Goal: Task Accomplishment & Management: Manage account settings

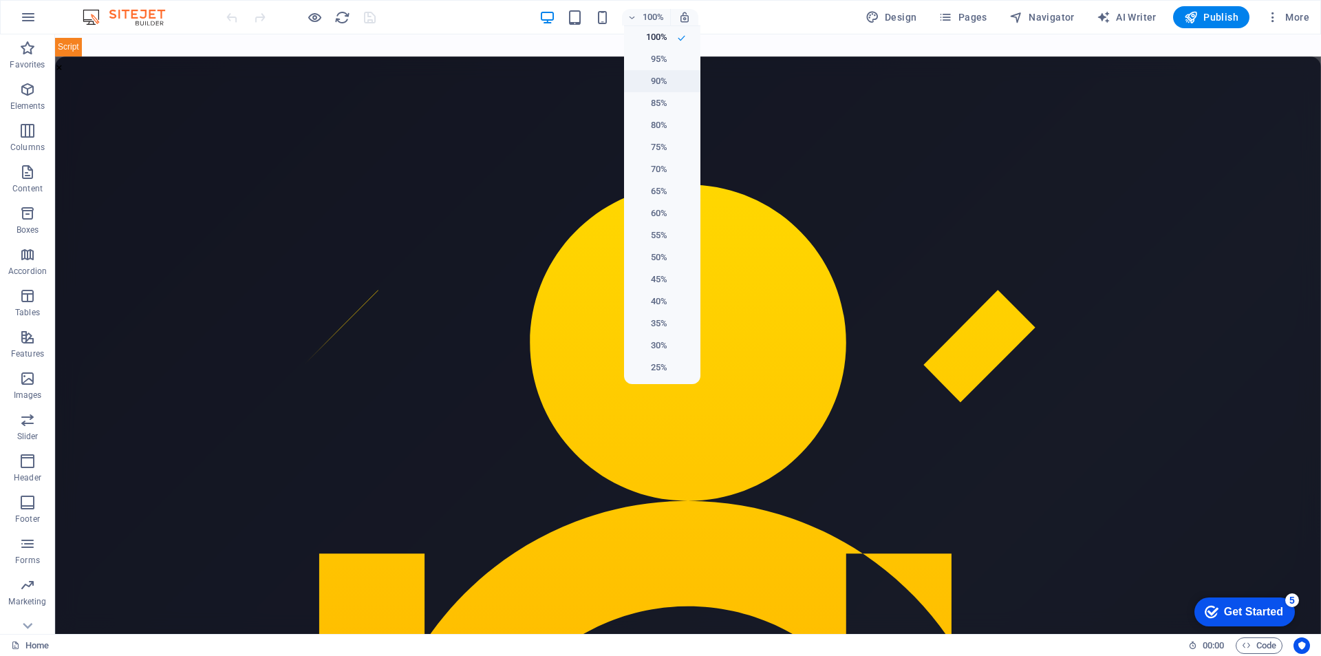
click at [666, 78] on h6 "90%" at bounding box center [650, 81] width 35 height 17
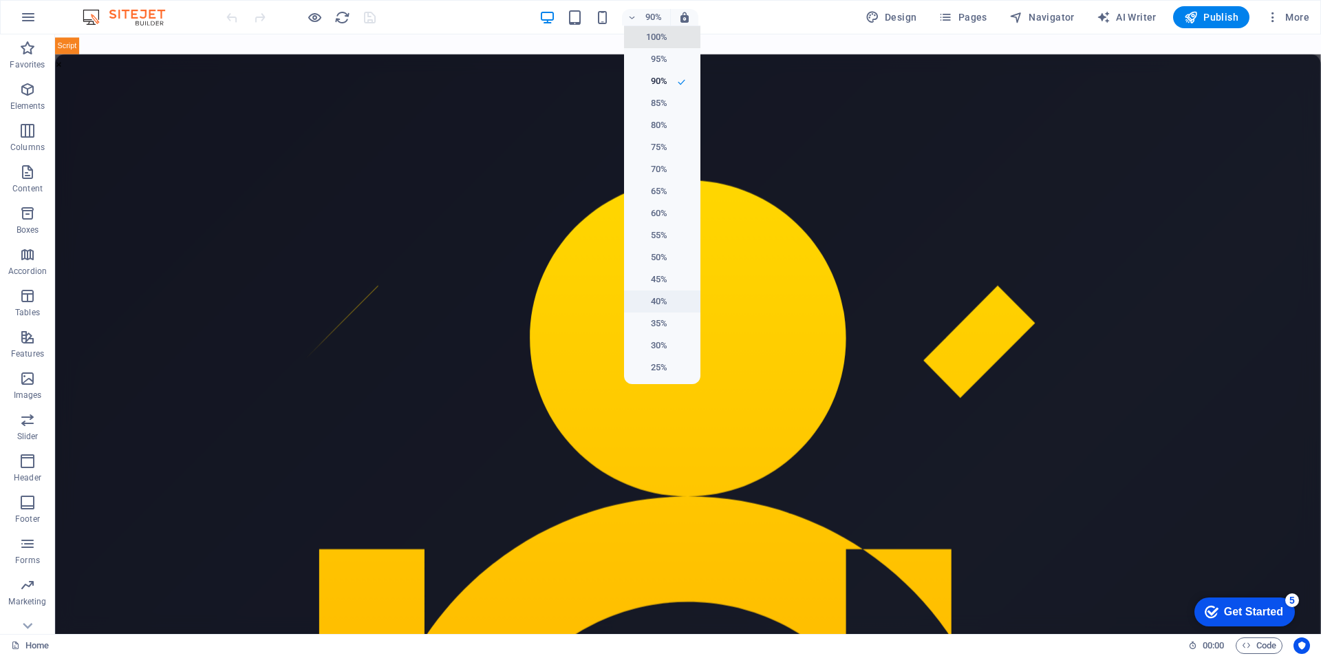
click at [664, 310] on li "40%" at bounding box center [662, 301] width 76 height 22
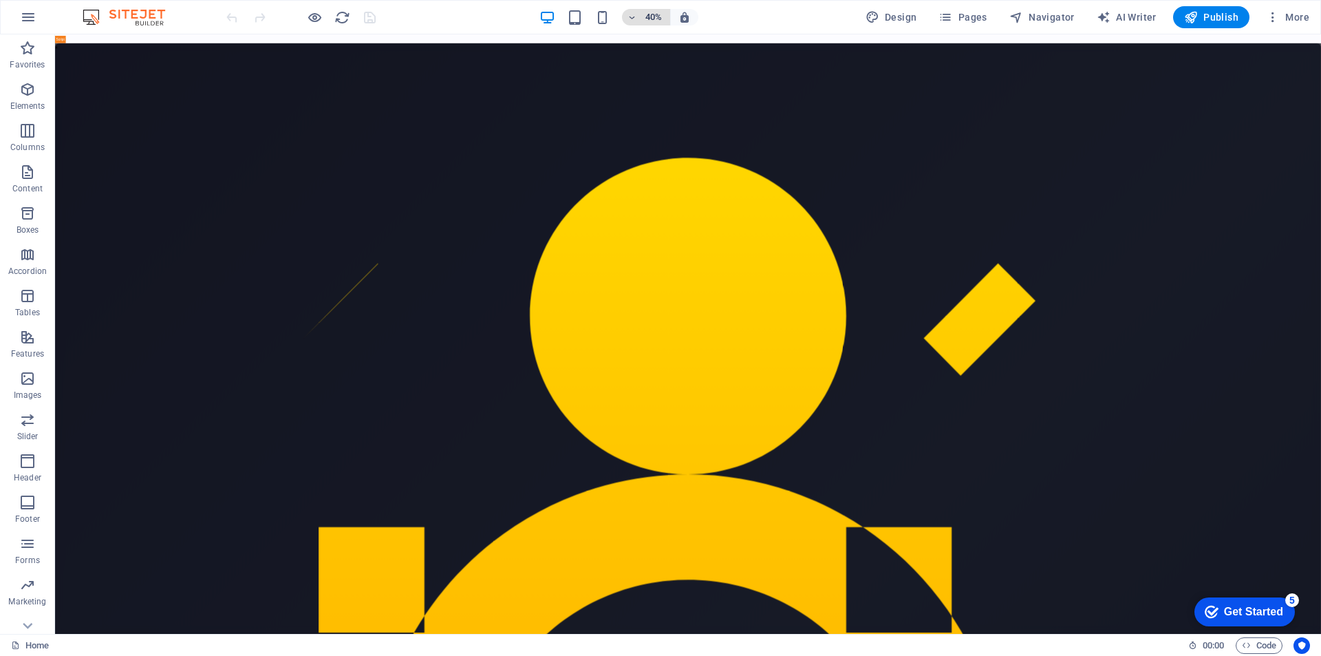
click at [650, 13] on h6 "40%" at bounding box center [654, 17] width 22 height 17
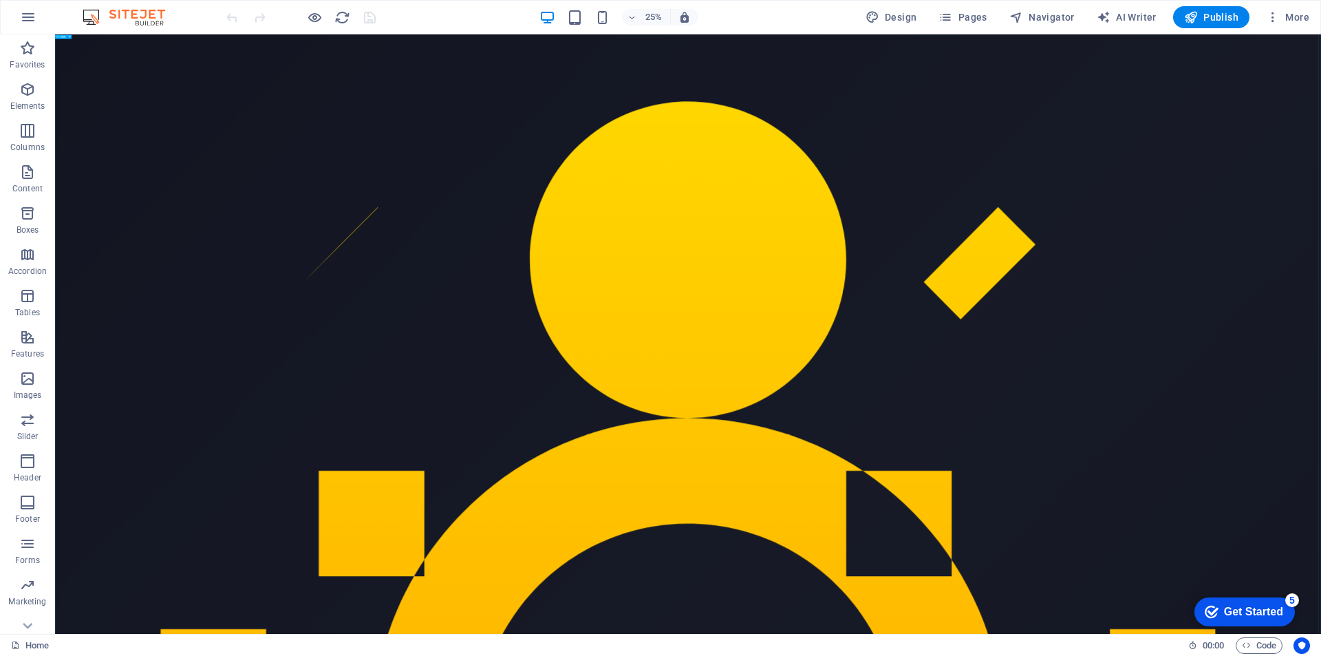
scroll to position [69, 0]
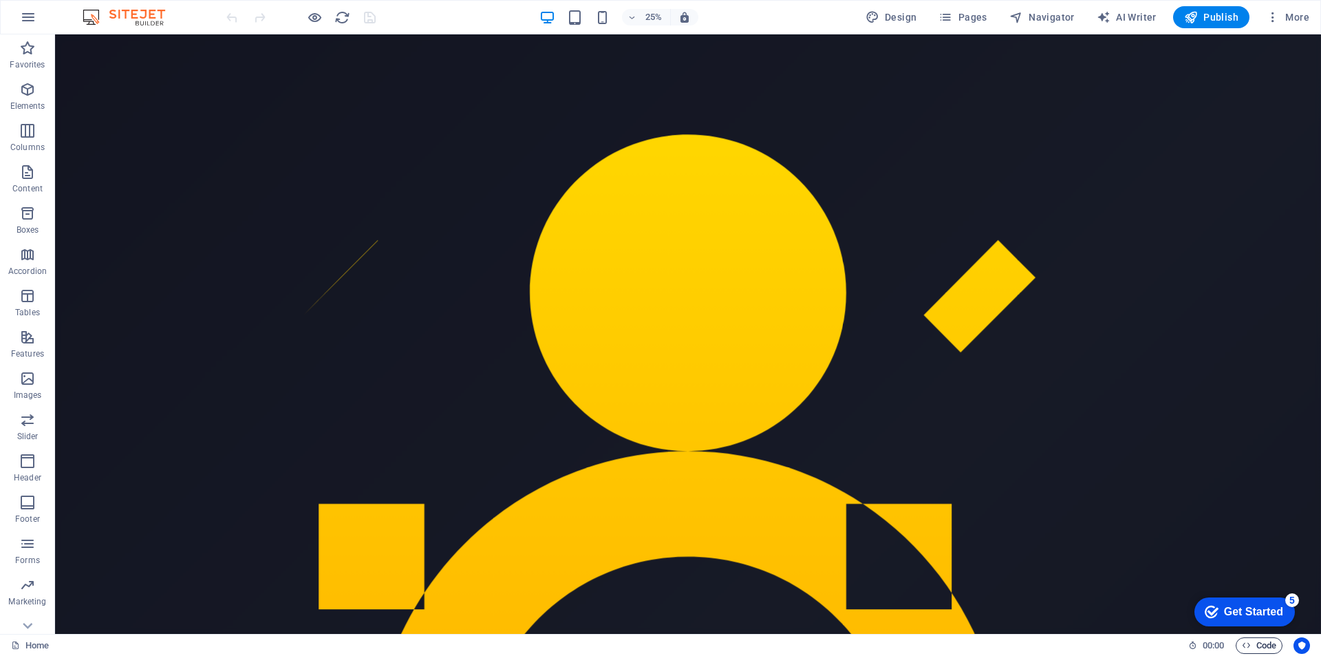
click at [1251, 642] on span "Code" at bounding box center [1259, 645] width 34 height 17
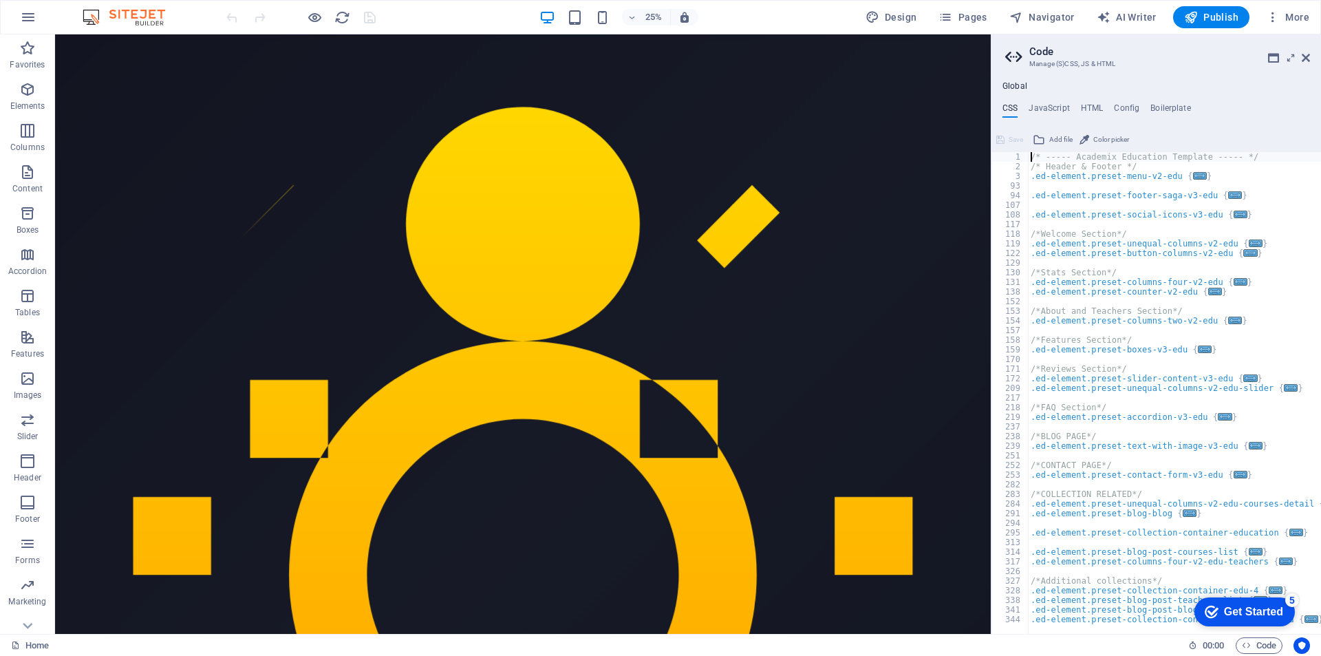
click at [1095, 109] on h4 "HTML" at bounding box center [1092, 110] width 23 height 15
type textarea "<a href="#main-content" class="wv-link-content button">Skip to main content</a>"
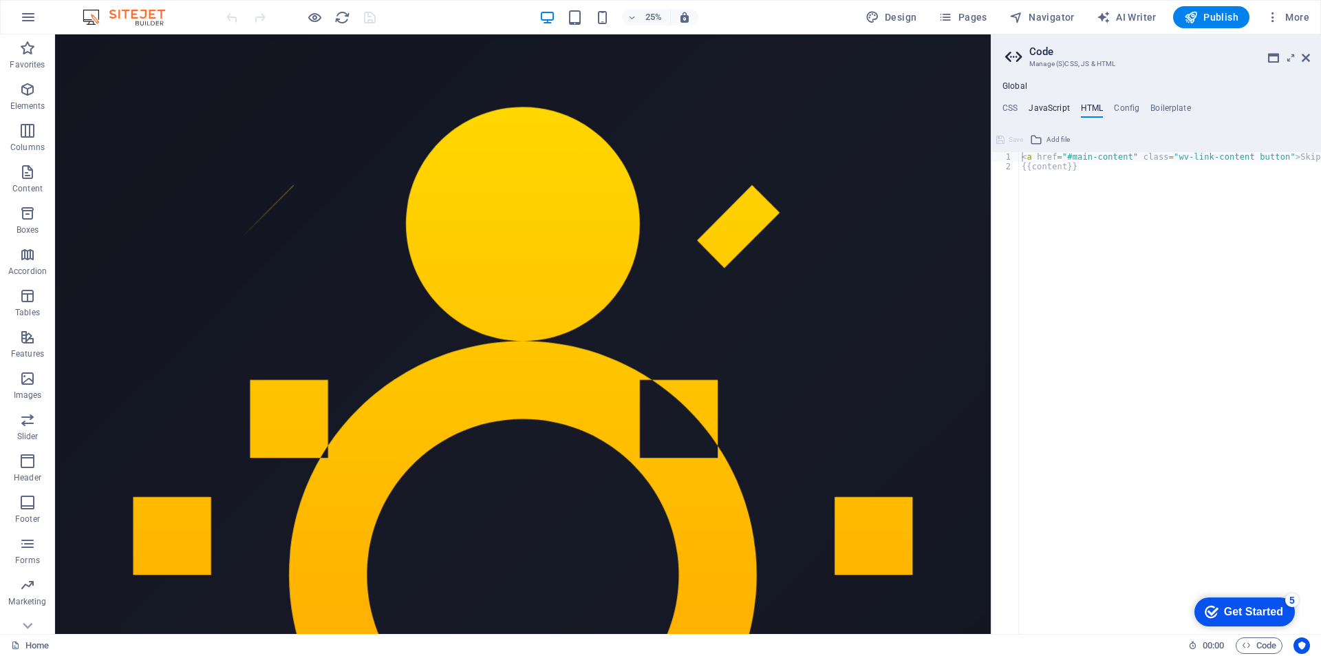
click at [1050, 109] on h4 "JavaScript" at bounding box center [1049, 110] width 41 height 15
type textarea "/* JS for preset "Menu V2" */"
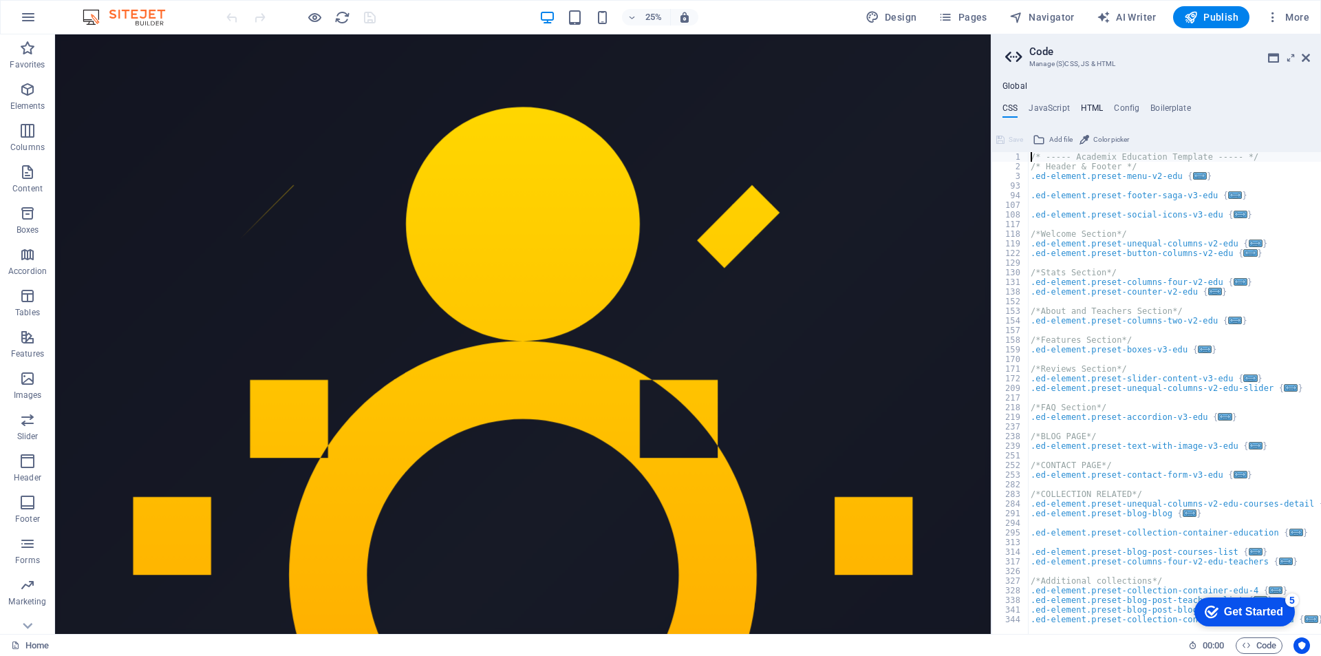
click at [1092, 113] on h4 "HTML" at bounding box center [1092, 110] width 23 height 15
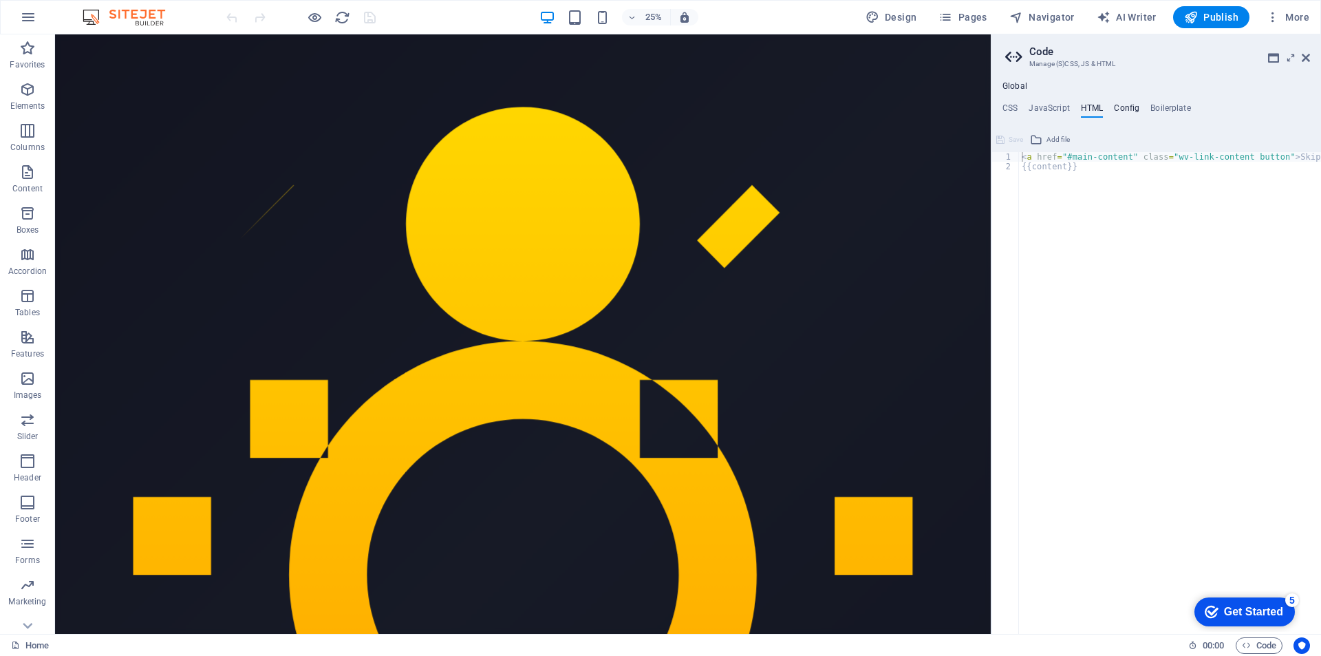
click at [1123, 109] on h4 "Config" at bounding box center [1126, 110] width 25 height 15
type textarea "$color-background: #fcfcff;"
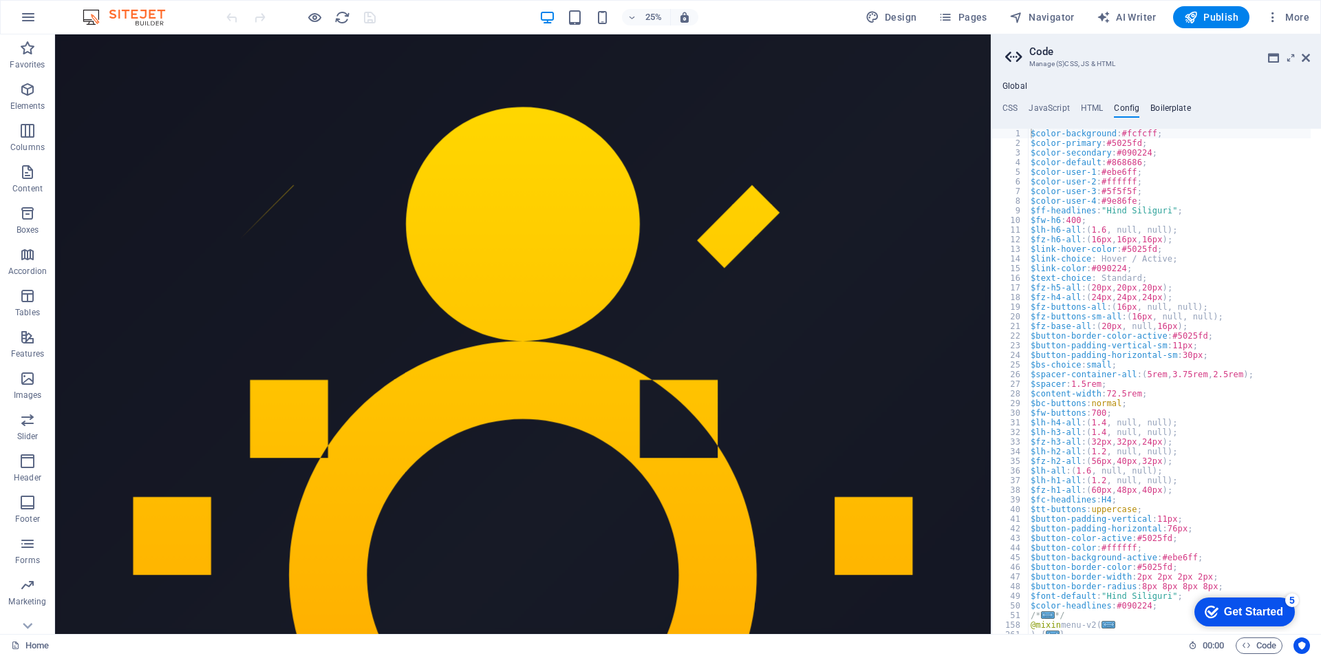
click at [1172, 109] on h4 "Boilerplate" at bounding box center [1171, 110] width 41 height 15
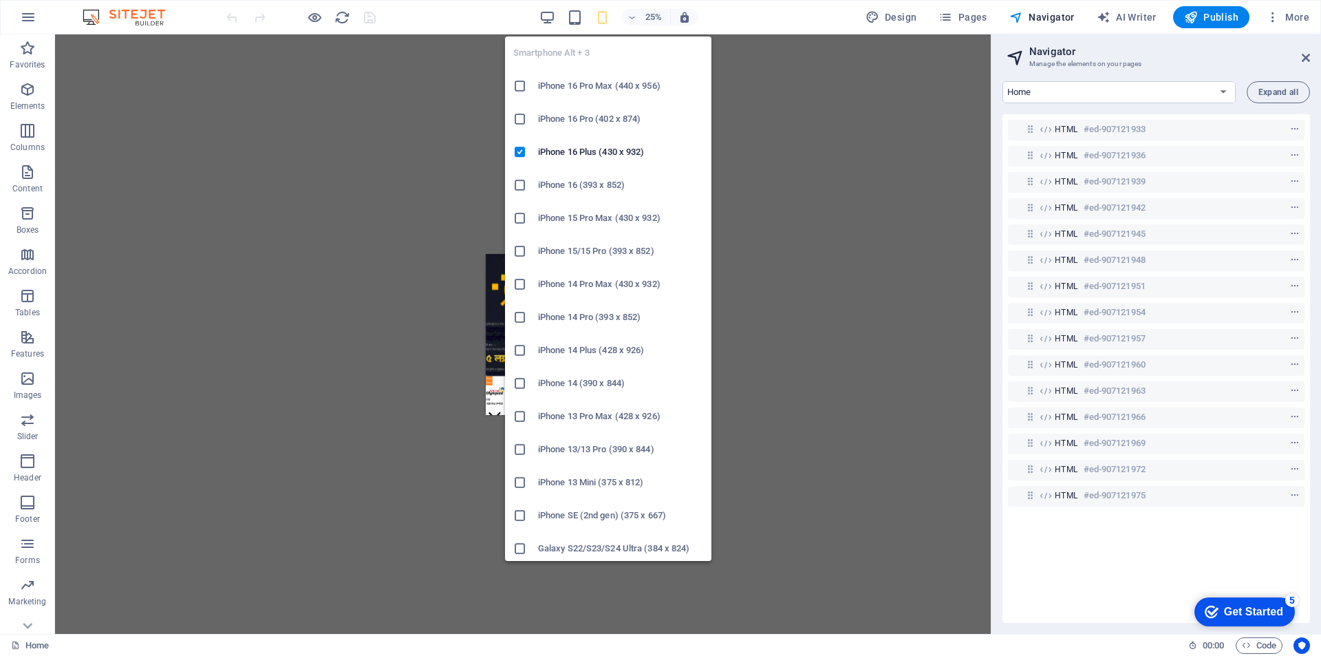
scroll to position [65, 0]
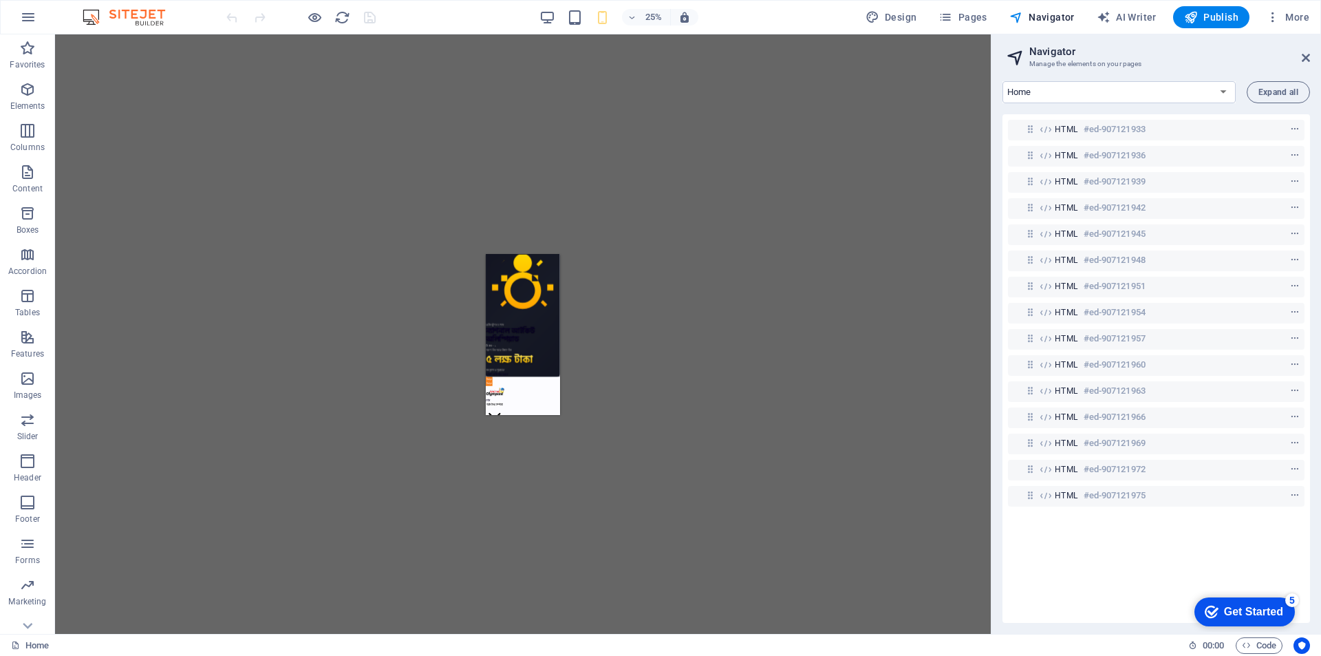
click at [302, 247] on div "Drag here to replace the existing content. Press “Ctrl” if you want to create a…" at bounding box center [523, 333] width 936 height 599
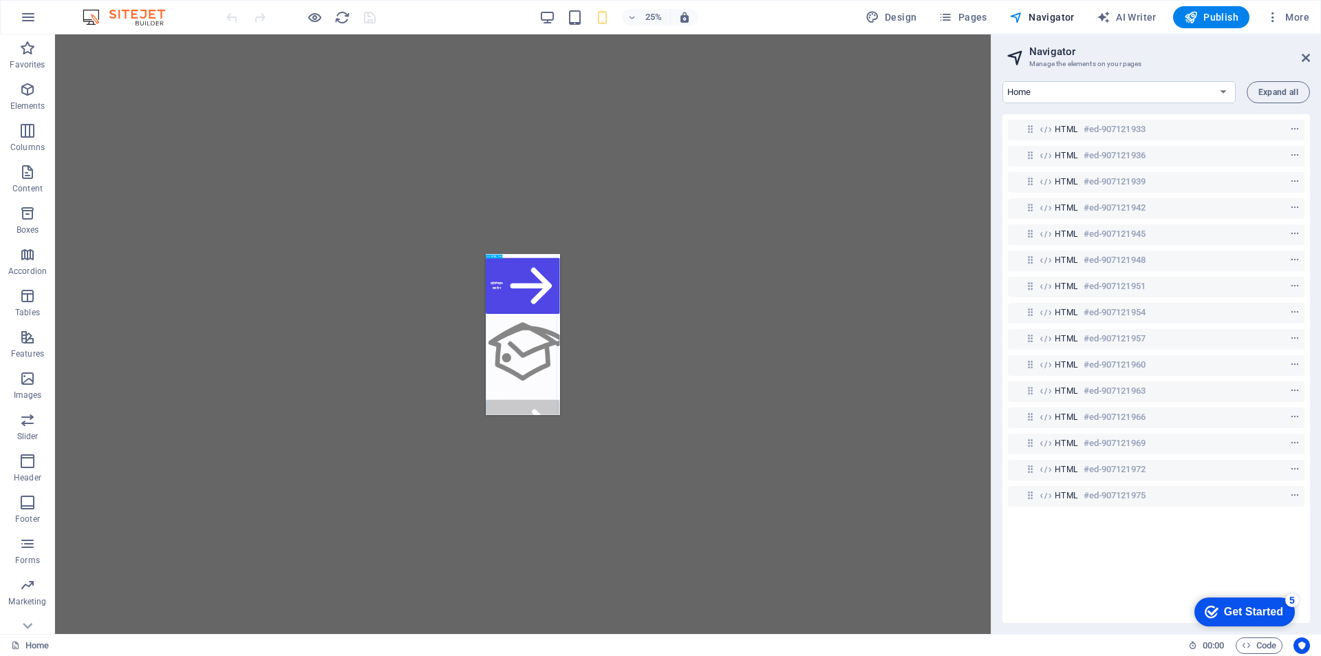
scroll to position [7155, 0]
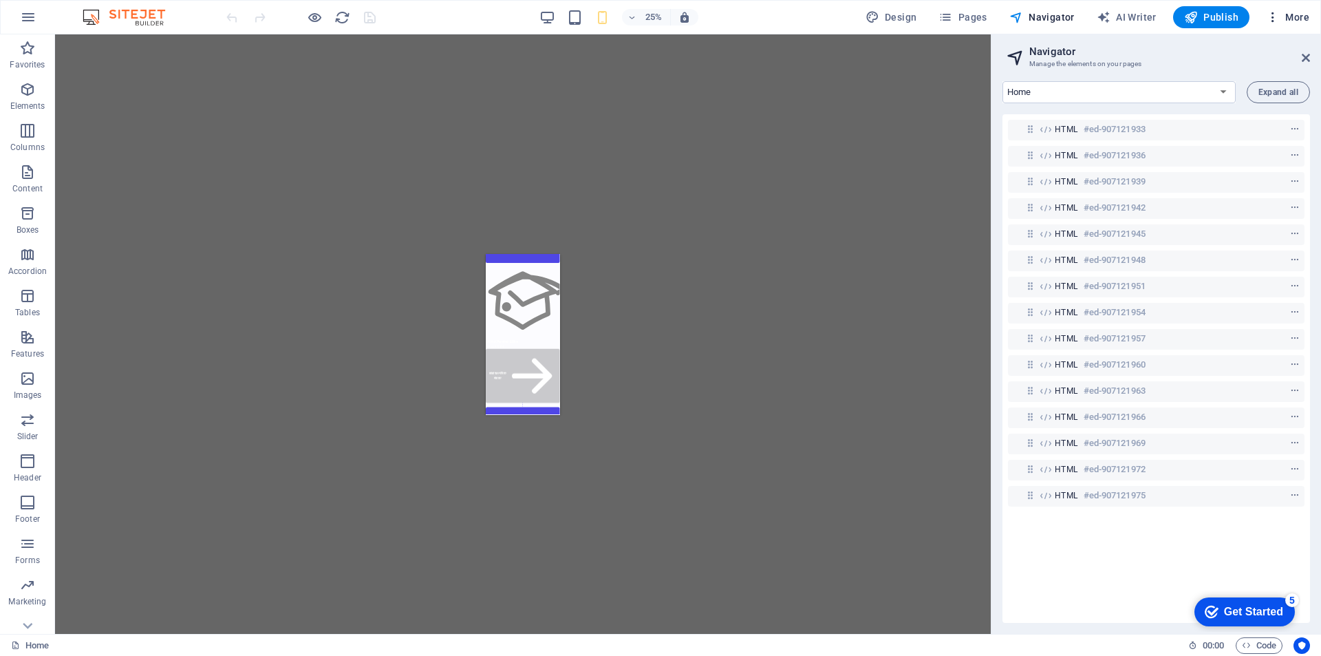
click at [1280, 19] on icon "button" at bounding box center [1273, 17] width 14 height 14
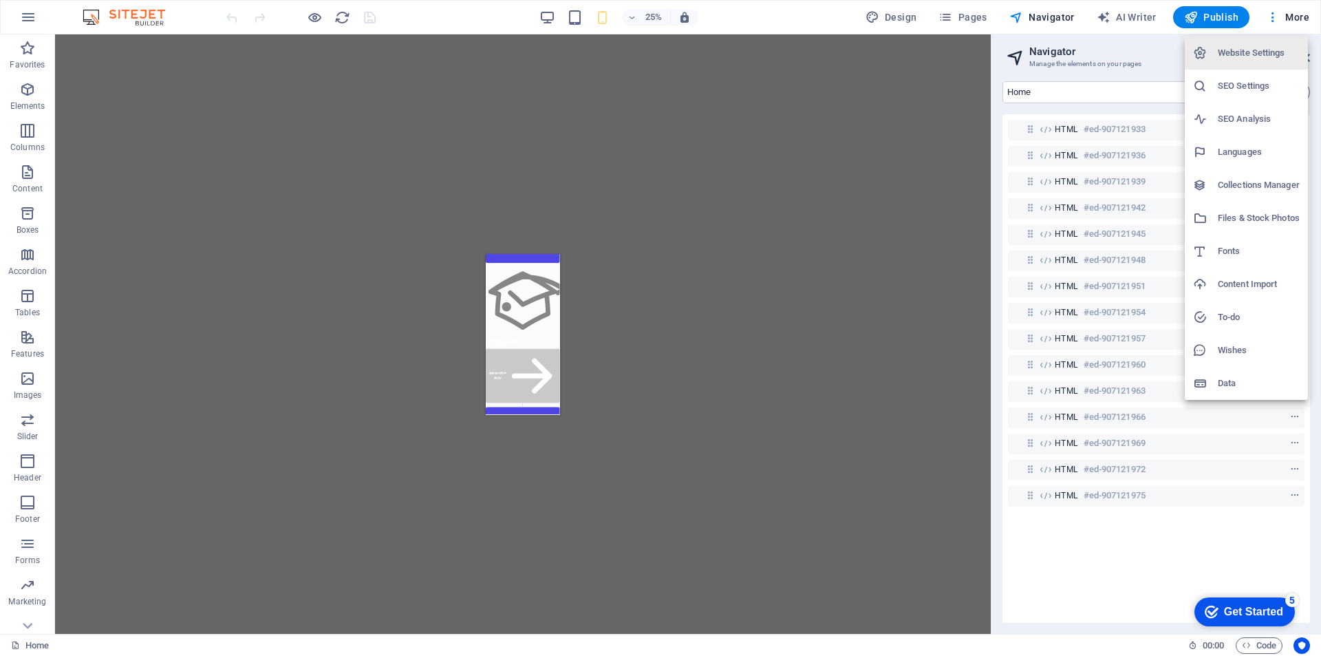
click at [337, 78] on div at bounding box center [660, 328] width 1321 height 656
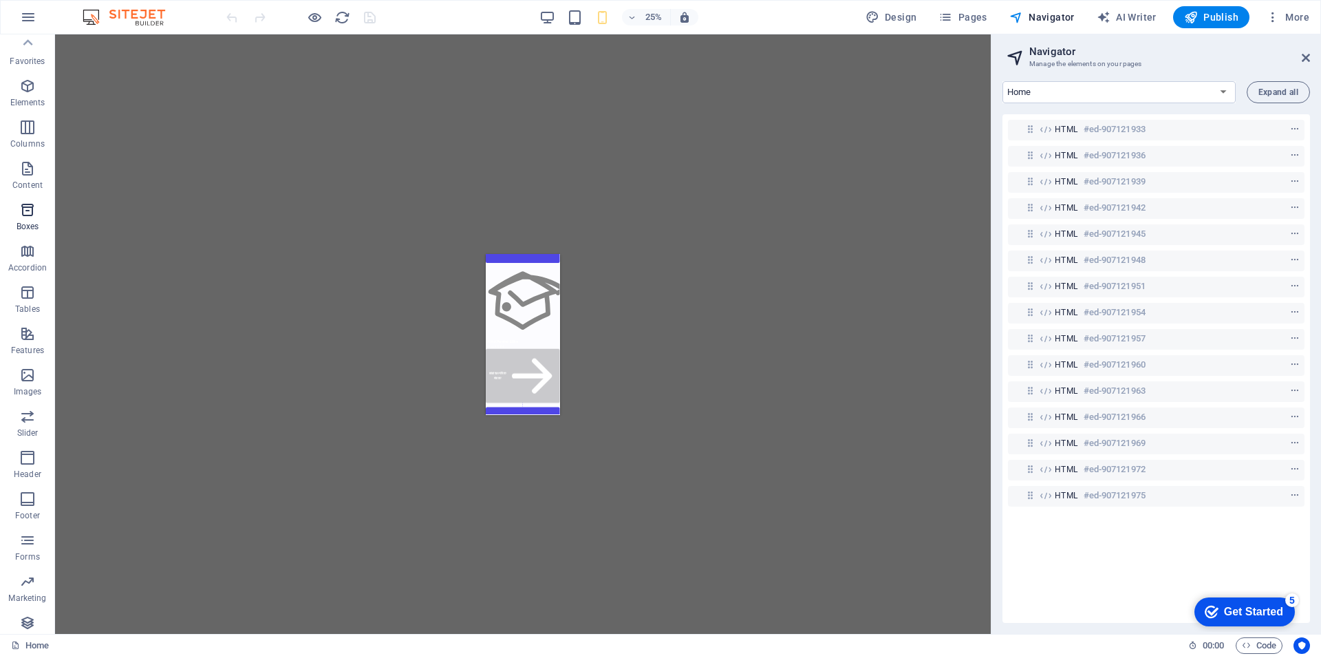
scroll to position [0, 0]
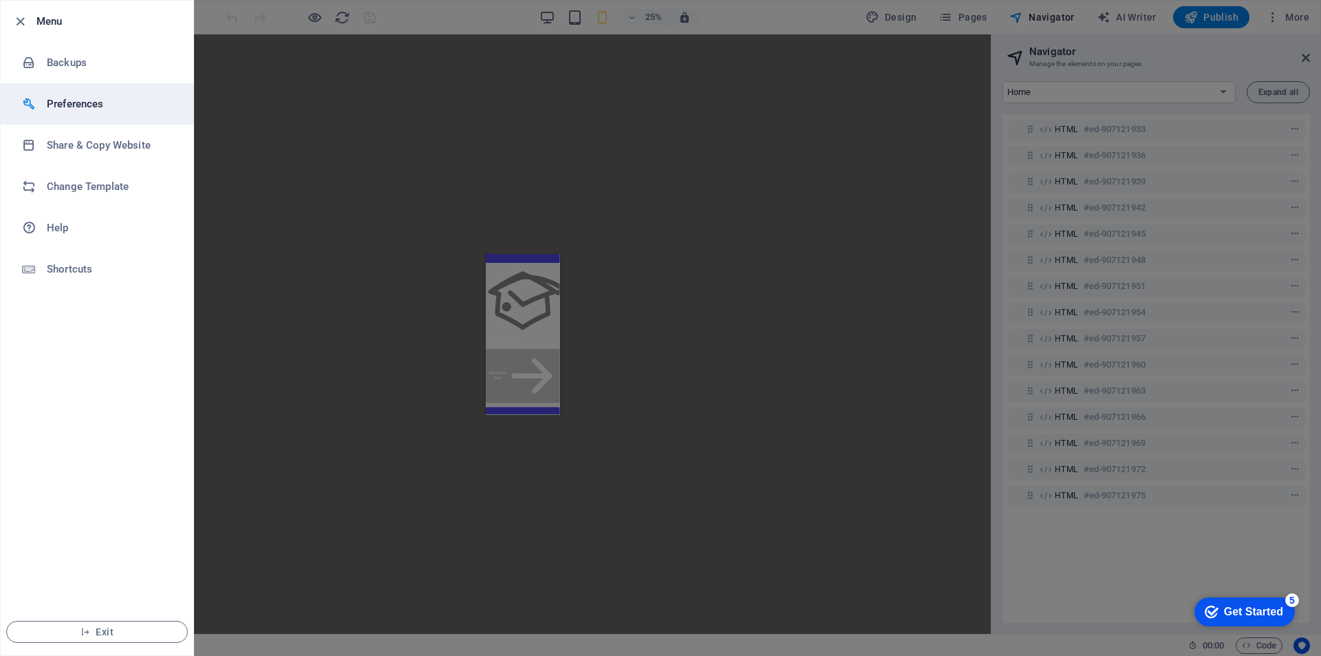
click at [84, 105] on h6 "Preferences" at bounding box center [110, 104] width 127 height 17
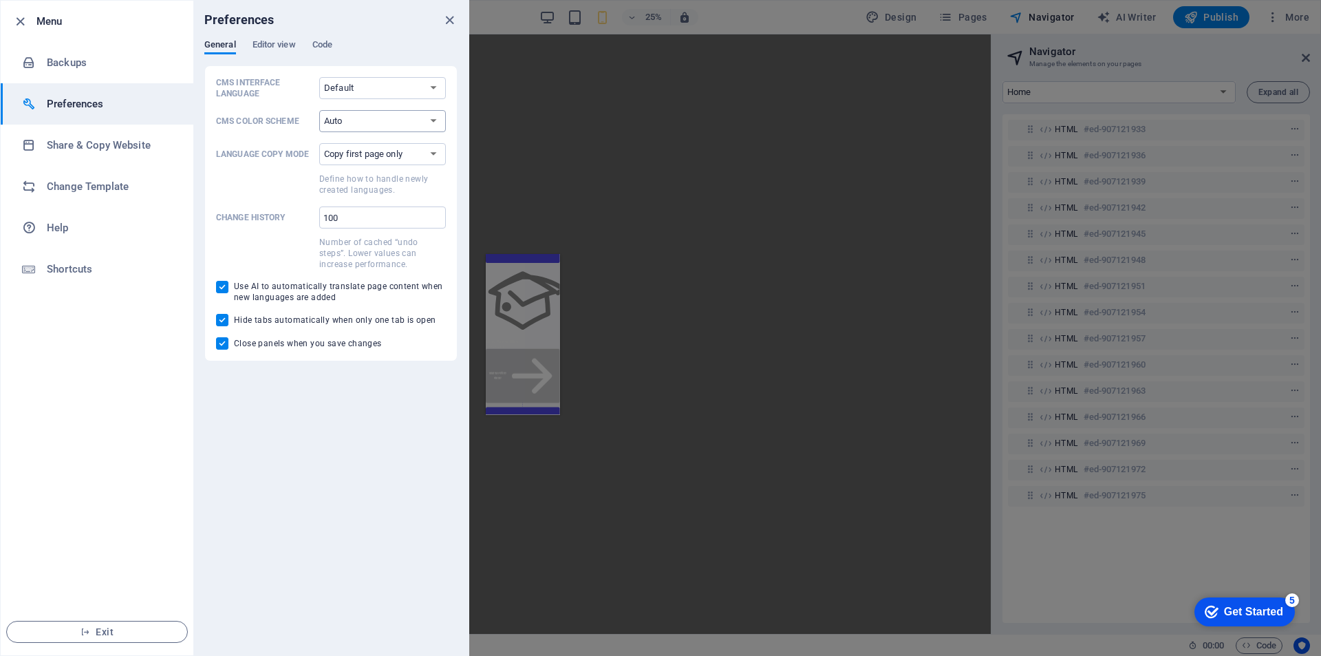
click at [370, 115] on select "Auto Dark Light" at bounding box center [382, 121] width 127 height 22
click at [369, 156] on select "Copy first page only Copy all pages" at bounding box center [382, 154] width 127 height 22
click at [270, 167] on label "Language Copy Mode Copy first page only Copy all pages Define how to handle new…" at bounding box center [331, 169] width 230 height 52
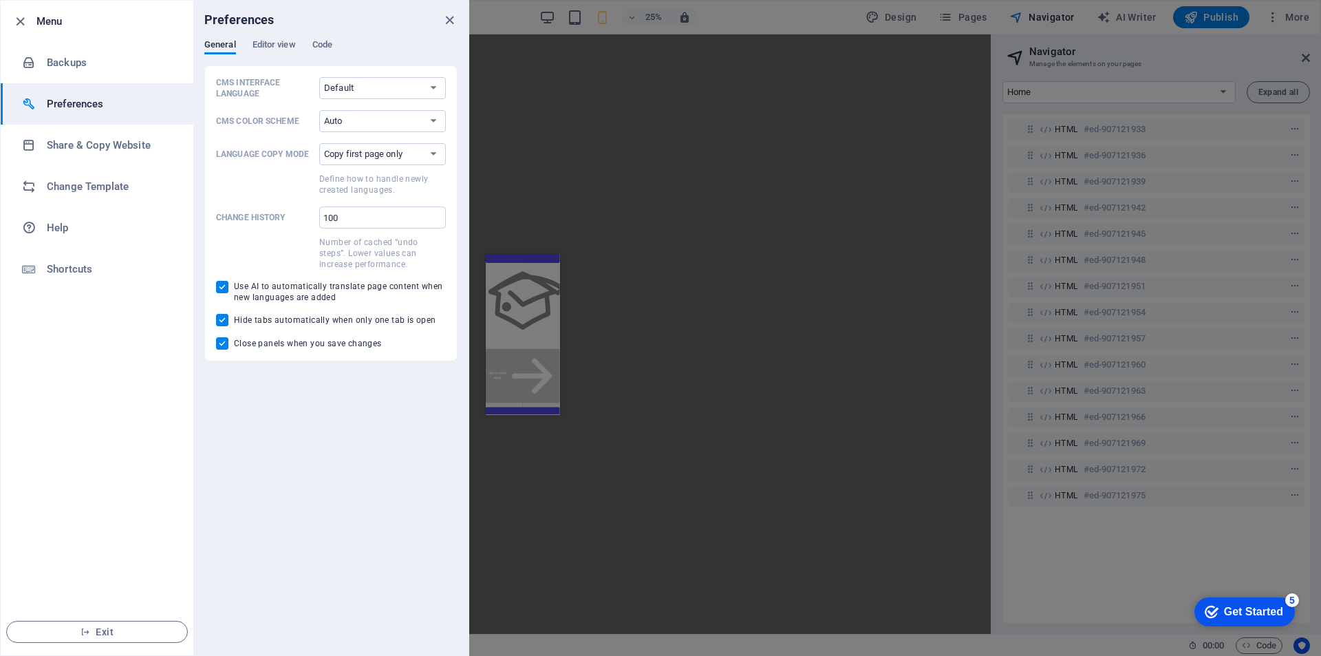
click at [319, 165] on select "Copy first page only Copy all pages" at bounding box center [382, 154] width 127 height 22
click at [372, 86] on select "Default Deutsch English Español Français Magyar Italiano Nederlands Polski Port…" at bounding box center [382, 88] width 127 height 22
drag, startPoint x: 372, startPoint y: 86, endPoint x: 347, endPoint y: 79, distance: 25.7
click at [372, 86] on select "Default Deutsch English Español Français Magyar Italiano Nederlands Polski Port…" at bounding box center [382, 88] width 127 height 22
click at [286, 45] on span "Editor view" at bounding box center [274, 45] width 43 height 19
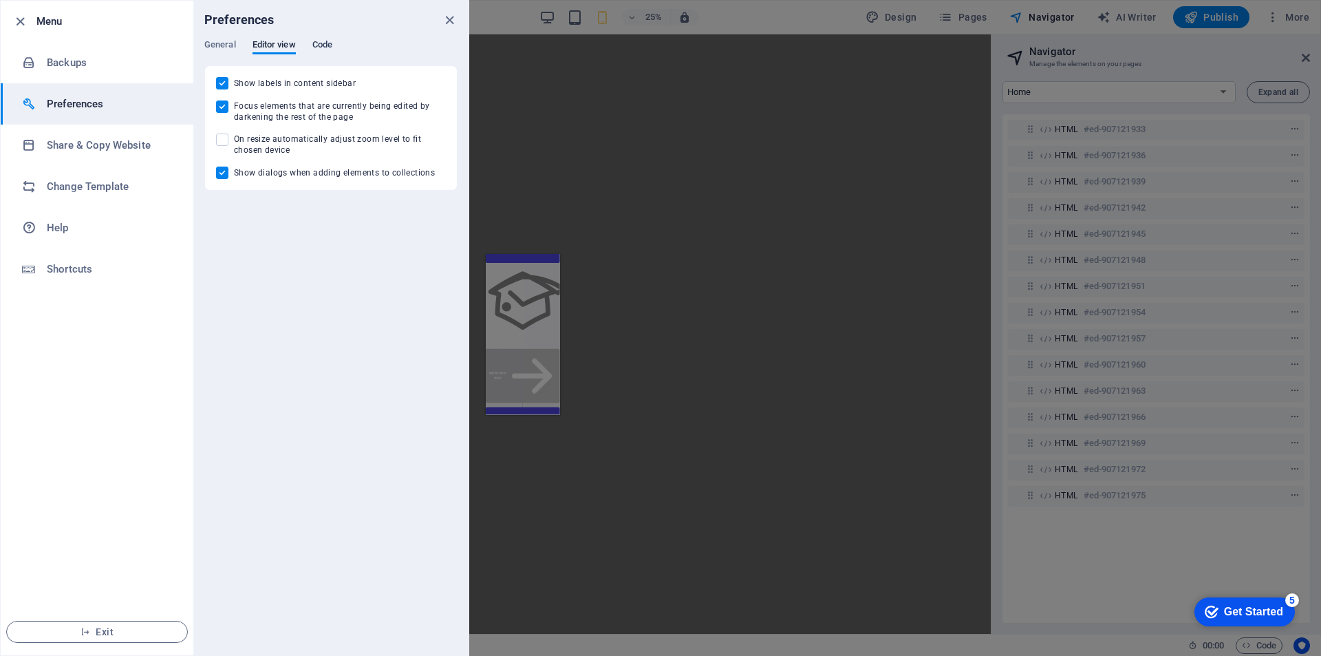
click at [321, 44] on span "Code" at bounding box center [322, 45] width 20 height 19
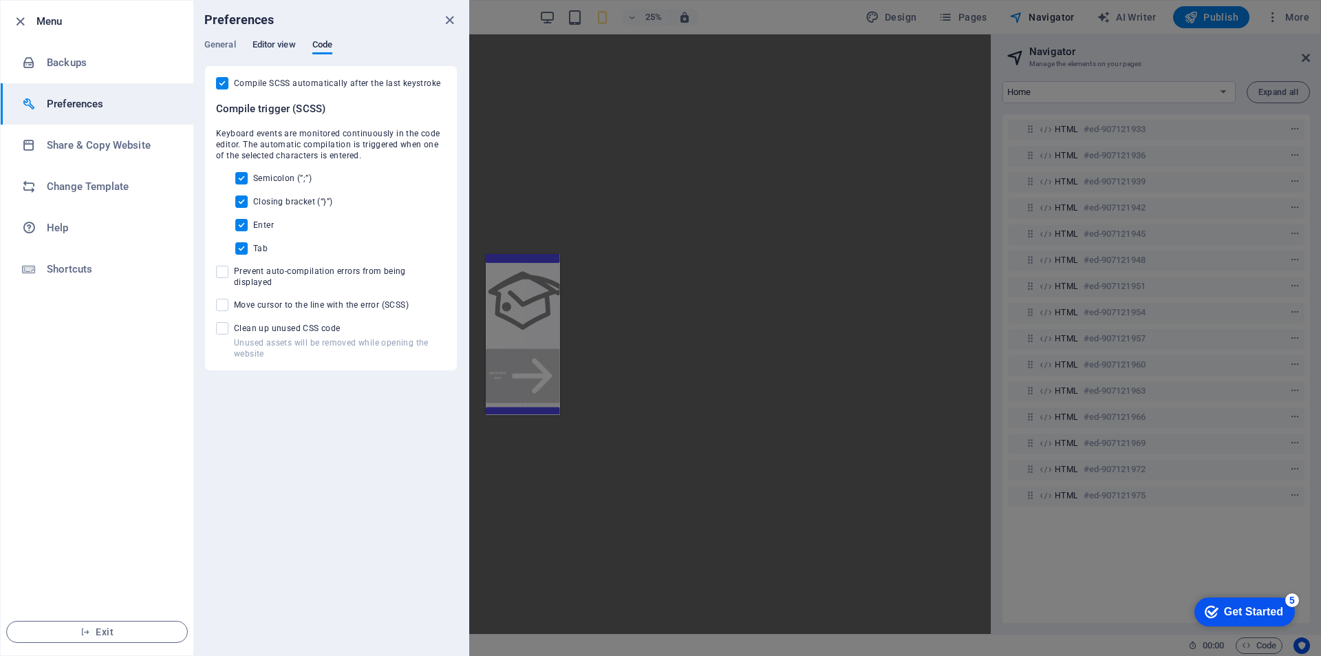
click at [279, 47] on span "Editor view" at bounding box center [274, 45] width 43 height 19
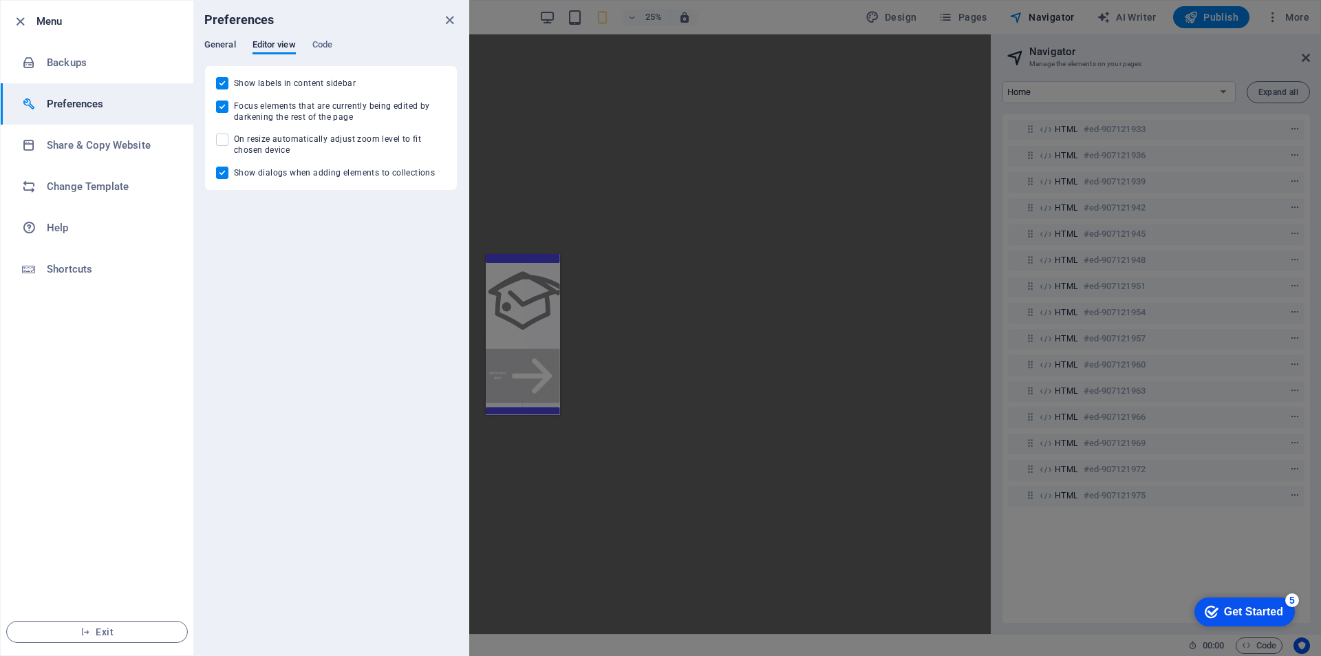
click at [220, 47] on span "General" at bounding box center [220, 45] width 32 height 19
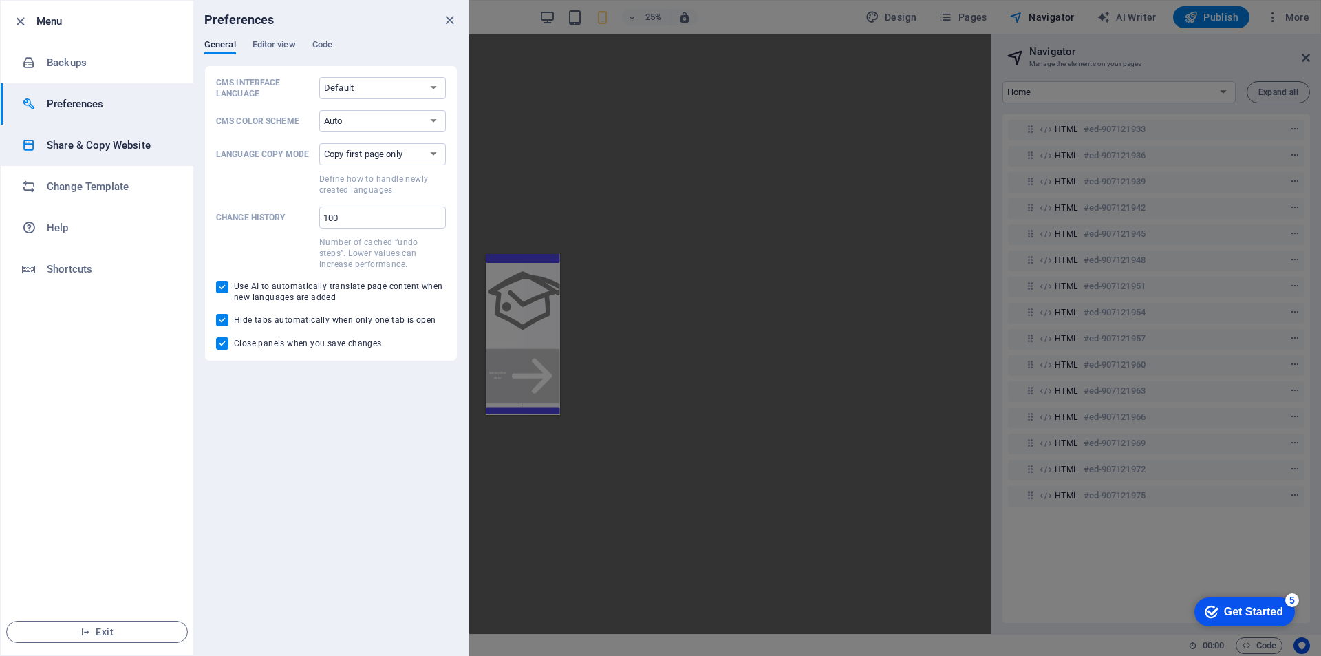
click at [96, 142] on h6 "Share & Copy Website" at bounding box center [110, 145] width 127 height 17
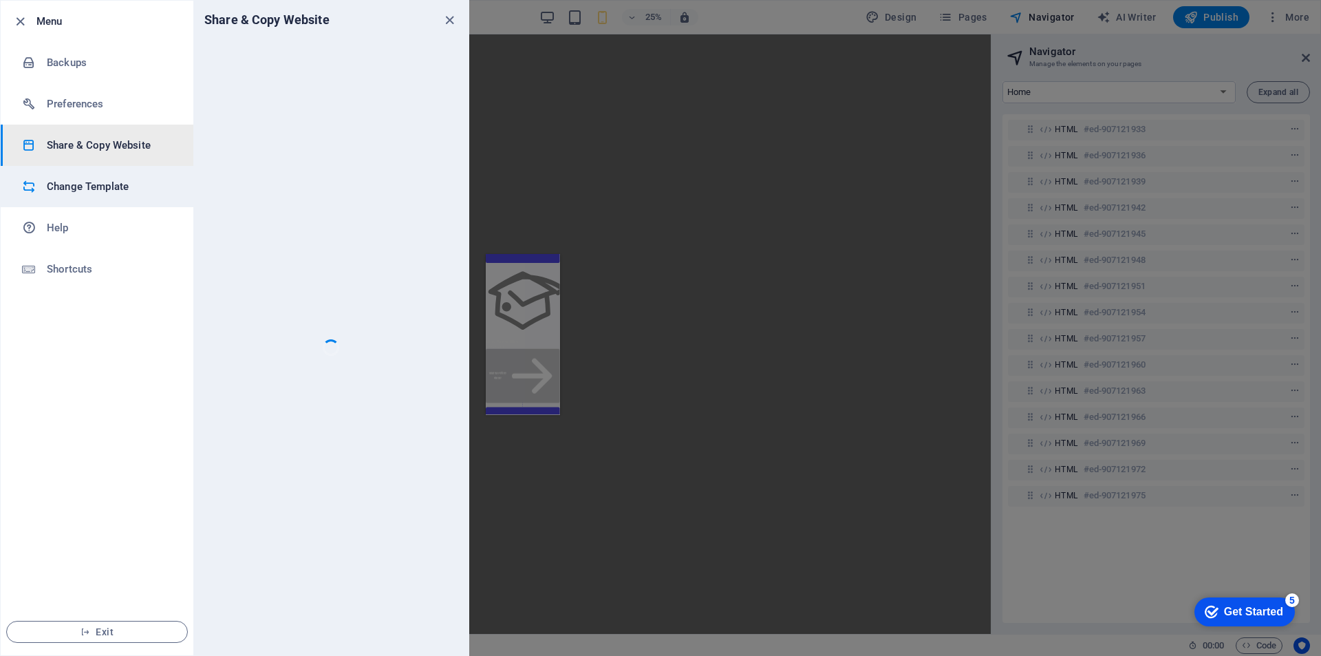
click at [110, 187] on h6 "Change Template" at bounding box center [110, 186] width 127 height 17
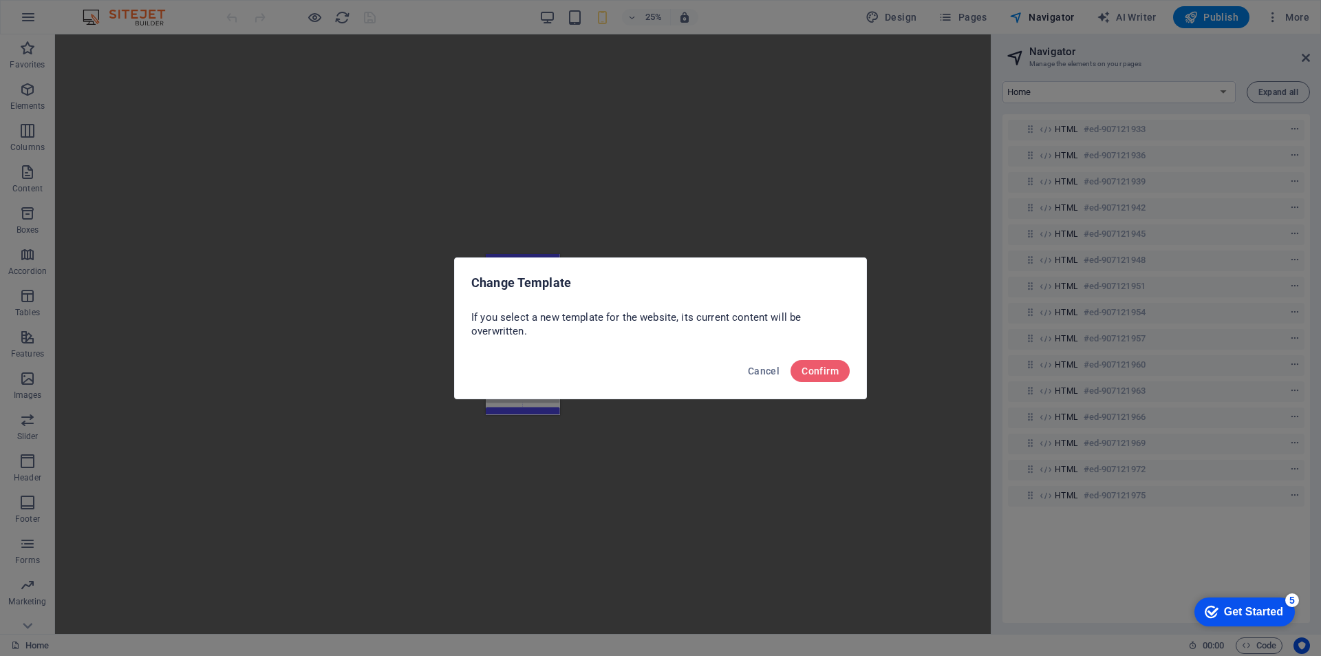
click at [757, 374] on span "Cancel" at bounding box center [764, 370] width 32 height 11
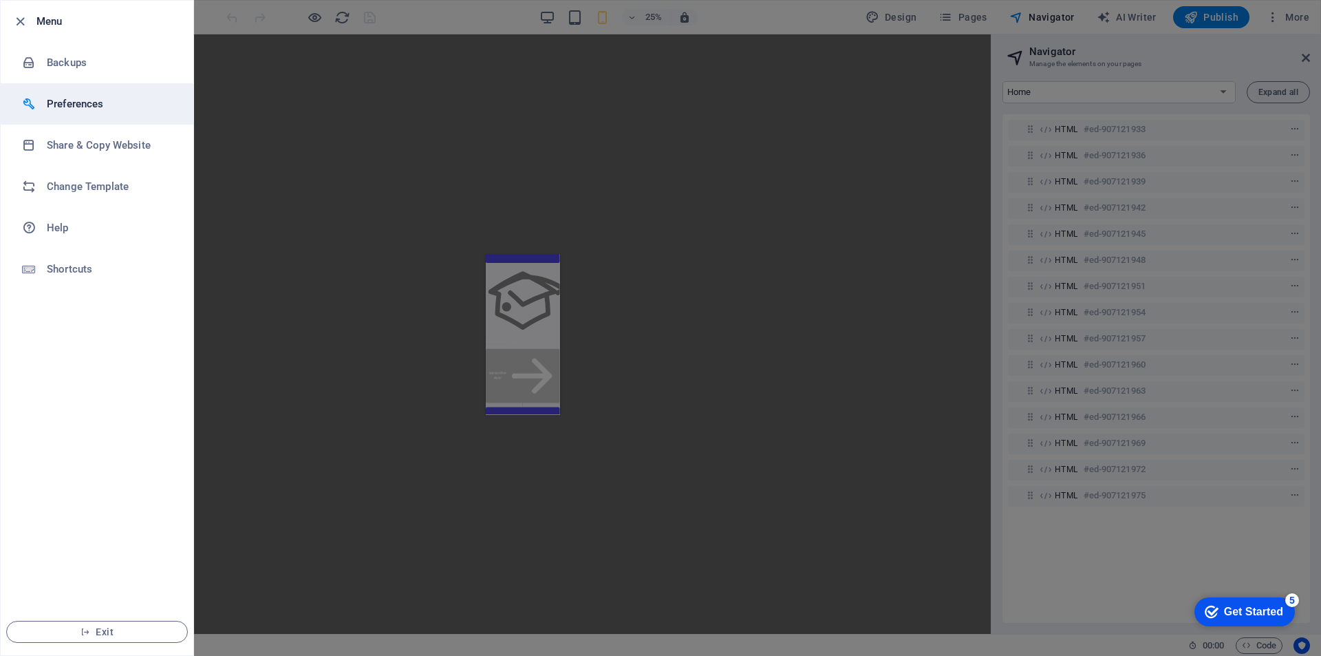
click at [83, 94] on li "Preferences" at bounding box center [97, 103] width 193 height 41
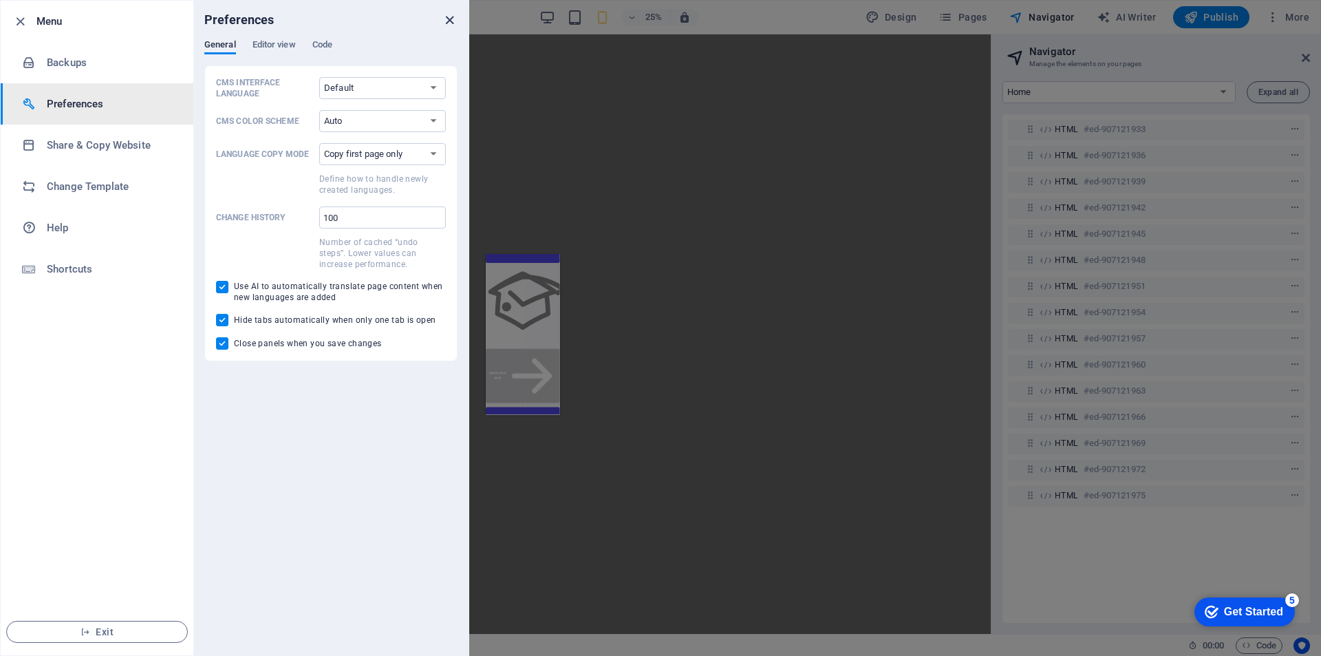
click at [443, 15] on icon "close" at bounding box center [450, 20] width 16 height 16
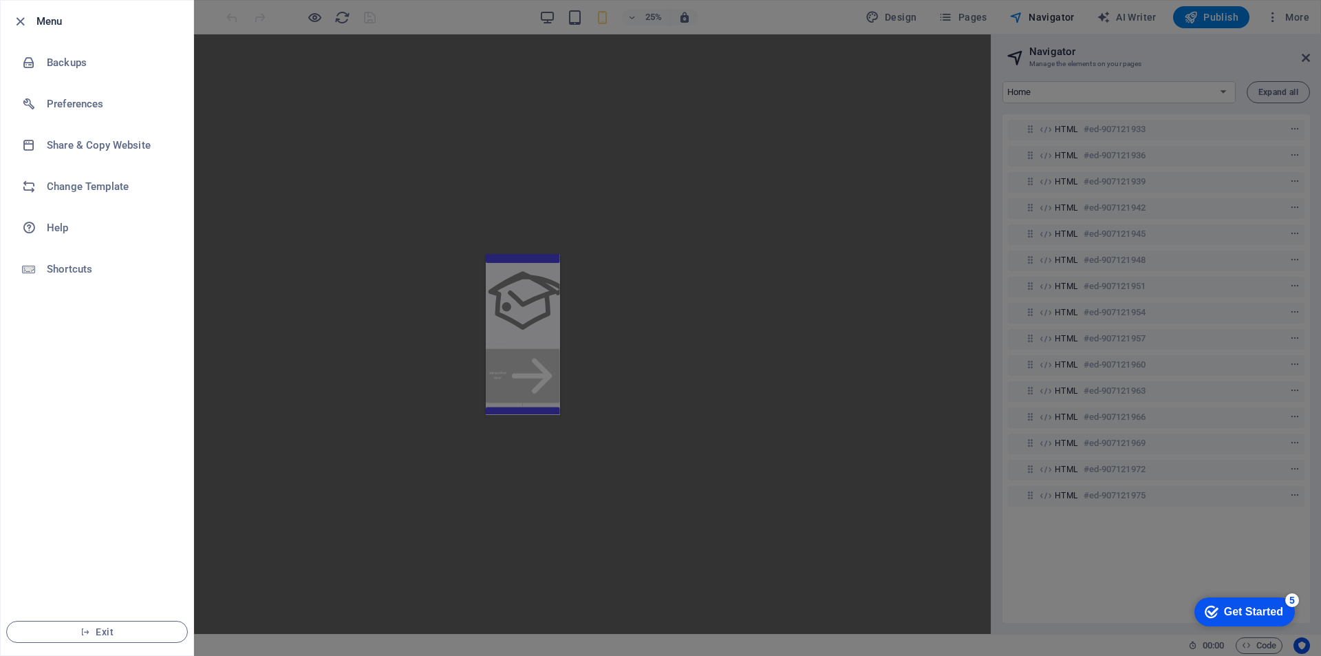
click at [571, 123] on div at bounding box center [660, 328] width 1321 height 656
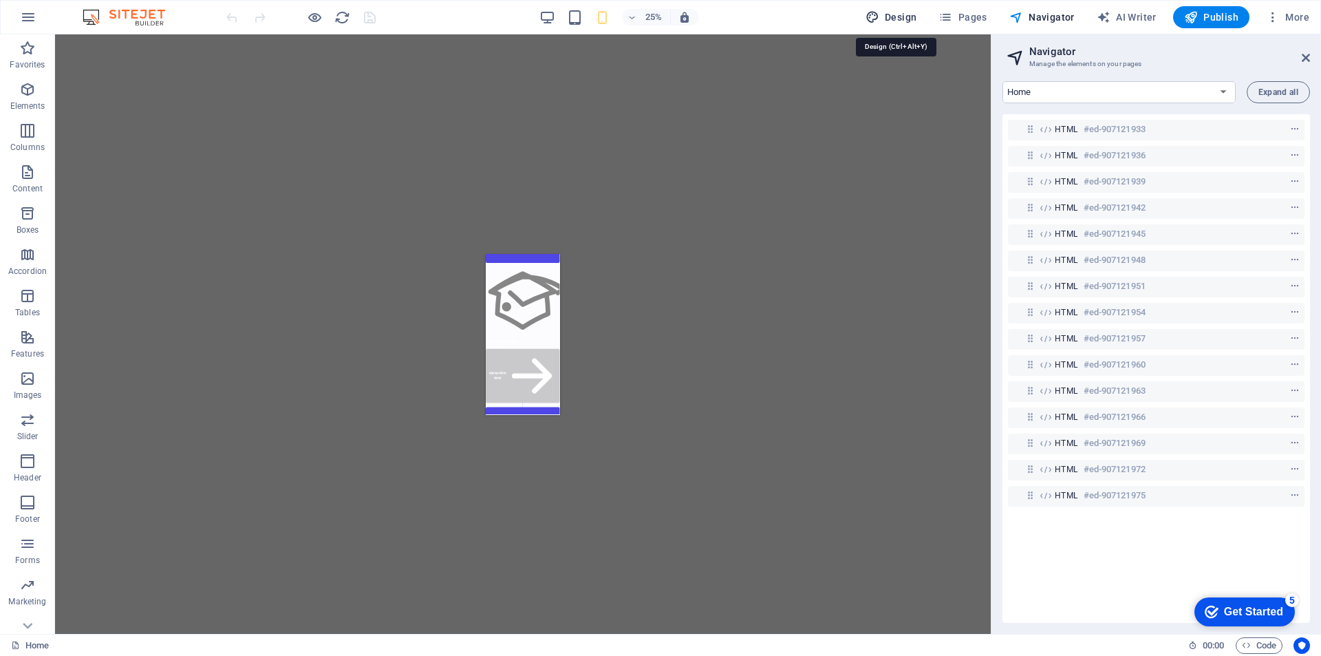
click at [899, 17] on span "Design" at bounding box center [892, 17] width 52 height 14
select select "px"
select select "400"
select select "px"
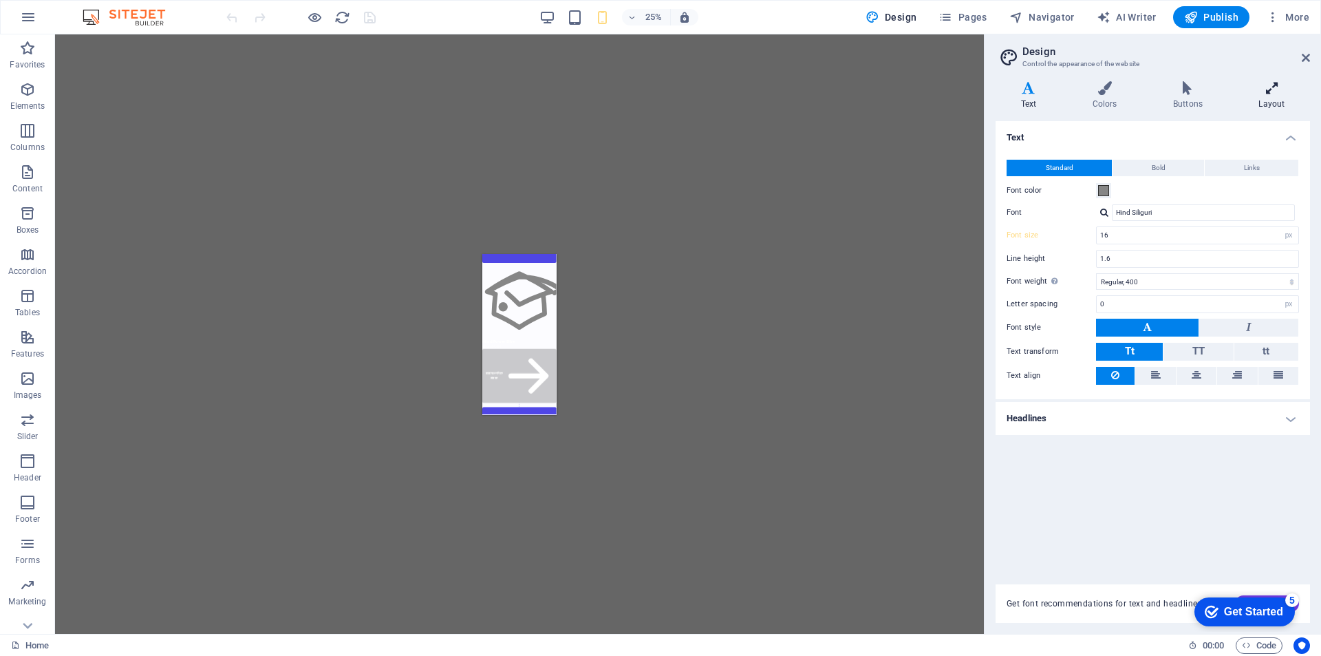
click at [1251, 87] on icon at bounding box center [1272, 88] width 76 height 14
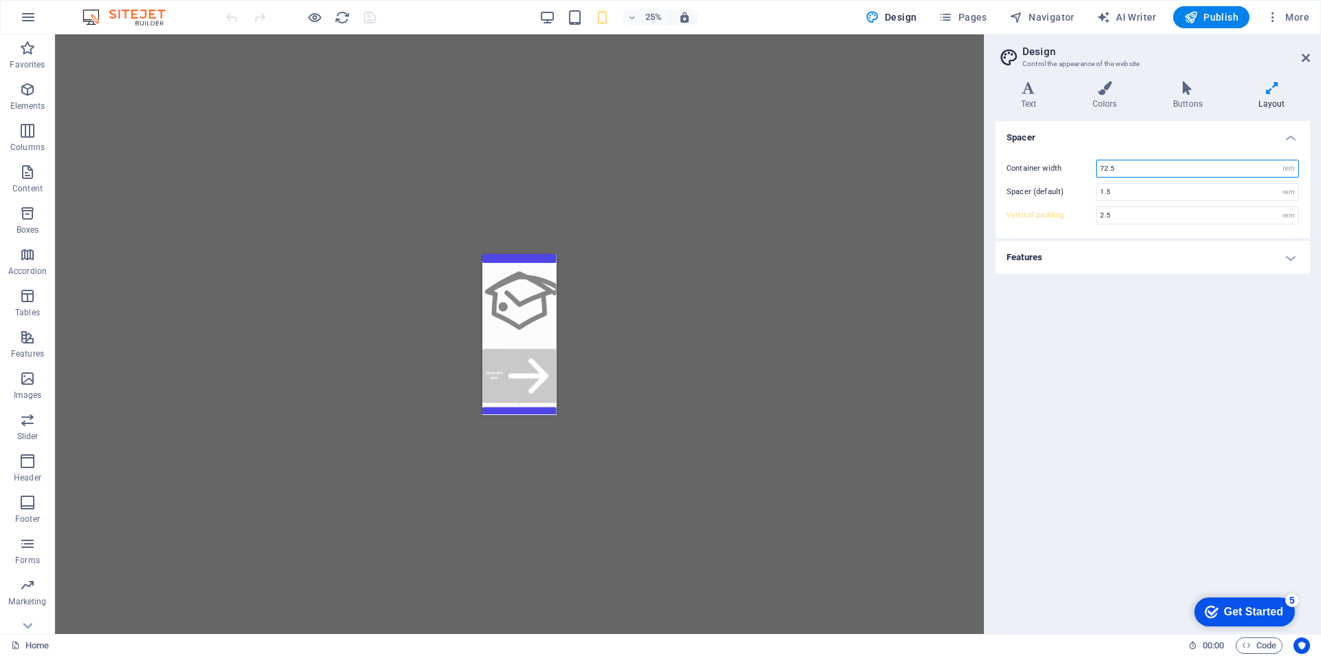
click at [1138, 169] on input "72.5" at bounding box center [1198, 168] width 202 height 17
click at [1094, 263] on h4 "Features" at bounding box center [1153, 257] width 315 height 33
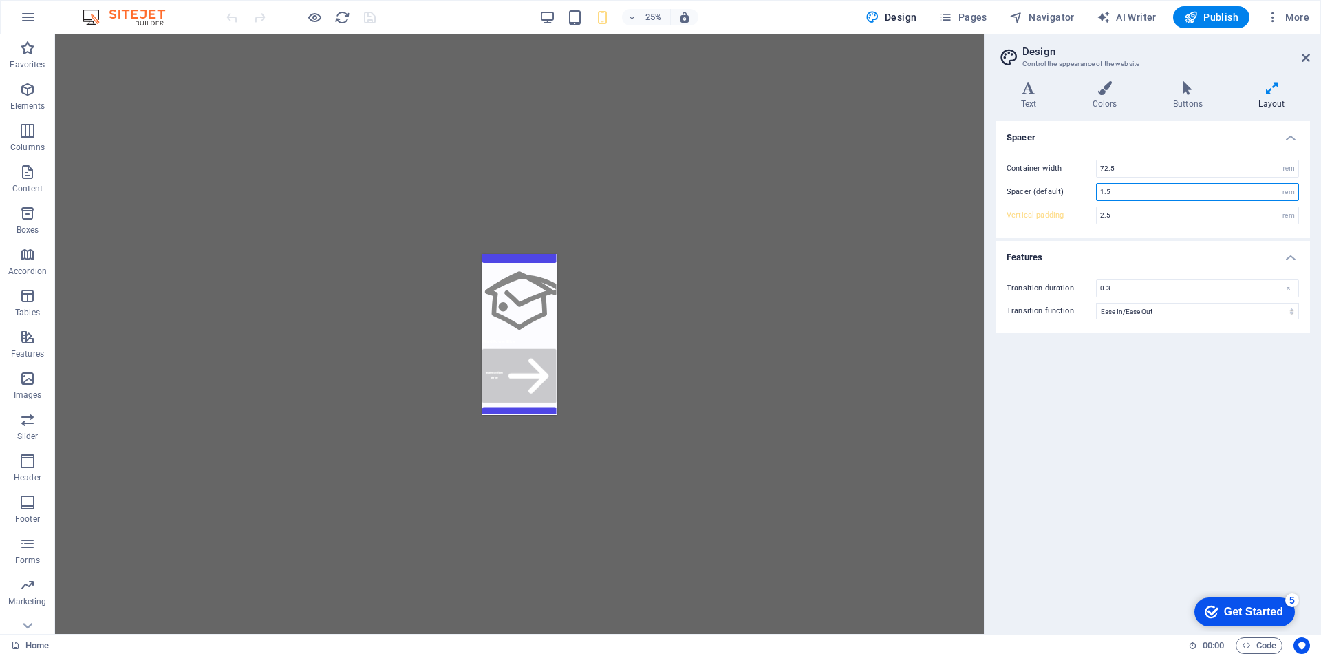
click at [1135, 187] on input "1.5" at bounding box center [1198, 192] width 202 height 17
click at [1125, 212] on input "2.5" at bounding box center [1198, 215] width 202 height 17
click at [1102, 386] on div "Spacer Container width 72.5 rem px Spacer (default) 1.5 rem Vertical padding 2.…" at bounding box center [1153, 372] width 315 height 502
click at [1038, 97] on h4 "Text" at bounding box center [1032, 95] width 72 height 29
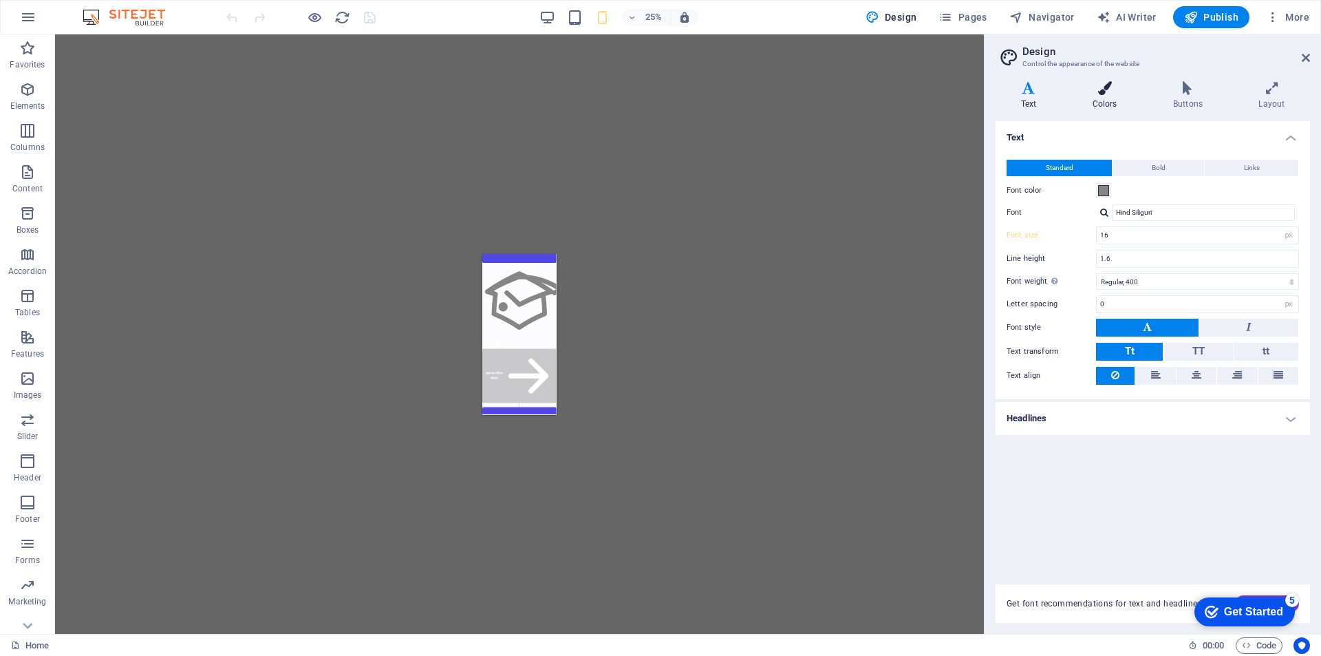
click at [1098, 94] on icon at bounding box center [1105, 88] width 75 height 14
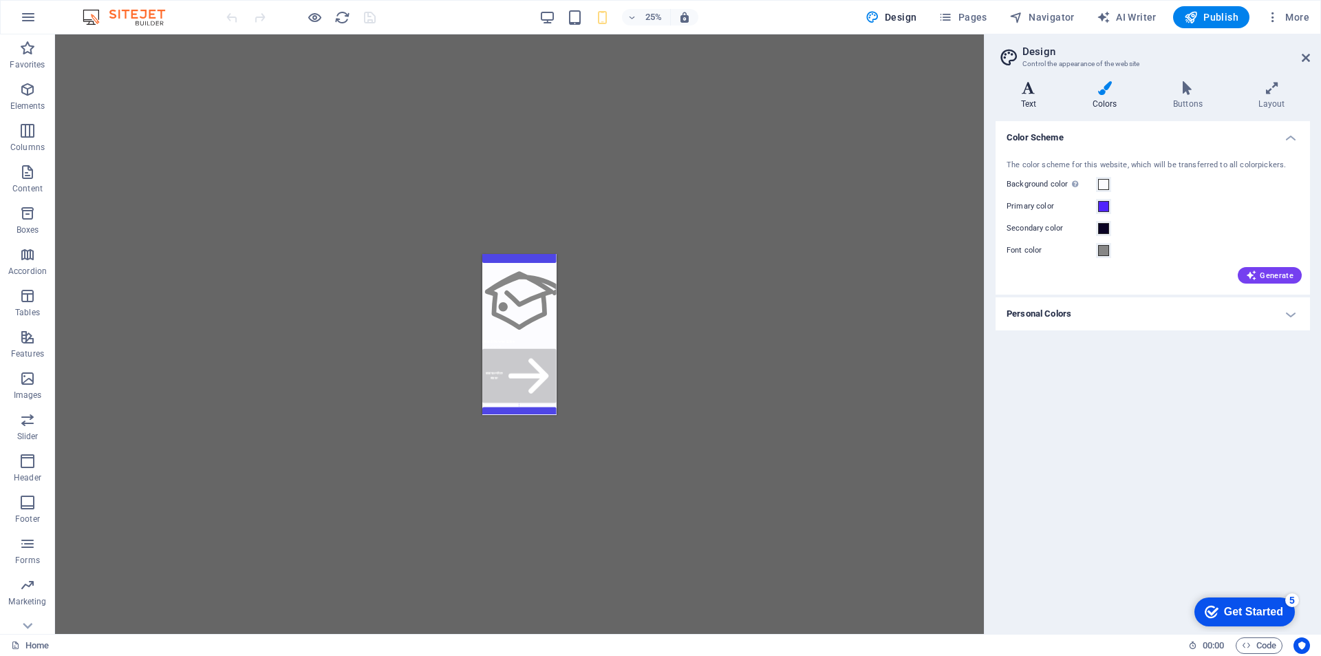
click at [1026, 94] on icon at bounding box center [1029, 88] width 66 height 14
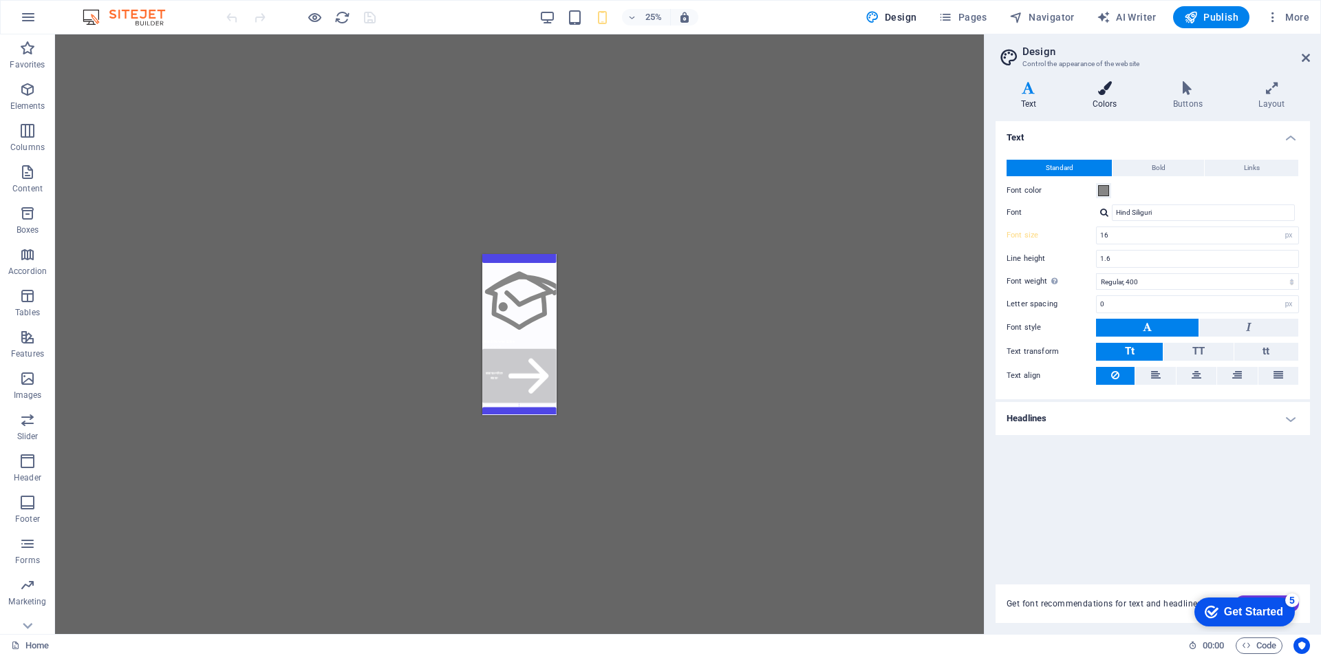
click at [1116, 96] on h4 "Colors" at bounding box center [1108, 95] width 81 height 29
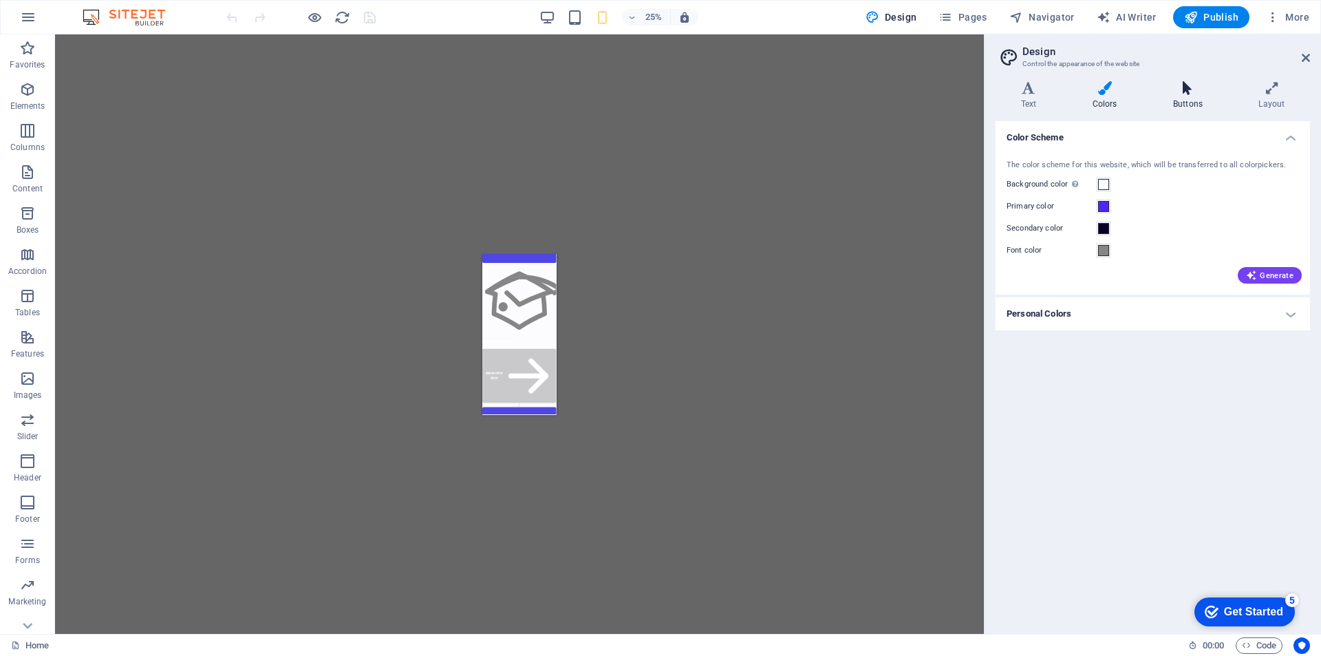
click at [1192, 82] on icon at bounding box center [1188, 88] width 80 height 14
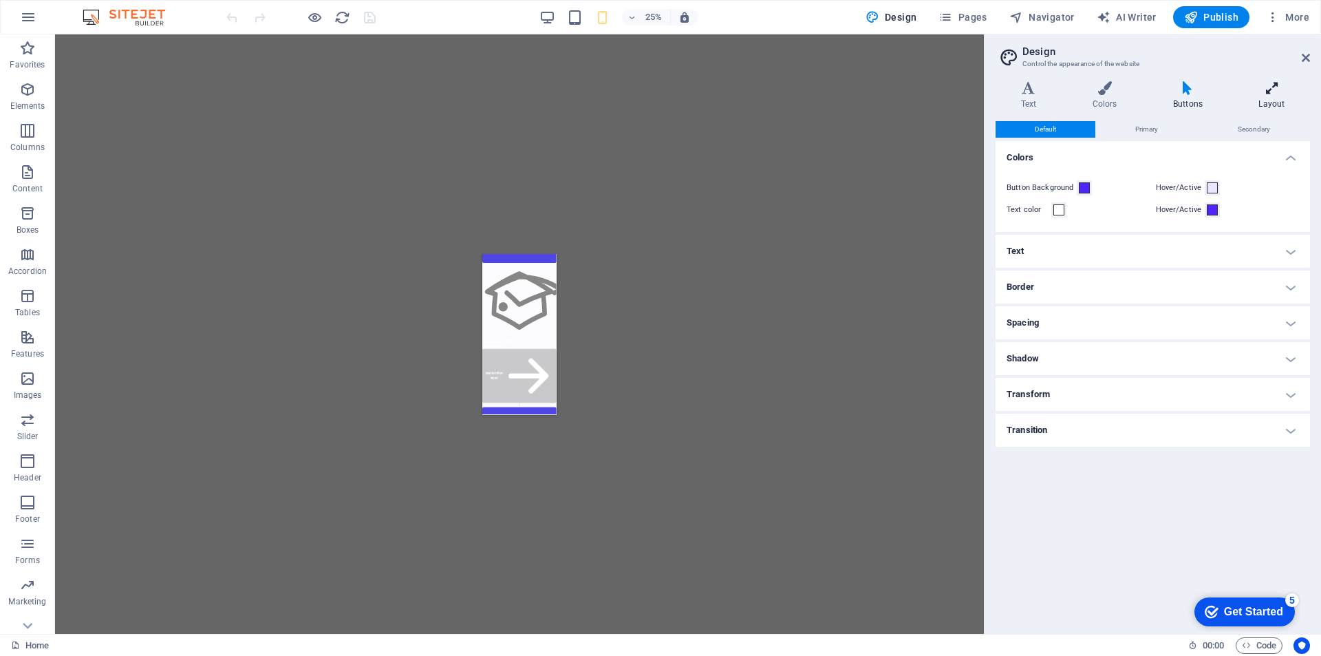
click at [1284, 99] on h4 "Layout" at bounding box center [1272, 95] width 76 height 29
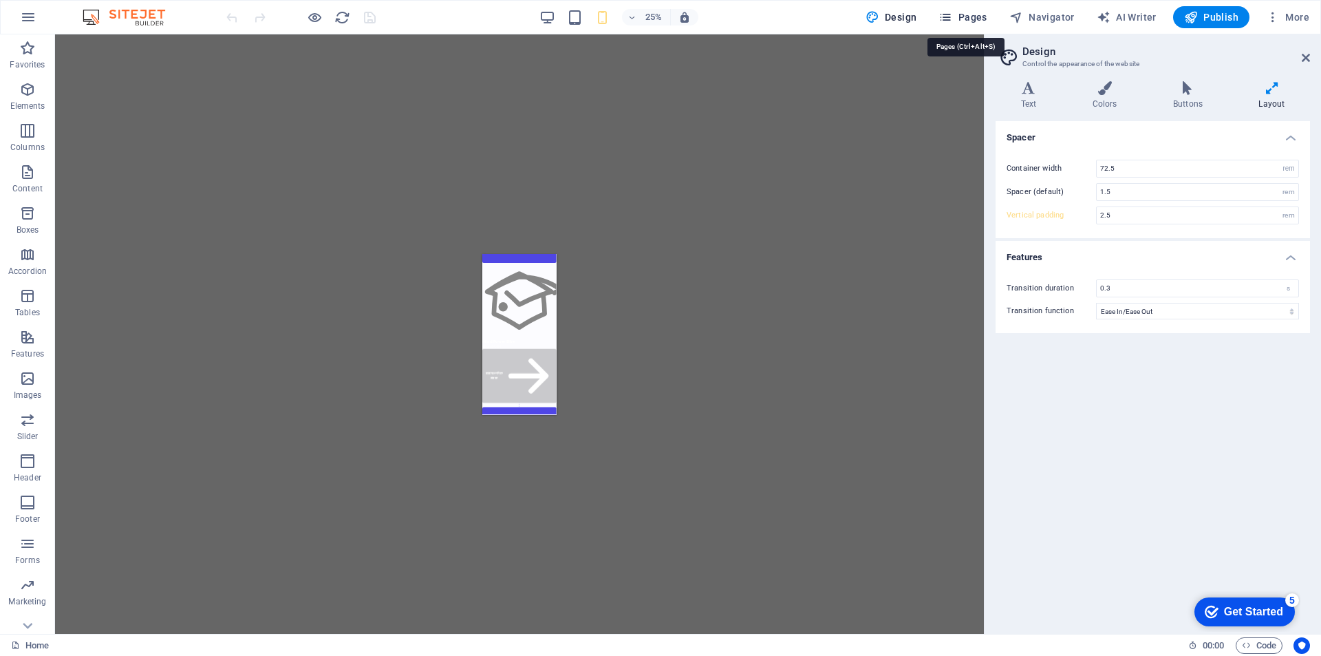
click at [964, 17] on span "Pages" at bounding box center [963, 17] width 48 height 14
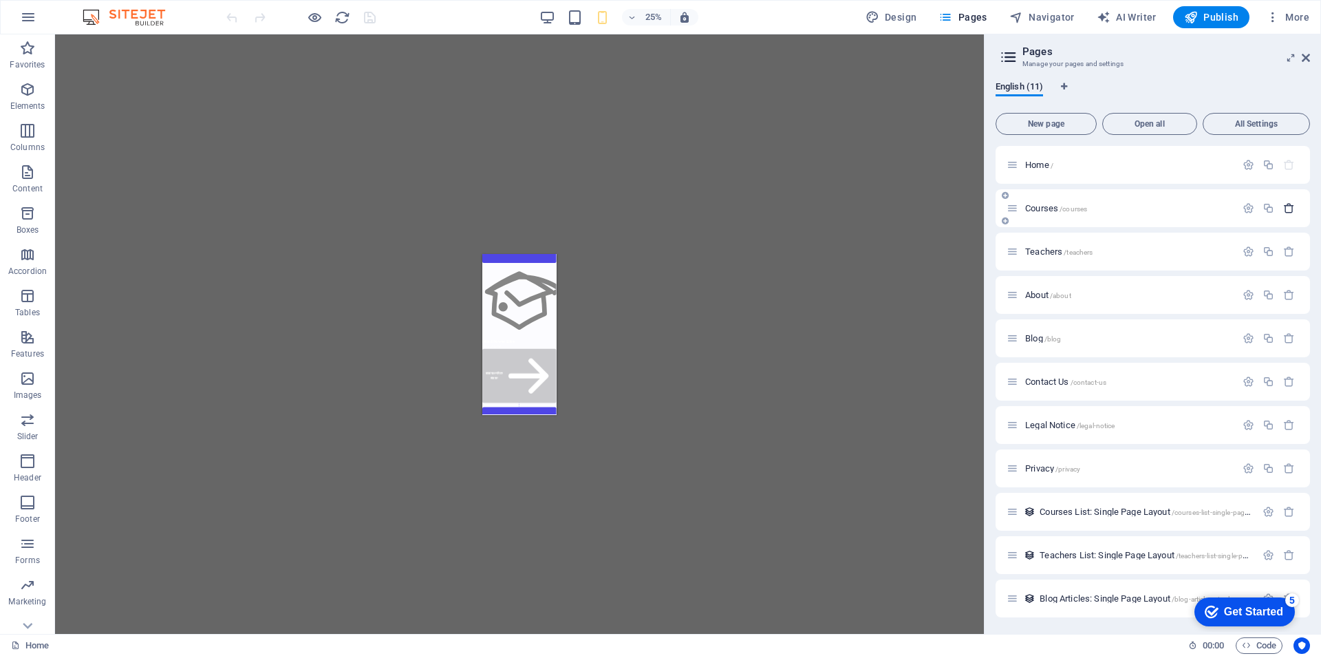
click at [1290, 207] on icon "button" at bounding box center [1290, 208] width 12 height 12
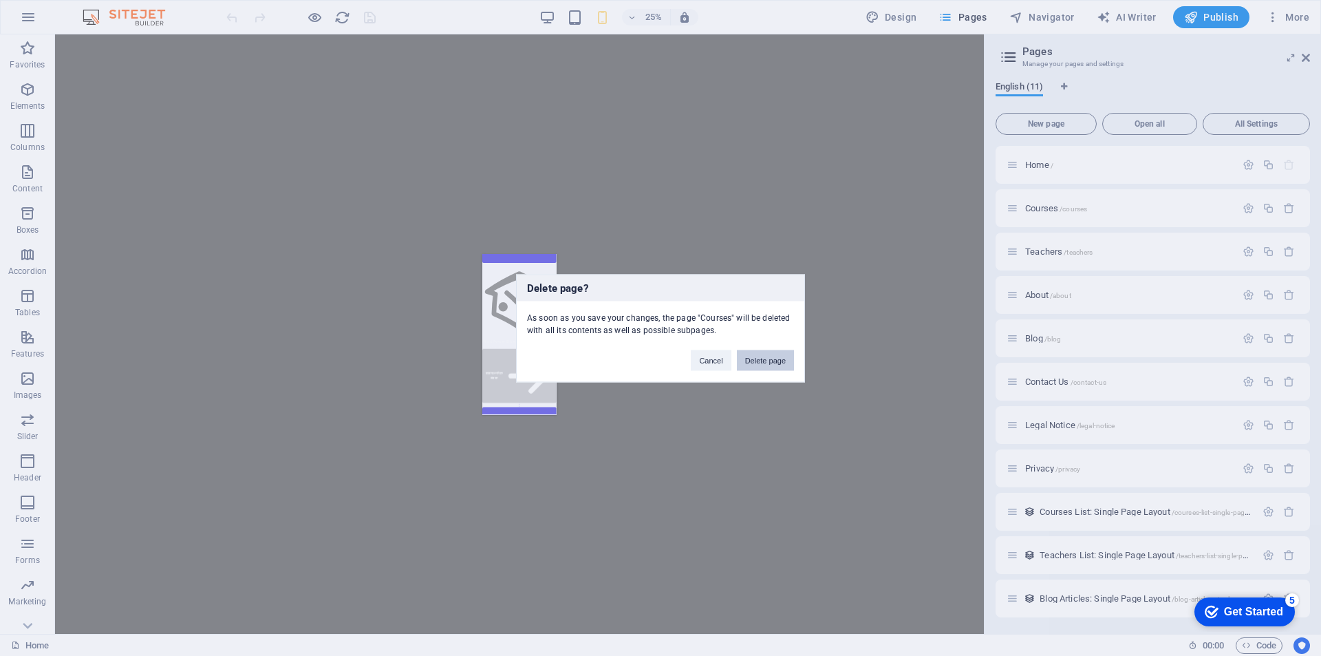
click at [763, 360] on button "Delete page" at bounding box center [765, 360] width 57 height 21
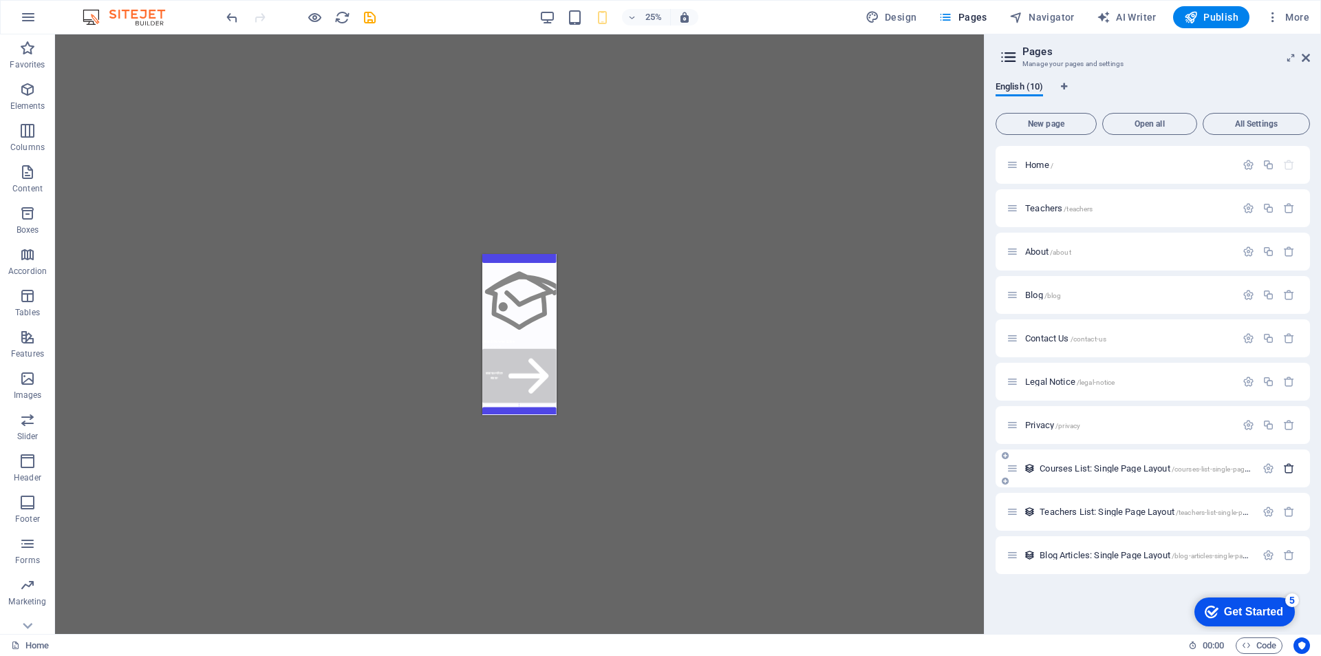
click at [1287, 471] on icon "button" at bounding box center [1290, 469] width 12 height 12
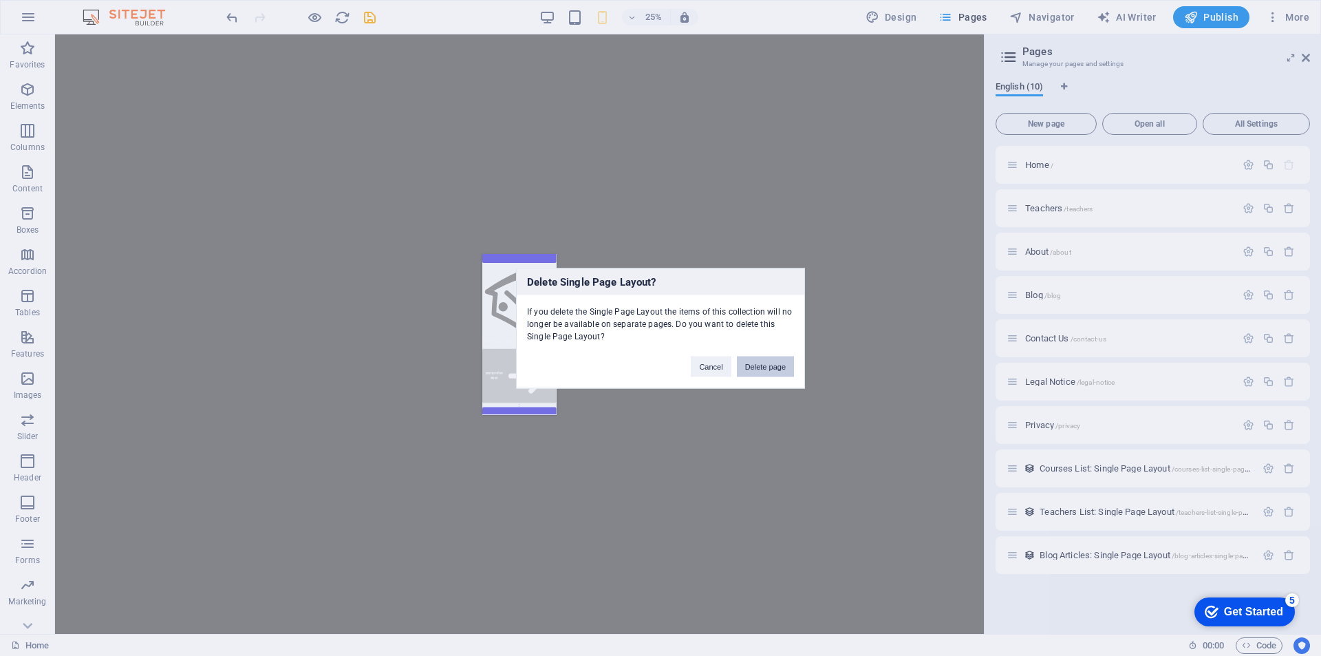
click at [761, 370] on button "Delete page" at bounding box center [765, 366] width 57 height 21
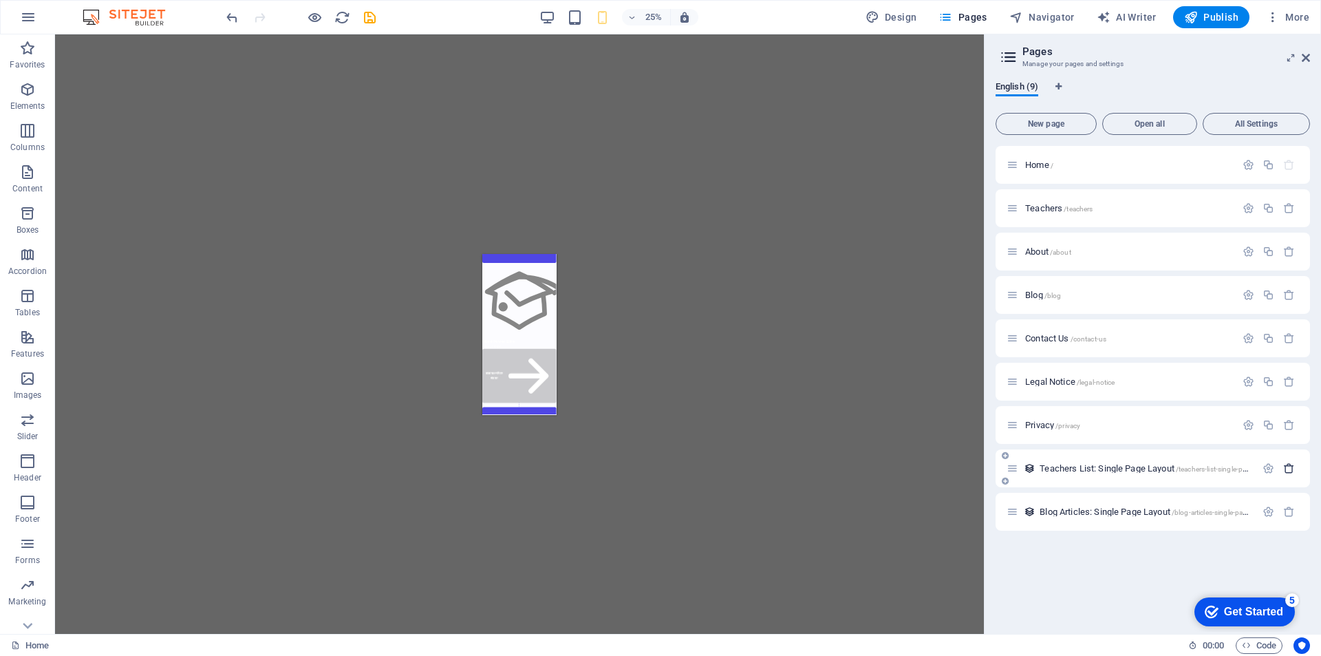
click at [1291, 469] on icon "button" at bounding box center [1290, 469] width 12 height 12
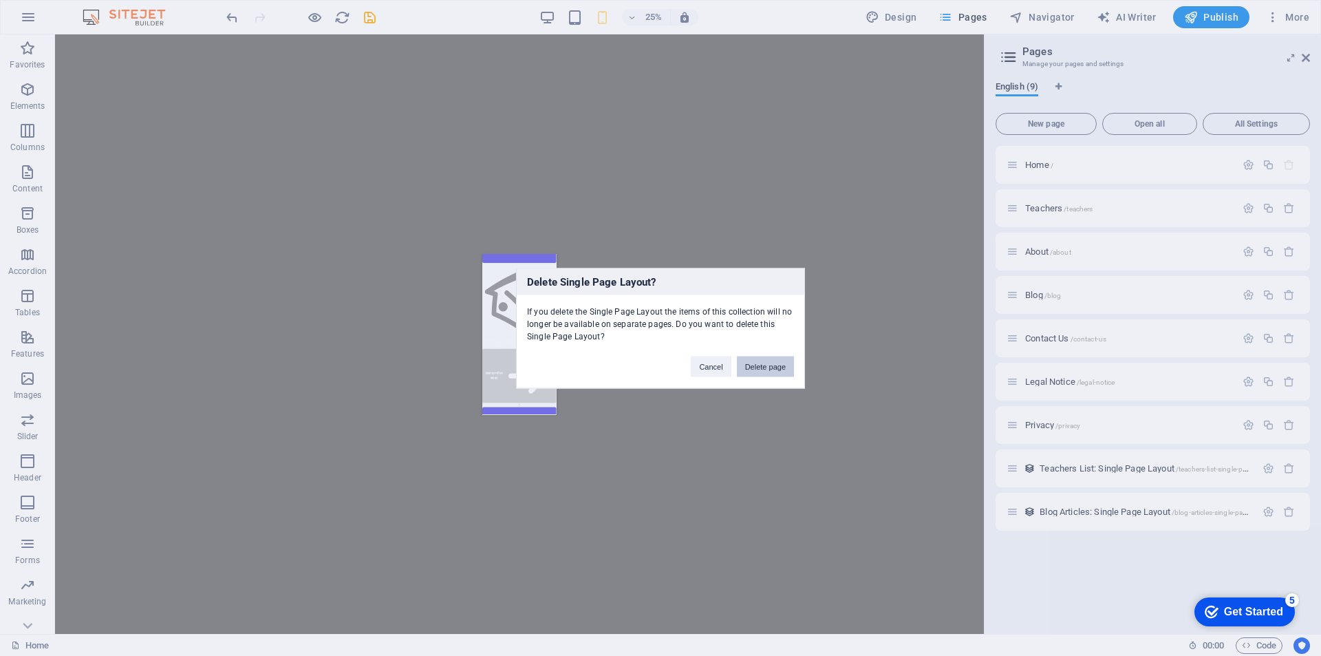
click at [762, 368] on button "Delete page" at bounding box center [765, 366] width 57 height 21
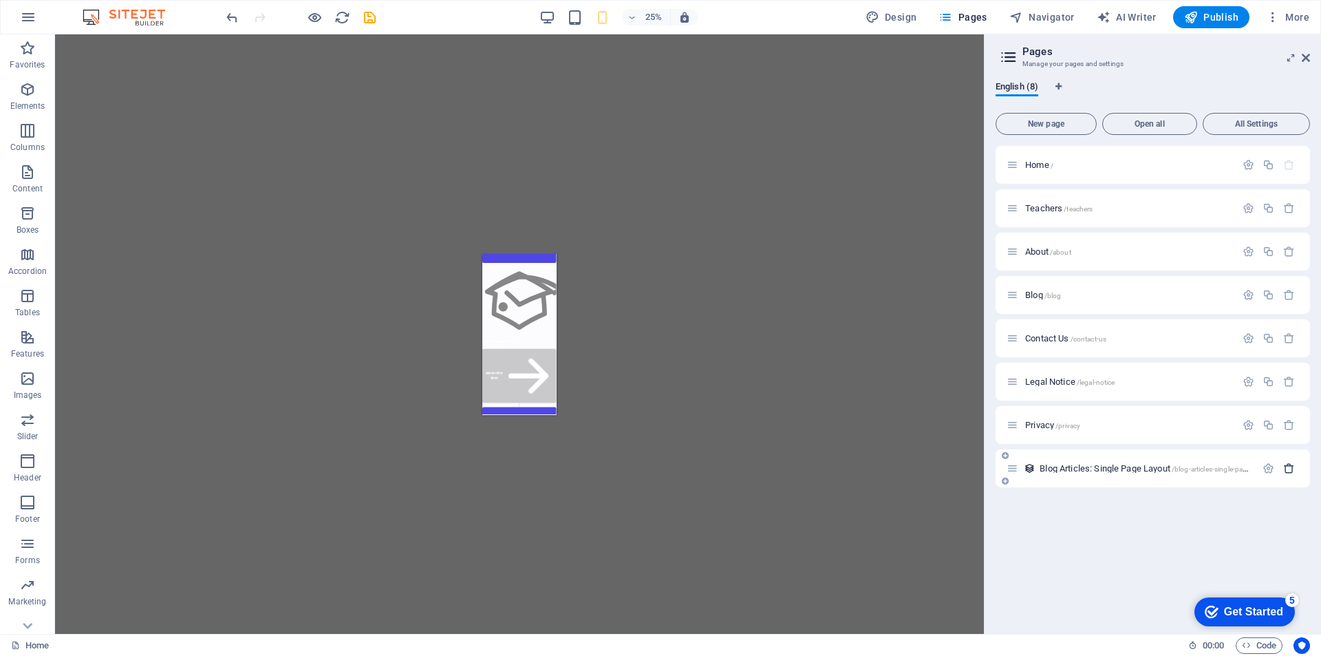
click at [1293, 465] on icon "button" at bounding box center [1290, 469] width 12 height 12
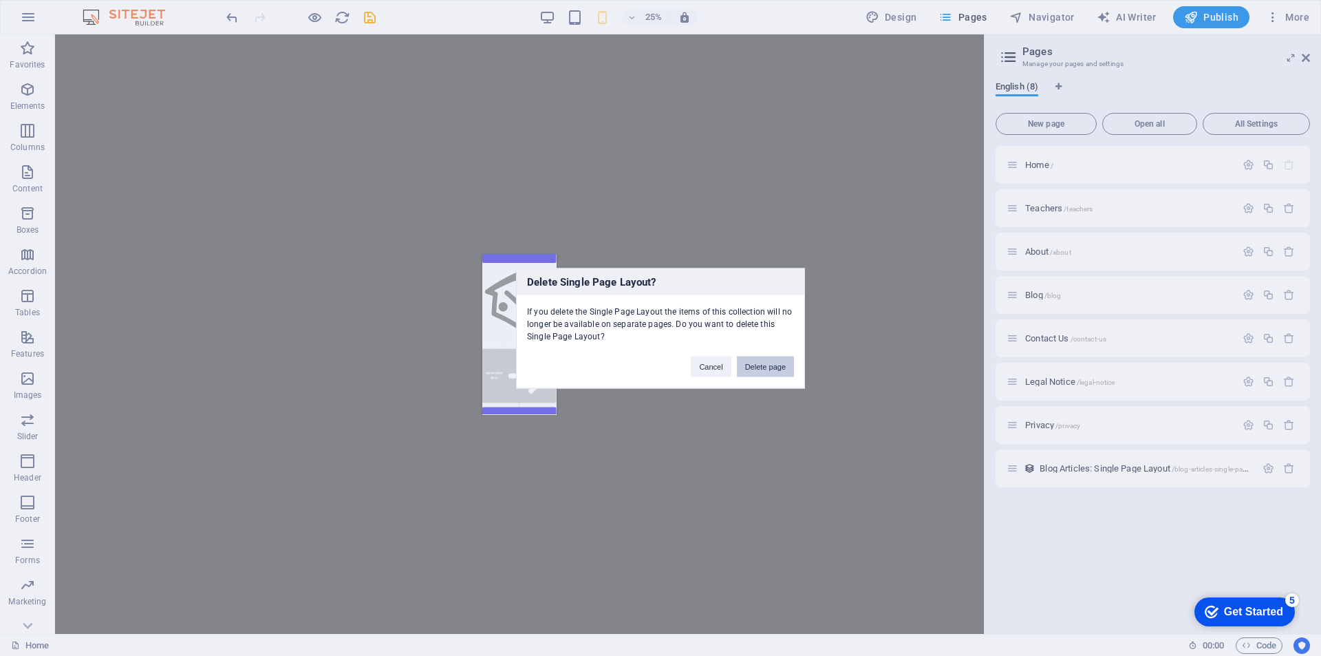
click at [758, 364] on button "Delete page" at bounding box center [765, 366] width 57 height 21
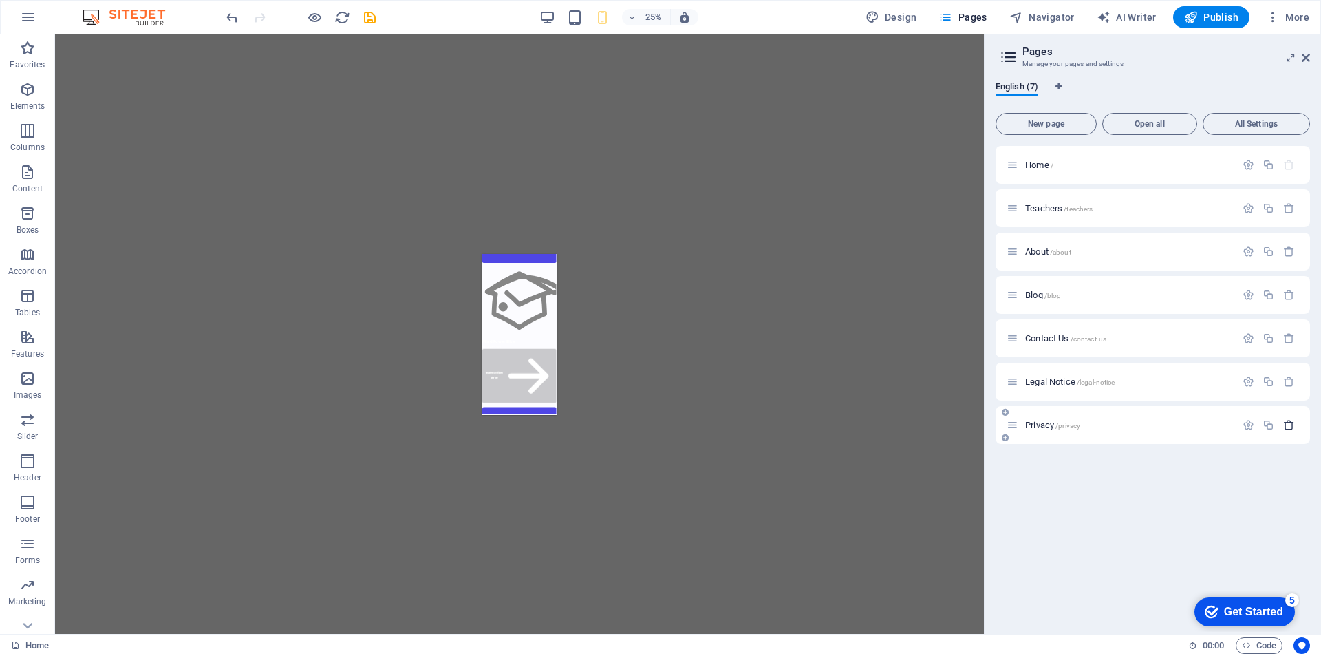
click at [1293, 425] on icon "button" at bounding box center [1290, 425] width 12 height 12
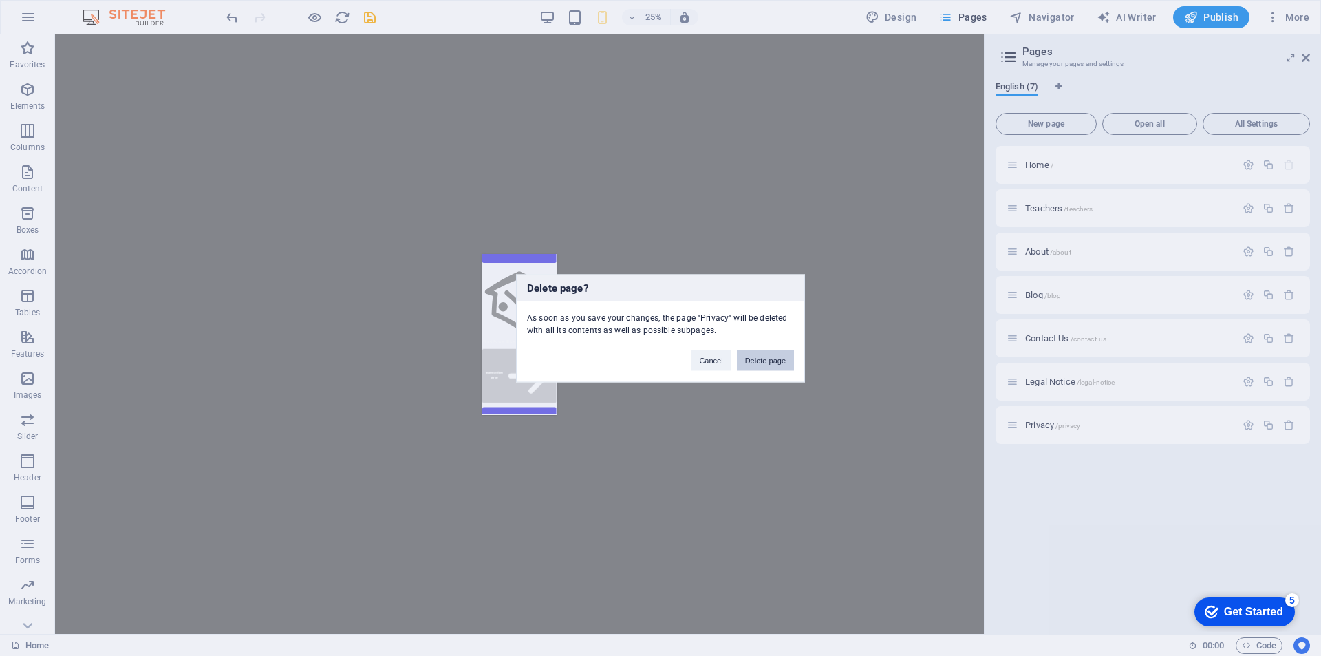
click at [760, 354] on button "Delete page" at bounding box center [765, 360] width 57 height 21
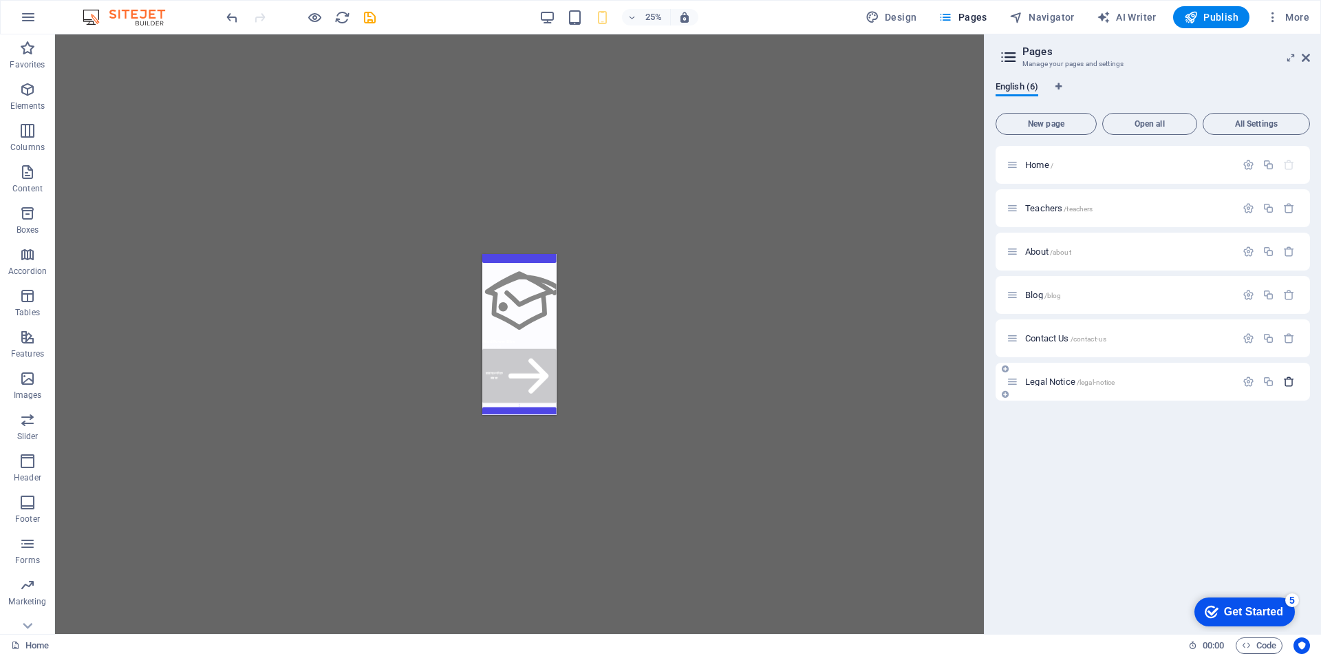
click at [1288, 382] on icon "button" at bounding box center [1290, 382] width 12 height 12
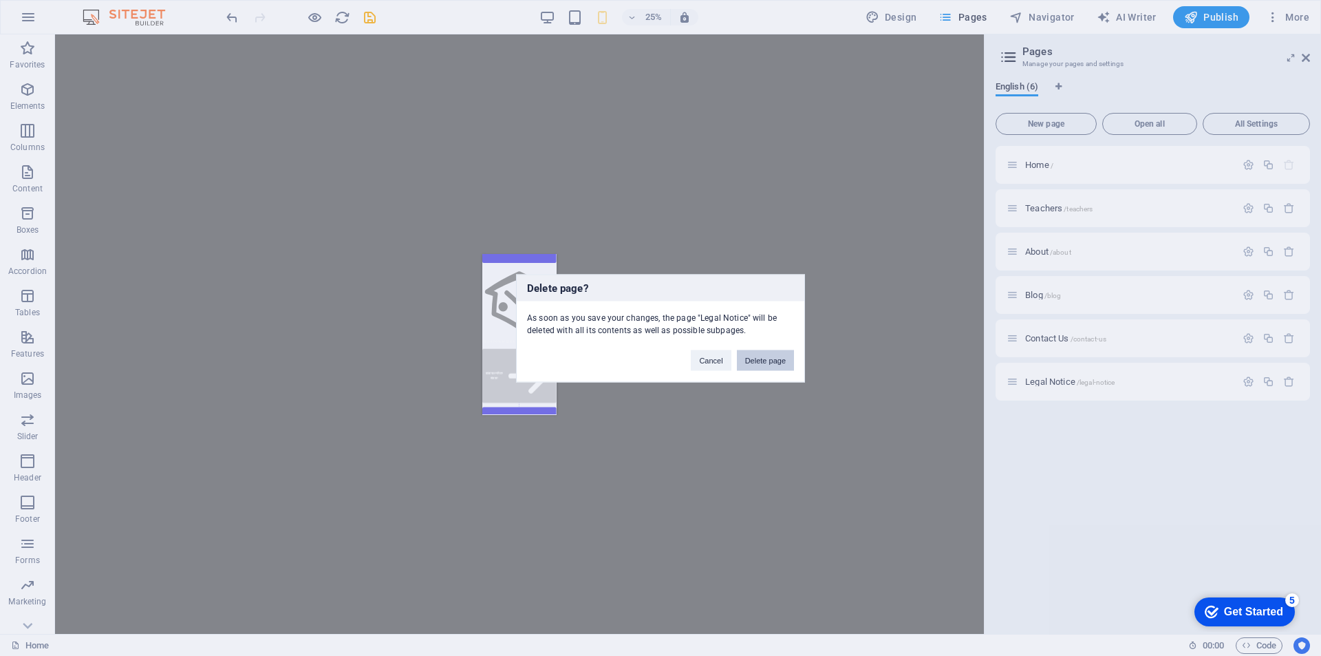
click at [768, 358] on button "Delete page" at bounding box center [765, 360] width 57 height 21
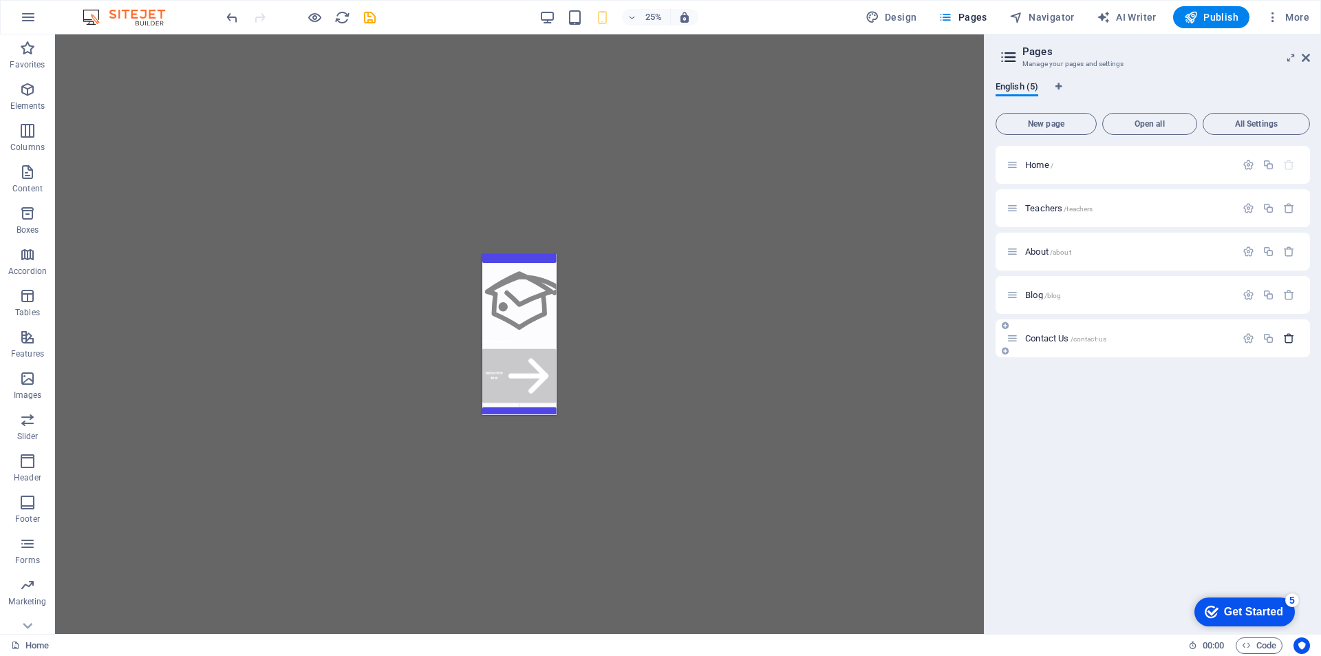
click at [1290, 338] on icon "button" at bounding box center [1290, 338] width 12 height 12
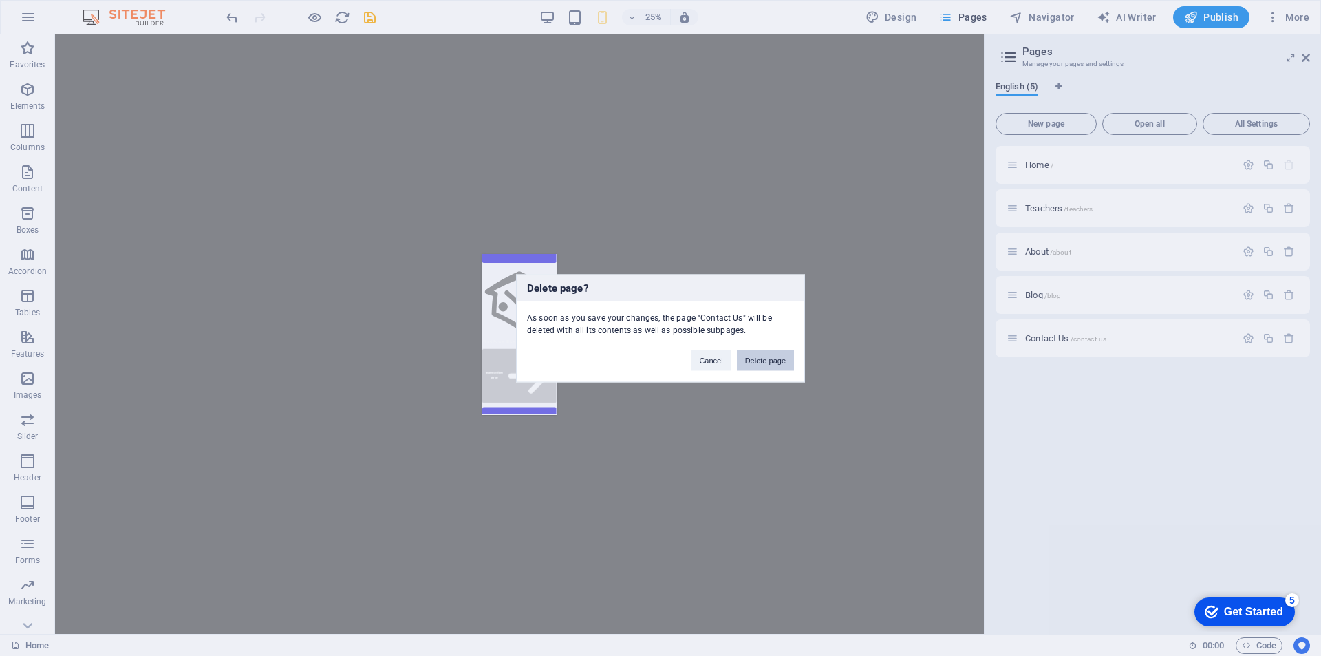
click at [781, 363] on button "Delete page" at bounding box center [765, 360] width 57 height 21
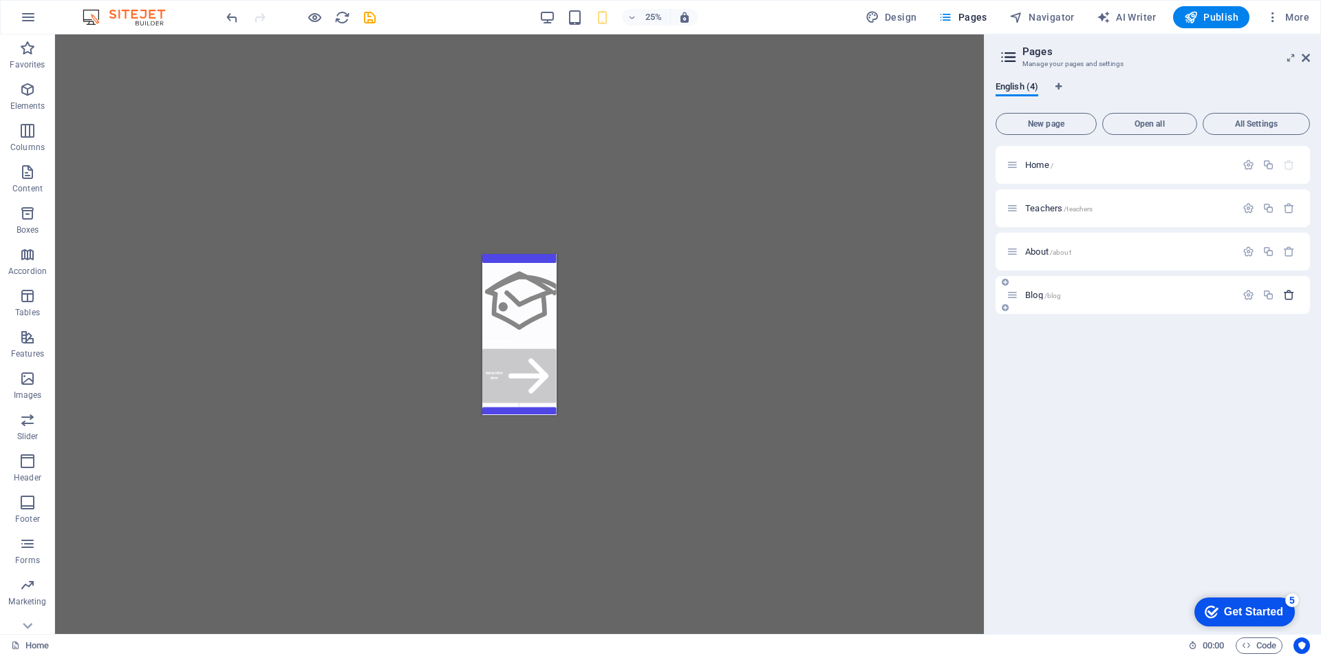
click at [1295, 295] on icon "button" at bounding box center [1290, 295] width 12 height 12
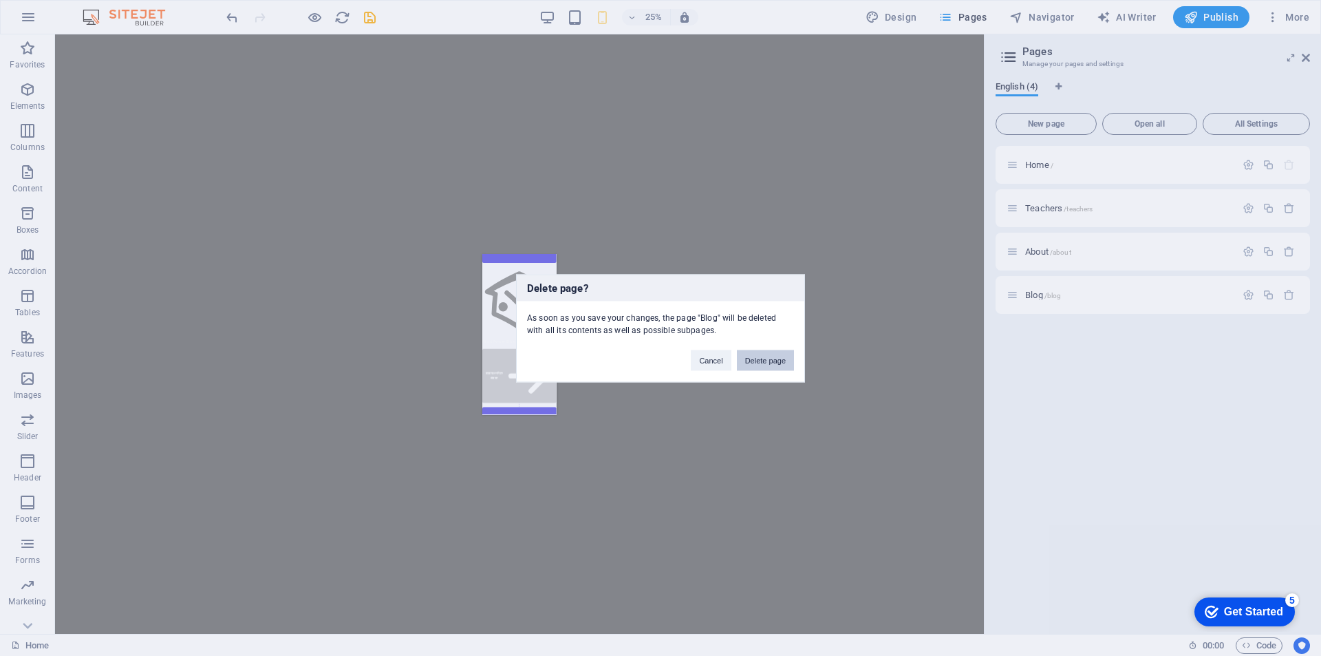
click at [769, 355] on button "Delete page" at bounding box center [765, 360] width 57 height 21
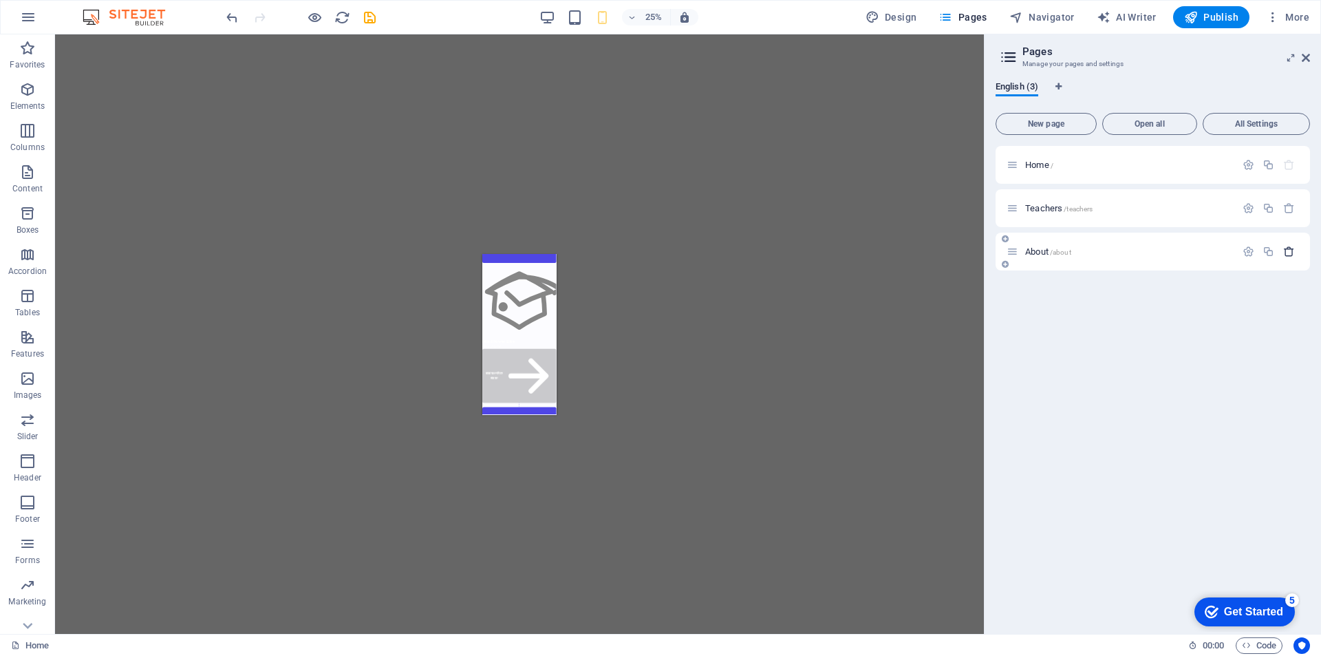
click at [1292, 255] on icon "button" at bounding box center [1290, 252] width 12 height 12
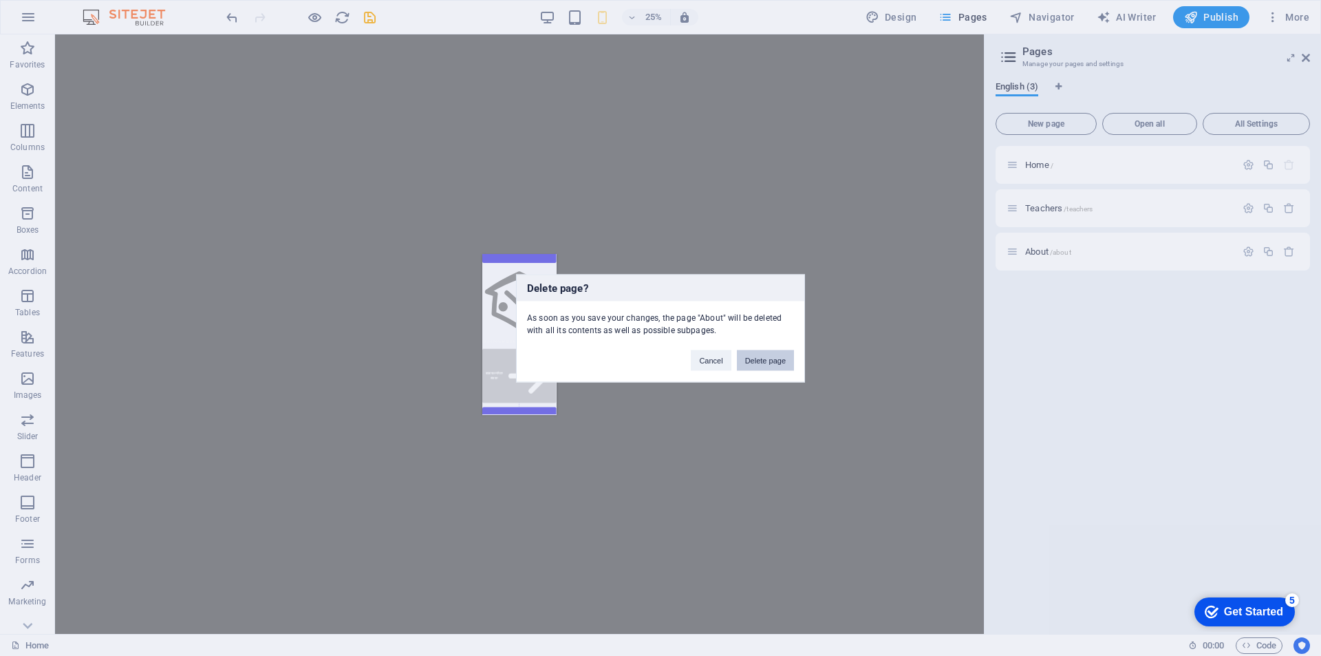
click at [781, 356] on button "Delete page" at bounding box center [765, 360] width 57 height 21
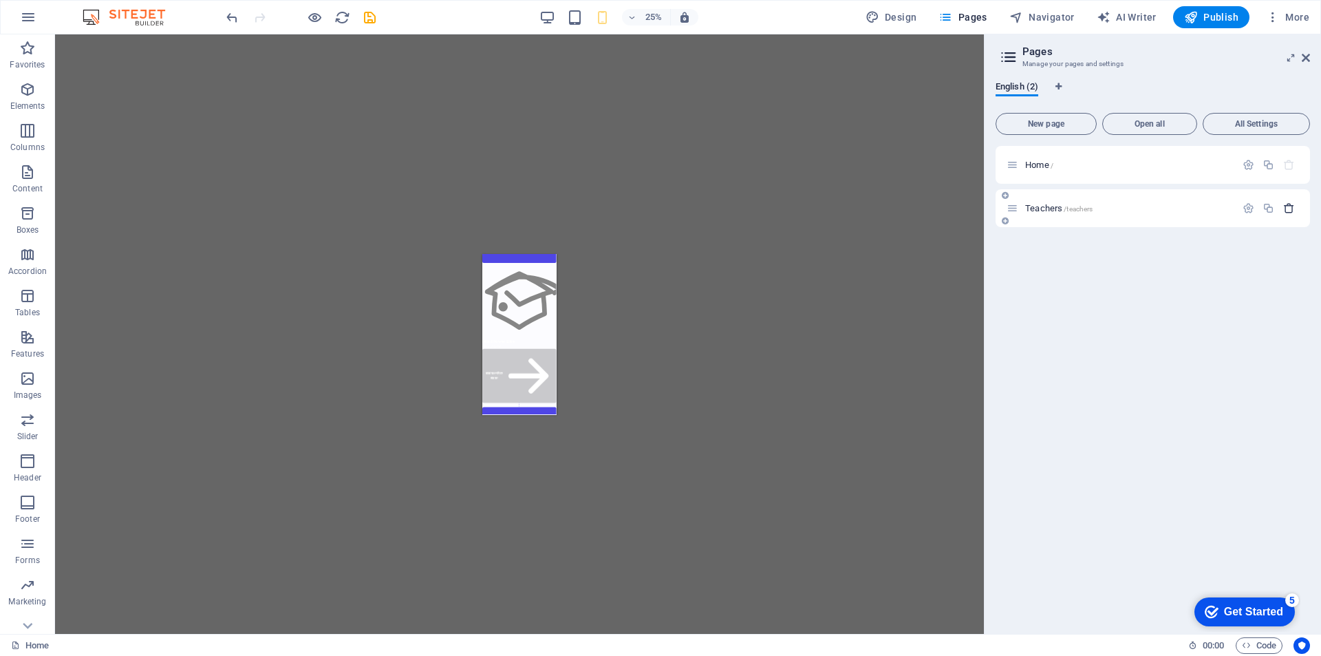
click at [1291, 207] on icon "button" at bounding box center [1290, 208] width 12 height 12
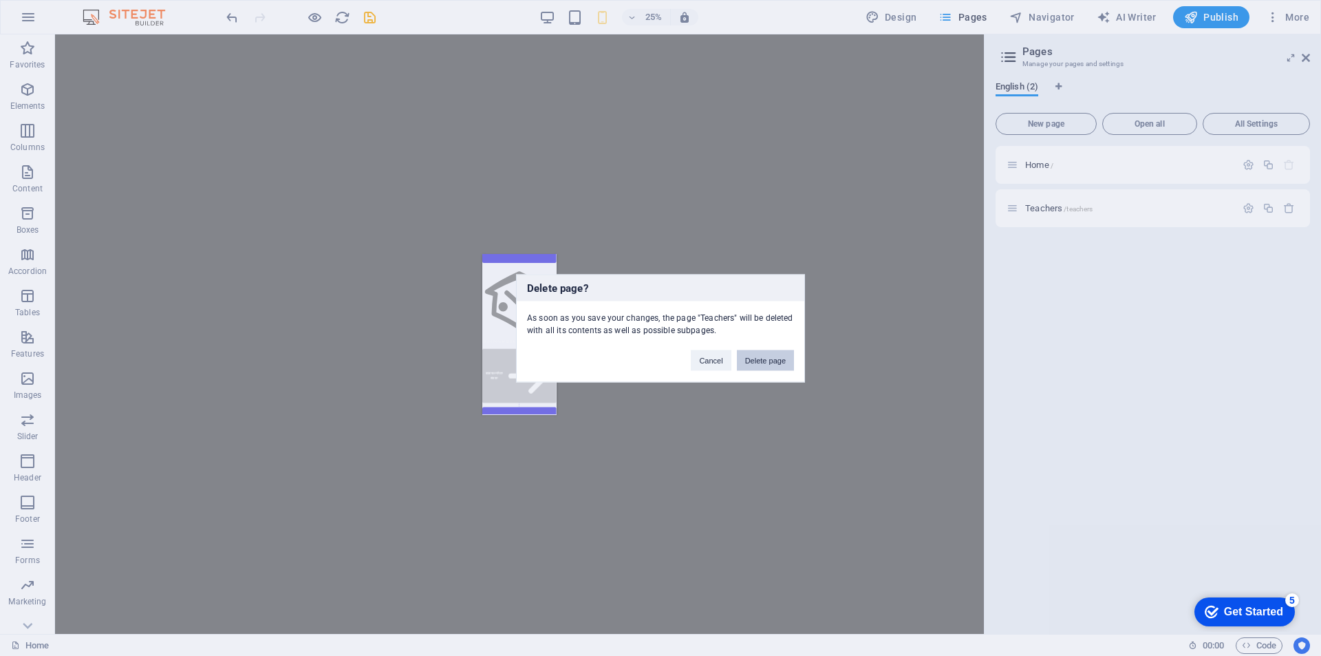
click at [752, 363] on button "Delete page" at bounding box center [765, 360] width 57 height 21
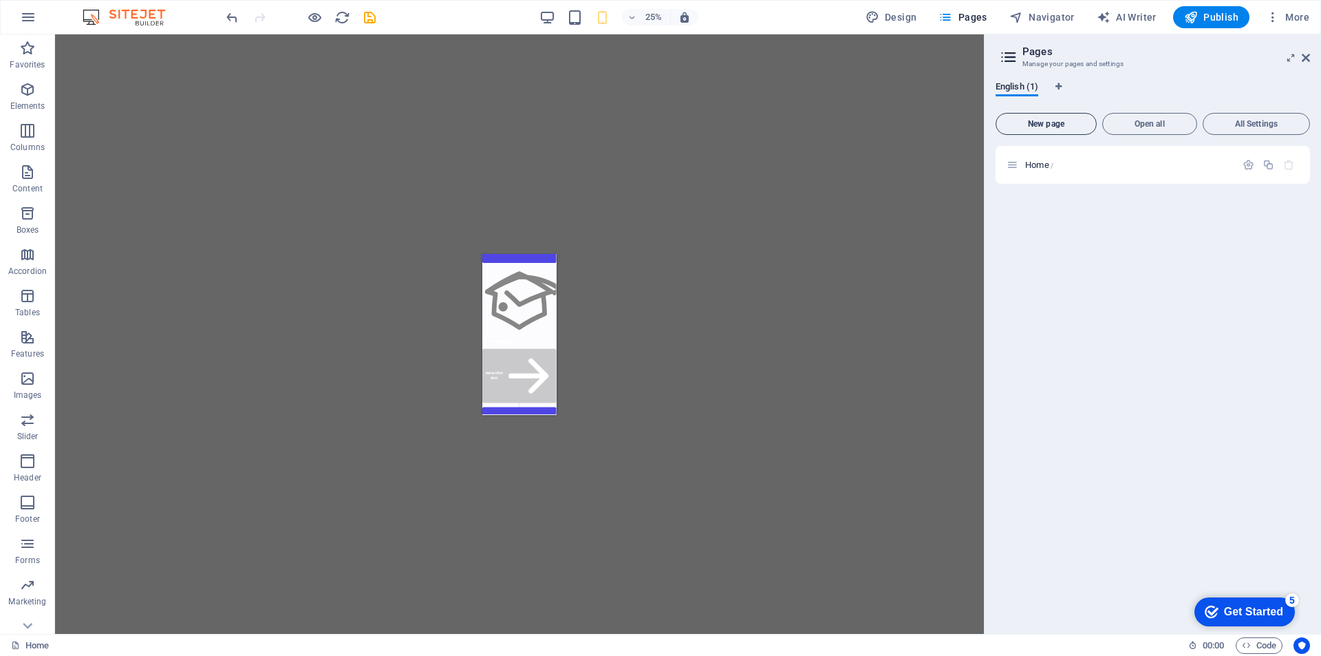
click at [1061, 127] on span "New page" at bounding box center [1046, 124] width 89 height 8
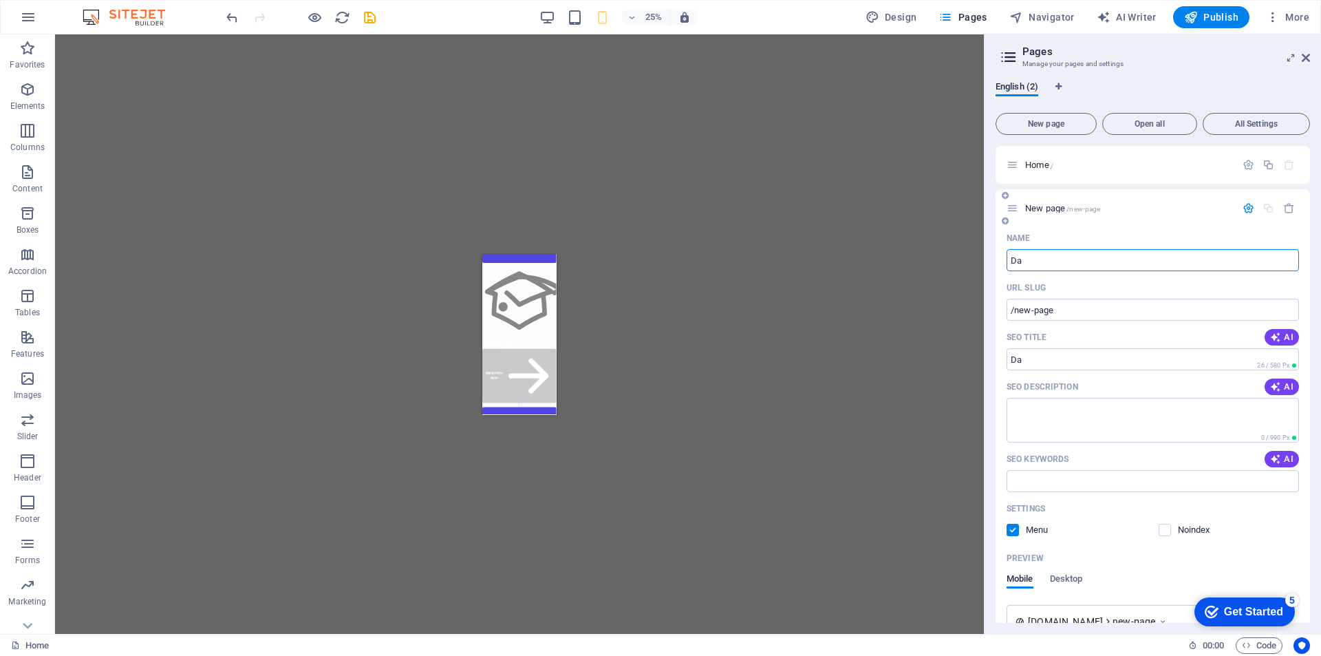
type input "D"
type input "Da"
type input "/"
type input "Das"
type input "/da"
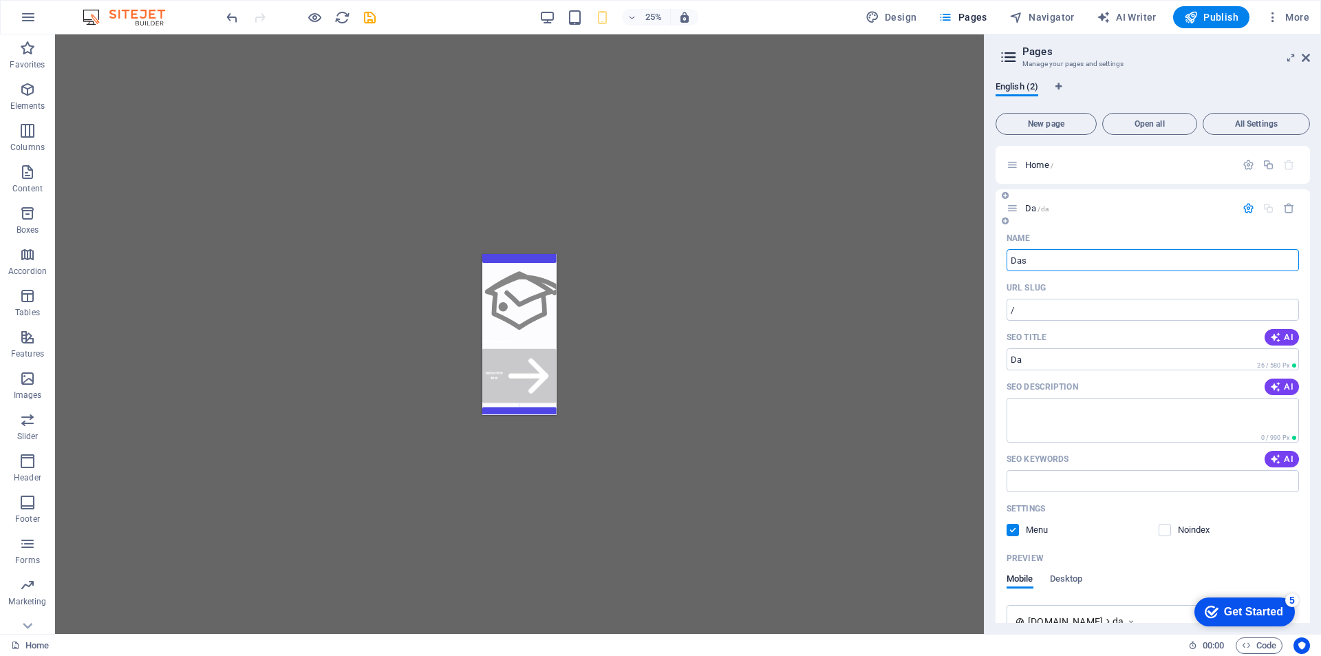
type input "Da"
type input "Das"
type input "/das"
type input "Das"
type input "Dashboard"
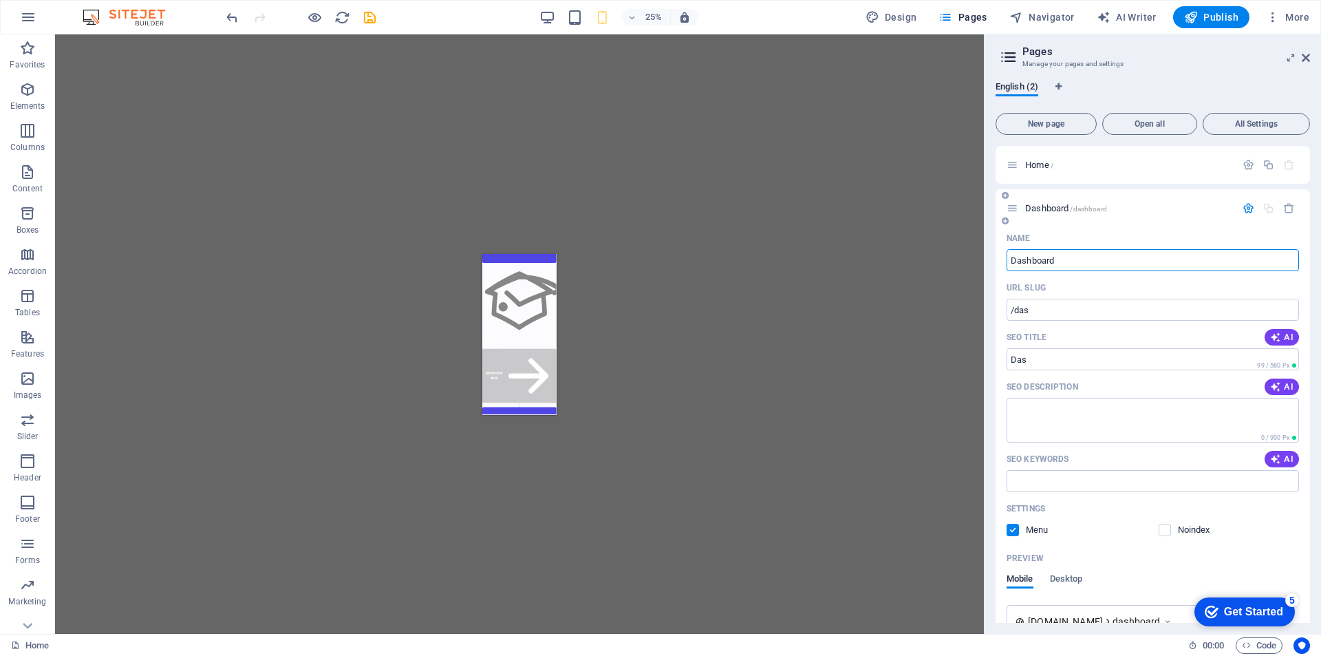
type input "/dashboard"
type input "Dashboard"
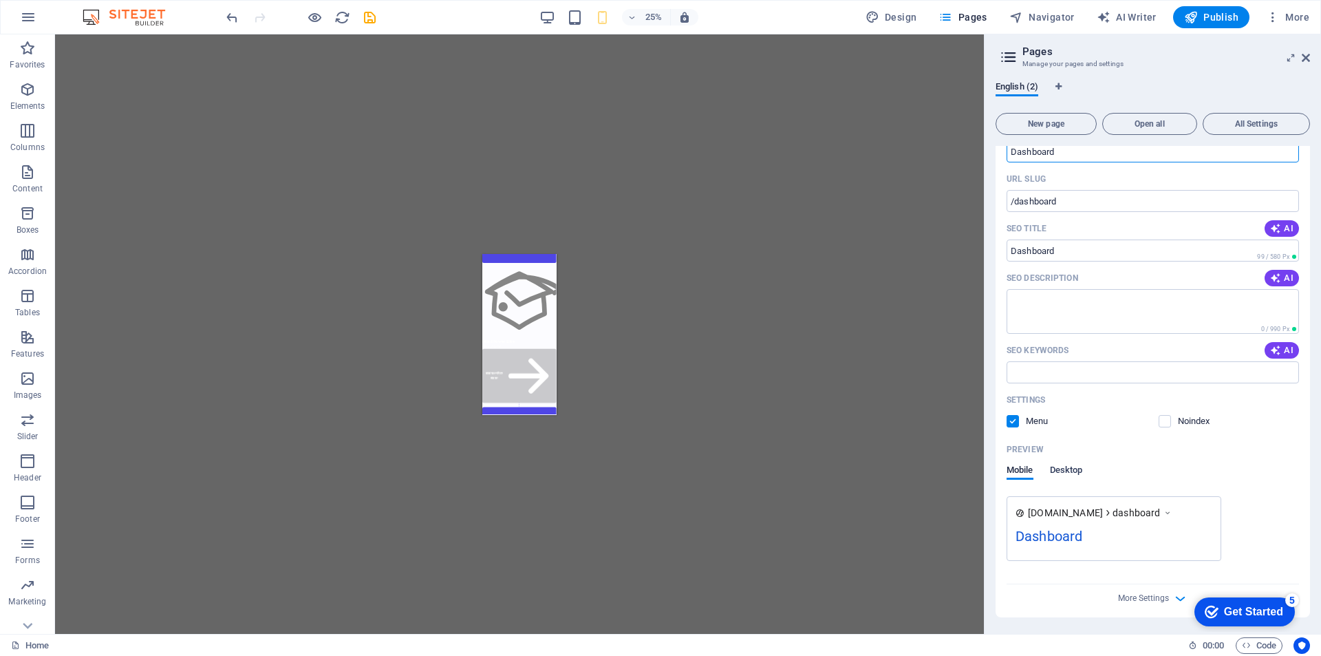
type input "Dashboard"
click at [1071, 474] on span "Desktop" at bounding box center [1066, 471] width 33 height 19
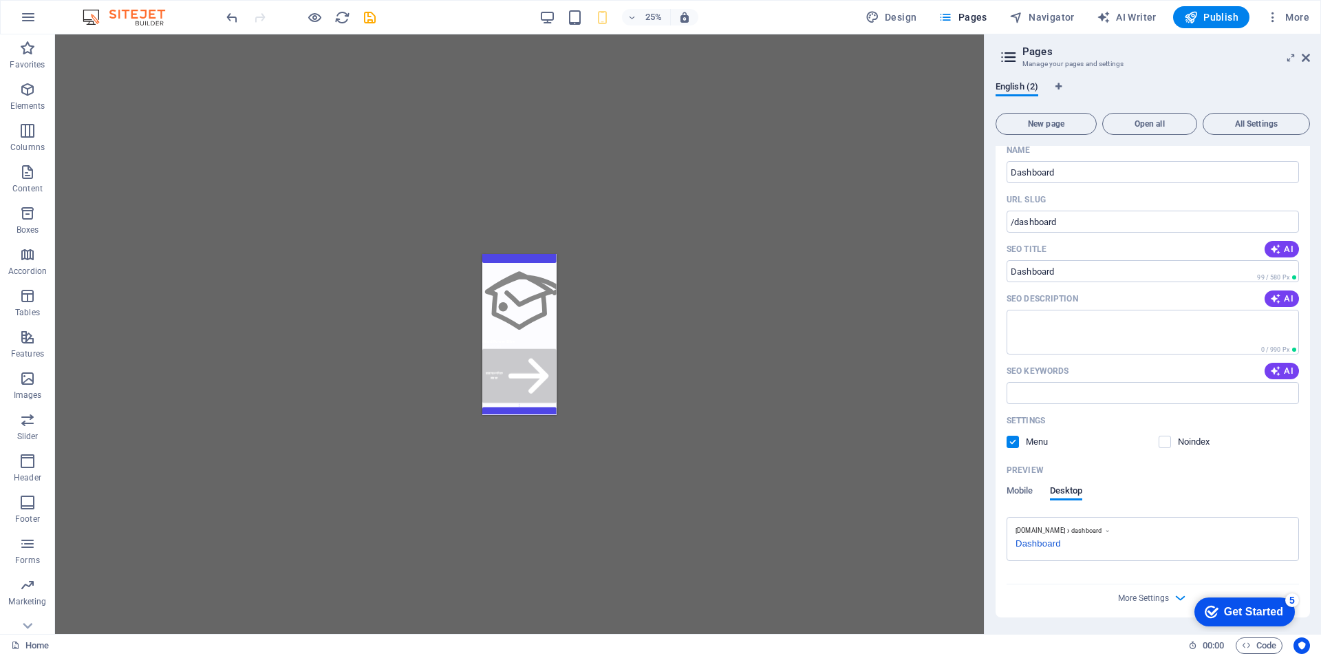
scroll to position [88, 0]
click at [1023, 469] on p "Preview" at bounding box center [1025, 470] width 37 height 11
click at [1214, 606] on icon "checkmark" at bounding box center [1212, 612] width 14 height 14
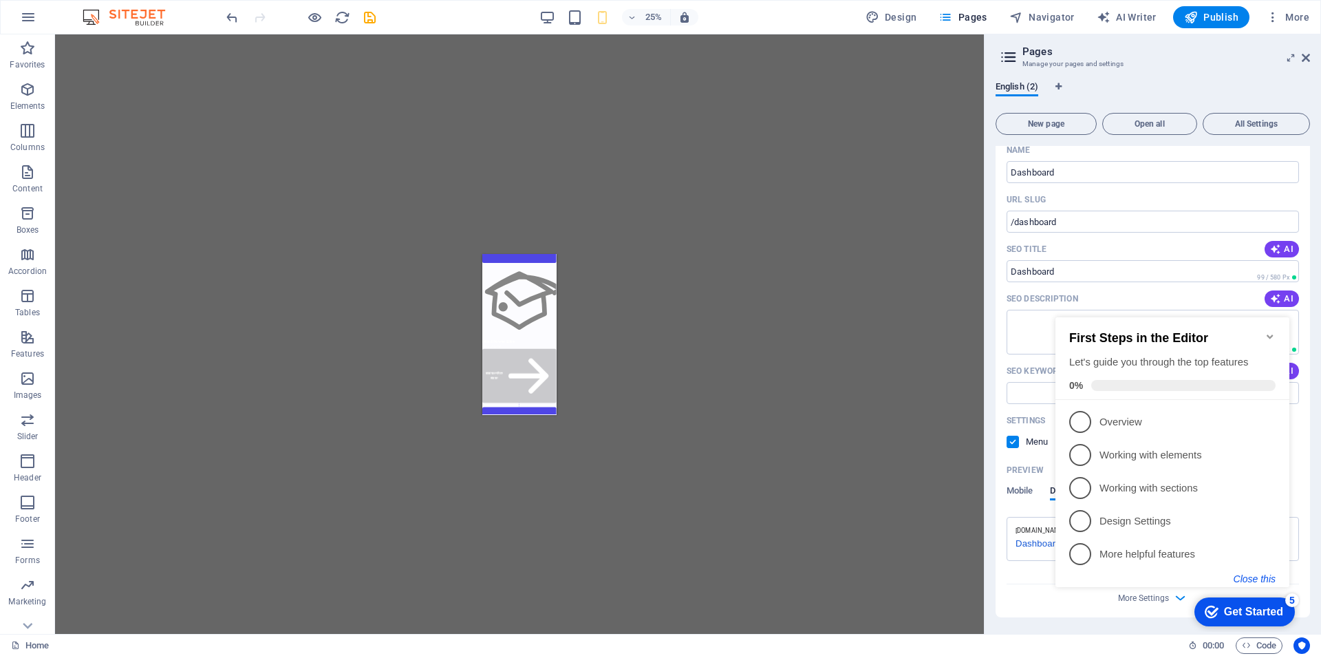
click at [1251, 582] on button "Close this" at bounding box center [1255, 578] width 42 height 11
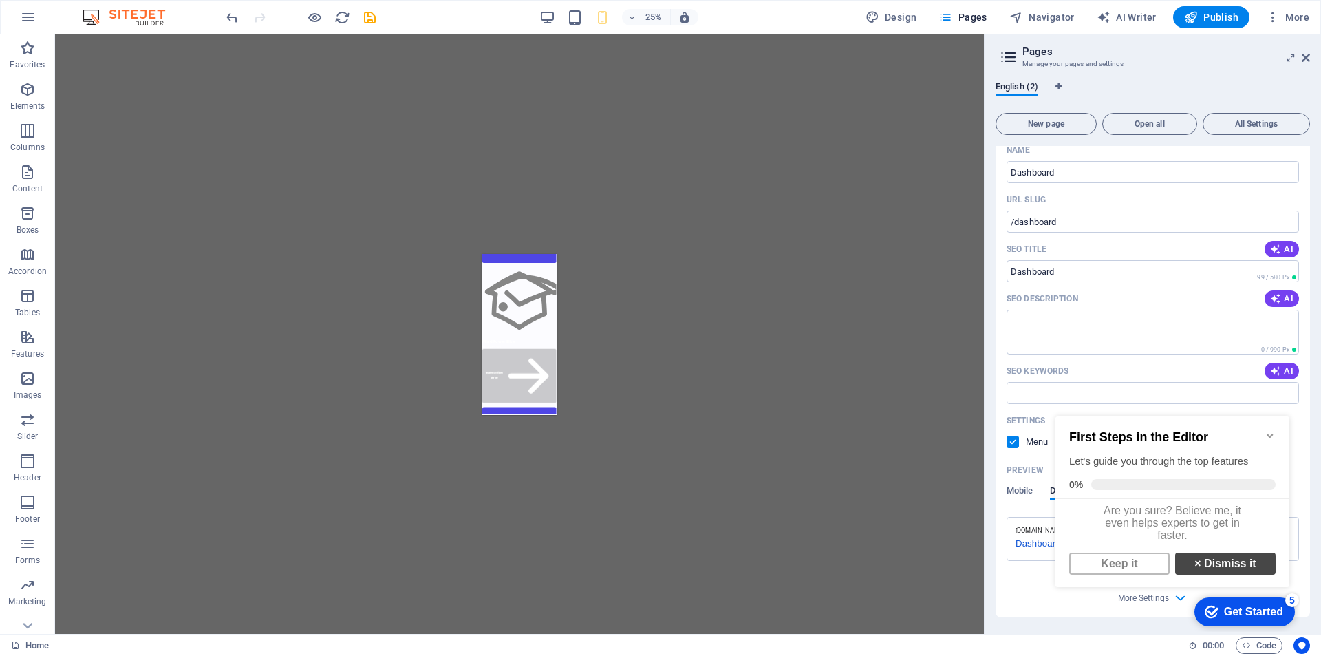
click at [1215, 568] on link "× Dismiss it" at bounding box center [1226, 564] width 100 height 22
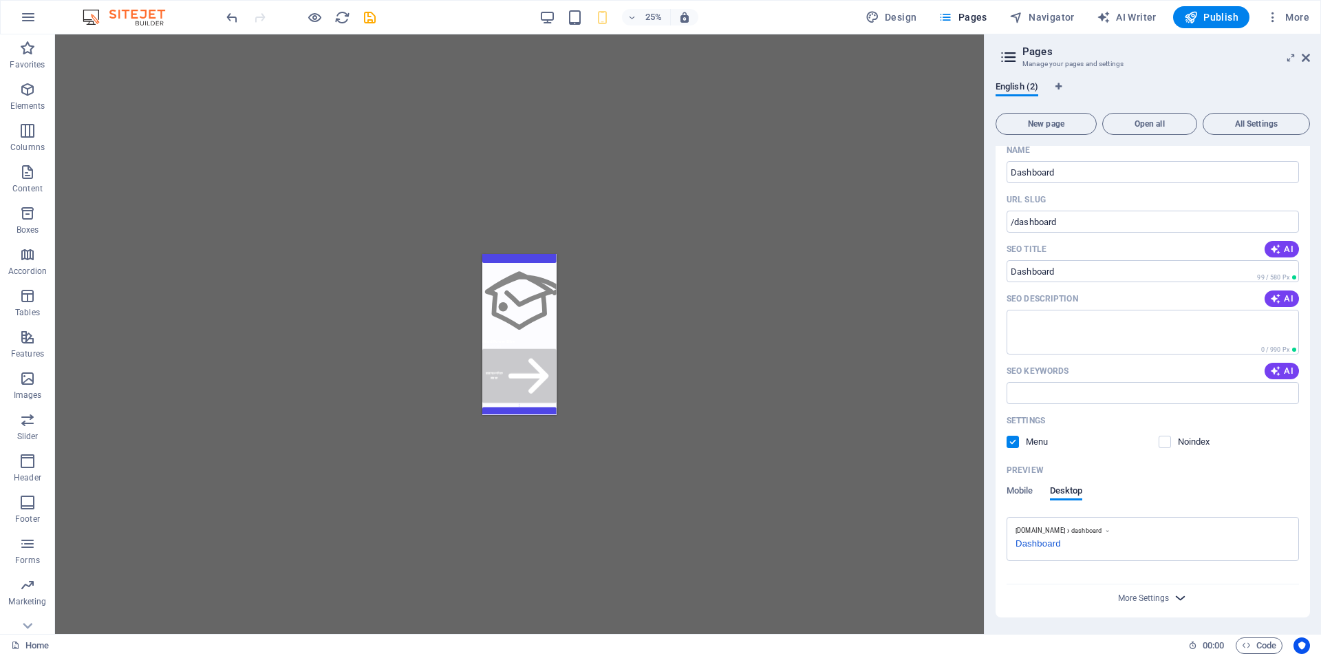
click at [1177, 601] on icon "button" at bounding box center [1181, 598] width 16 height 16
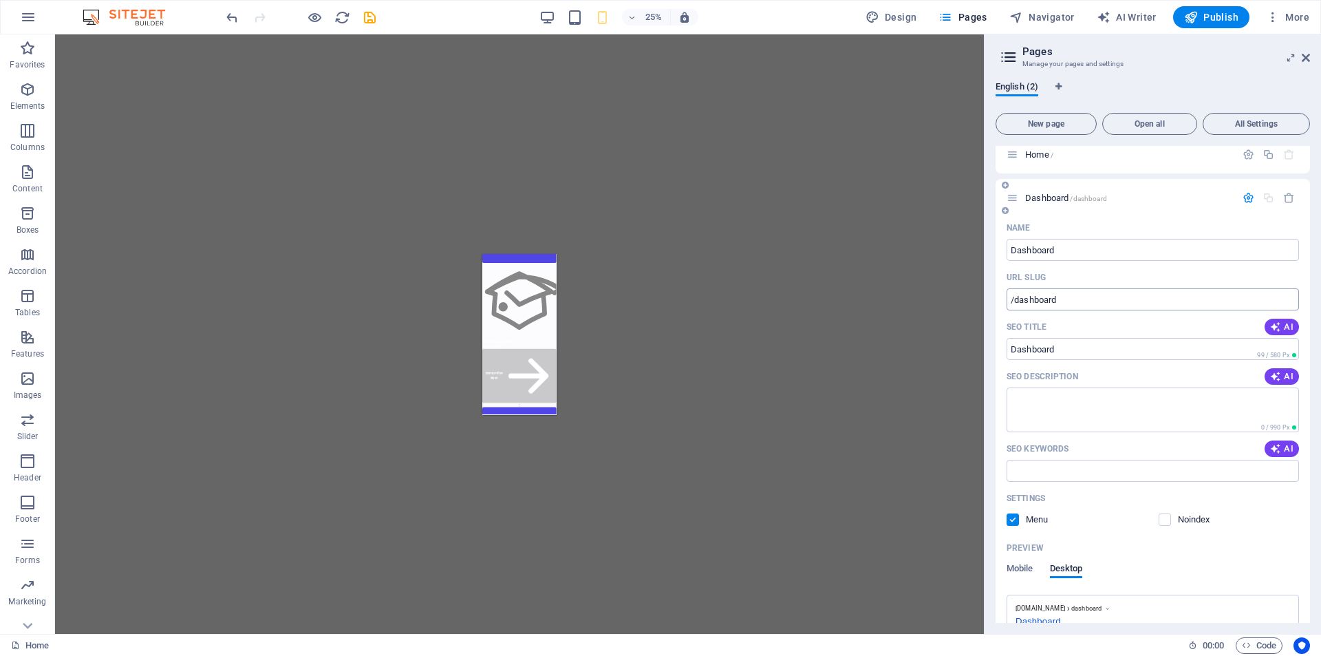
scroll to position [0, 0]
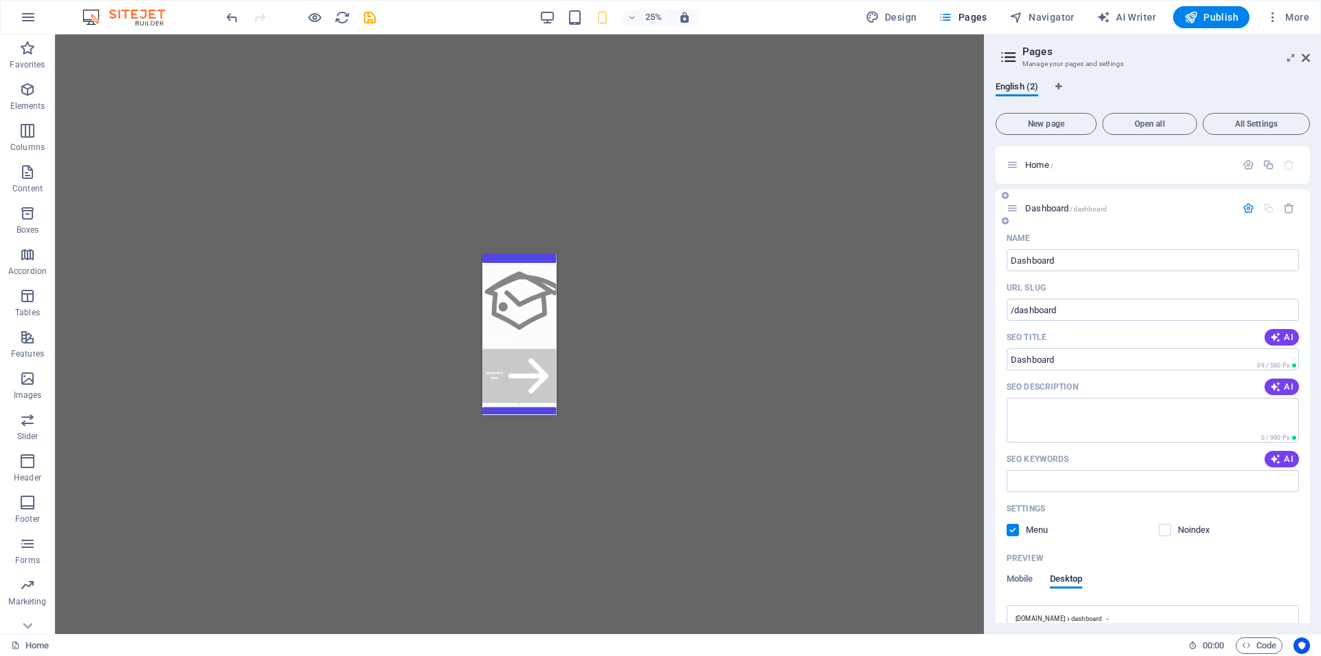
click at [1170, 207] on p "Dashboard /dashboard" at bounding box center [1129, 208] width 206 height 9
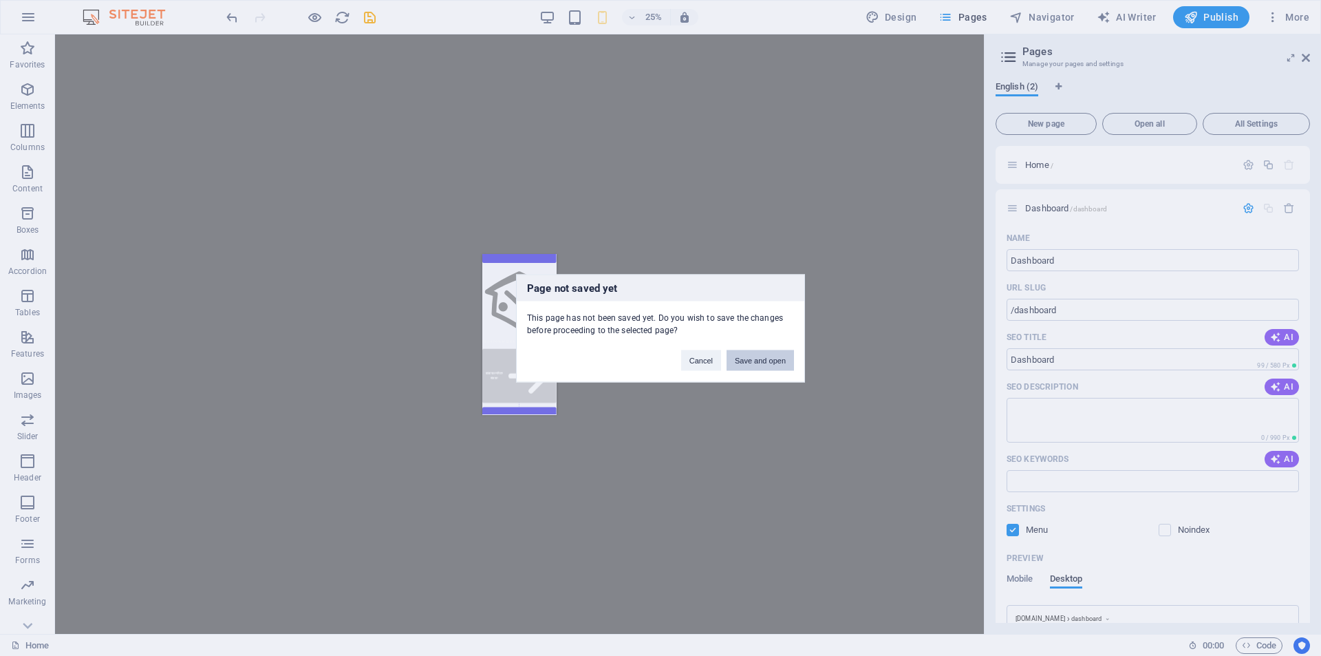
click at [750, 364] on button "Save and open" at bounding box center [760, 360] width 67 height 21
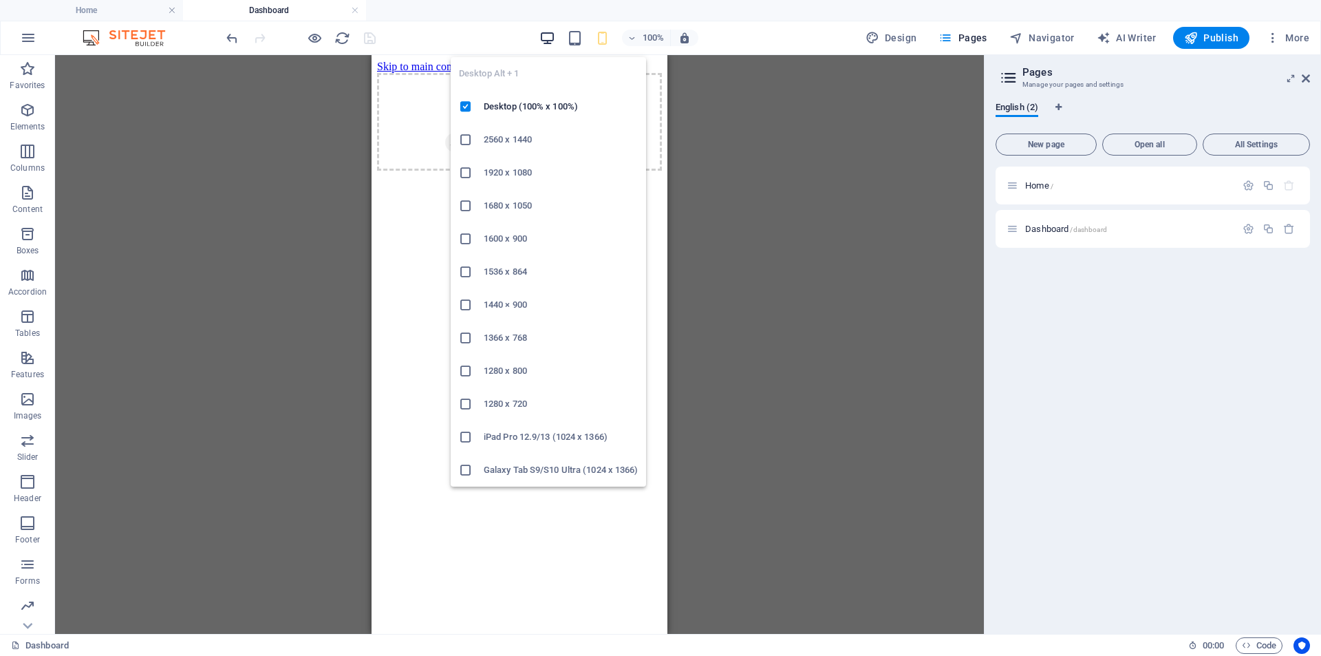
click at [546, 36] on icon "button" at bounding box center [548, 38] width 16 height 16
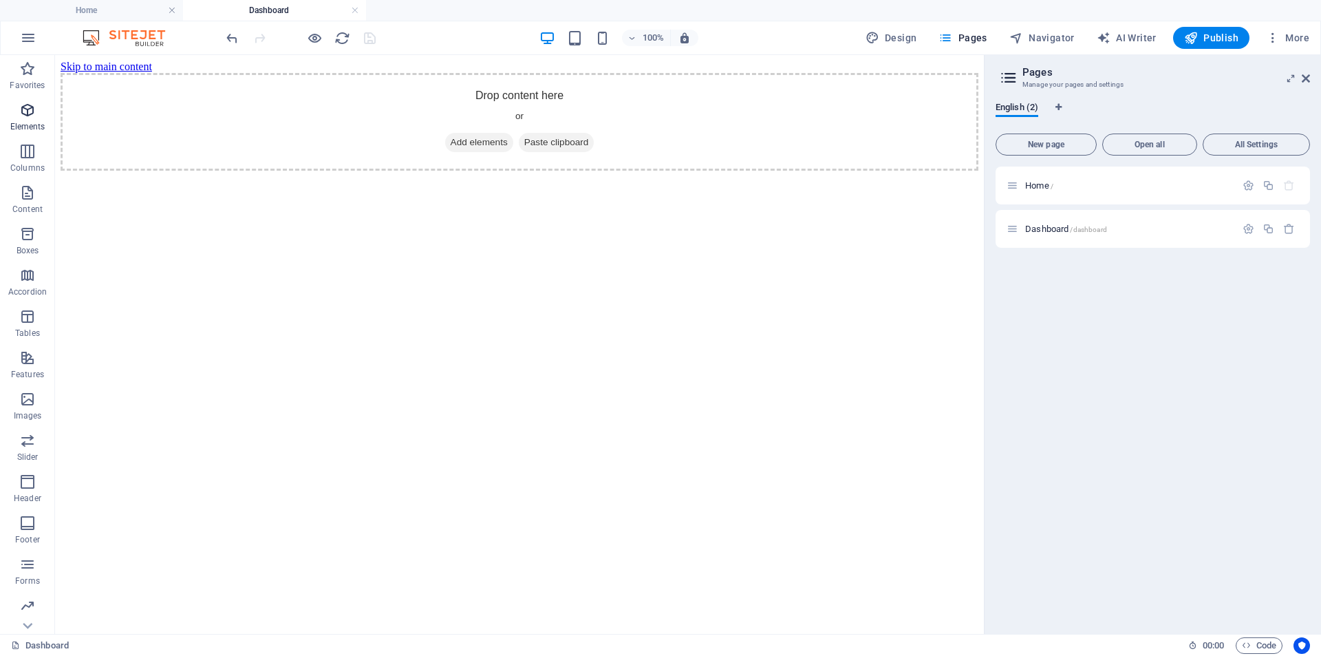
click at [37, 111] on span "Elements" at bounding box center [27, 118] width 55 height 33
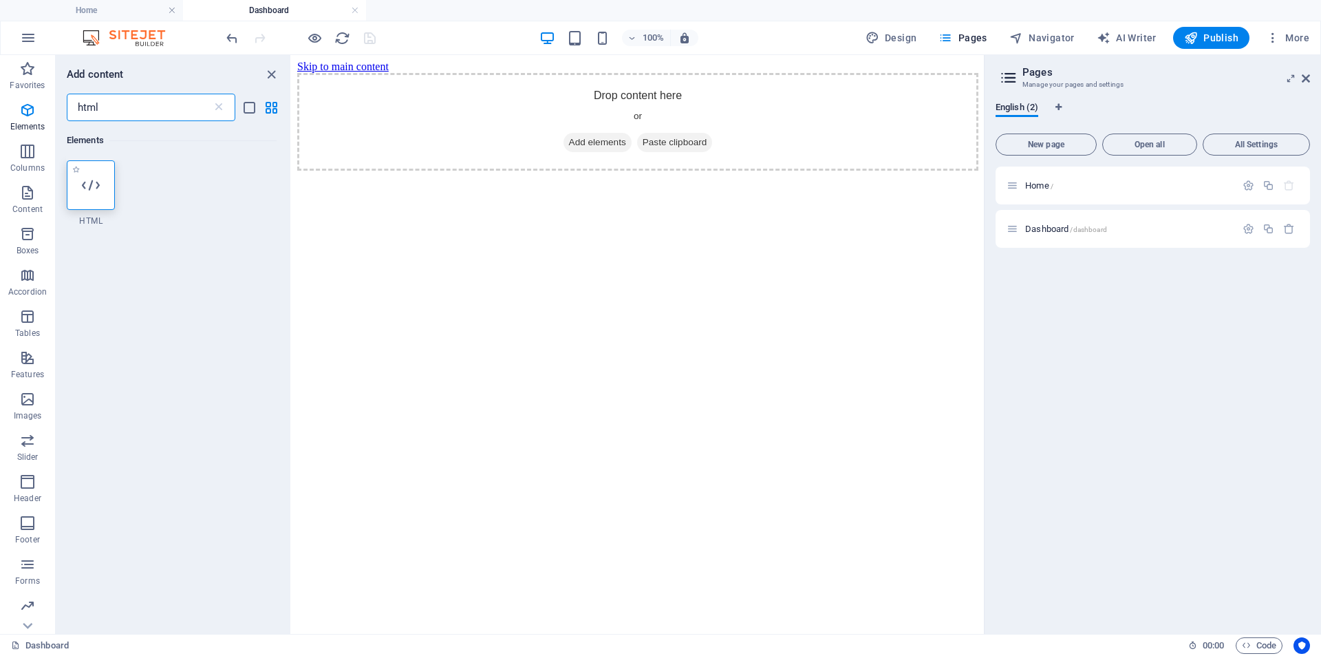
type input "html"
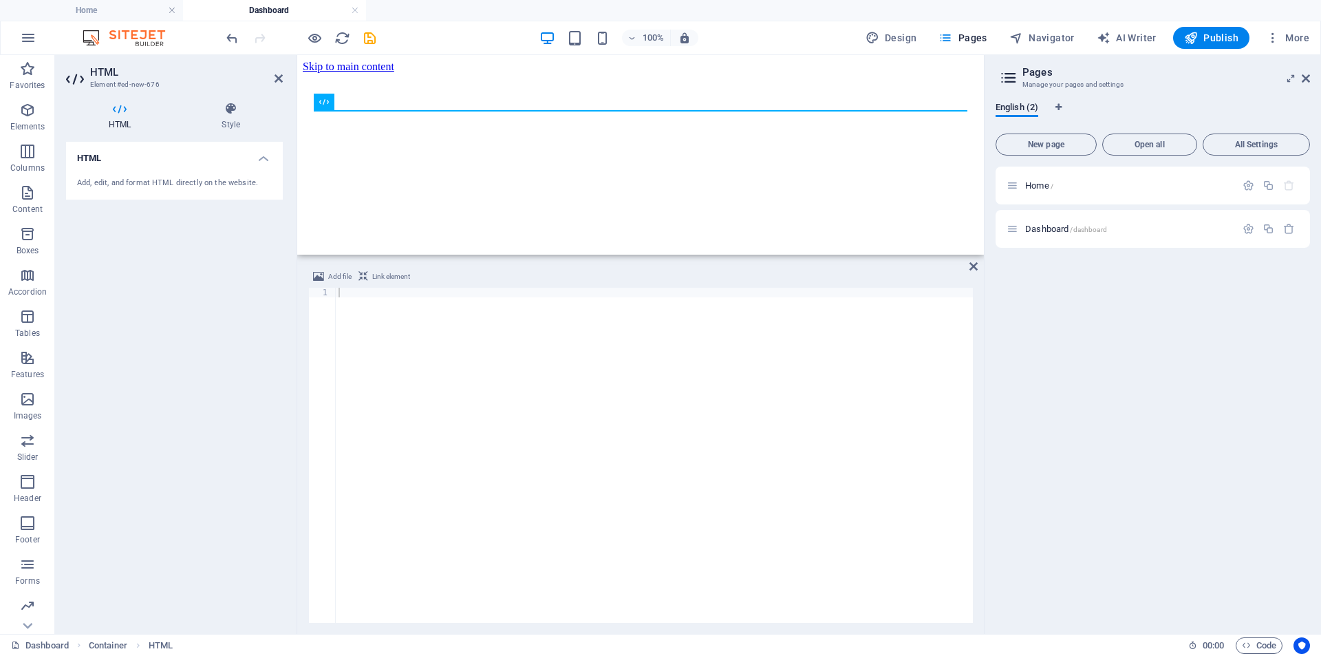
click at [376, 279] on span "Link element" at bounding box center [391, 276] width 38 height 17
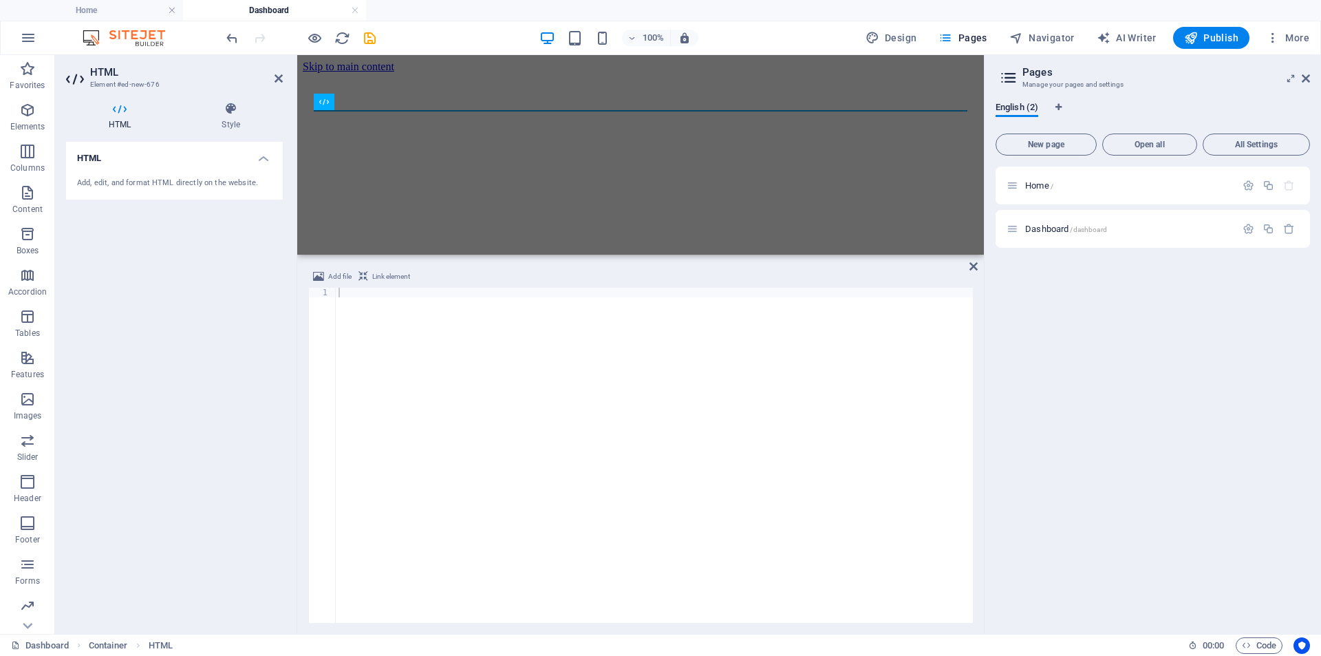
click at [359, 293] on div at bounding box center [654, 465] width 637 height 354
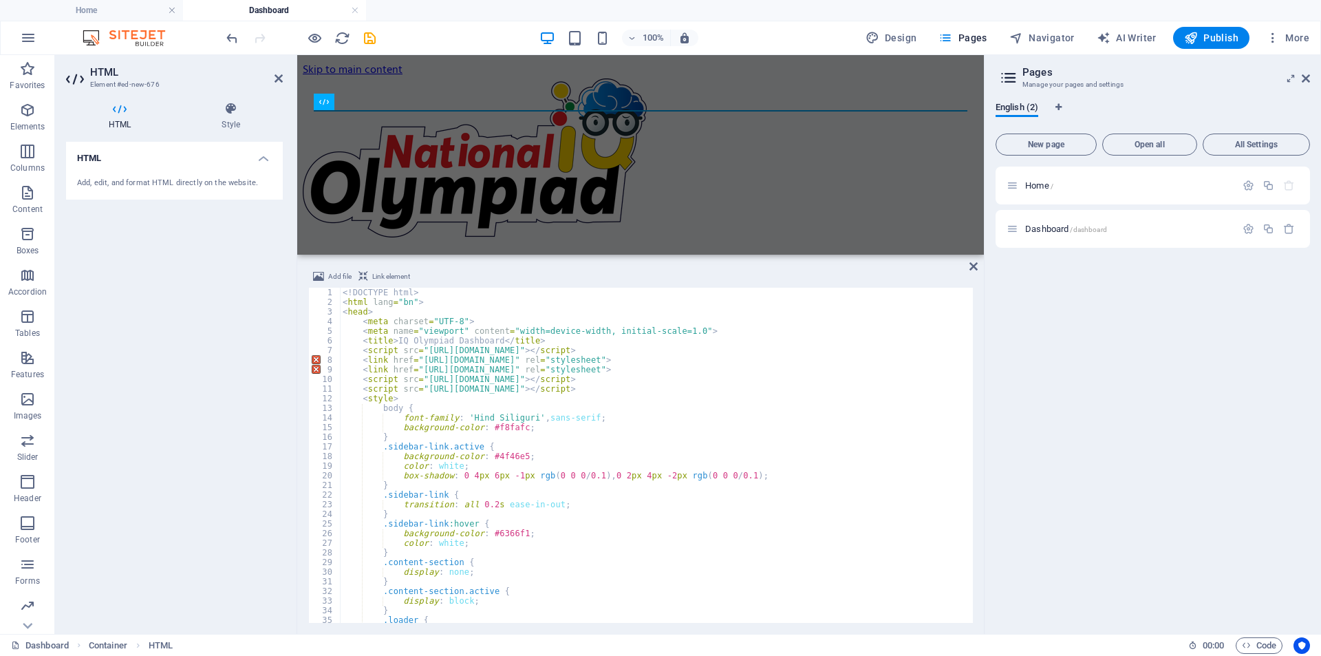
click at [979, 263] on div "Add file Link element 1 2 3 4 5 6 7 8 9 10 11 12 13 14 15 16 17 18 19 20 21 22 …" at bounding box center [640, 445] width 687 height 376
click at [975, 263] on icon at bounding box center [974, 266] width 8 height 11
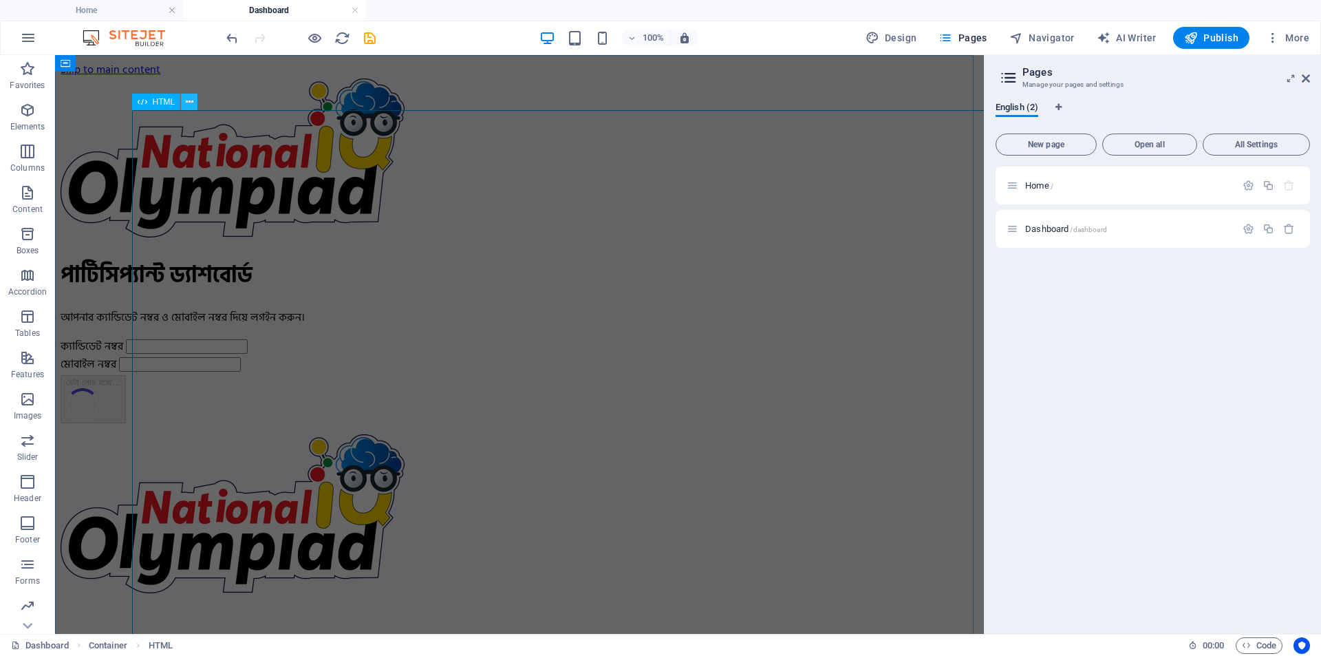
click at [193, 102] on icon at bounding box center [190, 102] width 8 height 14
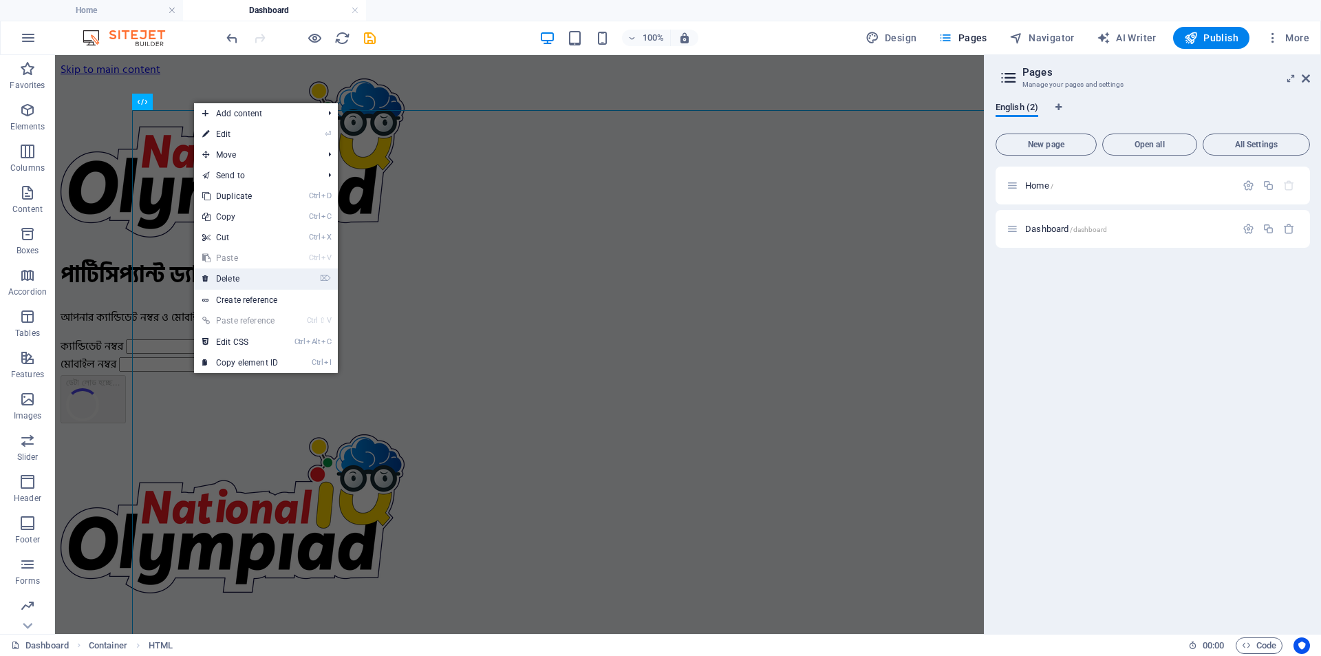
click at [234, 275] on link "⌦ Delete" at bounding box center [240, 278] width 92 height 21
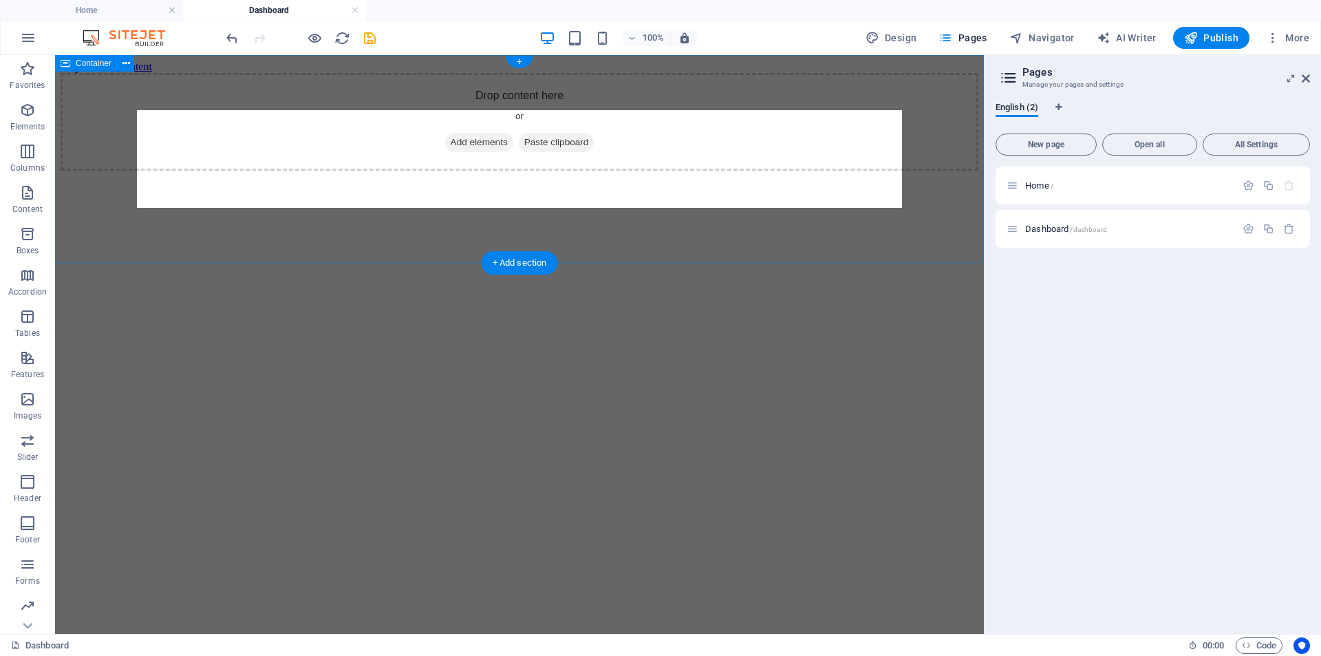
click at [474, 152] on span "Add elements" at bounding box center [479, 142] width 68 height 19
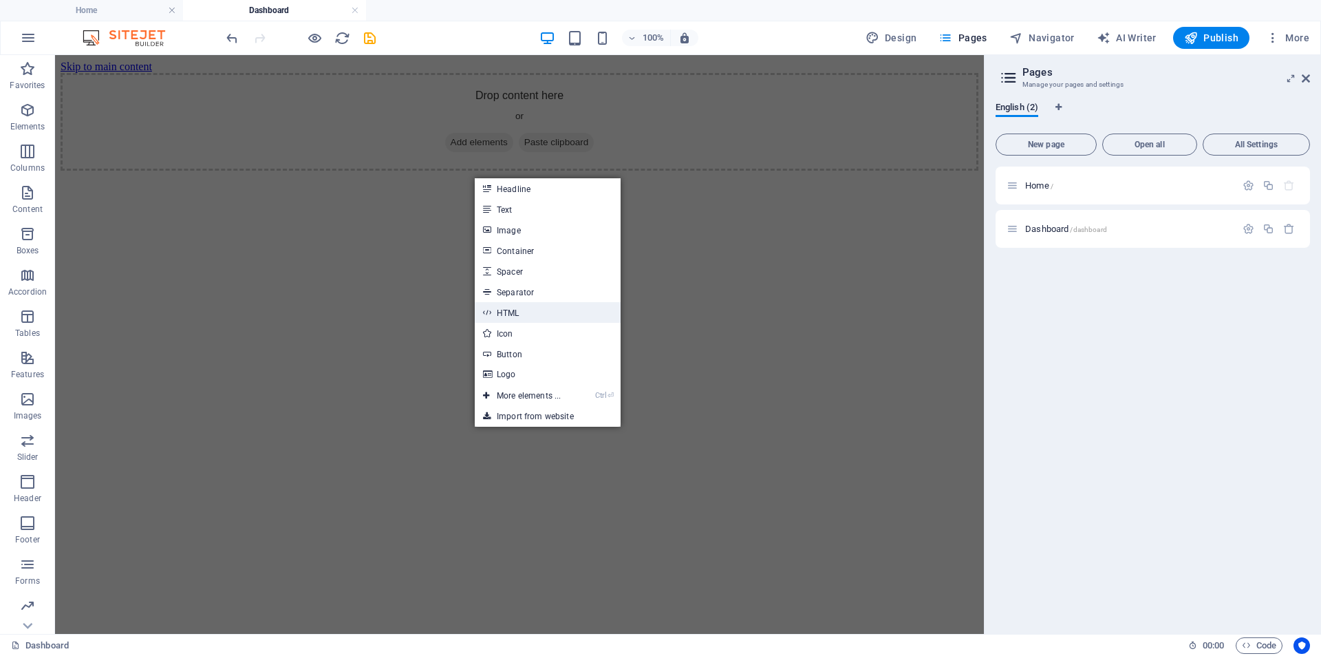
click at [532, 312] on link "HTML" at bounding box center [548, 312] width 146 height 21
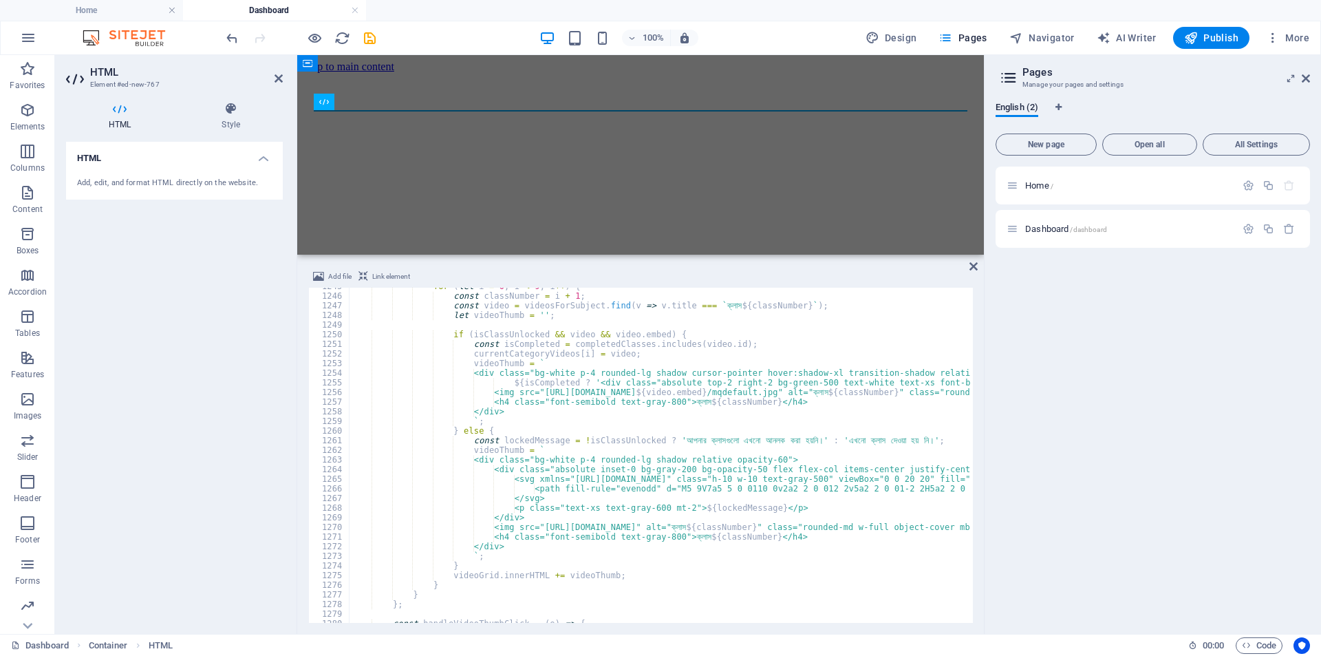
scroll to position [11787, 0]
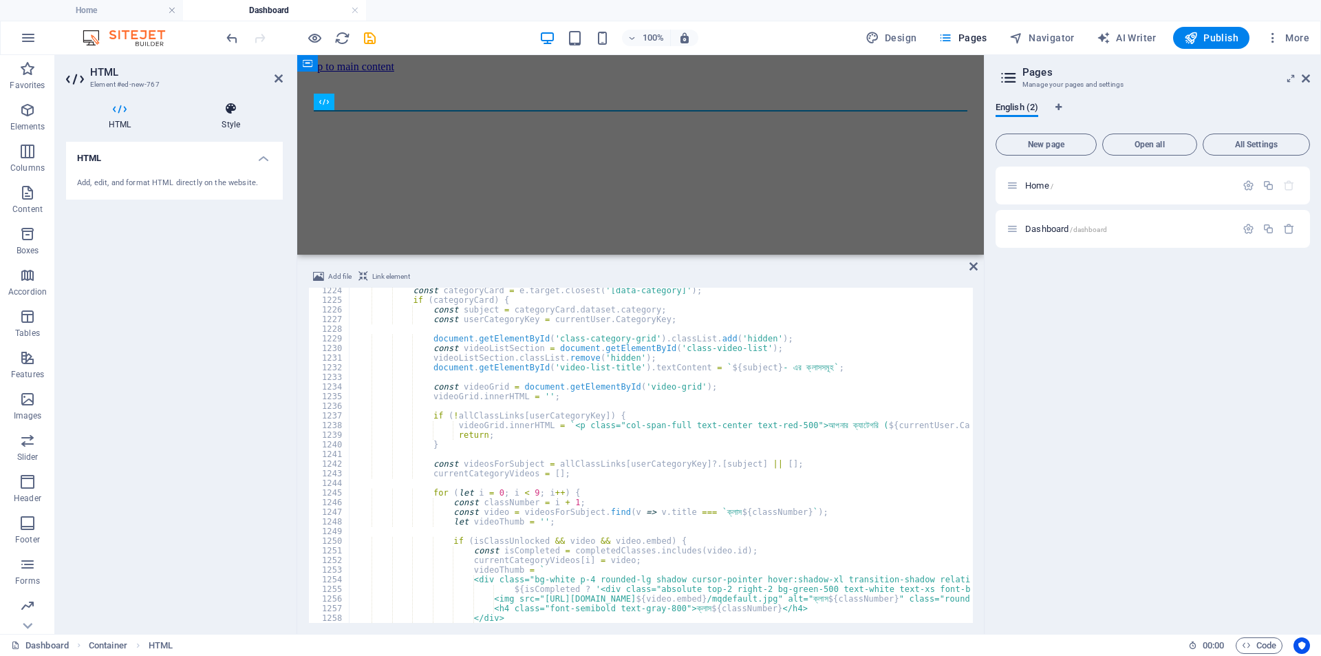
click at [239, 108] on icon at bounding box center [231, 109] width 104 height 14
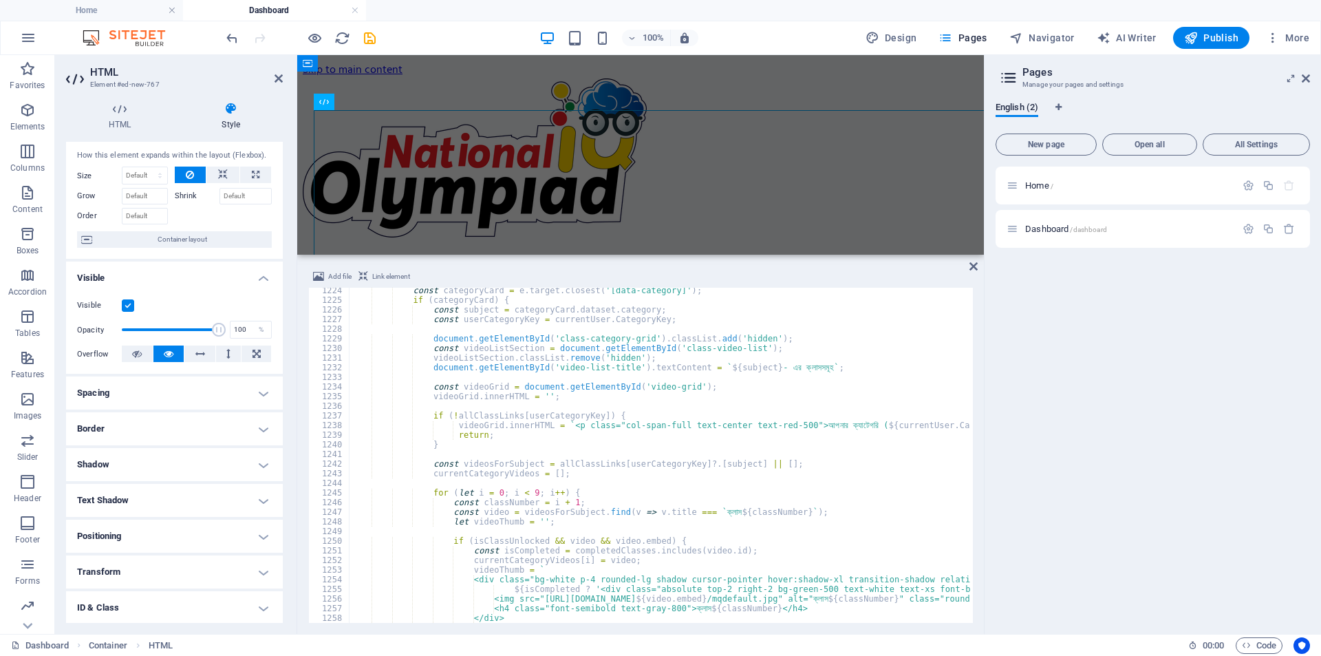
scroll to position [0, 0]
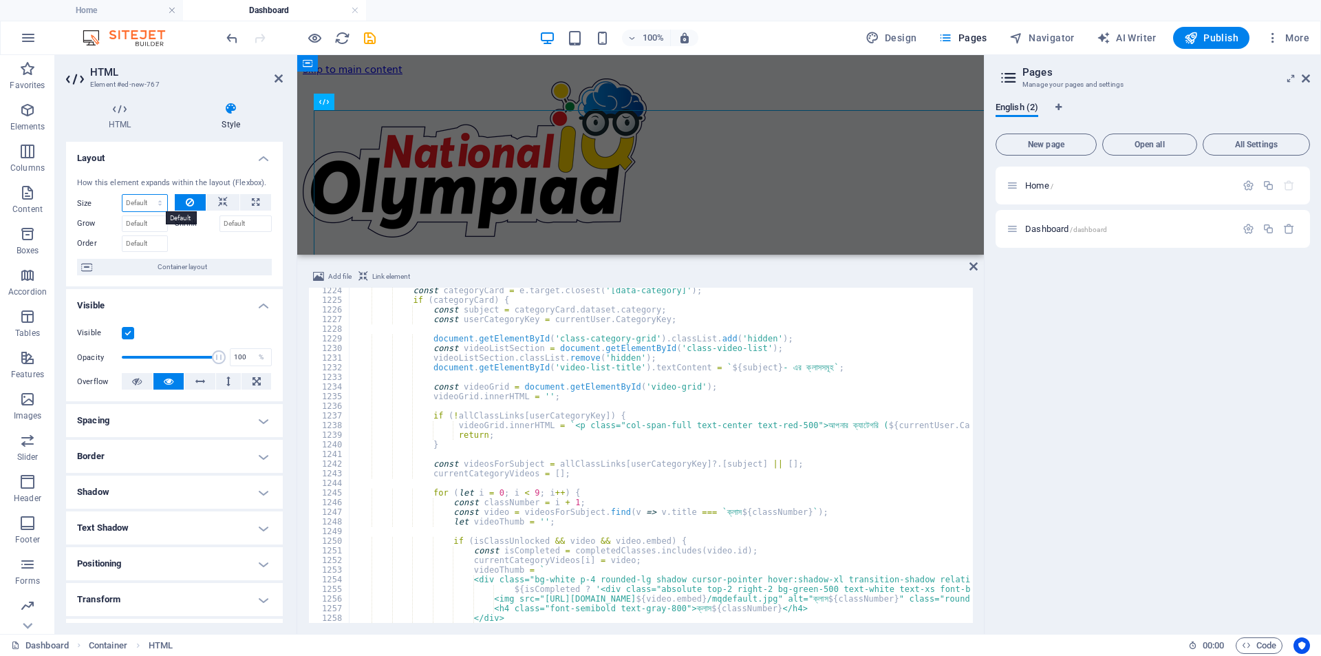
click at [150, 200] on select "Default auto px % 1/1 1/2 1/3 1/4 1/5 1/6 1/7 1/8 1/9 1/10" at bounding box center [145, 203] width 45 height 17
click at [201, 238] on div at bounding box center [224, 242] width 98 height 20
click at [149, 226] on input "Grow" at bounding box center [145, 223] width 46 height 17
click at [197, 248] on div at bounding box center [224, 242] width 98 height 20
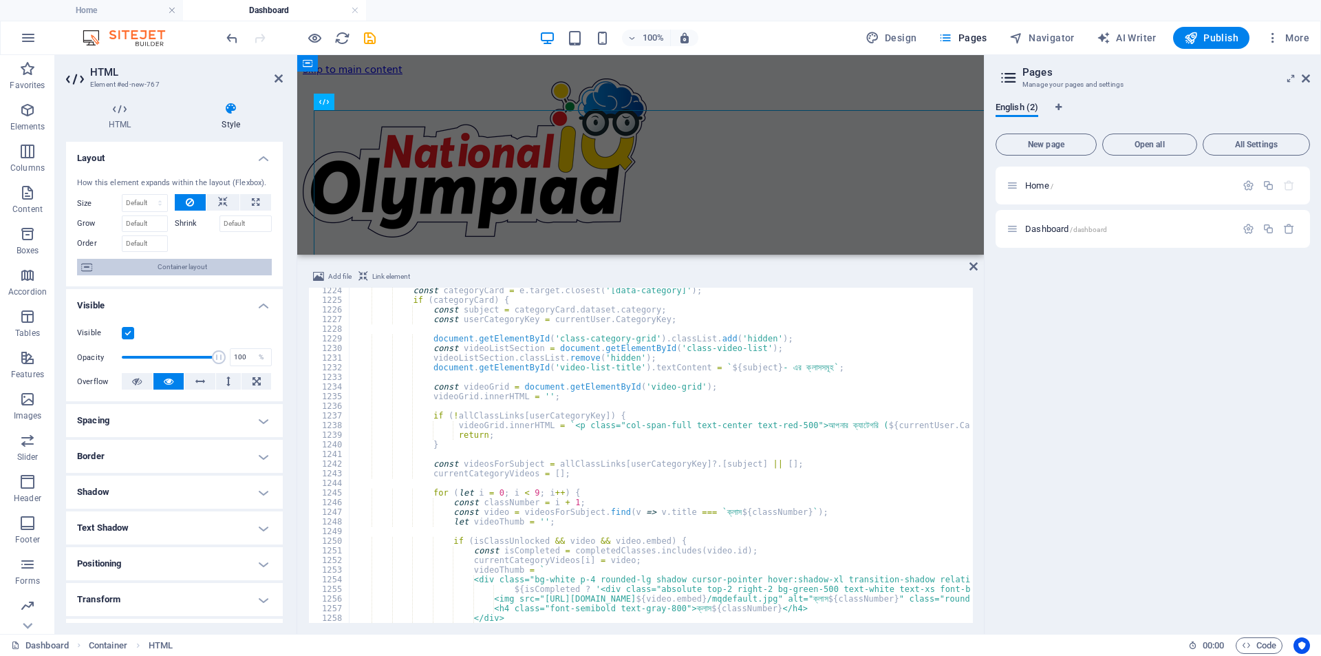
click at [181, 268] on span "Container layout" at bounding box center [181, 267] width 171 height 17
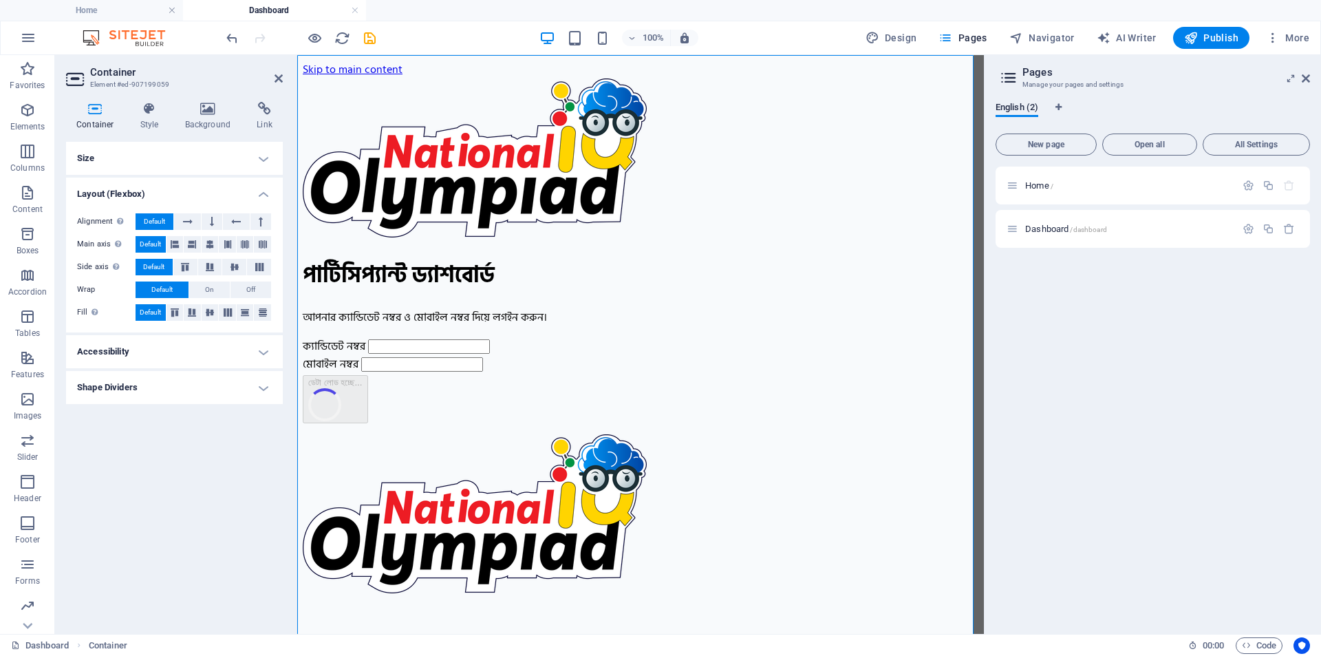
click at [156, 349] on h4 "Accessibility" at bounding box center [174, 351] width 217 height 33
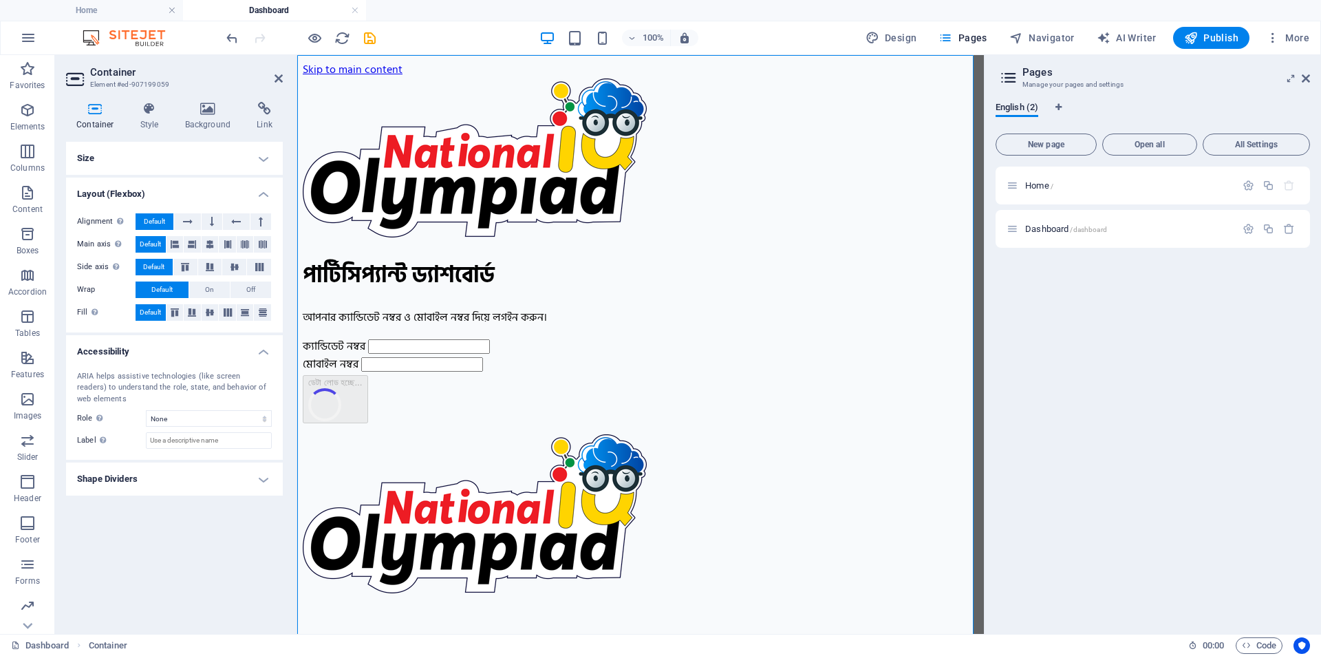
click at [158, 349] on h4 "Accessibility" at bounding box center [174, 347] width 217 height 25
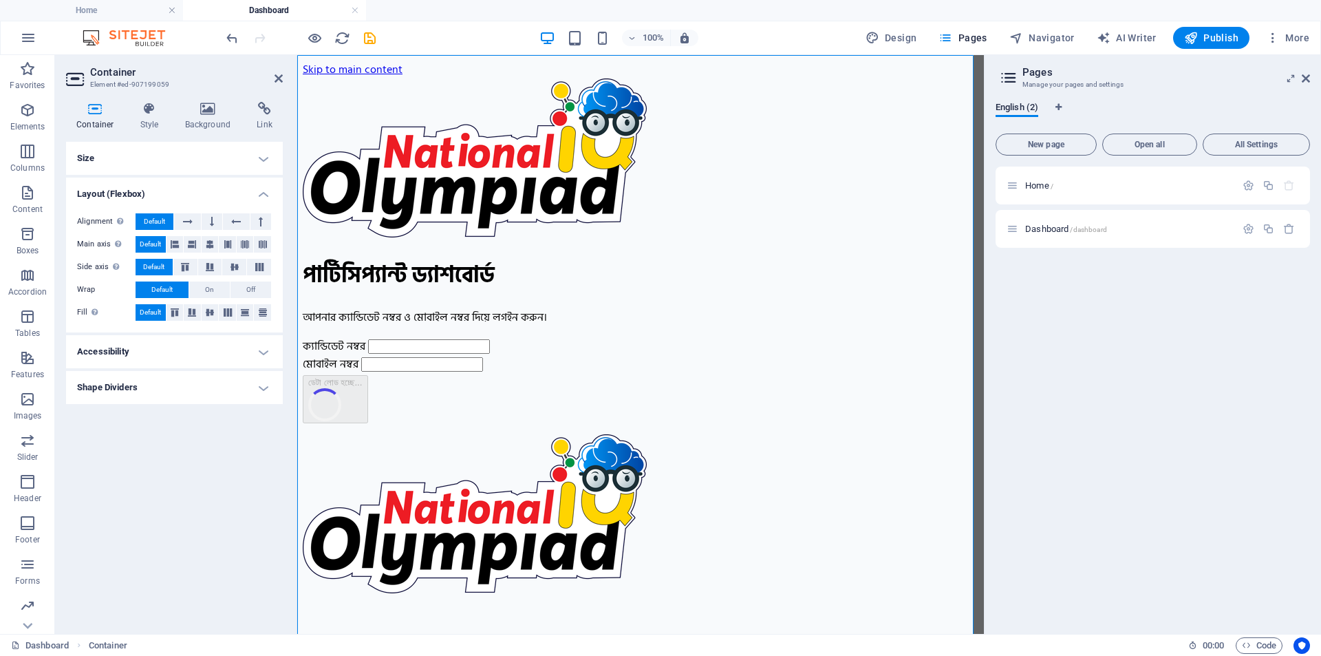
click at [167, 162] on h4 "Size" at bounding box center [174, 158] width 217 height 33
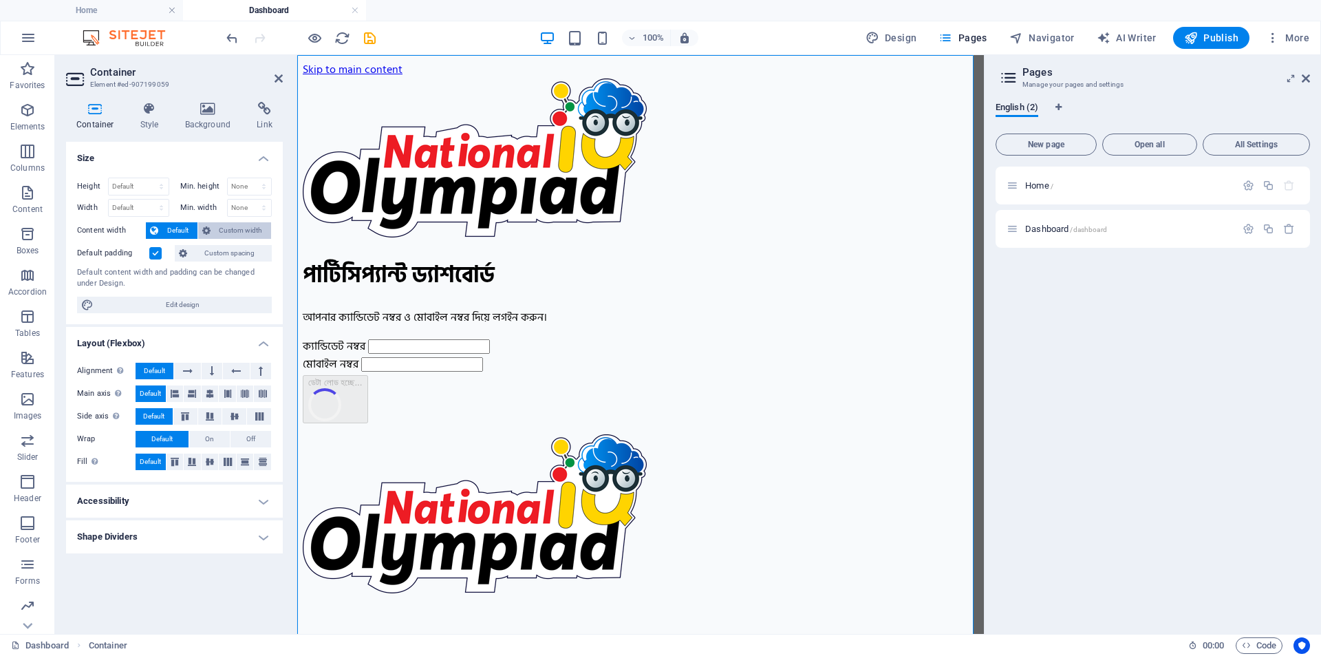
click at [226, 231] on span "Custom width" at bounding box center [241, 230] width 53 height 17
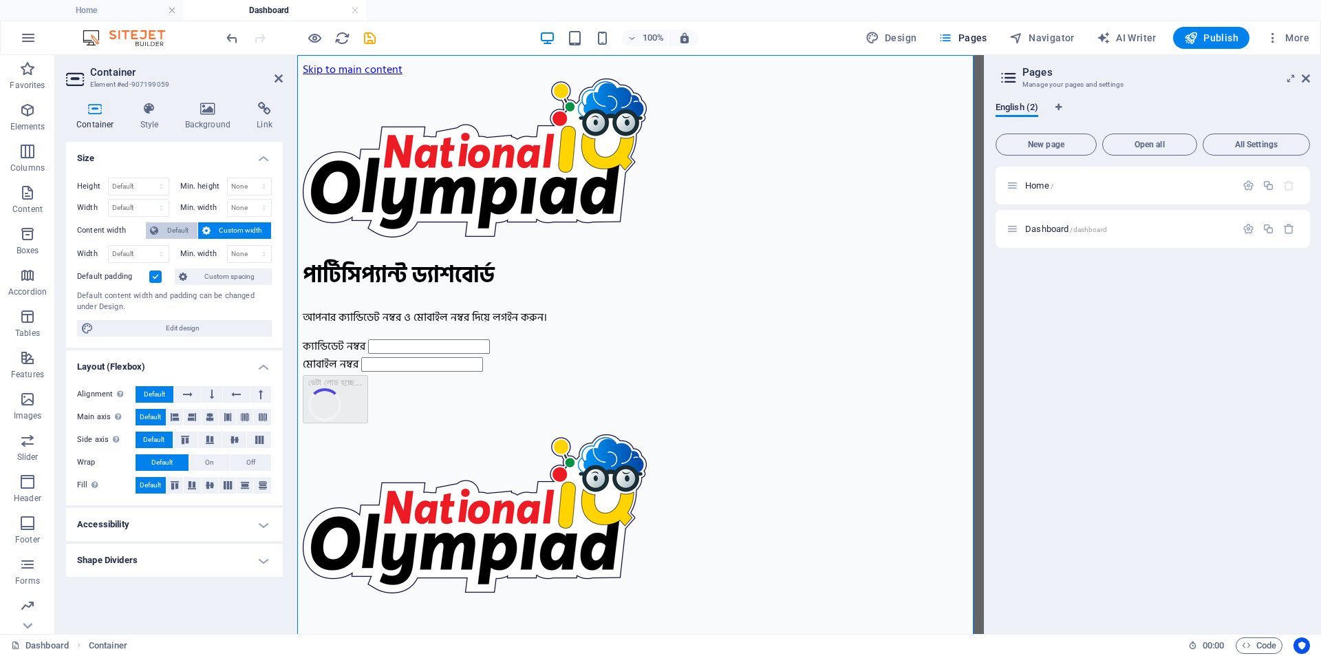
click at [163, 232] on span "Default" at bounding box center [177, 230] width 31 height 17
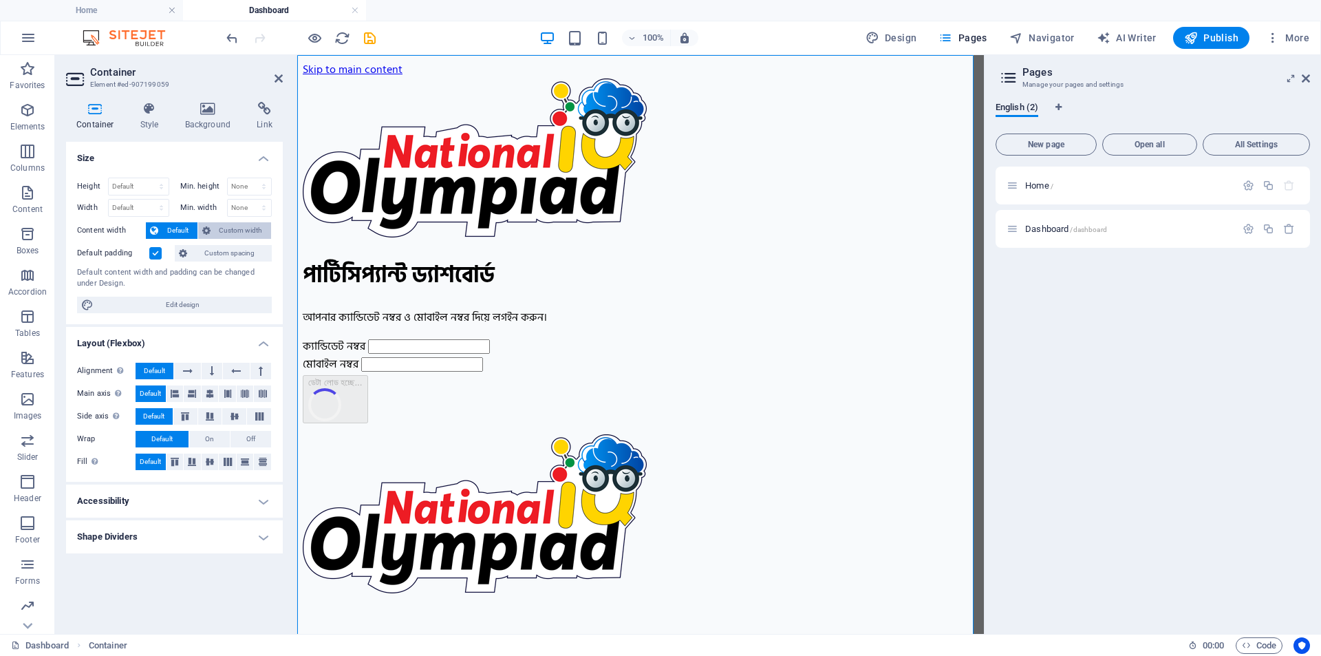
click at [213, 231] on button "Custom width" at bounding box center [235, 230] width 74 height 17
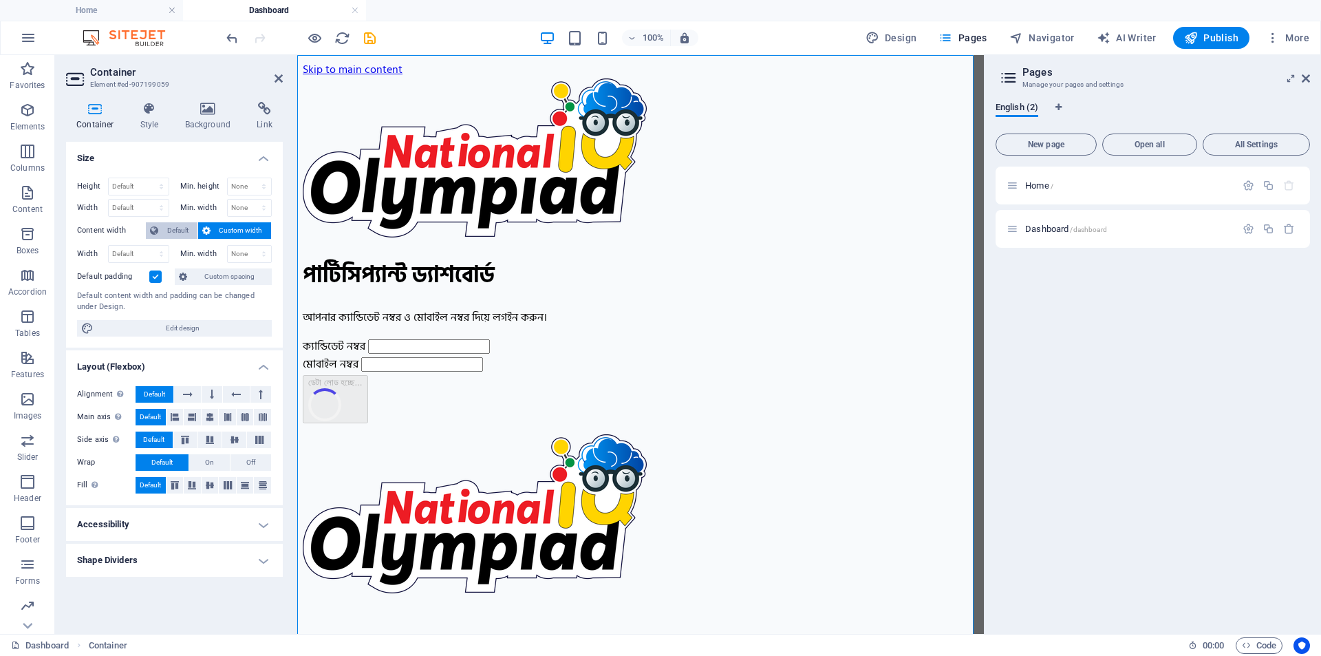
click at [175, 231] on span "Default" at bounding box center [177, 230] width 31 height 17
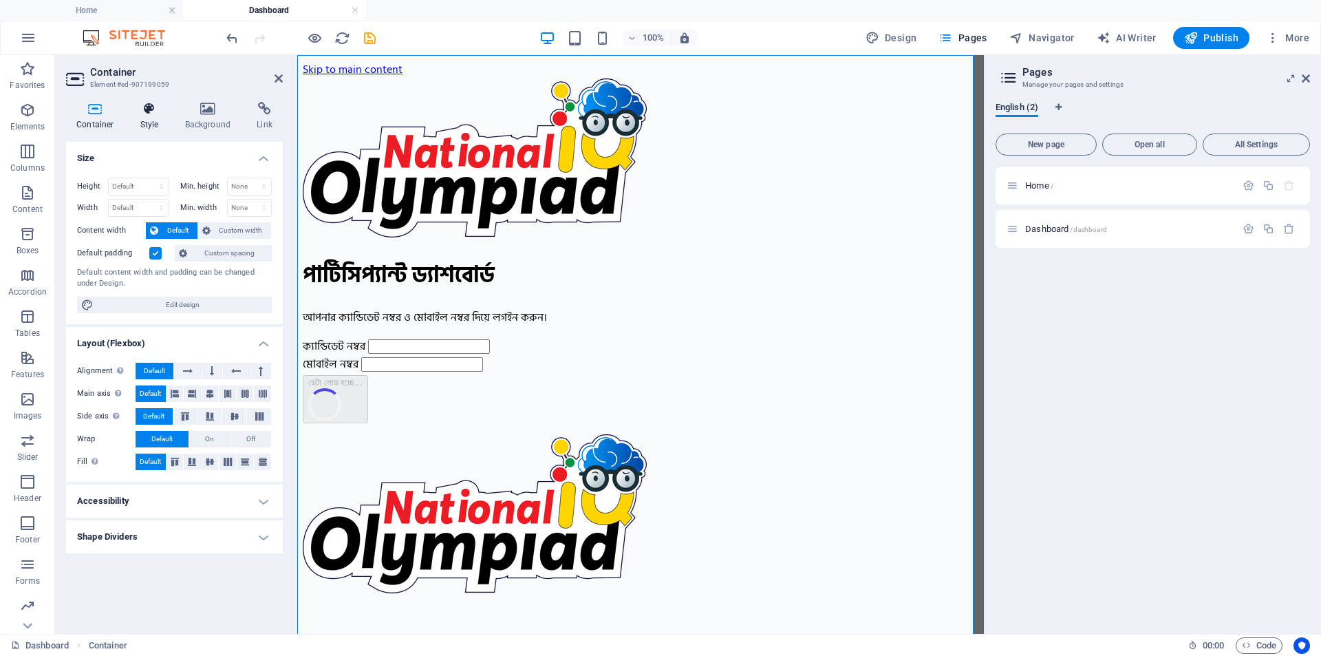
click at [149, 107] on icon at bounding box center [149, 109] width 39 height 14
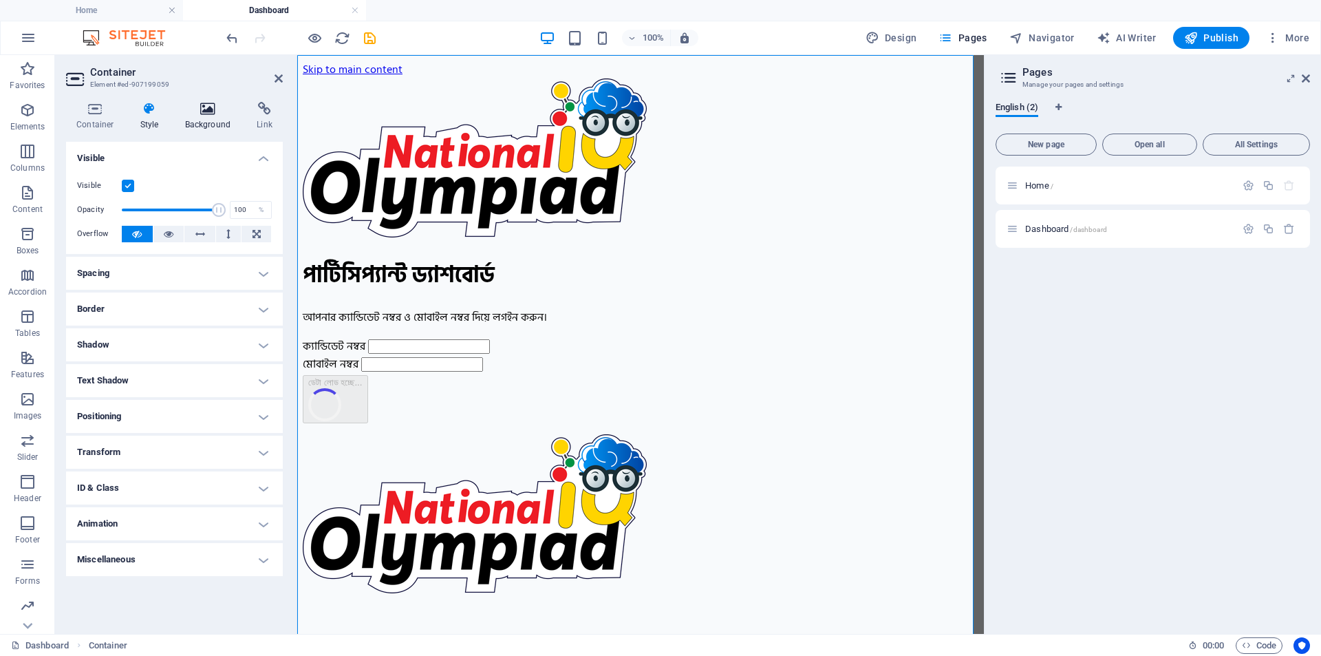
click at [190, 114] on icon at bounding box center [208, 109] width 67 height 14
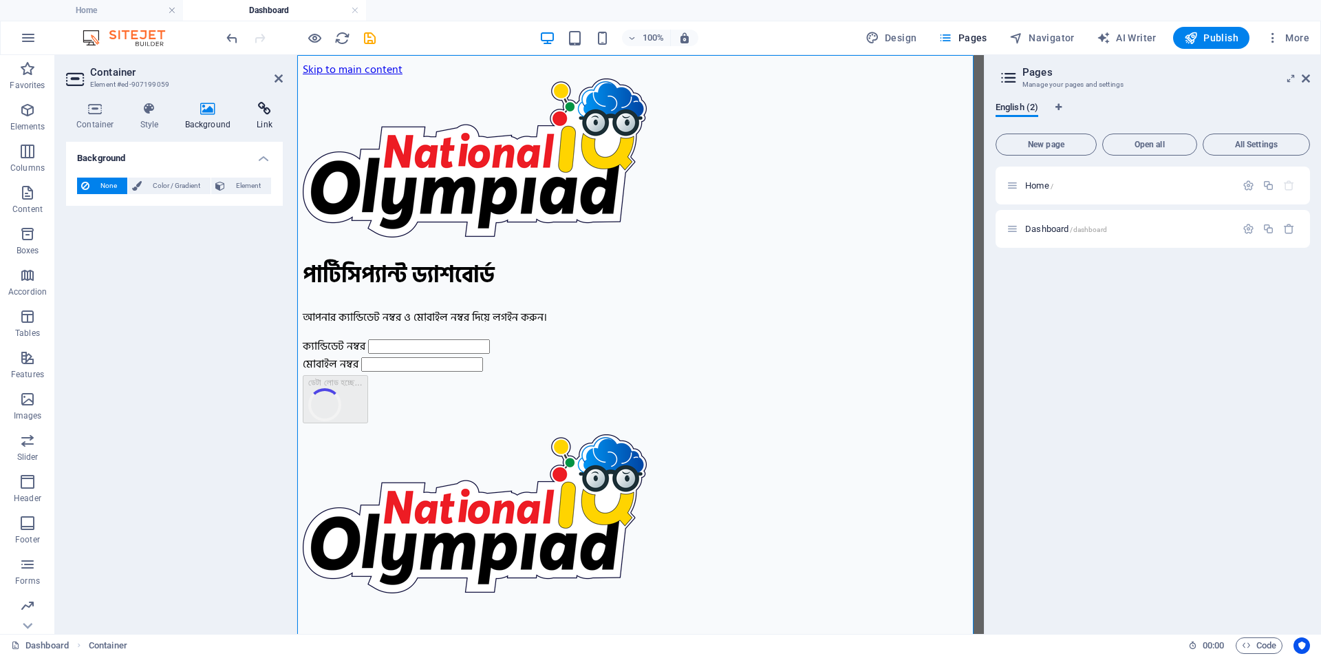
click at [259, 105] on icon at bounding box center [264, 109] width 36 height 14
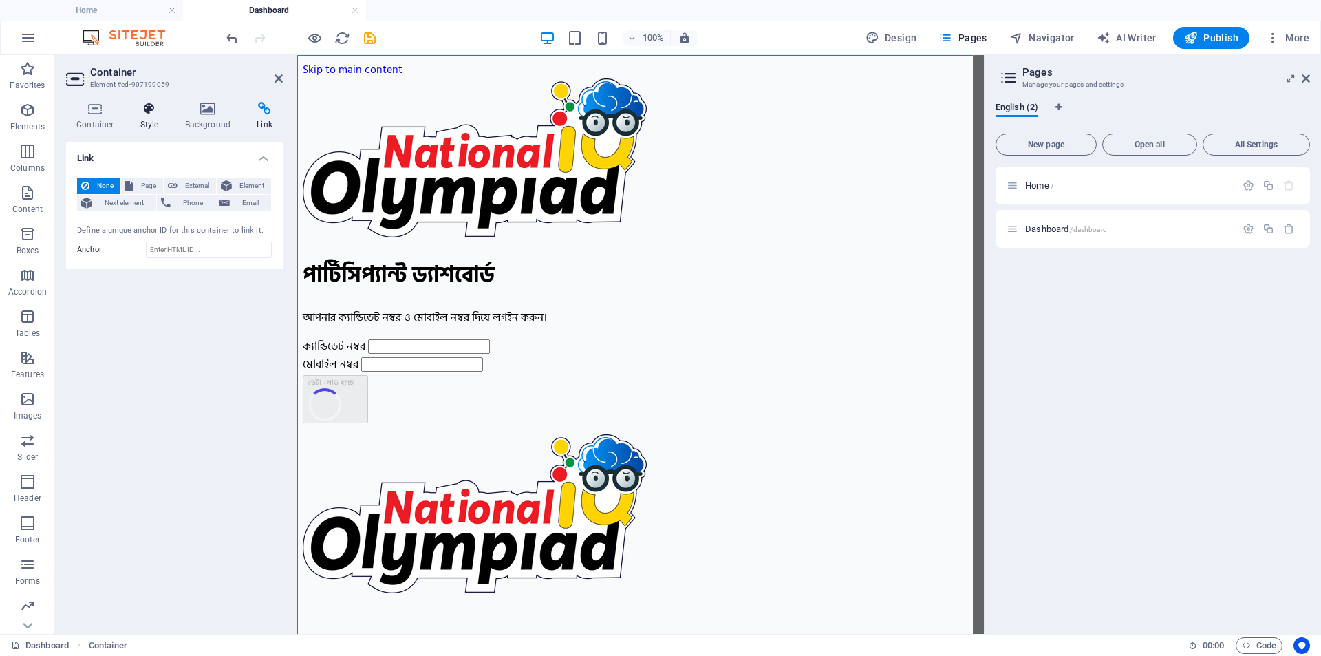
click at [148, 110] on icon at bounding box center [149, 109] width 39 height 14
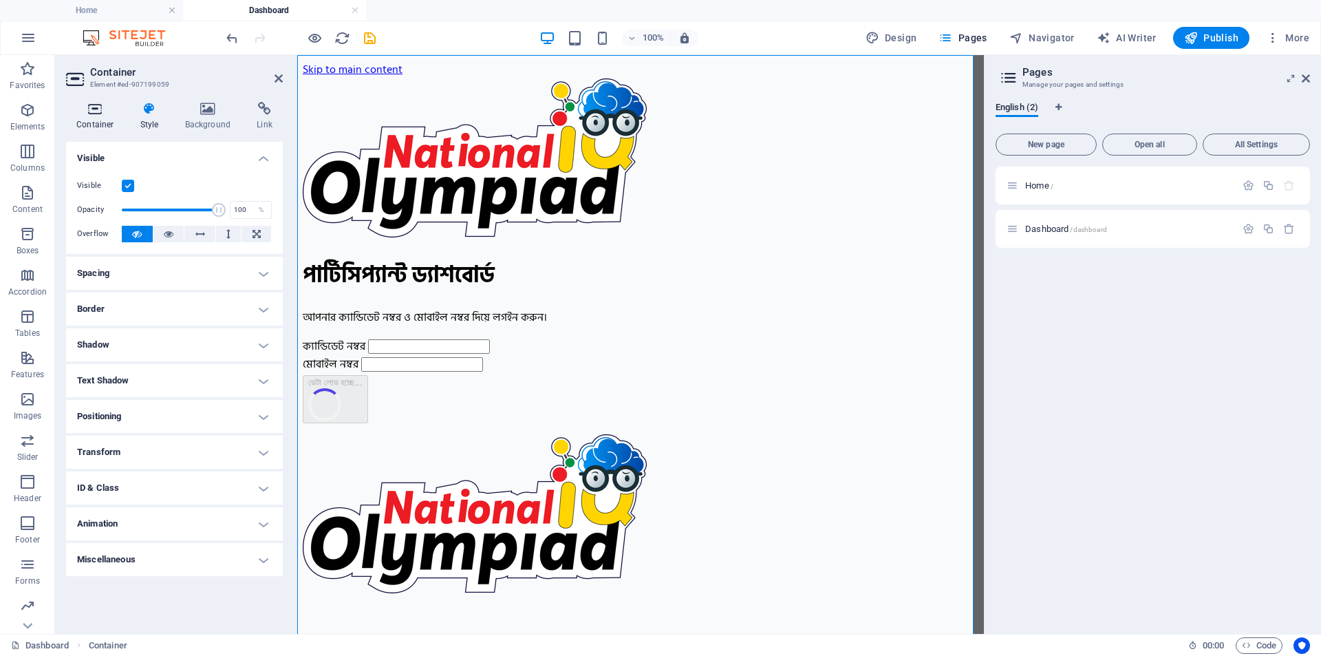
click at [112, 112] on icon at bounding box center [95, 109] width 59 height 14
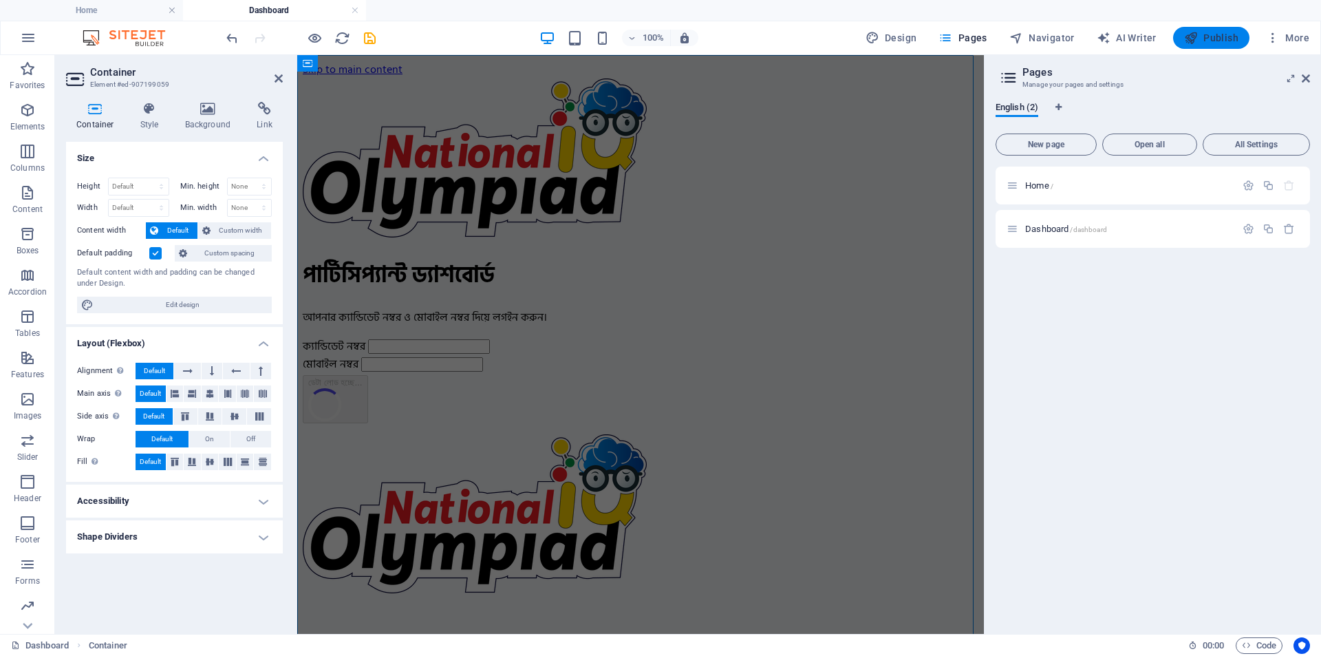
click at [1217, 40] on span "Publish" at bounding box center [1212, 38] width 54 height 14
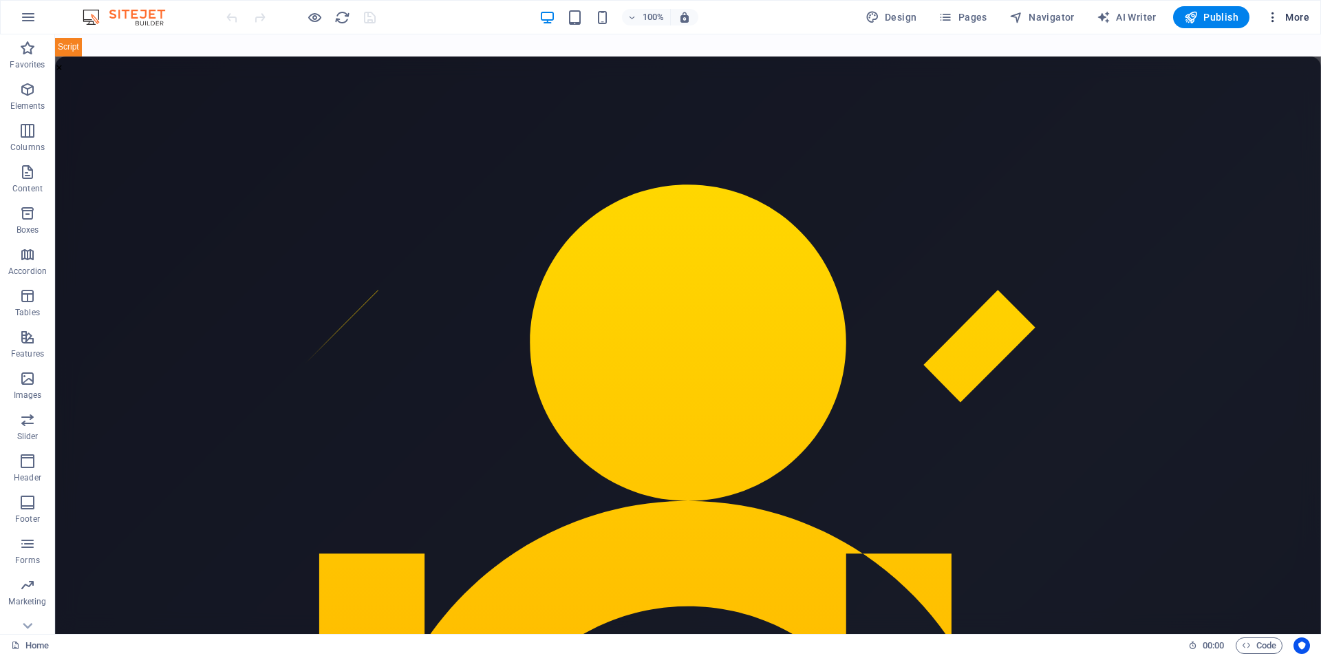
click at [1293, 8] on button "More" at bounding box center [1288, 17] width 54 height 22
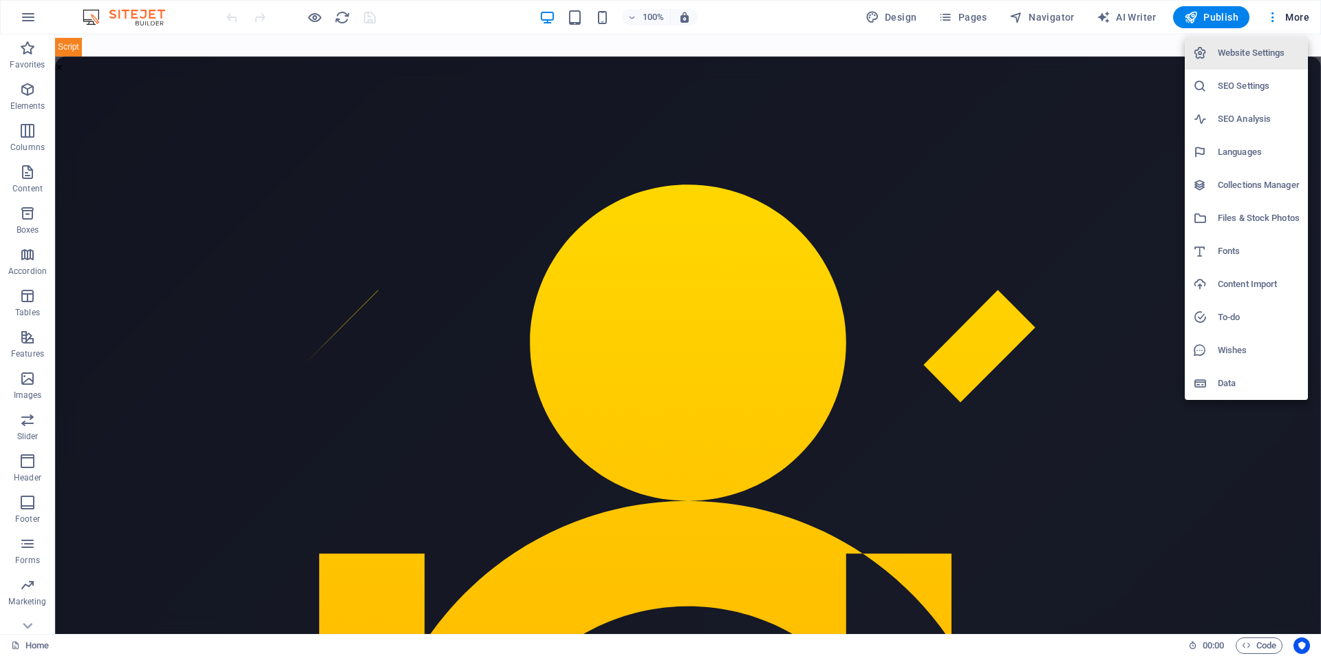
click at [1042, 14] on div at bounding box center [660, 328] width 1321 height 656
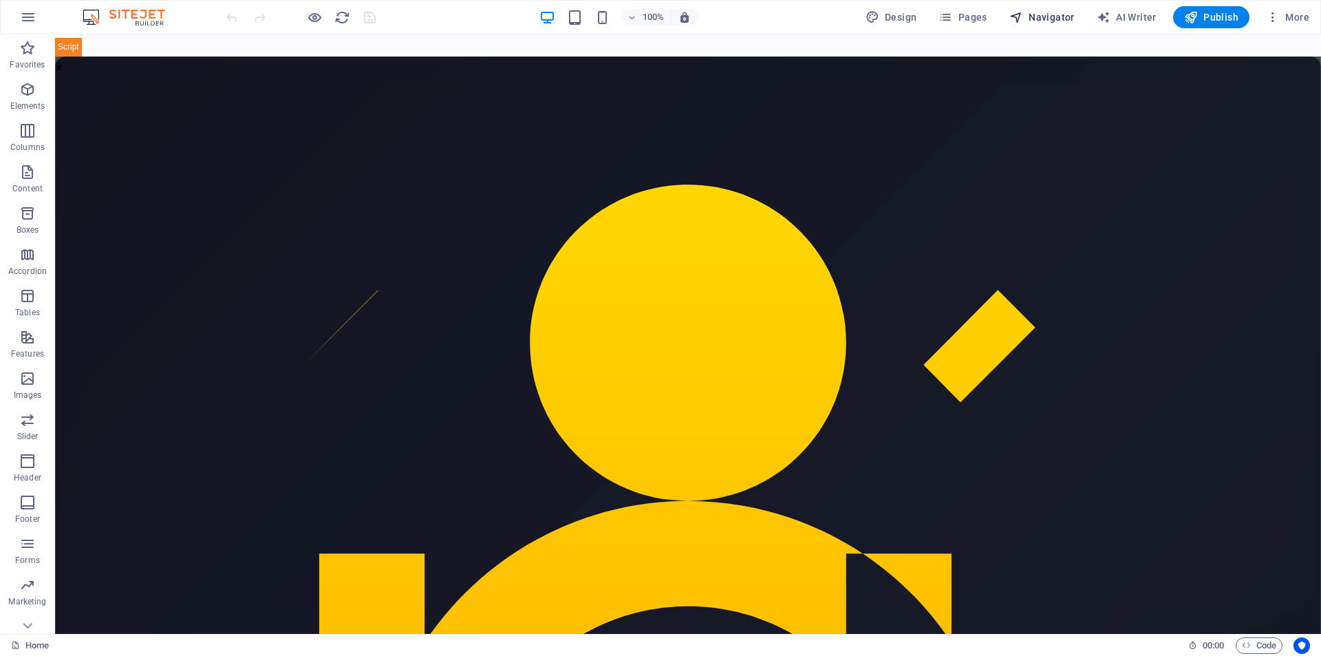
click at [1052, 16] on span "Navigator" at bounding box center [1042, 17] width 65 height 14
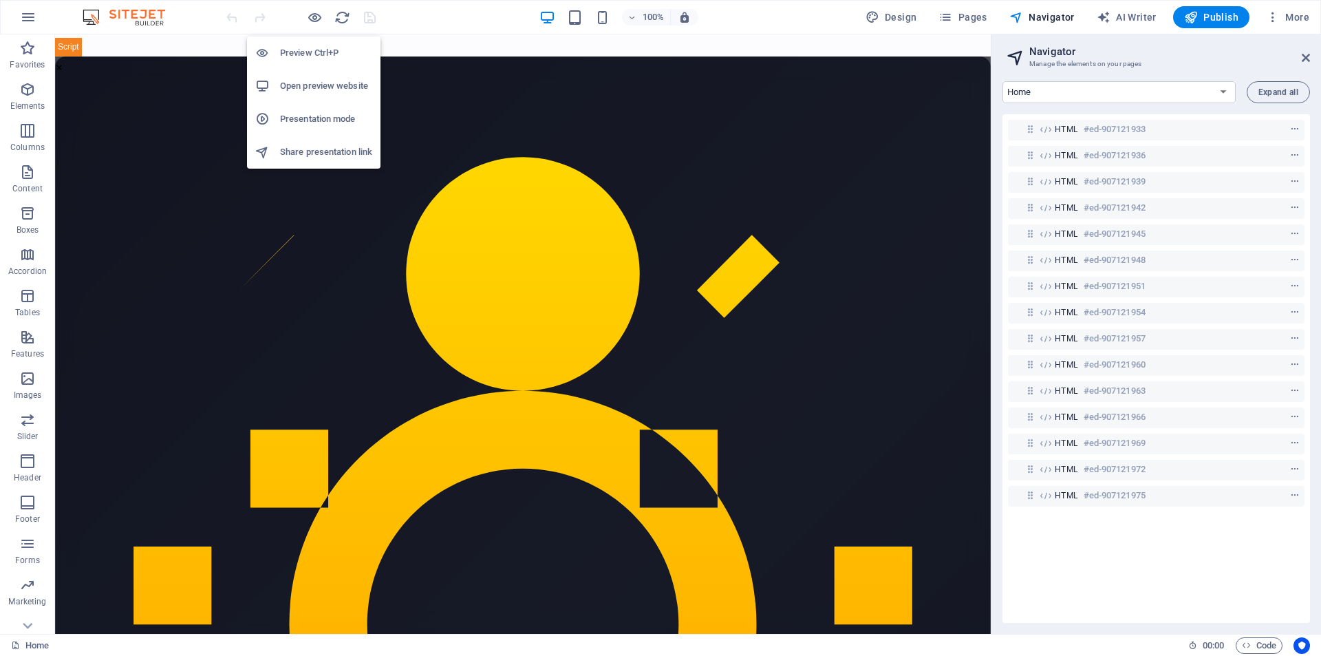
click at [338, 118] on h6 "Presentation mode" at bounding box center [326, 119] width 92 height 17
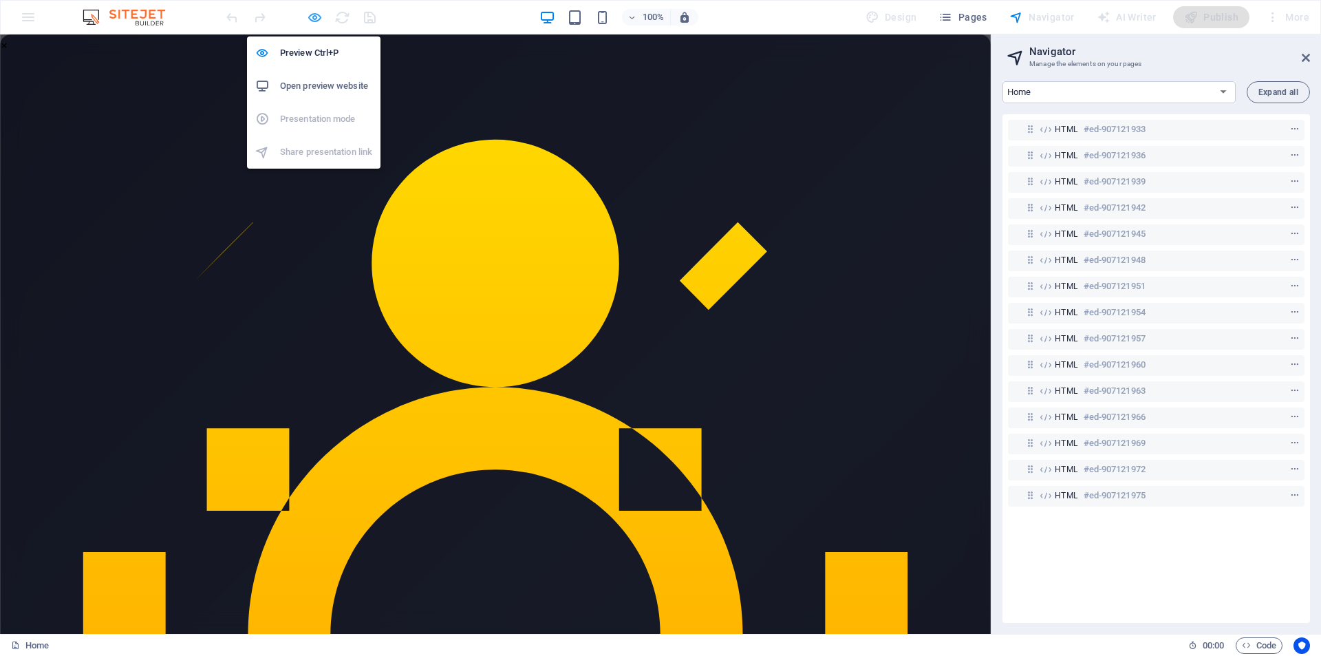
click at [317, 16] on icon "button" at bounding box center [315, 18] width 16 height 16
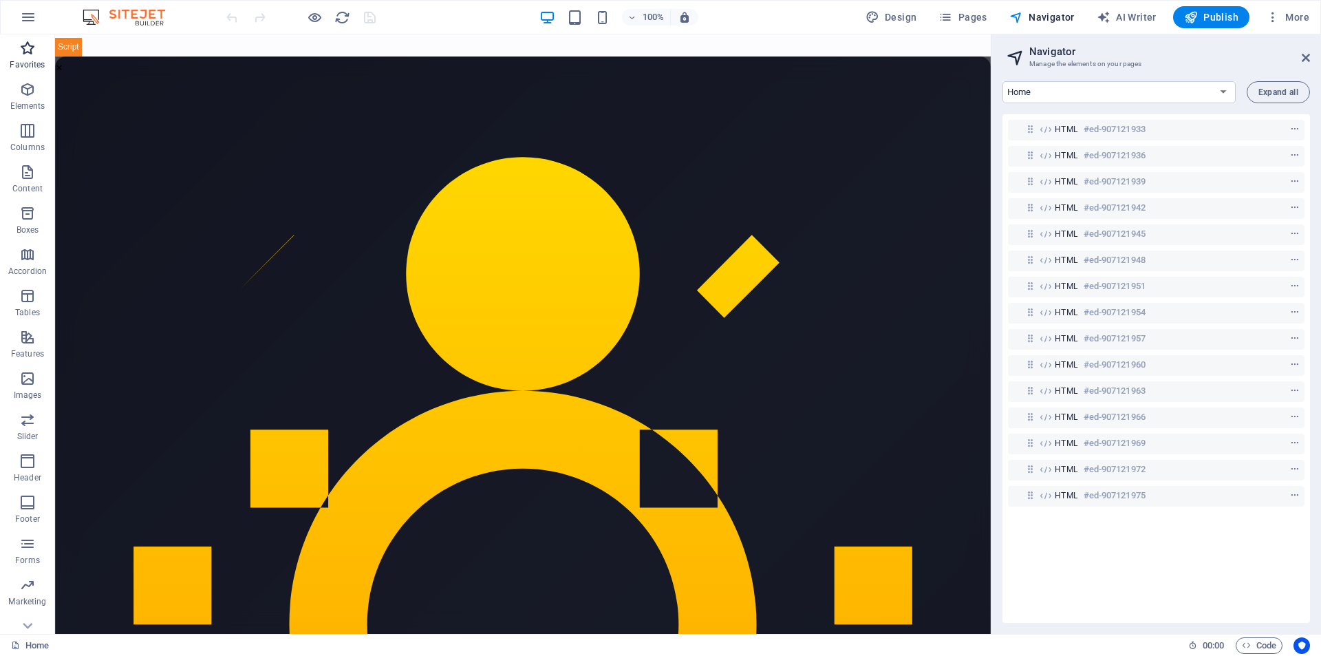
click at [30, 56] on span "Favorites" at bounding box center [27, 56] width 55 height 33
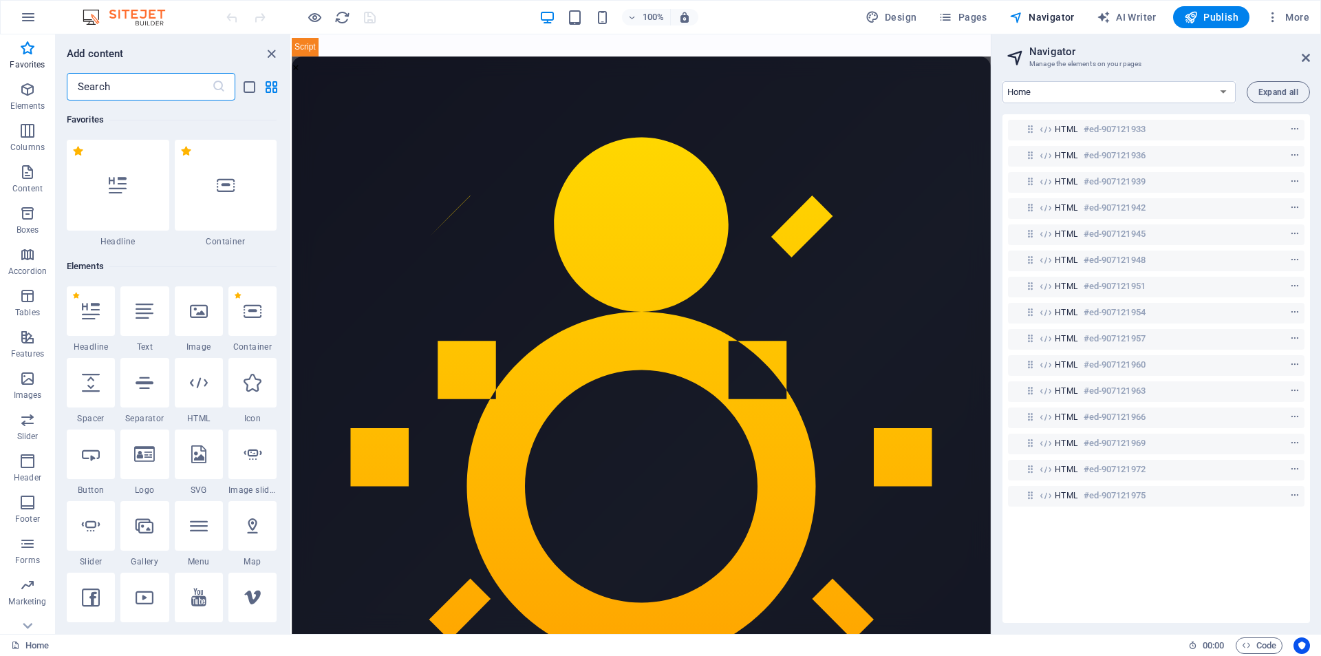
click at [1062, 132] on span "HTML" at bounding box center [1066, 129] width 23 height 11
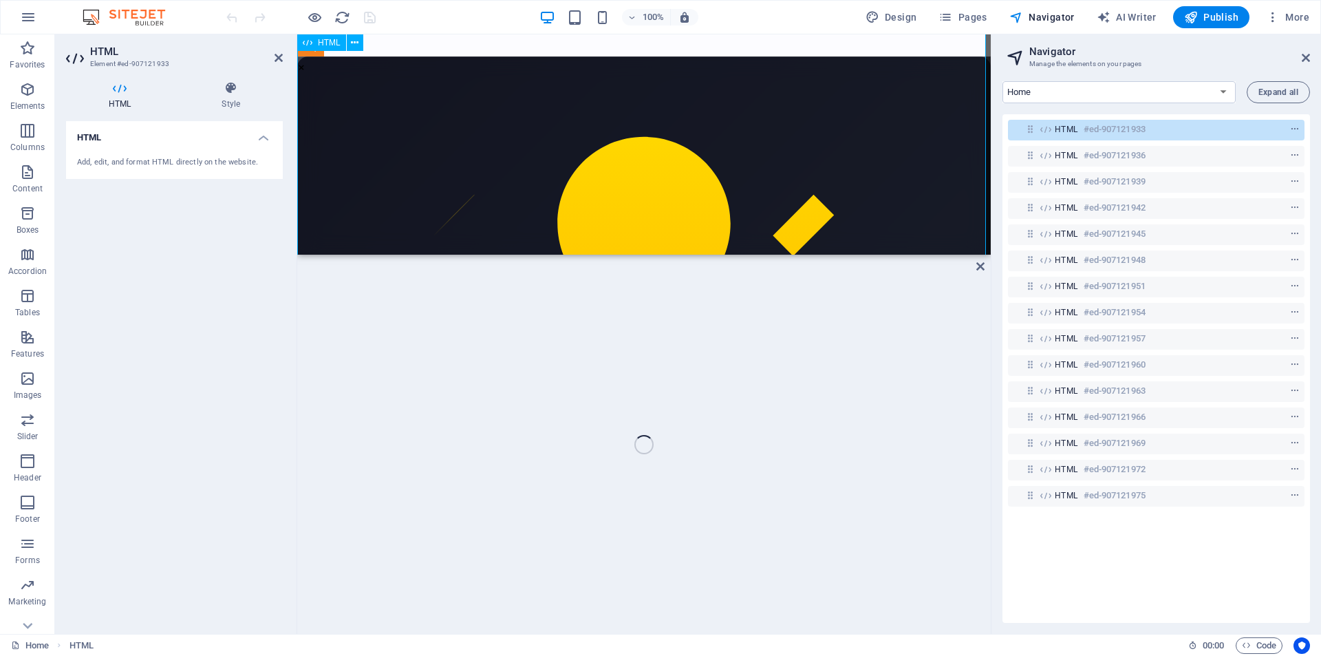
click at [232, 97] on h4 "Style" at bounding box center [231, 95] width 104 height 29
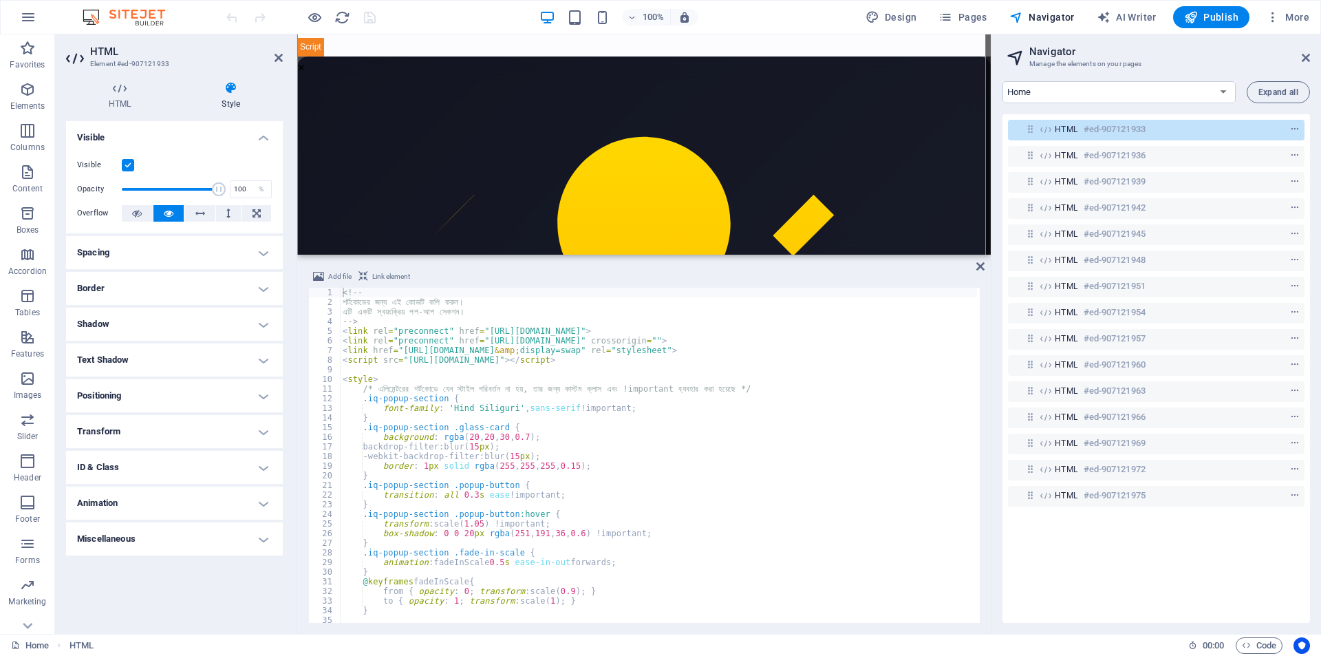
scroll to position [393, 0]
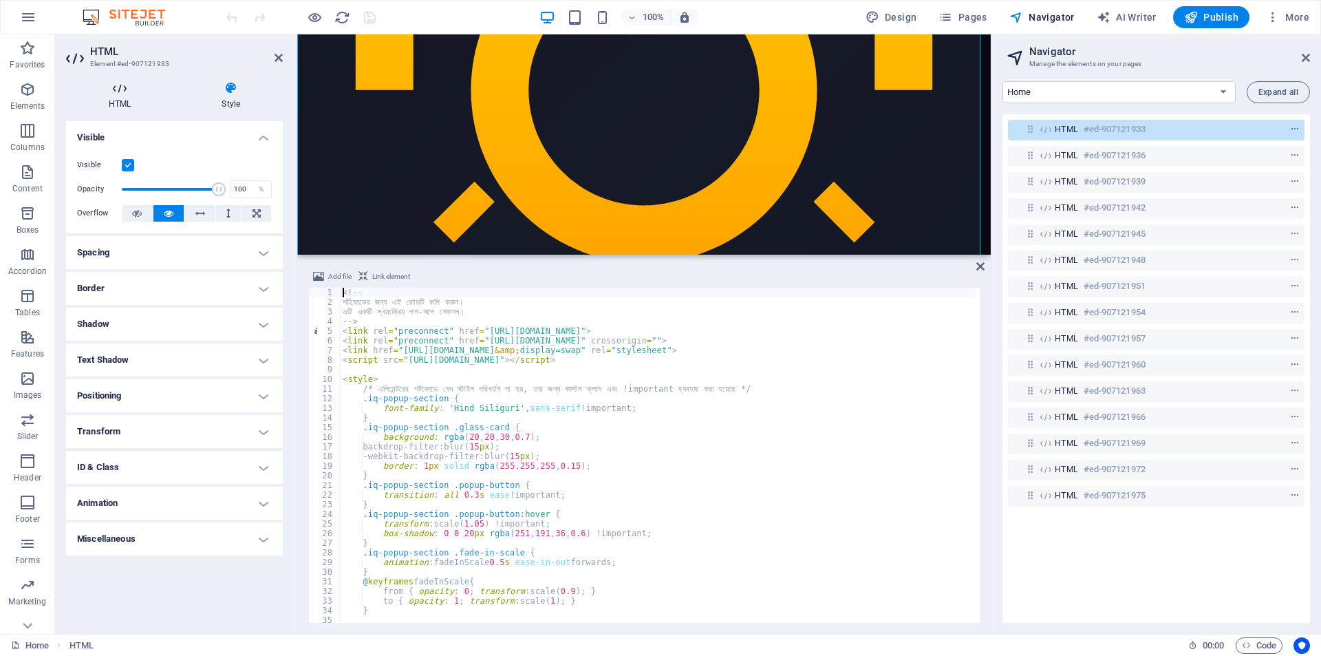
click at [125, 91] on icon at bounding box center [119, 88] width 107 height 14
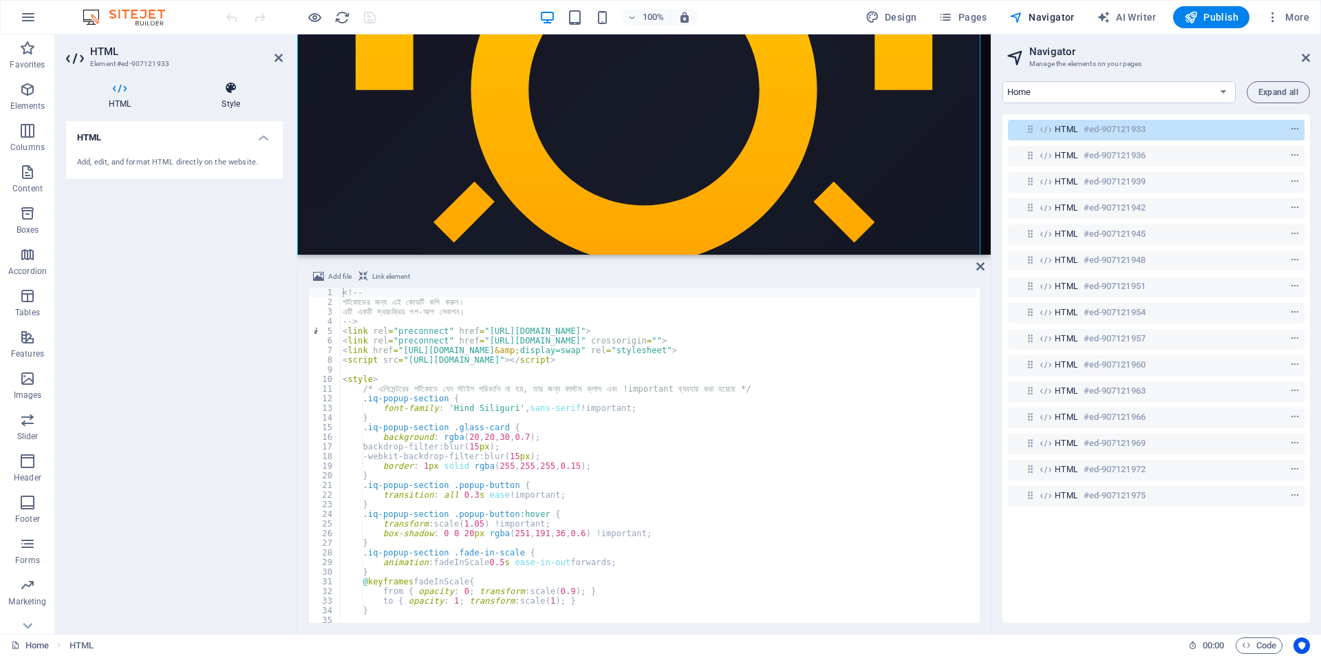
click at [215, 93] on icon at bounding box center [231, 88] width 104 height 14
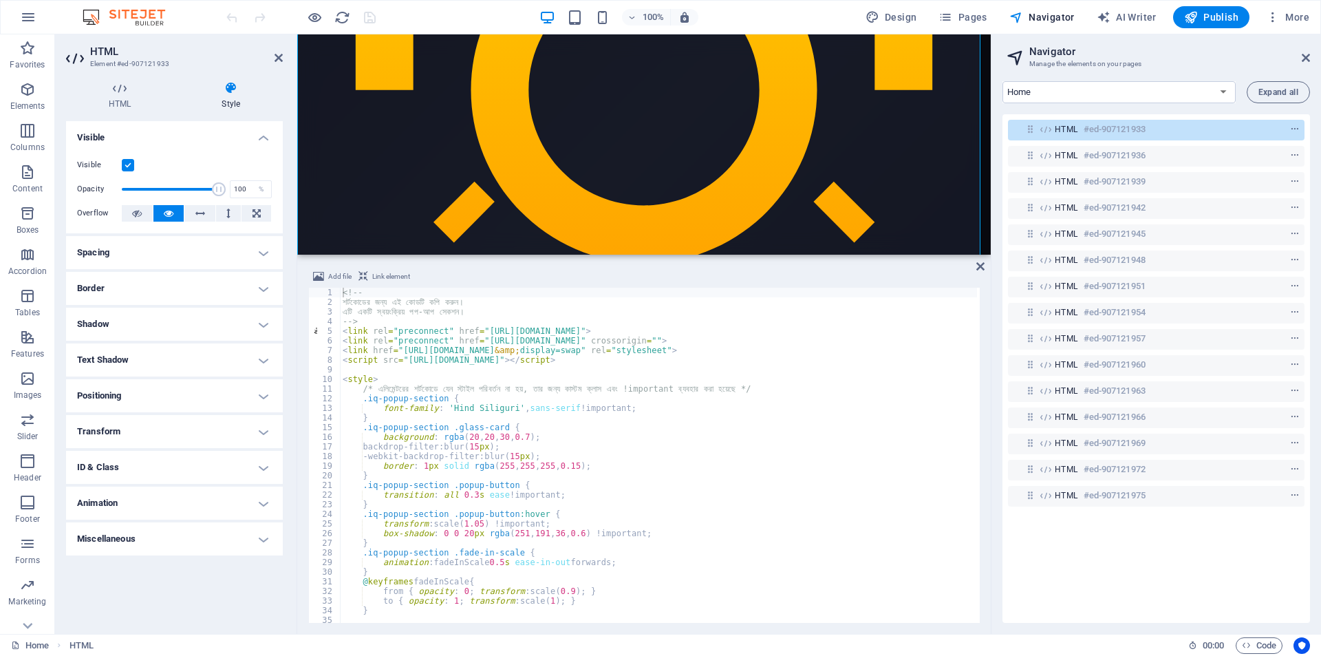
click at [180, 257] on h4 "Spacing" at bounding box center [174, 252] width 217 height 33
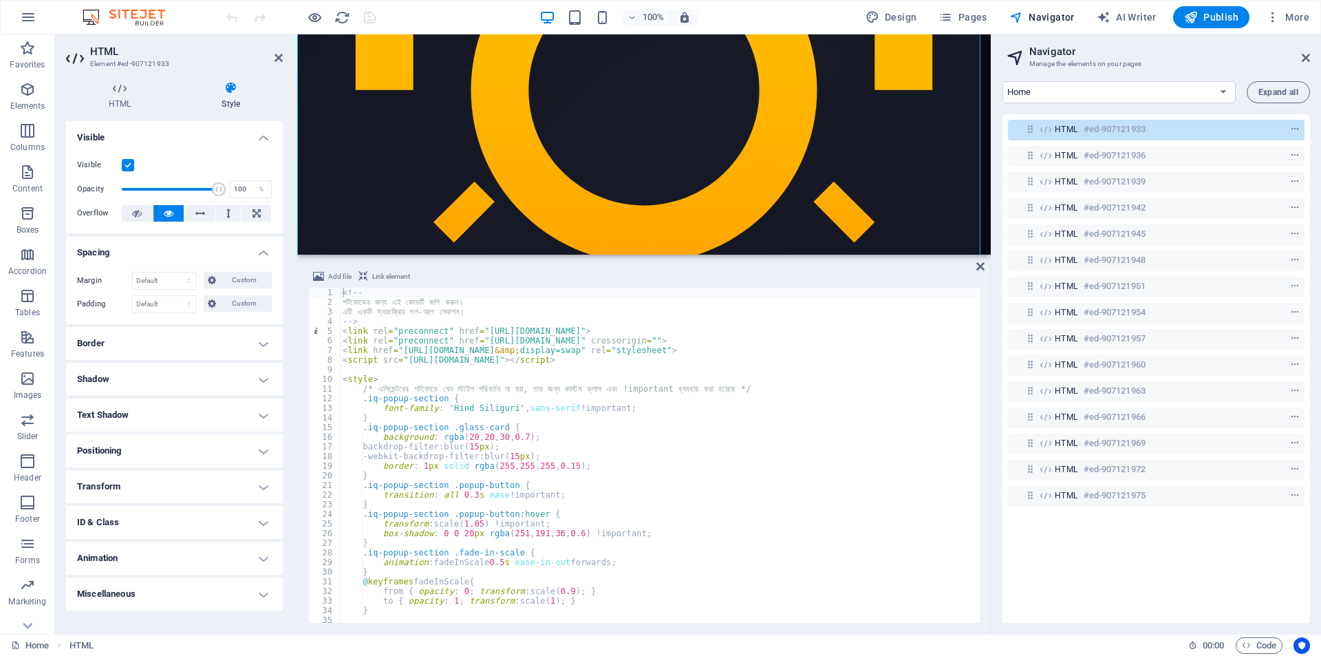
click at [180, 256] on h4 "Spacing" at bounding box center [174, 248] width 217 height 25
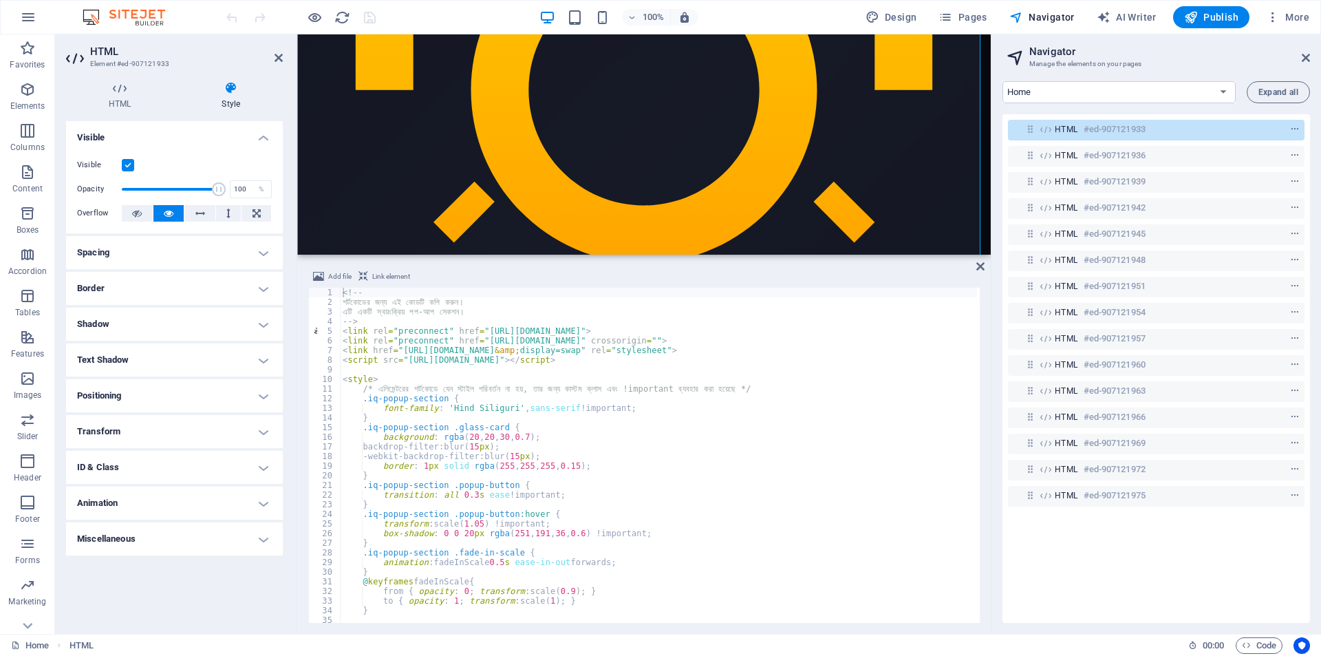
click at [156, 286] on h4 "Border" at bounding box center [174, 288] width 217 height 33
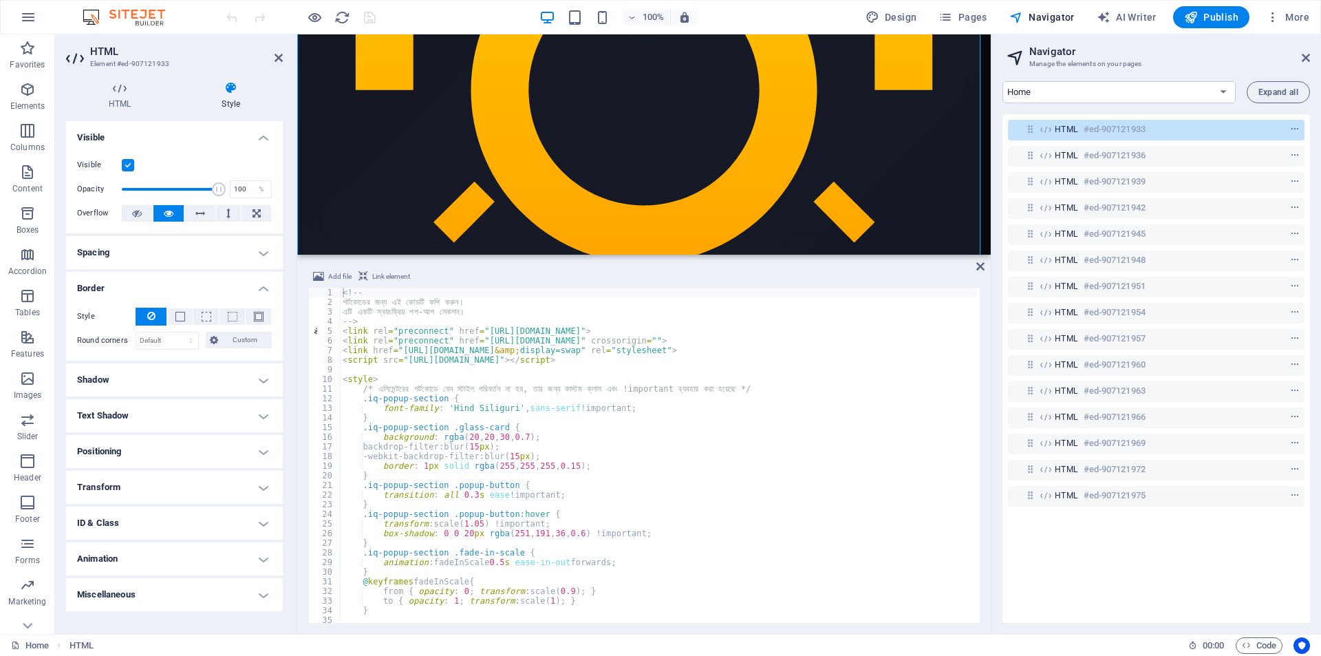
click at [156, 286] on h4 "Border" at bounding box center [174, 284] width 217 height 25
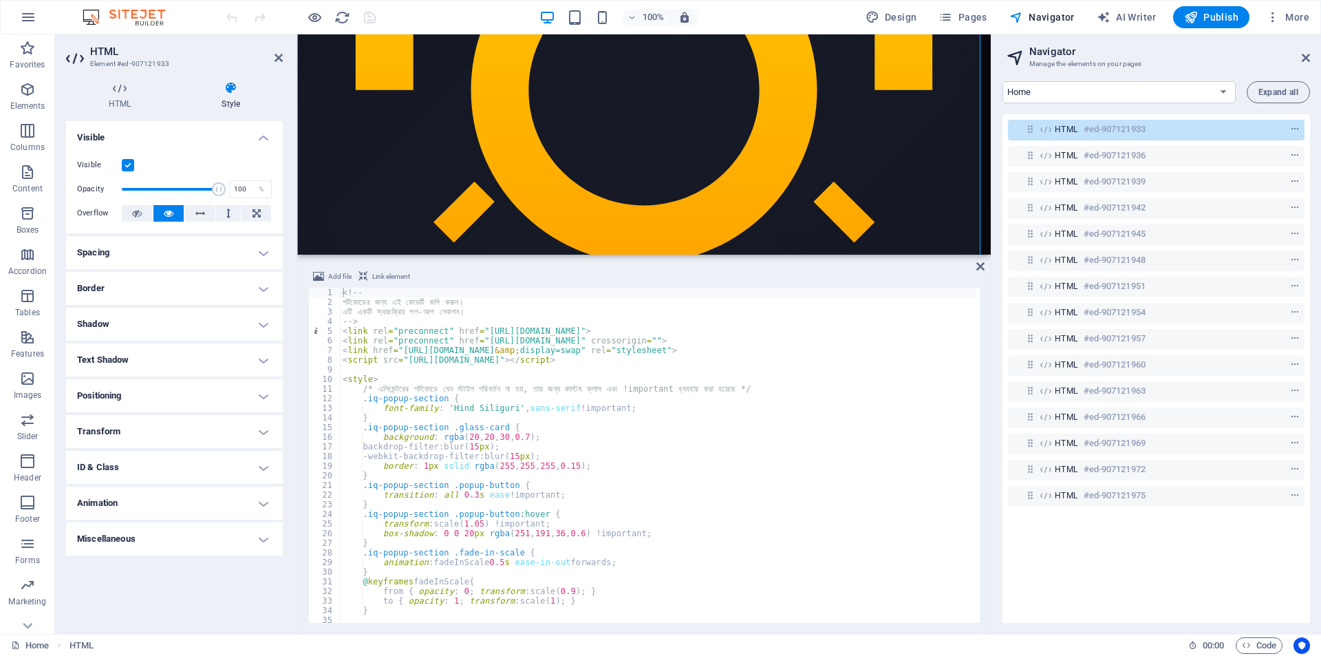
click at [138, 301] on h4 "Border" at bounding box center [174, 288] width 217 height 33
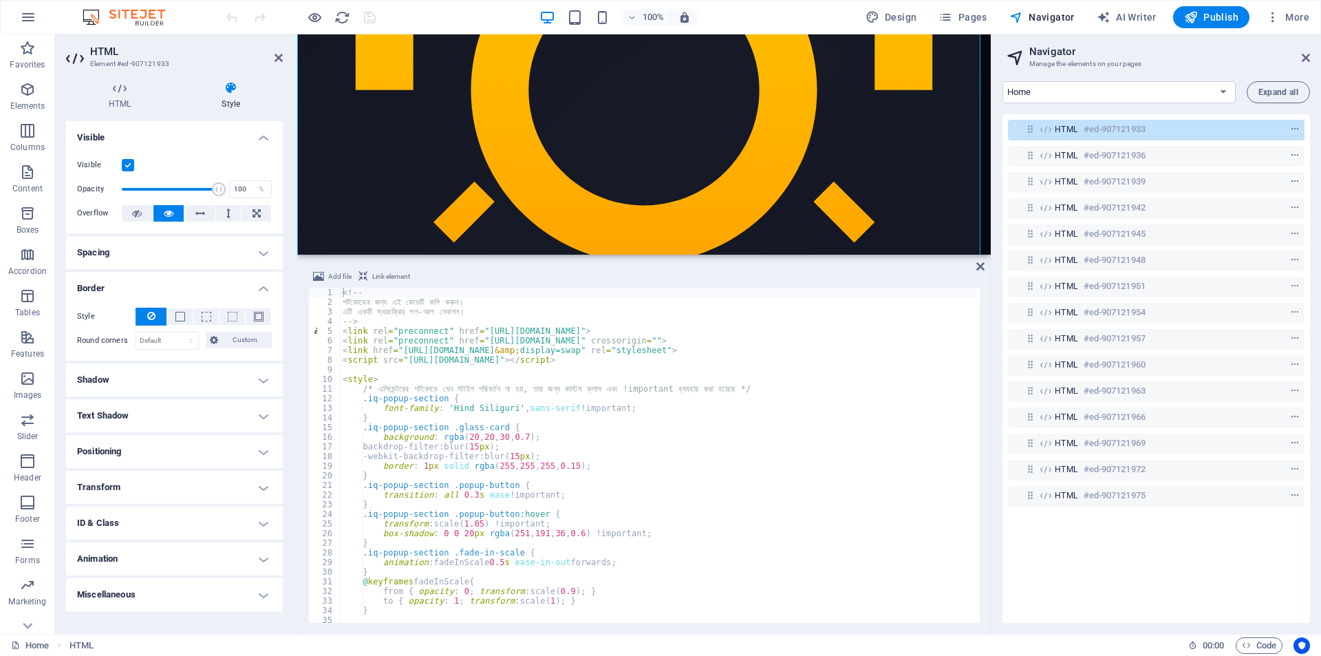
click at [137, 282] on h4 "Border" at bounding box center [174, 284] width 217 height 25
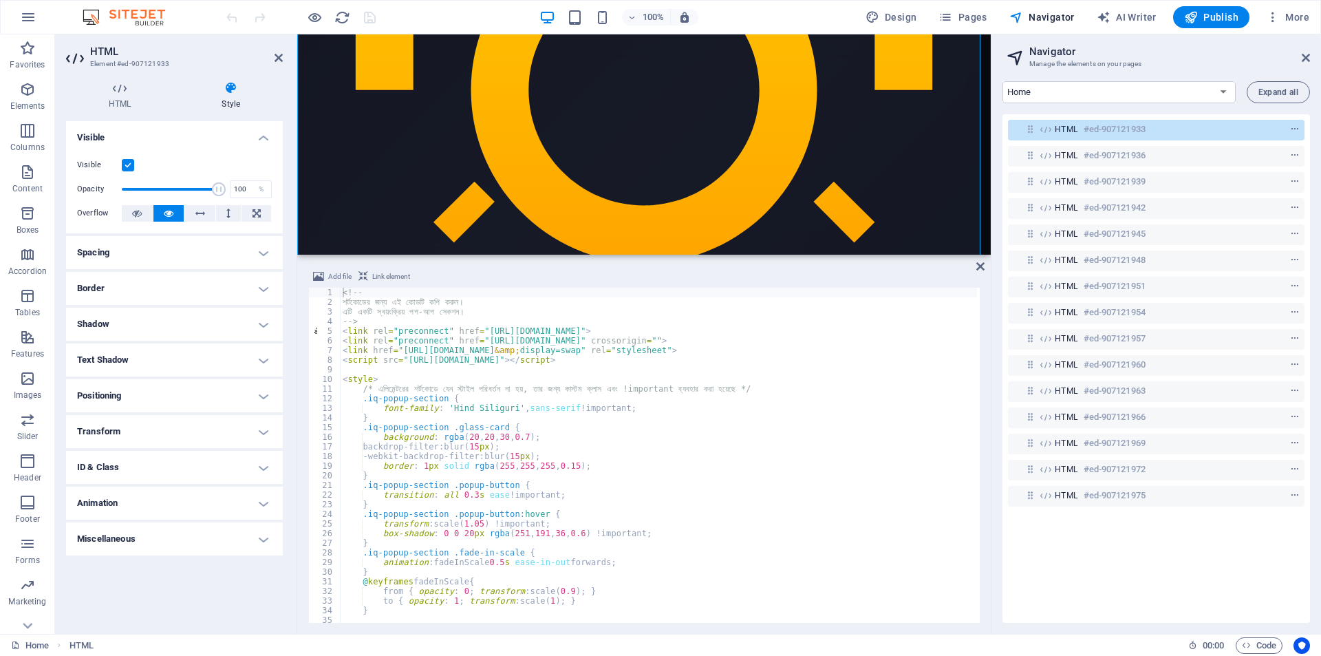
click at [147, 396] on h4 "Positioning" at bounding box center [174, 395] width 217 height 33
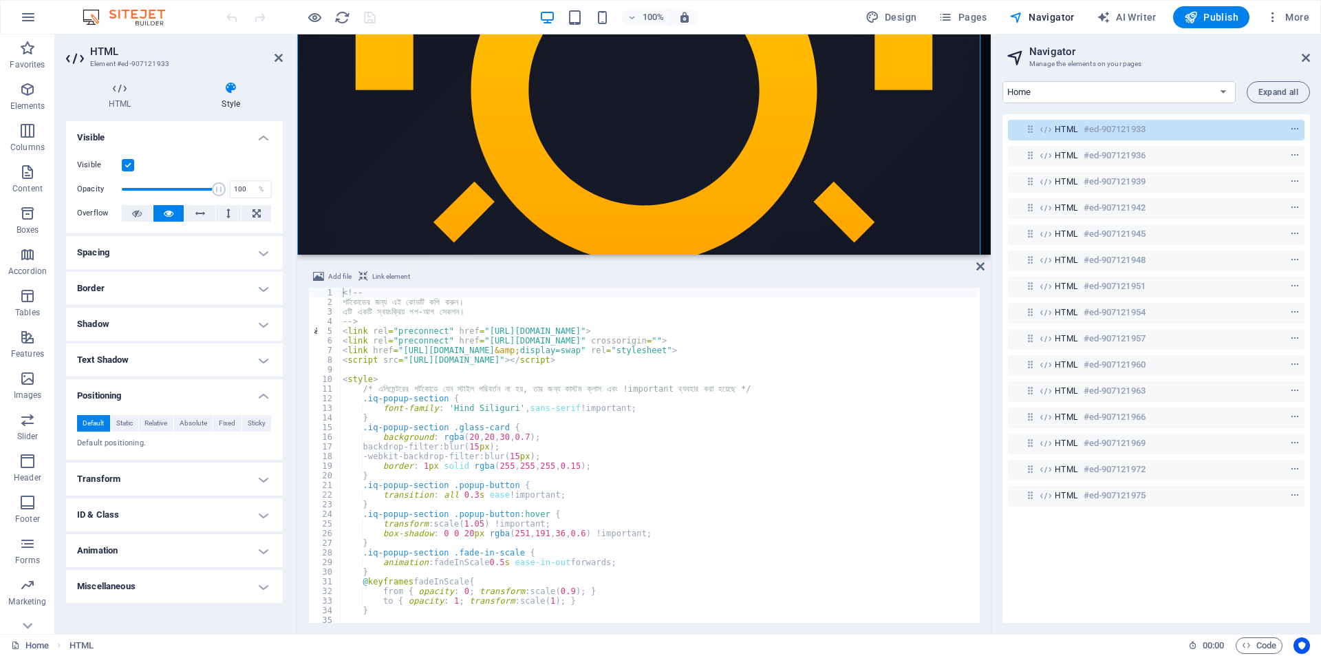
click at [147, 390] on h4 "Positioning" at bounding box center [174, 391] width 217 height 25
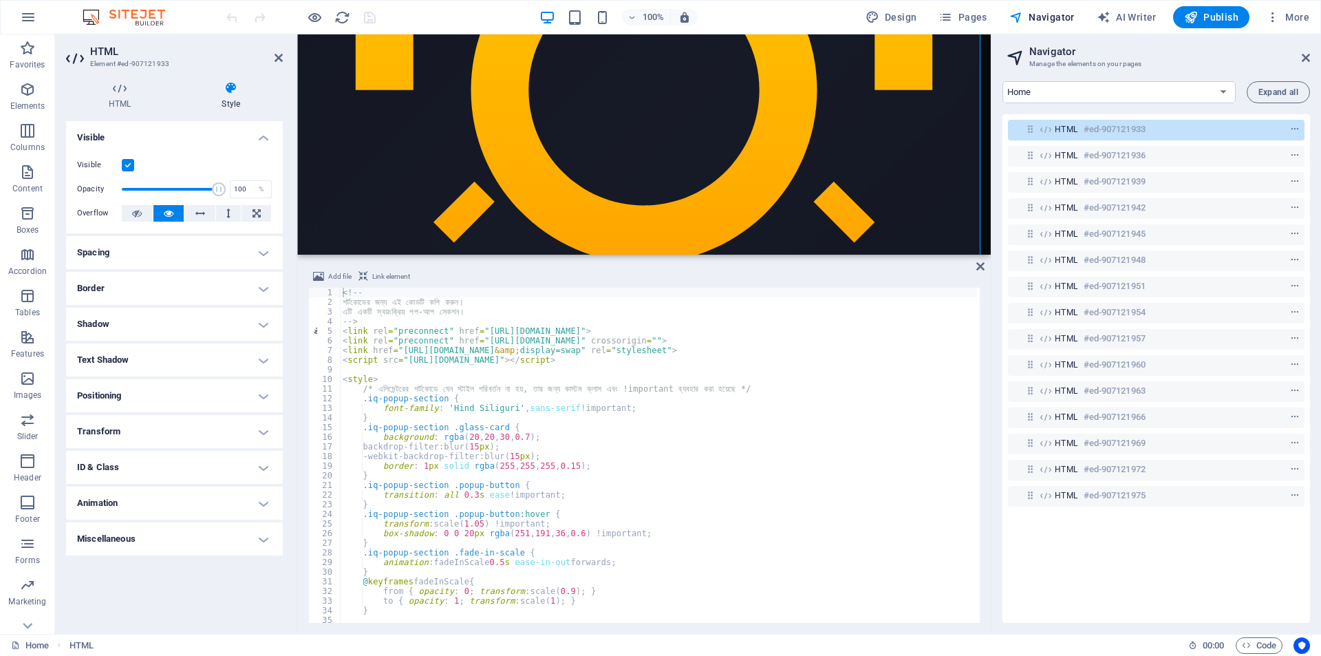
click at [135, 398] on h4 "Positioning" at bounding box center [174, 395] width 217 height 33
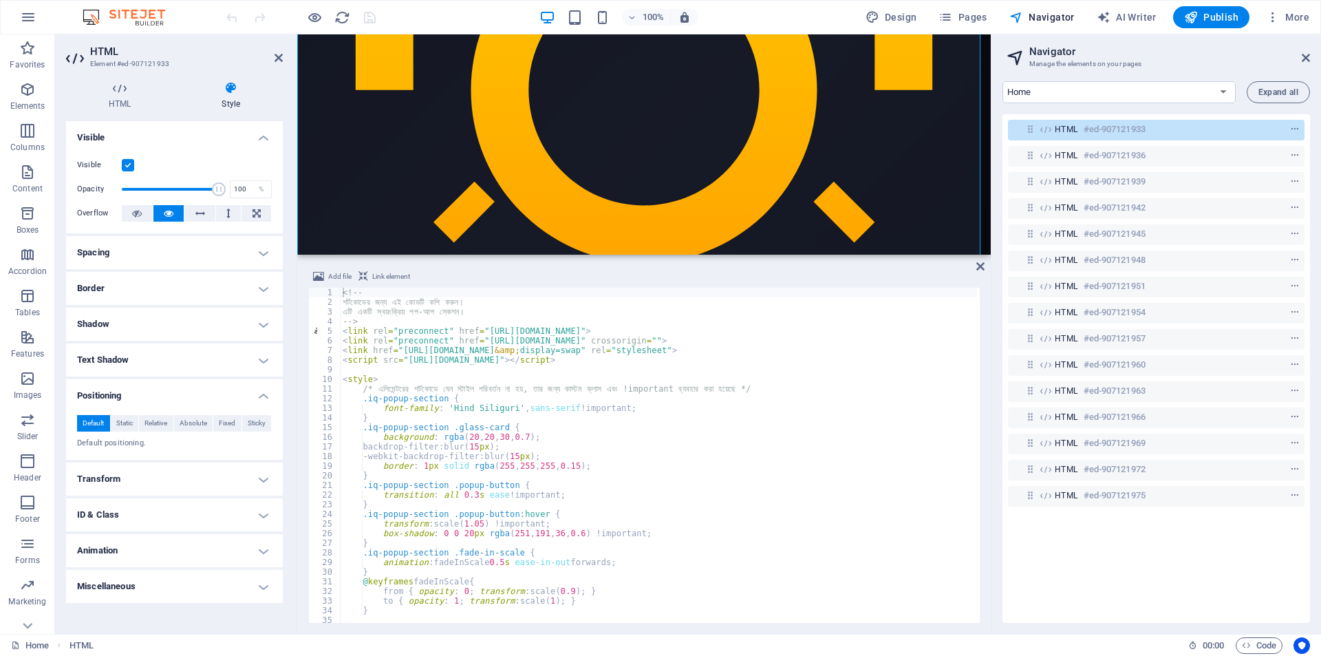
click at [135, 398] on h4 "Positioning" at bounding box center [174, 391] width 217 height 25
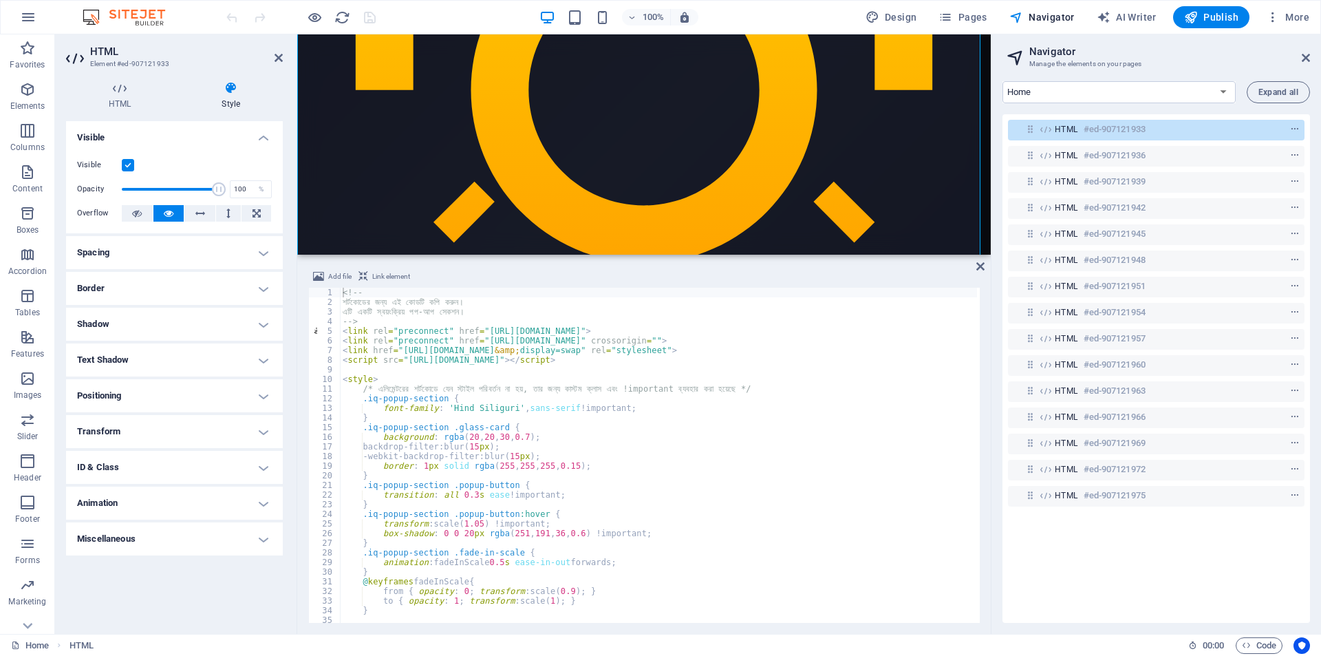
click at [131, 428] on h4 "Transform" at bounding box center [174, 431] width 217 height 33
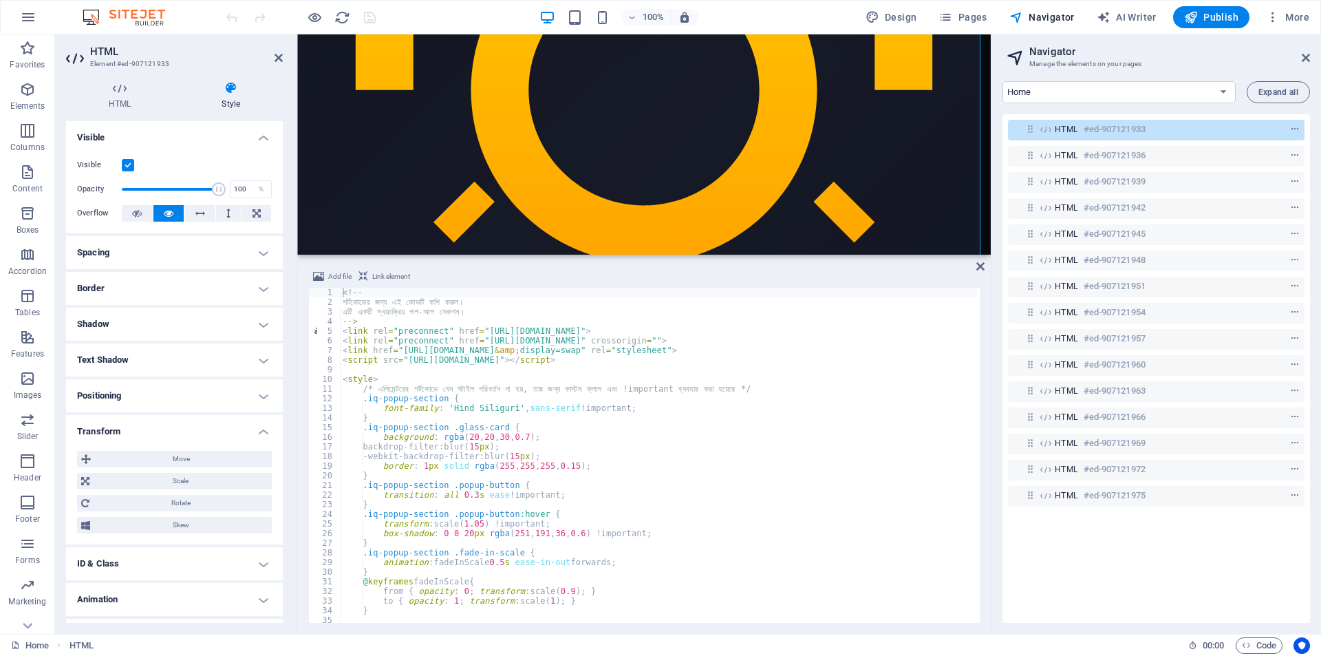
click at [133, 428] on h4 "Transform" at bounding box center [174, 427] width 217 height 25
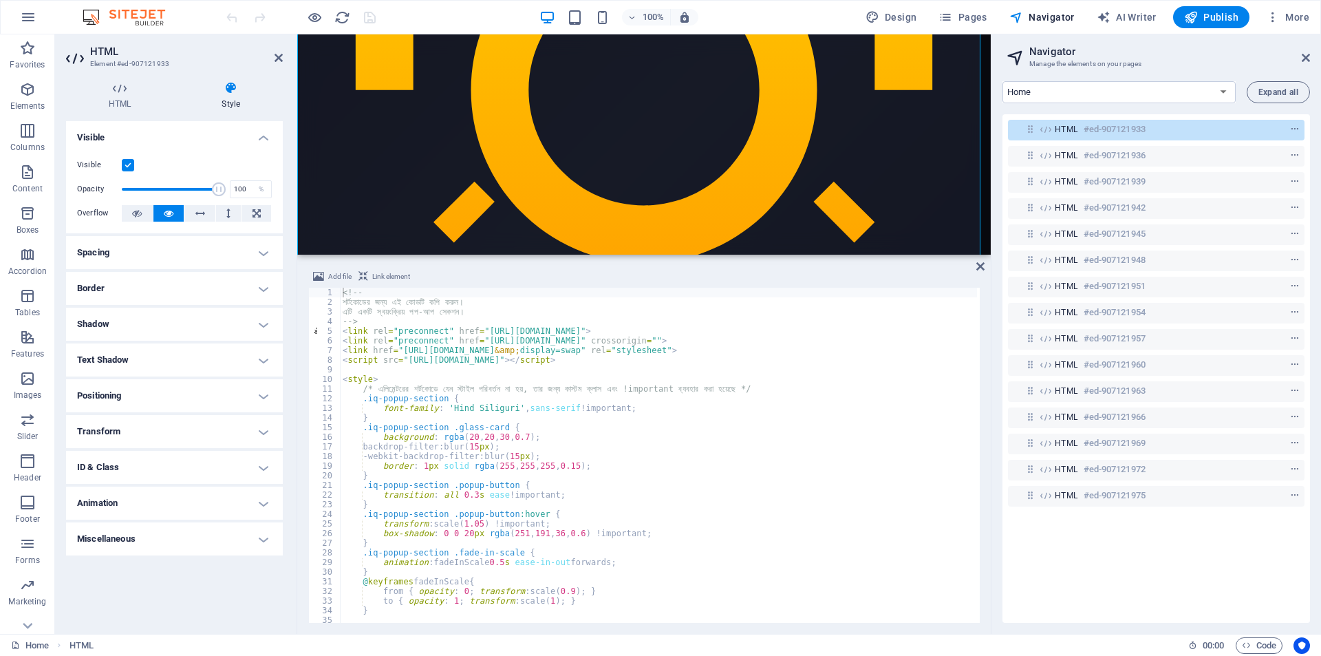
click at [127, 434] on h4 "Transform" at bounding box center [174, 431] width 217 height 33
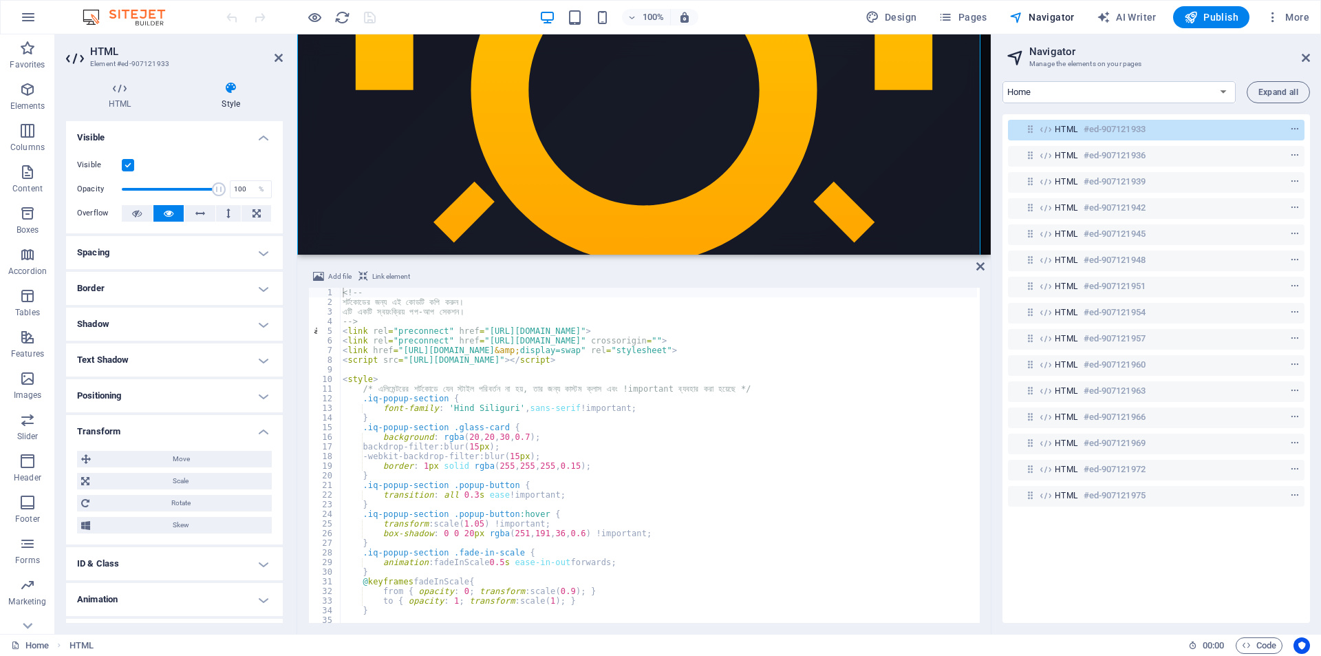
click at [127, 434] on h4 "Transform" at bounding box center [174, 427] width 217 height 25
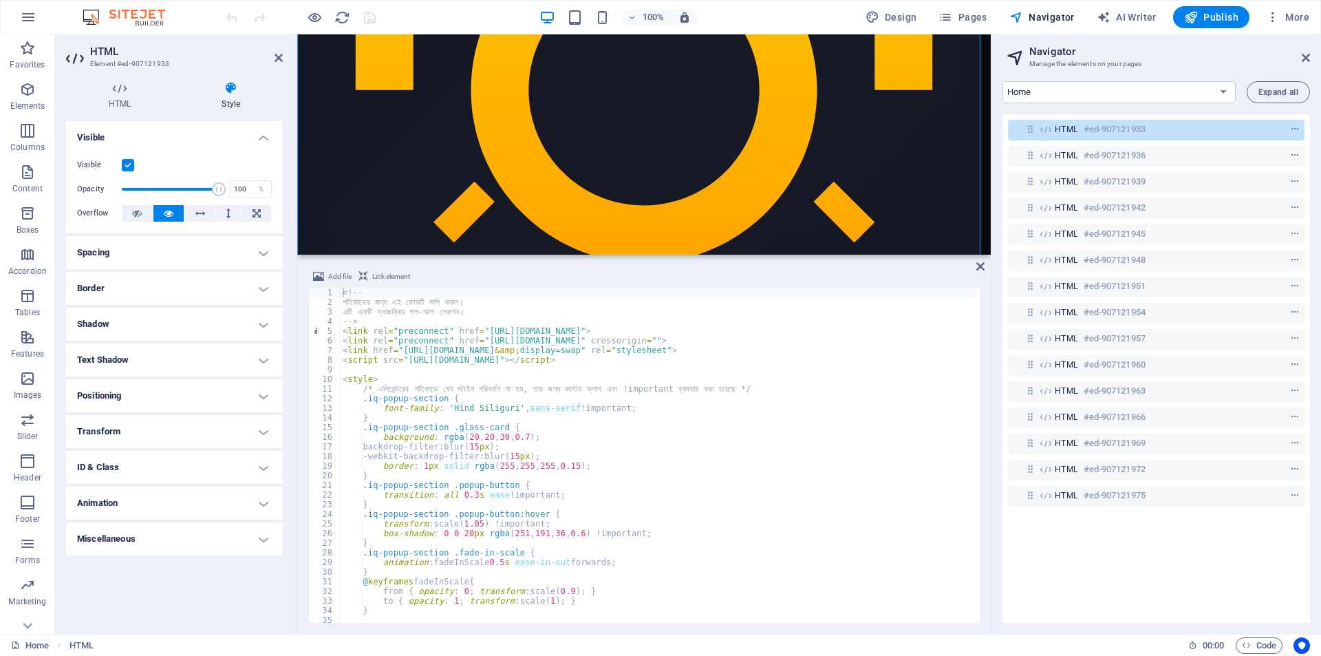
click at [125, 470] on h4 "ID & Class" at bounding box center [174, 467] width 217 height 33
click at [125, 470] on h4 "ID & Class" at bounding box center [174, 463] width 217 height 25
click at [125, 515] on h4 "Animation" at bounding box center [174, 503] width 217 height 33
click at [127, 502] on h4 "Animation" at bounding box center [174, 499] width 217 height 25
click at [121, 530] on h4 "Miscellaneous" at bounding box center [174, 538] width 217 height 33
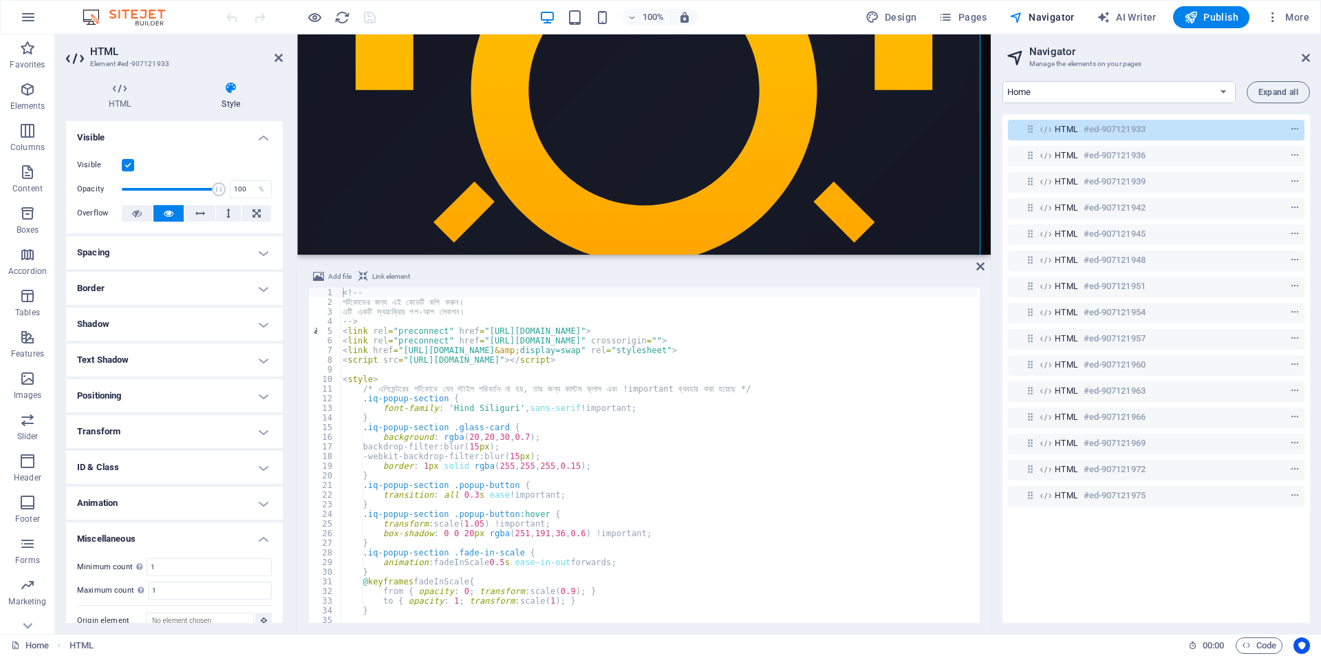
click at [124, 535] on h4 "Miscellaneous" at bounding box center [174, 534] width 217 height 25
click at [78, 98] on h4 "HTML" at bounding box center [122, 95] width 113 height 29
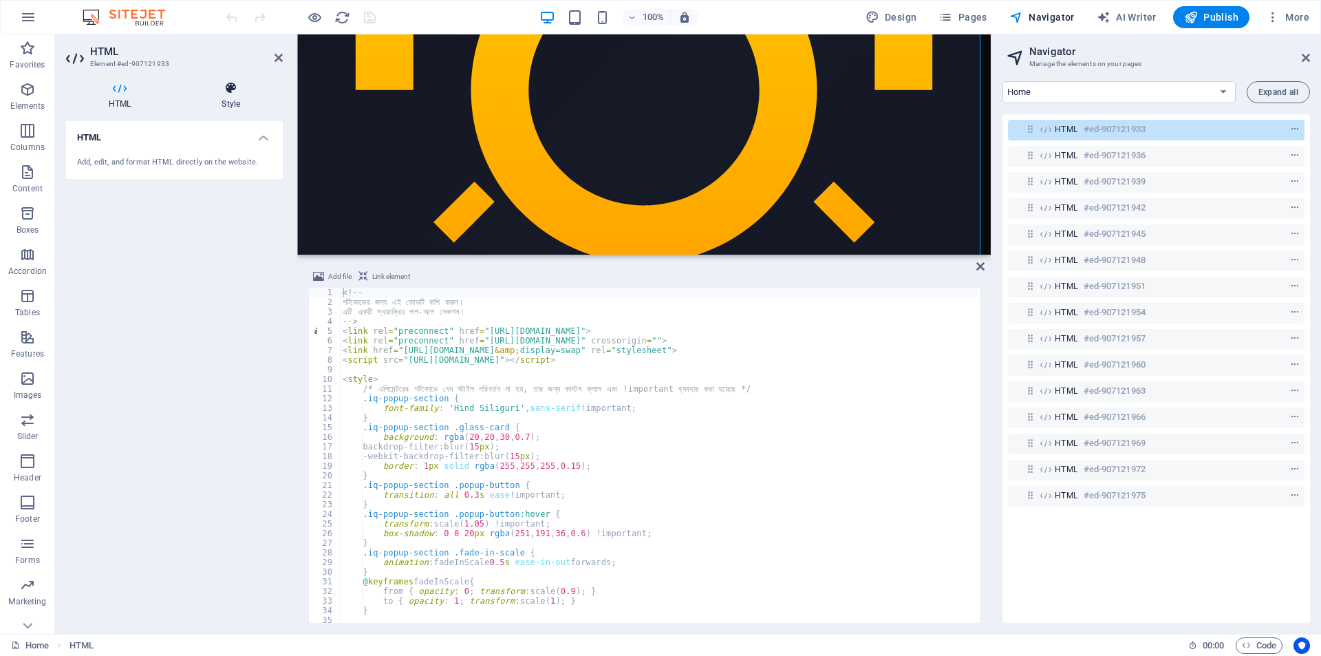
click at [216, 93] on icon at bounding box center [231, 88] width 104 height 14
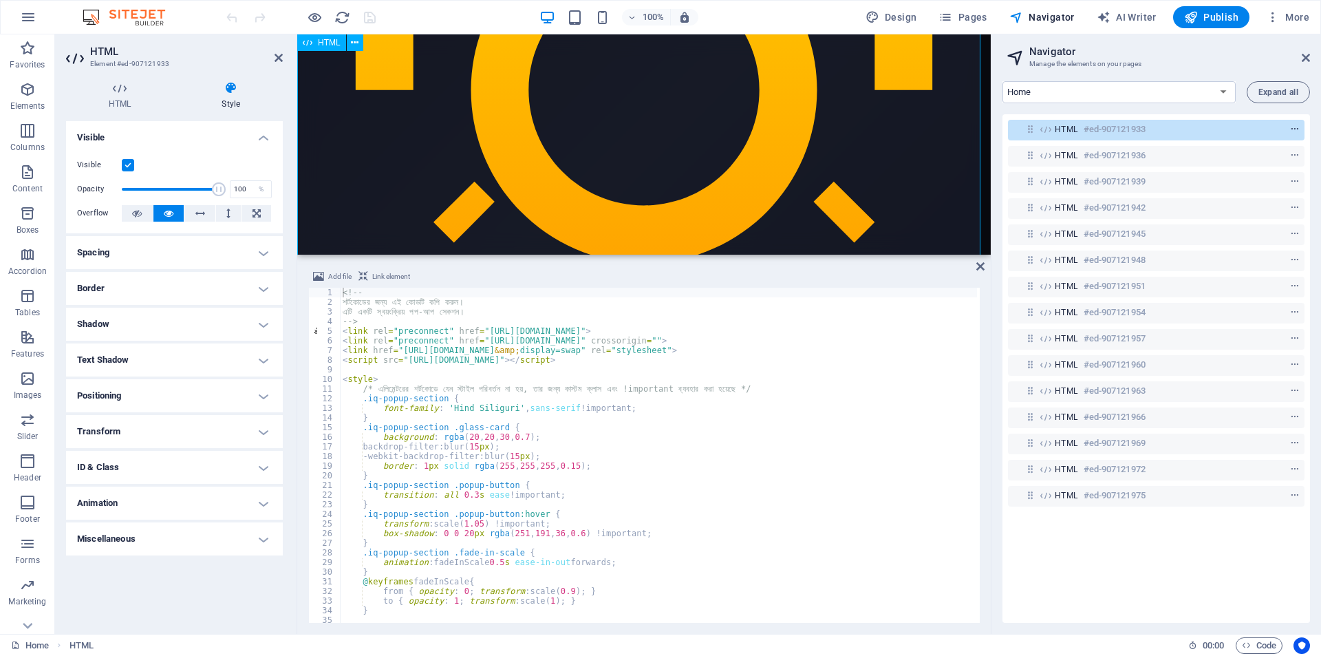
click at [1293, 128] on icon "context-menu" at bounding box center [1296, 130] width 10 height 10
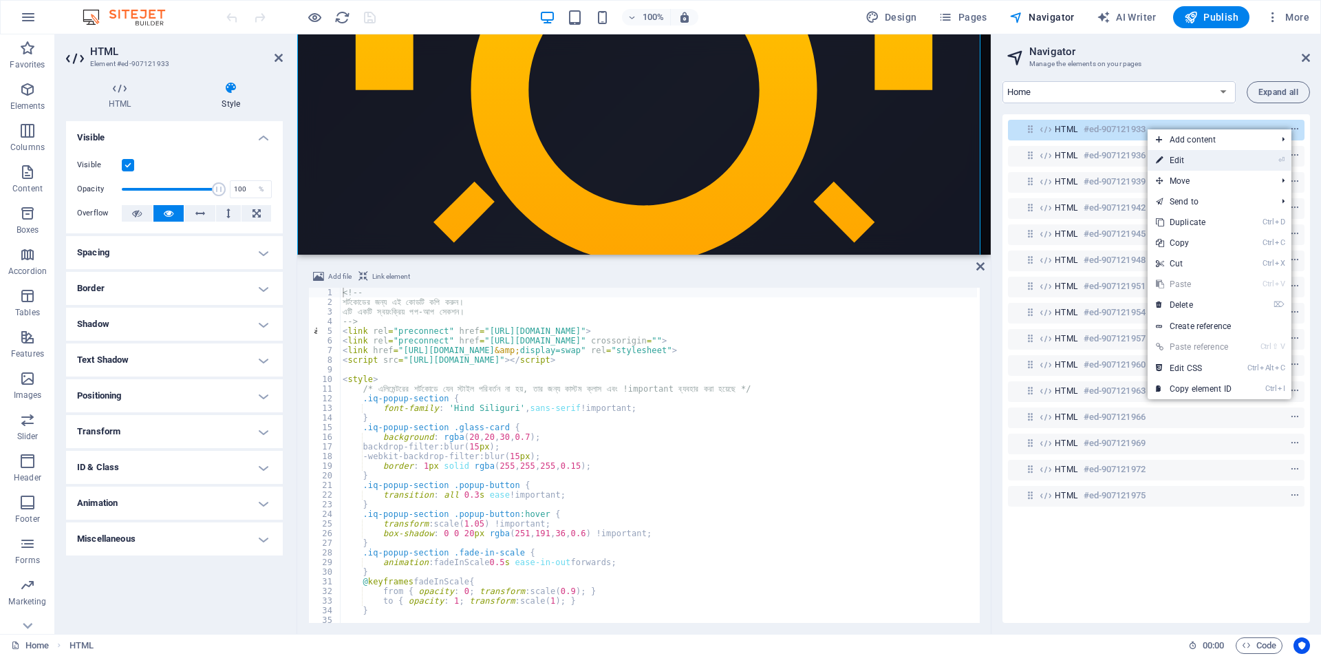
click at [1202, 160] on link "⏎ Edit" at bounding box center [1194, 160] width 92 height 21
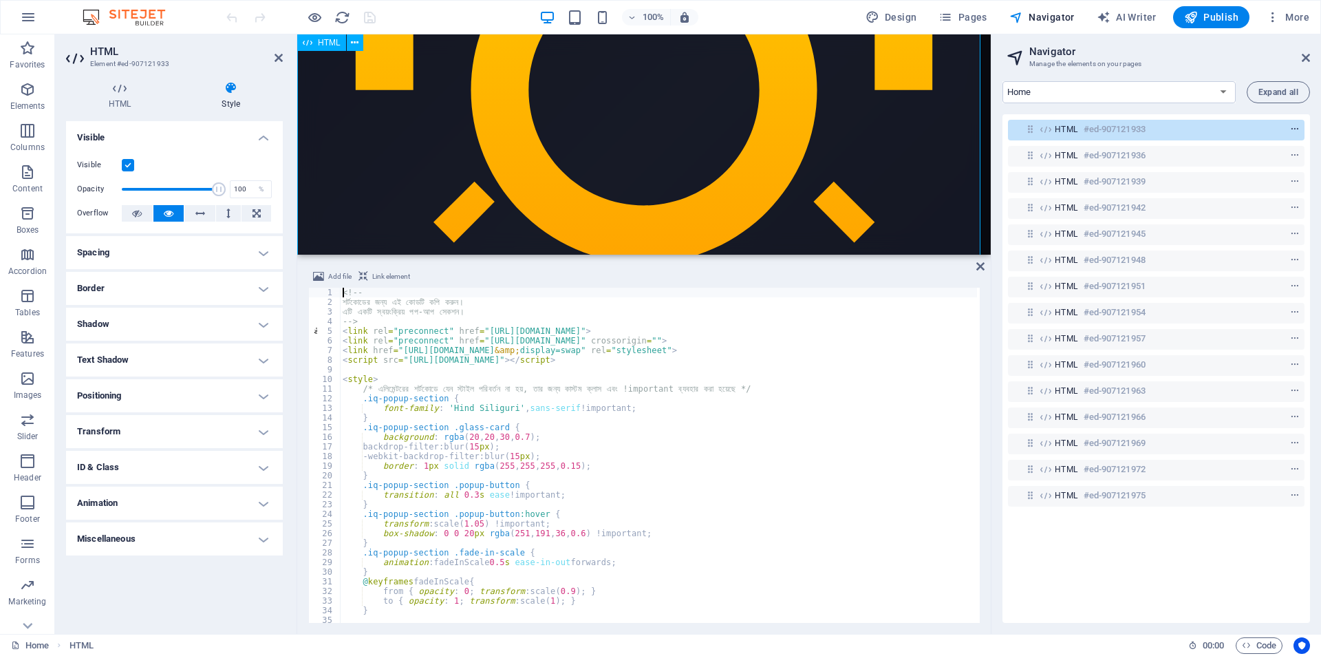
click at [1293, 129] on icon "context-menu" at bounding box center [1296, 130] width 10 height 10
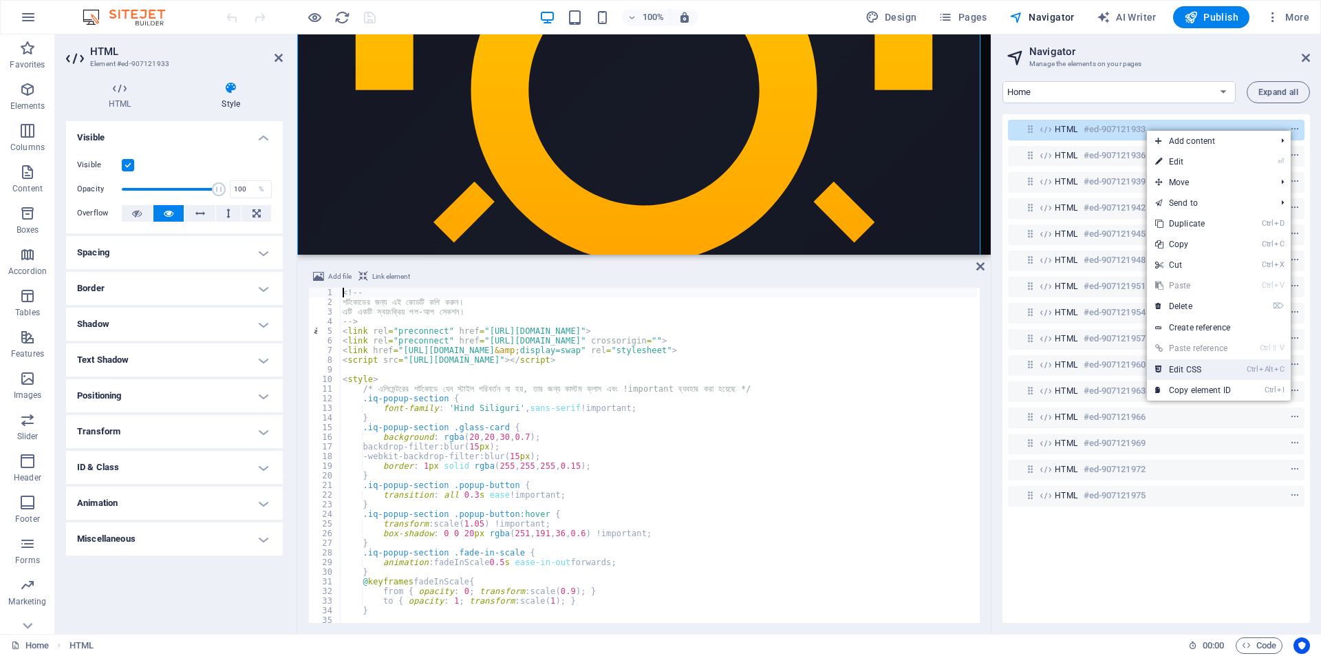
click at [1199, 371] on link "Ctrl Alt C Edit CSS" at bounding box center [1193, 369] width 92 height 21
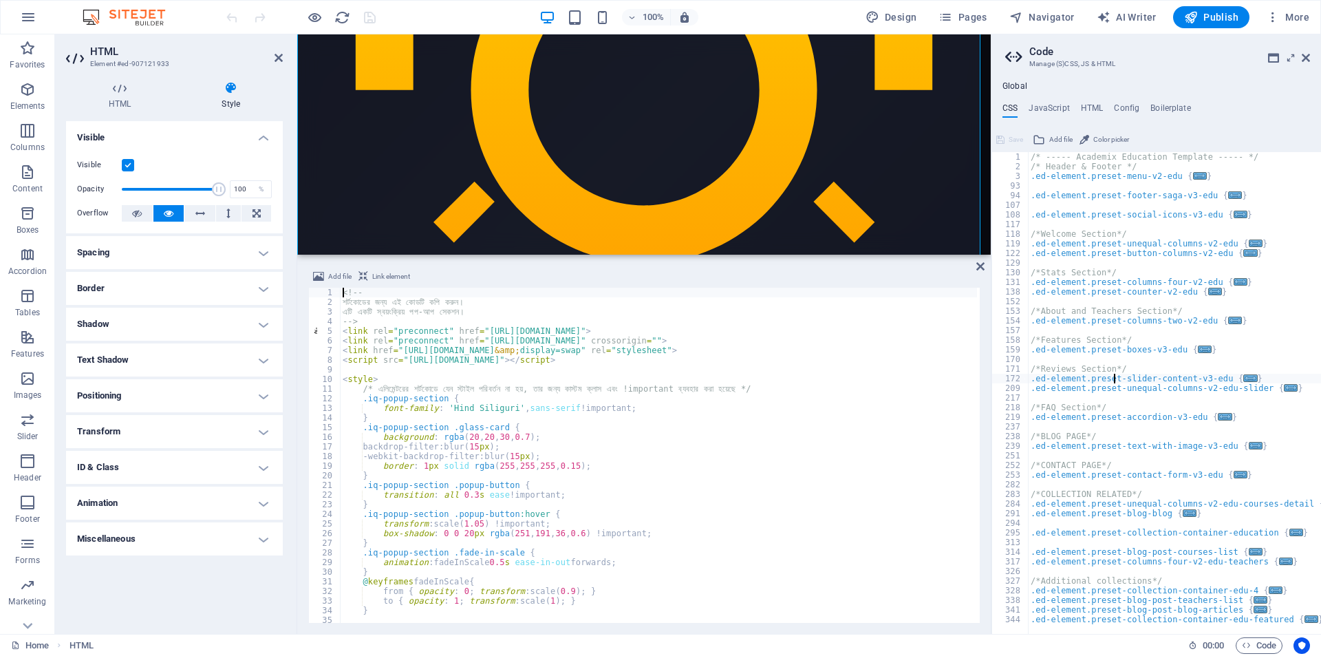
click at [1115, 381] on div "/* ----- Academix Education Template ----- */ /* Header & Footer */ .ed-element…" at bounding box center [1174, 402] width 293 height 501
type textarea "); }"
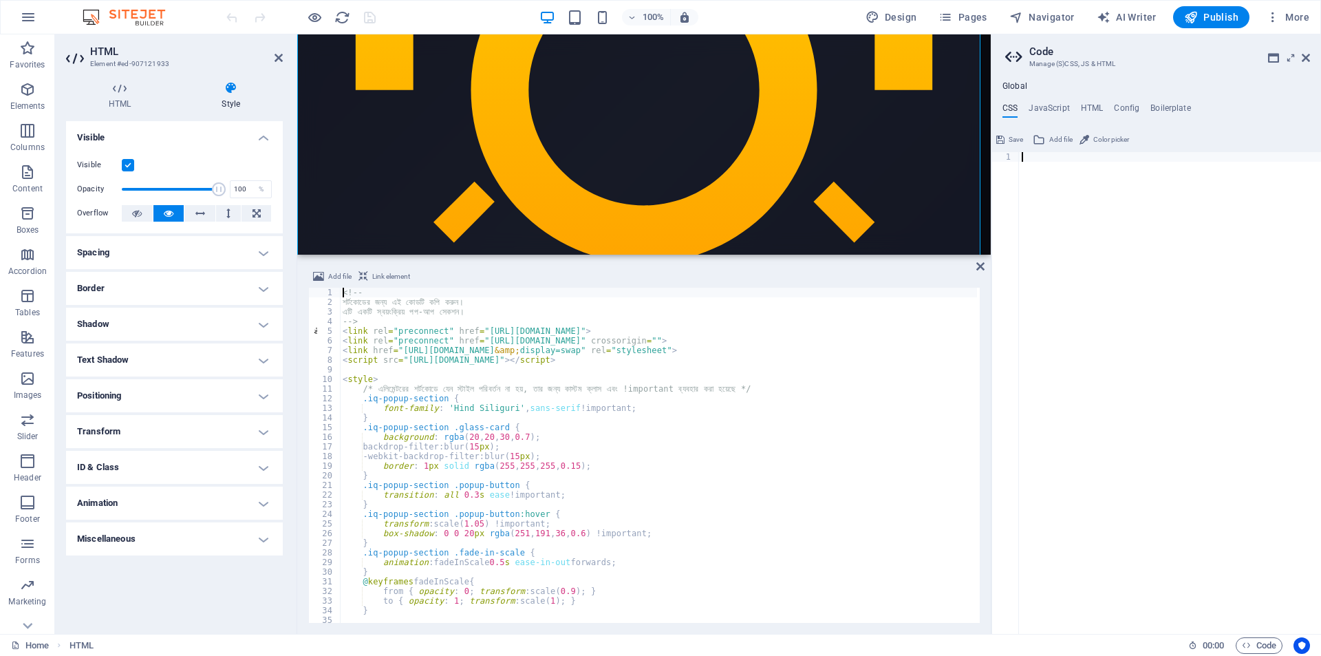
type textarea "1727335101"
type textarea "); }"
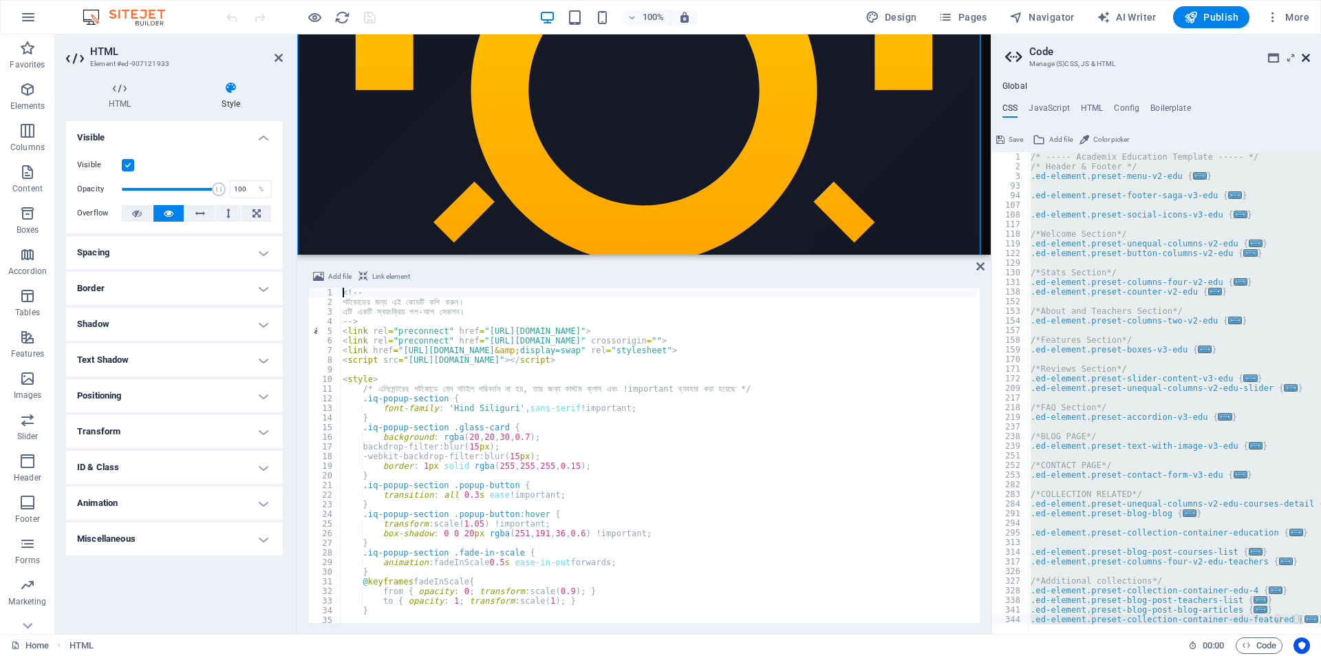
drag, startPoint x: 1309, startPoint y: 57, endPoint x: 982, endPoint y: 40, distance: 327.4
click at [1309, 57] on icon at bounding box center [1306, 57] width 8 height 11
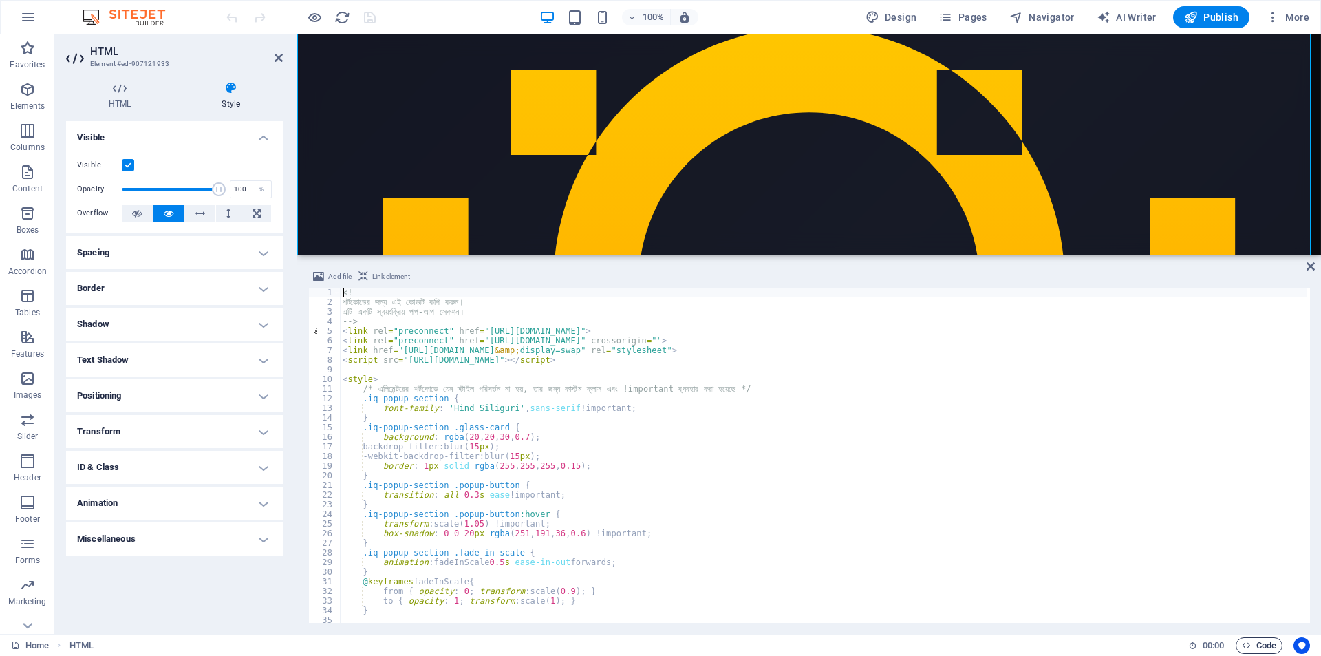
click at [1259, 644] on span "Code" at bounding box center [1259, 645] width 34 height 17
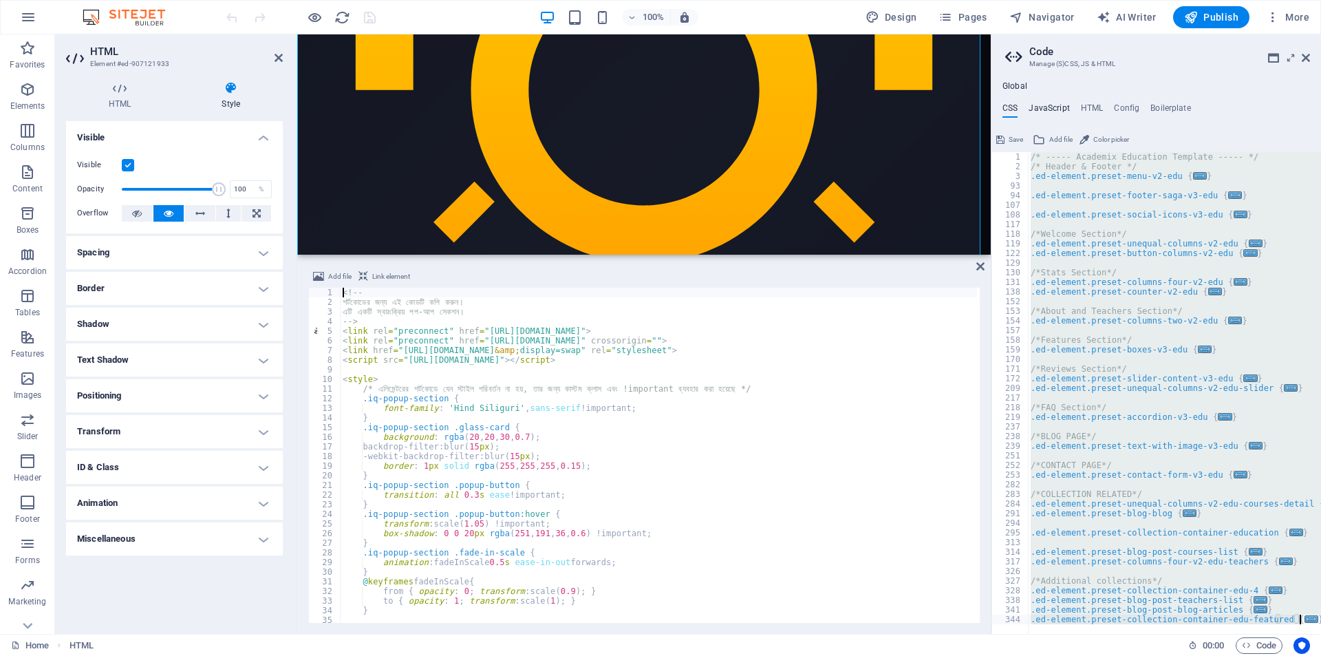
click at [1062, 109] on h4 "JavaScript" at bounding box center [1049, 110] width 41 height 15
type textarea "/* JS for preset "Menu V2" */"
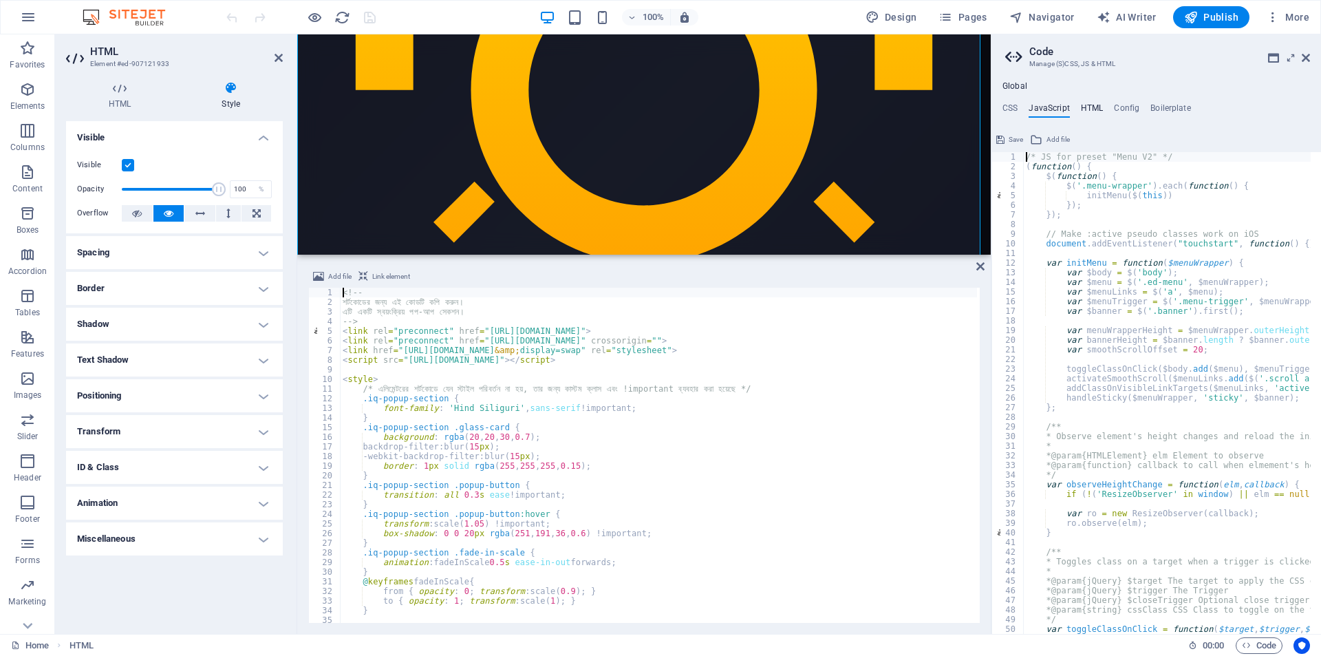
click at [1090, 111] on h4 "HTML" at bounding box center [1092, 110] width 23 height 15
type textarea "<a href="#main-content" class="wv-link-content button">Skip to main content</a>"
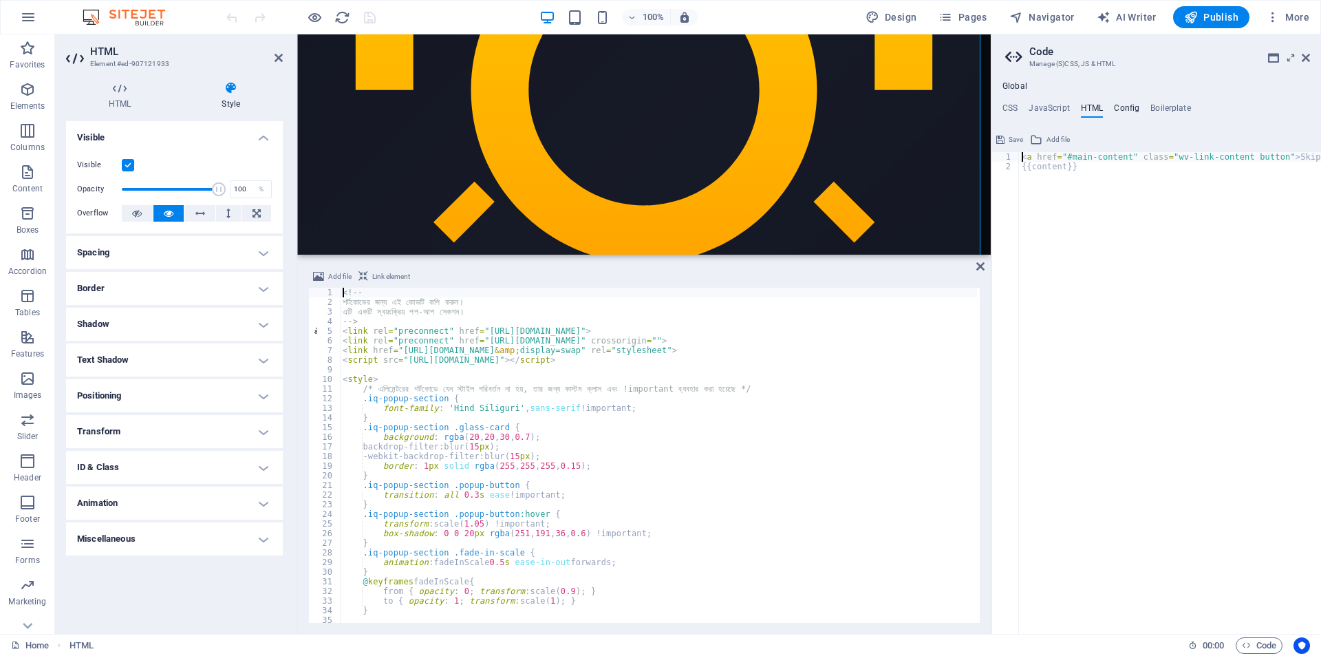
click at [1121, 106] on h4 "Config" at bounding box center [1126, 110] width 25 height 15
type textarea "$color-background: #fcfcff;"
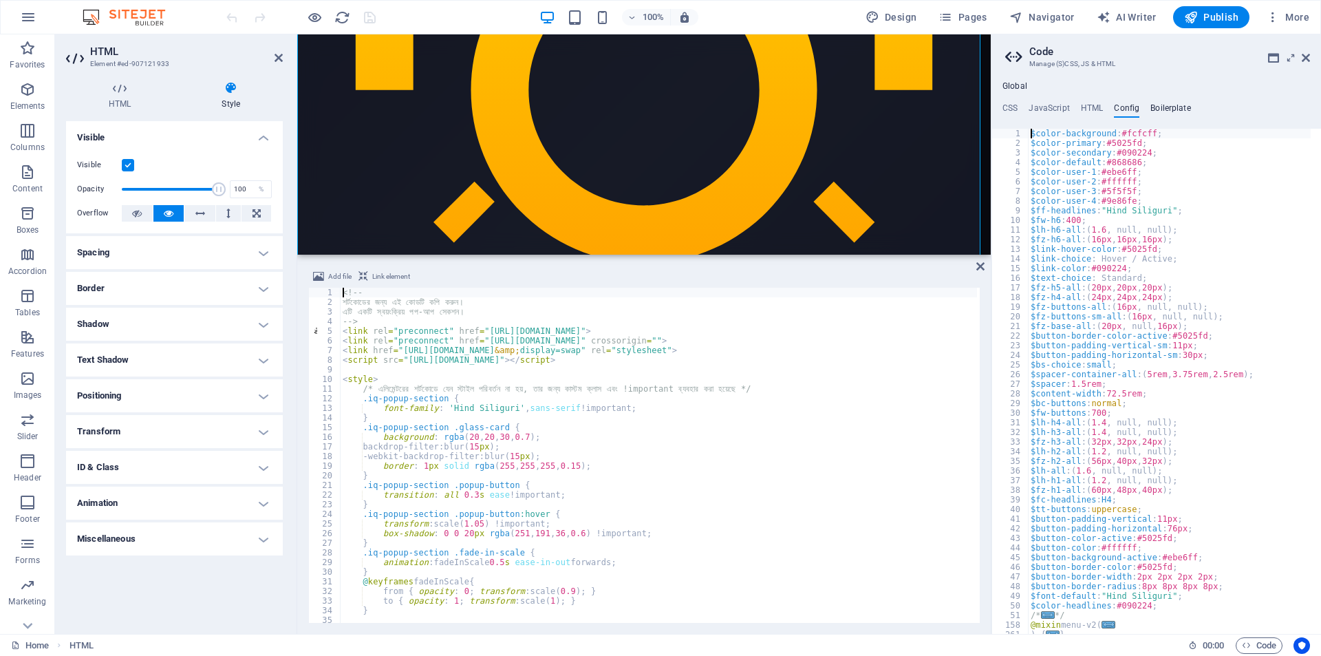
click at [1180, 109] on h4 "Boilerplate" at bounding box center [1171, 110] width 41 height 15
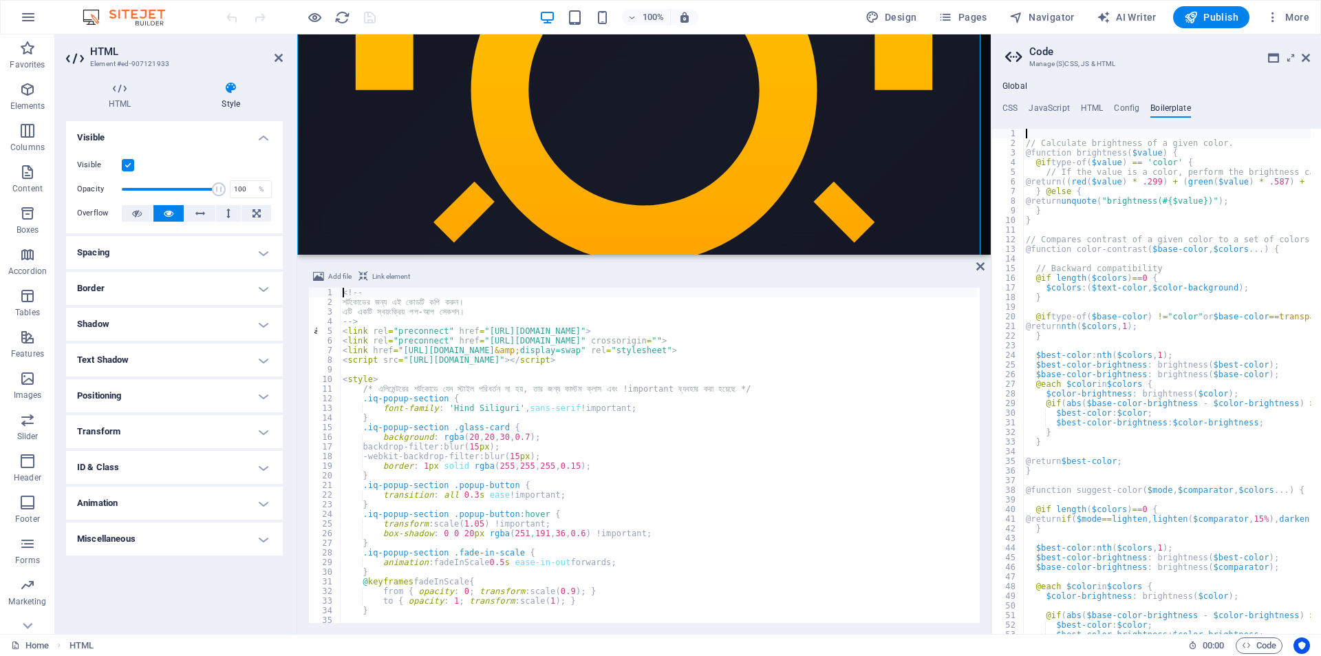
click at [1028, 107] on ul "CSS JavaScript HTML Config Boilerplate" at bounding box center [1157, 110] width 330 height 15
click at [1019, 103] on ul "CSS JavaScript HTML Config Boilerplate" at bounding box center [1157, 110] width 330 height 15
click at [1015, 105] on h4 "CSS" at bounding box center [1010, 110] width 15 height 15
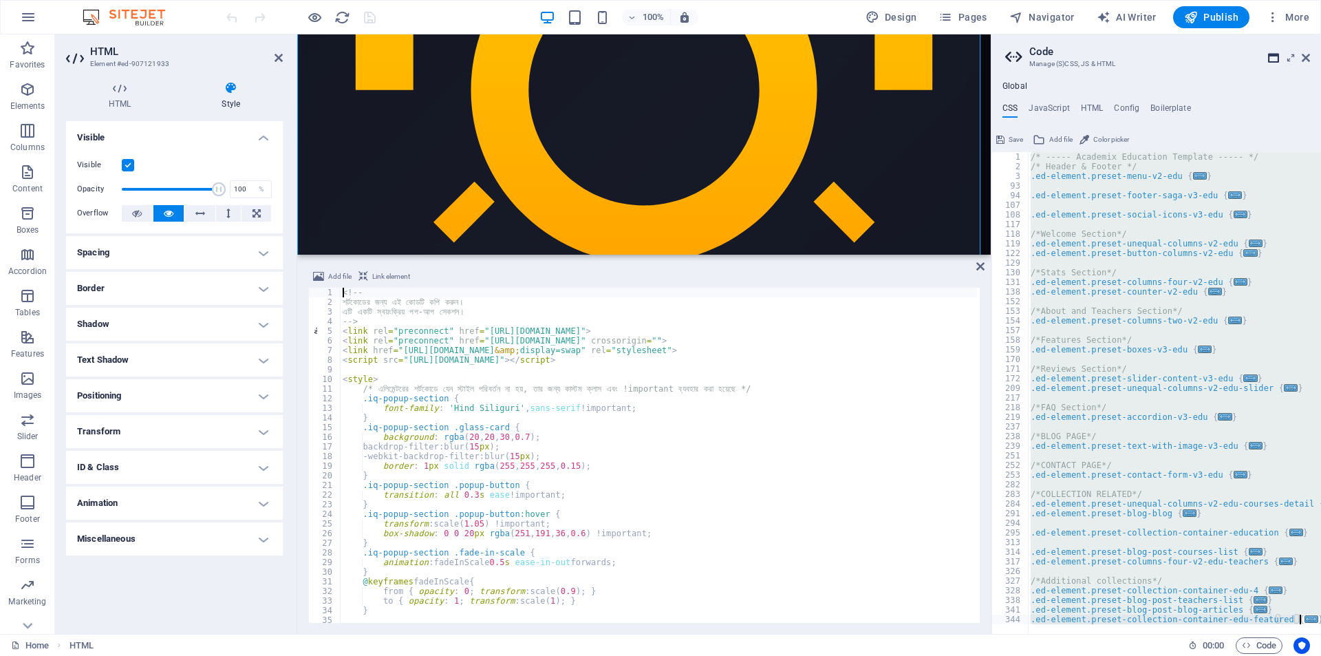
click at [1275, 58] on icon at bounding box center [1273, 57] width 11 height 11
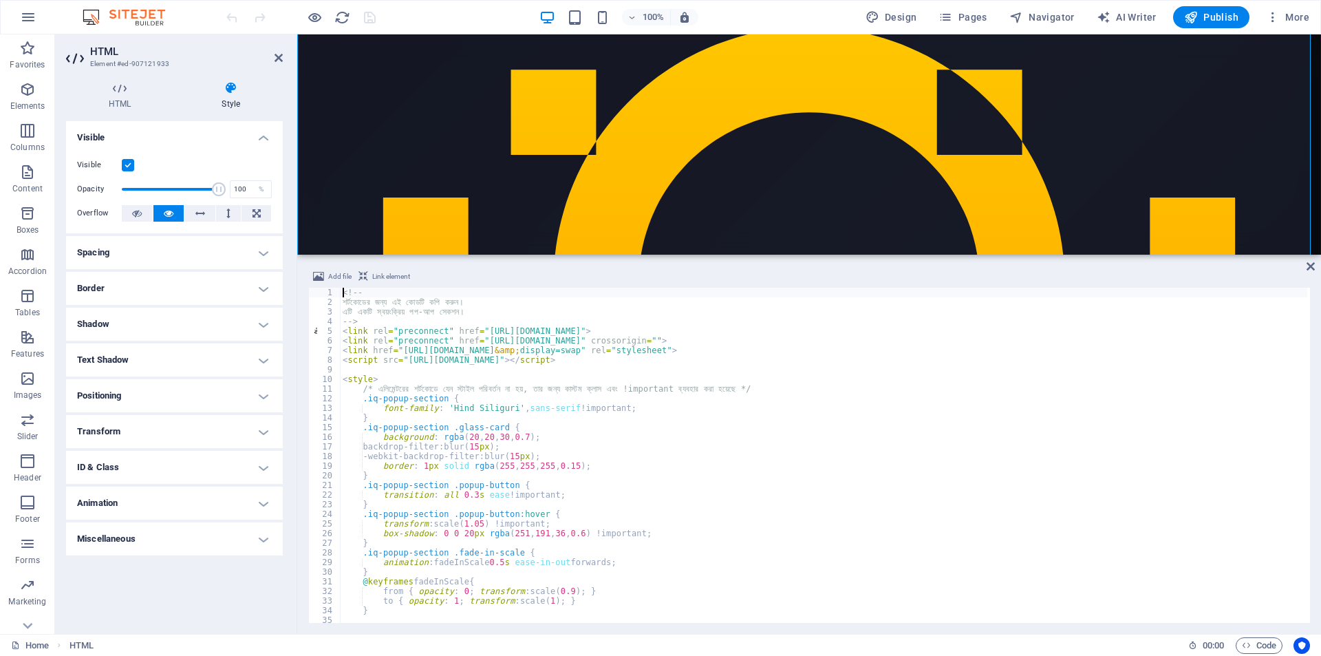
scroll to position [0, 0]
click at [277, 59] on icon at bounding box center [279, 57] width 8 height 11
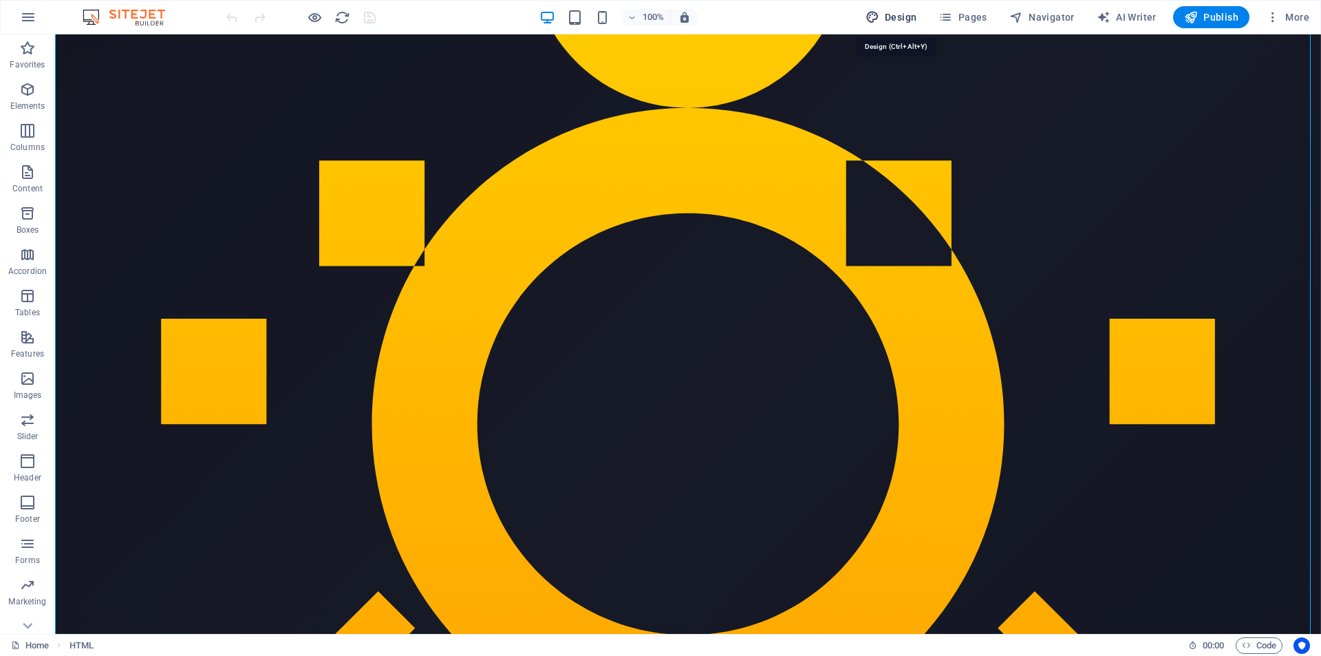
click at [908, 12] on span "Design" at bounding box center [892, 17] width 52 height 14
select select "px"
select select "400"
select select "px"
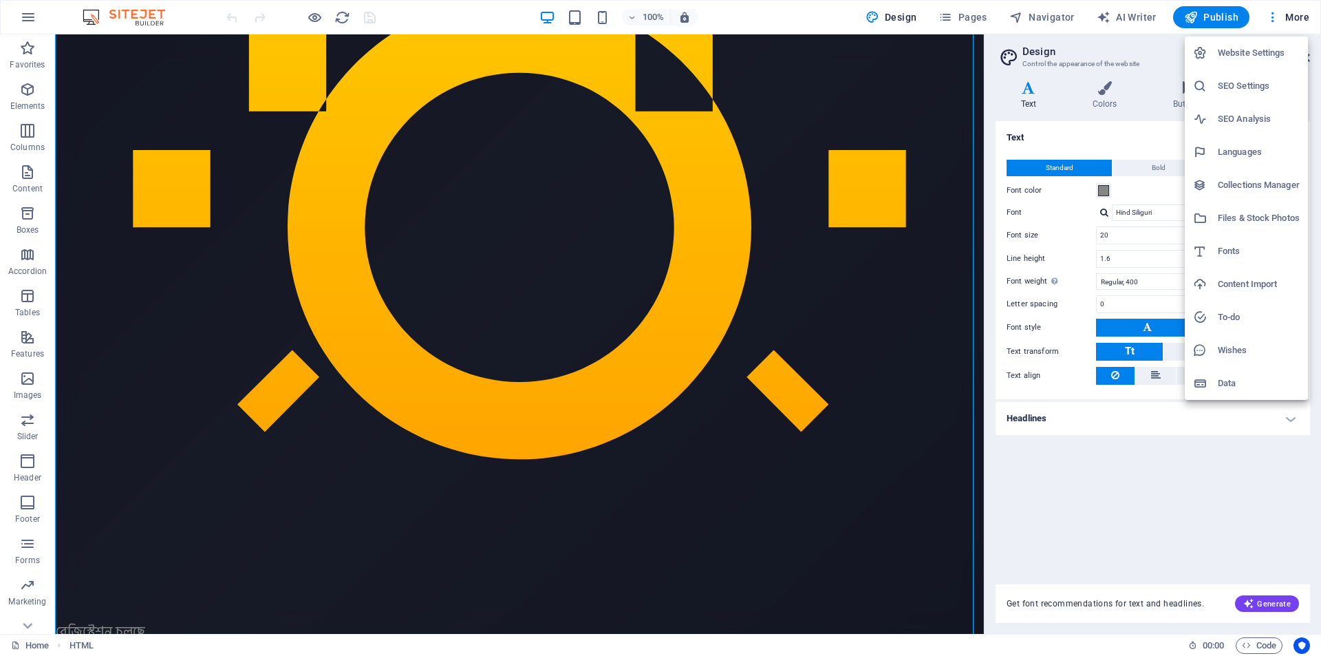
click at [1268, 53] on h6 "Website Settings" at bounding box center [1259, 53] width 82 height 17
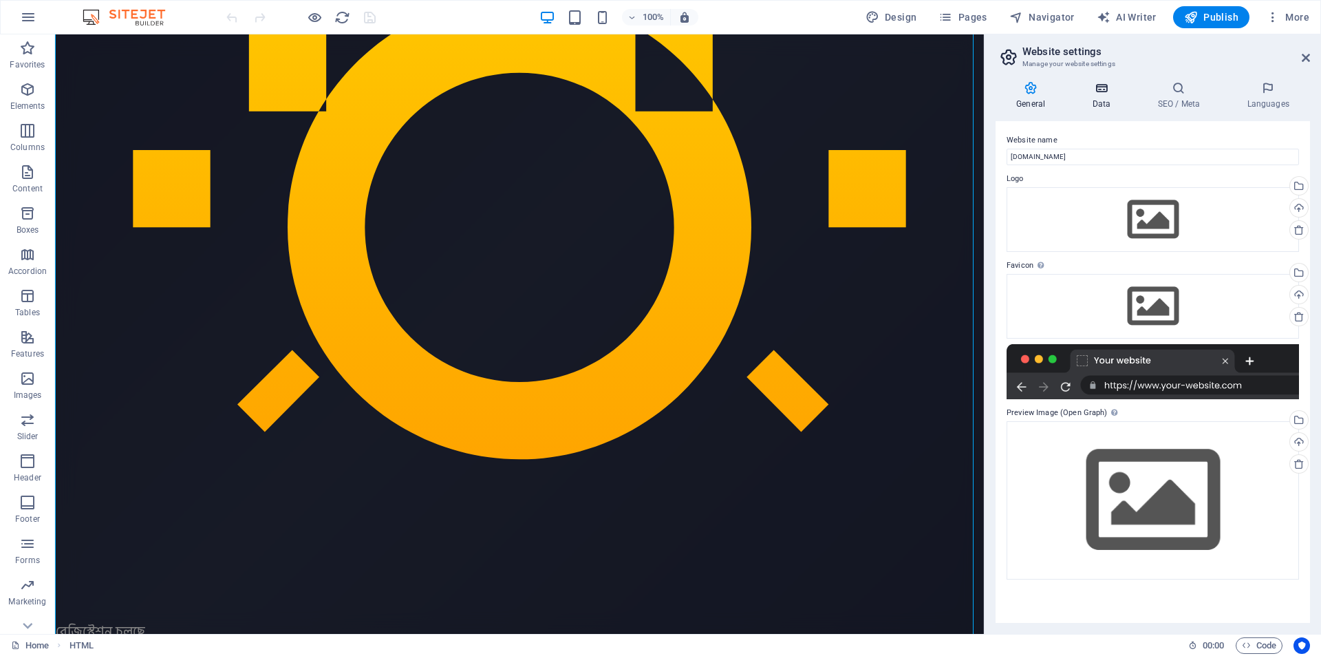
click at [1102, 93] on icon at bounding box center [1102, 88] width 60 height 14
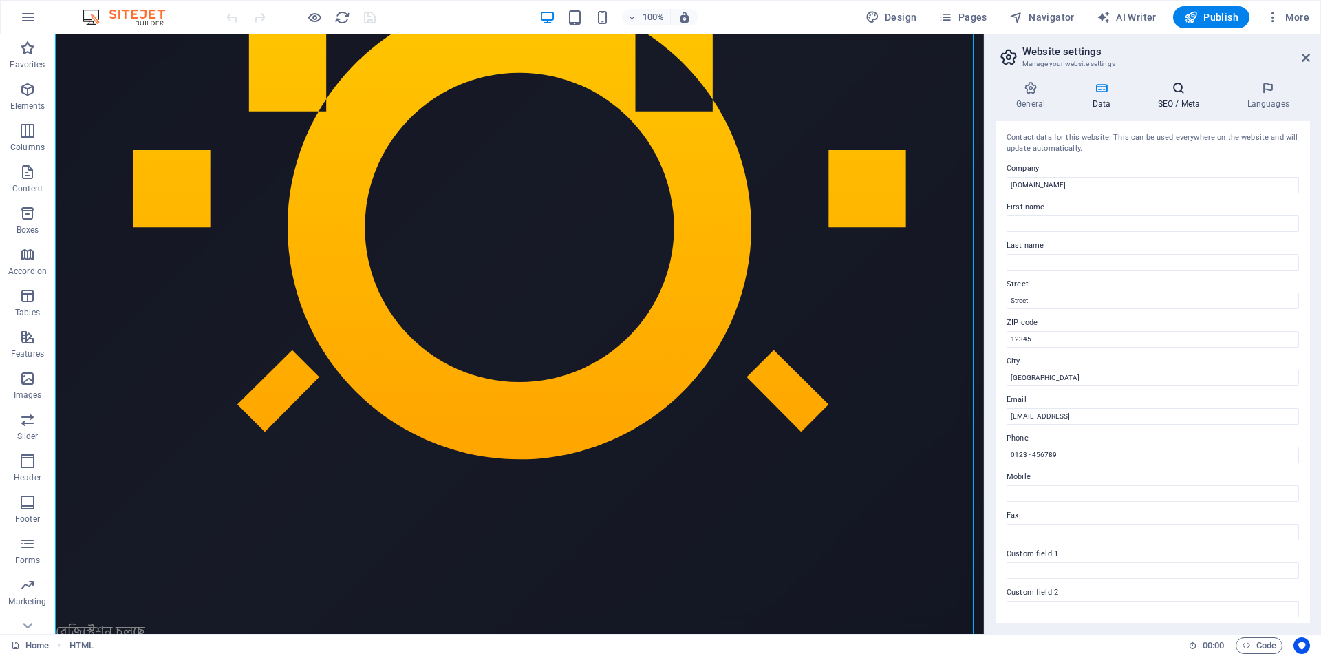
click at [1169, 96] on h4 "SEO / Meta" at bounding box center [1181, 95] width 89 height 29
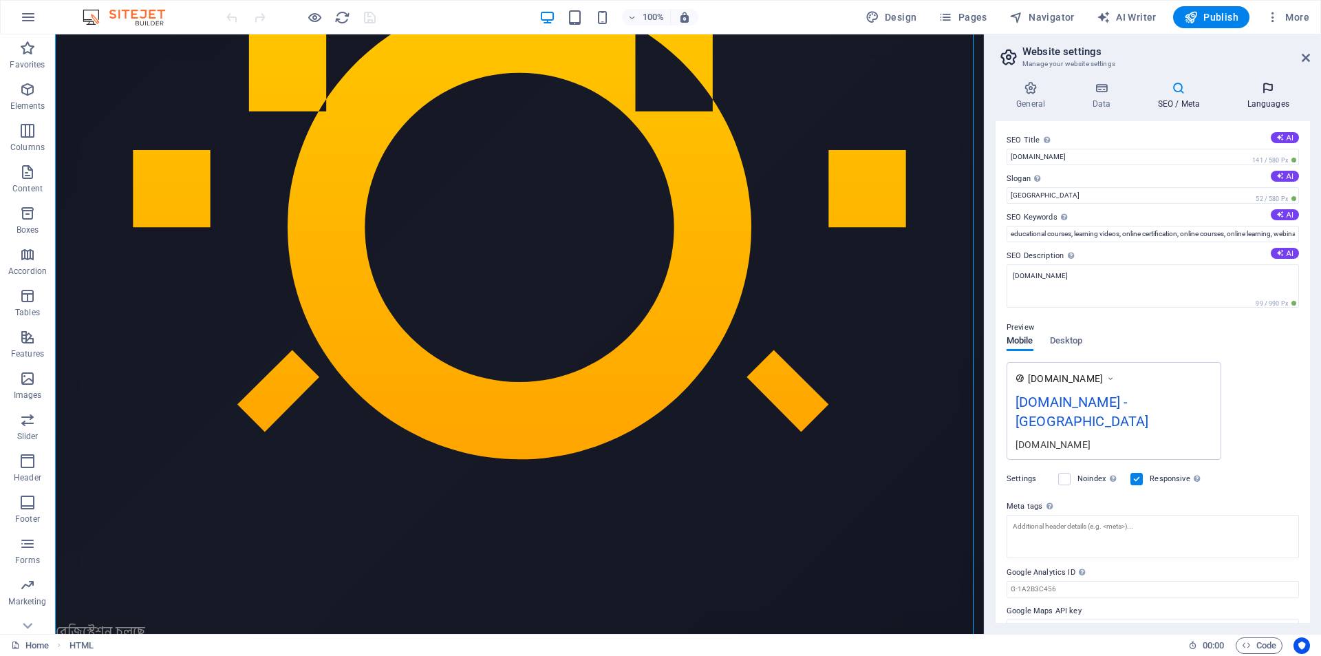
click at [1264, 98] on h4 "Languages" at bounding box center [1269, 95] width 84 height 29
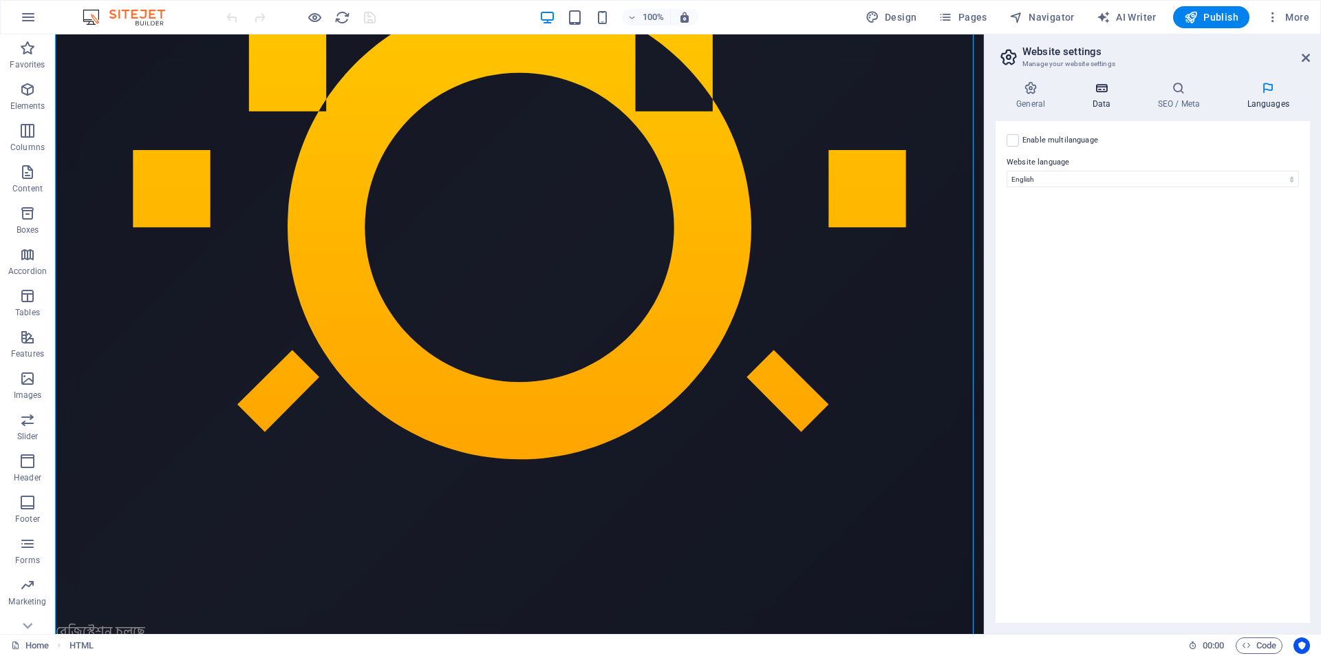
click at [1105, 96] on h4 "Data" at bounding box center [1104, 95] width 65 height 29
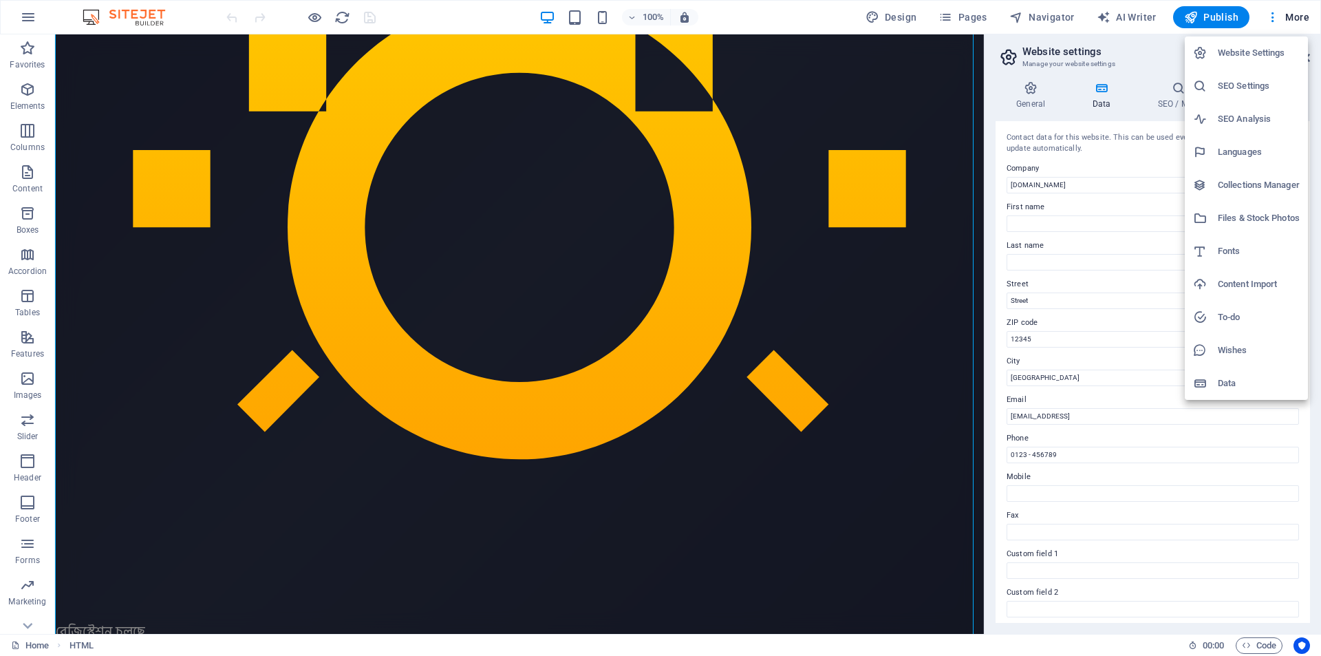
click at [1252, 211] on h6 "Files & Stock Photos" at bounding box center [1259, 218] width 82 height 17
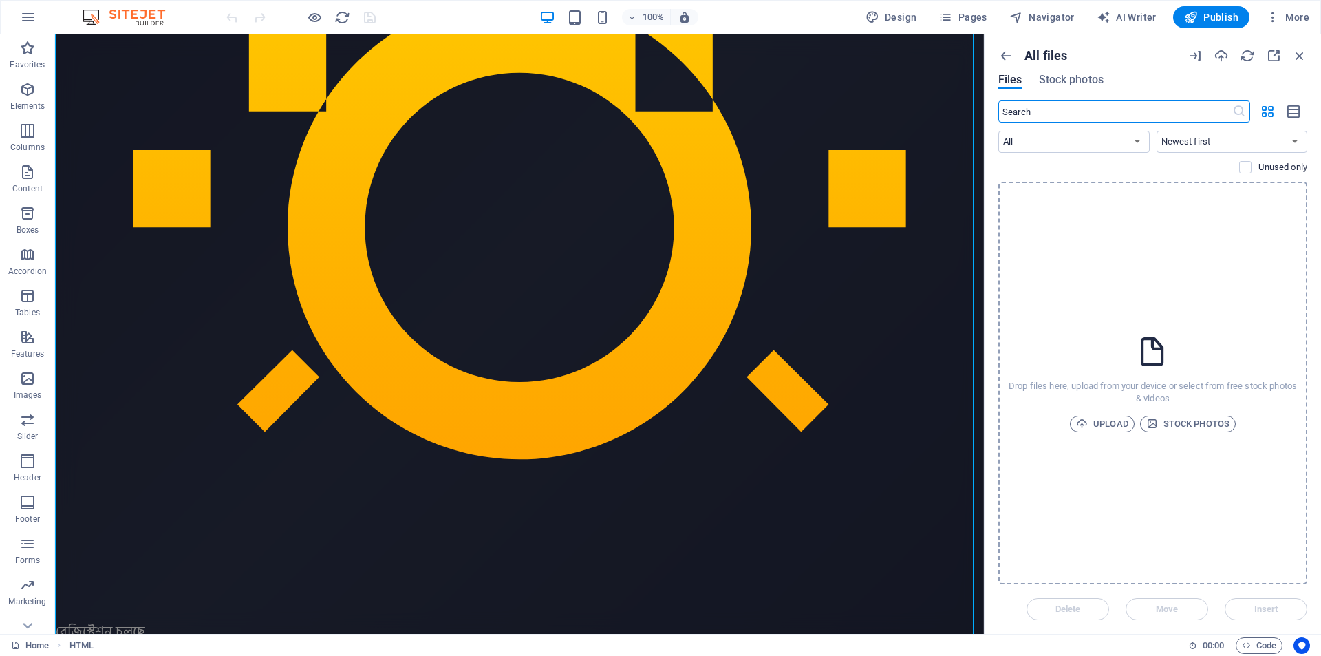
click at [1052, 164] on div "Unused only" at bounding box center [1153, 167] width 309 height 12
click at [90, 45] on span "HTML" at bounding box center [87, 43] width 23 height 8
click at [1296, 54] on icon "button" at bounding box center [1300, 55] width 15 height 15
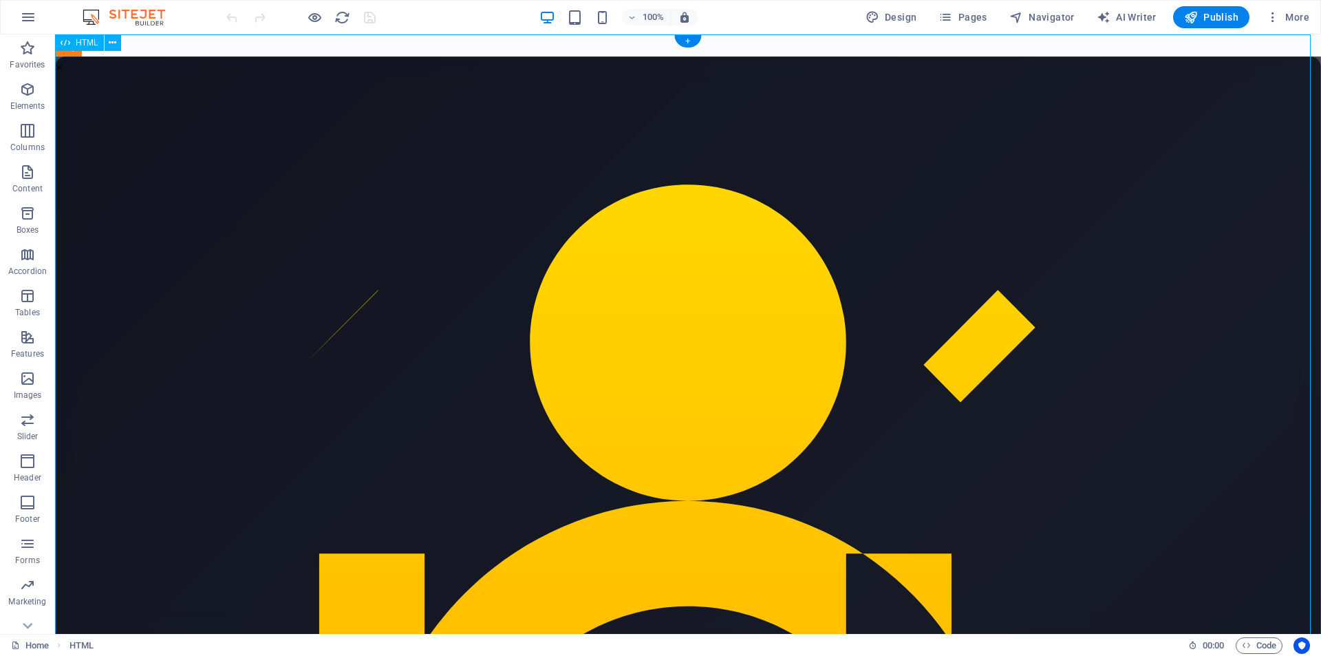
click at [116, 47] on icon at bounding box center [113, 43] width 8 height 14
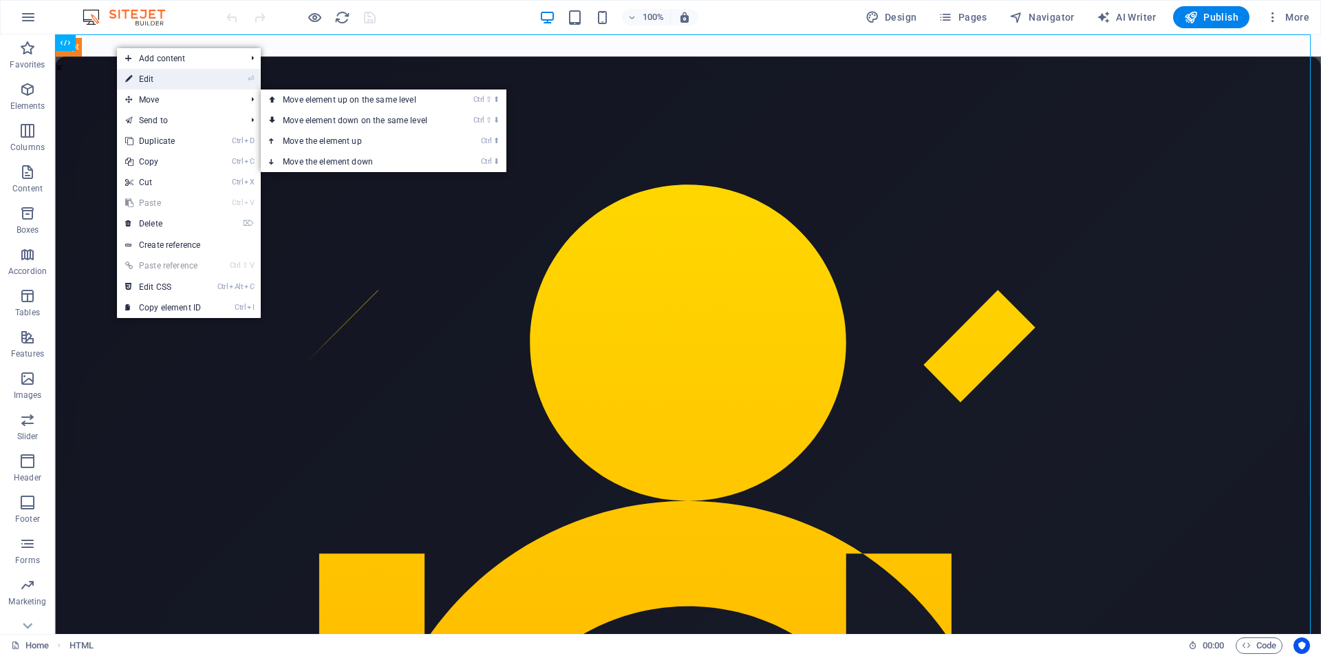
click at [174, 75] on link "⏎ Edit" at bounding box center [163, 79] width 92 height 21
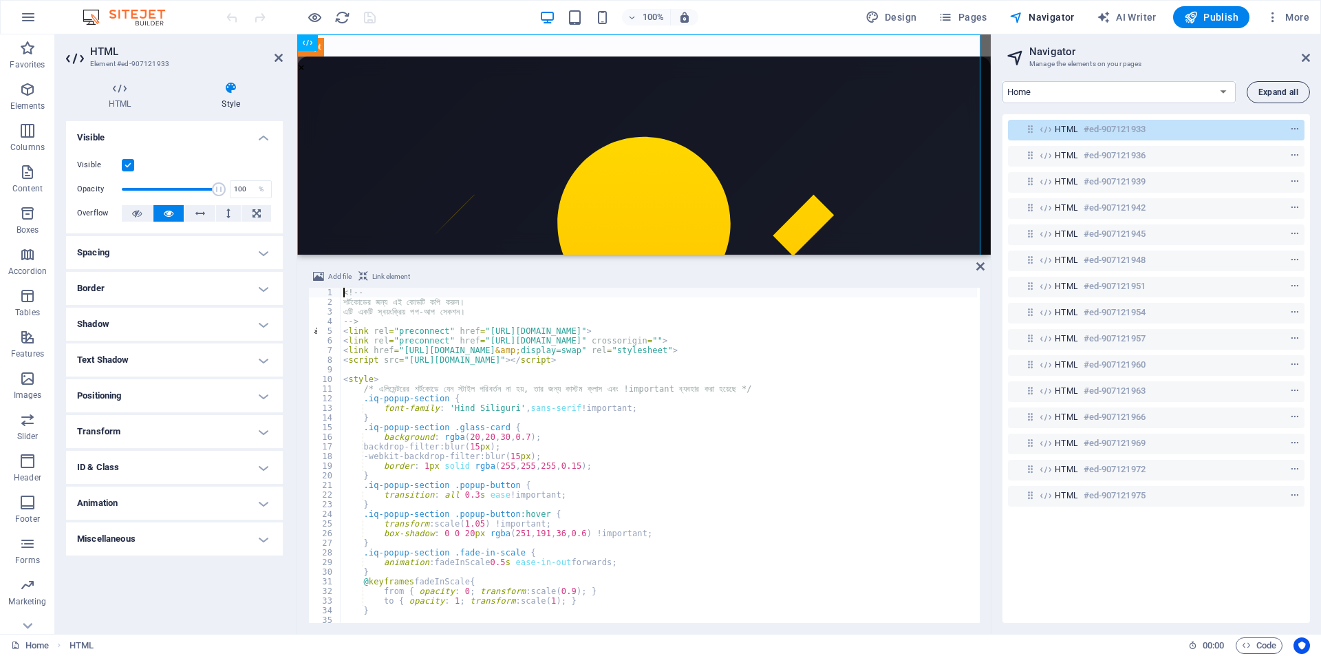
click at [1257, 93] on button "Expand all" at bounding box center [1278, 92] width 63 height 22
click at [1292, 126] on icon "context-menu" at bounding box center [1296, 130] width 10 height 10
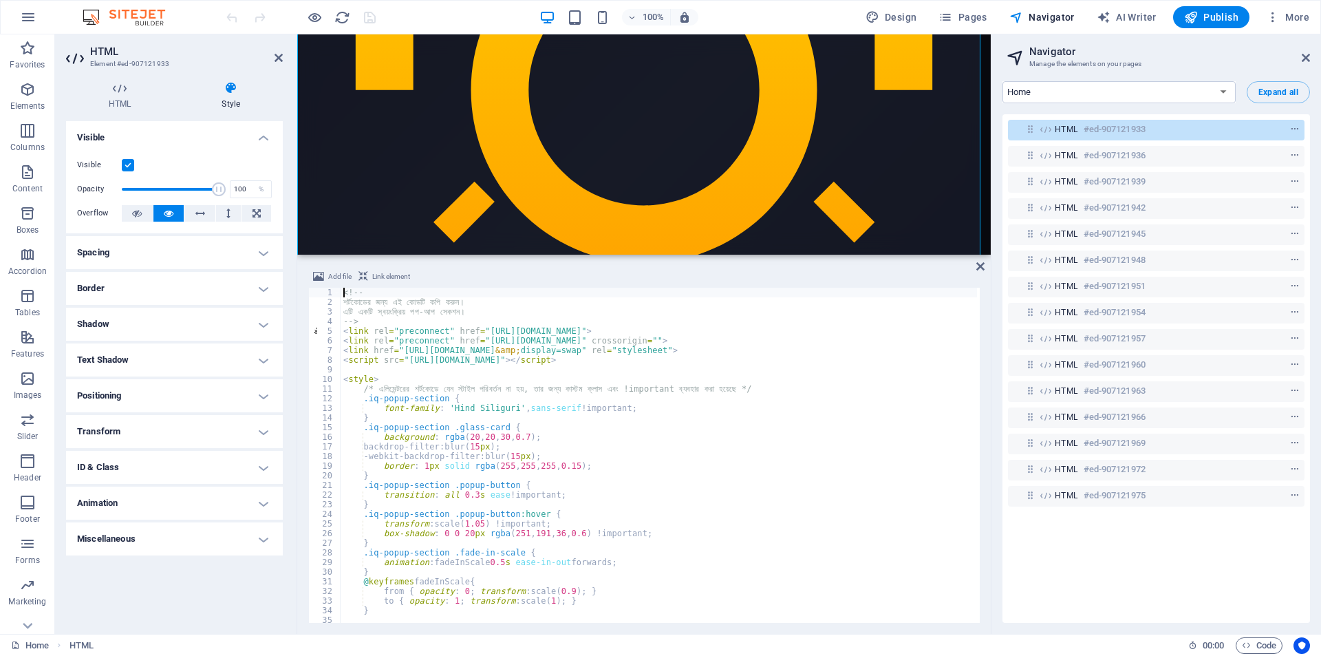
click at [1136, 549] on div "HTML #ed-907121933 HTML #ed-907121936 HTML #ed-907121939 HTML #ed-907121942 HTM…" at bounding box center [1157, 368] width 308 height 509
click at [1268, 646] on span "Code" at bounding box center [1259, 645] width 34 height 17
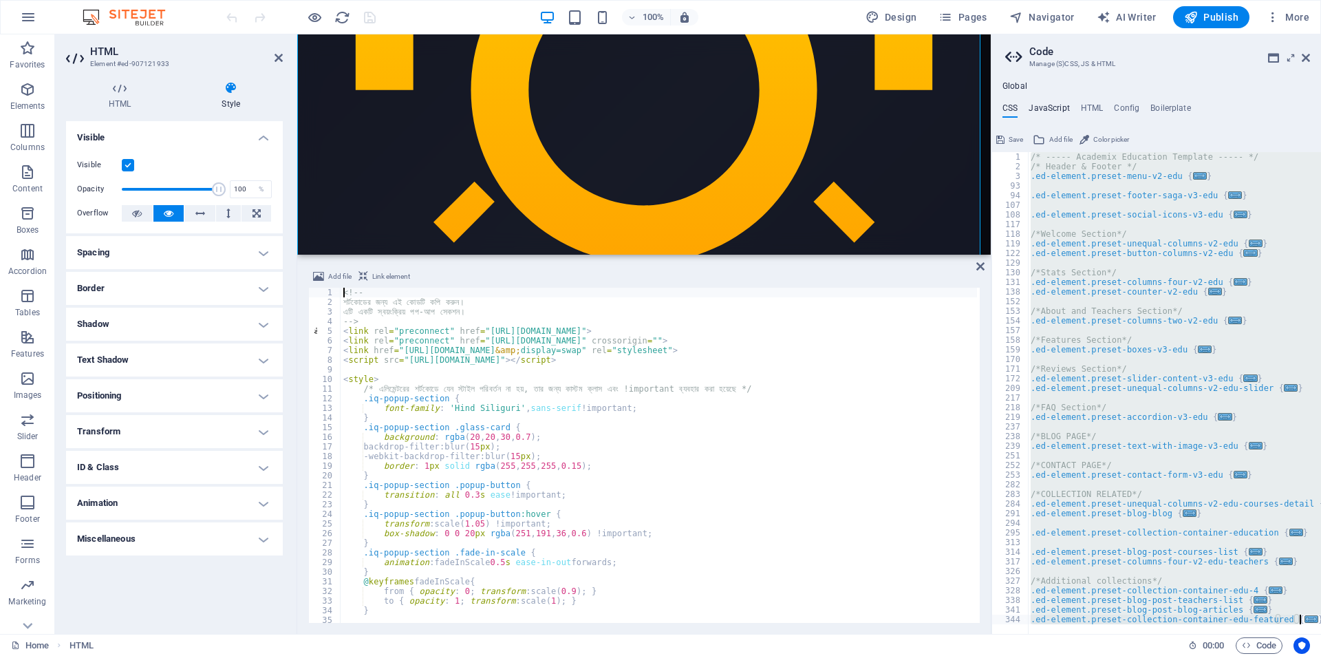
click at [1051, 106] on h4 "JavaScript" at bounding box center [1049, 110] width 41 height 15
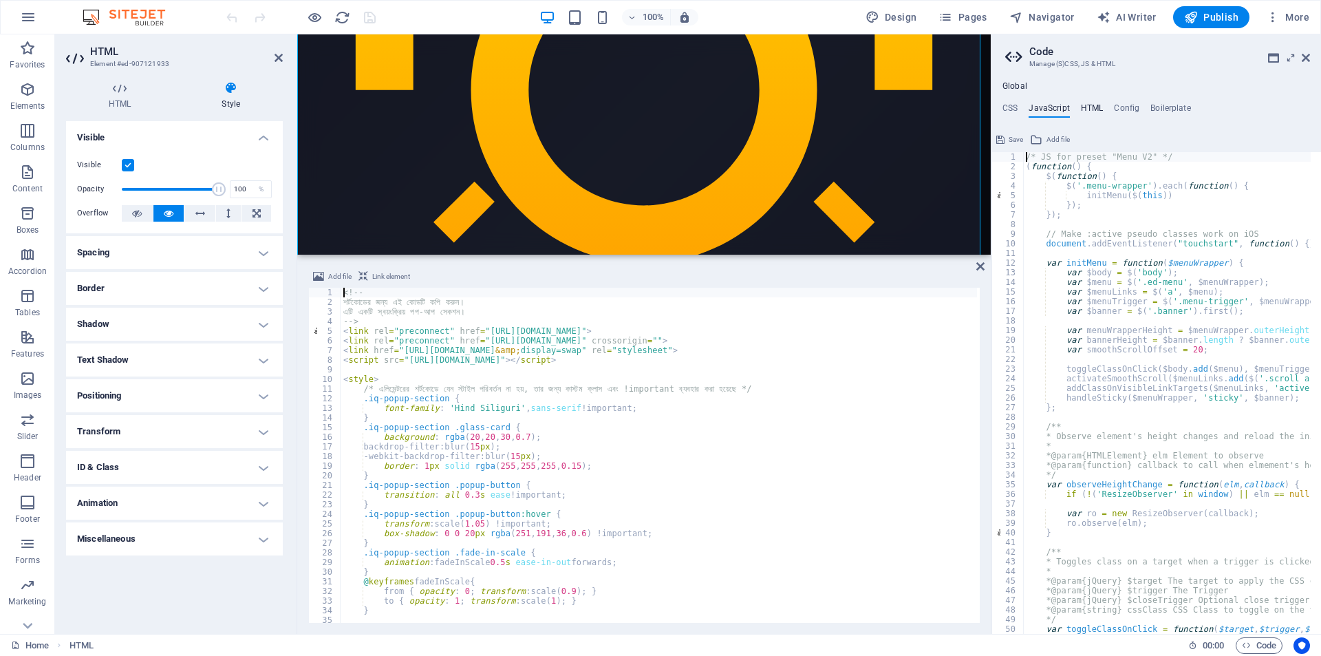
click at [1092, 107] on h4 "HTML" at bounding box center [1092, 110] width 23 height 15
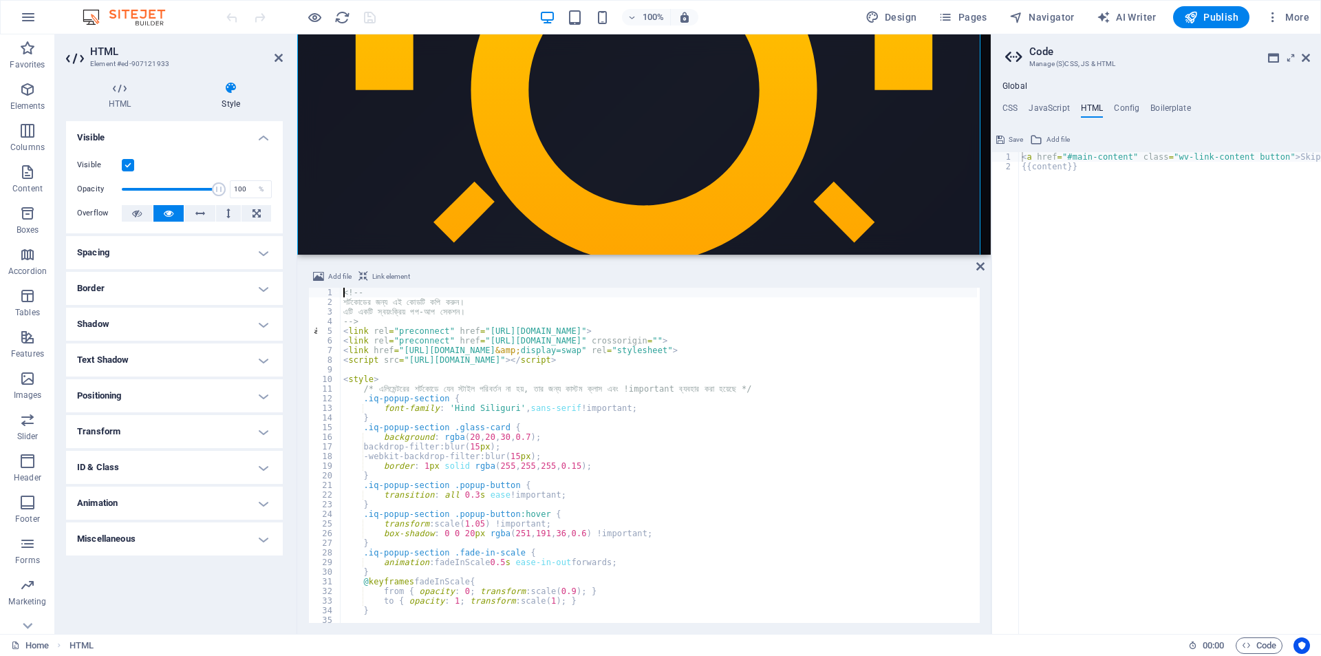
click at [1113, 109] on ul "CSS JavaScript HTML Config Boilerplate" at bounding box center [1157, 110] width 330 height 15
click at [1128, 107] on h4 "Config" at bounding box center [1126, 110] width 25 height 15
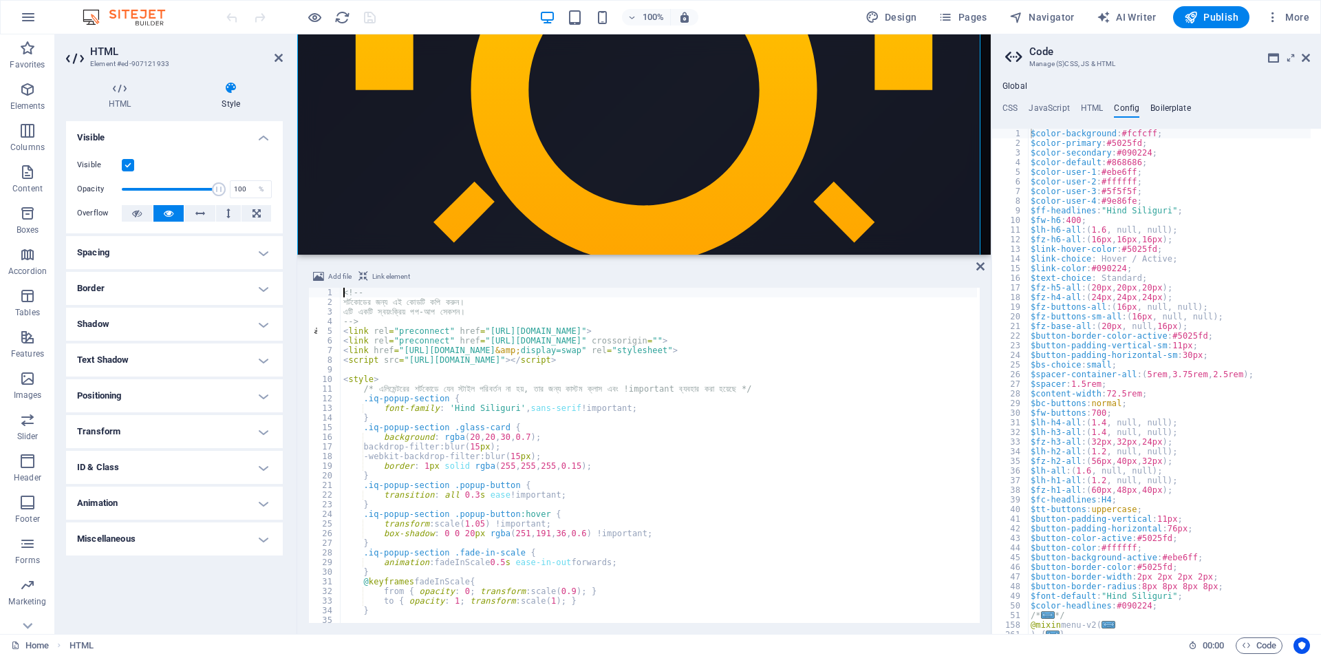
click at [1182, 109] on h4 "Boilerplate" at bounding box center [1171, 110] width 41 height 15
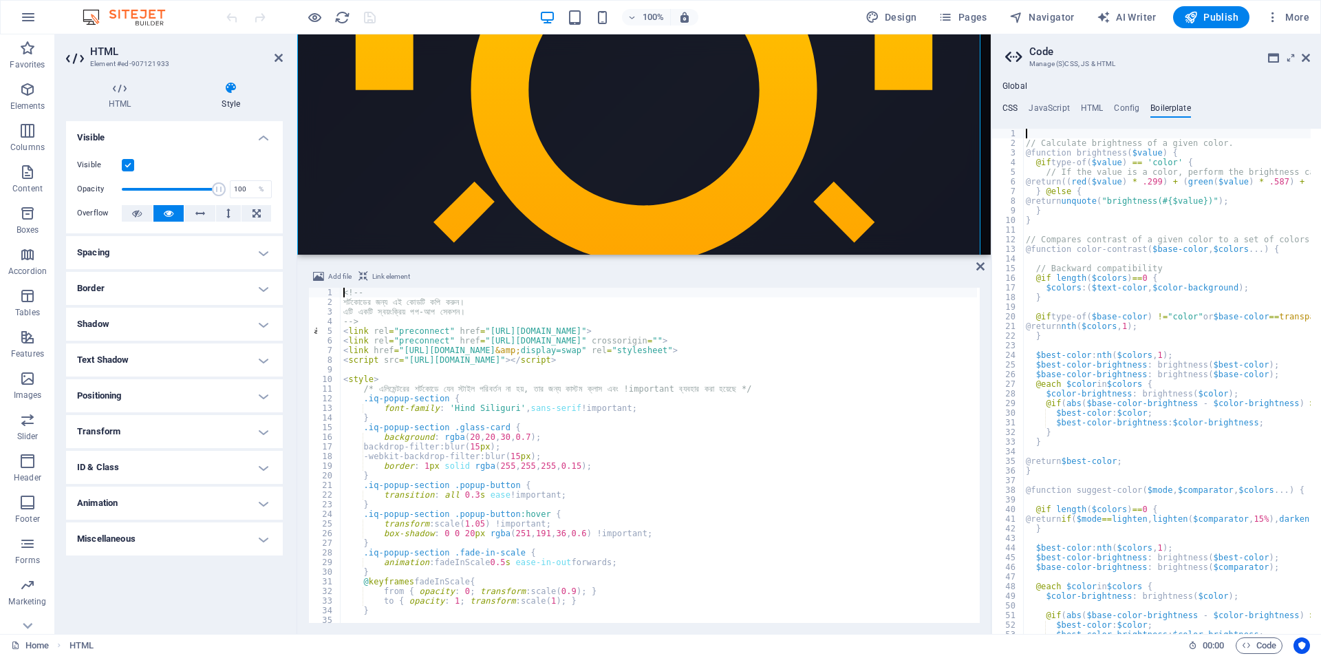
click at [1015, 109] on h4 "CSS" at bounding box center [1010, 110] width 15 height 15
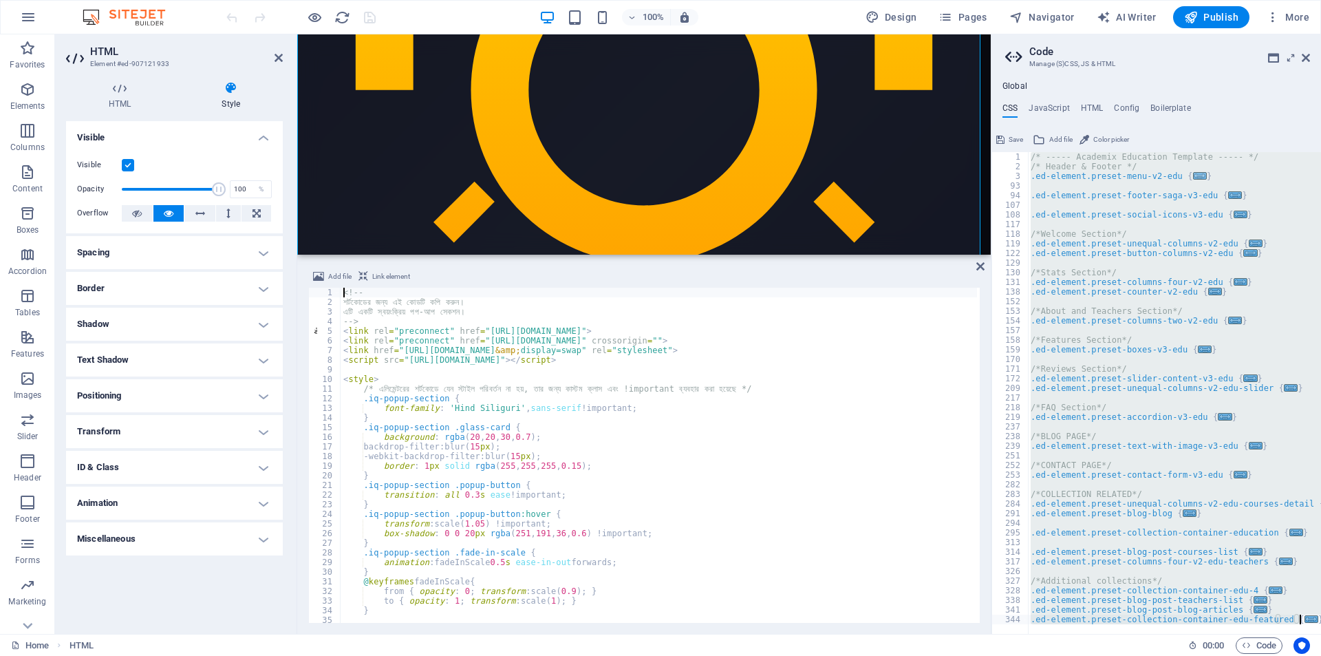
click at [1187, 175] on div "/* ----- Academix Education Template ----- */ /* Header & Footer */ .ed-element…" at bounding box center [1174, 393] width 293 height 482
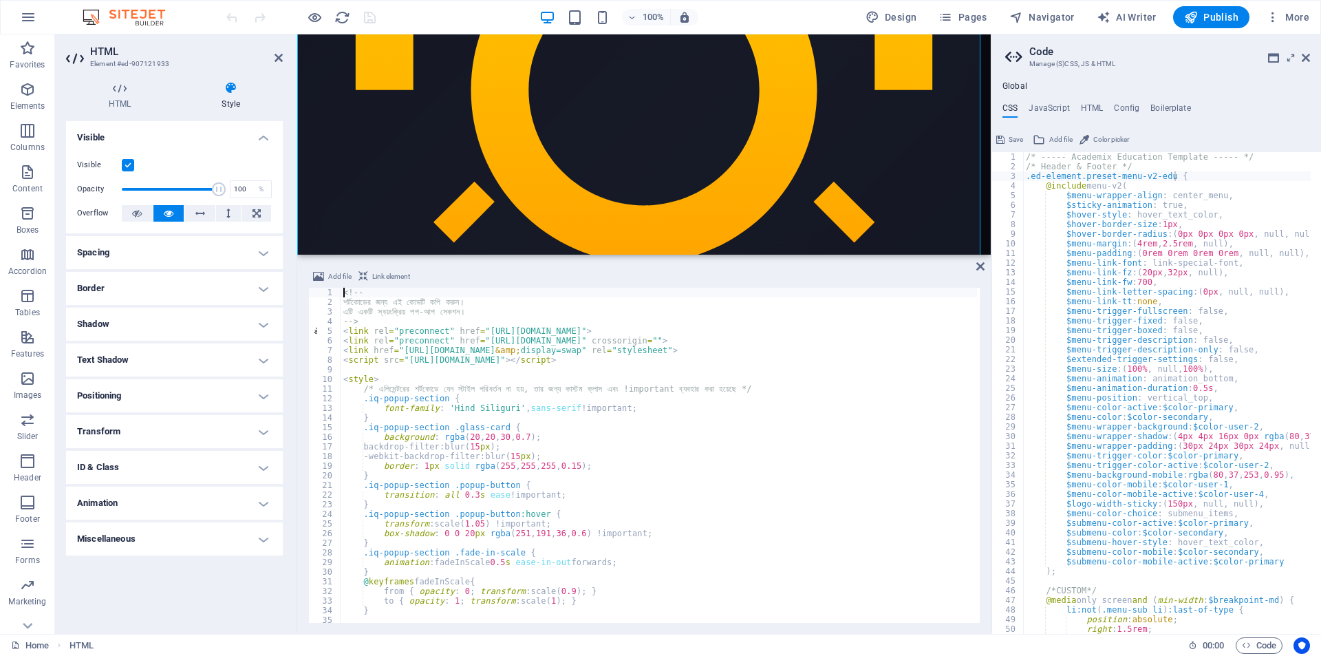
type textarea ".ed-element.preset-menu-v2-edu {"
click at [1058, 109] on h4 "JavaScript" at bounding box center [1049, 110] width 41 height 15
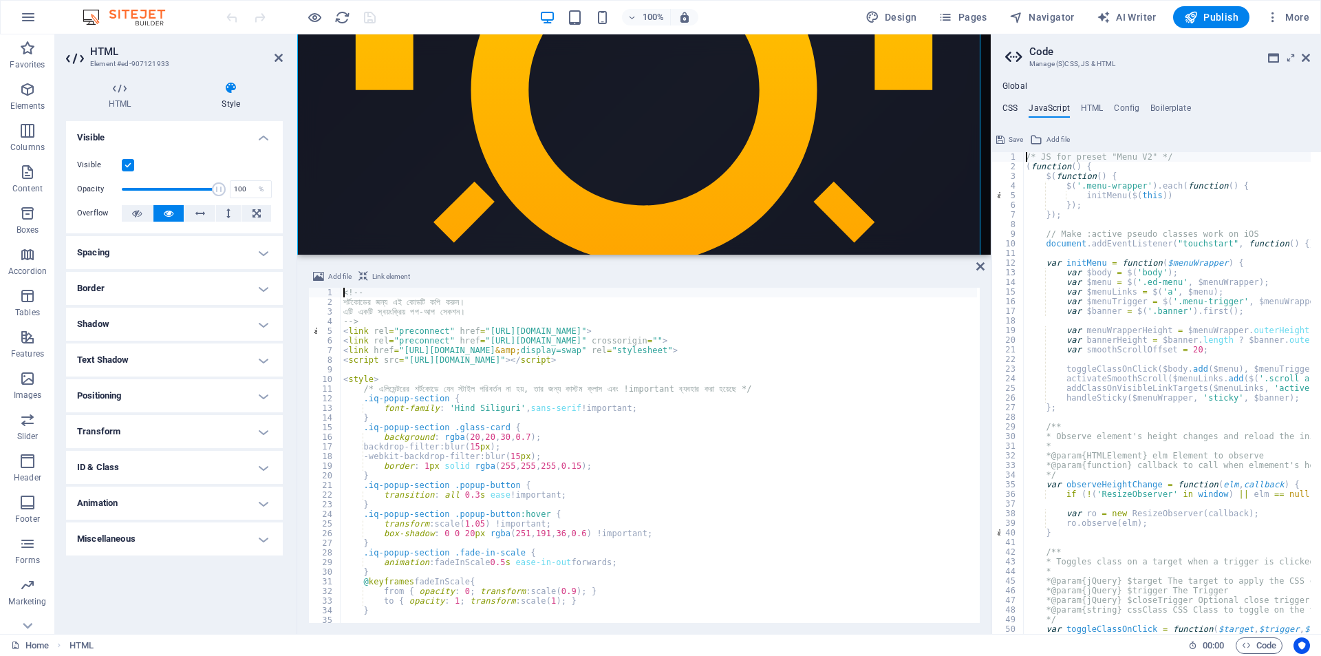
click at [1013, 104] on h4 "CSS" at bounding box center [1010, 110] width 15 height 15
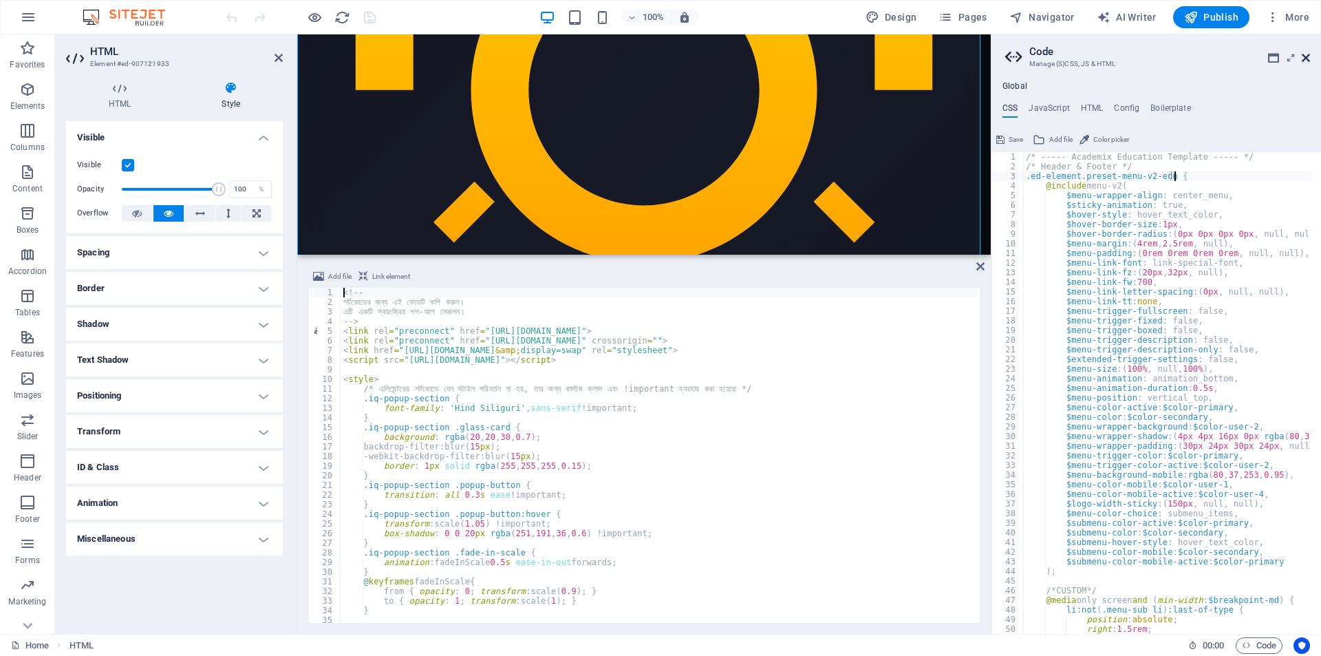
click at [1308, 58] on icon at bounding box center [1306, 57] width 8 height 11
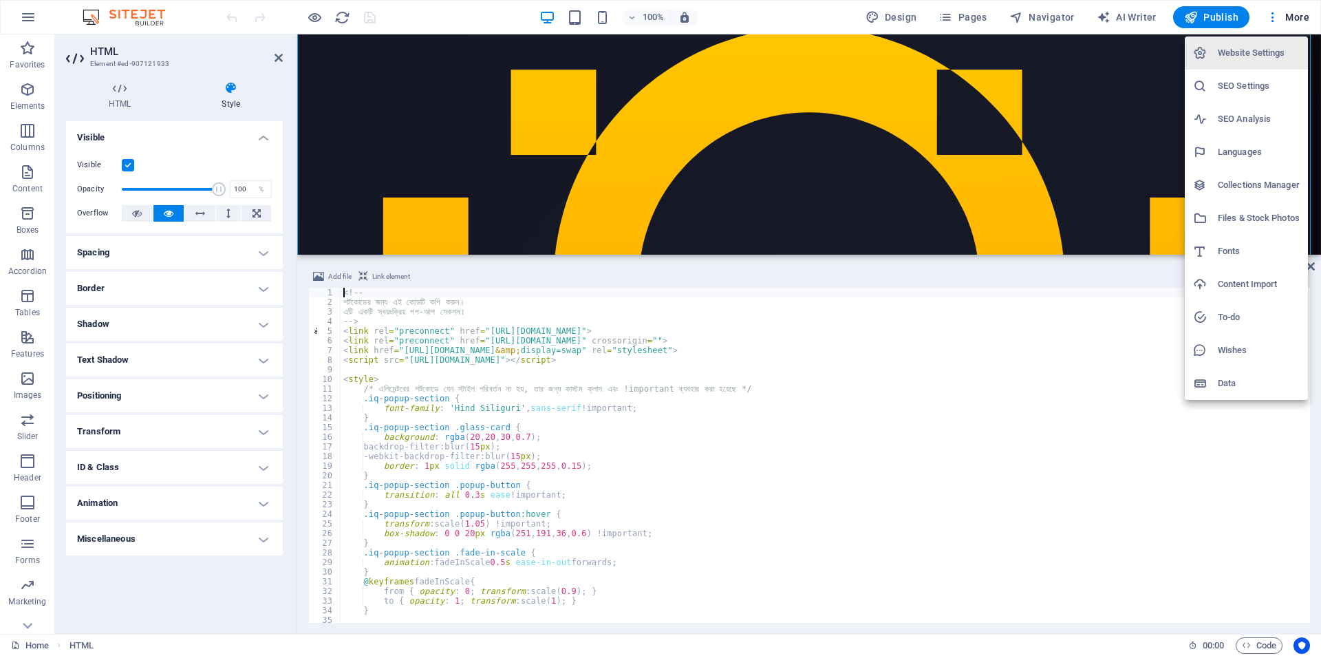
click at [822, 158] on div at bounding box center [660, 328] width 1321 height 656
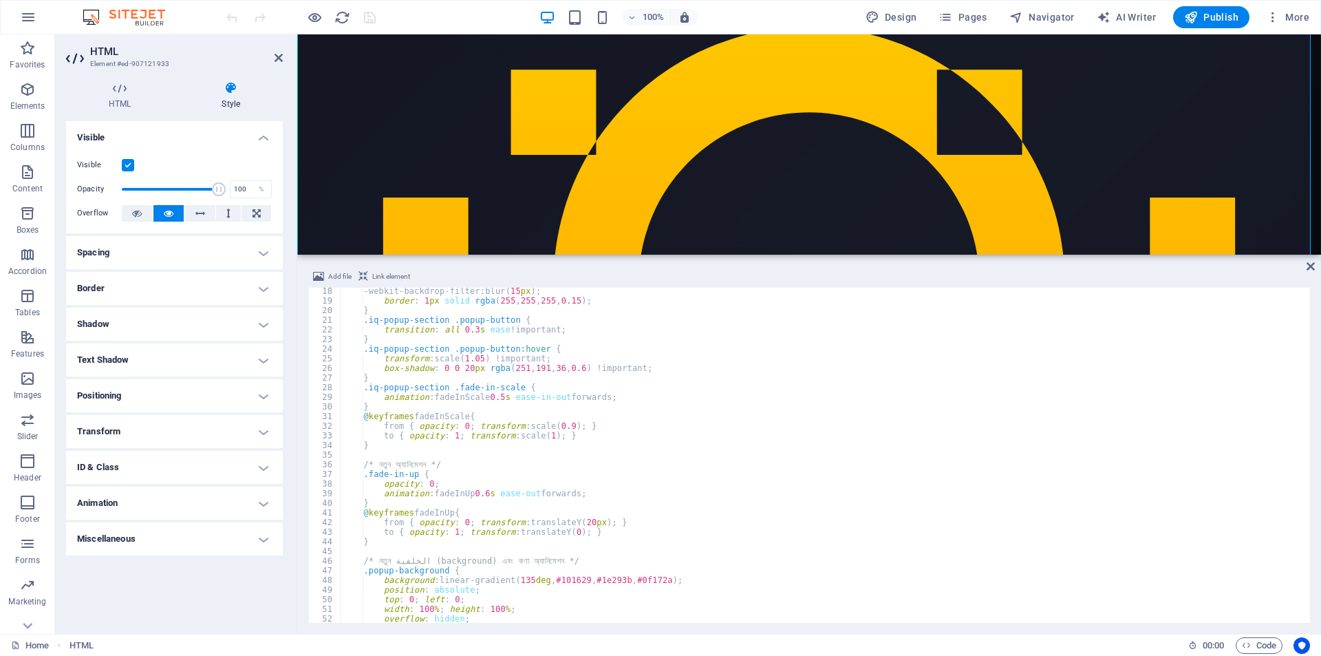
scroll to position [165, 0]
click at [941, 17] on button "Pages" at bounding box center [962, 17] width 59 height 22
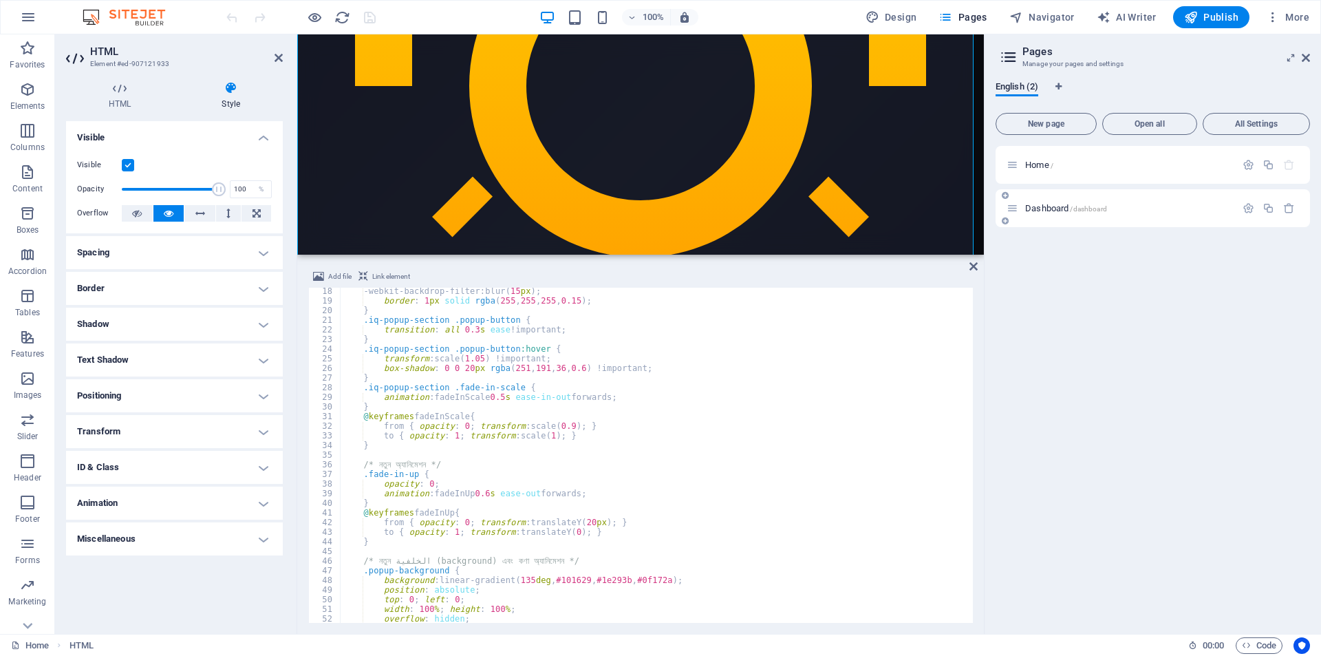
click at [1053, 209] on span "Dashboard /dashboard" at bounding box center [1067, 208] width 82 height 10
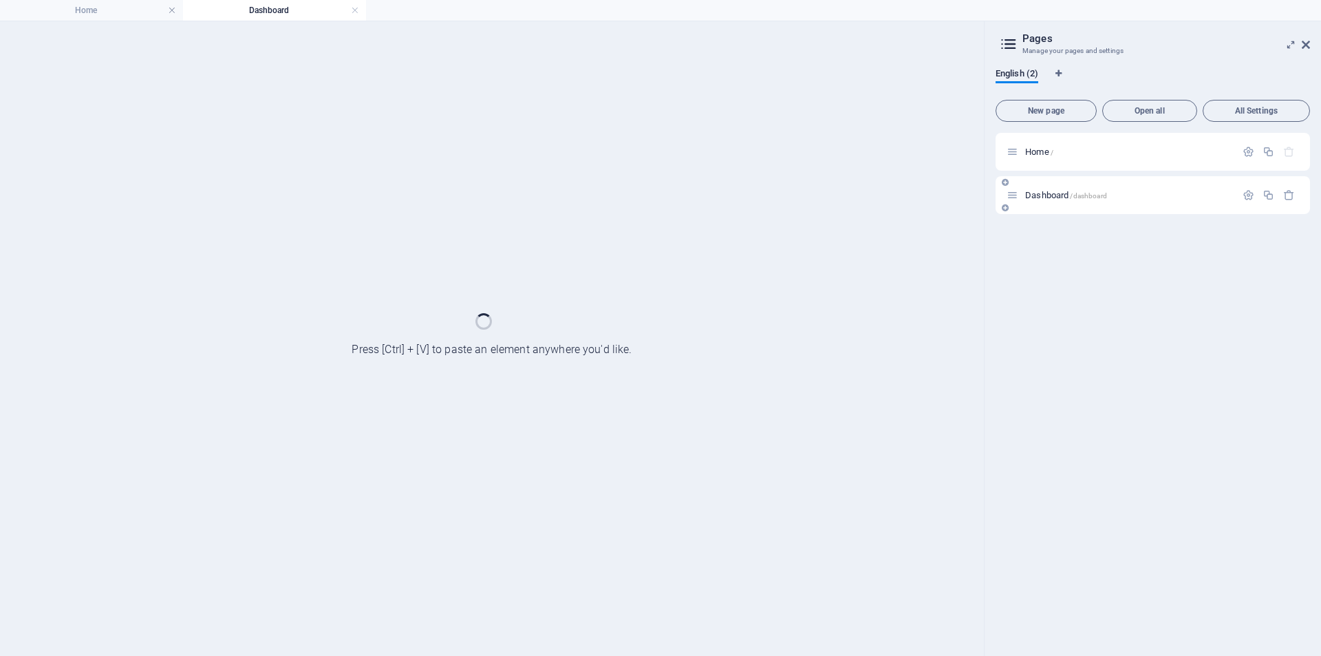
scroll to position [0, 0]
click at [1246, 197] on icon "button" at bounding box center [1249, 195] width 12 height 12
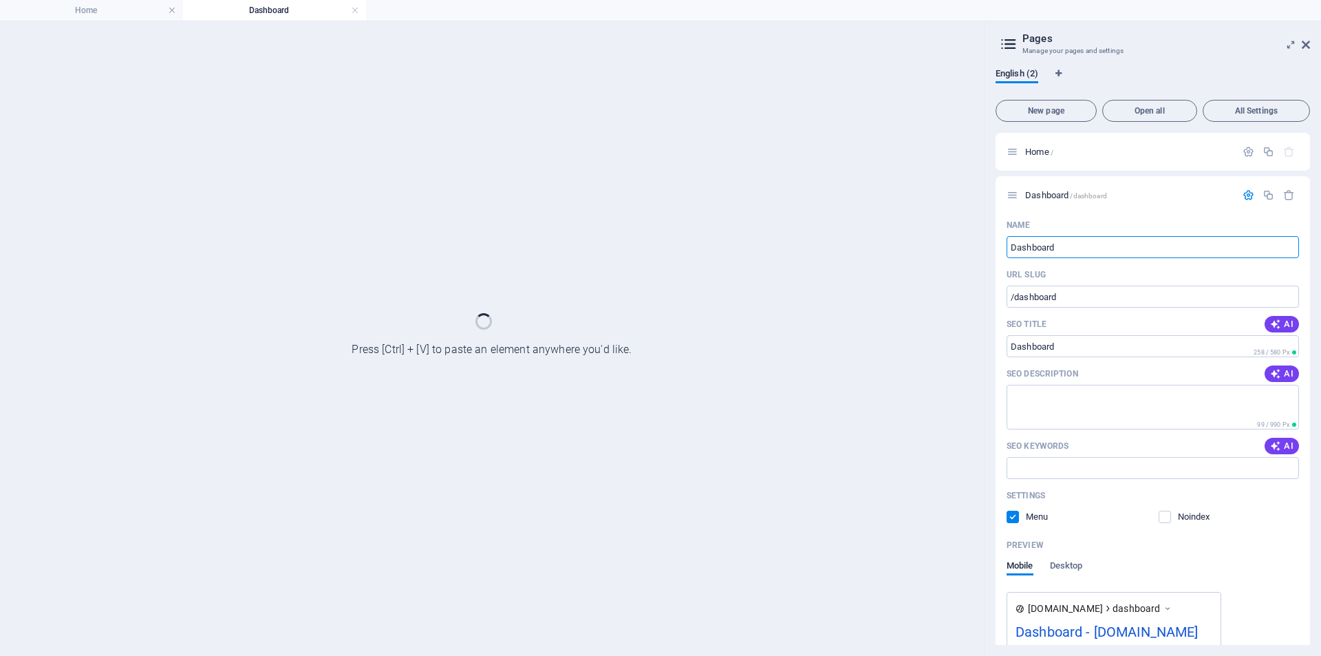
click at [1256, 94] on div "English (2)" at bounding box center [1153, 81] width 315 height 26
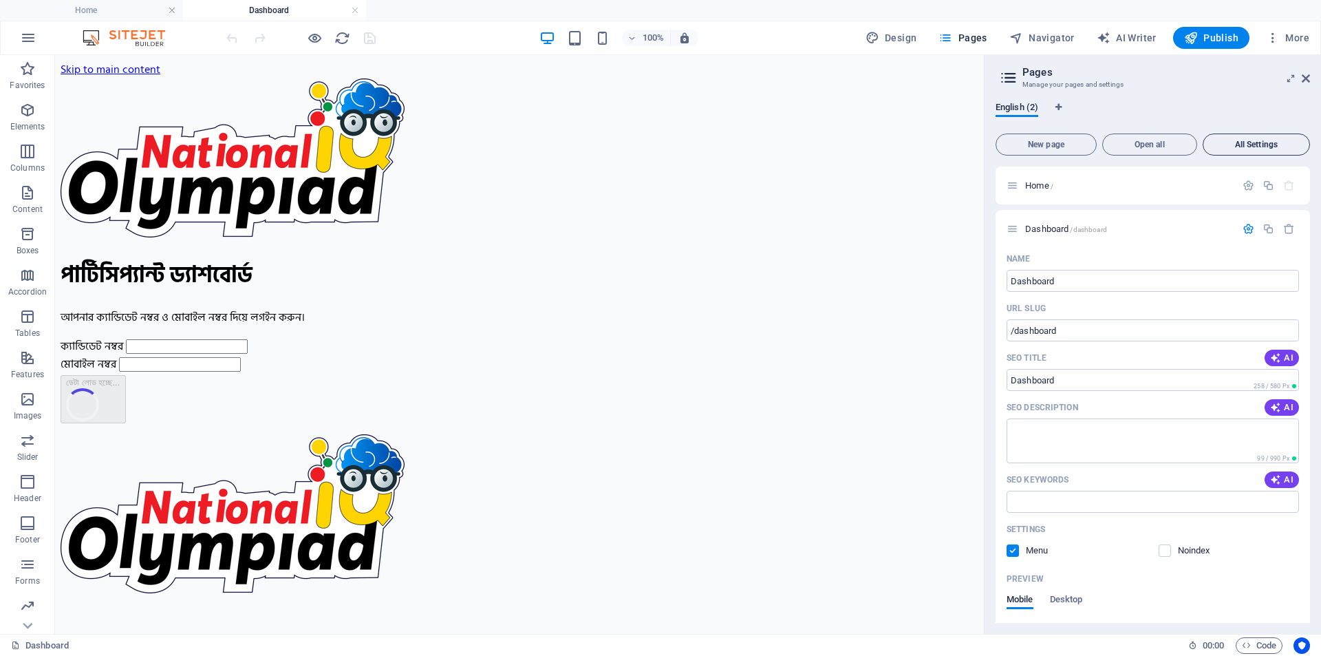
click at [1253, 142] on span "All Settings" at bounding box center [1256, 144] width 95 height 8
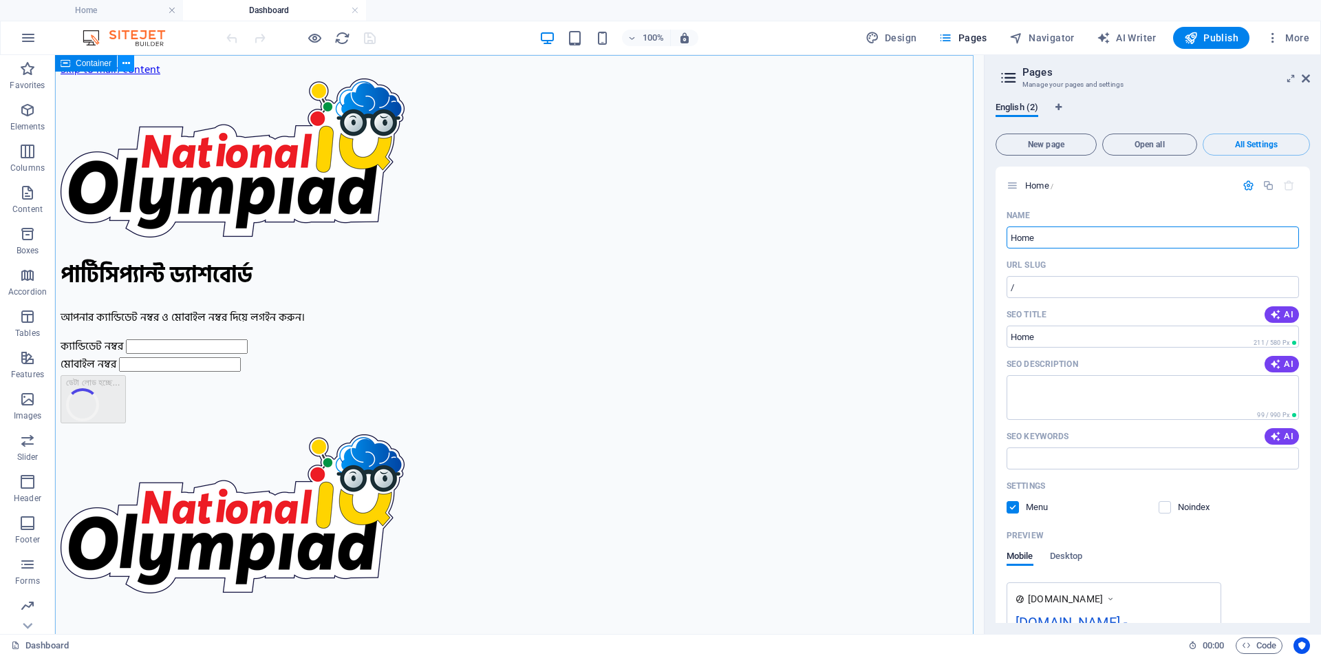
click at [126, 67] on icon at bounding box center [127, 63] width 8 height 14
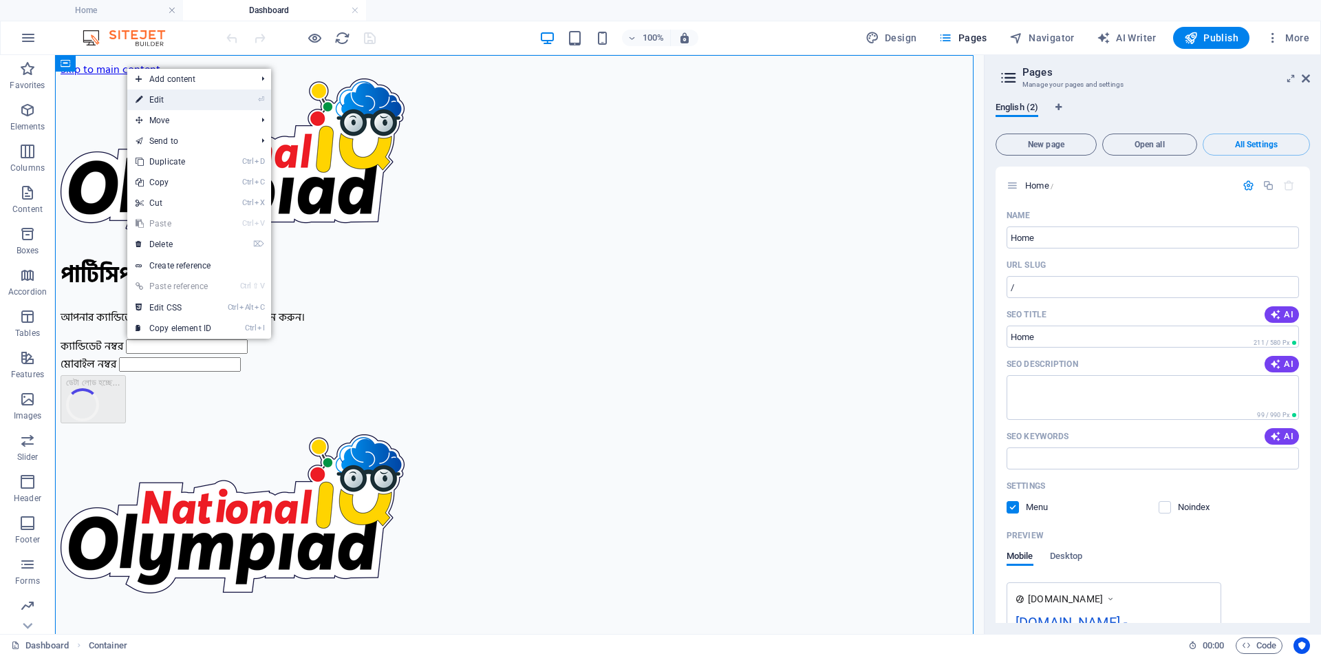
click at [158, 94] on link "⏎ Edit" at bounding box center [173, 99] width 92 height 21
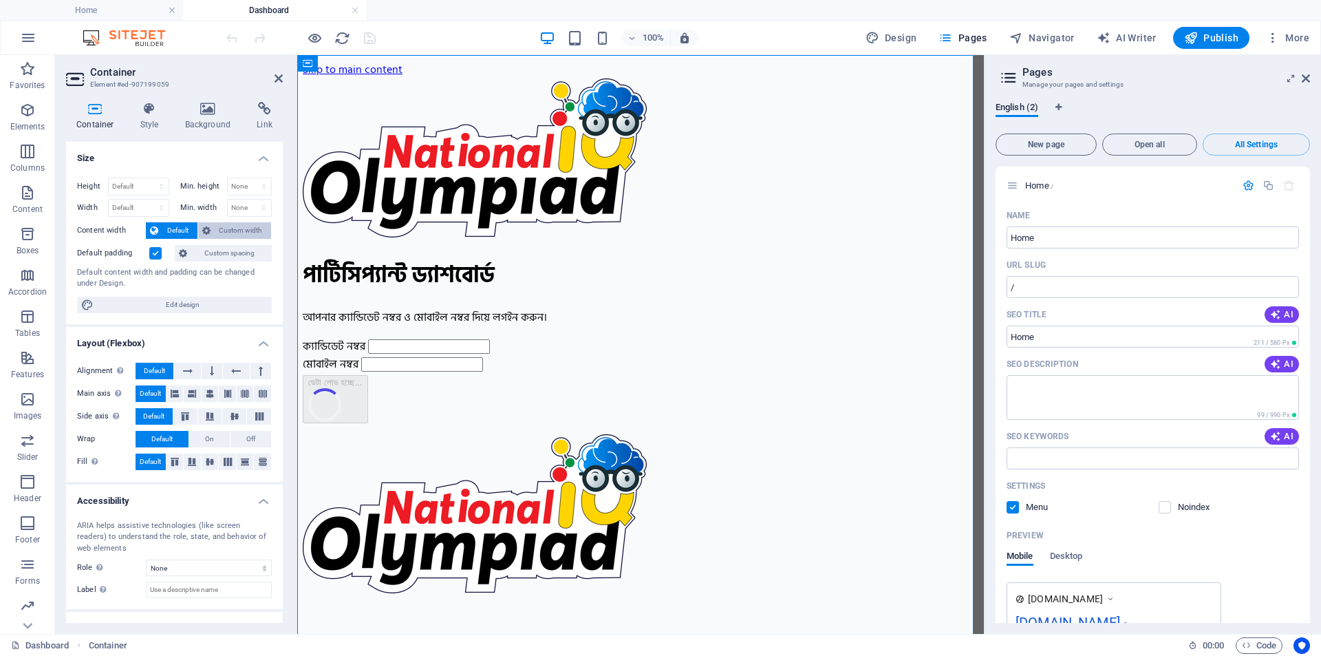
click at [240, 227] on span "Custom width" at bounding box center [241, 230] width 53 height 17
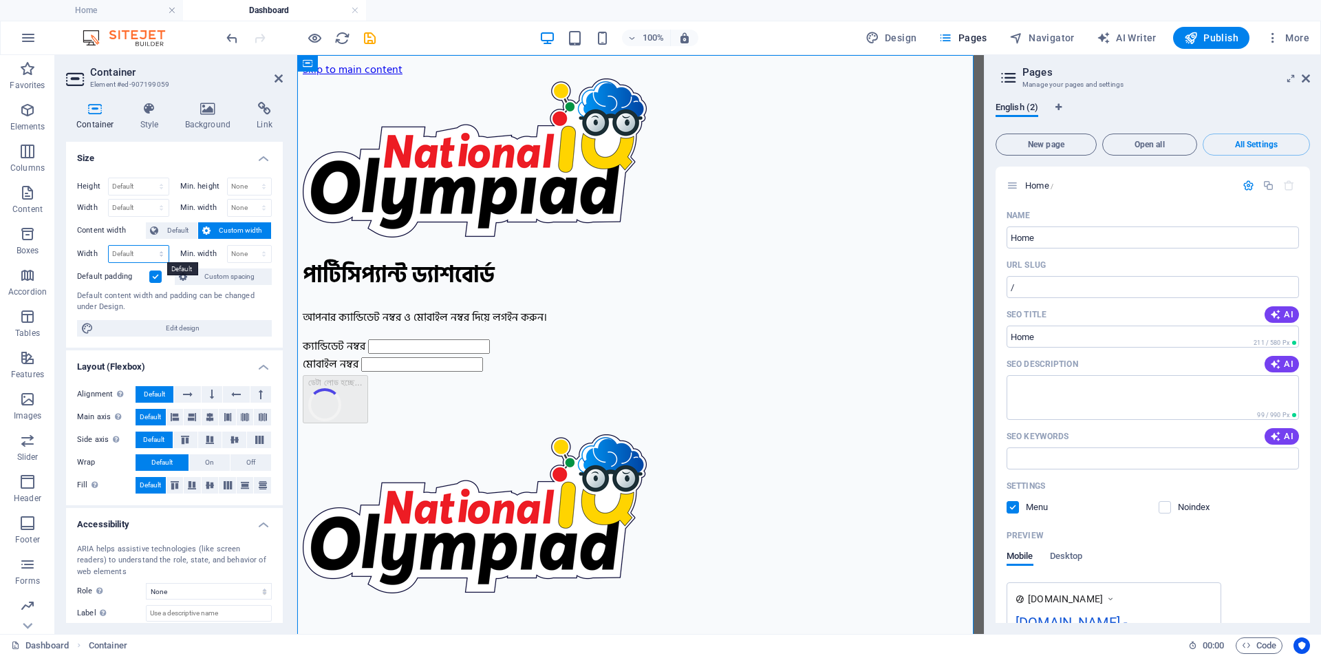
click at [129, 250] on select "Default px rem % em vh vw" at bounding box center [139, 254] width 60 height 17
select select "px"
click at [147, 246] on select "Default px rem % em vh vw" at bounding box center [139, 254] width 60 height 17
type input "1140"
click at [94, 243] on div "Height Default px rem % vh vw Min. height None px rem % vh vw Width Default px …" at bounding box center [174, 257] width 217 height 181
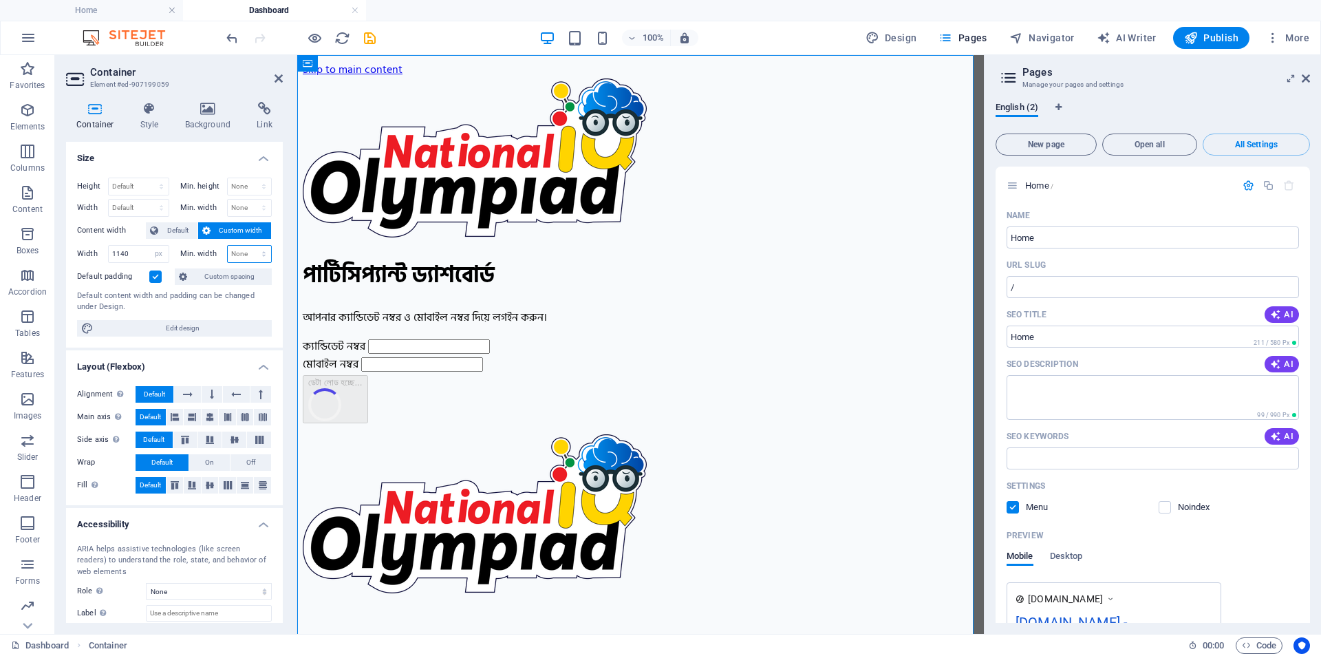
click at [251, 251] on select "None px rem % vh vw" at bounding box center [250, 254] width 44 height 17
click at [192, 251] on label "Min. width" at bounding box center [203, 254] width 47 height 8
click at [153, 276] on label at bounding box center [155, 276] width 12 height 12
click at [0, 0] on input "Default padding" at bounding box center [0, 0] width 0 height 0
click at [177, 332] on span "Edit design" at bounding box center [183, 328] width 170 height 17
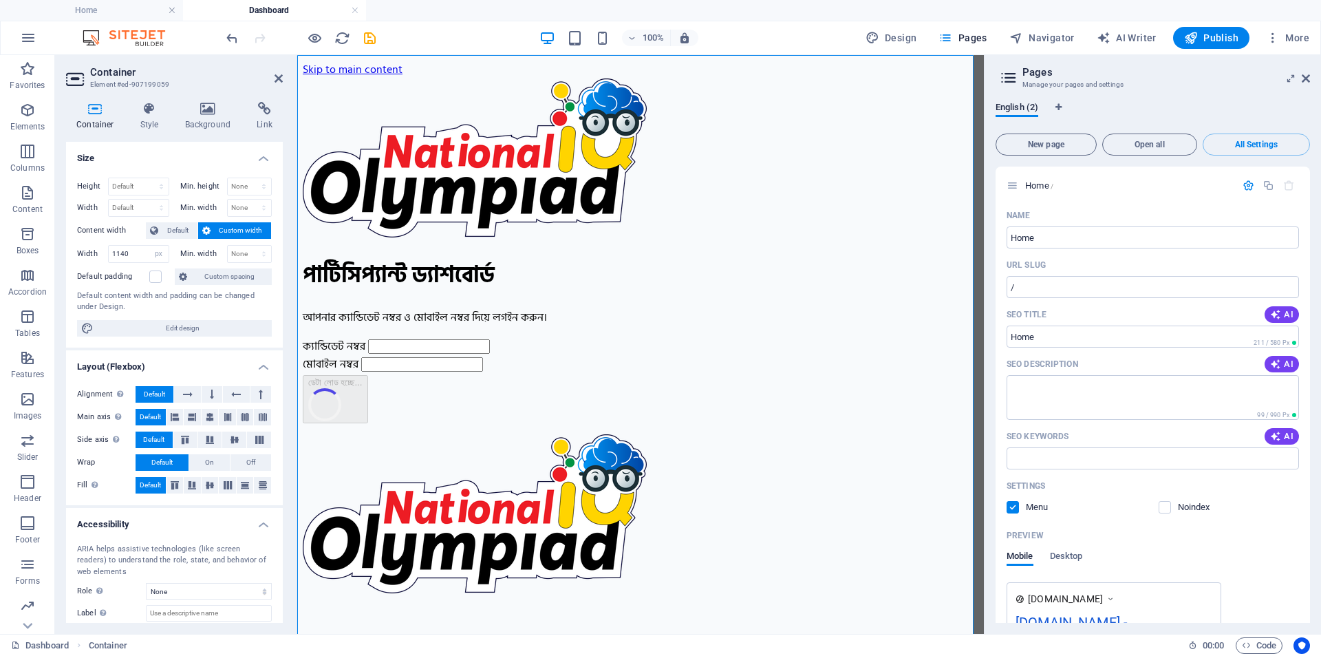
select select "rem"
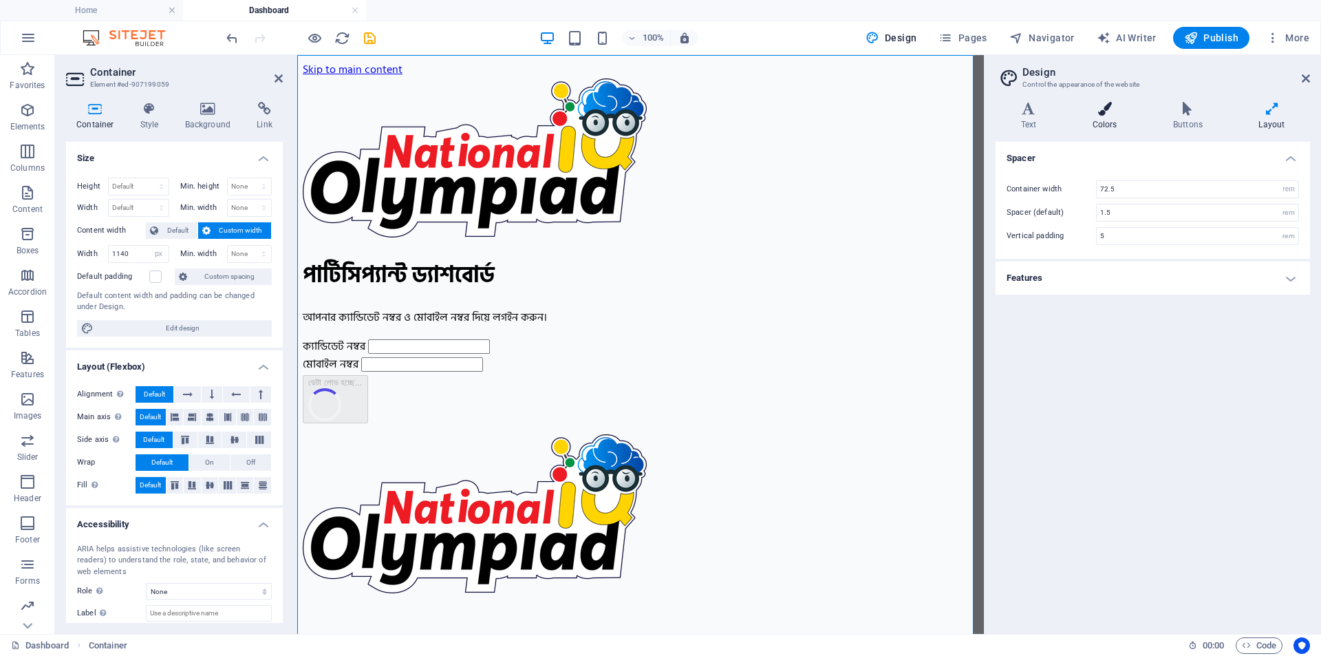
click at [1114, 104] on icon at bounding box center [1105, 109] width 75 height 14
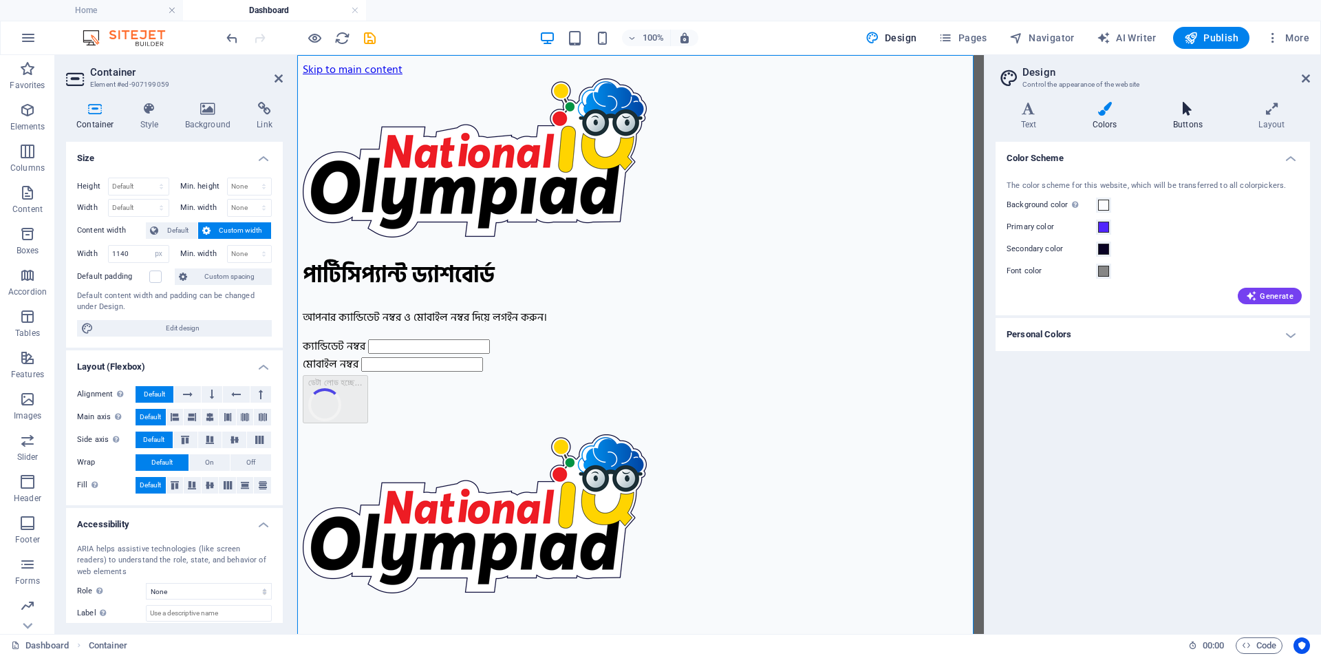
click at [1187, 104] on icon at bounding box center [1188, 109] width 80 height 14
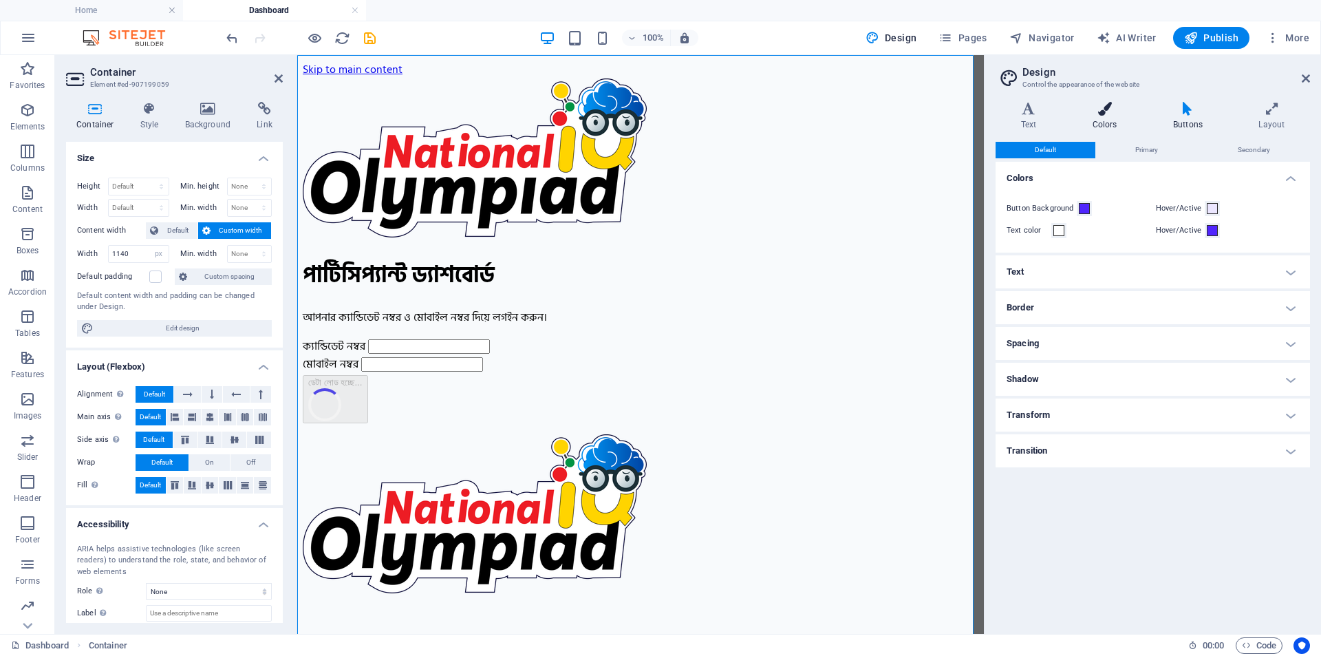
click at [1112, 107] on icon at bounding box center [1105, 109] width 75 height 14
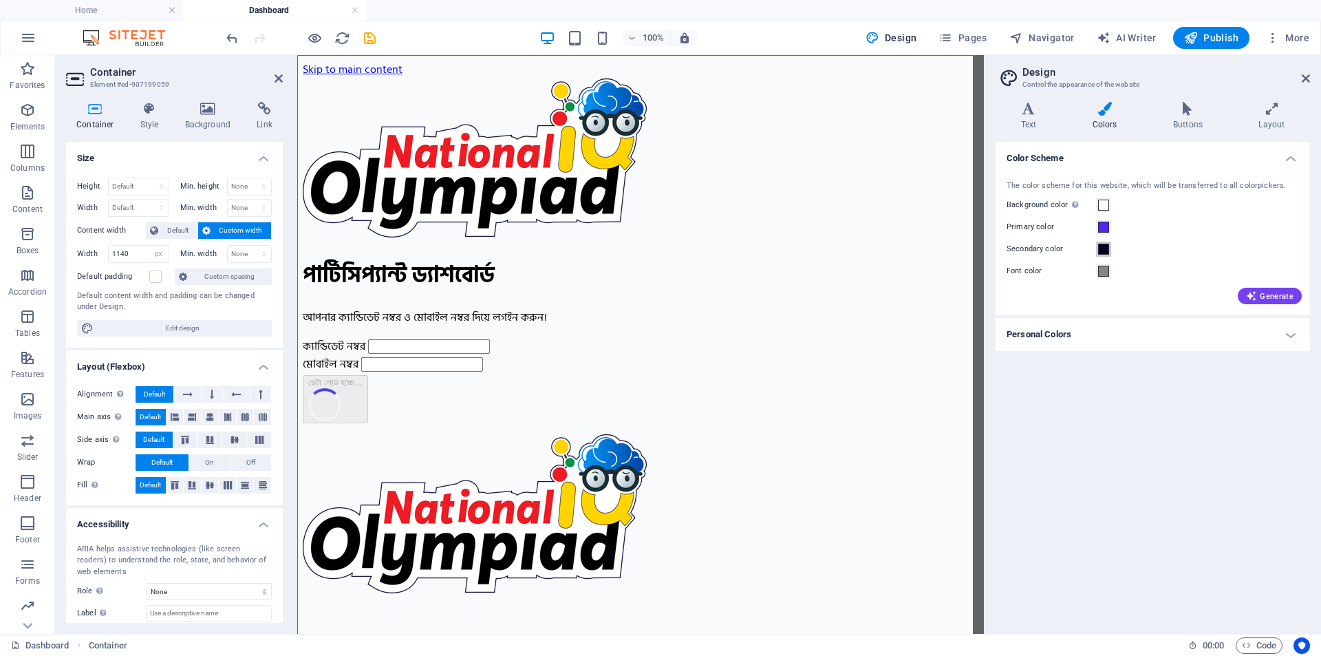
click at [1108, 252] on span at bounding box center [1103, 249] width 11 height 11
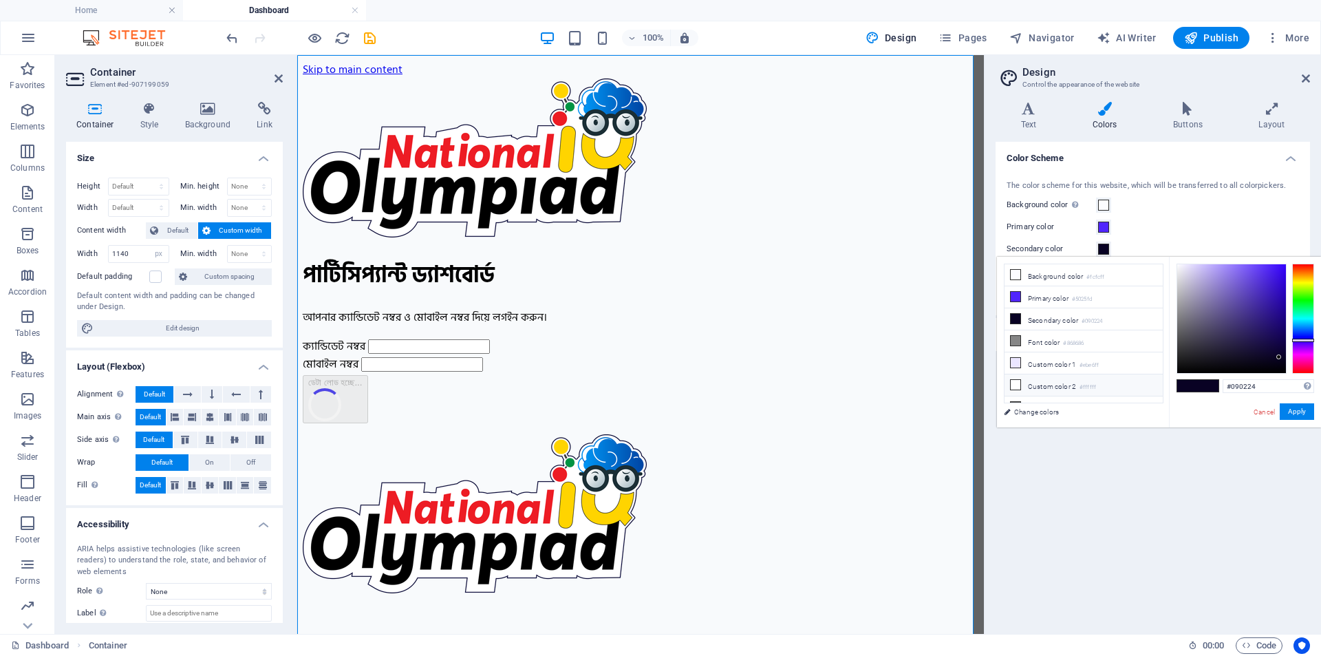
click at [1043, 382] on li "Custom color 2 #ffffff" at bounding box center [1084, 385] width 158 height 22
type input "#ffffff"
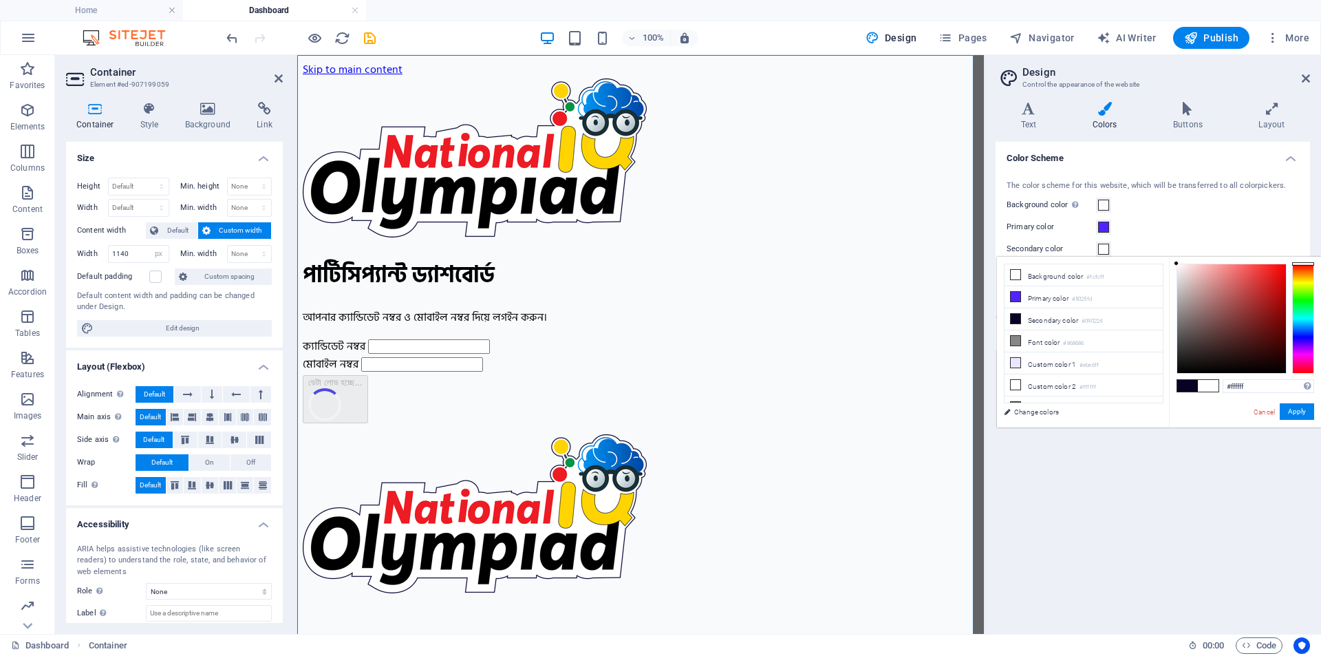
click at [1138, 218] on div "The color scheme for this website, which will be transferred to all colorpicker…" at bounding box center [1153, 241] width 320 height 149
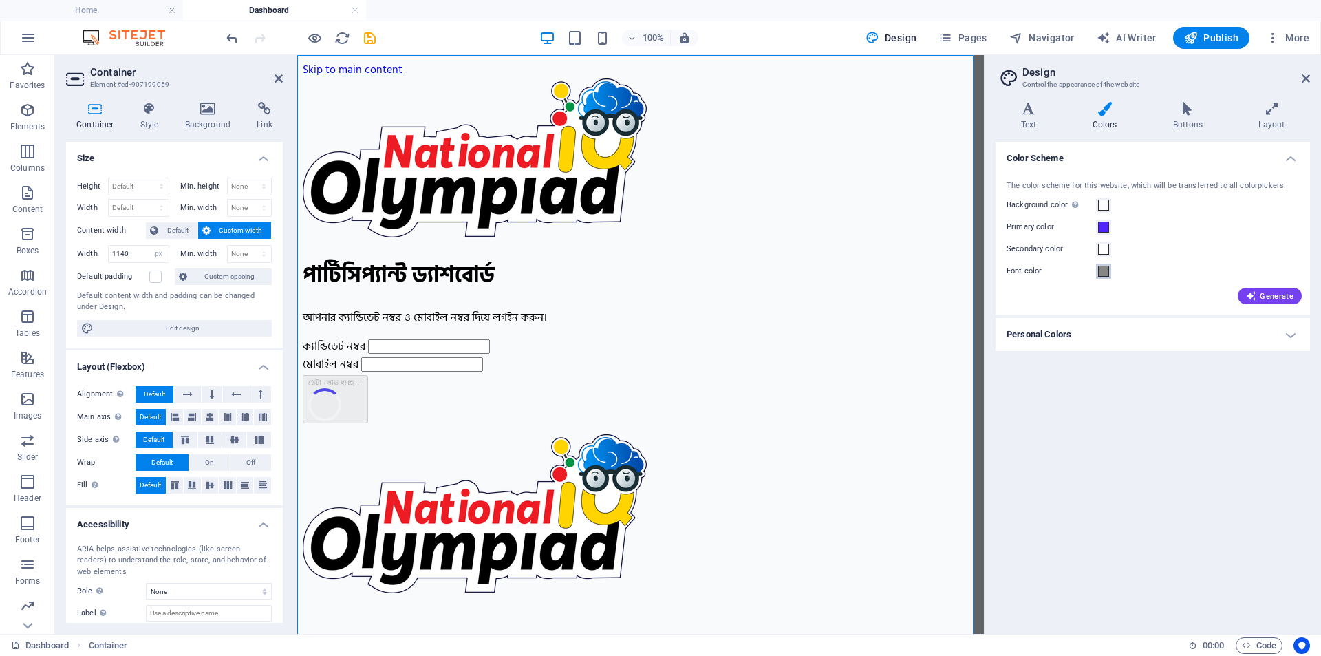
click at [1107, 270] on span at bounding box center [1103, 271] width 11 height 11
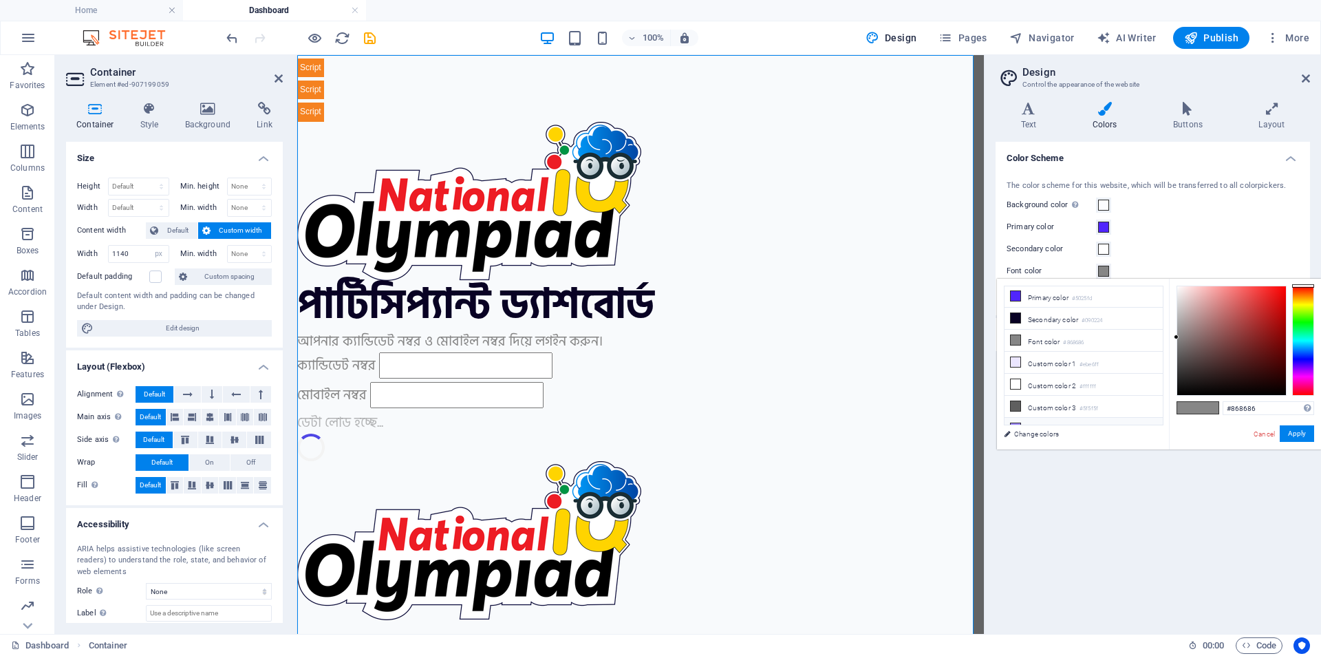
scroll to position [32, 0]
click at [1051, 393] on li "Custom color 3 #5f5f5f" at bounding box center [1084, 397] width 158 height 22
type input "#5f5f5f"
click at [1136, 458] on div "Color Scheme The color scheme for this website, which will be transferred to al…" at bounding box center [1153, 382] width 315 height 481
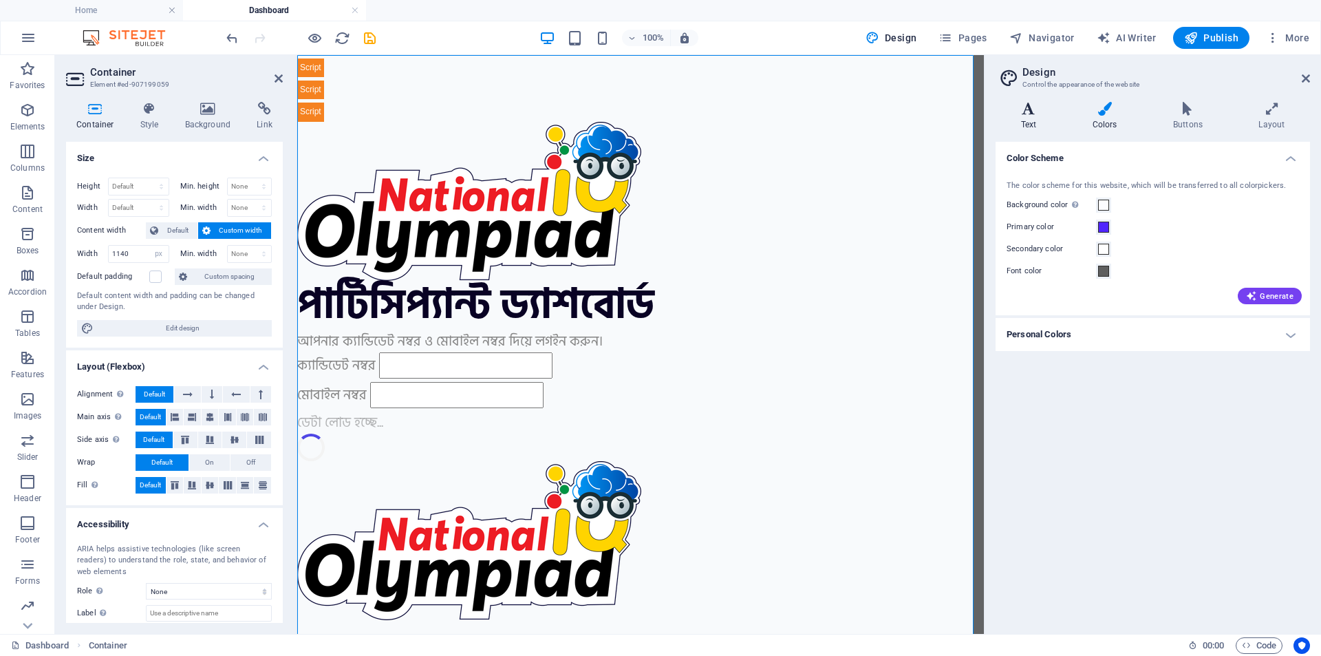
click at [1029, 116] on h4 "Text" at bounding box center [1032, 116] width 72 height 29
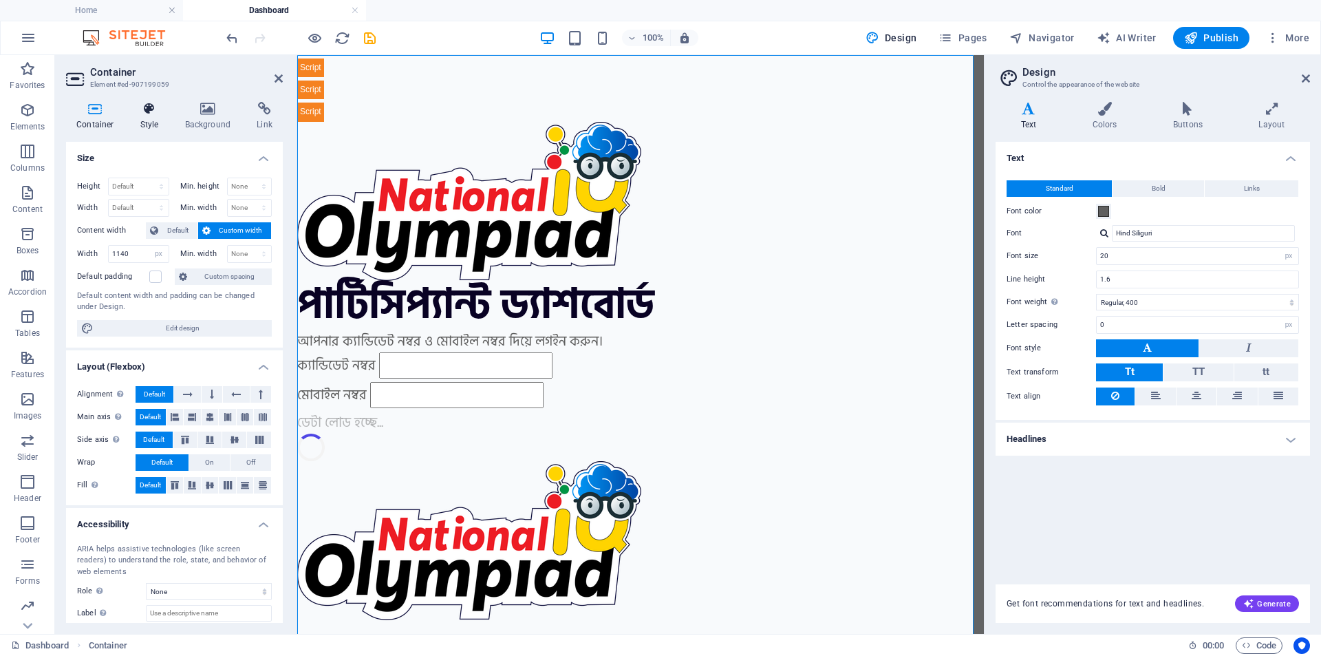
click at [140, 112] on icon at bounding box center [149, 109] width 39 height 14
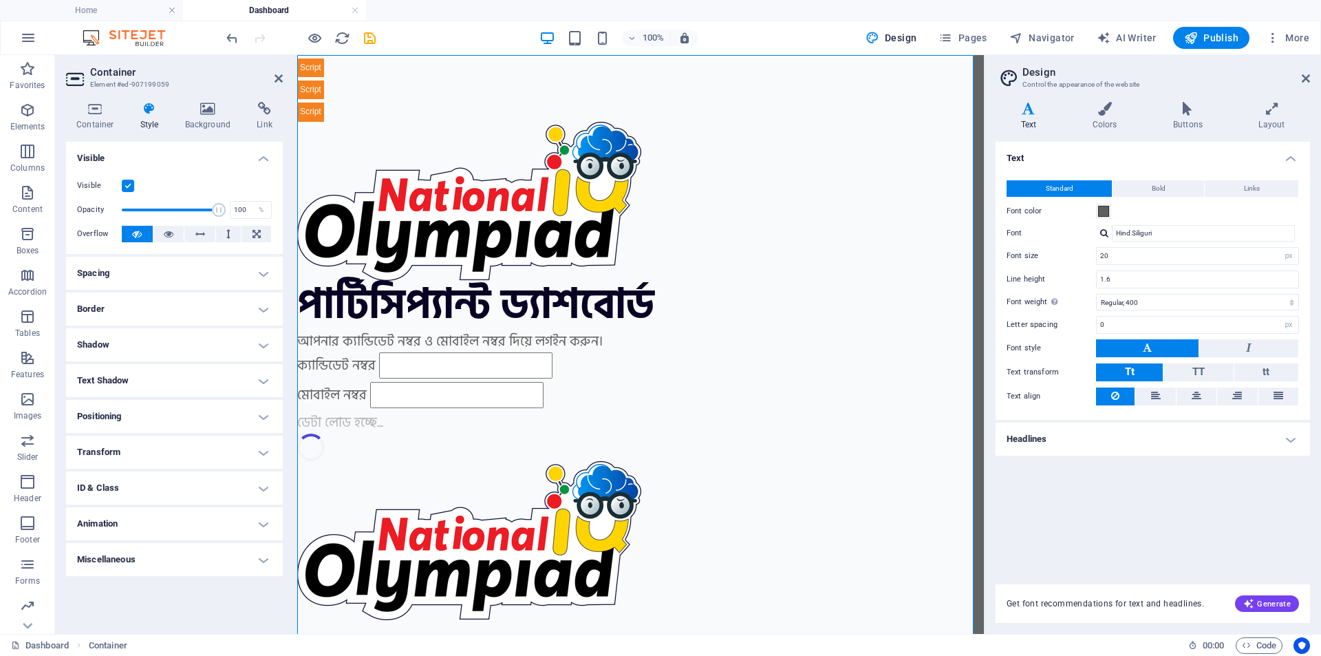
click at [125, 181] on label at bounding box center [128, 186] width 12 height 12
click at [0, 0] on input "Visible" at bounding box center [0, 0] width 0 height 0
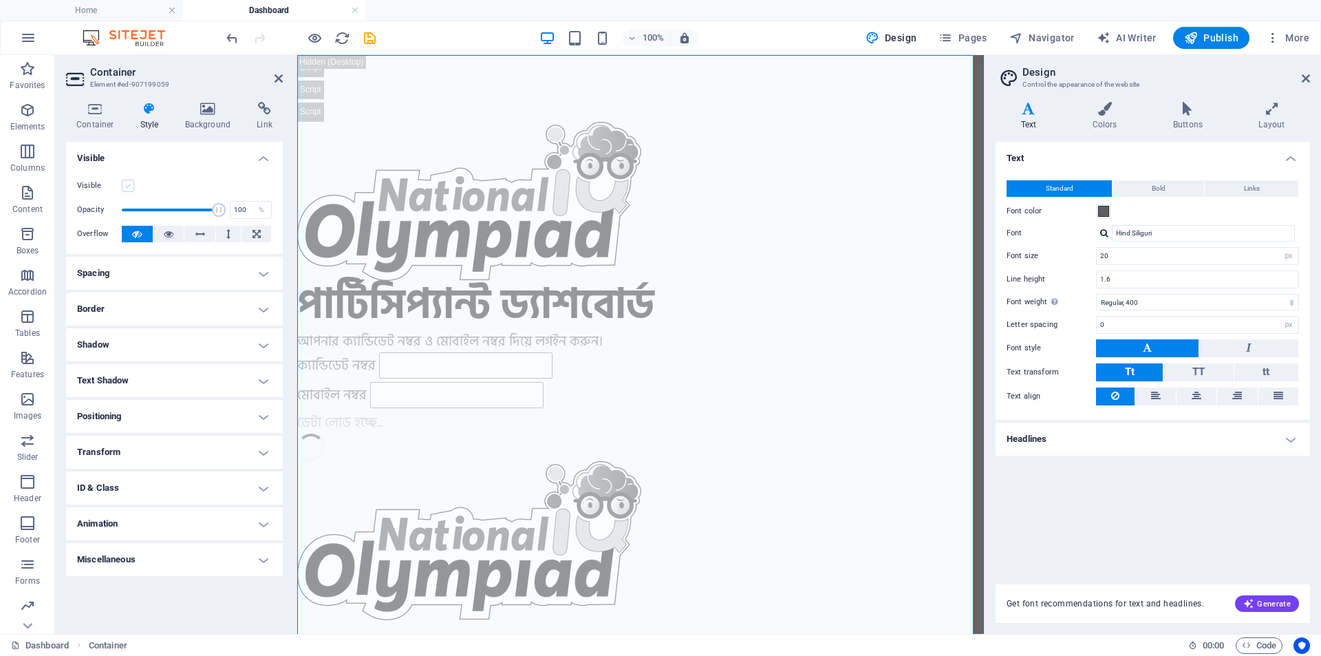
click at [125, 181] on label at bounding box center [128, 186] width 12 height 12
click at [0, 0] on input "Visible" at bounding box center [0, 0] width 0 height 0
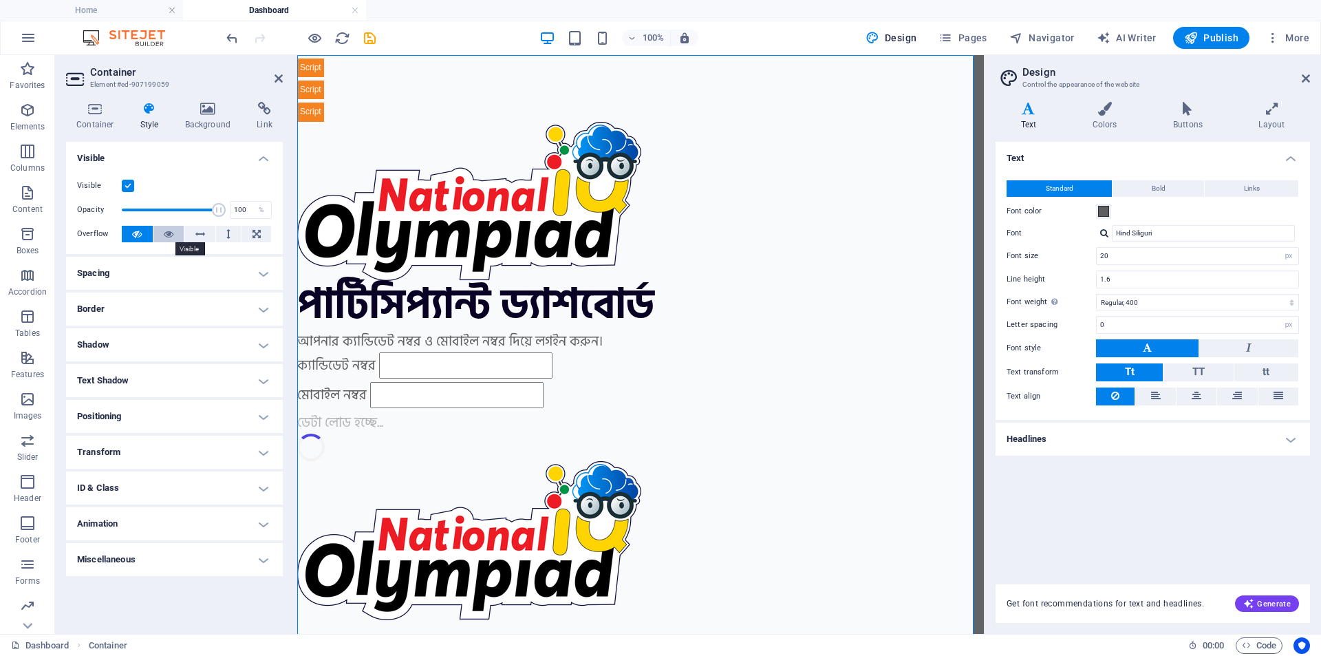
click at [168, 236] on icon at bounding box center [169, 234] width 10 height 17
click at [127, 228] on button at bounding box center [137, 234] width 31 height 17
click at [136, 276] on h4 "Spacing" at bounding box center [174, 273] width 217 height 33
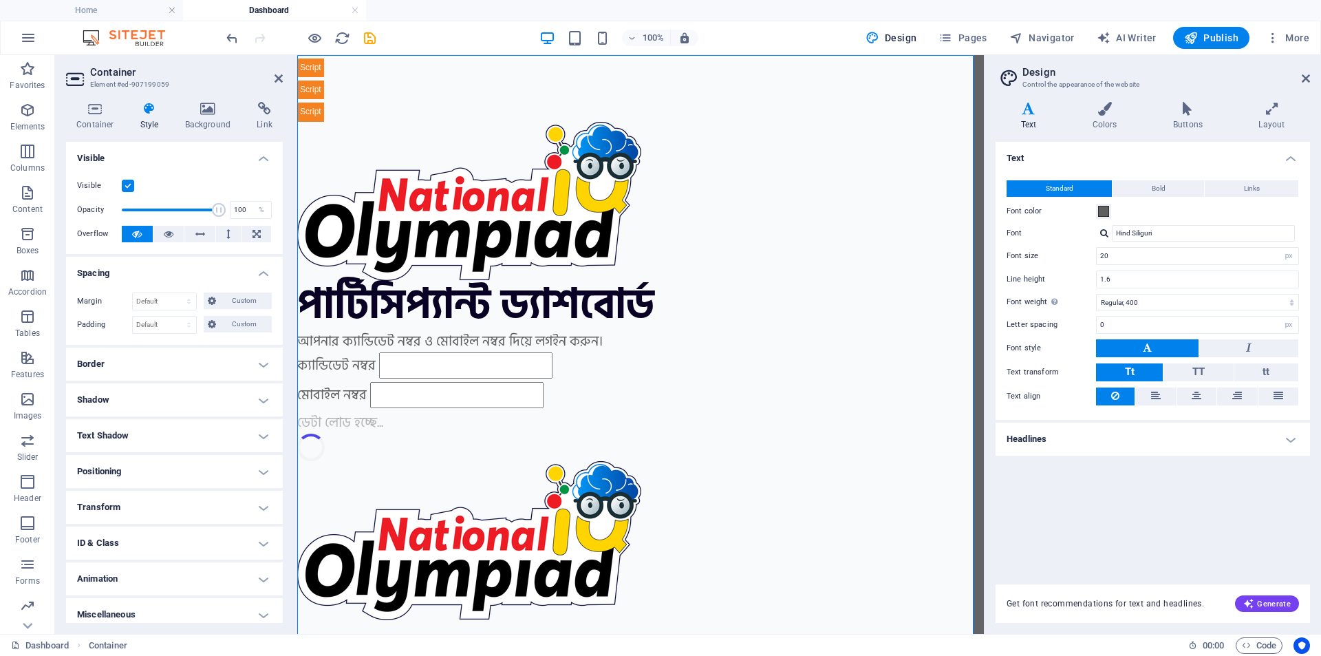
click at [134, 267] on h4 "Spacing" at bounding box center [174, 269] width 217 height 25
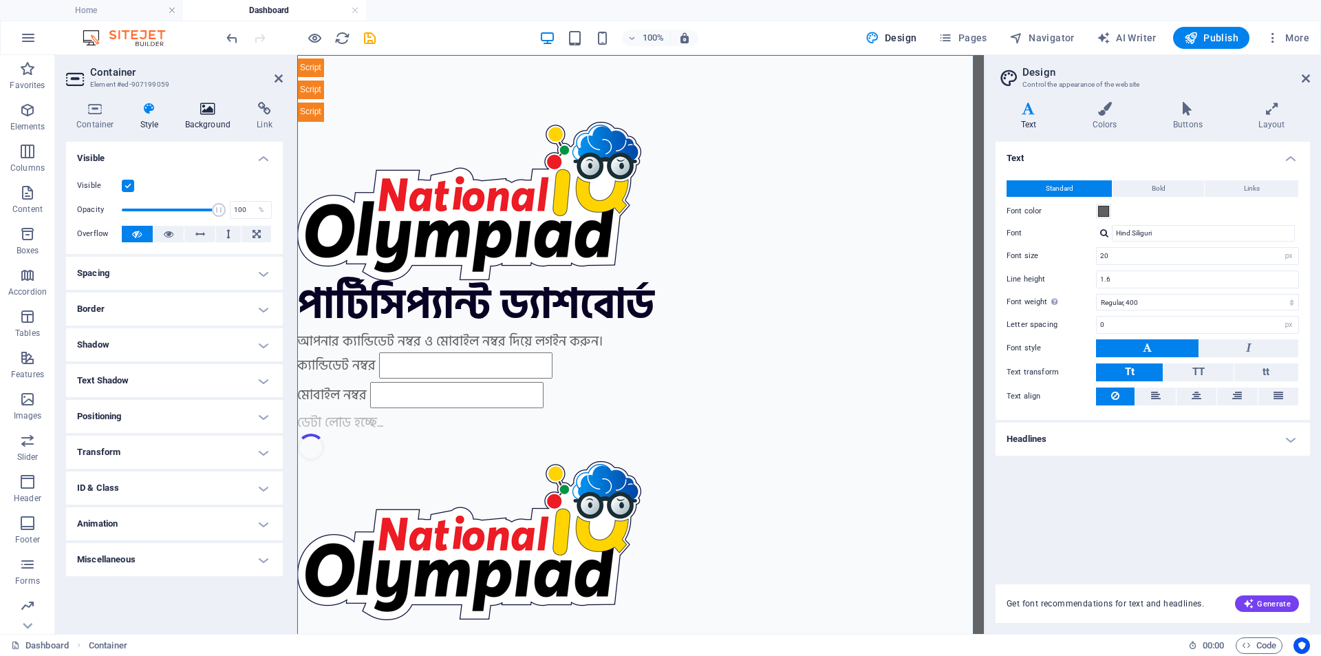
click at [218, 114] on icon at bounding box center [208, 109] width 67 height 14
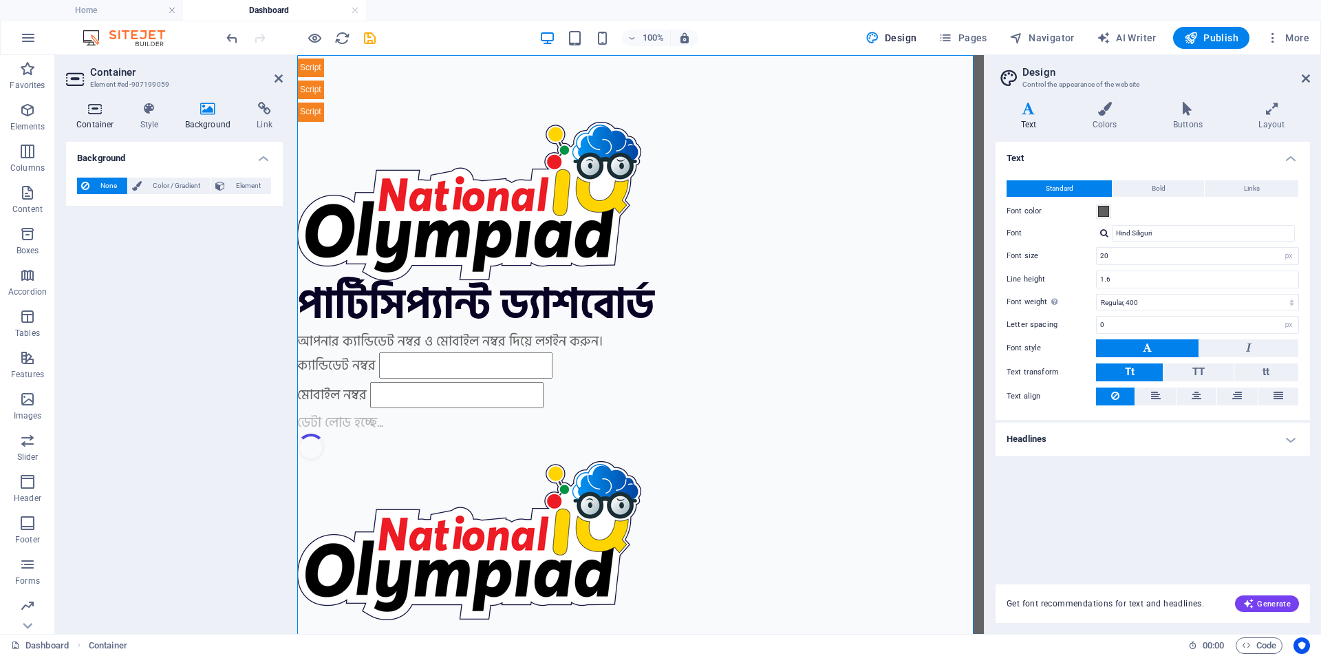
click at [104, 116] on h4 "Container" at bounding box center [98, 116] width 64 height 29
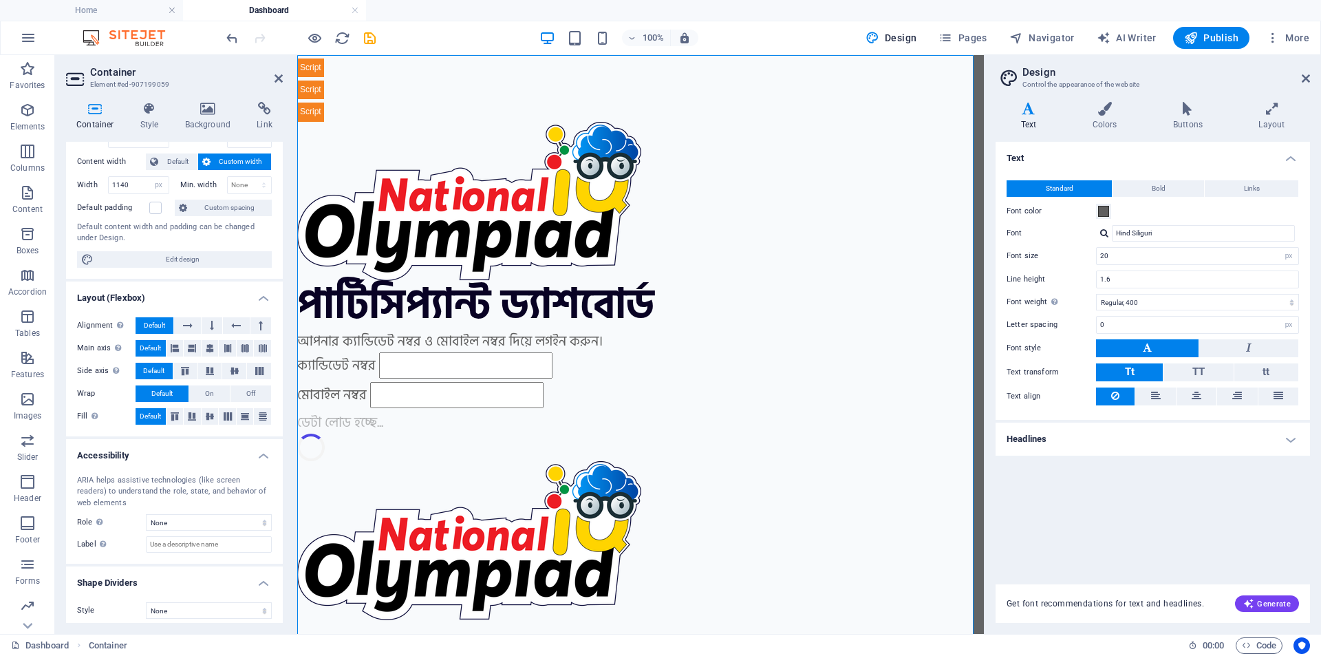
scroll to position [76, 0]
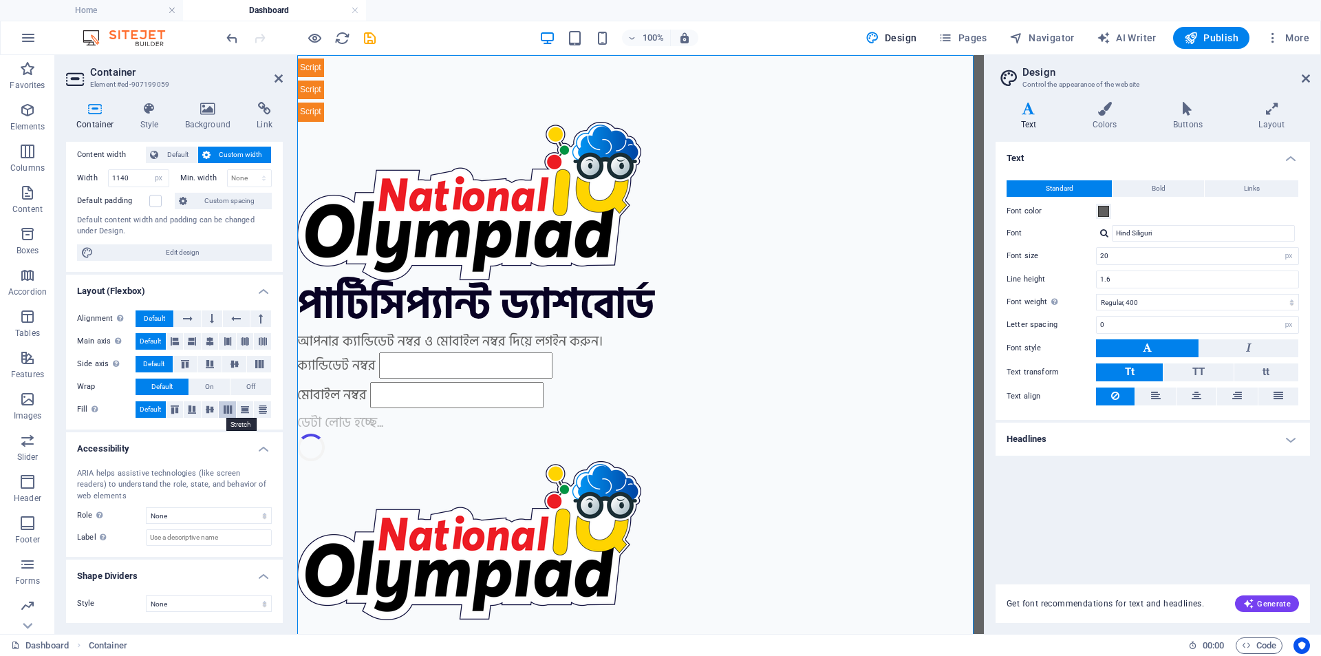
click at [224, 405] on button at bounding box center [227, 409] width 17 height 17
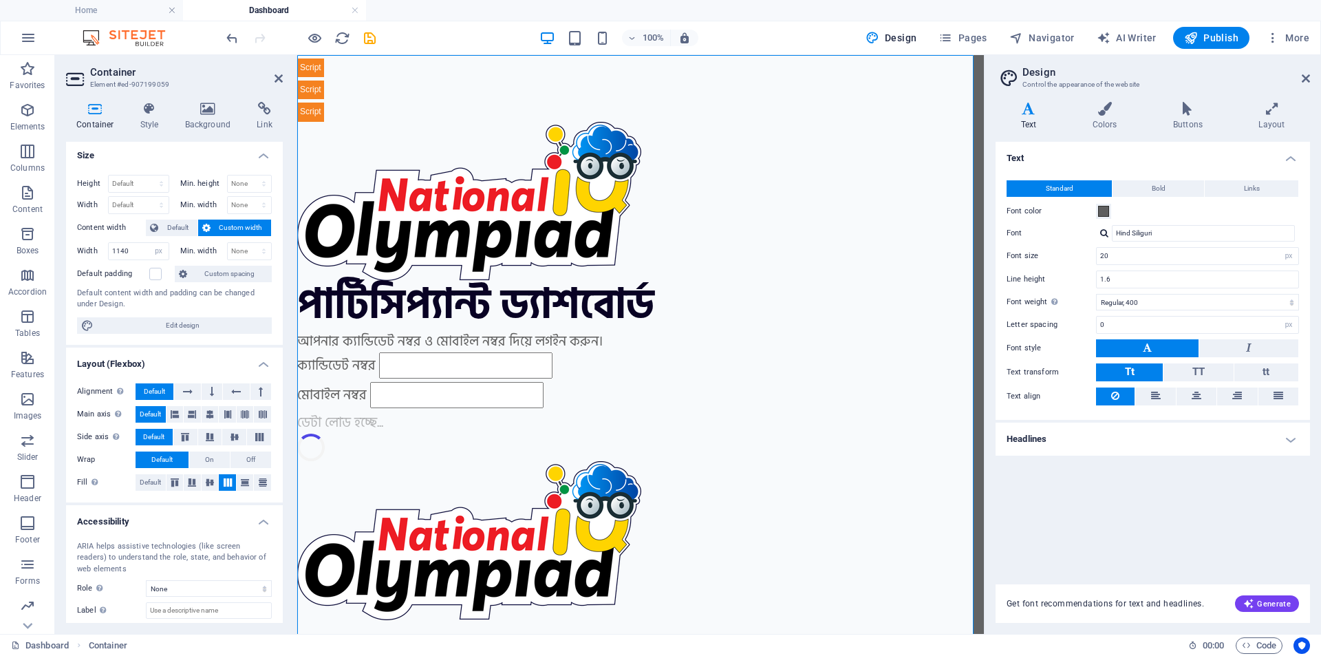
scroll to position [0, 0]
click at [1207, 34] on span "Publish" at bounding box center [1212, 38] width 54 height 14
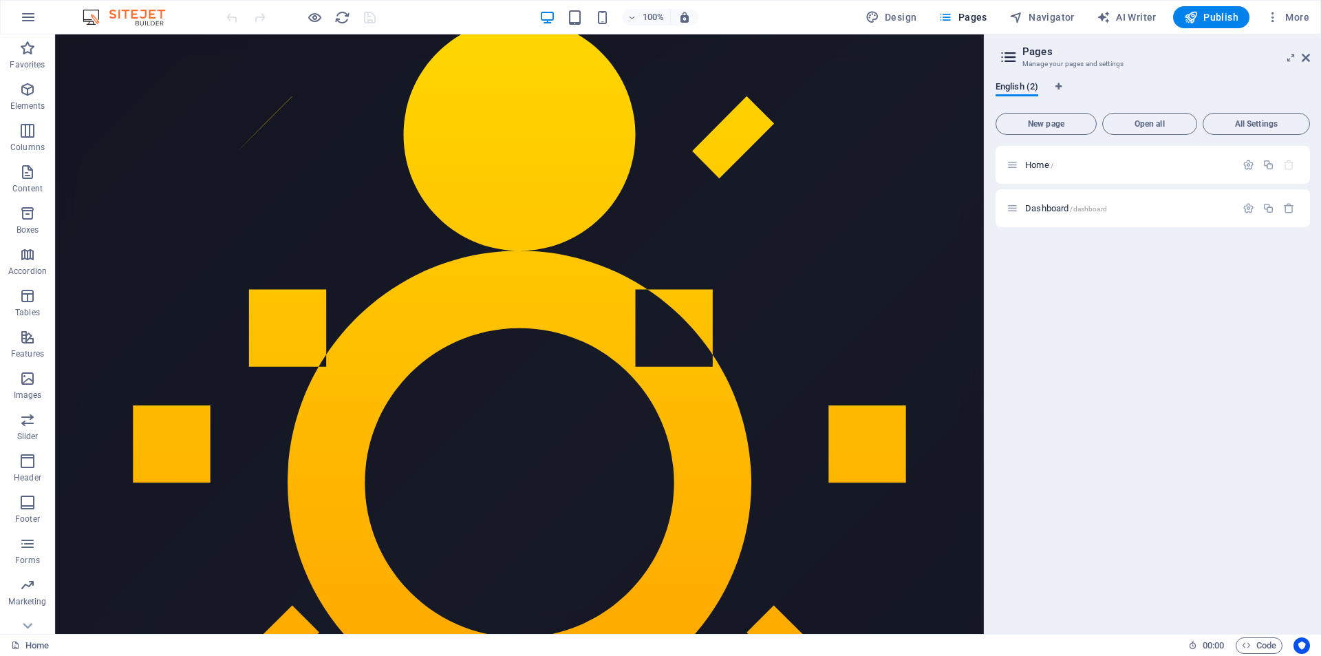
scroll to position [138, 0]
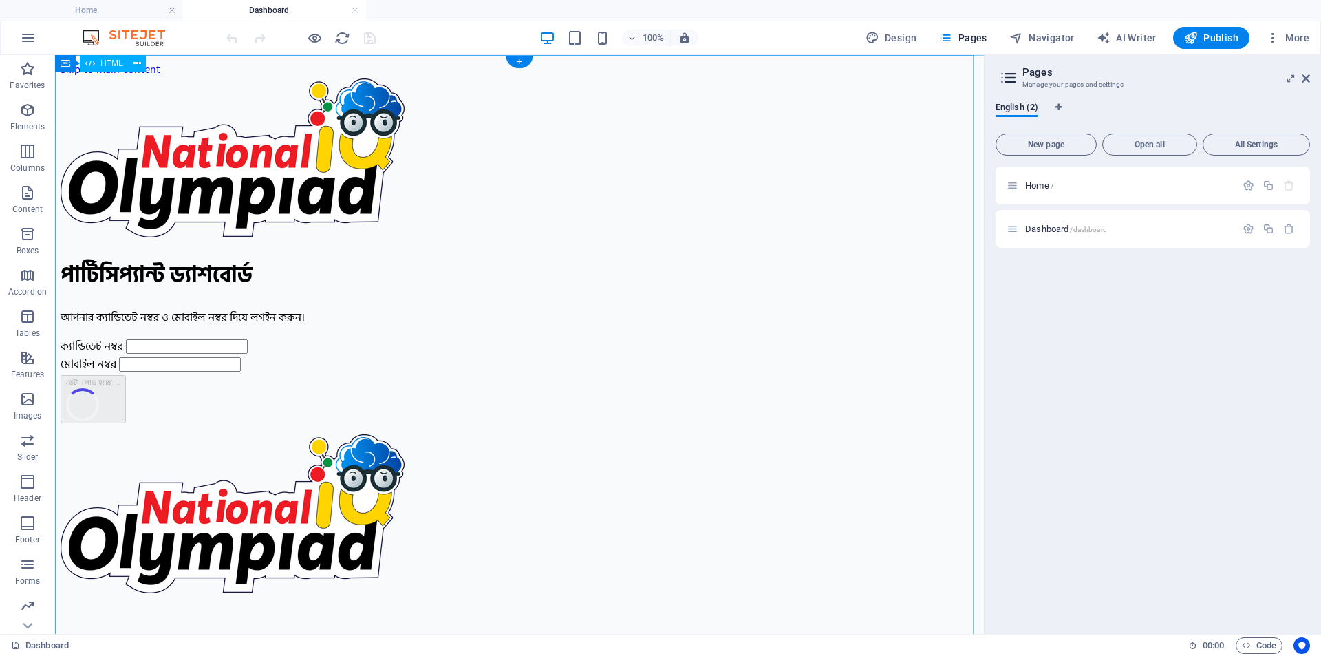
scroll to position [0, 0]
click at [120, 61] on button at bounding box center [126, 63] width 17 height 17
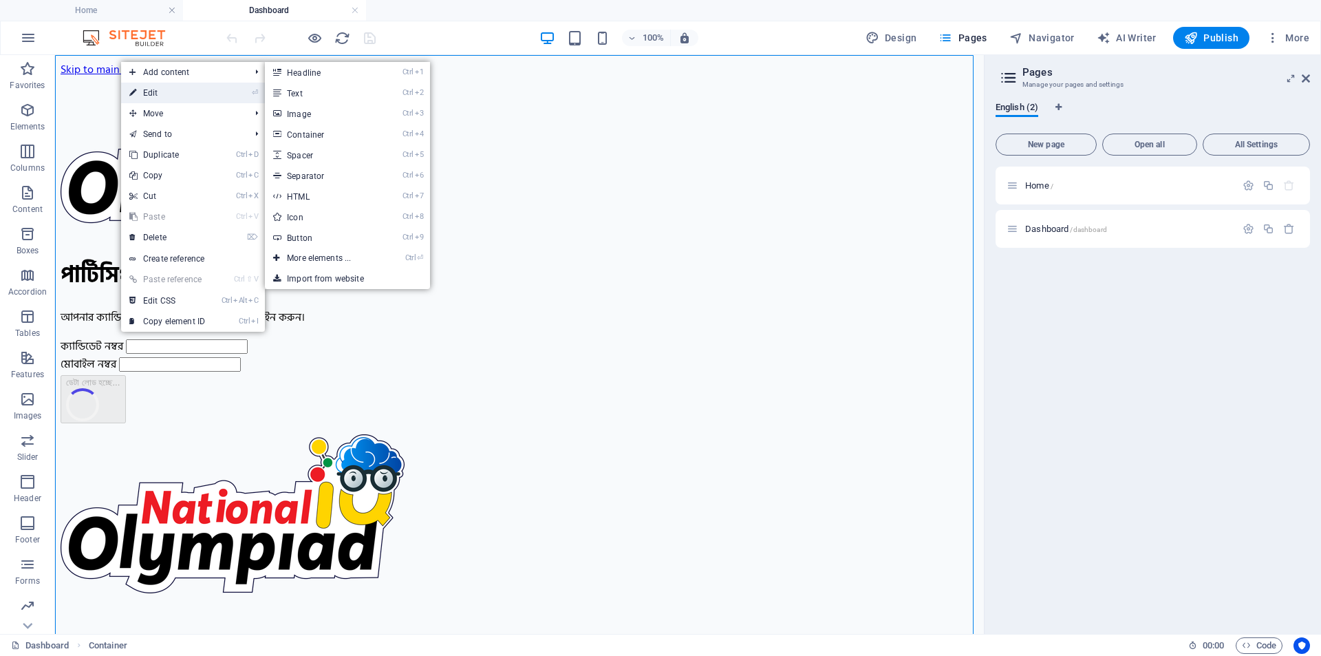
click at [0, 0] on link "⏎ Edit" at bounding box center [0, 0] width 0 height 0
select select "px"
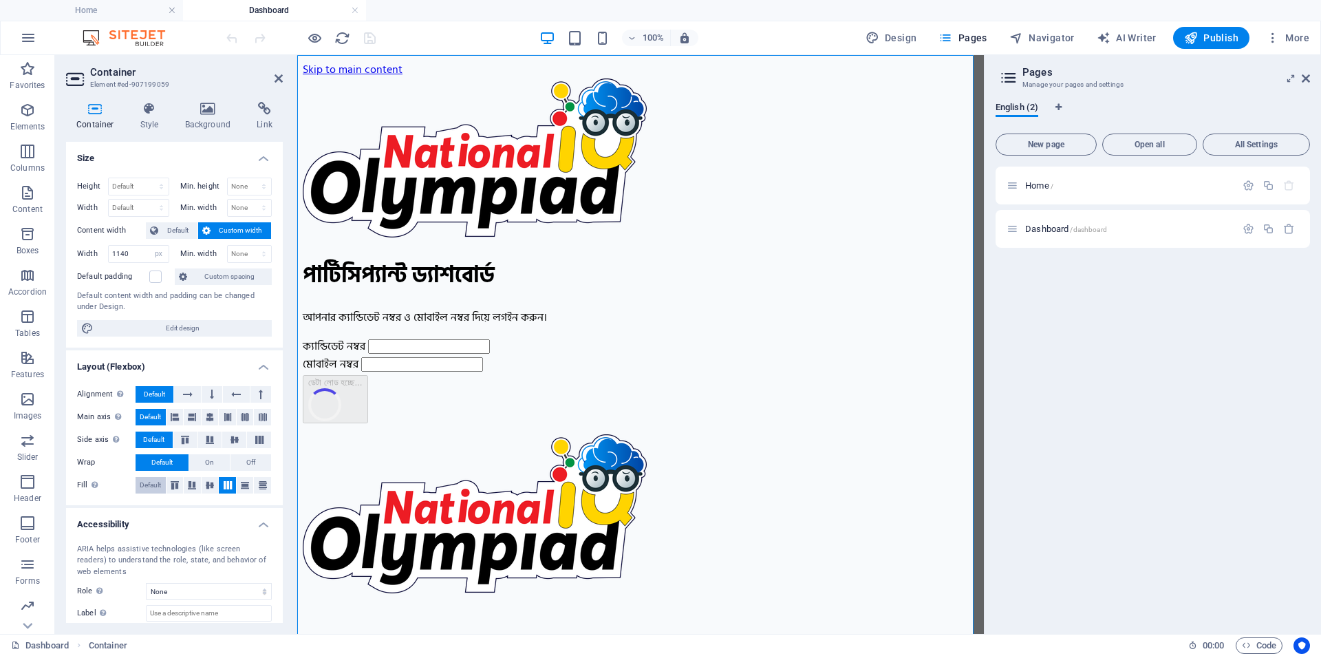
click at [156, 486] on span "Default" at bounding box center [150, 485] width 21 height 17
click at [180, 231] on span "Default" at bounding box center [177, 230] width 31 height 17
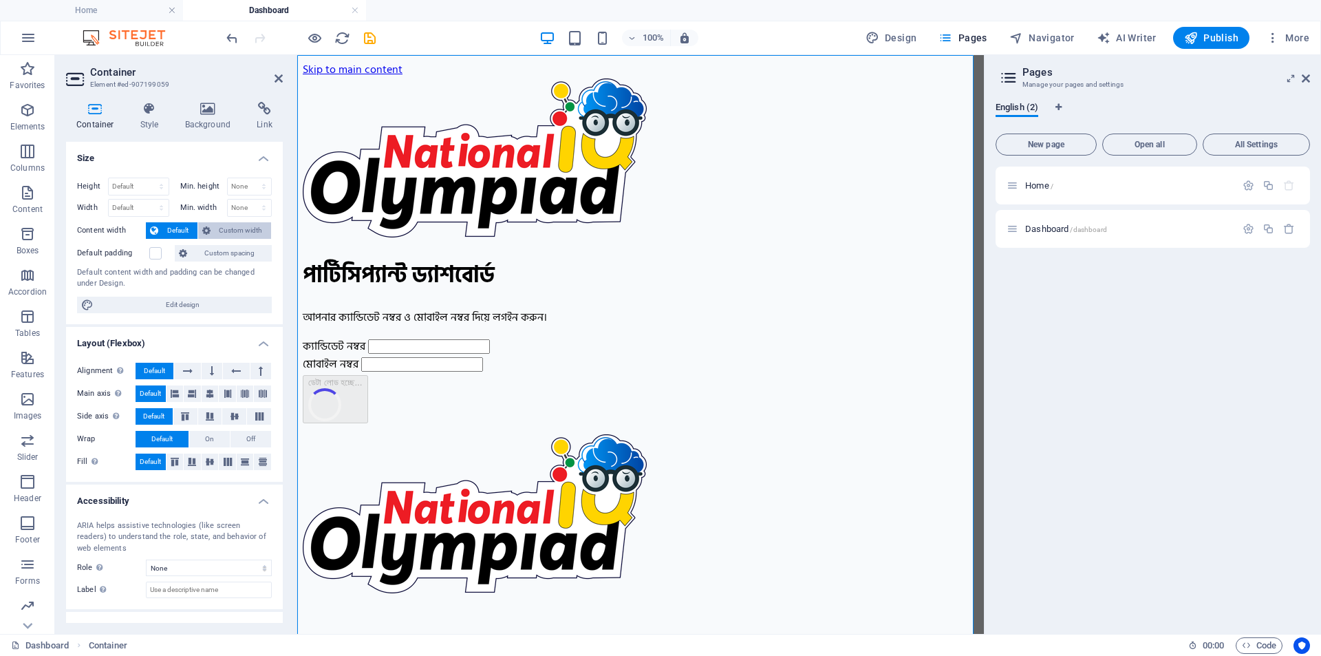
click at [233, 231] on span "Custom width" at bounding box center [241, 230] width 53 height 17
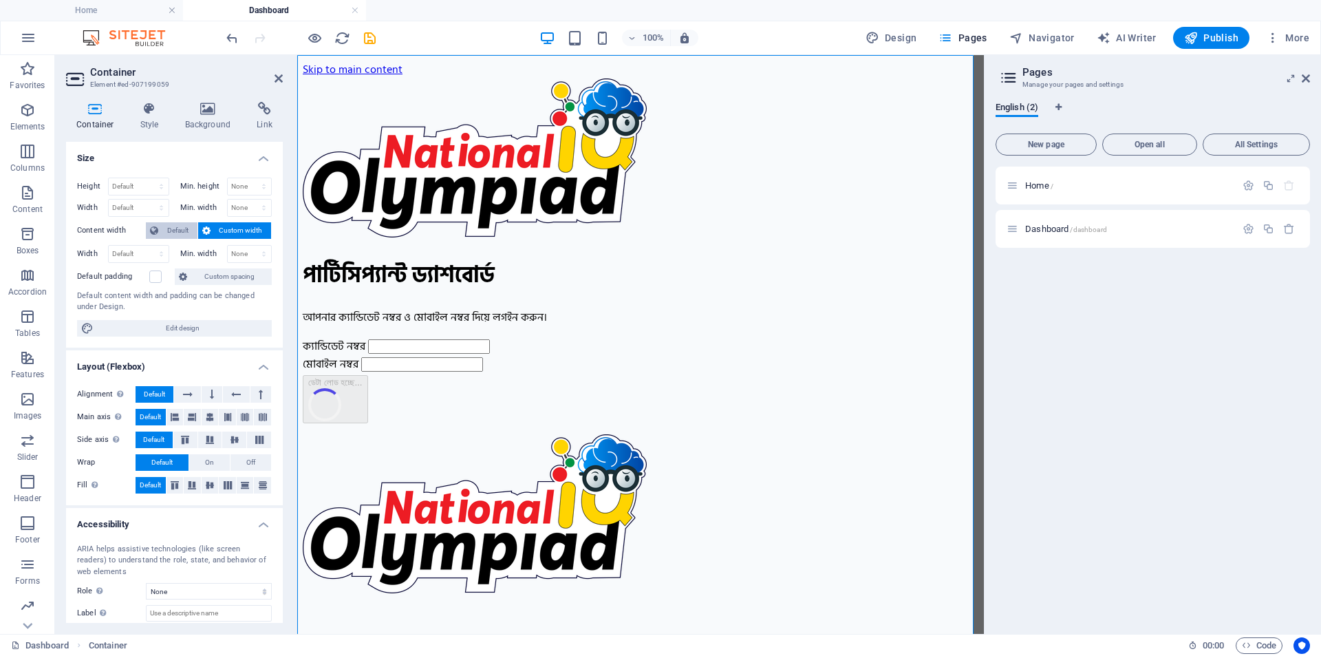
click at [183, 231] on span "Default" at bounding box center [177, 230] width 31 height 17
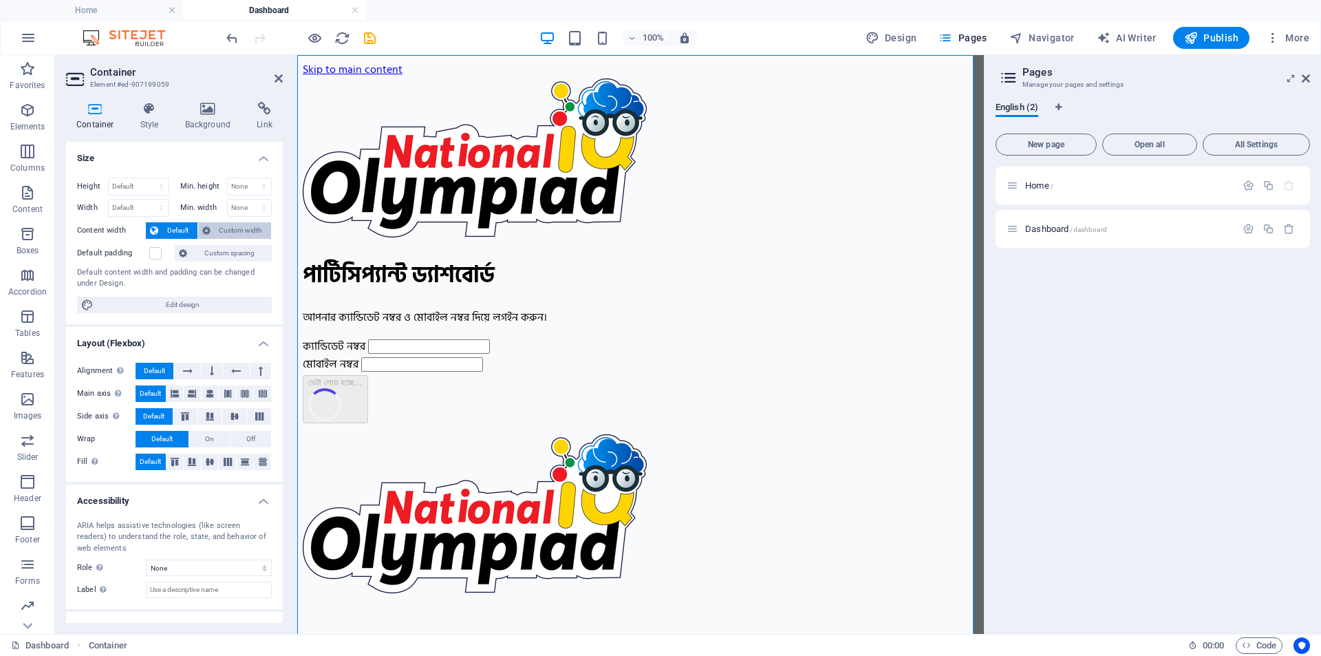
click at [232, 228] on span "Custom width" at bounding box center [241, 230] width 53 height 17
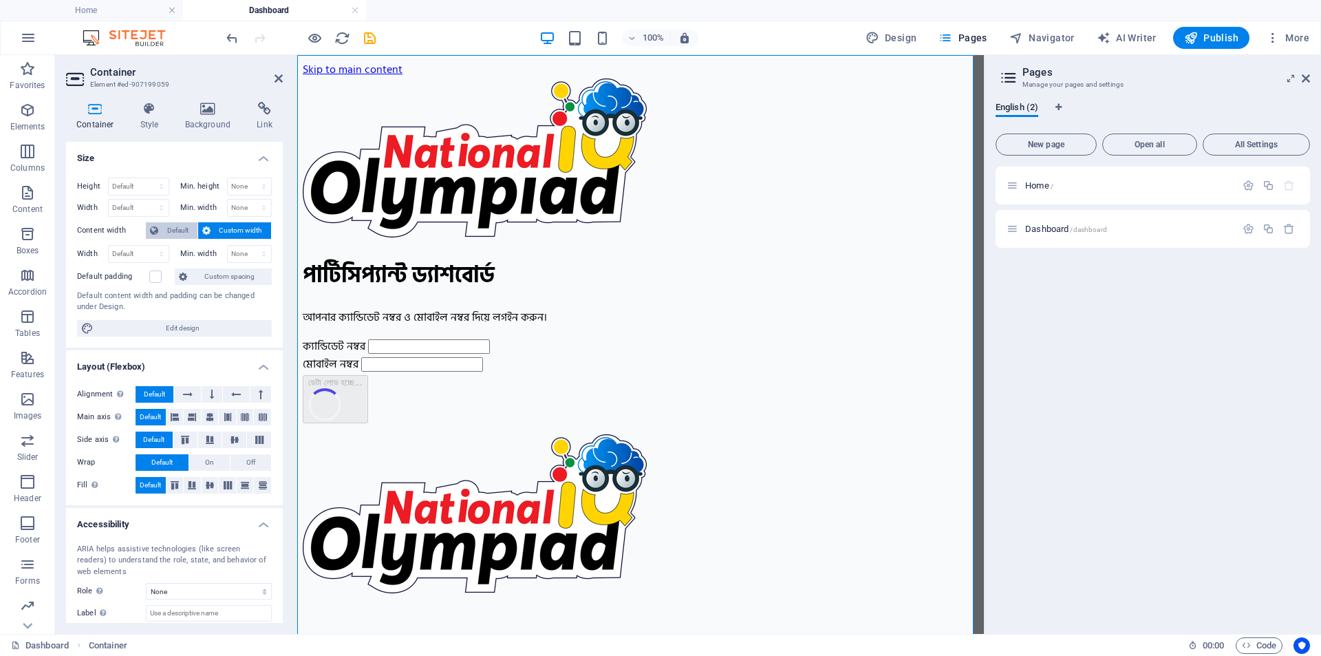
click at [181, 229] on span "Default" at bounding box center [177, 230] width 31 height 17
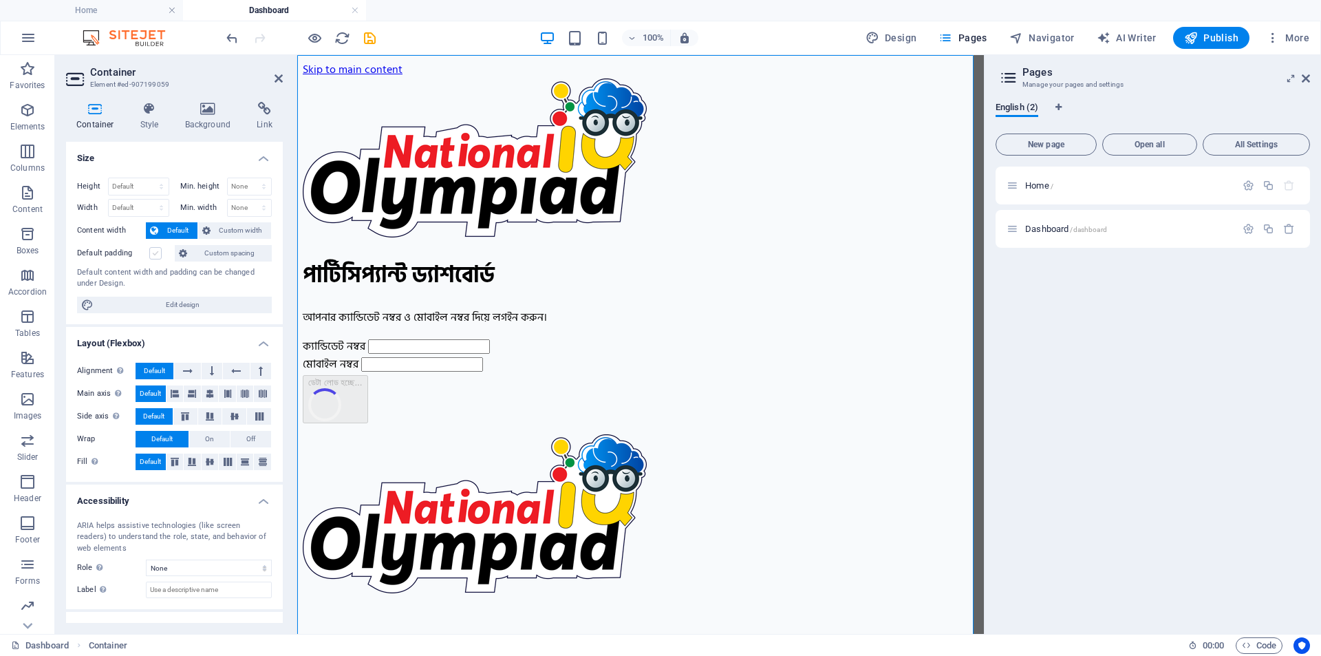
click at [153, 254] on label at bounding box center [155, 253] width 12 height 12
click at [0, 0] on input "Default padding" at bounding box center [0, 0] width 0 height 0
click at [235, 232] on span "Custom width" at bounding box center [241, 230] width 53 height 17
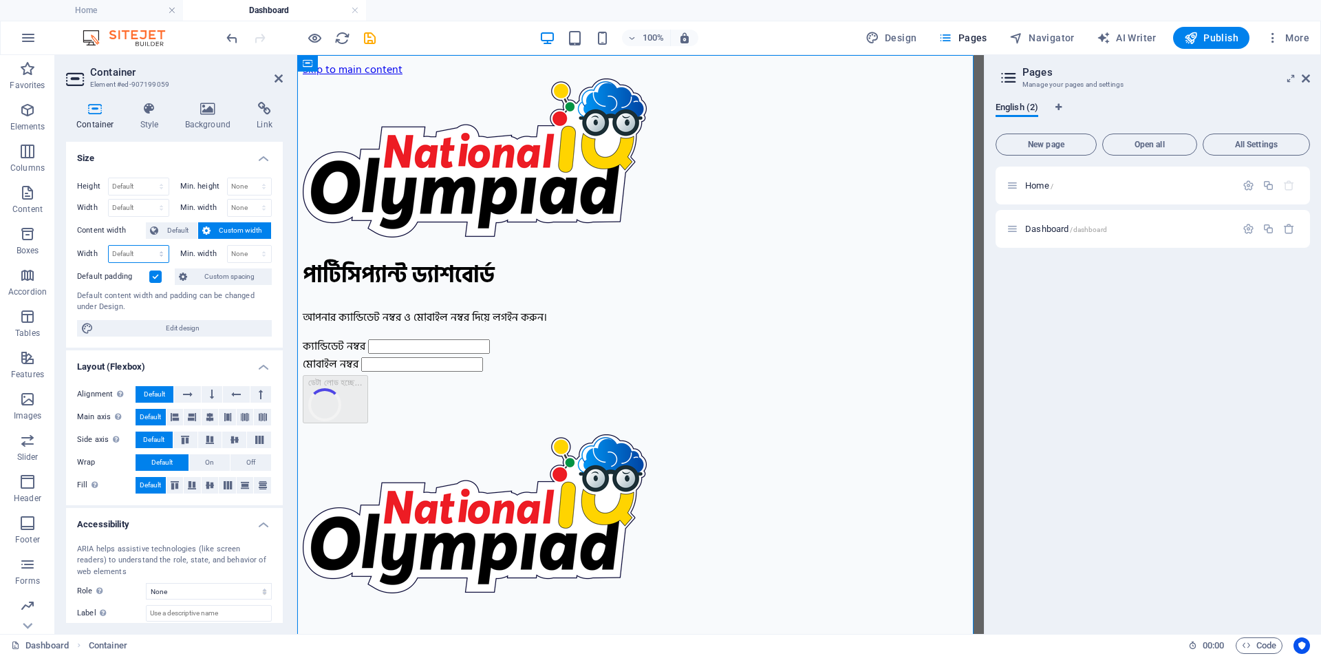
click at [124, 253] on select "Default px rem % em vh vw" at bounding box center [139, 254] width 60 height 17
click at [136, 252] on select "Default px rem % em vh vw" at bounding box center [139, 254] width 60 height 17
click at [184, 229] on span "Default" at bounding box center [177, 230] width 31 height 17
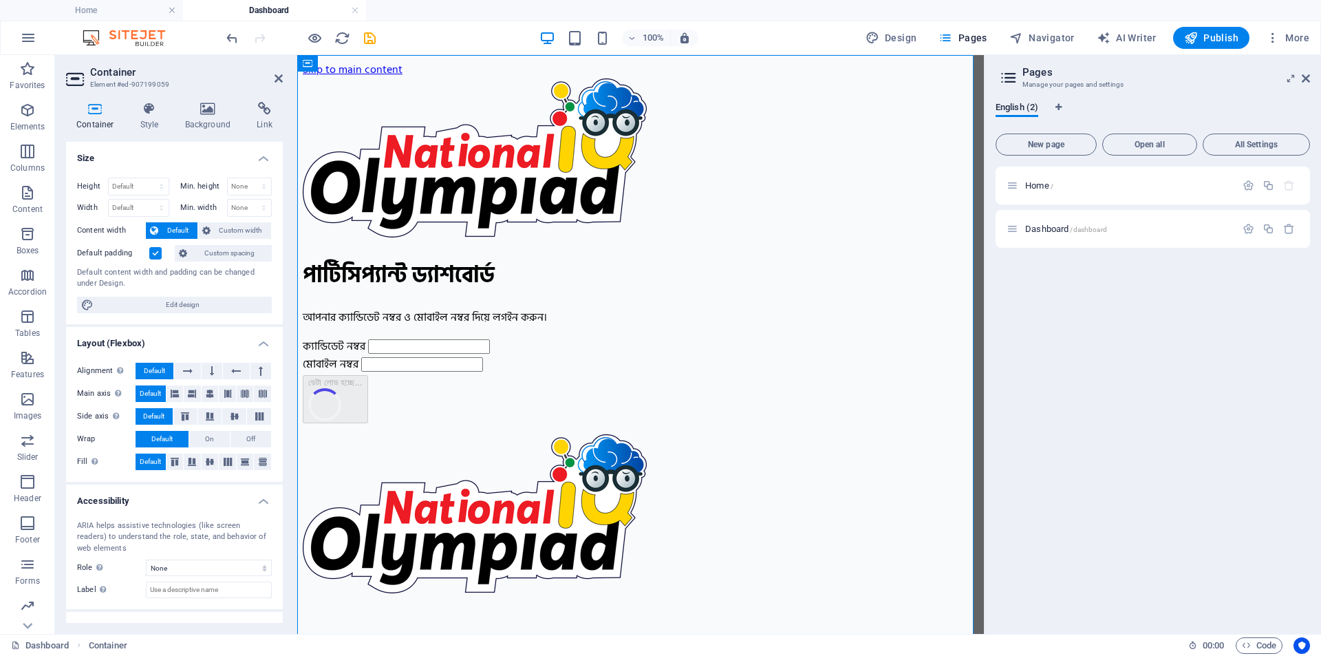
click at [191, 229] on span "Default" at bounding box center [177, 230] width 31 height 17
click at [158, 252] on label at bounding box center [155, 253] width 12 height 12
click at [0, 0] on input "Default padding" at bounding box center [0, 0] width 0 height 0
click at [207, 395] on icon at bounding box center [210, 393] width 8 height 17
click at [229, 392] on icon at bounding box center [228, 393] width 8 height 17
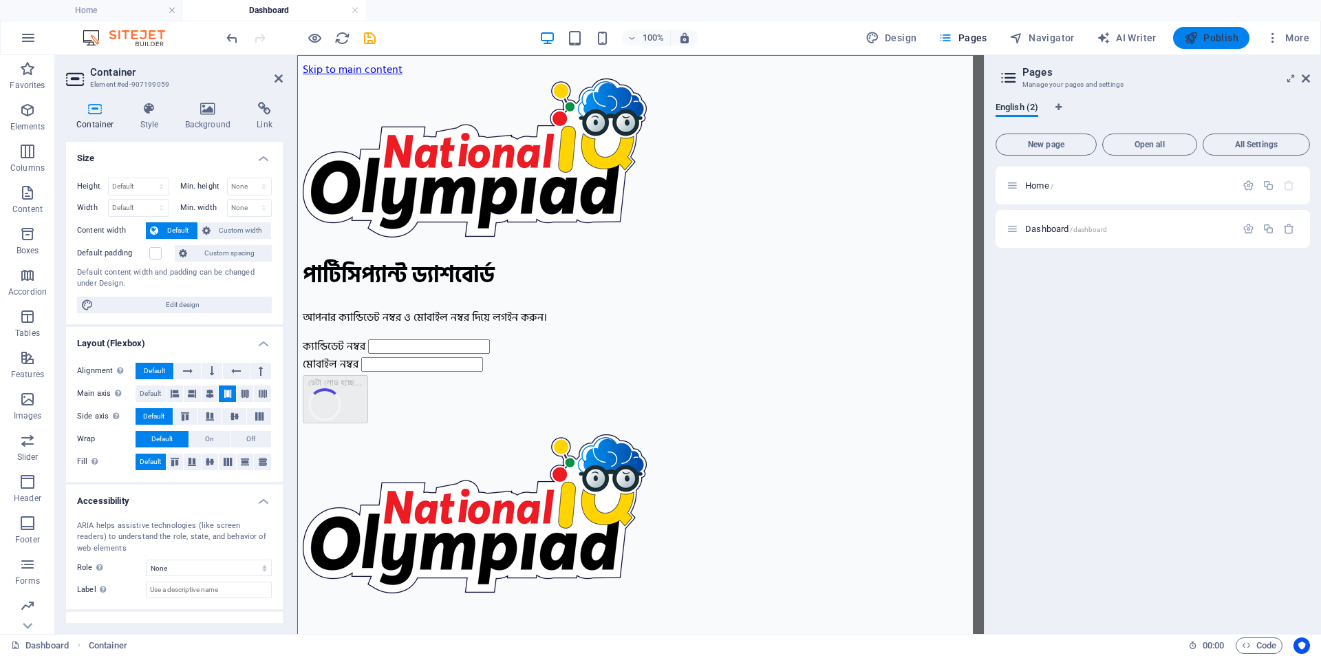
drag, startPoint x: 1227, startPoint y: 41, endPoint x: 1087, endPoint y: 215, distance: 222.7
click at [0, 0] on span "Publish" at bounding box center [0, 0] width 0 height 0
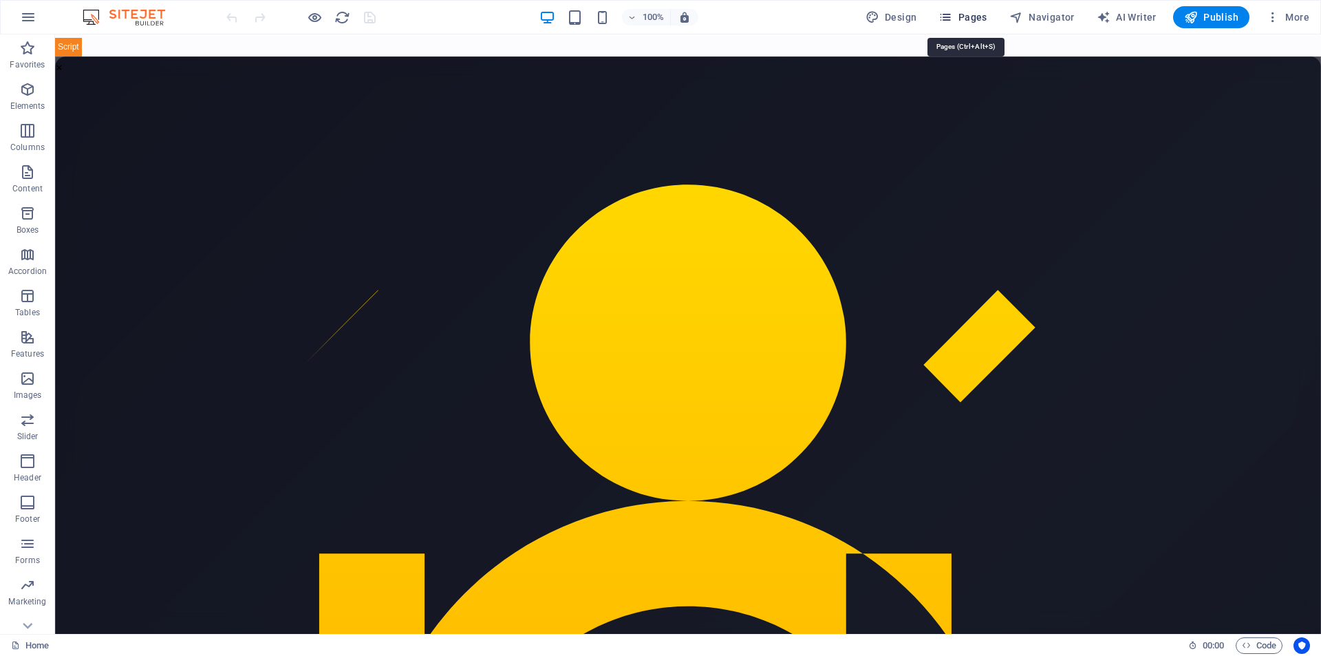
click at [973, 20] on span "Pages" at bounding box center [963, 17] width 48 height 14
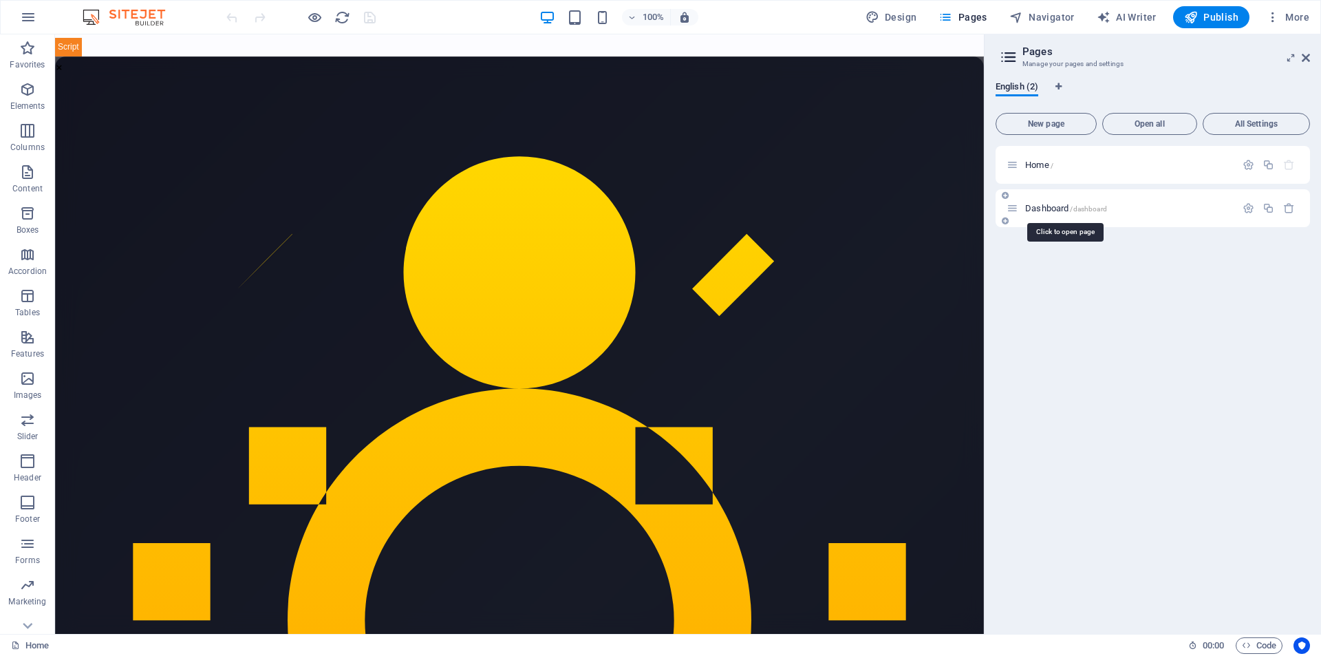
click at [1048, 204] on span "Dashboard /dashboard" at bounding box center [1067, 208] width 82 height 10
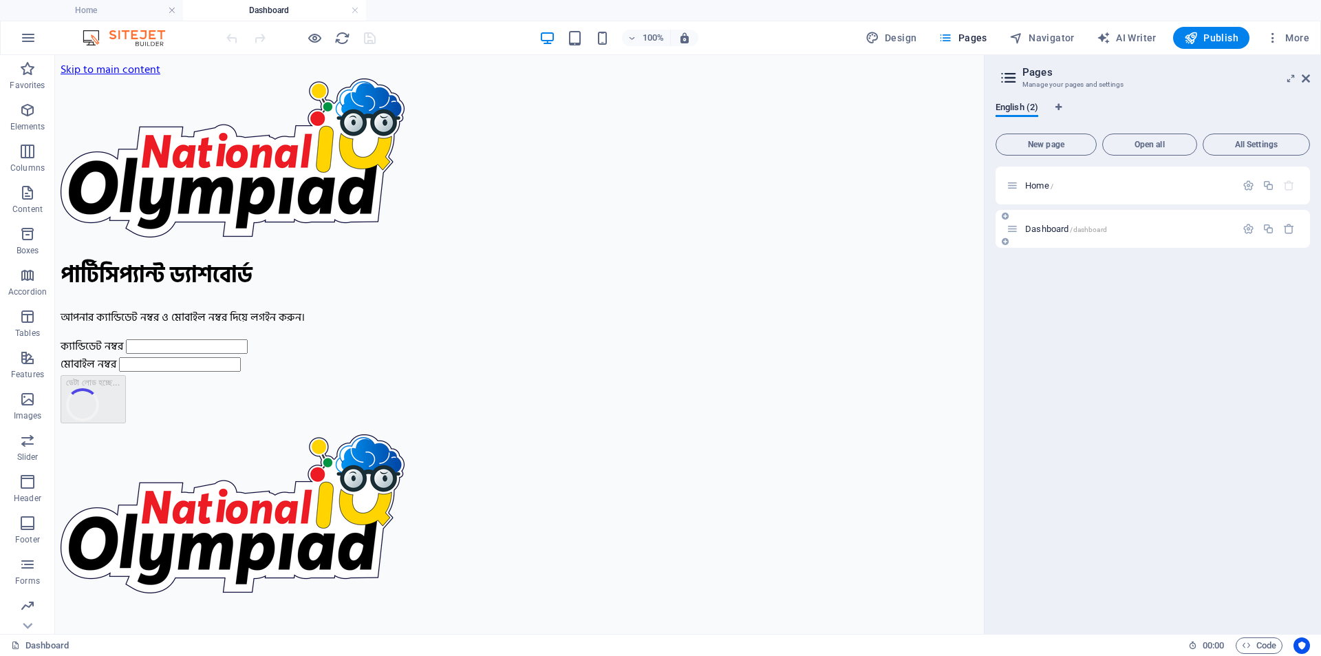
click at [1149, 232] on p "Dashboard /dashboard" at bounding box center [1129, 228] width 206 height 9
click at [1139, 224] on p "Dashboard /dashboard" at bounding box center [1129, 228] width 206 height 9
click at [1140, 228] on p "Dashboard /dashboard" at bounding box center [1129, 228] width 206 height 9
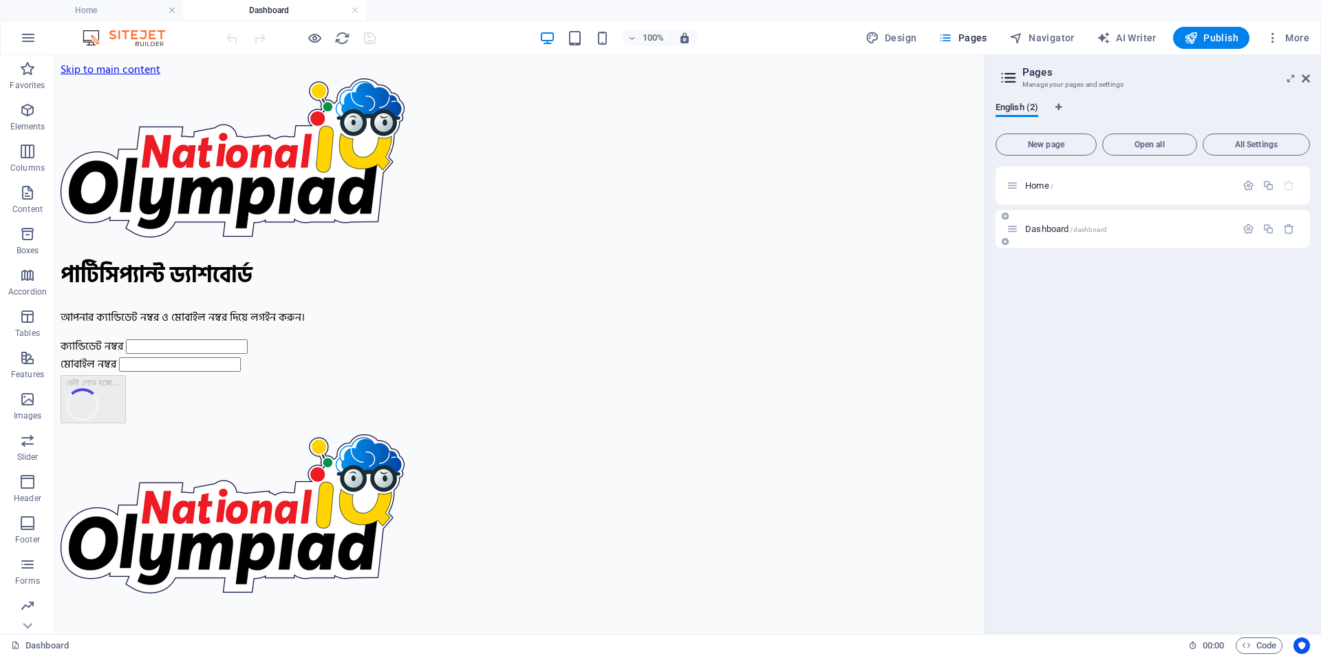
click at [1140, 228] on p "Dashboard /dashboard" at bounding box center [1129, 228] width 206 height 9
click at [1253, 228] on icon "button" at bounding box center [1249, 229] width 12 height 12
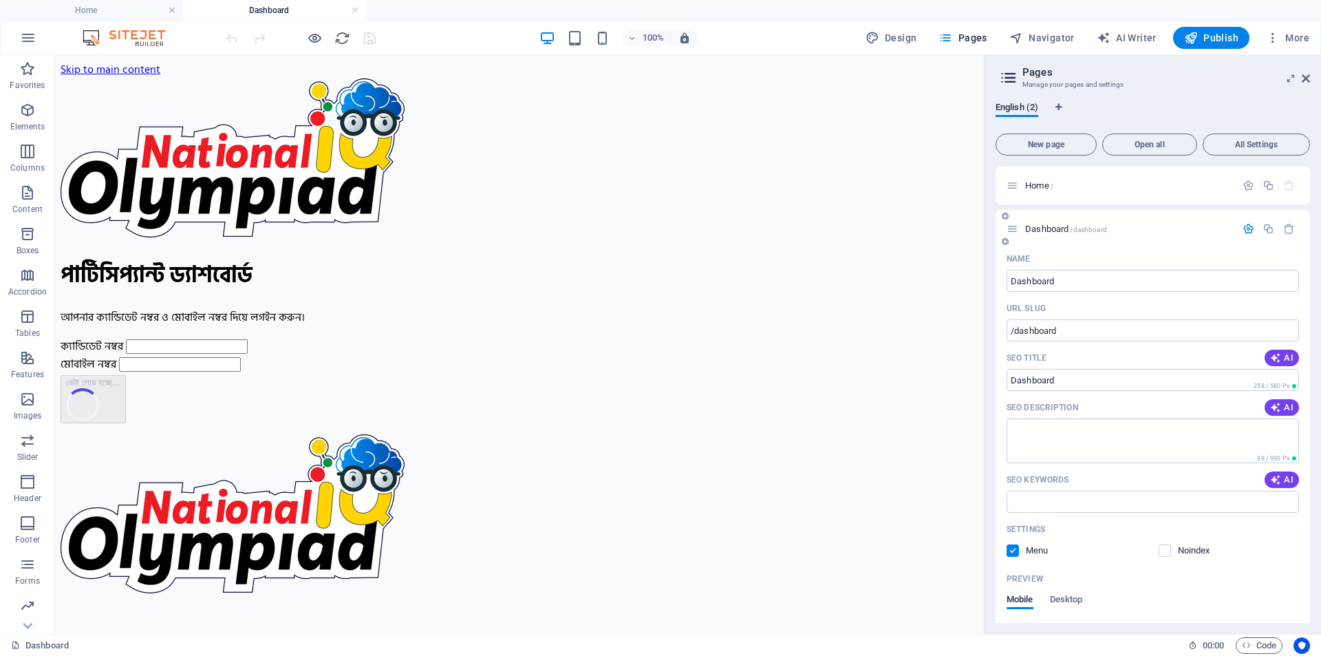
click at [1243, 224] on icon "button" at bounding box center [1249, 229] width 12 height 12
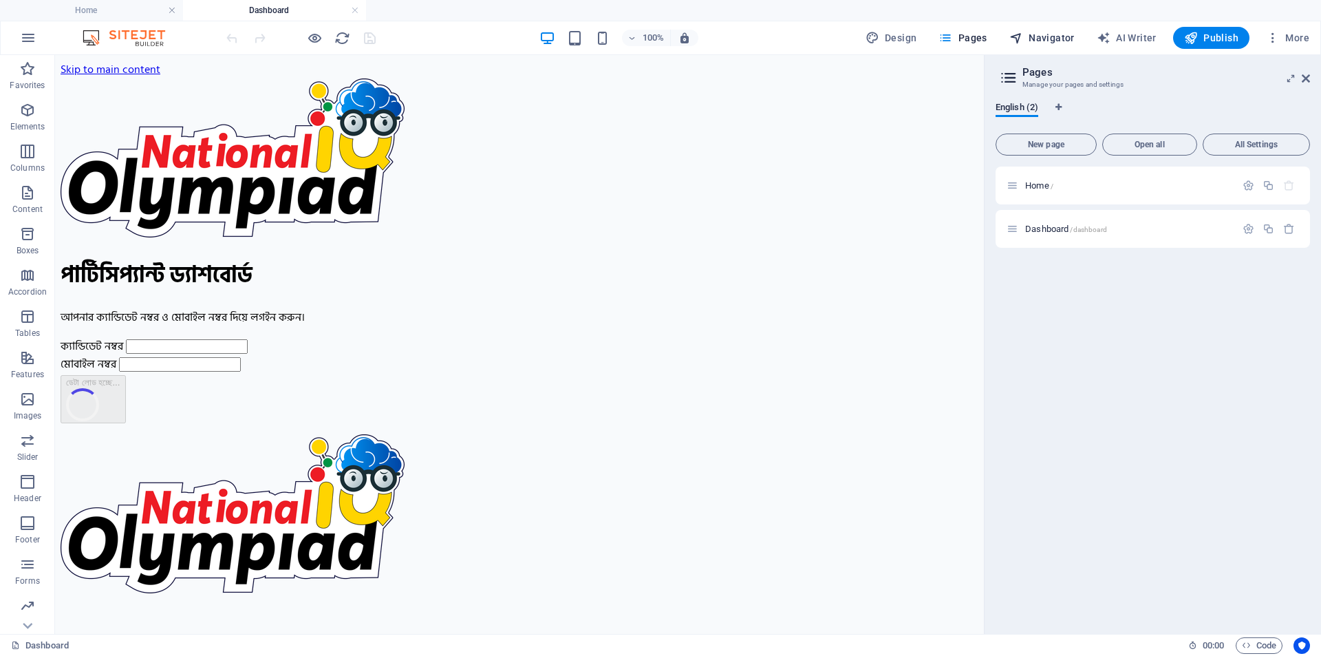
click at [0, 0] on span "Navigator" at bounding box center [0, 0] width 0 height 0
select select "17008120-en"
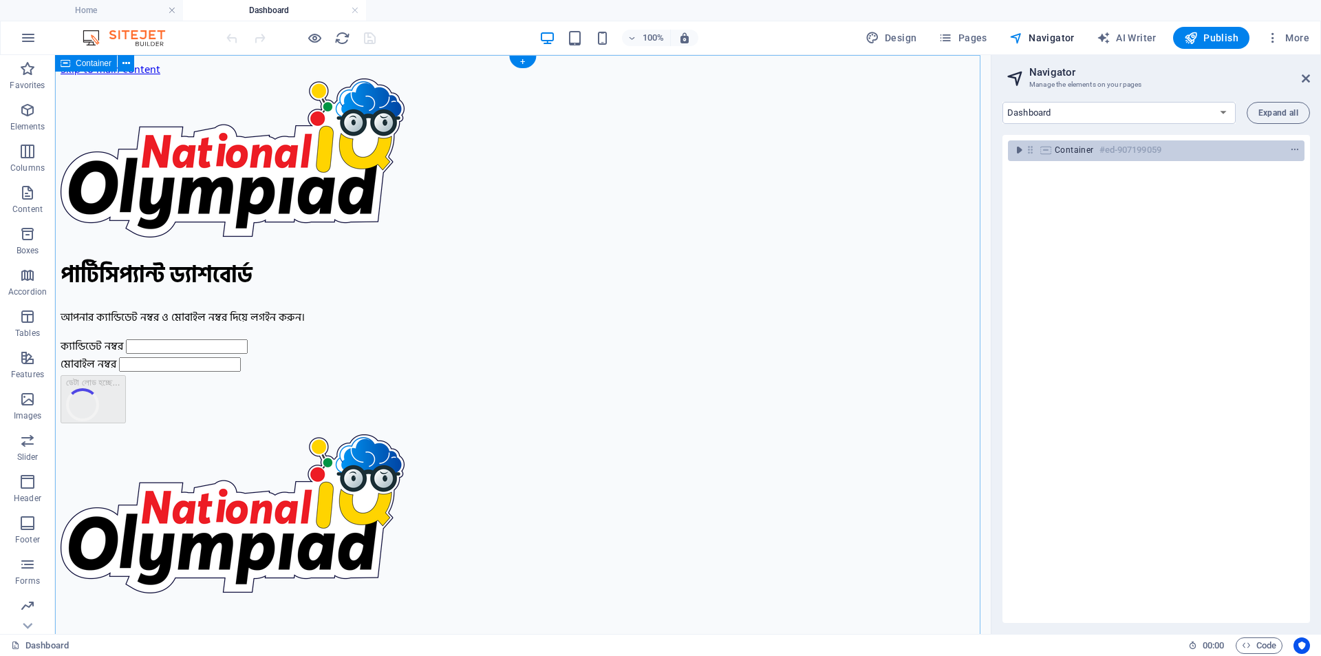
click at [1085, 151] on span "Container" at bounding box center [1074, 150] width 39 height 11
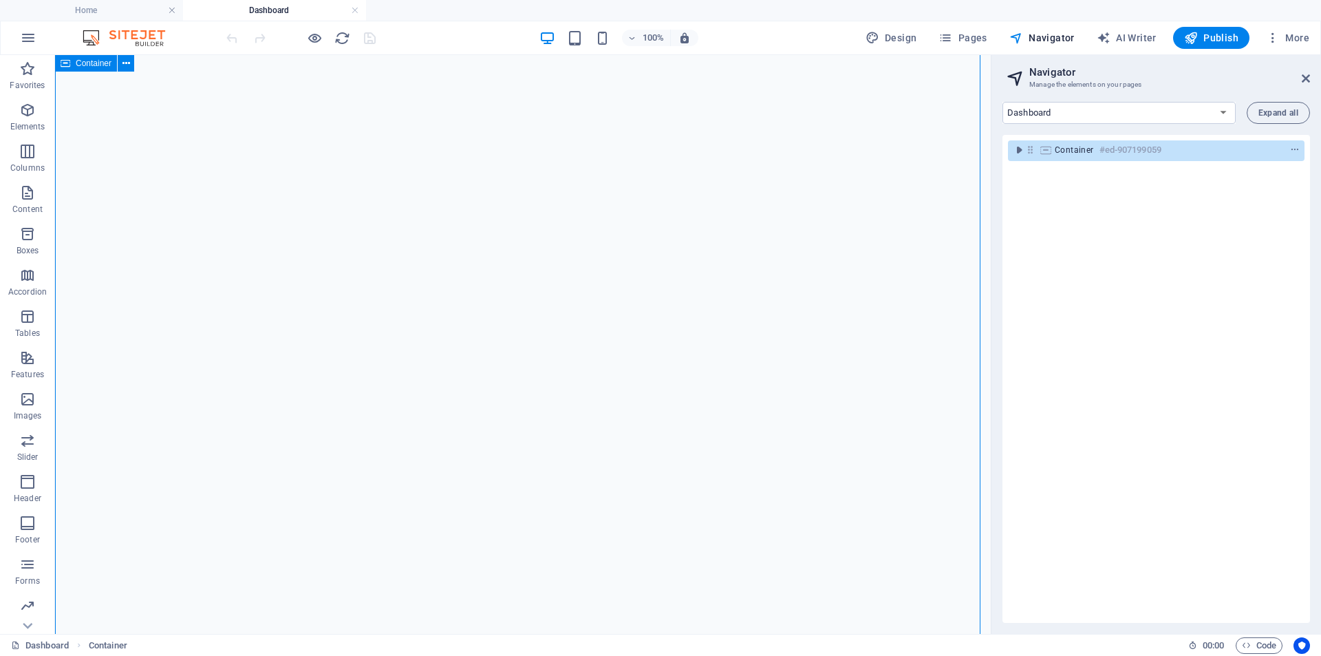
drag, startPoint x: 1192, startPoint y: 147, endPoint x: 90, endPoint y: 446, distance: 1141.9
click at [0, 0] on div "Container #ed-907199059" at bounding box center [0, 0] width 0 height 0
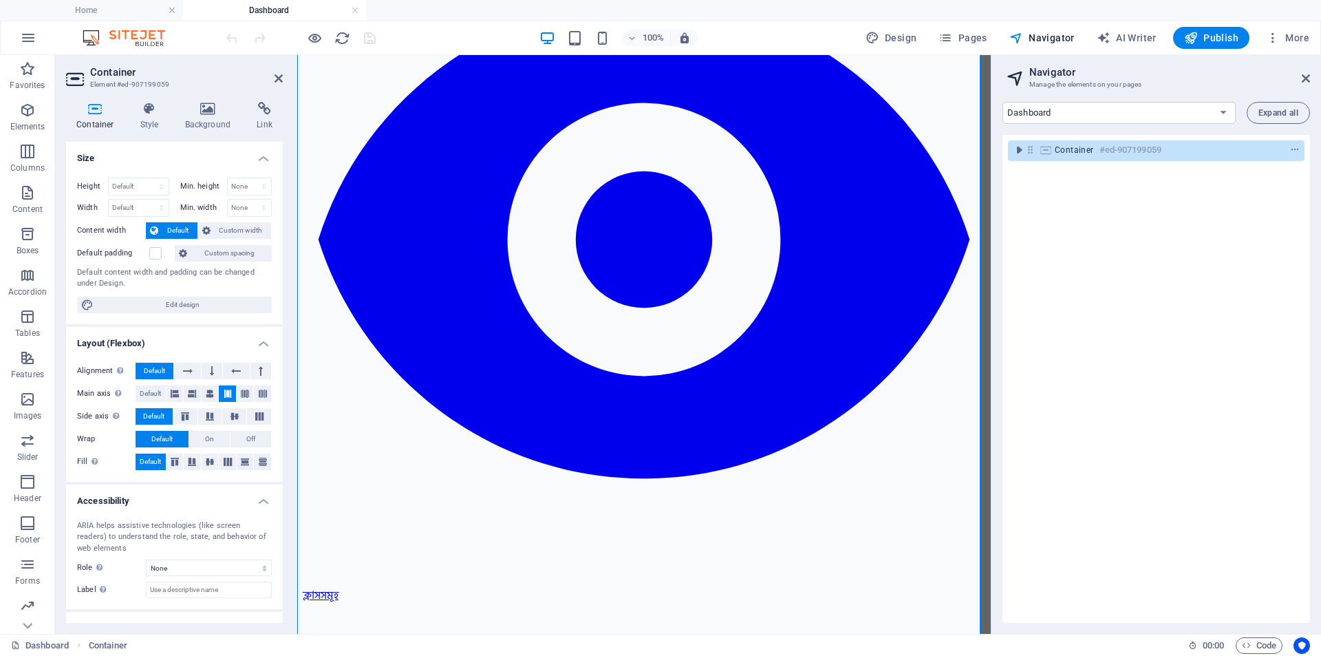
scroll to position [2114, 0]
click at [1295, 152] on icon "context-menu" at bounding box center [1296, 150] width 10 height 10
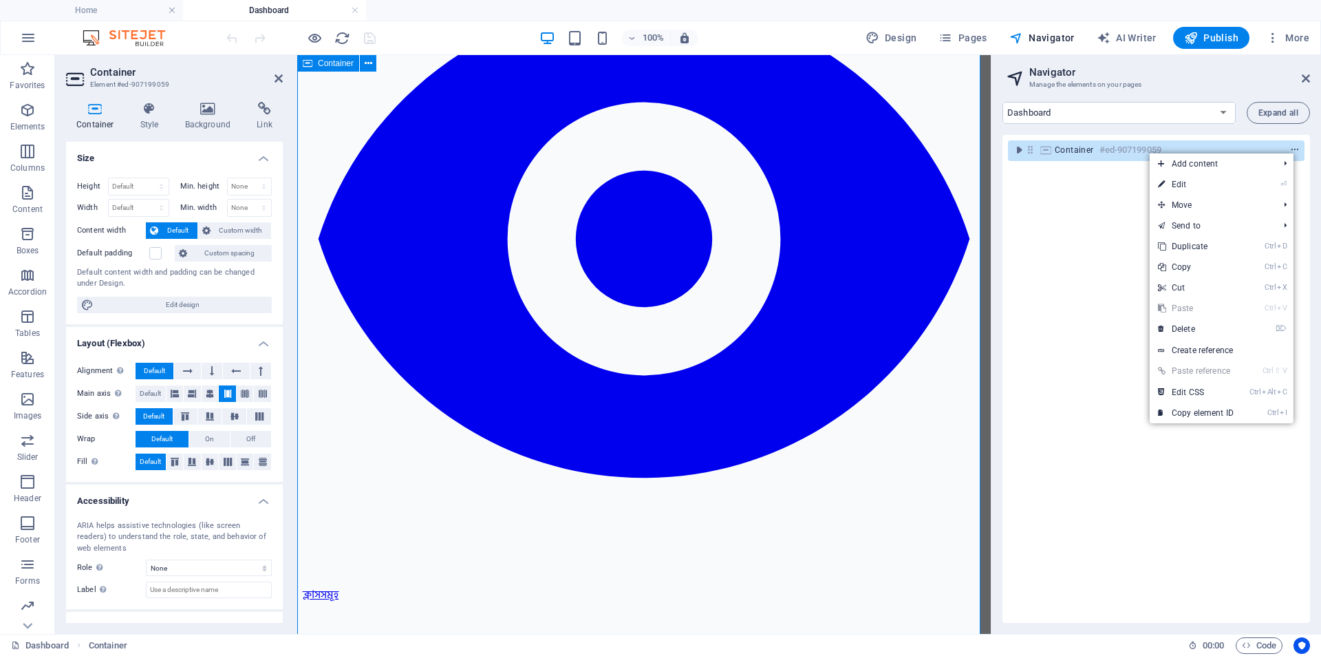
scroll to position [13429, 0]
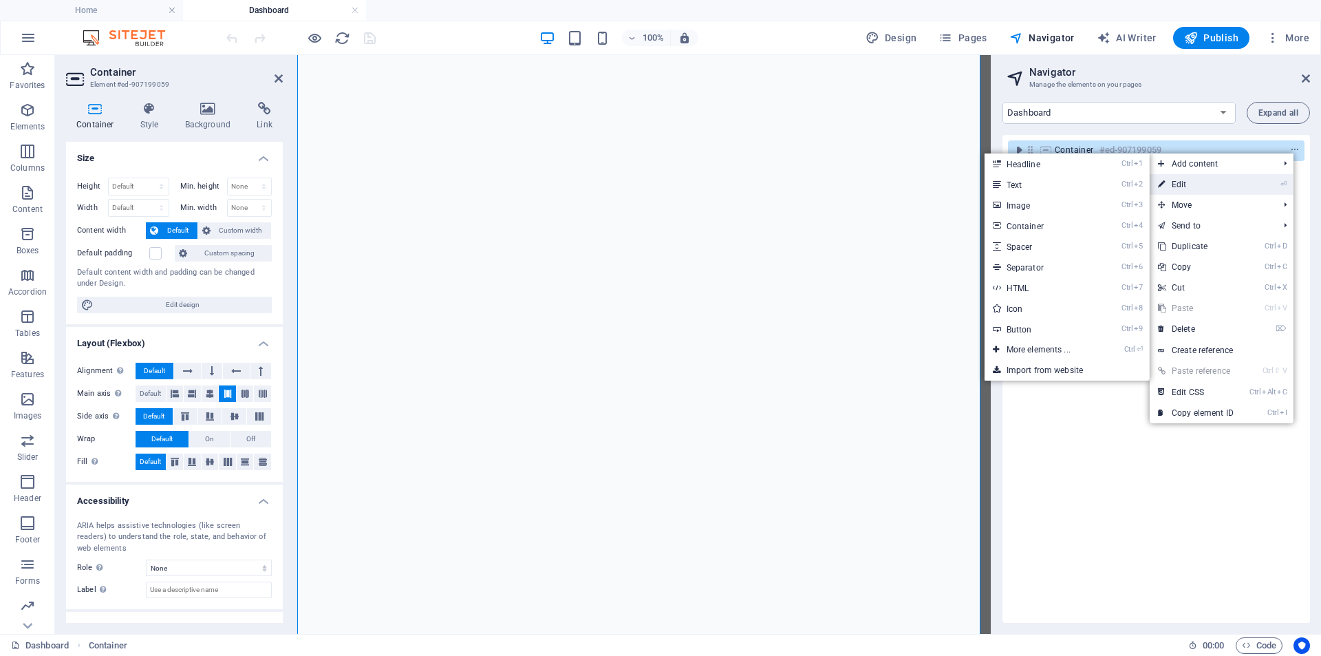
click at [1200, 183] on link "⏎ Edit" at bounding box center [1196, 184] width 92 height 21
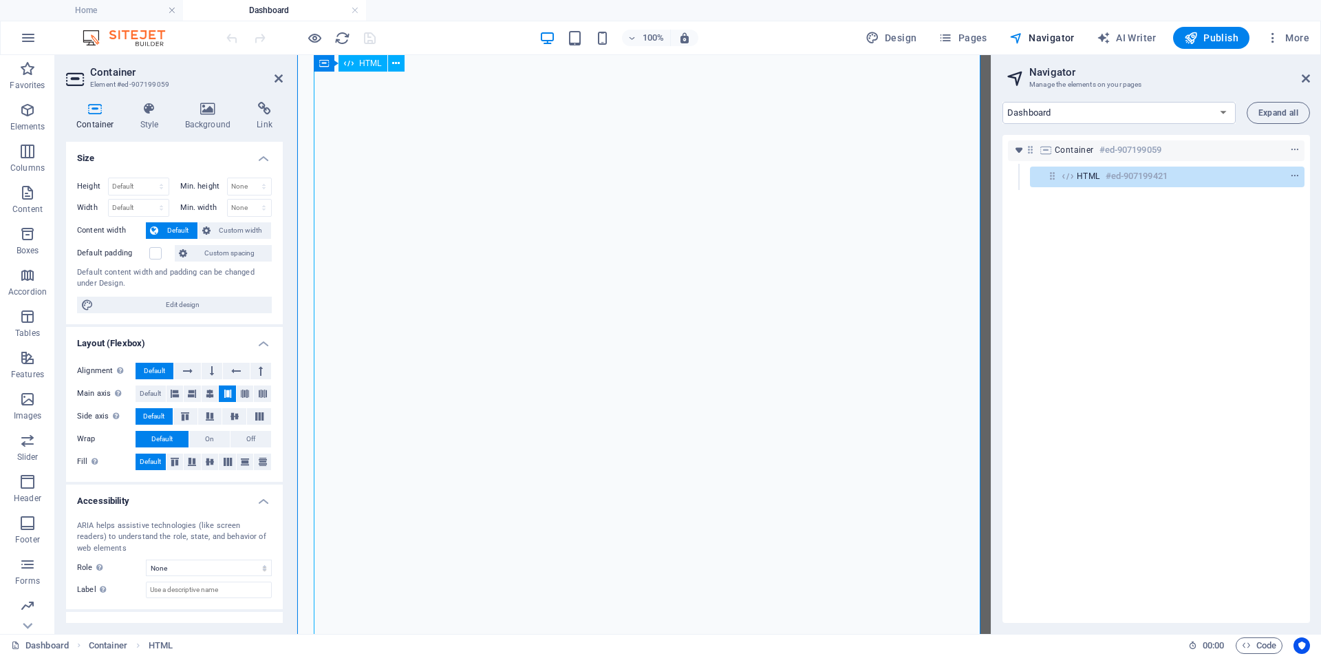
click at [1090, 176] on span "HTML" at bounding box center [1088, 176] width 23 height 11
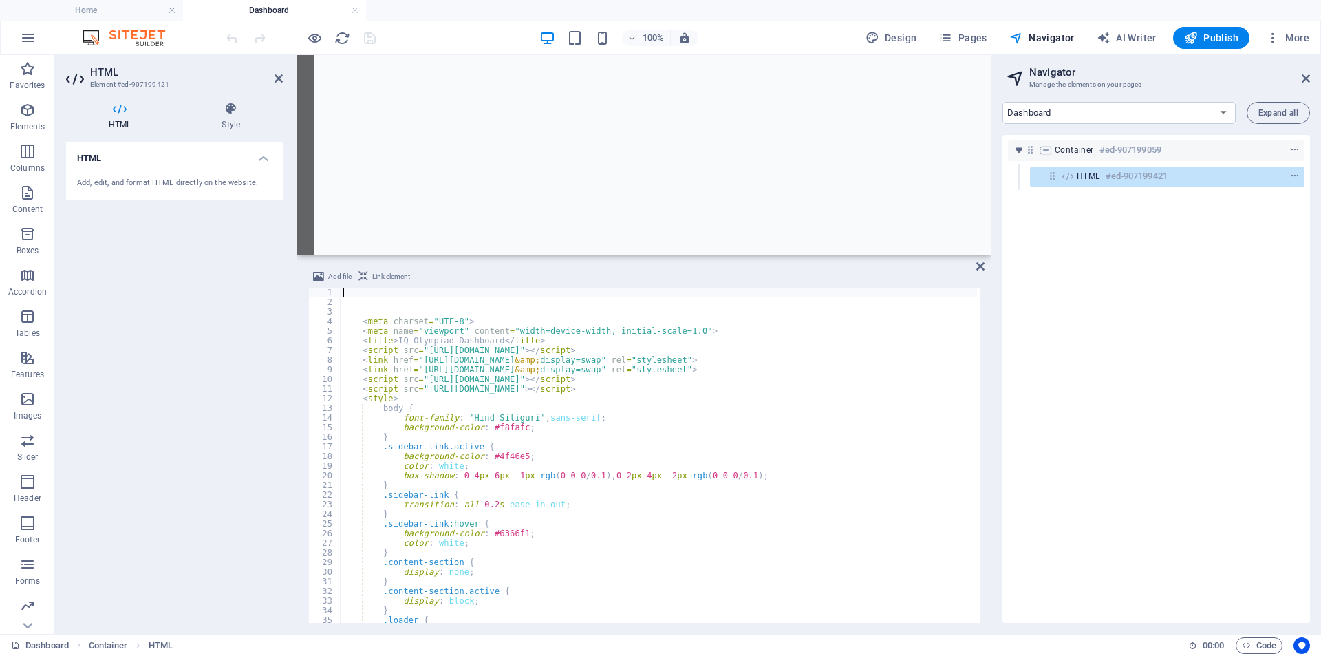
type textarea ".sidebar-link {"
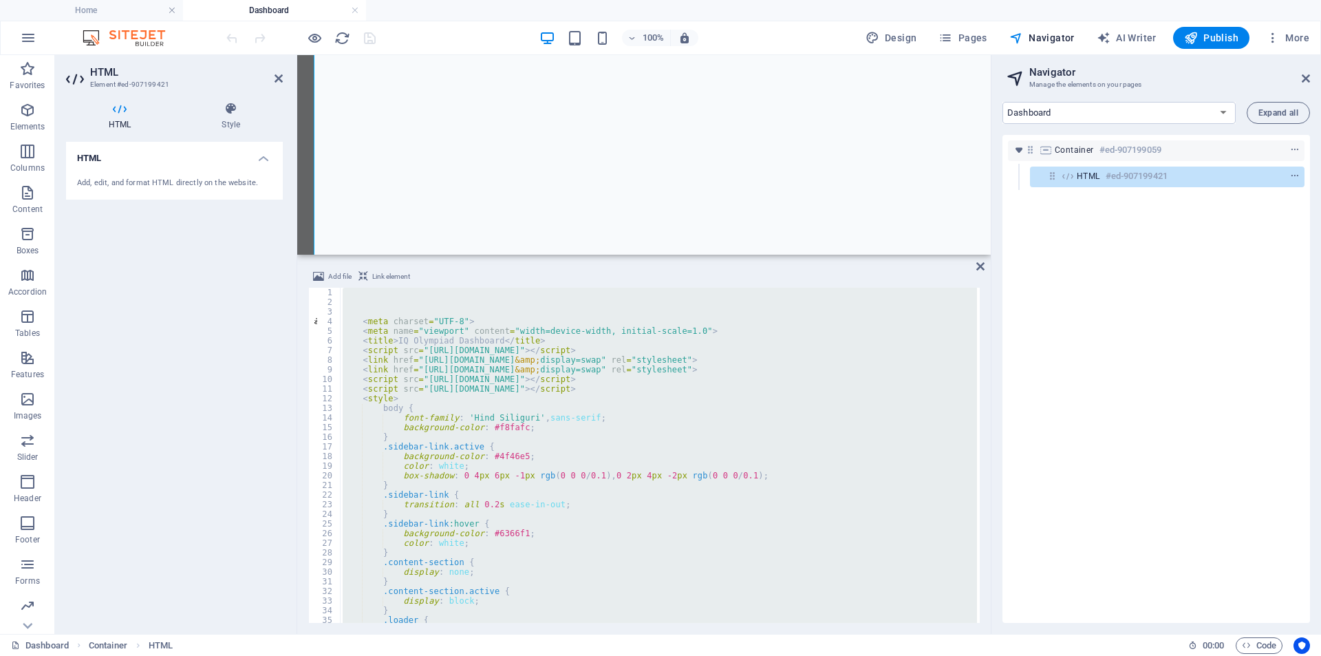
paste textarea
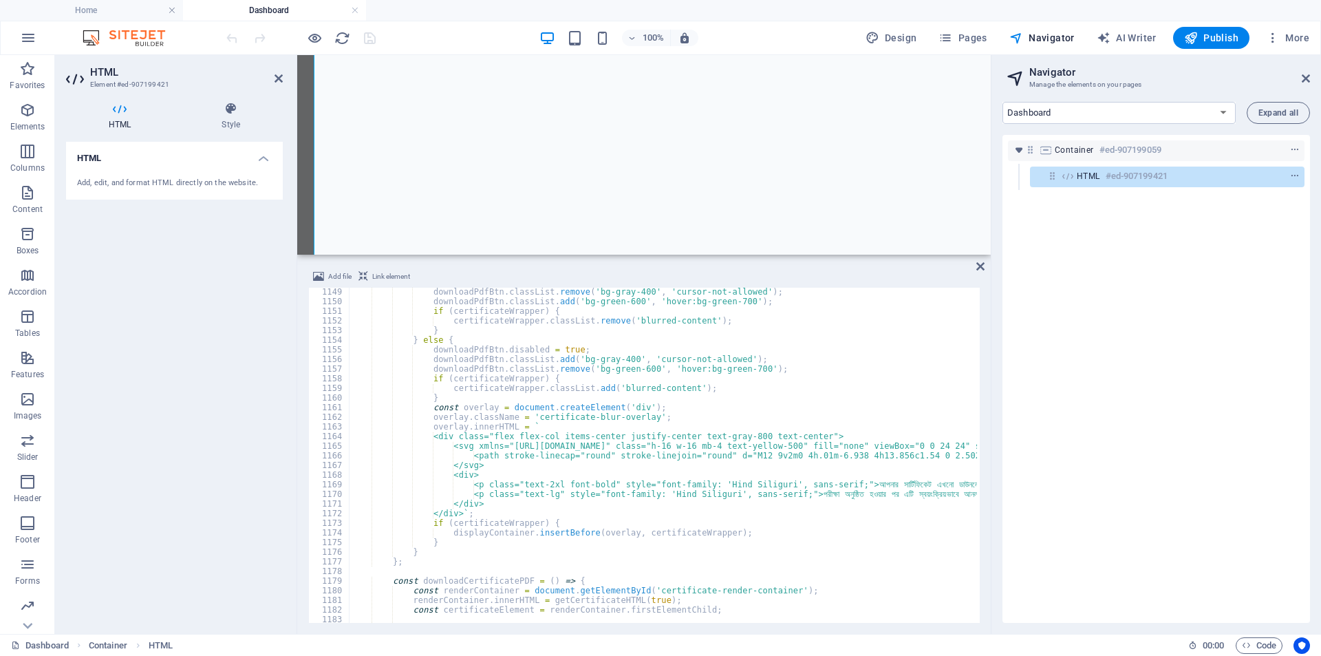
scroll to position [11021, 0]
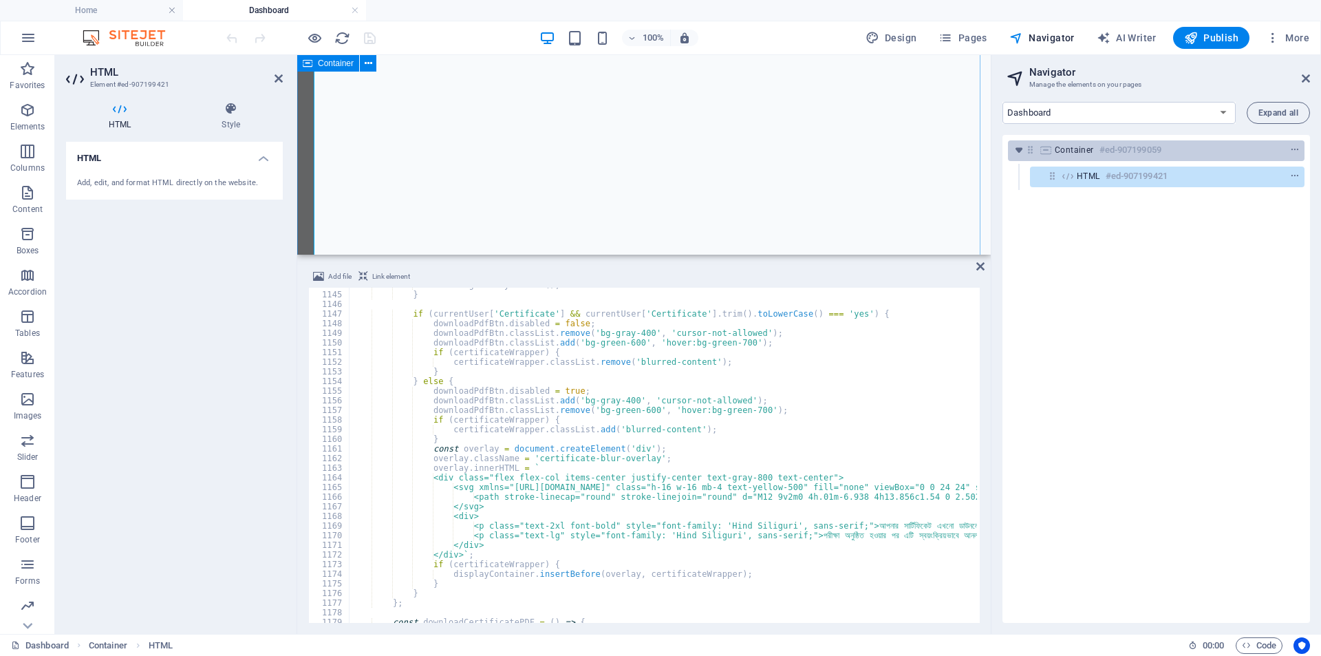
click at [1084, 151] on span "Container" at bounding box center [1074, 150] width 39 height 11
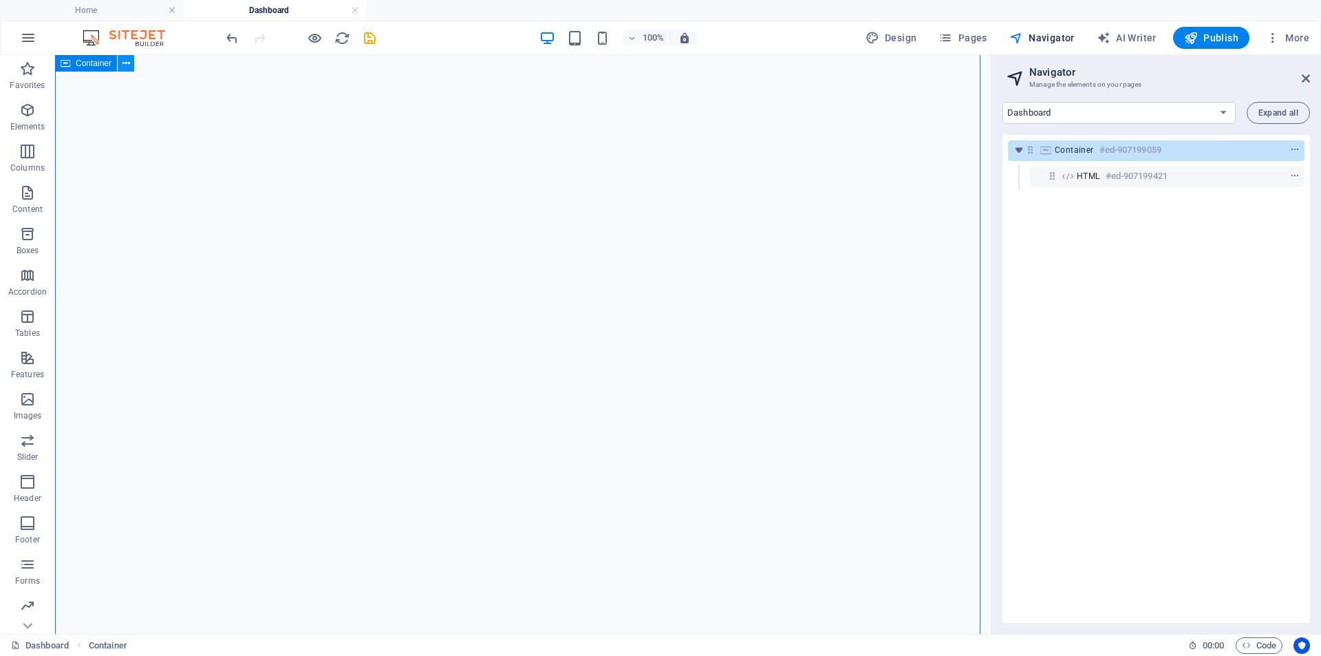
click at [123, 61] on icon at bounding box center [127, 63] width 8 height 14
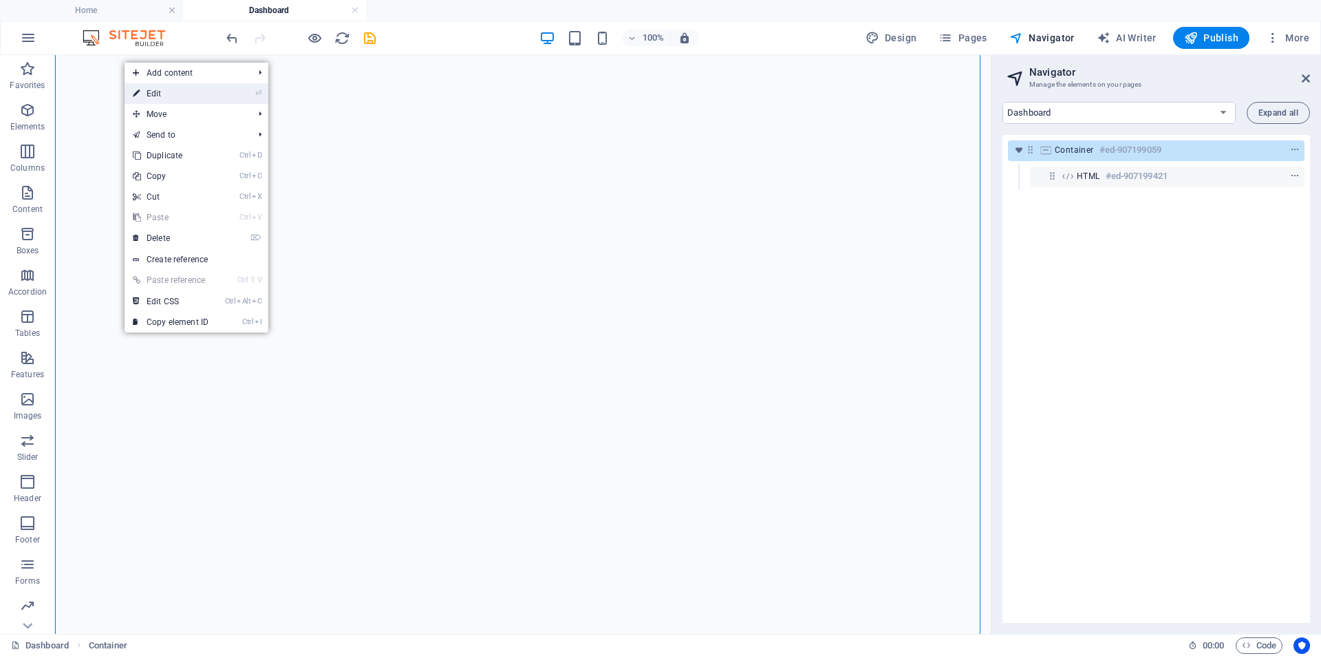
click at [149, 96] on link "⏎ Edit" at bounding box center [171, 93] width 92 height 21
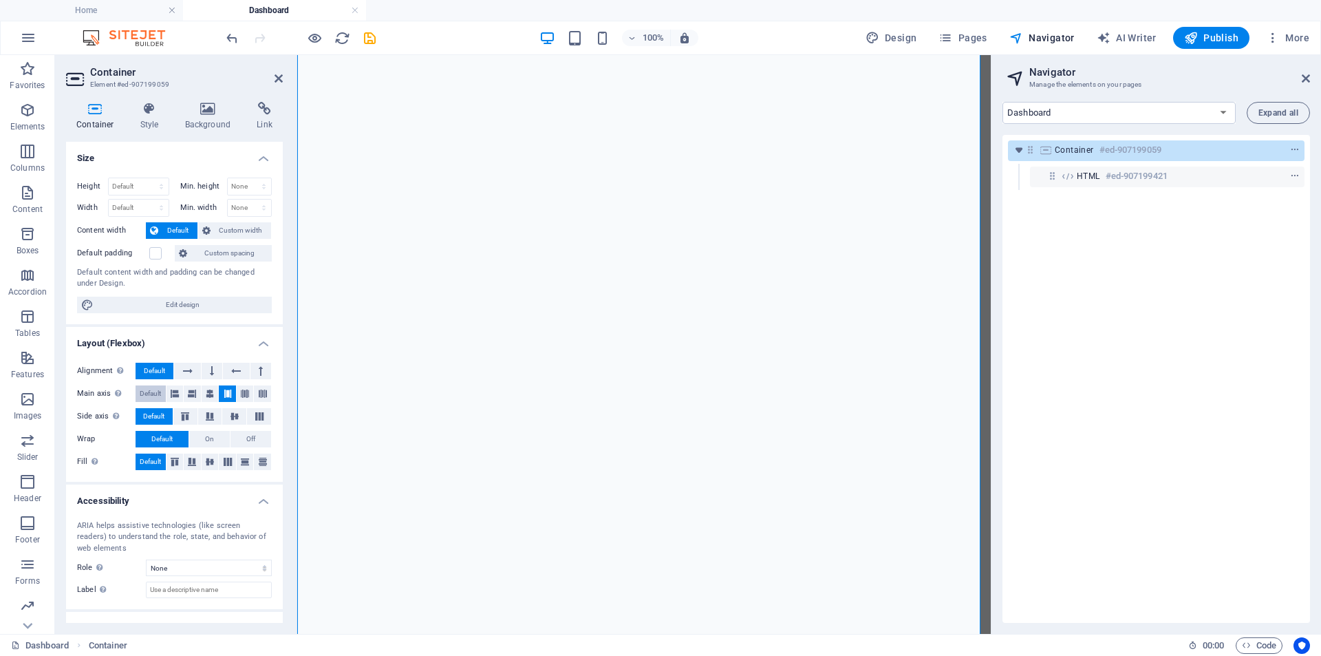
click at [150, 392] on span "Default" at bounding box center [150, 393] width 21 height 17
click at [233, 221] on div "Height Default px rem % vh vw Min. height None px rem % vh vw Width Default px …" at bounding box center [174, 246] width 217 height 158
click at [231, 227] on span "Custom width" at bounding box center [241, 230] width 53 height 17
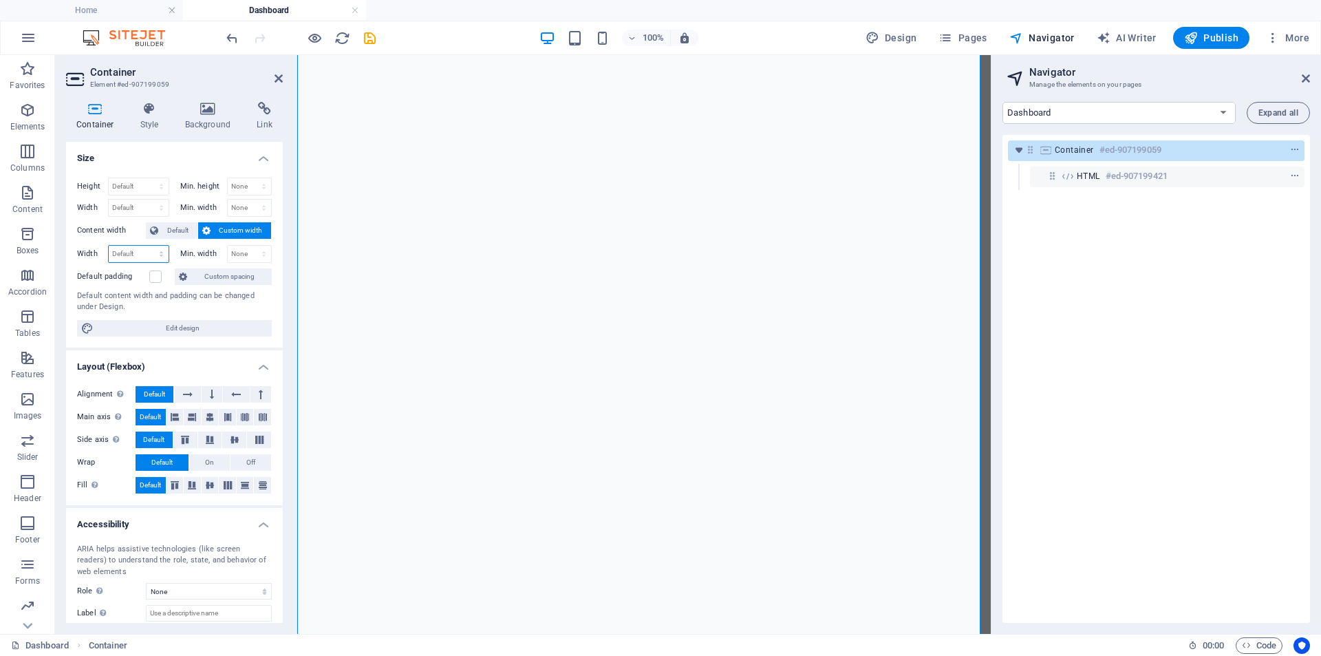
click at [133, 255] on select "Default px rem % em vh vw" at bounding box center [139, 254] width 60 height 17
click at [130, 253] on select "Default px rem % em vh vw" at bounding box center [139, 254] width 60 height 17
click at [179, 229] on span "Default" at bounding box center [177, 230] width 31 height 17
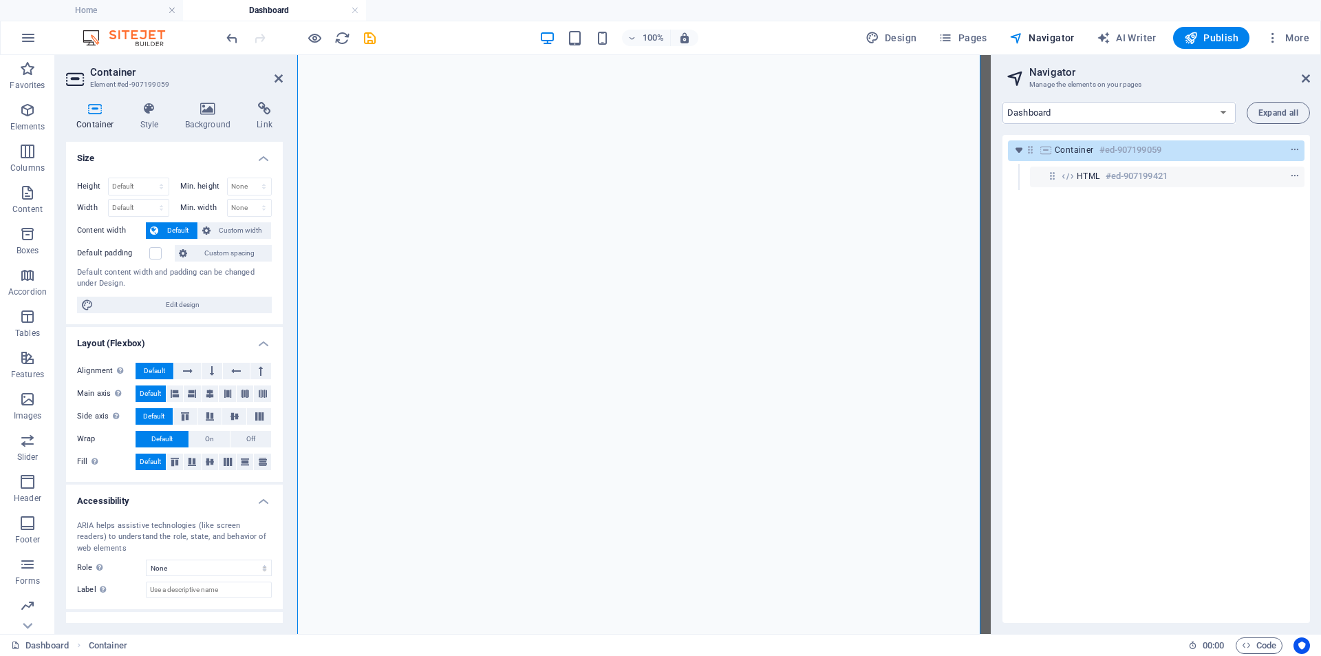
click at [195, 160] on h4 "Size" at bounding box center [174, 154] width 217 height 25
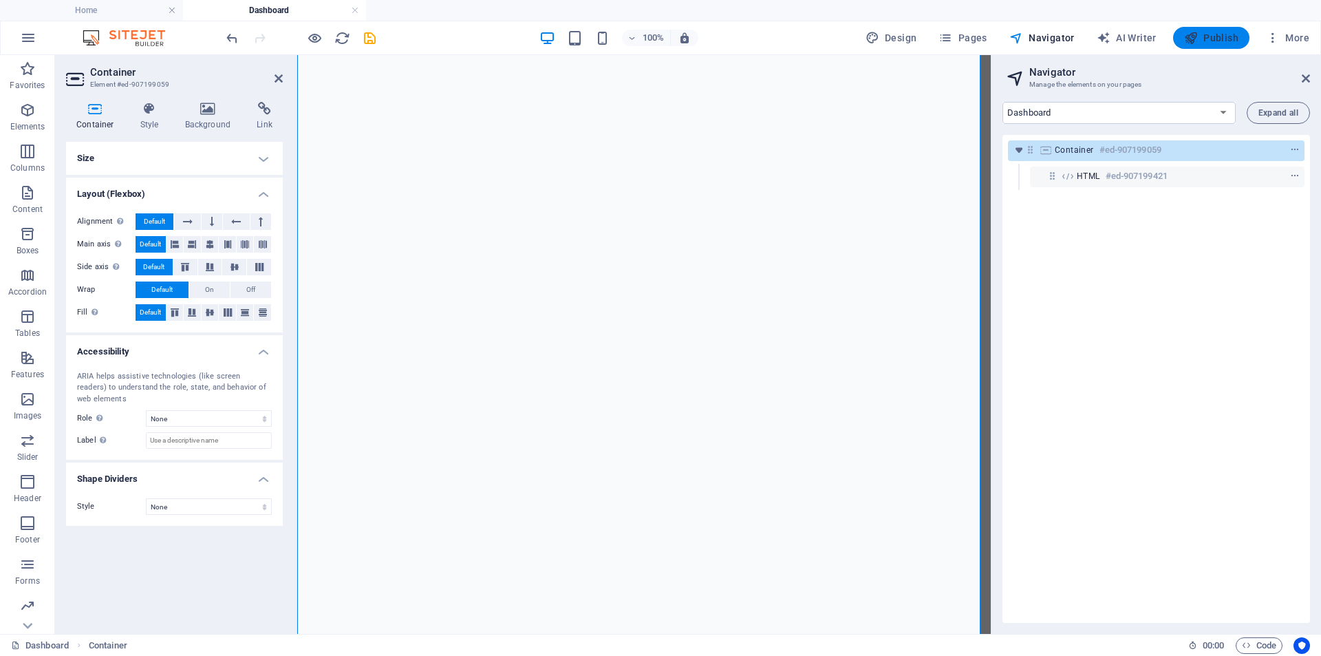
drag, startPoint x: 1220, startPoint y: 34, endPoint x: 1057, endPoint y: 85, distance: 170.9
click at [1220, 34] on span "Publish" at bounding box center [1212, 38] width 54 height 14
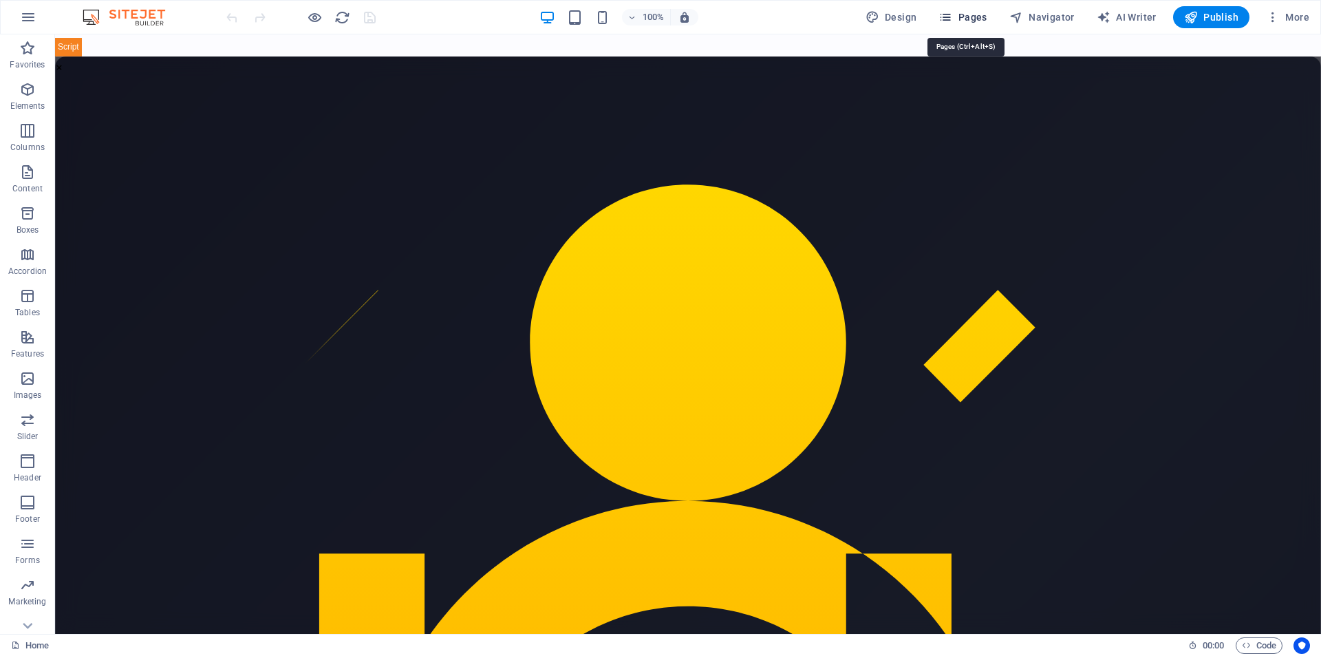
click at [979, 14] on span "Pages" at bounding box center [963, 17] width 48 height 14
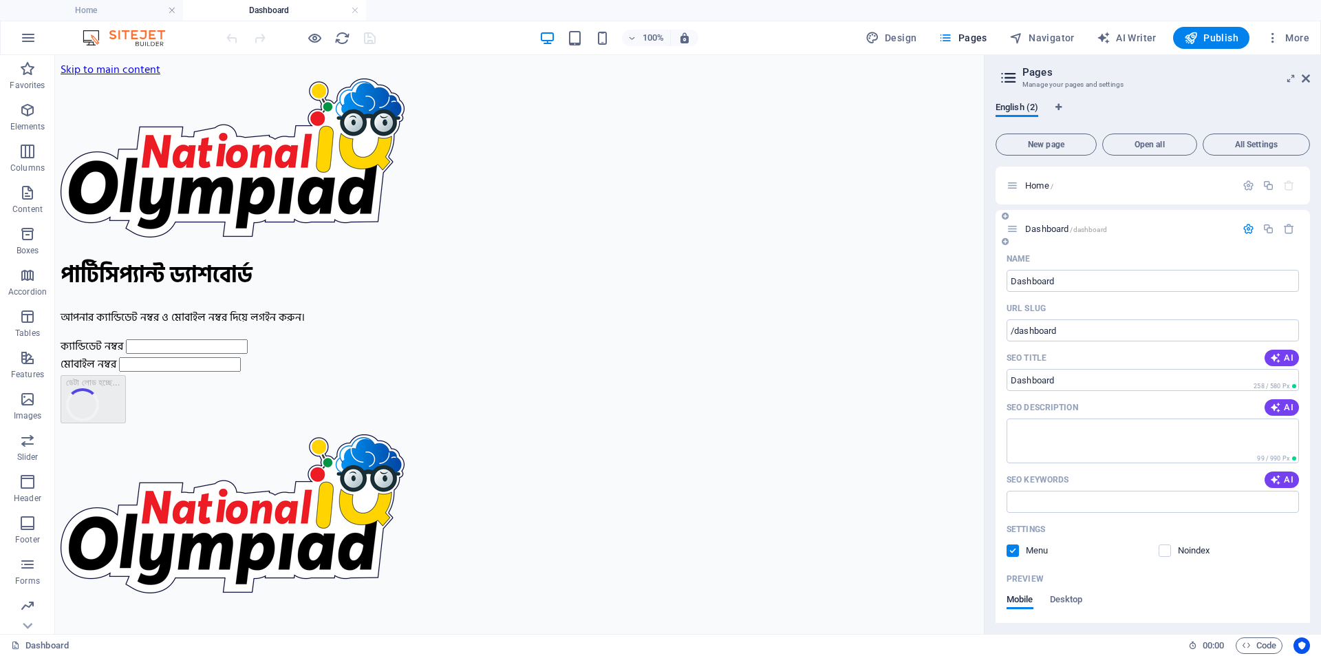
click at [0, 0] on icon "button" at bounding box center [0, 0] width 0 height 0
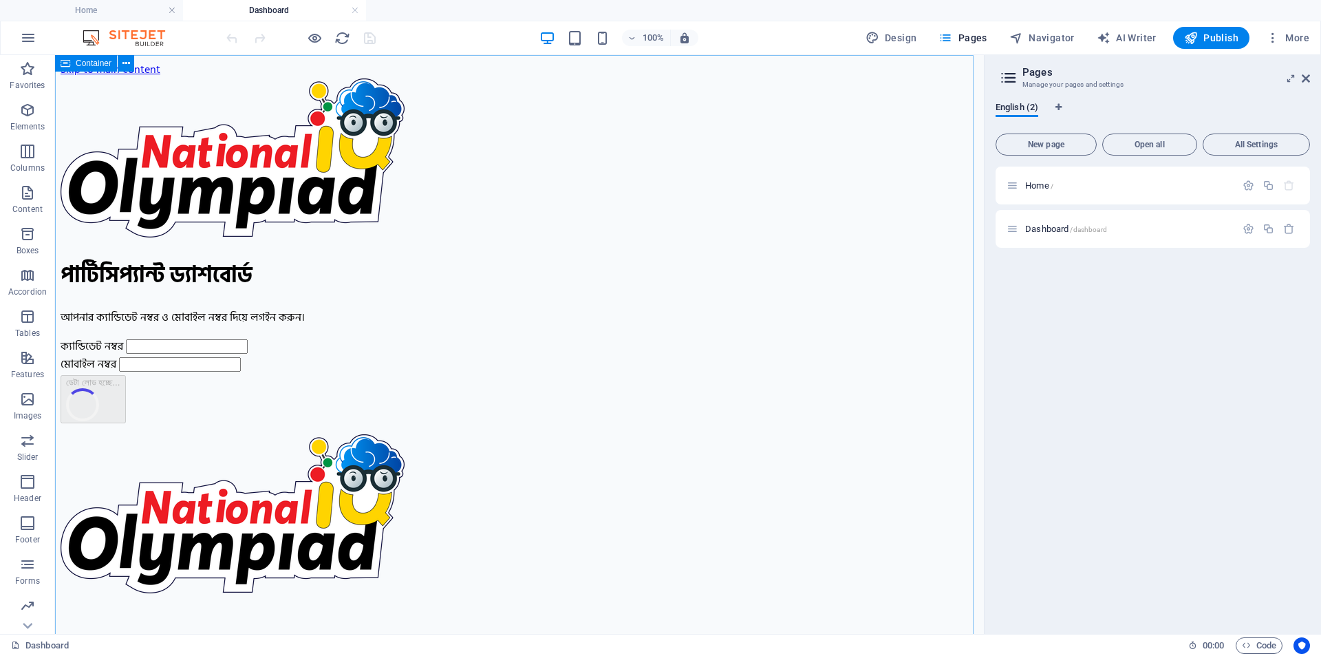
click at [89, 66] on span "Container" at bounding box center [94, 63] width 36 height 8
click at [123, 61] on icon at bounding box center [127, 63] width 8 height 14
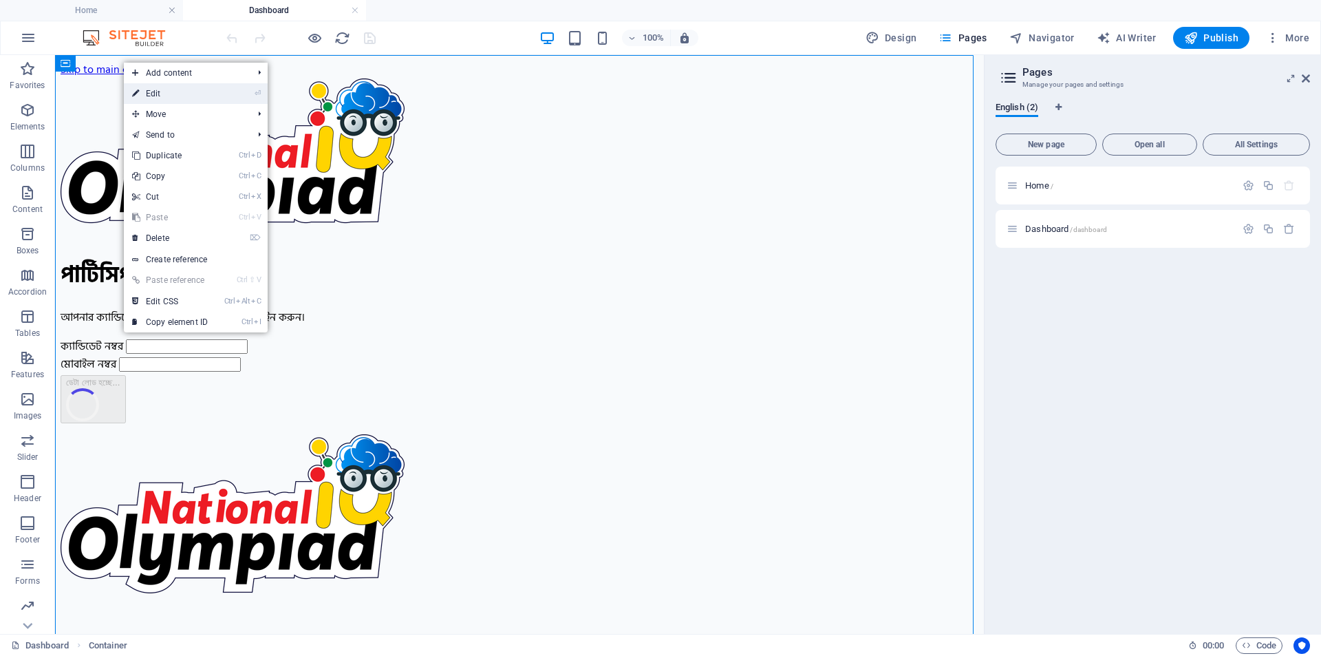
click at [0, 0] on link "⏎ Edit" at bounding box center [0, 0] width 0 height 0
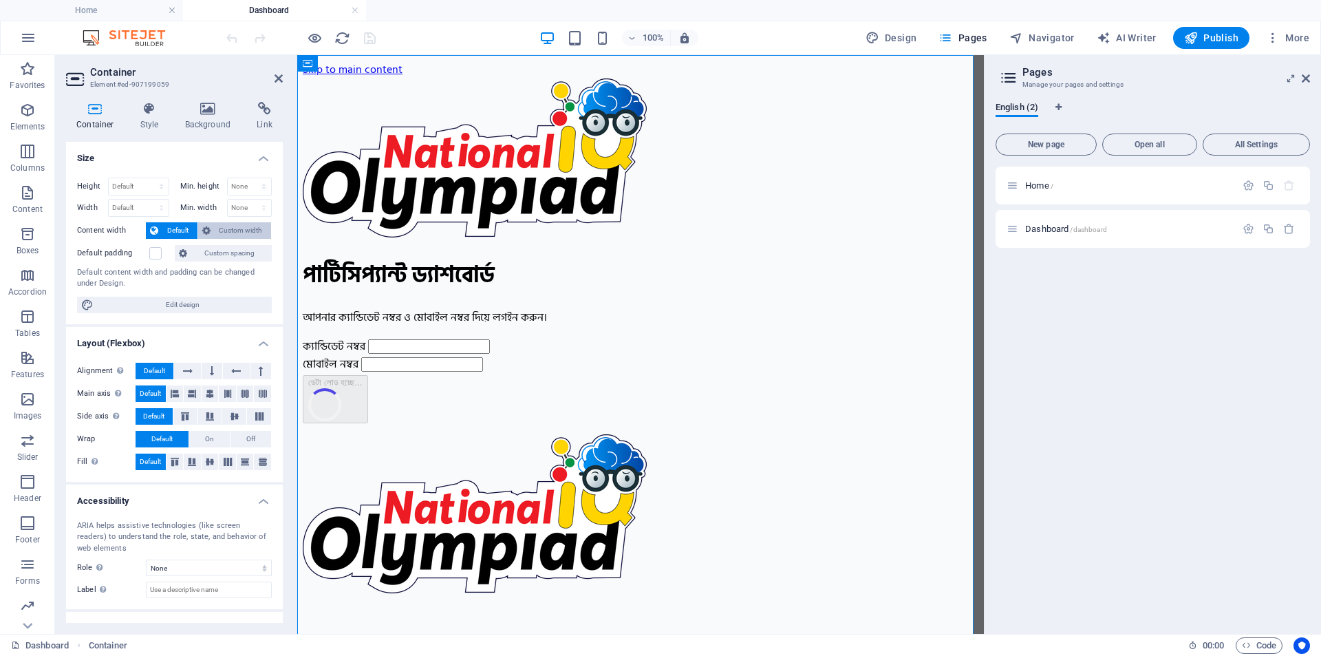
click at [217, 233] on span "Custom width" at bounding box center [241, 230] width 53 height 17
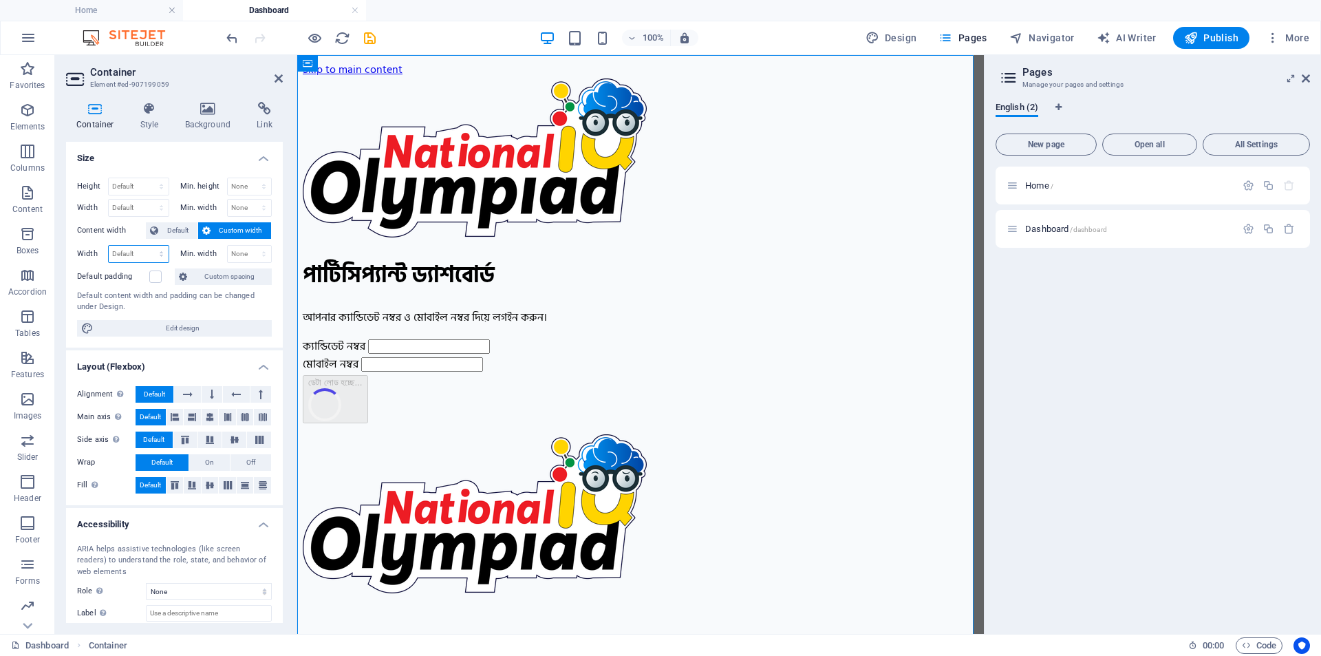
click at [118, 253] on select "Default px rem % em vh vw" at bounding box center [139, 254] width 60 height 17
select select "px"
click at [147, 246] on select "Default px rem % em vh vw" at bounding box center [139, 254] width 60 height 17
type input "1140"
click at [197, 114] on icon at bounding box center [208, 109] width 67 height 14
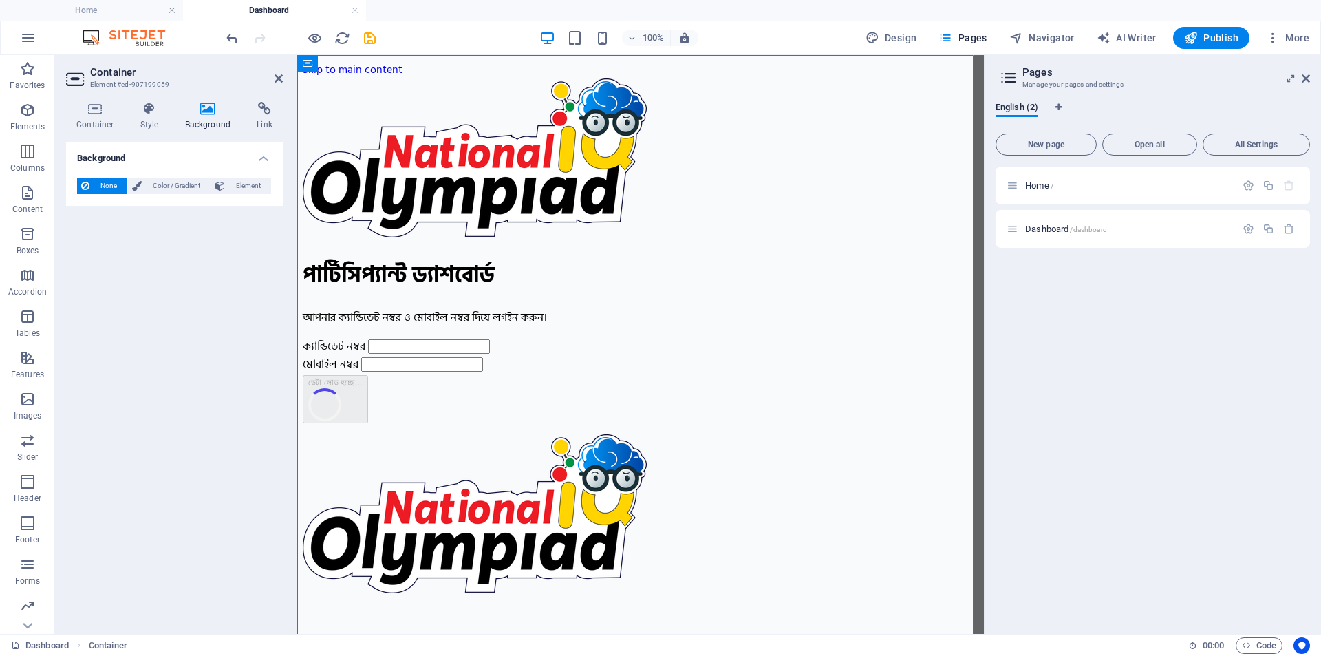
click at [100, 187] on span "None" at bounding box center [109, 186] width 30 height 17
click at [159, 187] on span "Color / Gradient" at bounding box center [176, 186] width 61 height 17
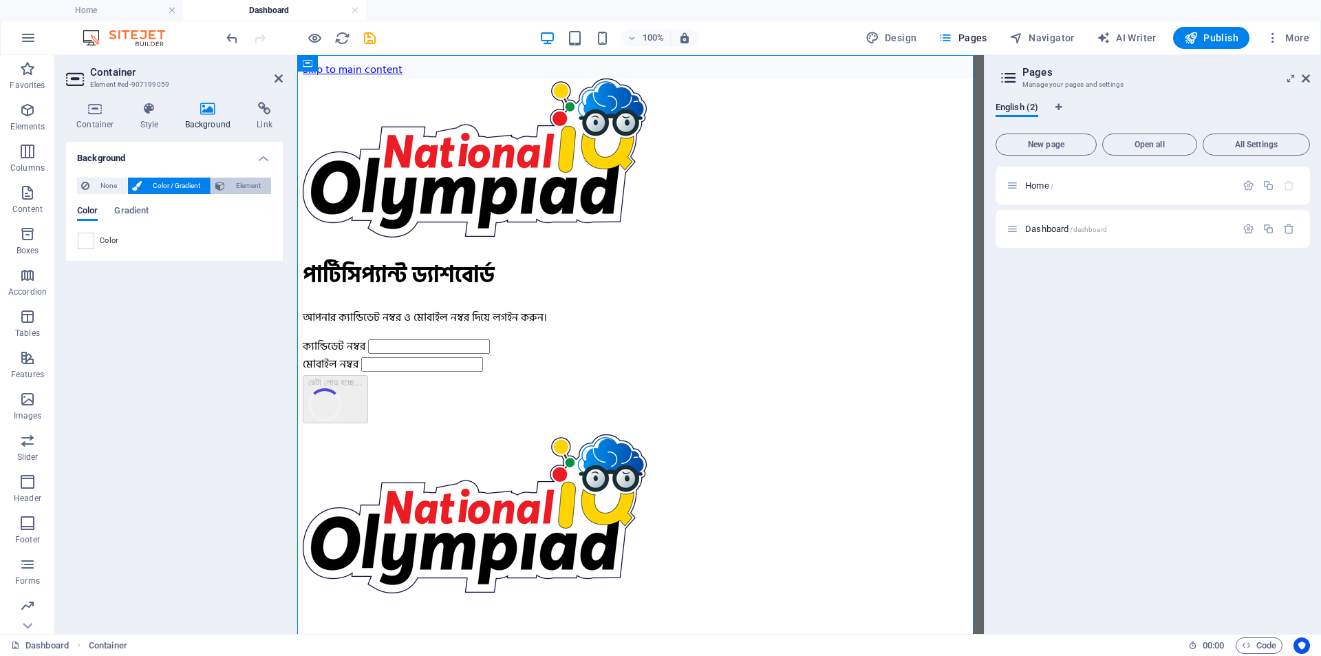
click at [258, 183] on span "Element" at bounding box center [248, 186] width 38 height 17
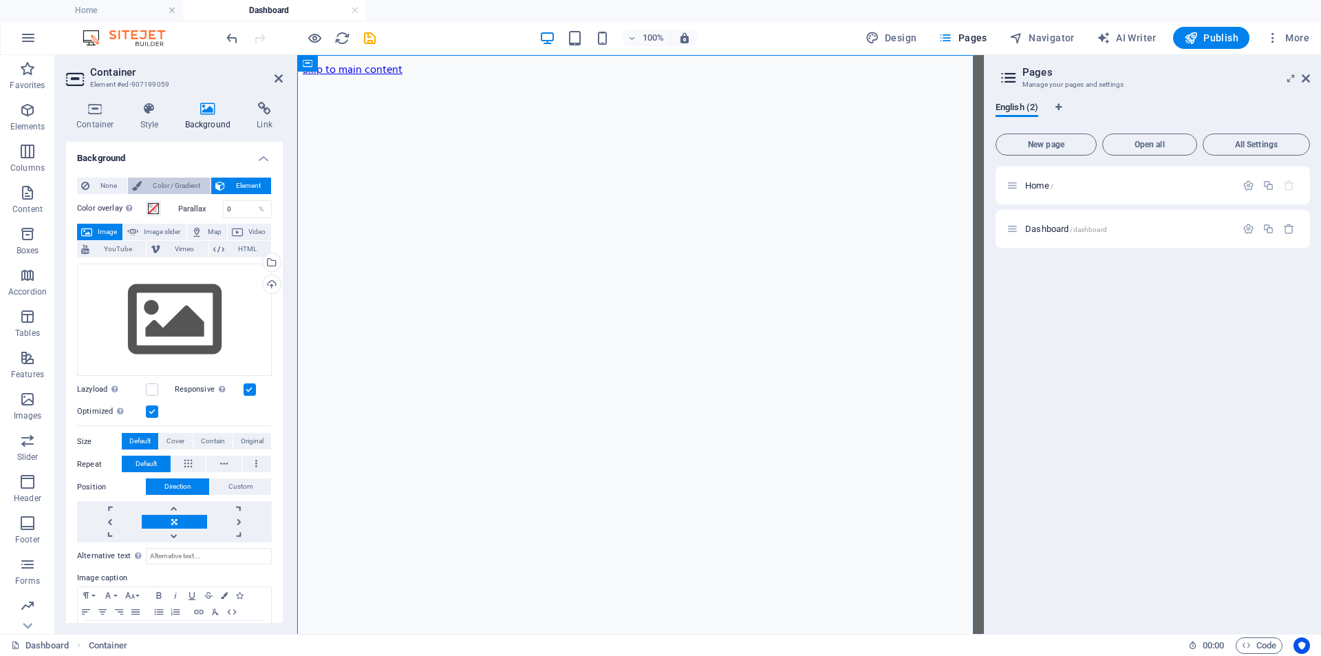
click at [149, 183] on span "Color / Gradient" at bounding box center [176, 186] width 61 height 17
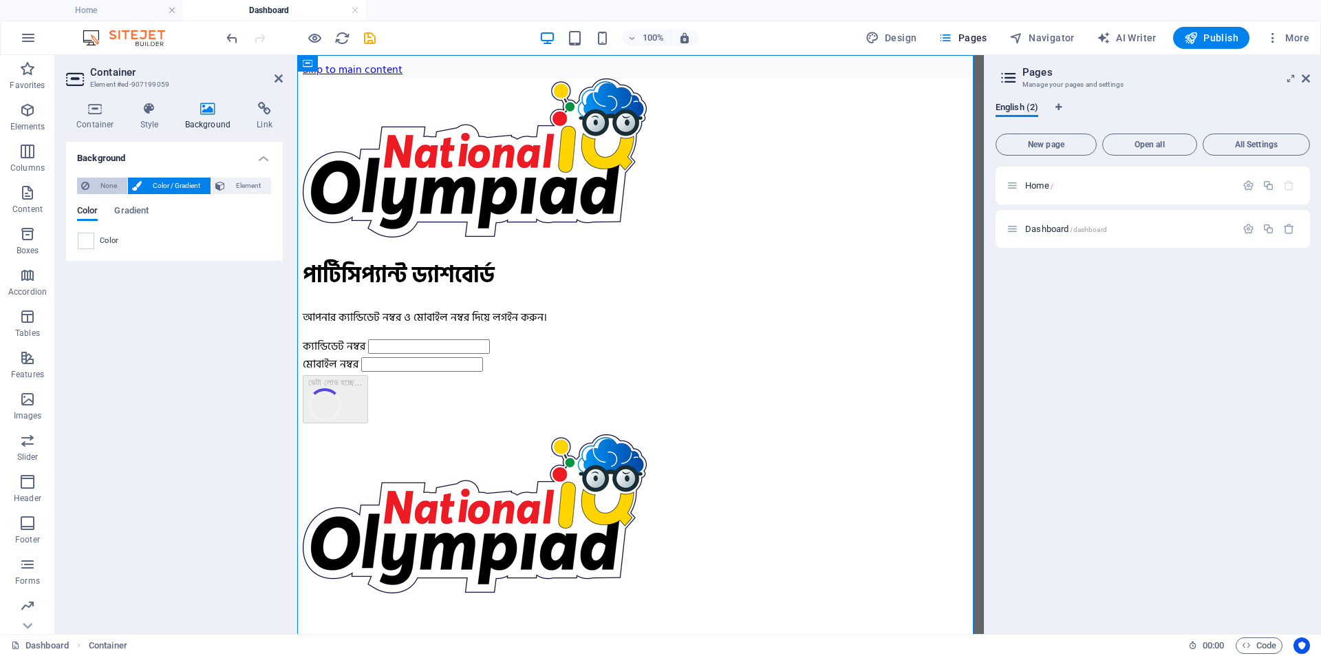
click at [100, 187] on span "None" at bounding box center [109, 186] width 30 height 17
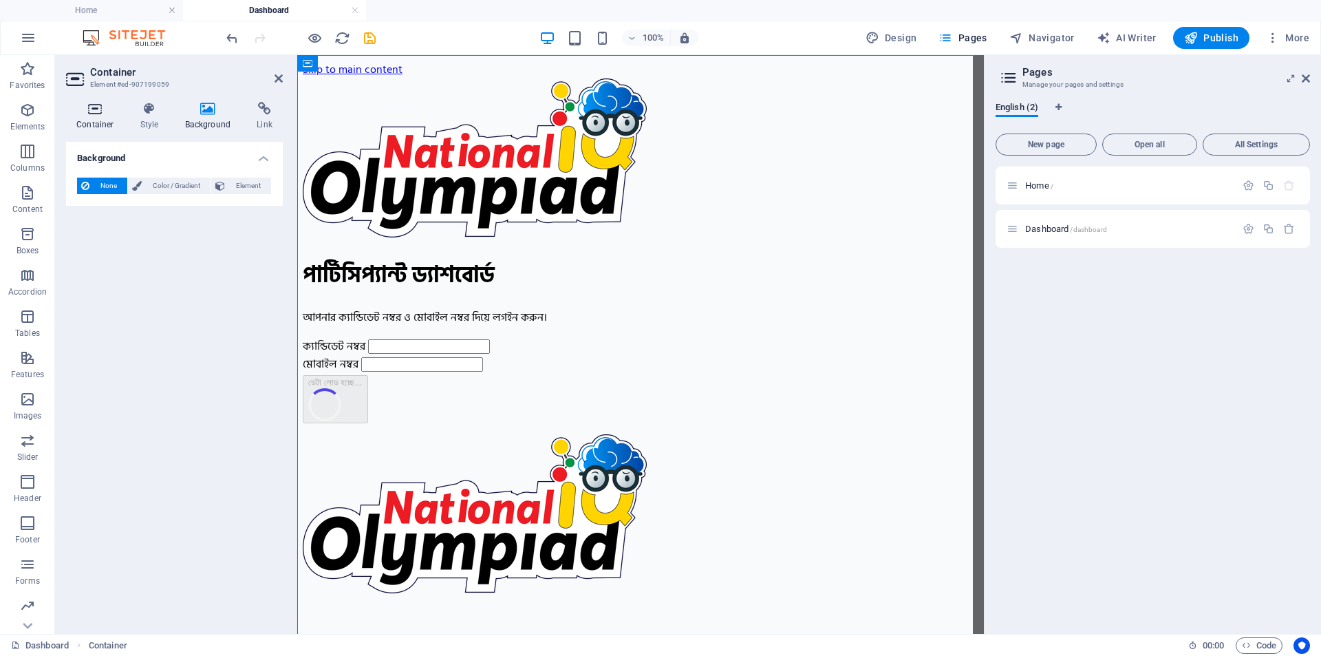
click at [97, 126] on h4 "Container" at bounding box center [98, 116] width 64 height 29
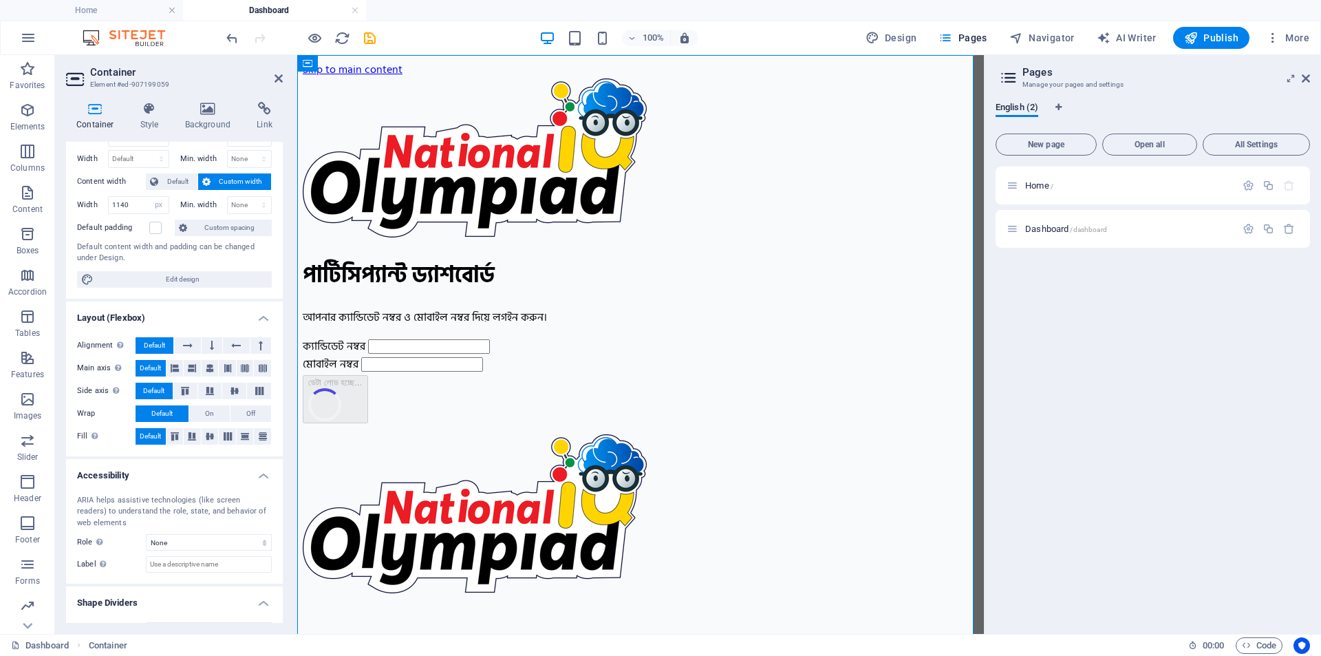
scroll to position [69, 0]
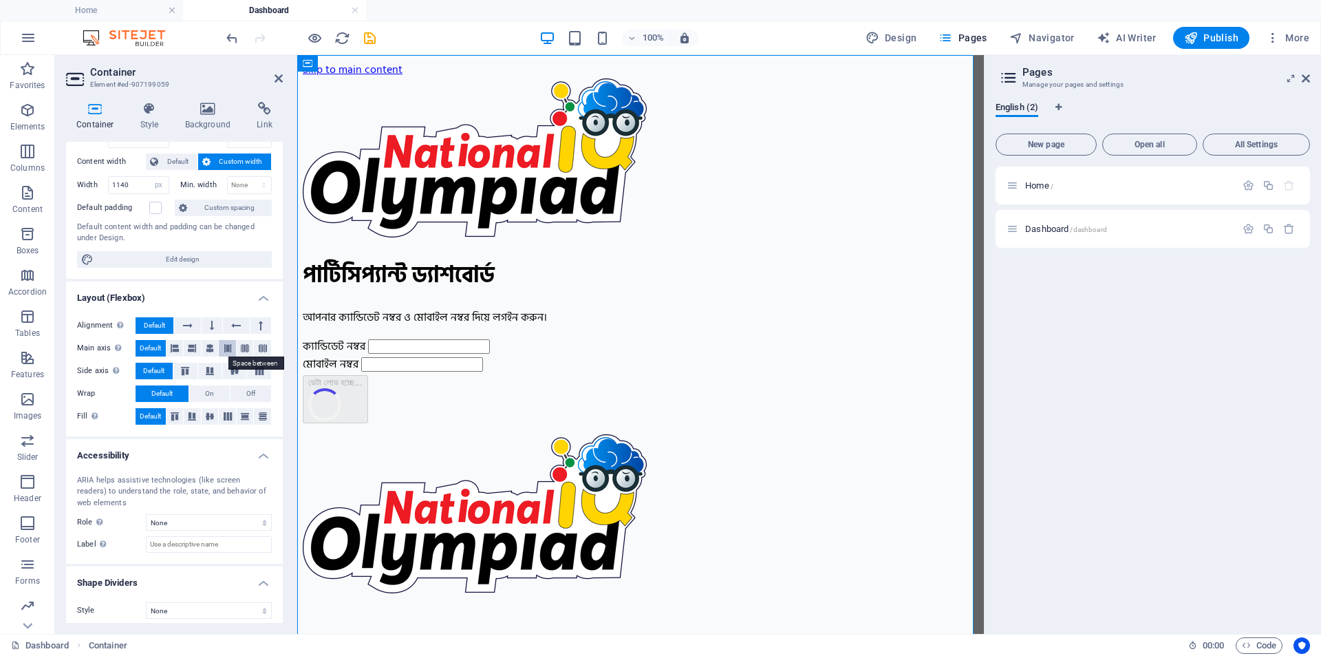
click at [229, 346] on icon at bounding box center [228, 348] width 8 height 17
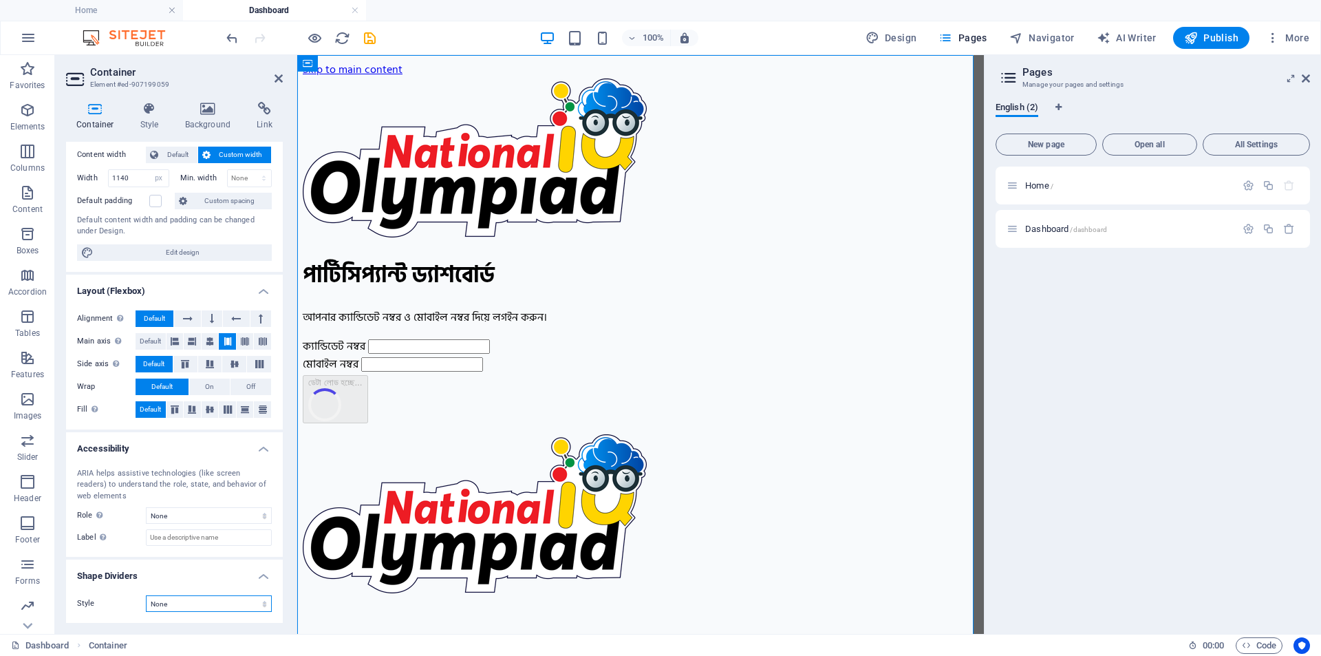
click at [173, 601] on select "None Triangle Square Diagonal Polygon 1 Polygon 2 Zigzag Multiple Zigzags Waves…" at bounding box center [209, 603] width 126 height 17
click at [179, 600] on select "None Triangle Square Diagonal Polygon 1 Polygon 2 Zigzag Multiple Zigzags Waves…" at bounding box center [209, 603] width 126 height 17
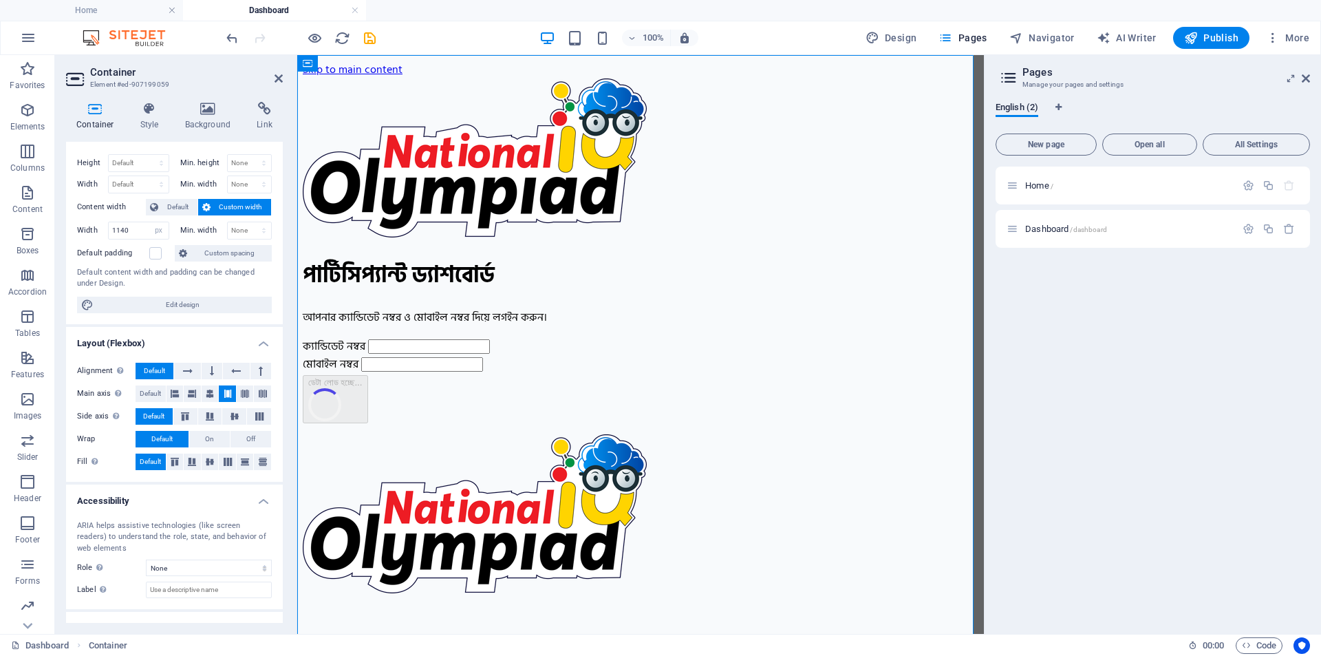
scroll to position [0, 0]
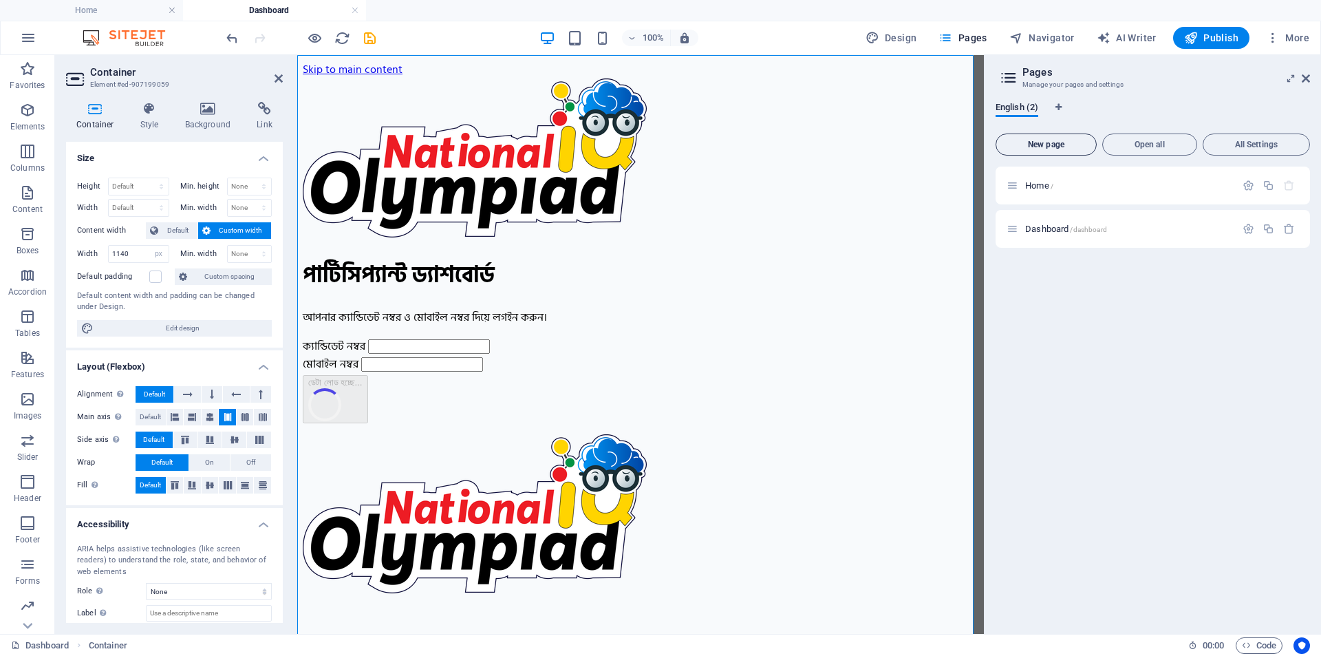
click at [0, 0] on span "New page" at bounding box center [0, 0] width 0 height 0
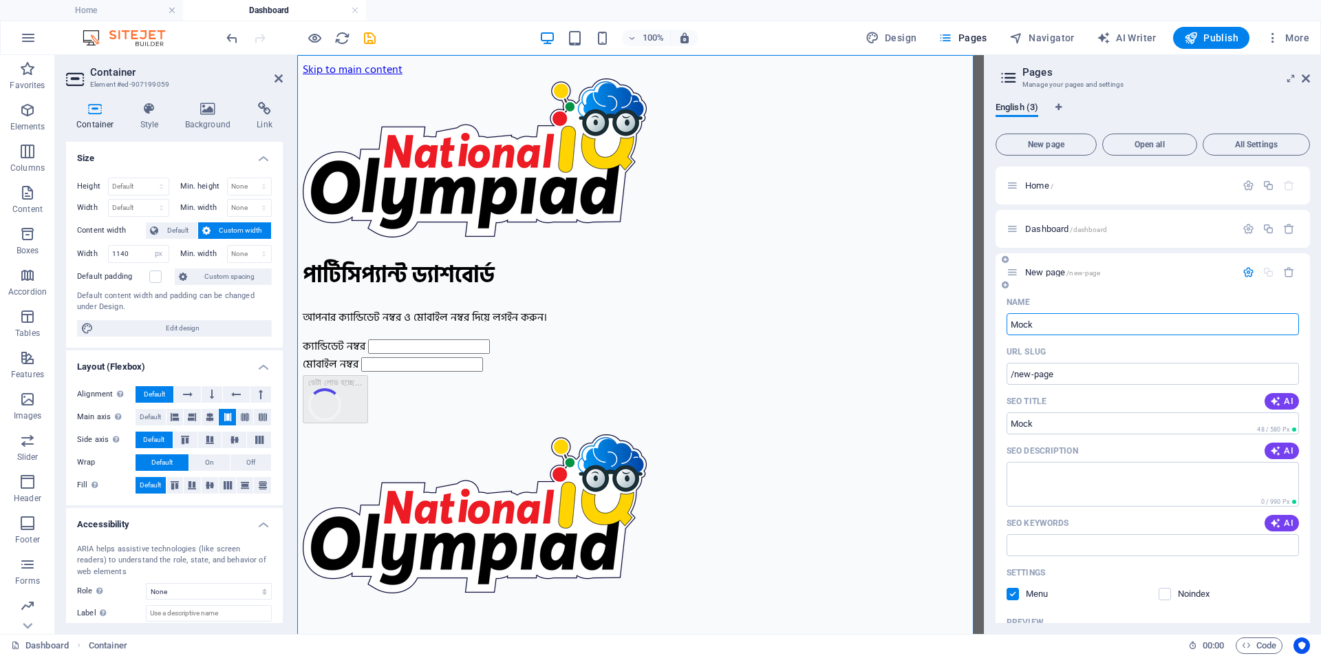
type input "Mock"
type input "/mock"
paste input "http://iqolympiad.com/mock-test"
type input "http://iqolympiad.com/mock-test"
type input "/http-iqolympiad-com-mock-test"
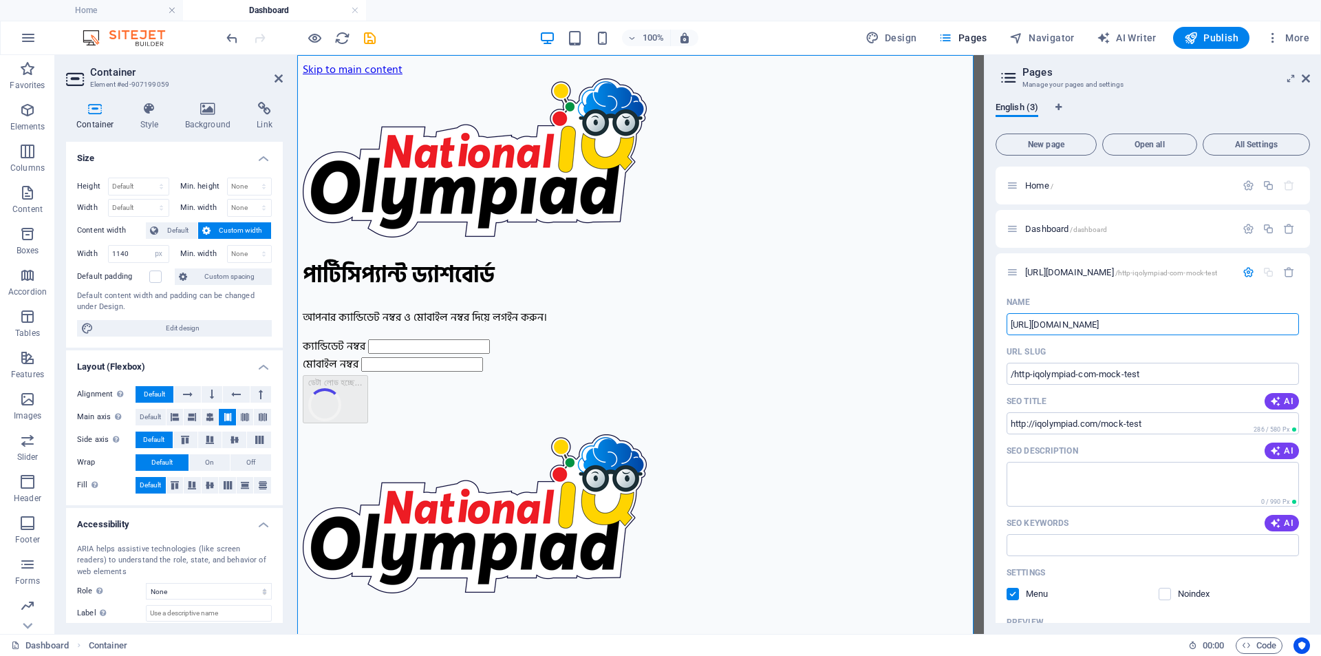
drag, startPoint x: 1066, startPoint y: 329, endPoint x: 992, endPoint y: 330, distance: 74.3
click at [992, 330] on div "English (3) New page Open all All Settings Home / Dashboard /dashboard http://i…" at bounding box center [1153, 362] width 337 height 543
click at [1107, 327] on input "http://iqolympiad.com/mock-test" at bounding box center [1153, 324] width 293 height 22
type input "http://iqolympiad.com/mock-test"
drag, startPoint x: 1102, startPoint y: 378, endPoint x: 1016, endPoint y: 377, distance: 86.0
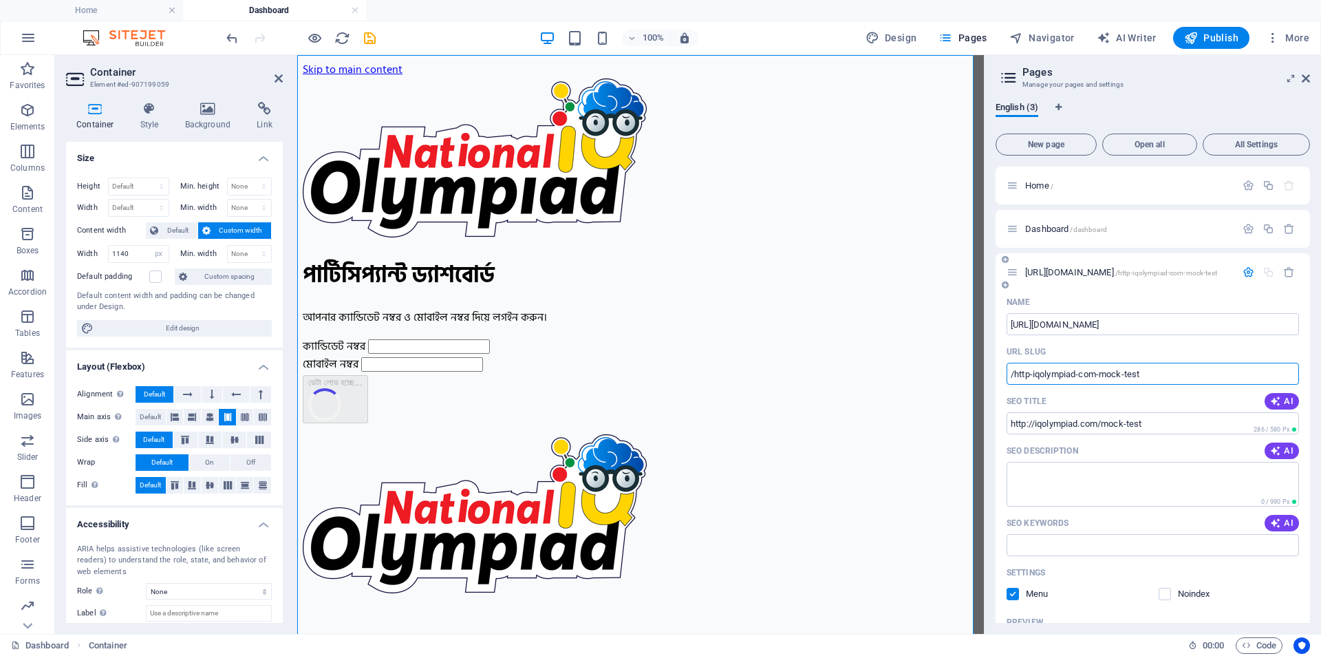
click at [1016, 377] on input "/http-iqolympiad-com-mock-test" at bounding box center [1153, 374] width 293 height 22
type input "/mock-test"
click at [1104, 323] on input "http://iqolympiad.com/mock-test" at bounding box center [1153, 324] width 293 height 22
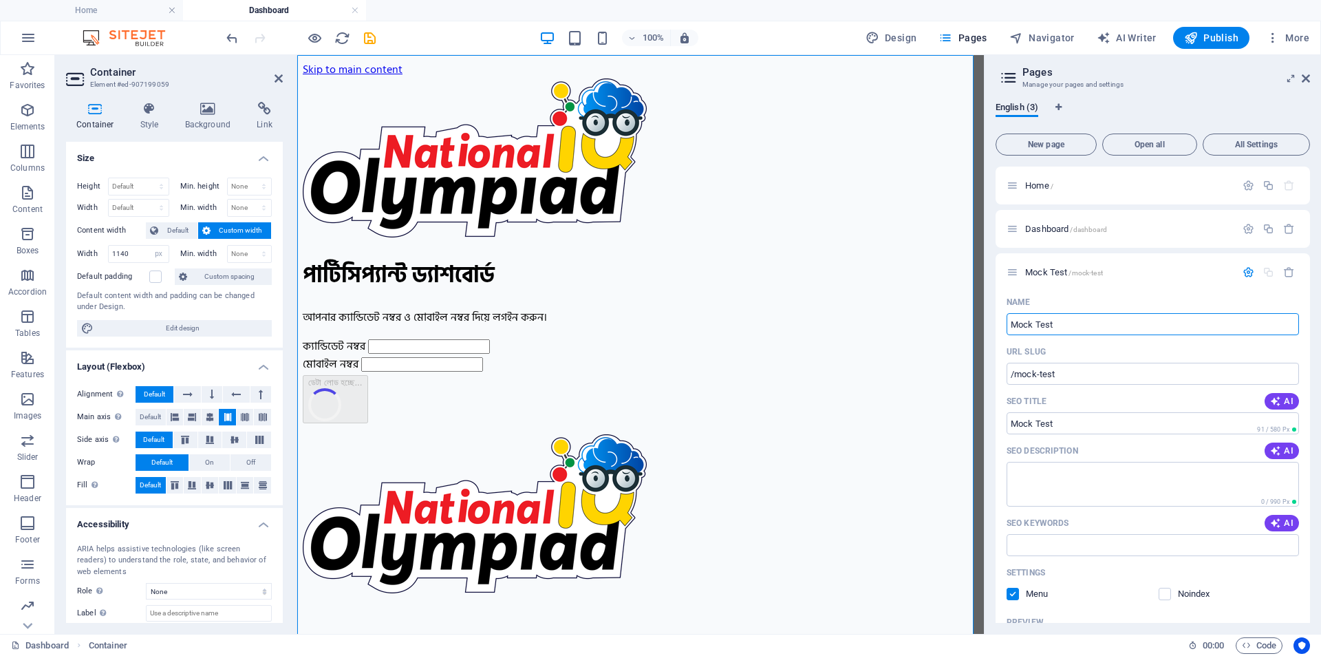
type input "Mock Test"
click at [1038, 368] on input "/mock-test" at bounding box center [1153, 374] width 293 height 22
click at [1085, 379] on input "/mock-test" at bounding box center [1153, 374] width 293 height 22
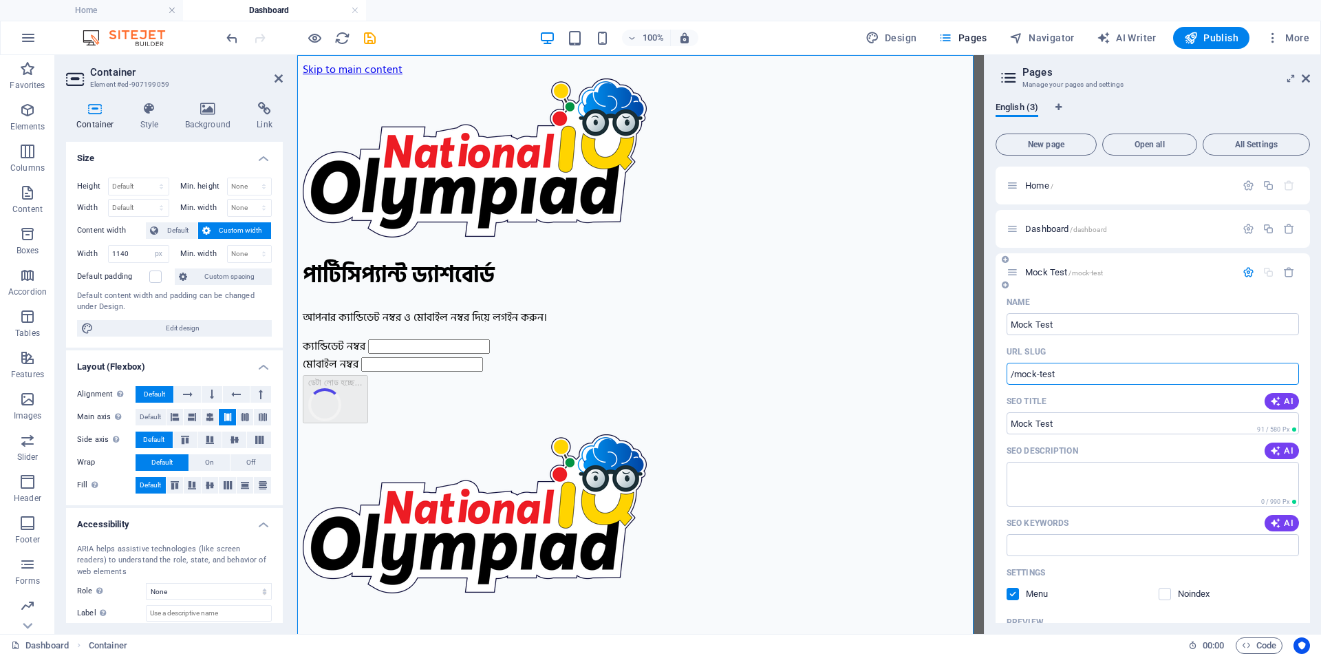
drag, startPoint x: 1048, startPoint y: 381, endPoint x: 1017, endPoint y: 382, distance: 30.3
click at [1017, 382] on input "/mock-test" at bounding box center [1153, 374] width 293 height 22
paste input "_test_1-2/"
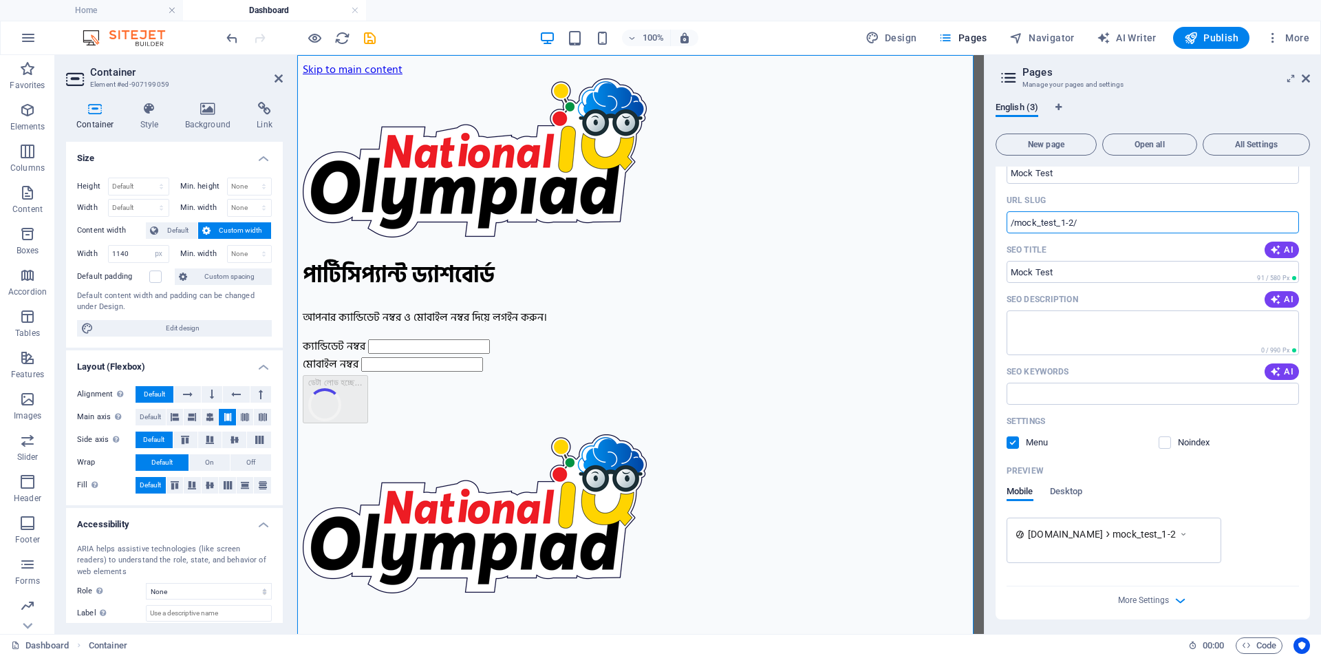
scroll to position [153, 0]
click at [1072, 268] on input "SEO Title" at bounding box center [1153, 270] width 293 height 22
type input "/mock_test_1-2"
type input "_"
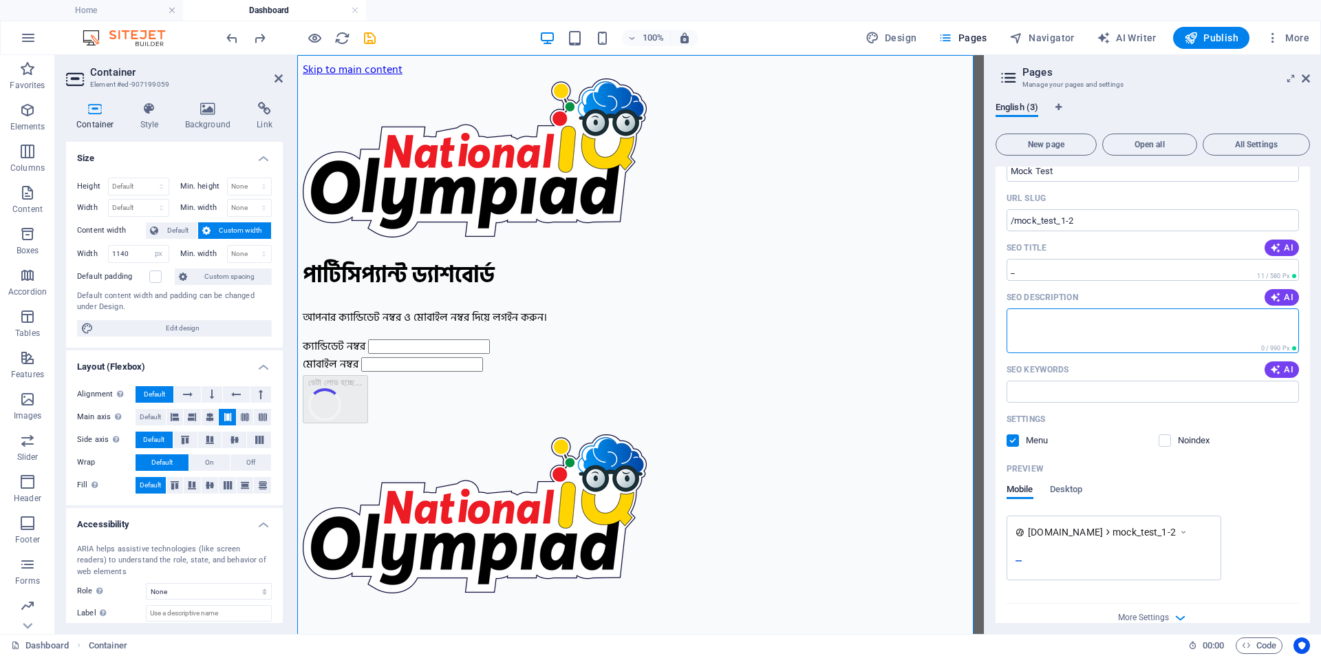
click at [1059, 332] on textarea "SEO Description" at bounding box center [1153, 330] width 293 height 45
click at [1051, 271] on input "_" at bounding box center [1153, 270] width 293 height 22
click at [1041, 267] on input "_" at bounding box center [1153, 270] width 293 height 22
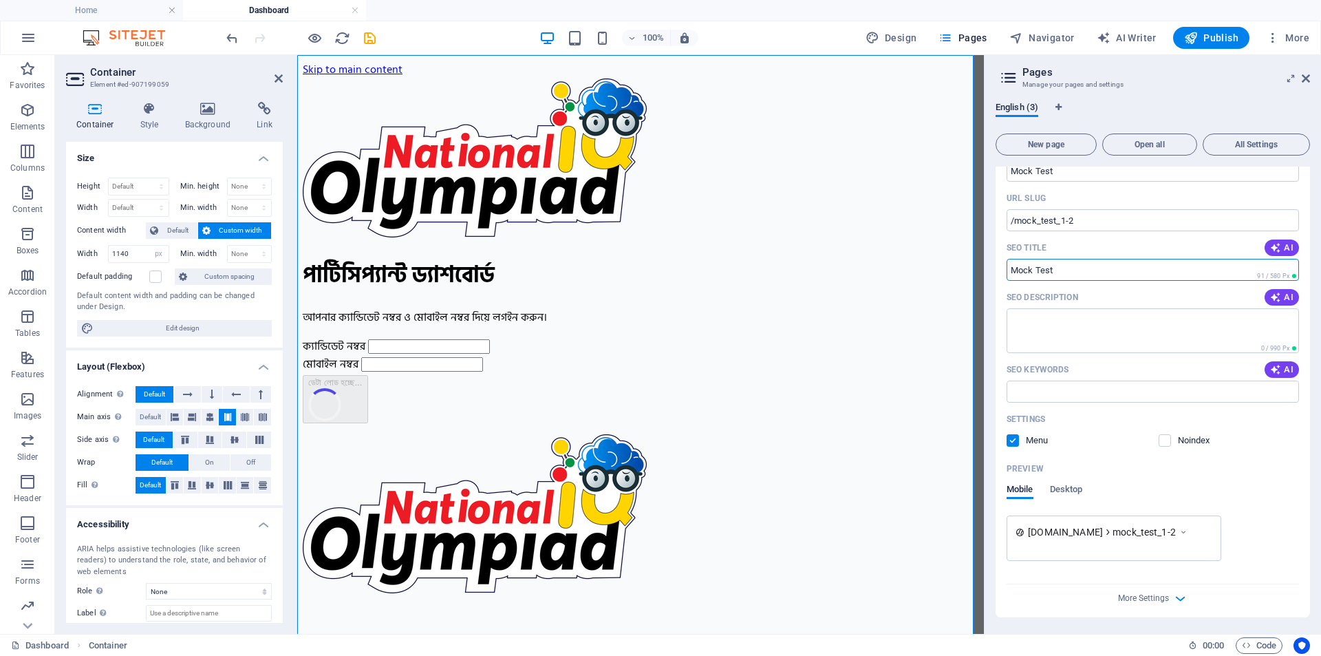
click at [1072, 271] on input "SEO Title" at bounding box center [1153, 270] width 293 height 22
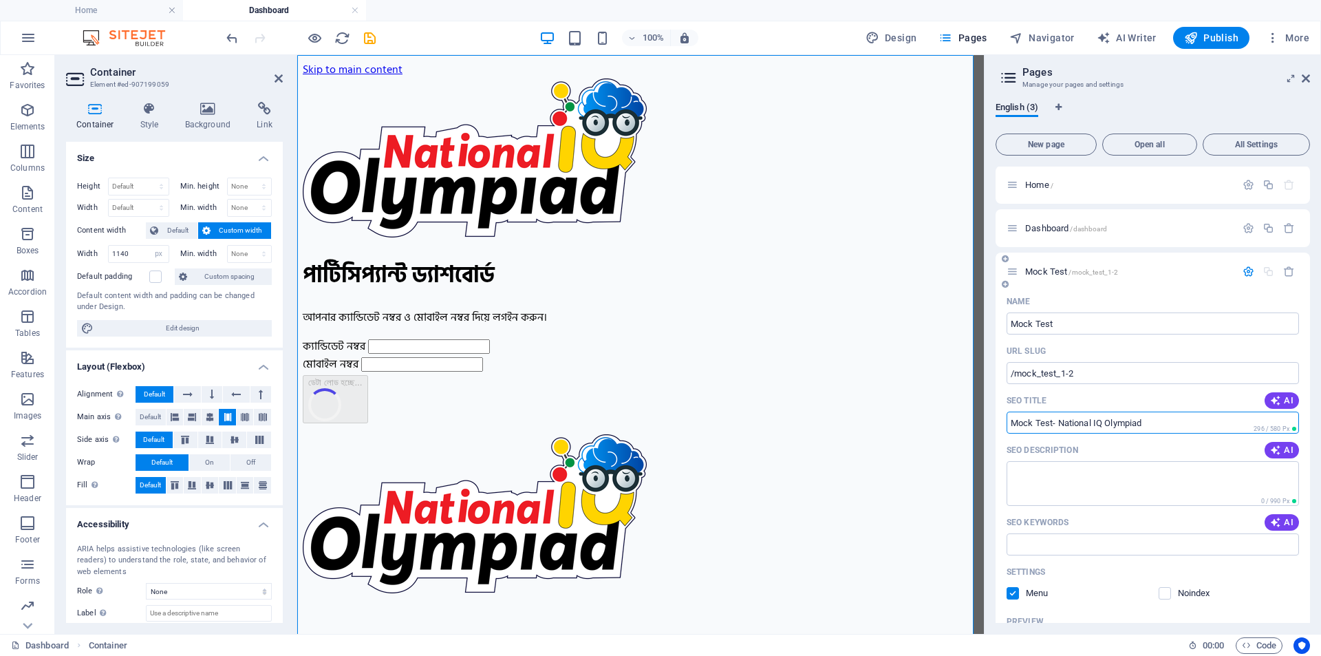
scroll to position [0, 0]
type input "Mock Test- National IQ Olympiad"
click at [1207, 266] on div "Mock Test /mock_test_1-2" at bounding box center [1121, 272] width 229 height 16
click at [1075, 270] on span "/mock_test_1-2" at bounding box center [1094, 273] width 50 height 8
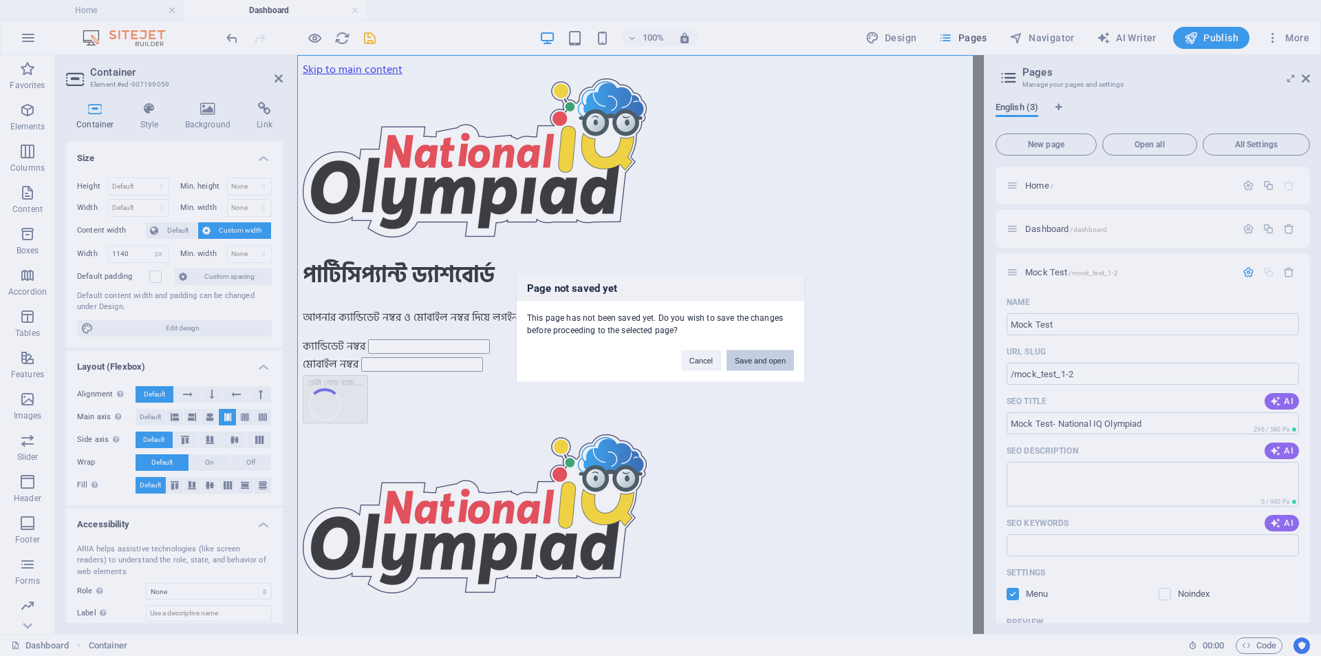
click at [745, 369] on button "Save and open" at bounding box center [760, 360] width 67 height 21
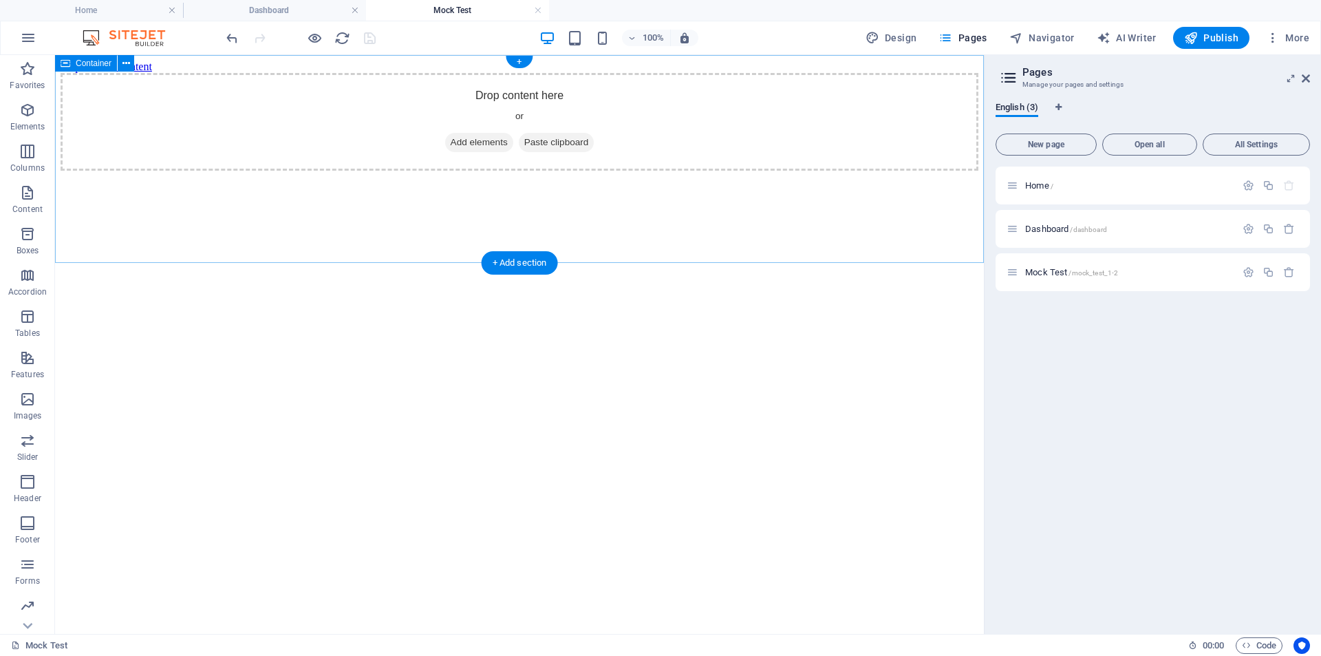
click at [472, 152] on span "Add elements" at bounding box center [479, 142] width 68 height 19
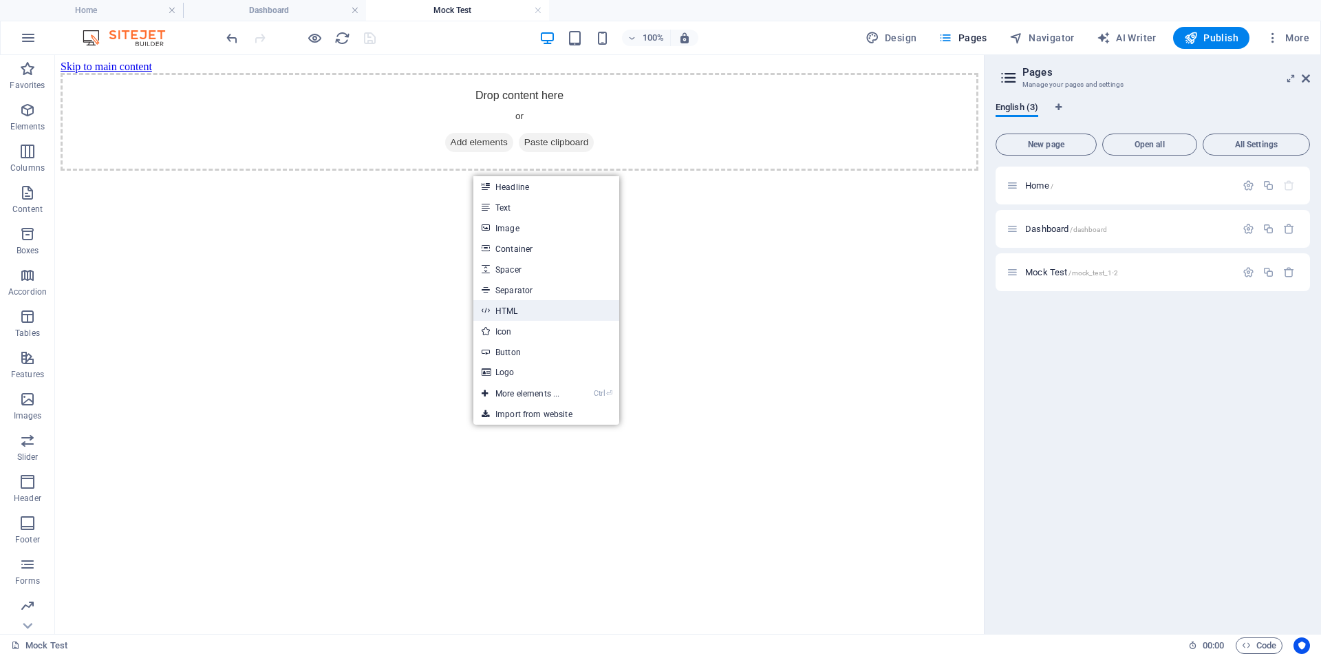
click at [523, 315] on link "HTML" at bounding box center [547, 310] width 146 height 21
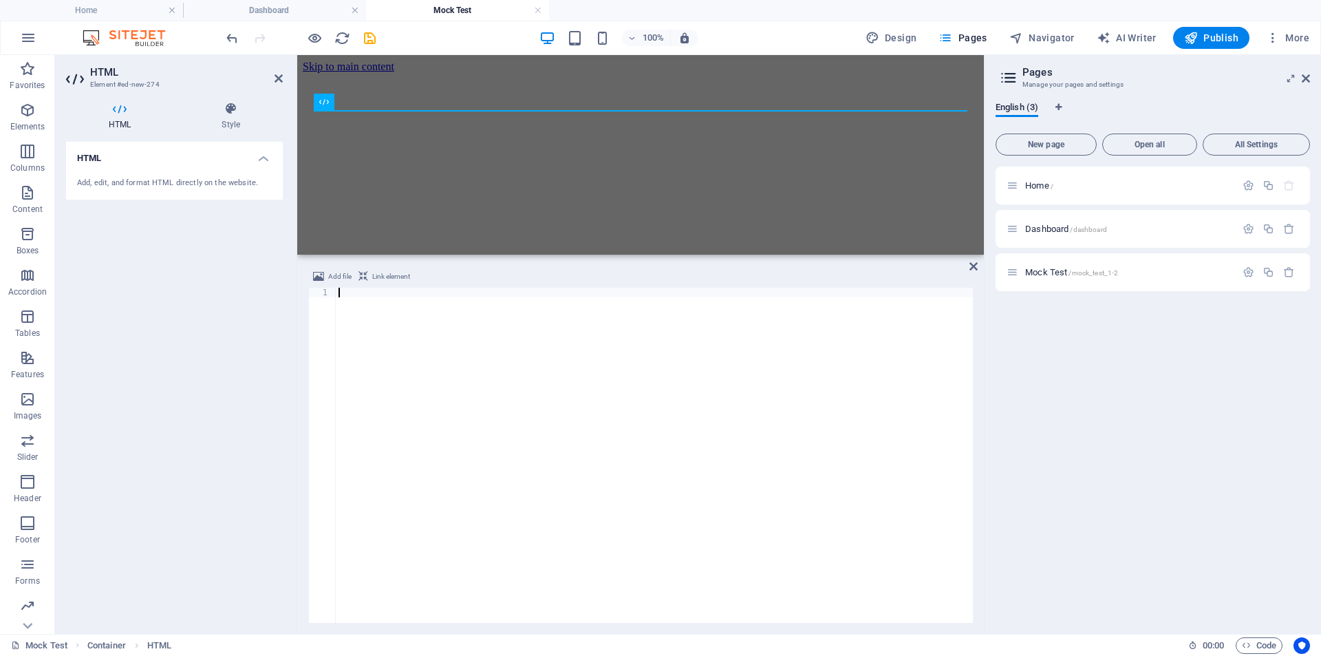
click at [349, 290] on div at bounding box center [654, 465] width 637 height 354
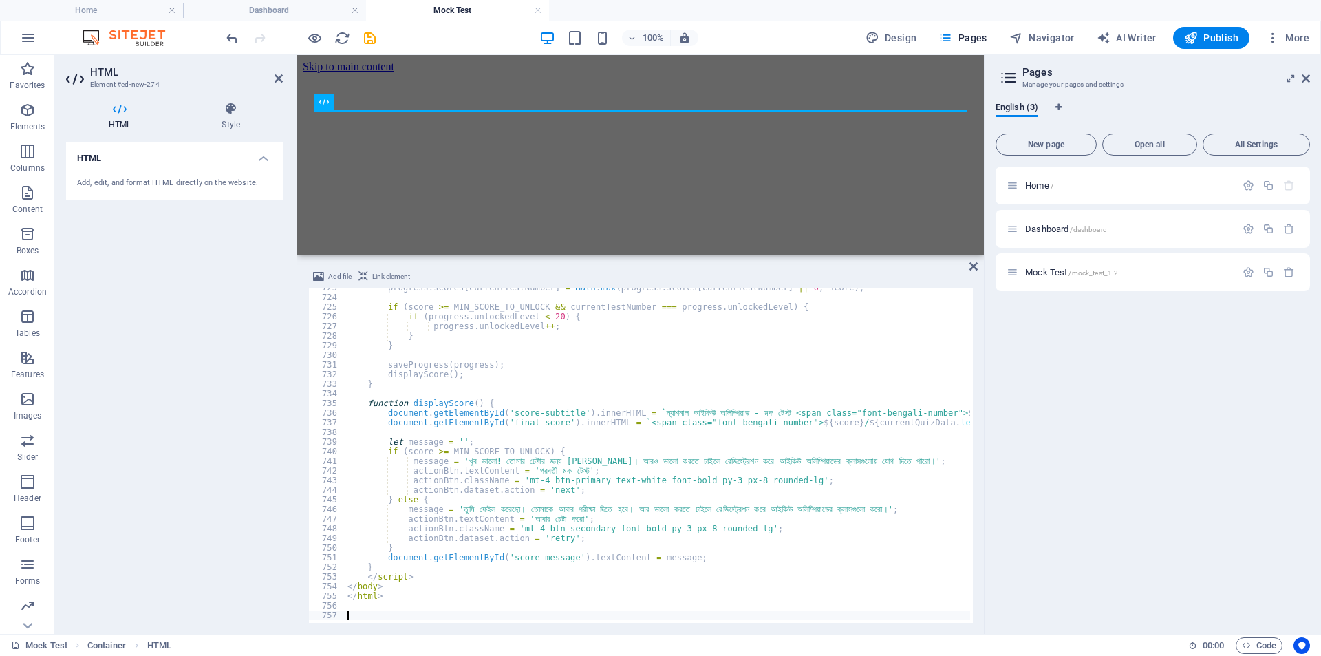
scroll to position [6962, 0]
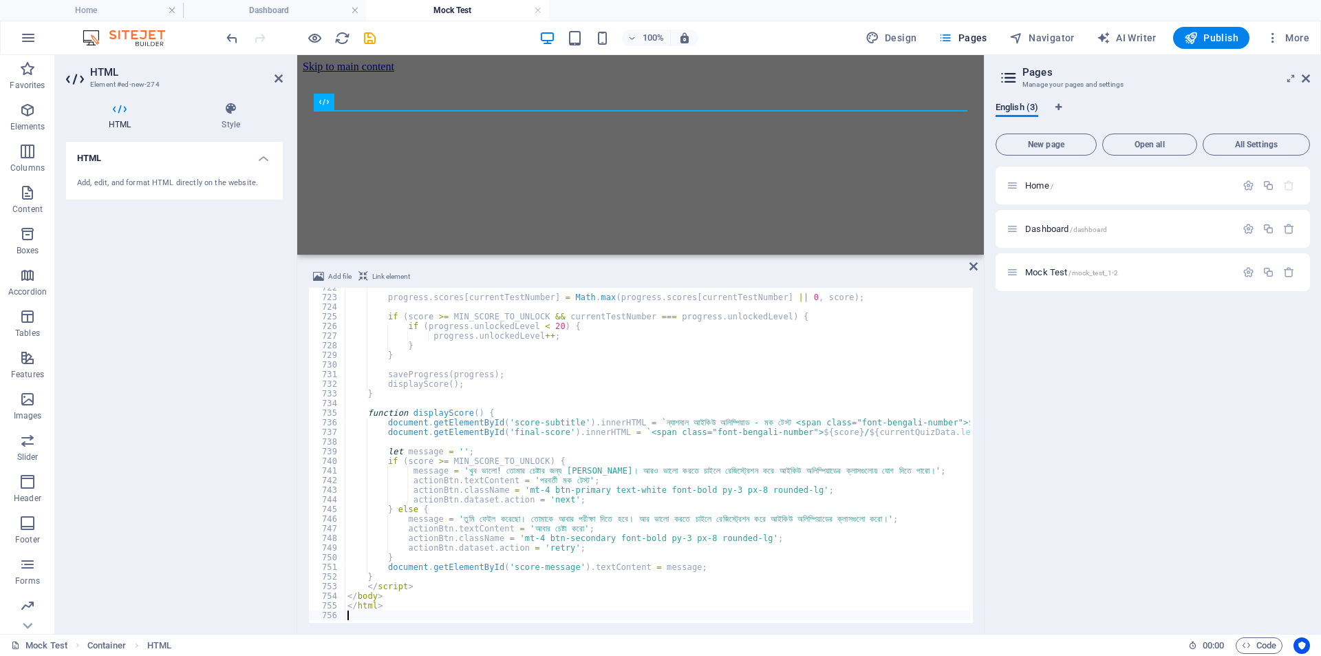
type textarea "</html>"
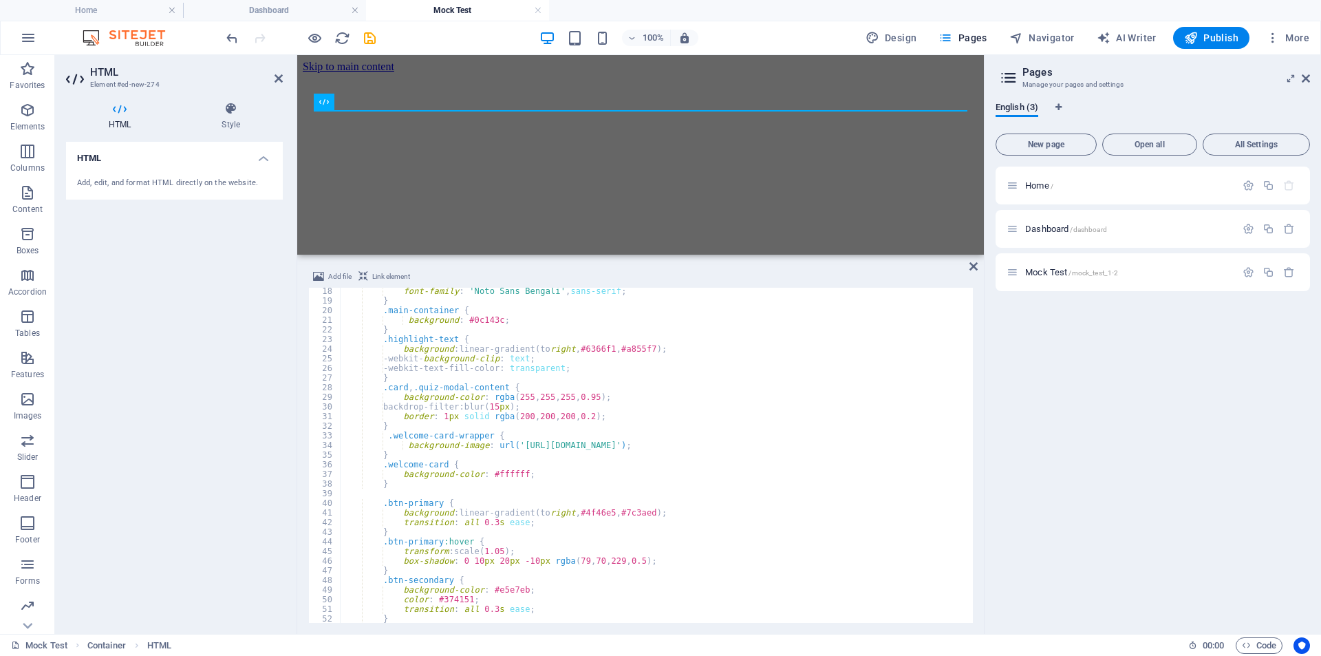
scroll to position [0, 0]
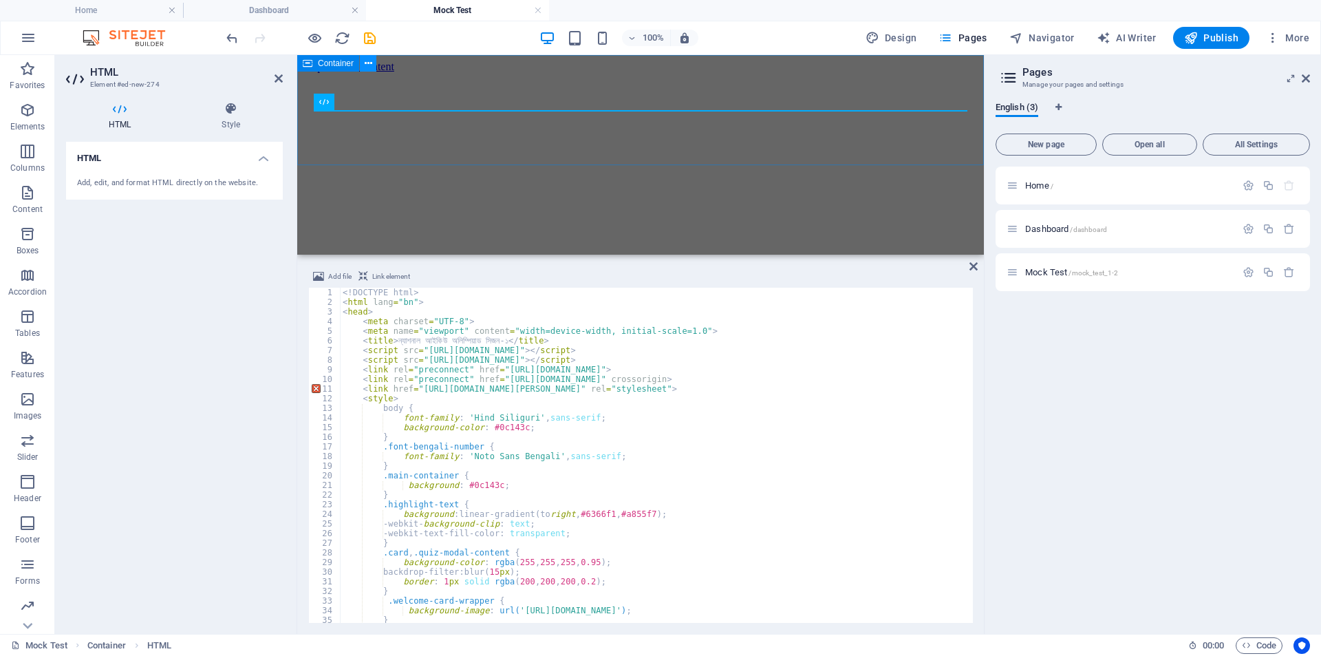
click at [368, 65] on icon at bounding box center [369, 63] width 8 height 14
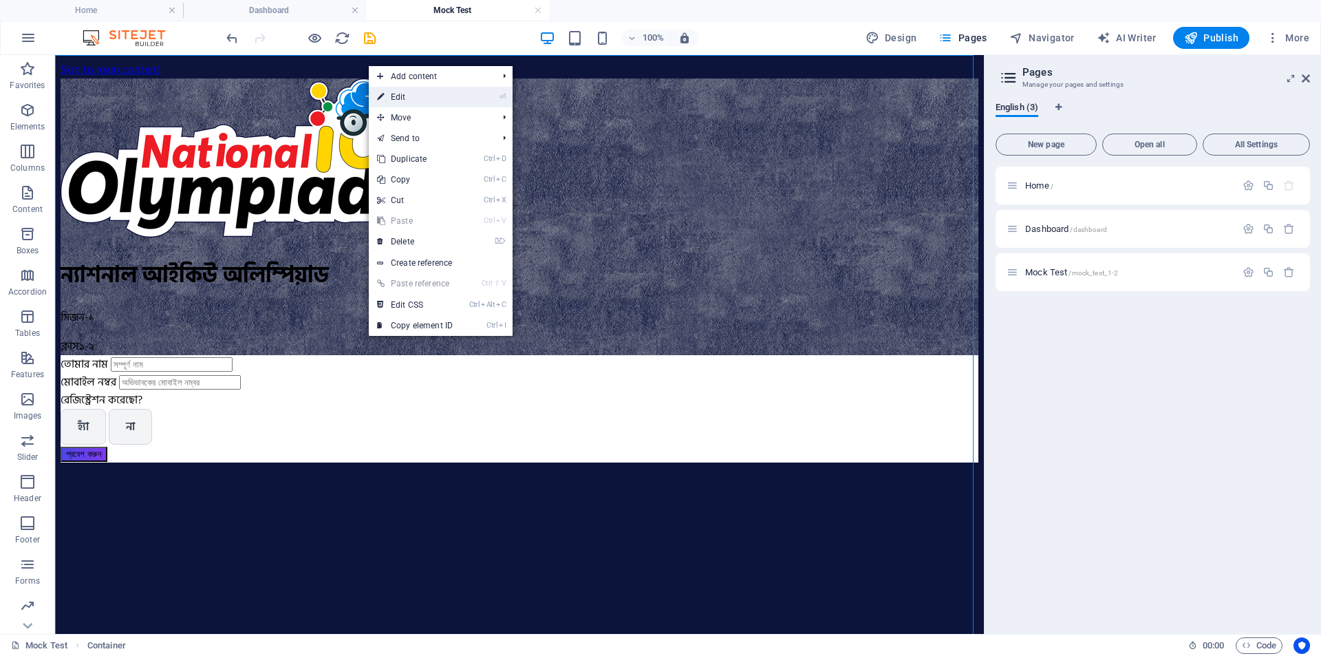
click at [407, 100] on link "⏎ Edit" at bounding box center [415, 97] width 92 height 21
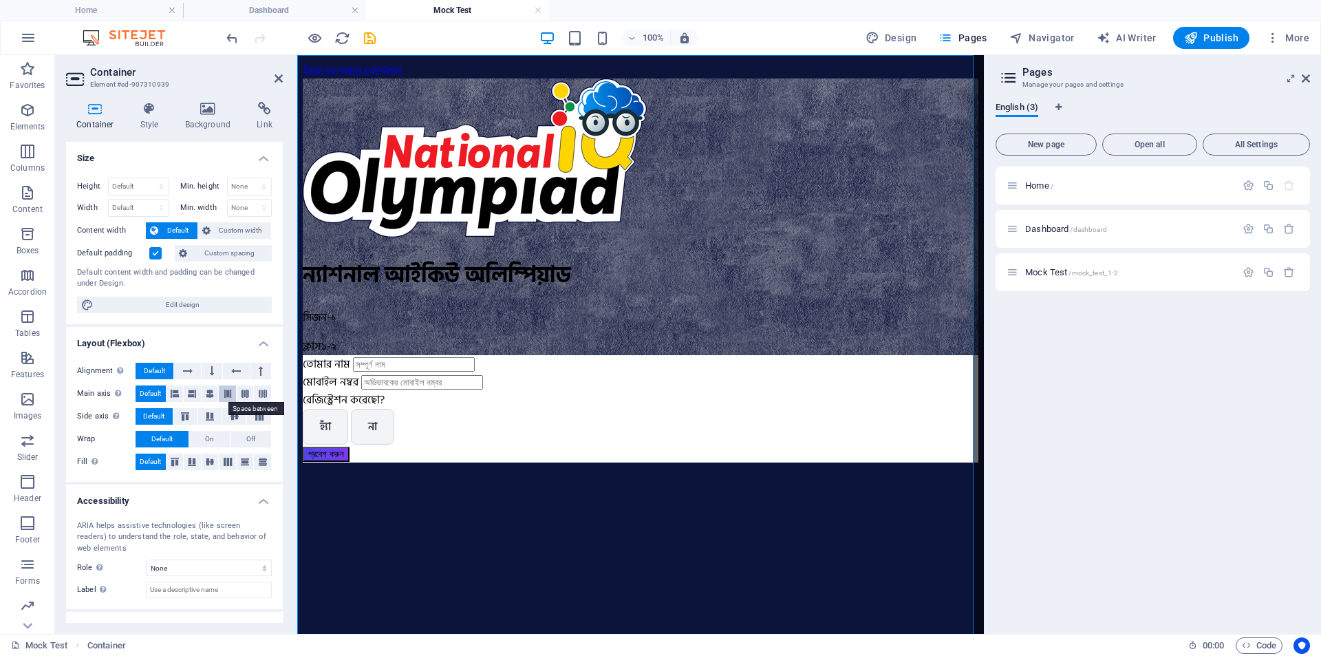
click at [227, 392] on icon at bounding box center [228, 393] width 8 height 17
click at [159, 253] on label at bounding box center [155, 253] width 12 height 12
click at [0, 0] on input "Default padding" at bounding box center [0, 0] width 0 height 0
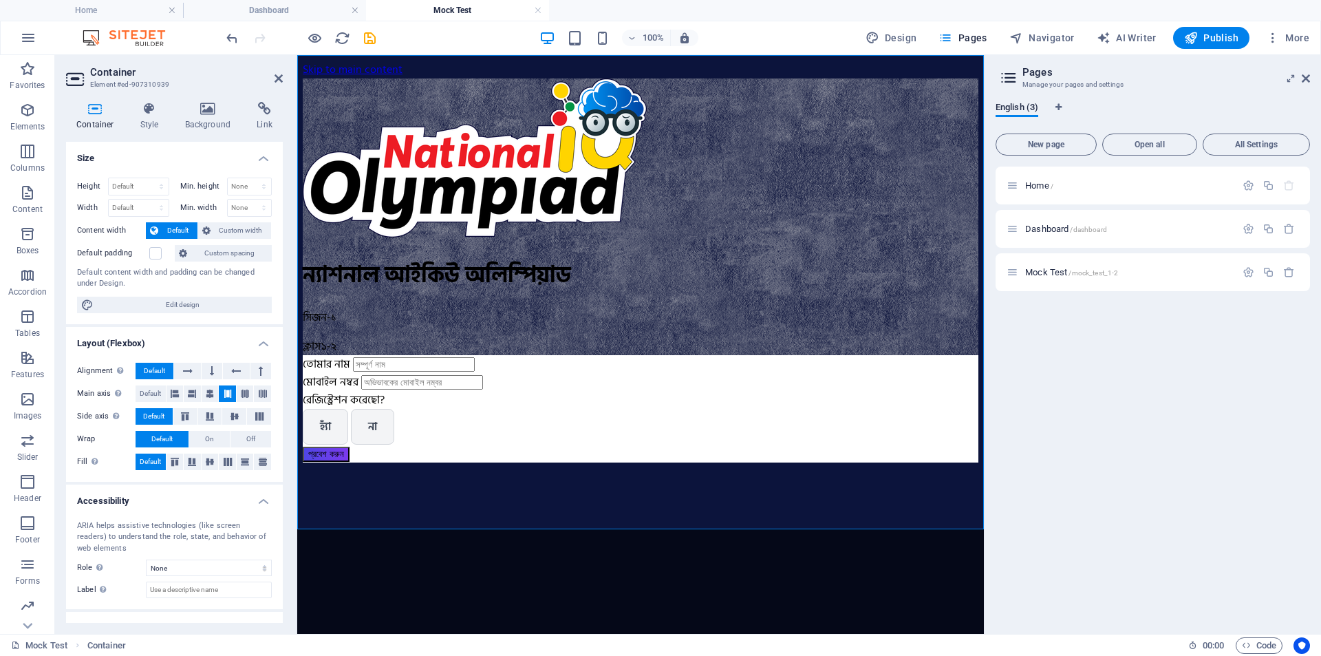
click at [165, 229] on span "Default" at bounding box center [177, 230] width 31 height 17
click at [215, 227] on span "Custom width" at bounding box center [241, 230] width 53 height 17
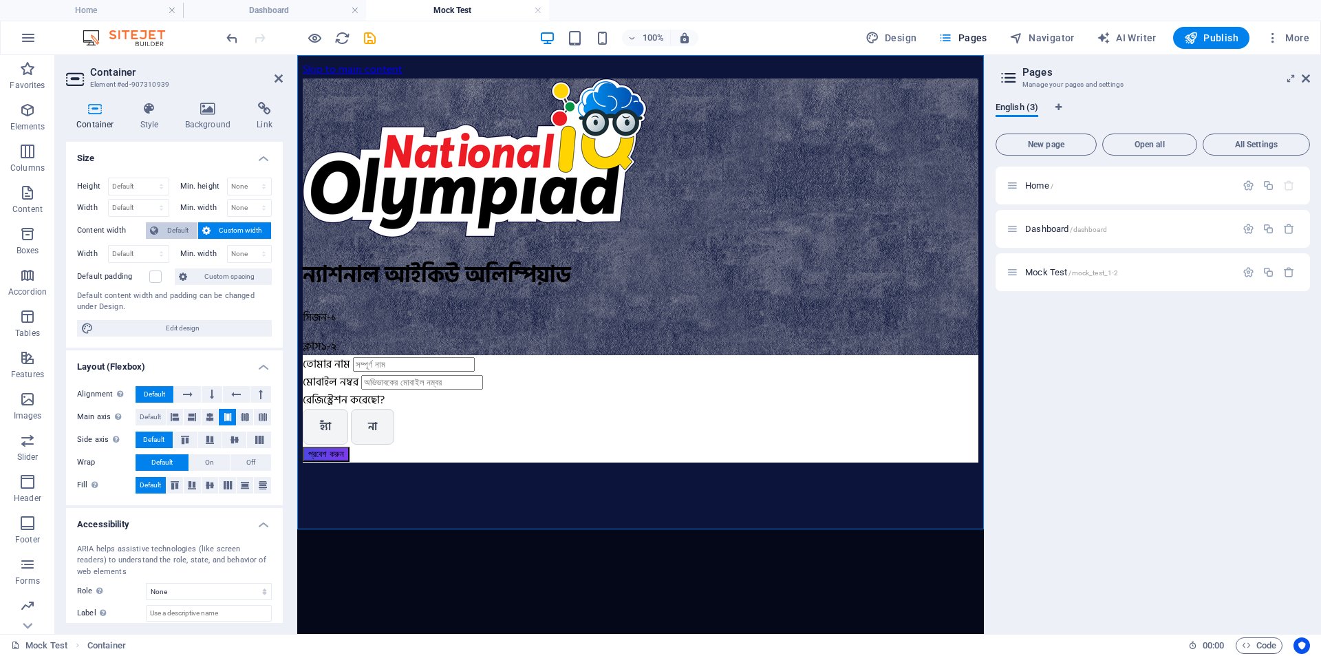
click at [181, 227] on span "Default" at bounding box center [177, 230] width 31 height 17
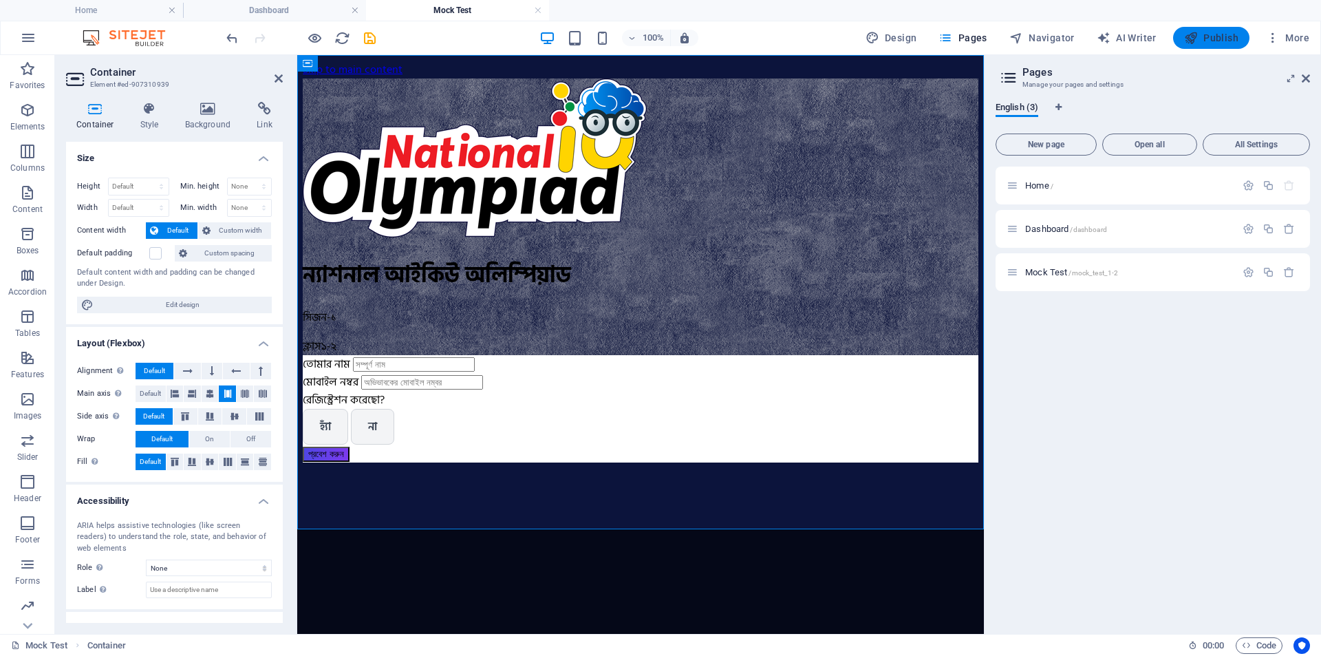
click at [1218, 38] on span "Publish" at bounding box center [1212, 38] width 54 height 14
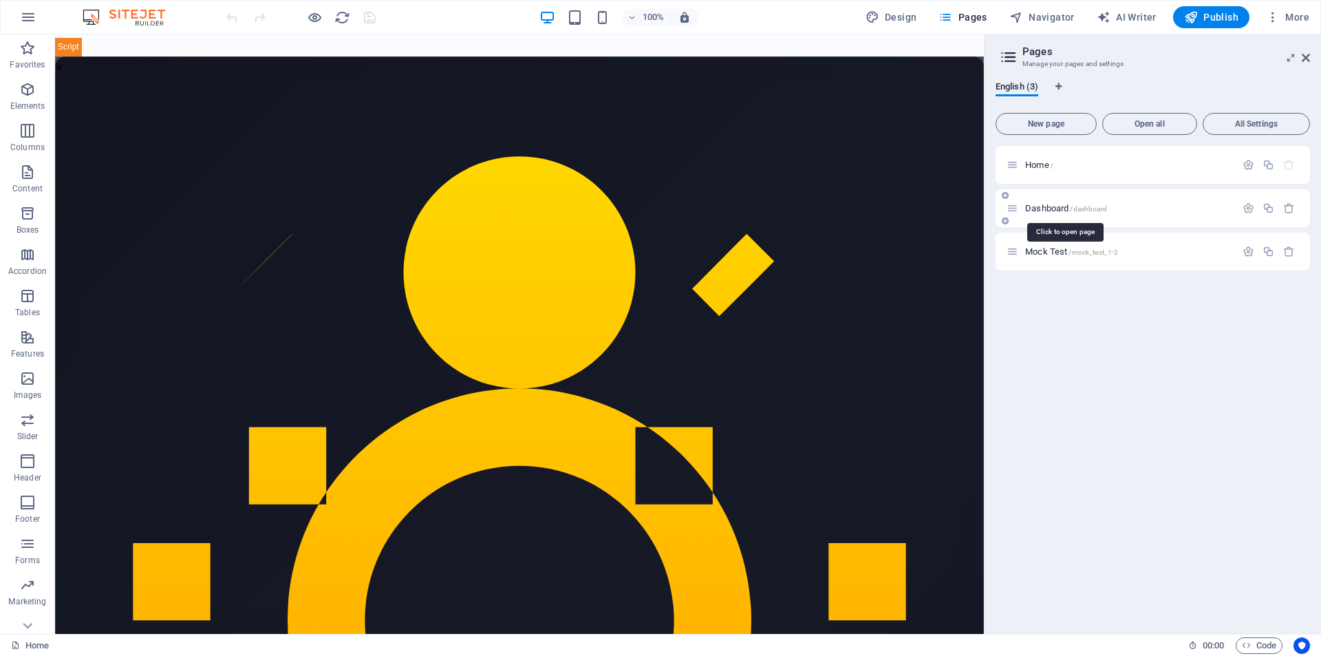
click at [1085, 212] on span "/dashboard" at bounding box center [1088, 209] width 36 height 8
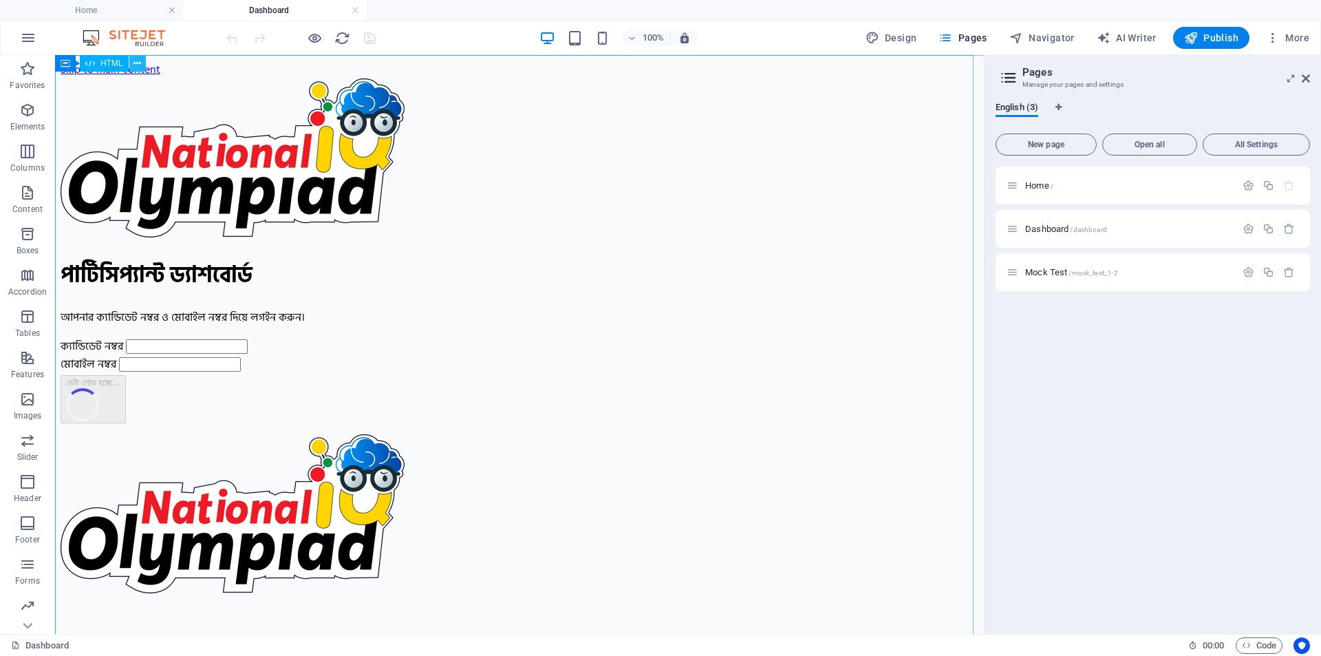
click at [134, 65] on icon at bounding box center [138, 63] width 8 height 14
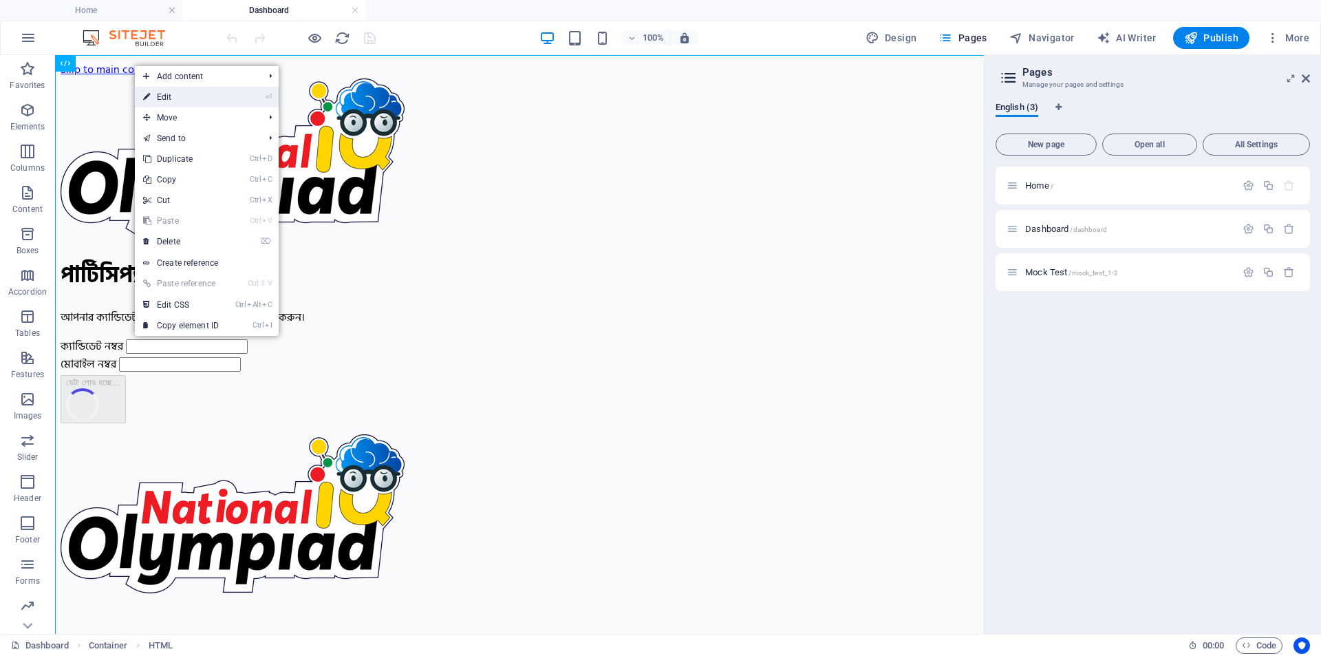
click at [164, 92] on link "⏎ Edit" at bounding box center [181, 97] width 92 height 21
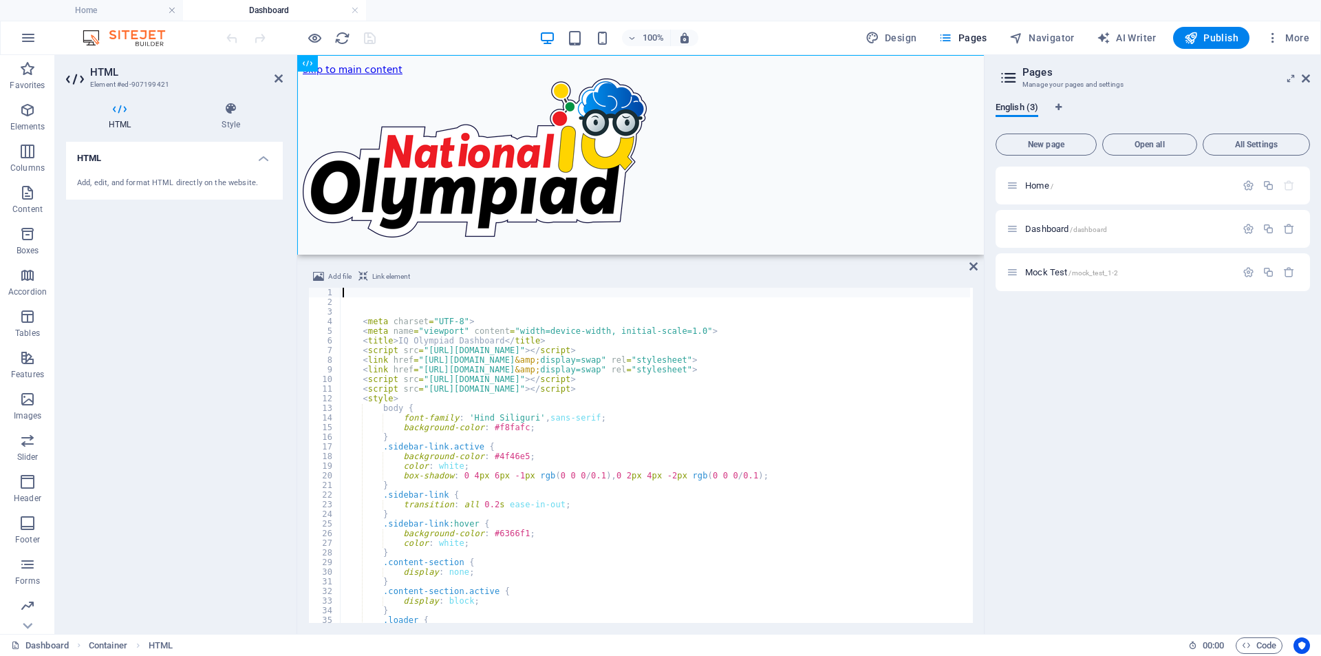
type textarea "<link href="[URL][DOMAIN_NAME]" rel="stylesheet">"
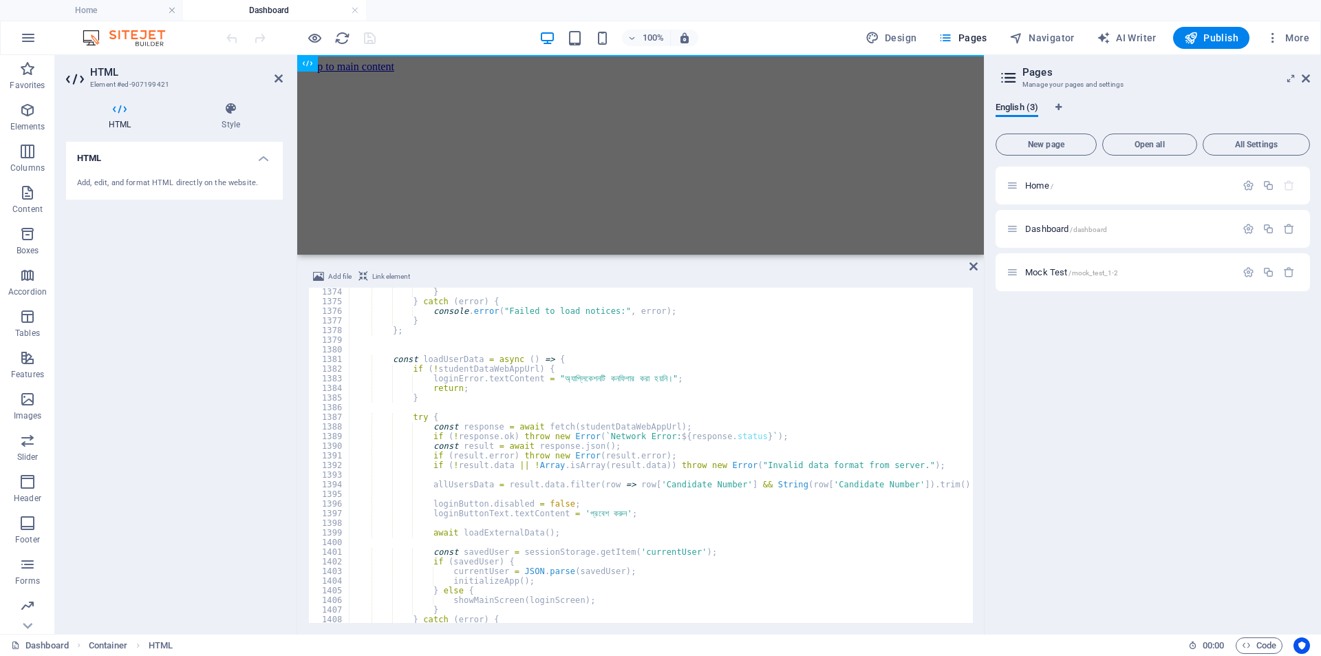
scroll to position [13024, 0]
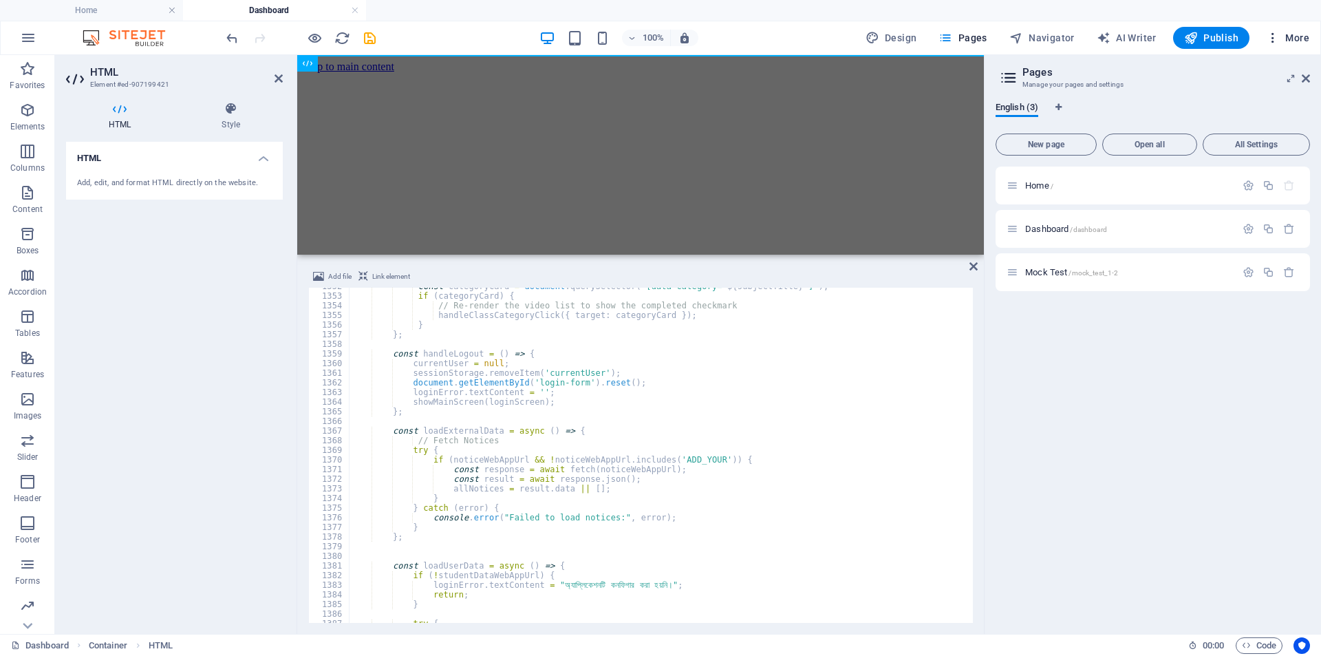
click at [0, 0] on icon "button" at bounding box center [0, 0] width 0 height 0
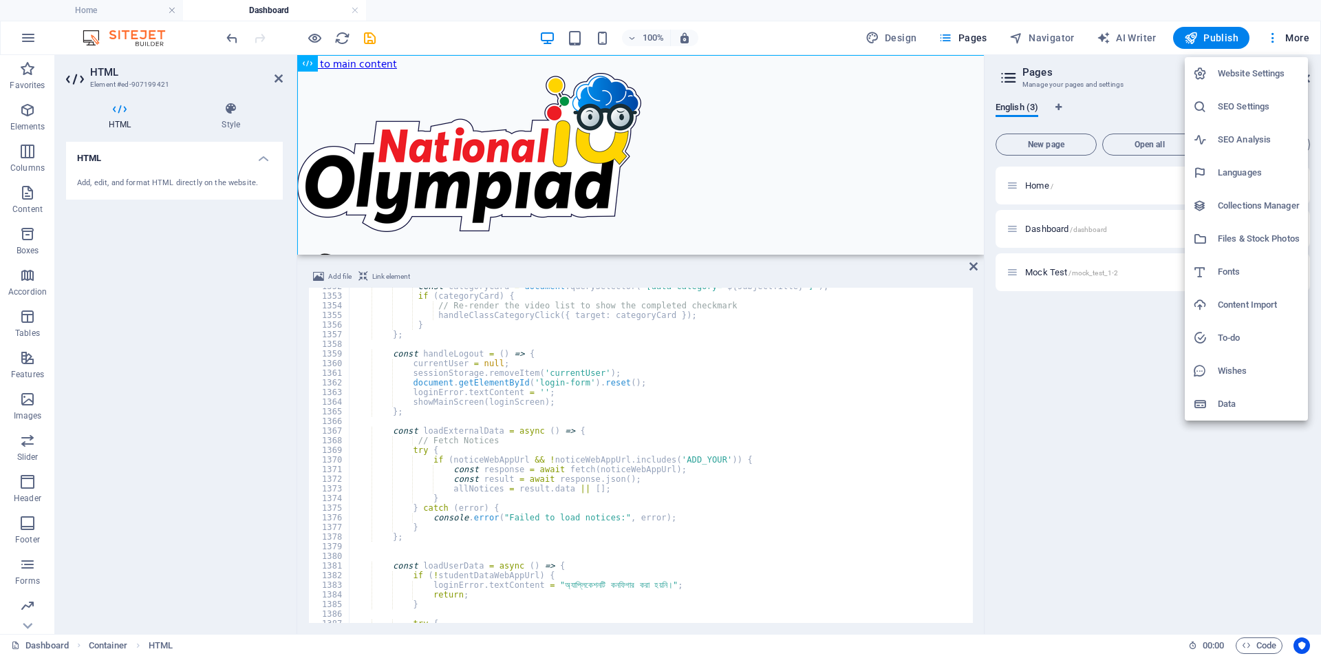
click at [1054, 368] on div at bounding box center [660, 328] width 1321 height 656
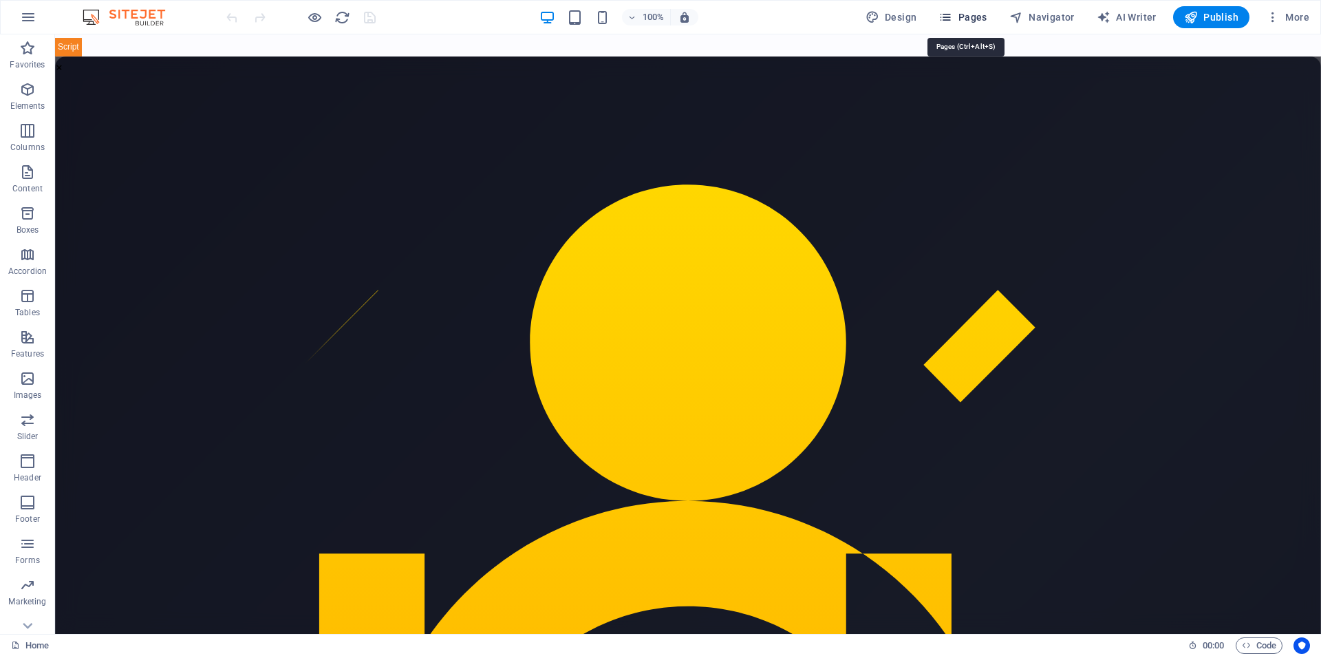
drag, startPoint x: 971, startPoint y: 10, endPoint x: 1032, endPoint y: 117, distance: 122.7
click at [971, 10] on span "Pages" at bounding box center [963, 17] width 48 height 14
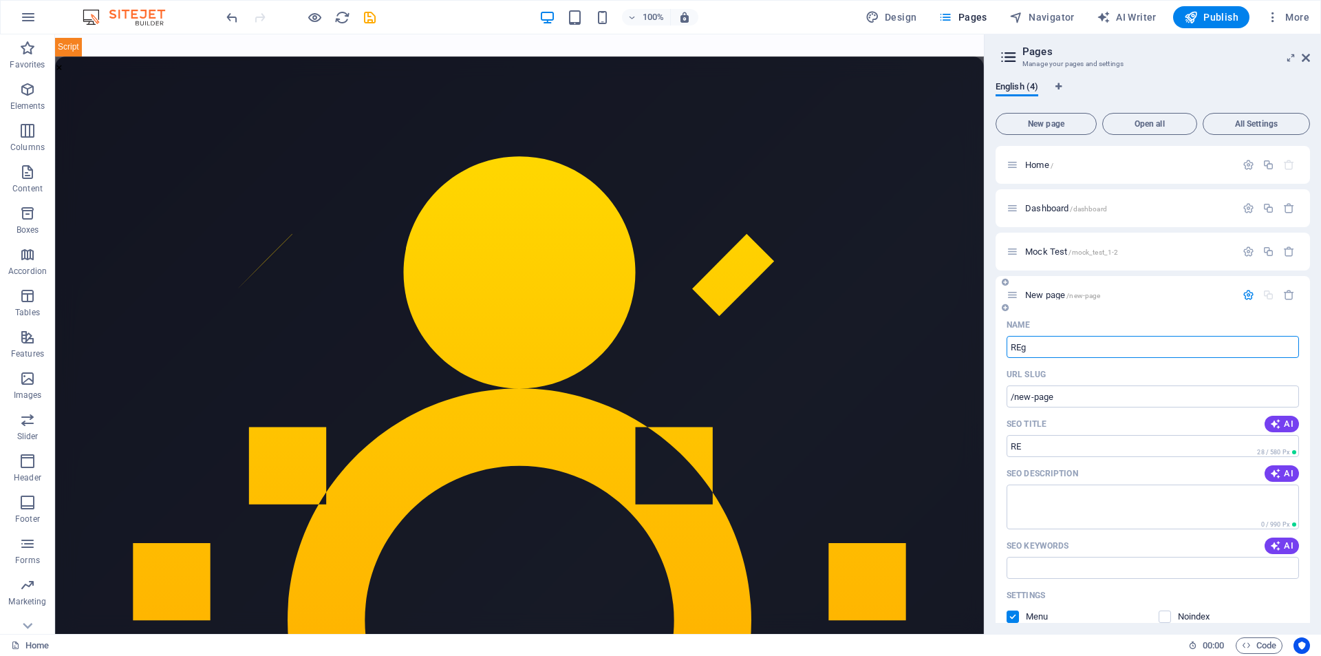
type input "REgi"
type input "/re"
type input "R"
type input "/regi"
type input "R"
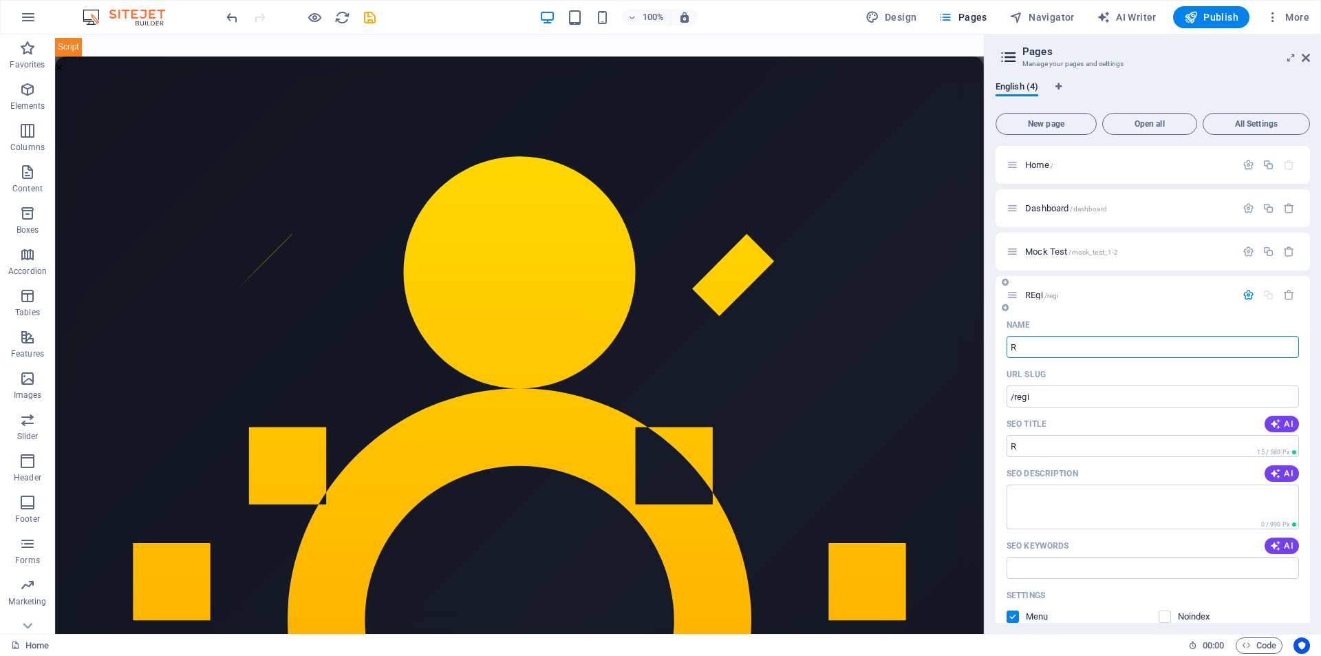
type input "/r"
type input "n"
type input "New"
type input "/new"
type input "New Regis"
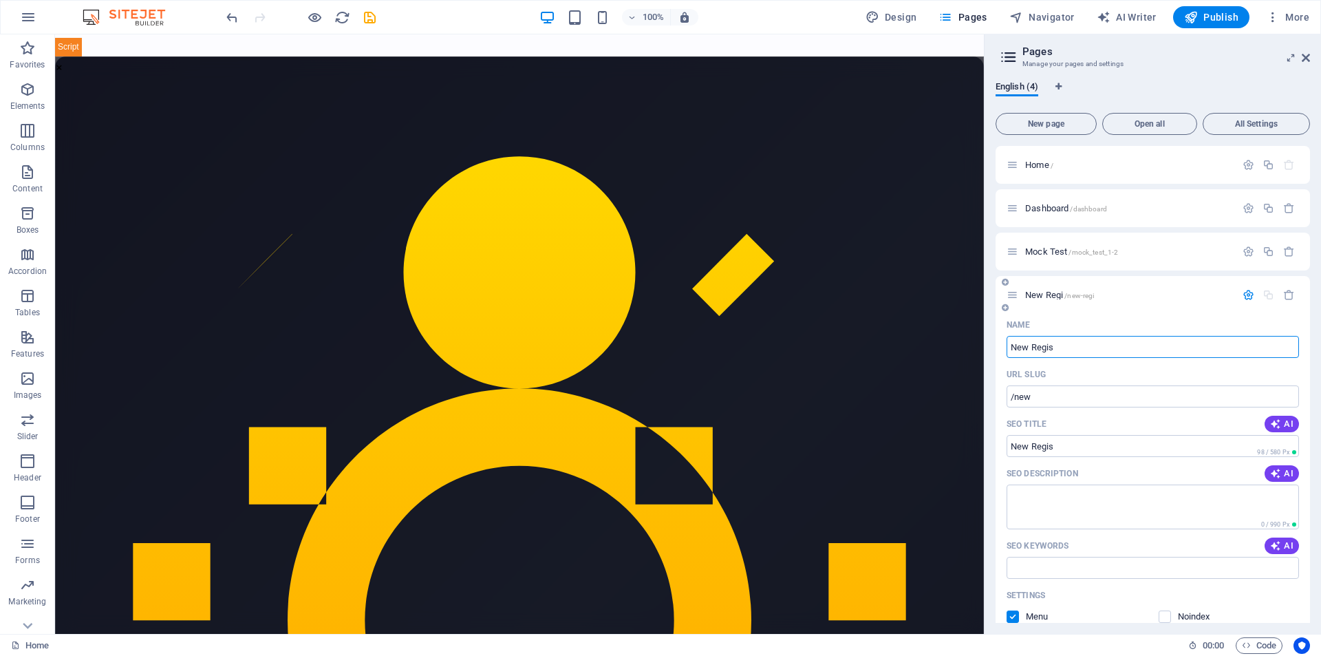
type input "/new-regi"
type input "New Registratio"
type input "/new-regist"
type input "New Registration"
type input "/new-registration"
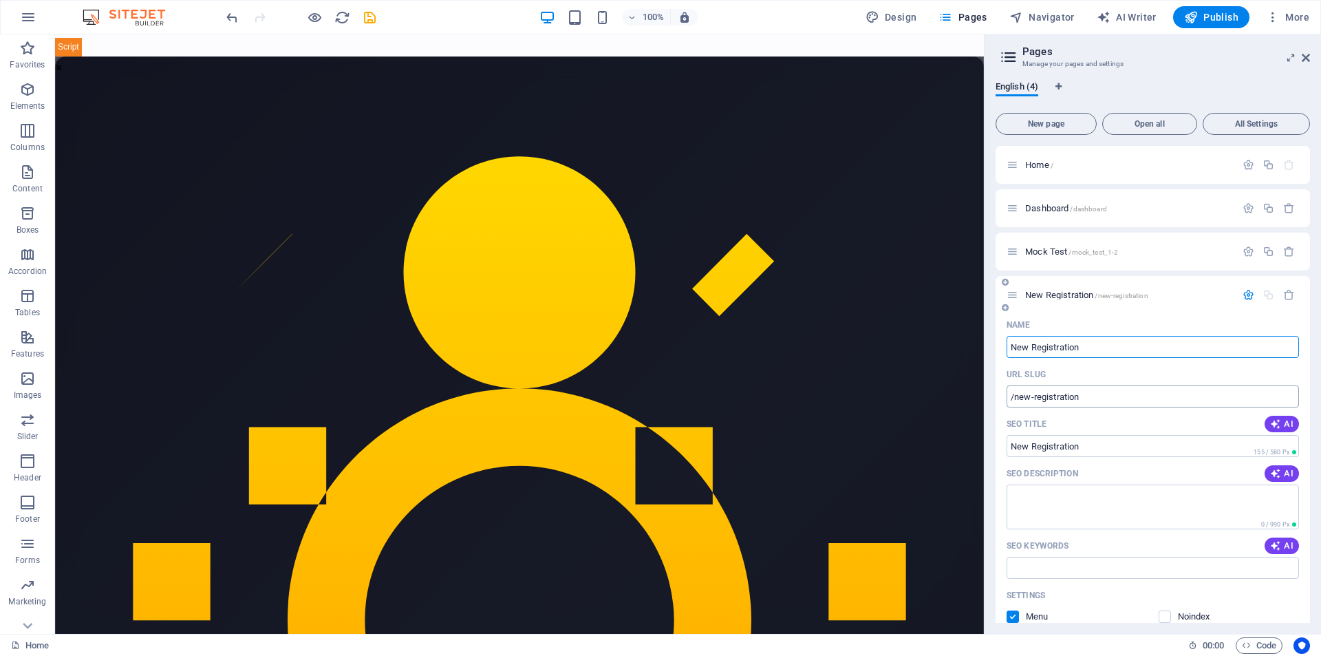
type input "New Registration"
drag, startPoint x: 1054, startPoint y: 398, endPoint x: 1016, endPoint y: 403, distance: 38.3
paste input "registration_form"
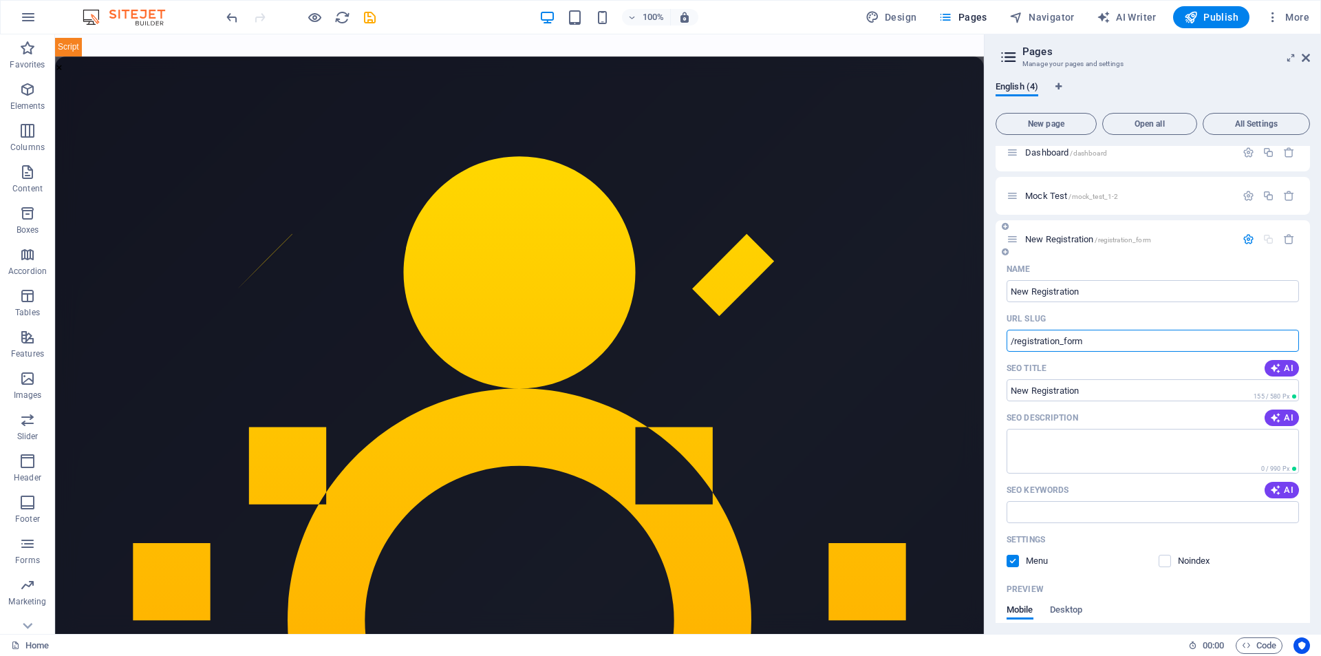
scroll to position [138, 0]
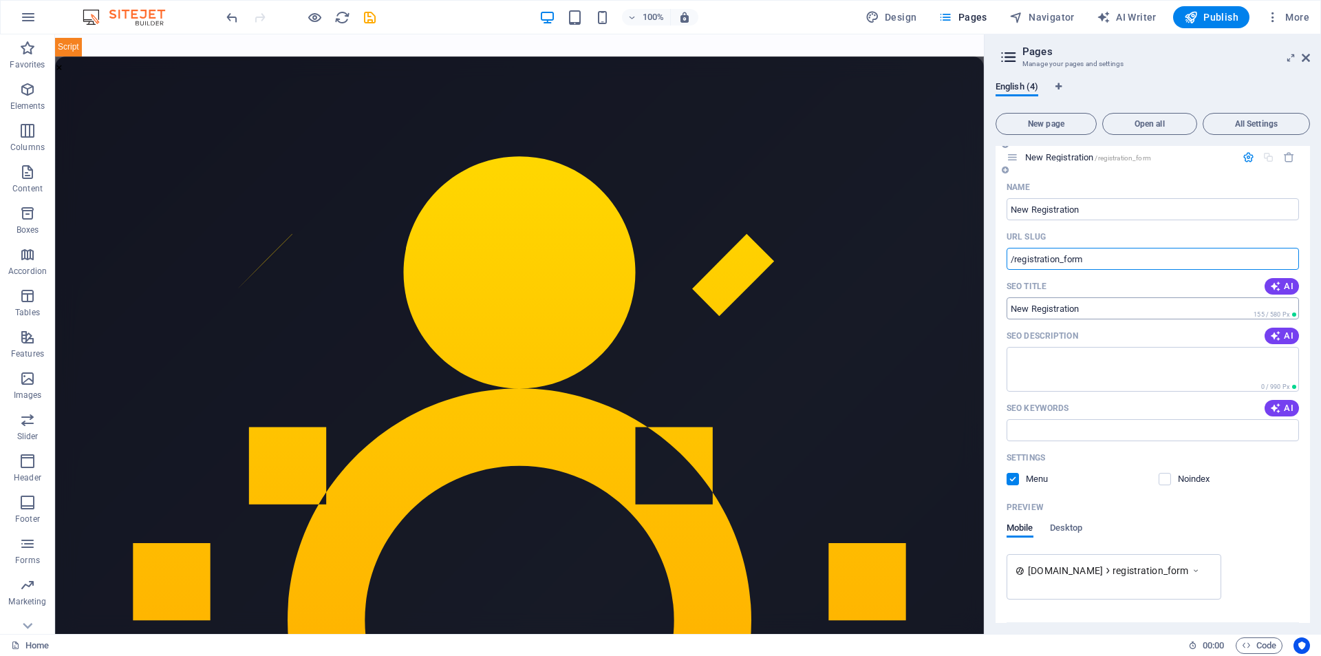
type input "/registration_form"
click at [1091, 304] on input "SEO Title" at bounding box center [1153, 308] width 293 height 22
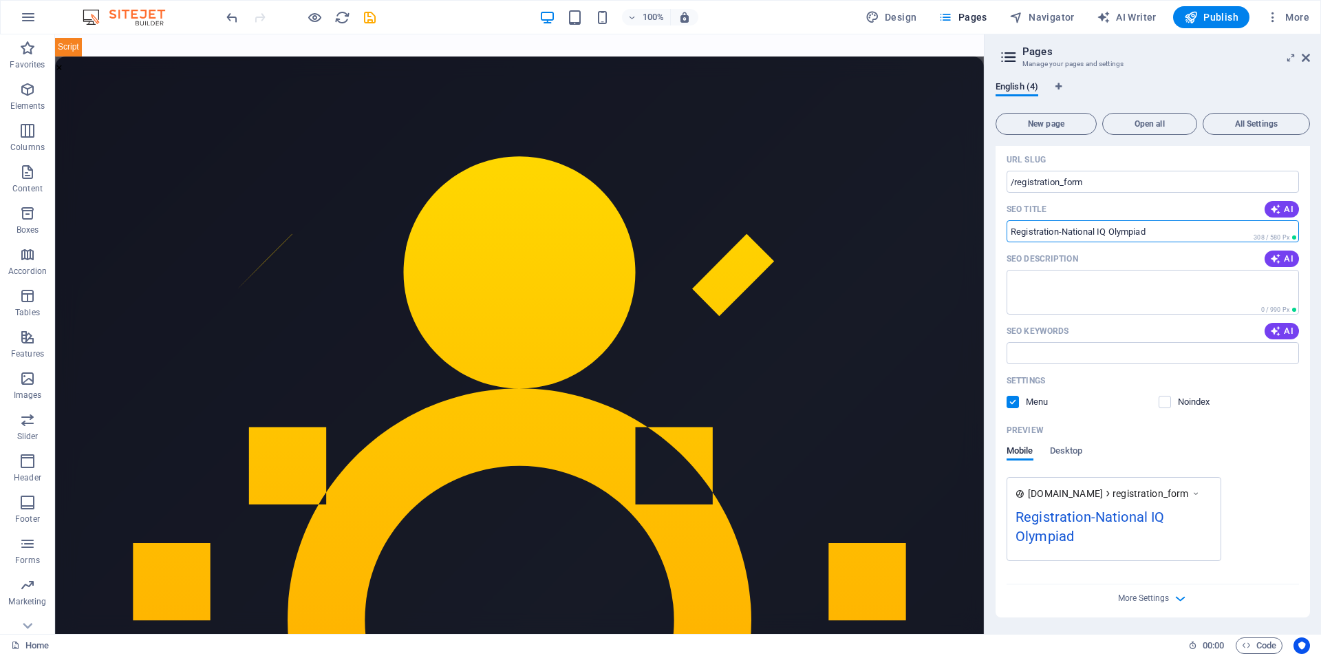
scroll to position [77, 0]
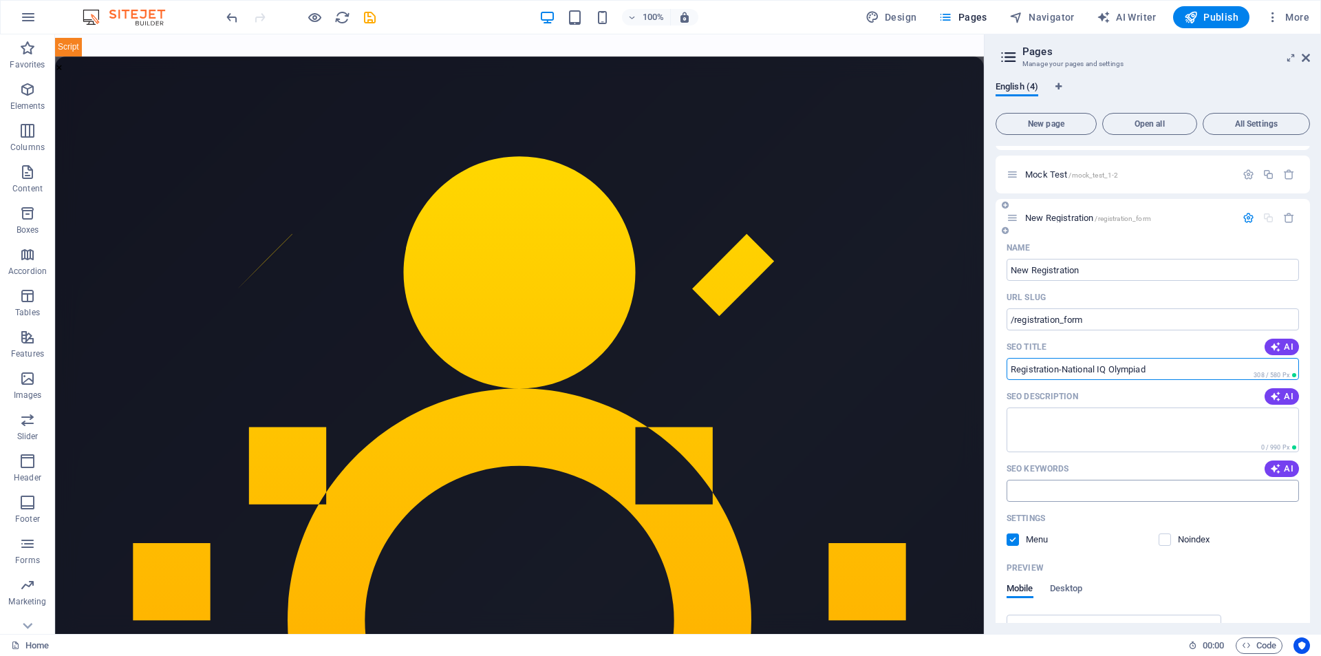
type input "Registration-National IQ Olympiad"
click at [1070, 495] on input "SEO Keywords" at bounding box center [1153, 491] width 293 height 22
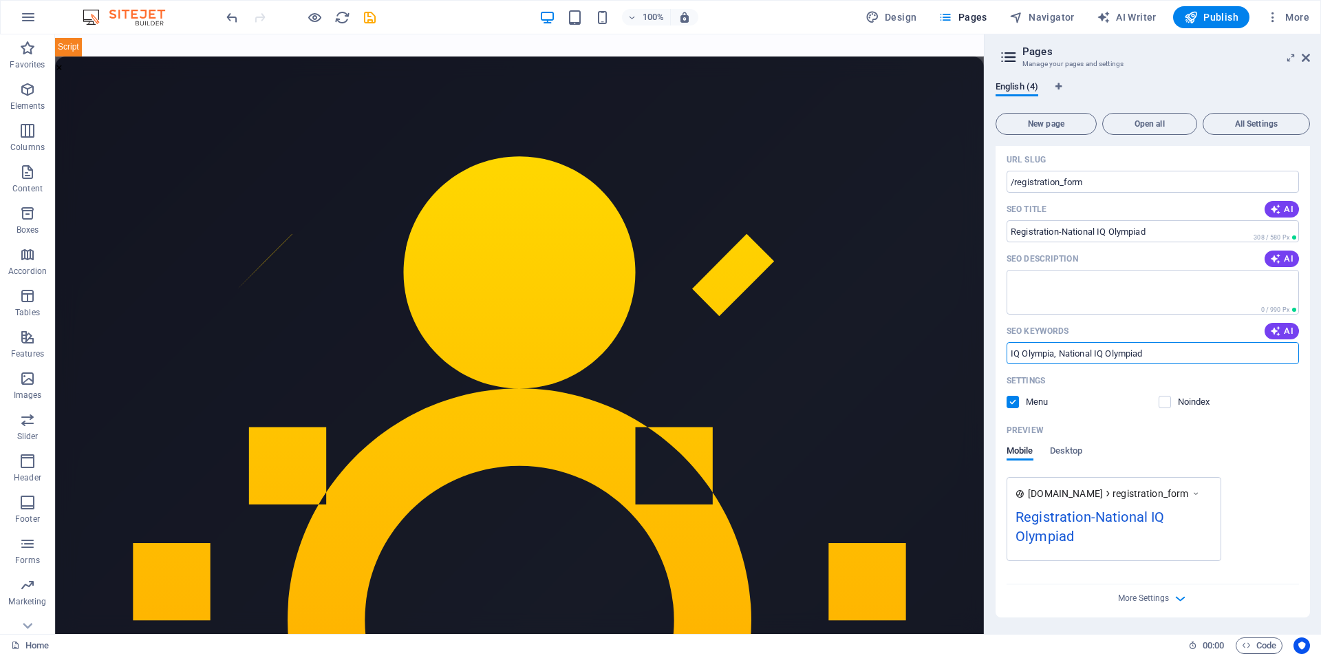
scroll to position [0, 0]
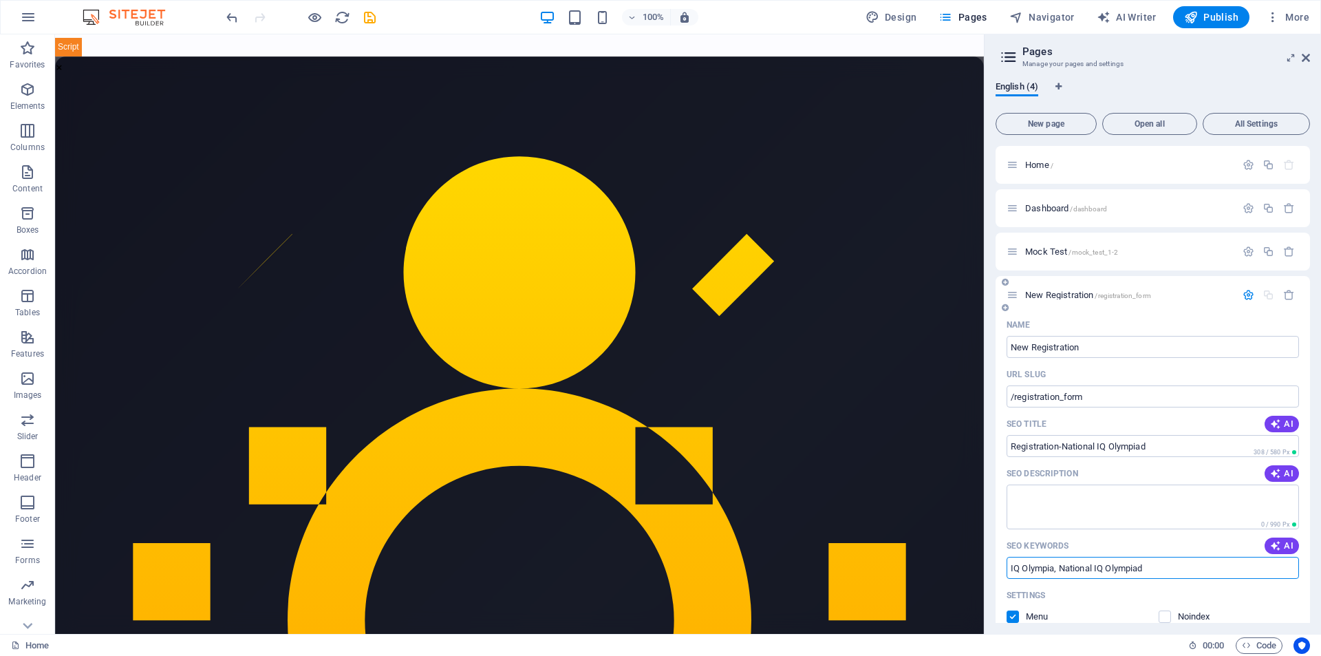
type input "IQ Olympia, National IQ Olympiad"
click at [1079, 296] on span "New Registration /registration_form" at bounding box center [1089, 295] width 126 height 10
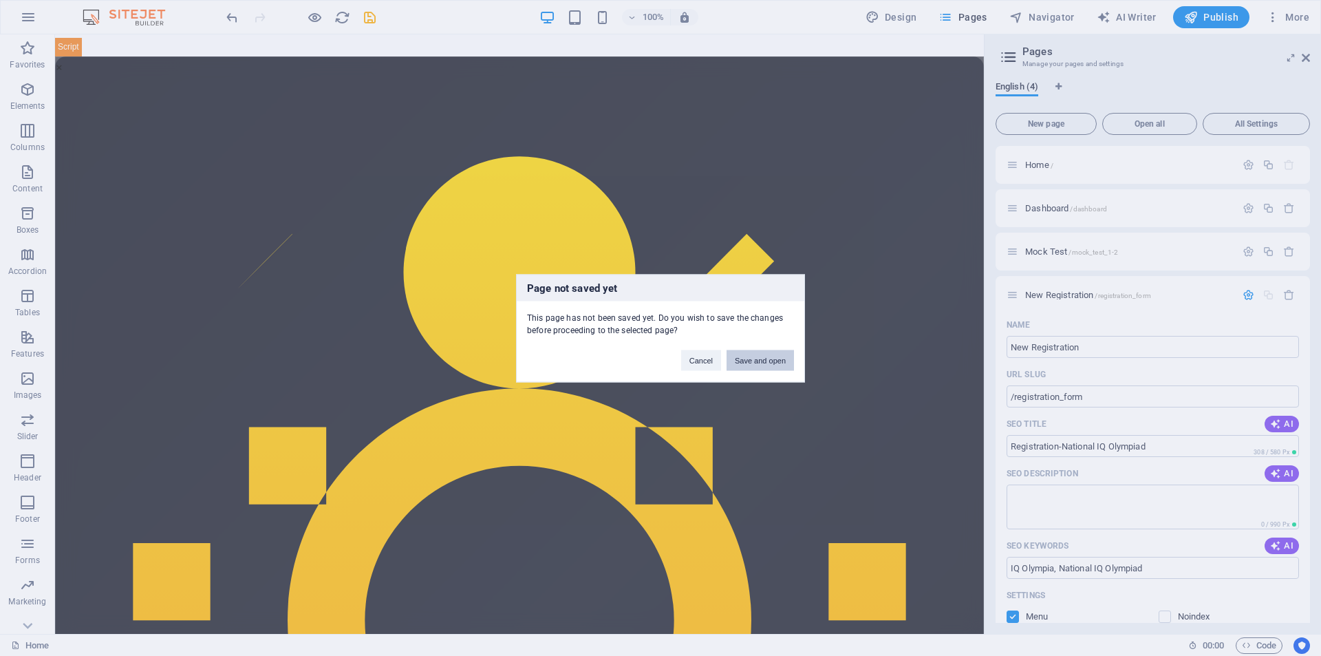
click at [768, 359] on button "Save and open" at bounding box center [760, 360] width 67 height 21
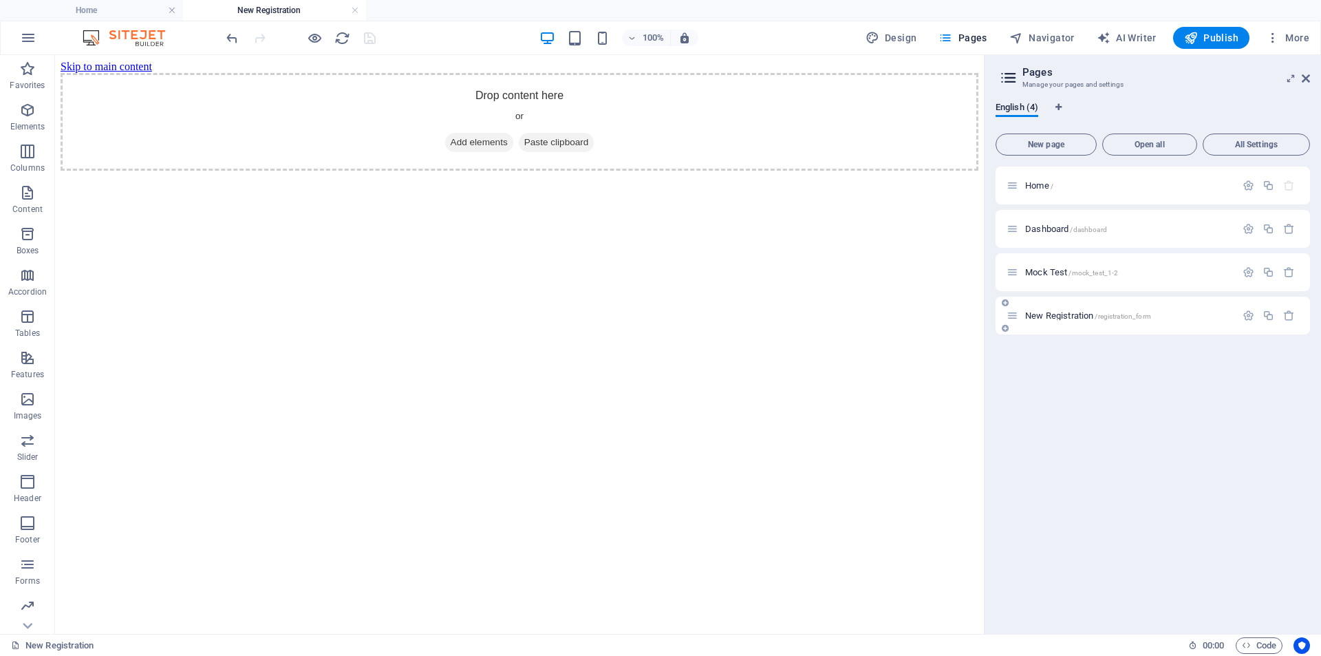
click at [1096, 313] on span "/registration_form" at bounding box center [1123, 316] width 56 height 8
click at [472, 152] on span "Add elements" at bounding box center [479, 142] width 68 height 19
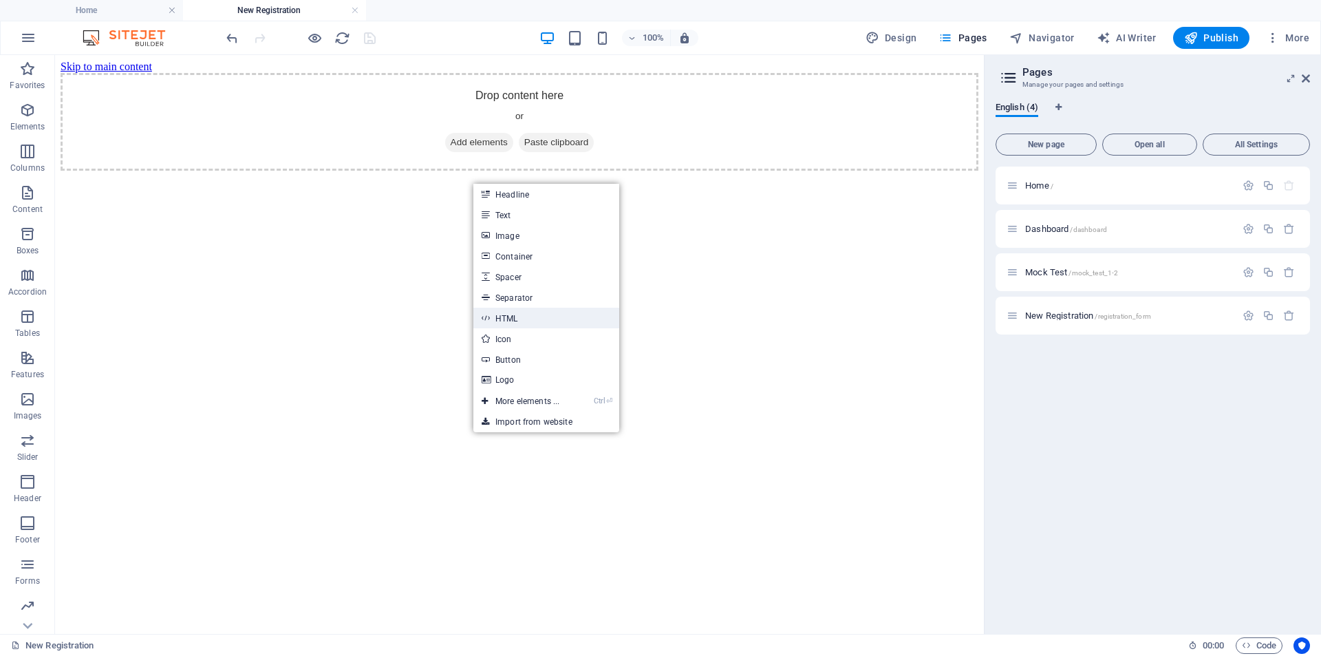
click at [509, 315] on link "HTML" at bounding box center [547, 318] width 146 height 21
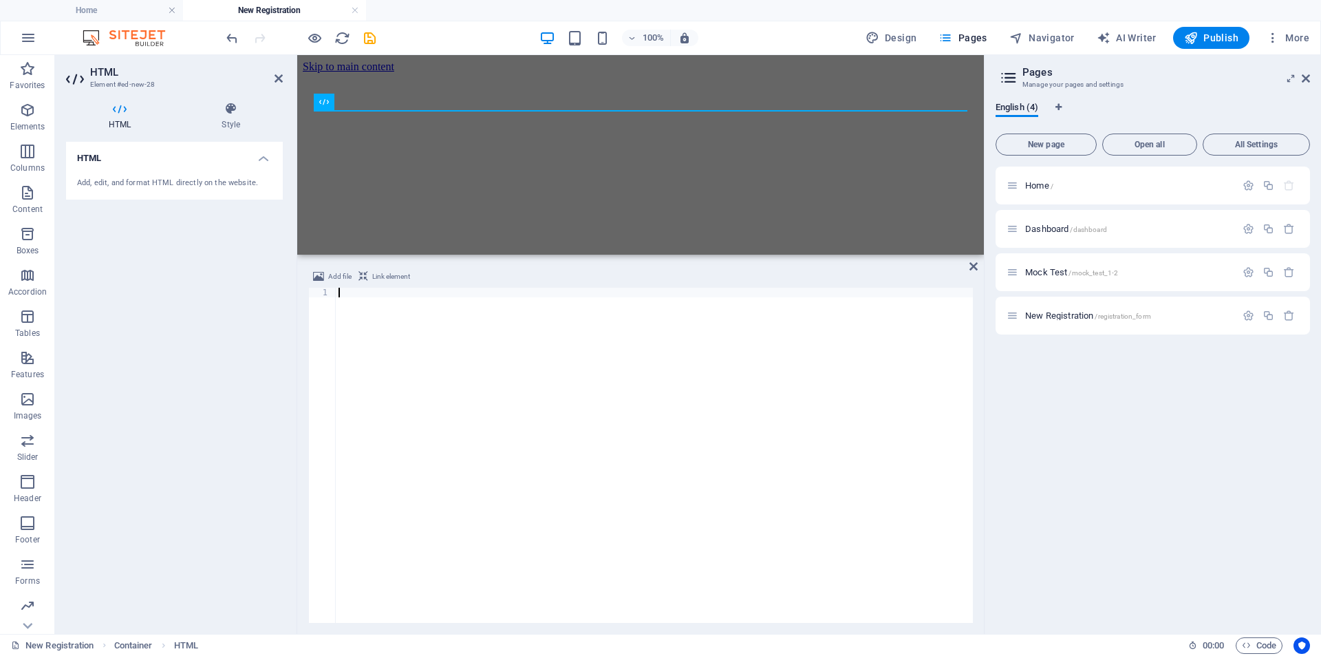
click at [396, 297] on div at bounding box center [654, 465] width 637 height 354
type textarea "registration_form"
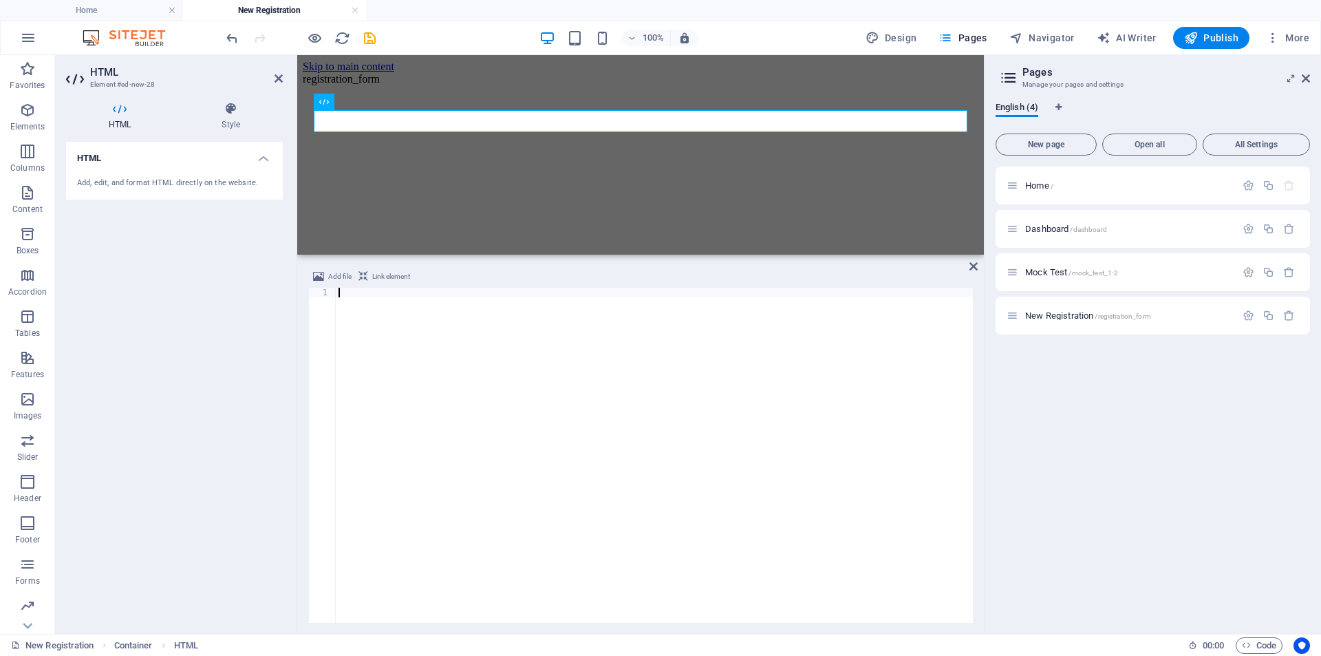
click at [357, 293] on div at bounding box center [654, 465] width 637 height 354
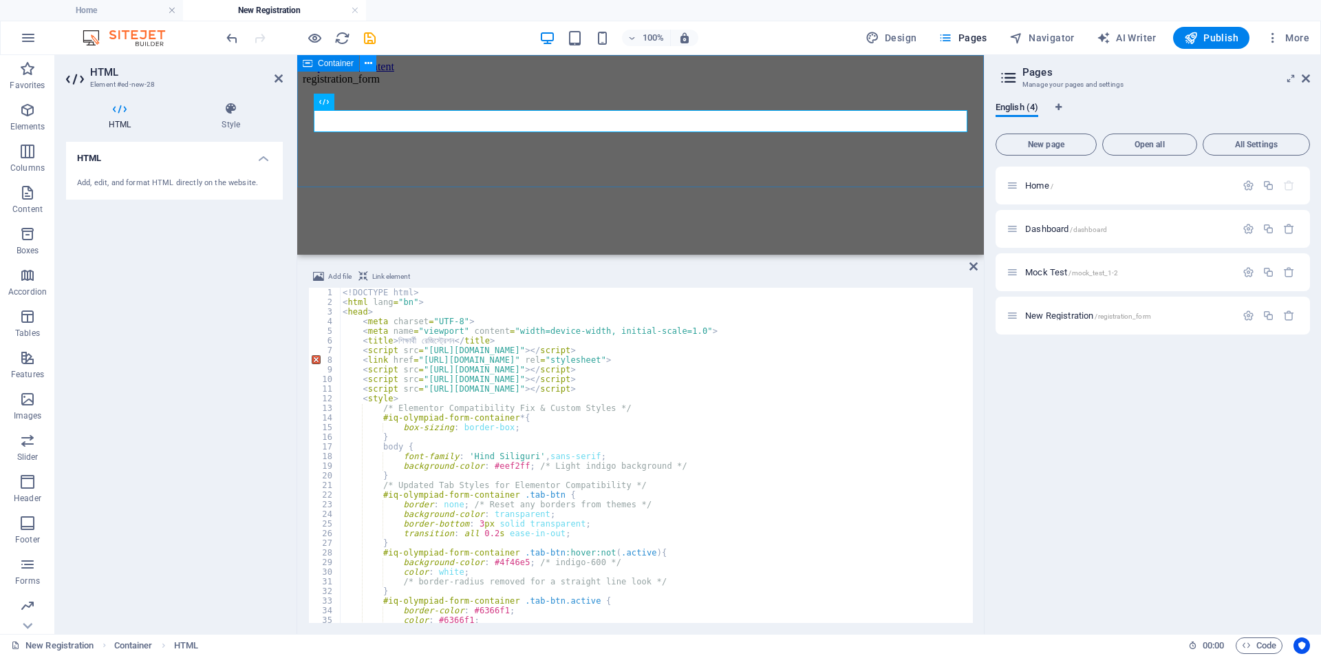
click at [368, 66] on icon at bounding box center [369, 63] width 8 height 14
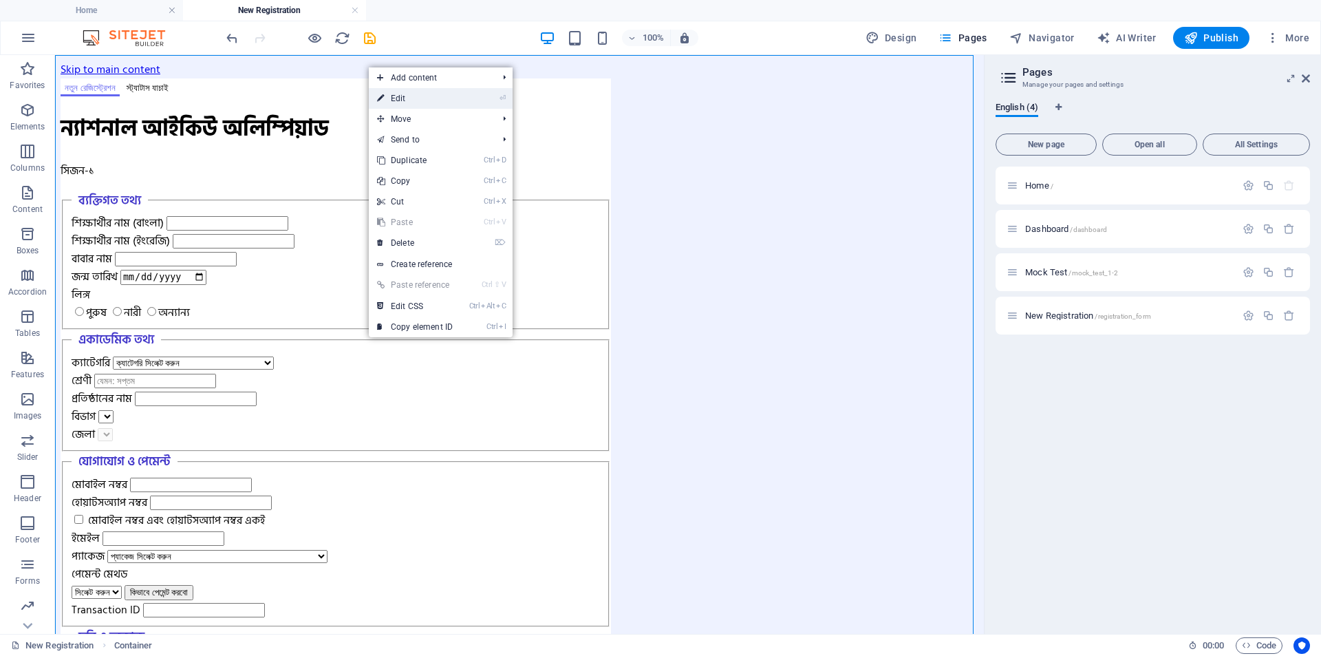
click at [403, 97] on link "⏎ Edit" at bounding box center [415, 98] width 92 height 21
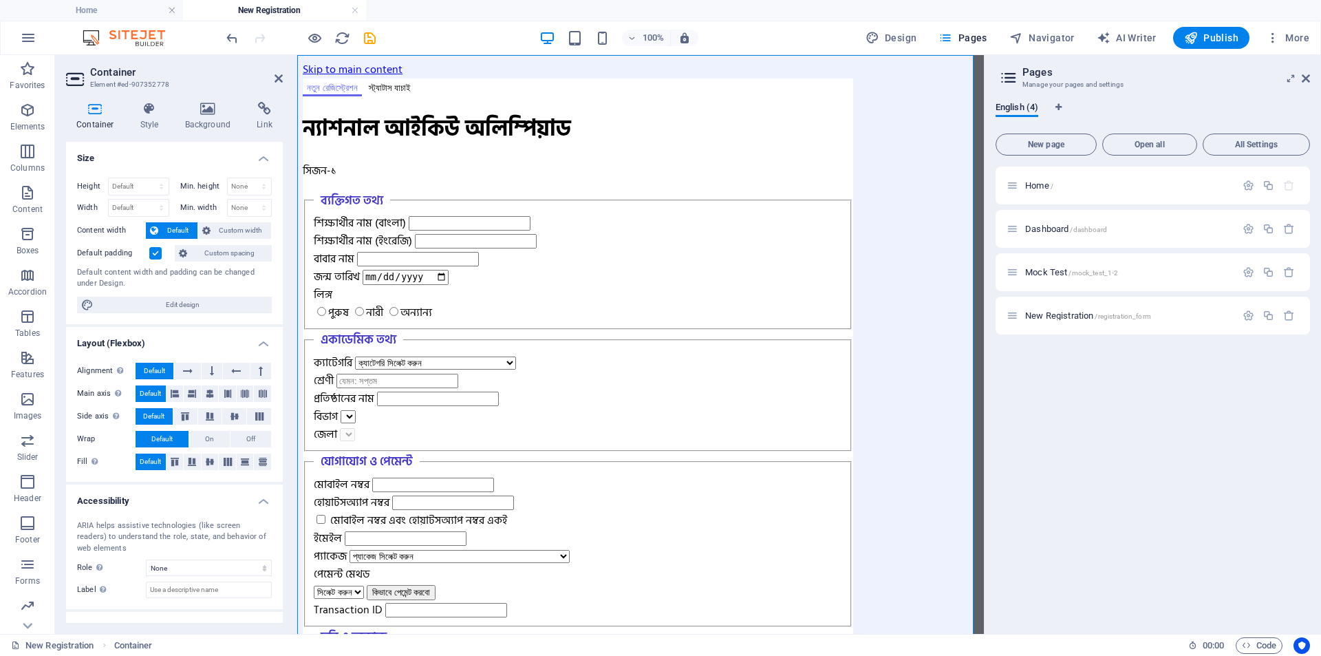
click at [156, 251] on label at bounding box center [155, 253] width 12 height 12
click at [0, 0] on input "Default padding" at bounding box center [0, 0] width 0 height 0
click at [0, 0] on span "Publish" at bounding box center [0, 0] width 0 height 0
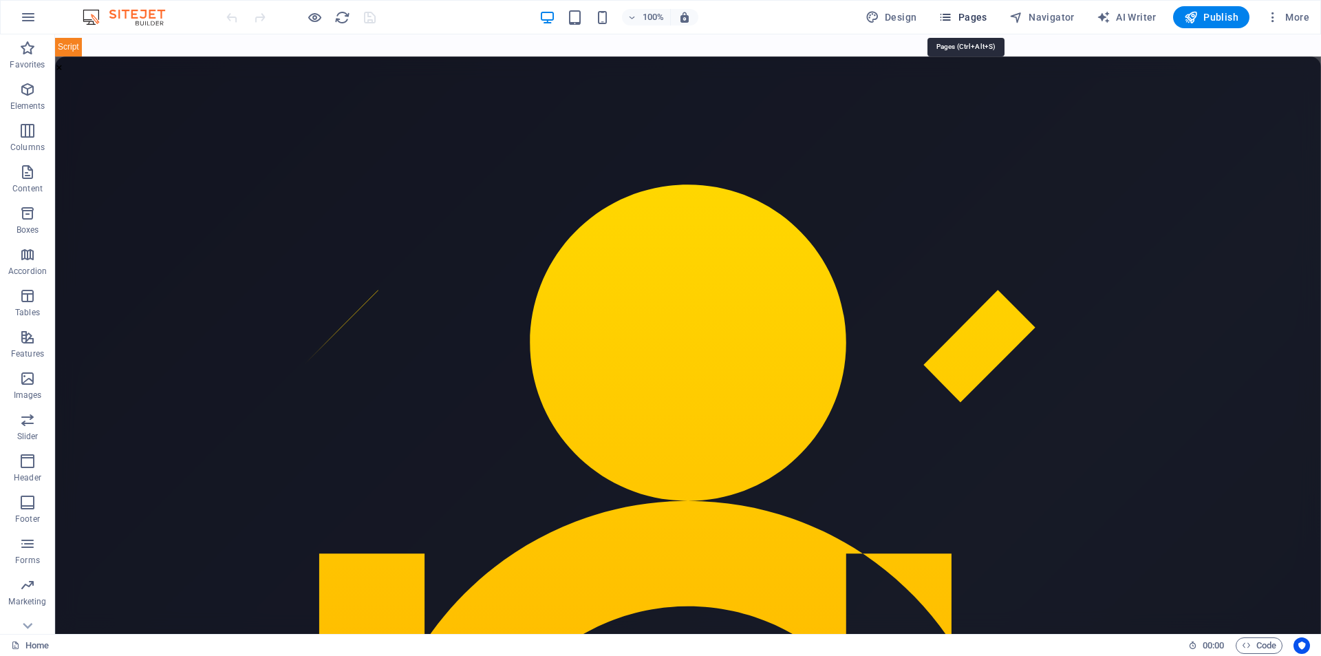
click at [973, 17] on span "Pages" at bounding box center [963, 17] width 48 height 14
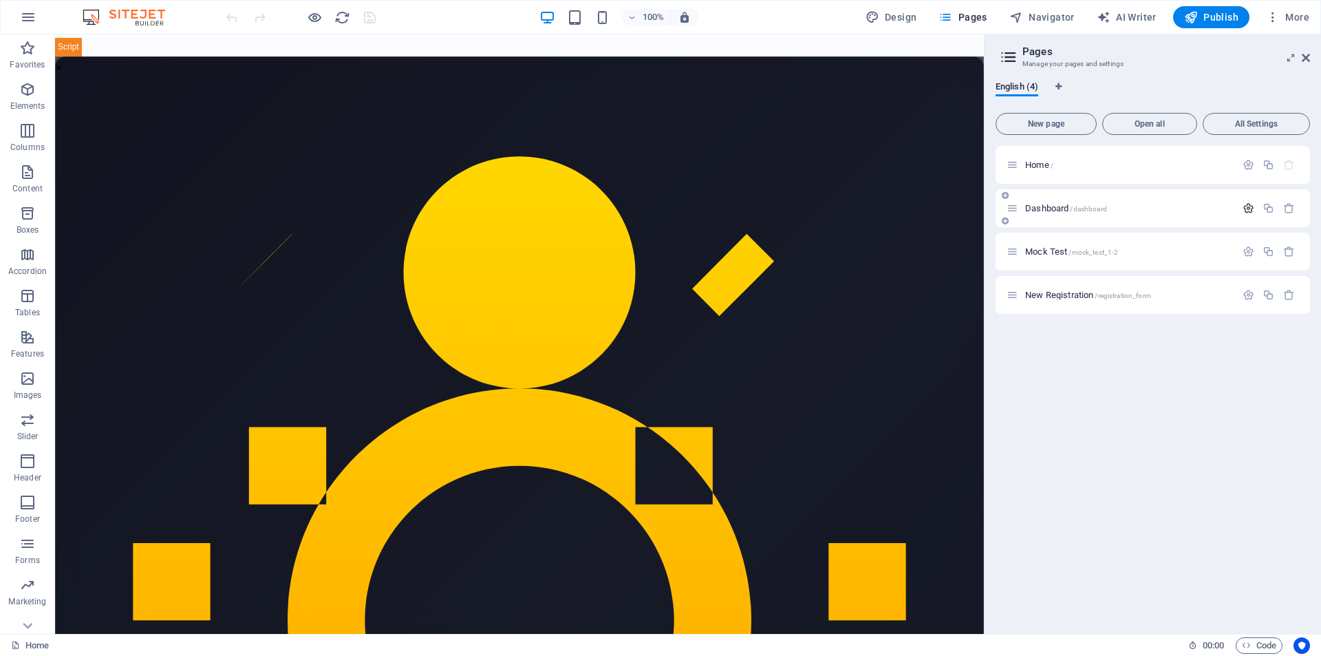
click at [1243, 209] on icon "button" at bounding box center [1249, 208] width 12 height 12
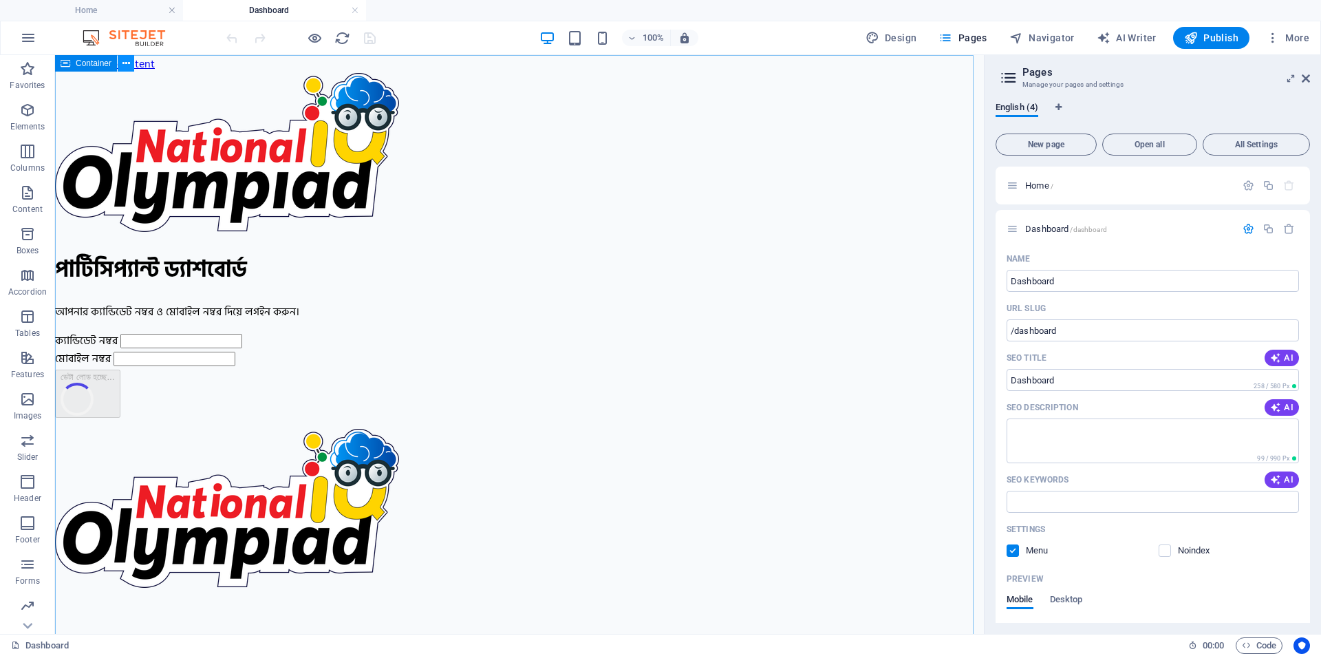
click at [127, 65] on icon at bounding box center [127, 63] width 8 height 14
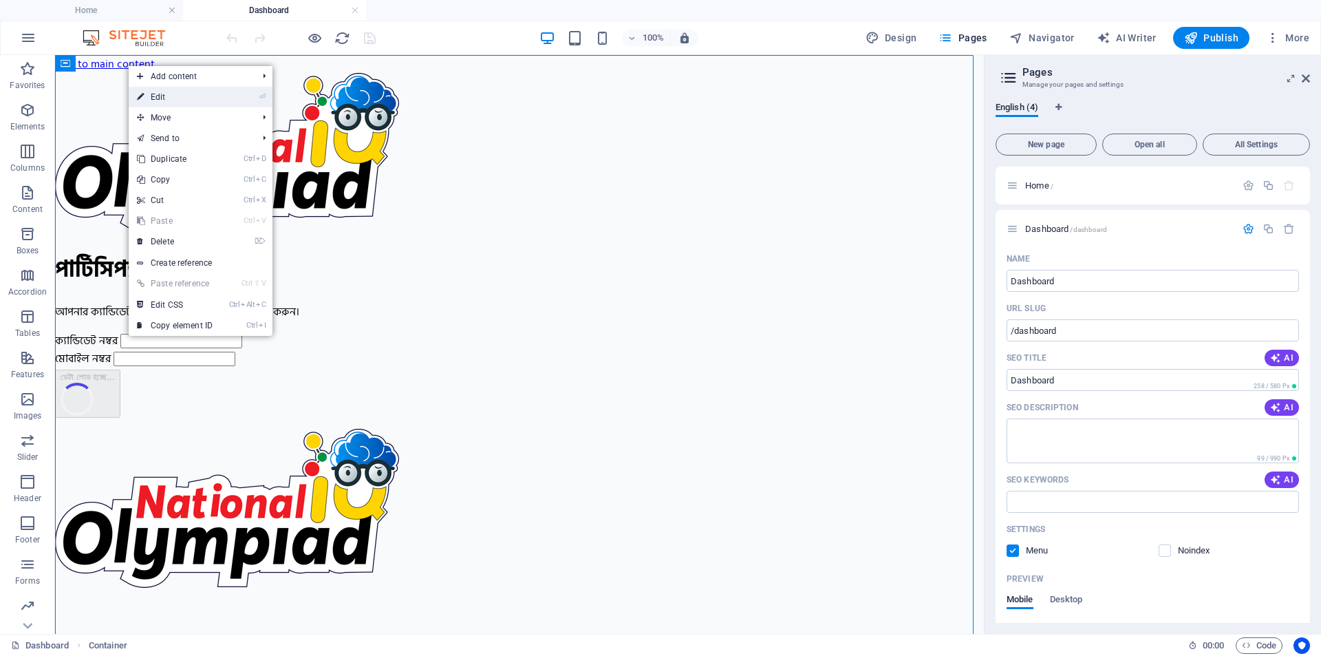
click at [0, 0] on link "⏎ Edit" at bounding box center [0, 0] width 0 height 0
select select "px"
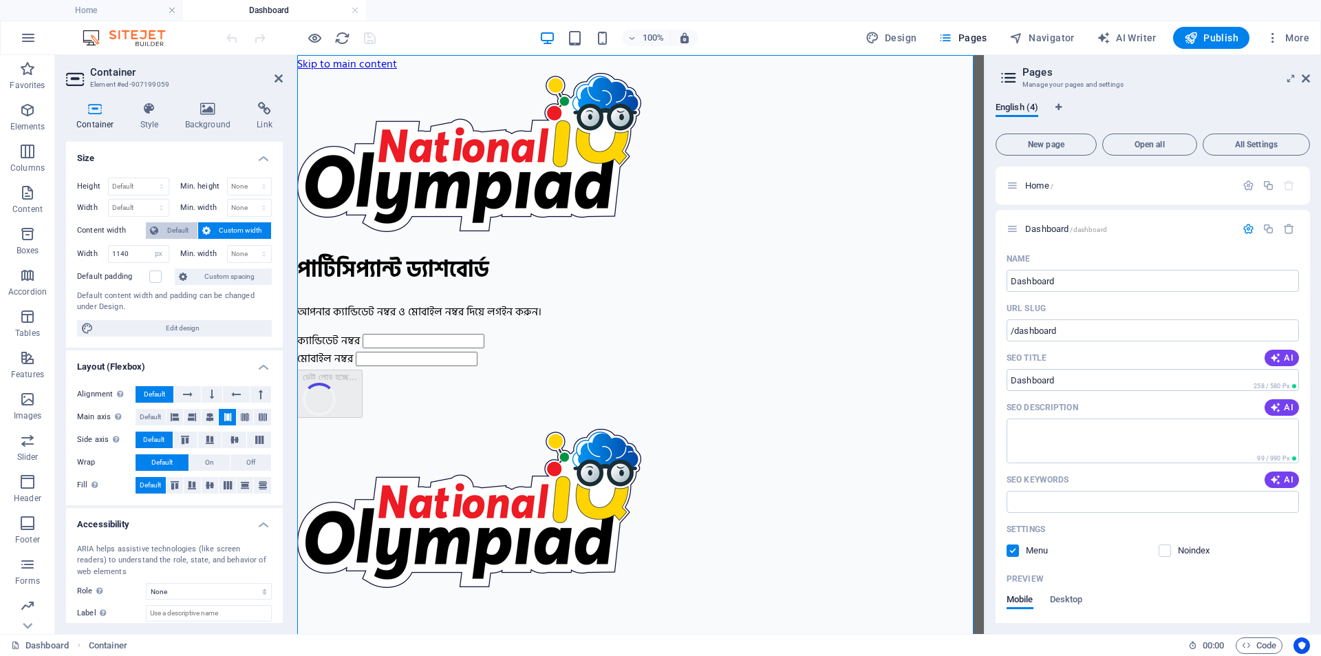
click at [169, 227] on span "Default" at bounding box center [177, 230] width 31 height 17
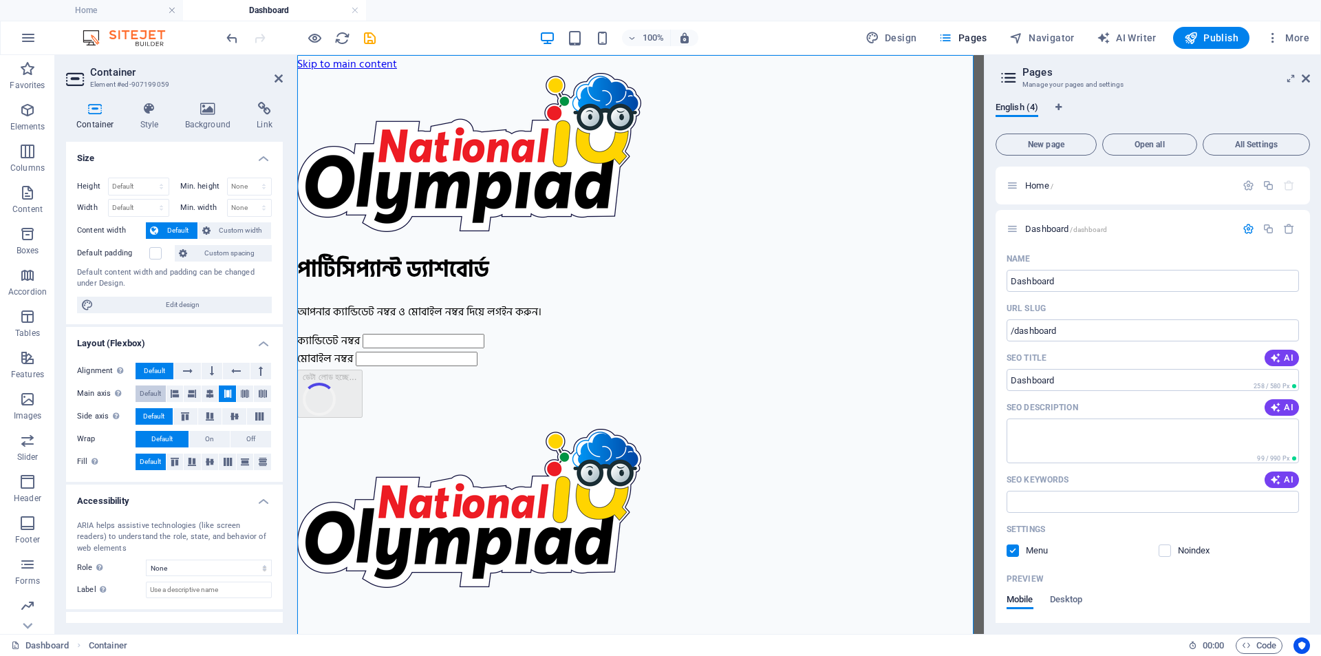
click at [154, 392] on span "Default" at bounding box center [150, 393] width 21 height 17
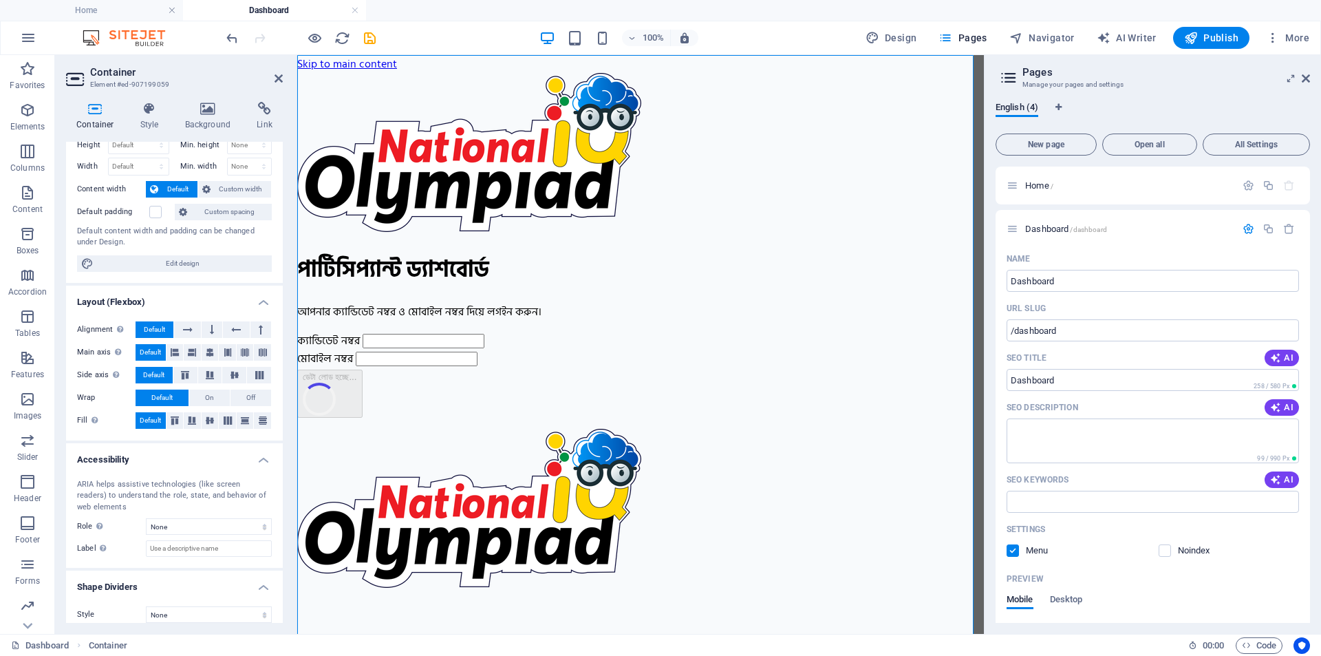
scroll to position [52, 0]
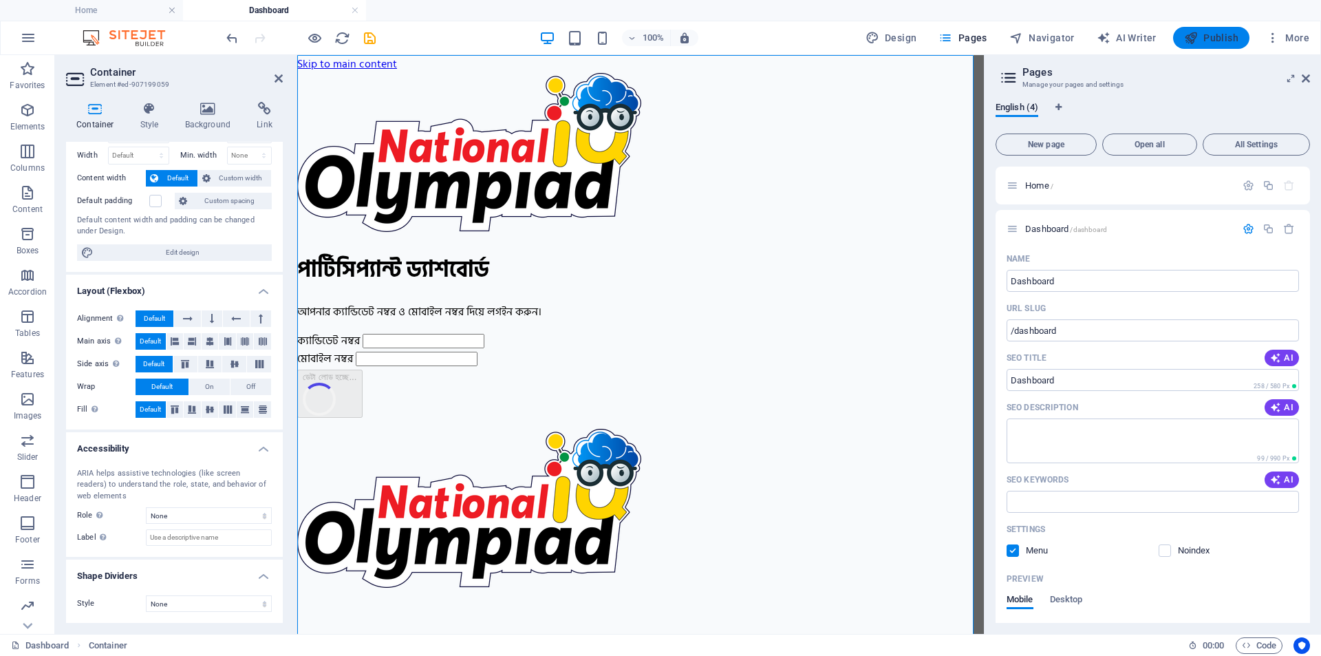
click at [1215, 45] on button "Publish" at bounding box center [1212, 38] width 76 height 22
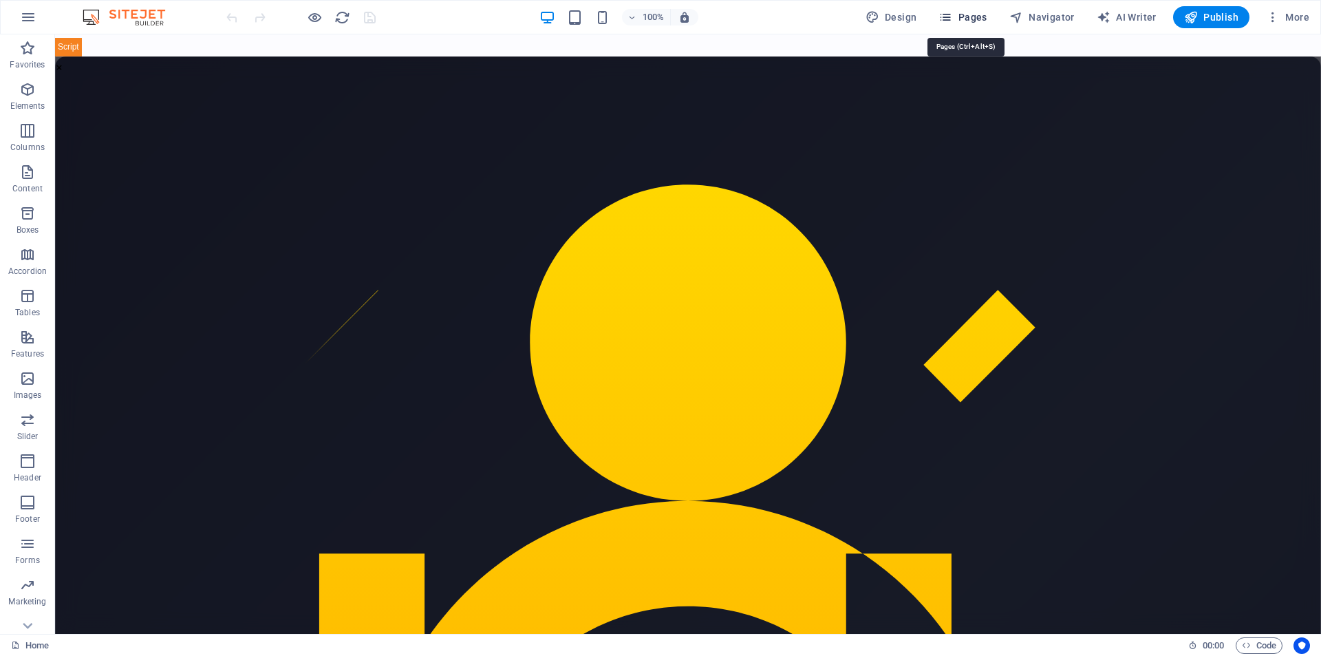
click at [952, 18] on icon "button" at bounding box center [946, 17] width 14 height 14
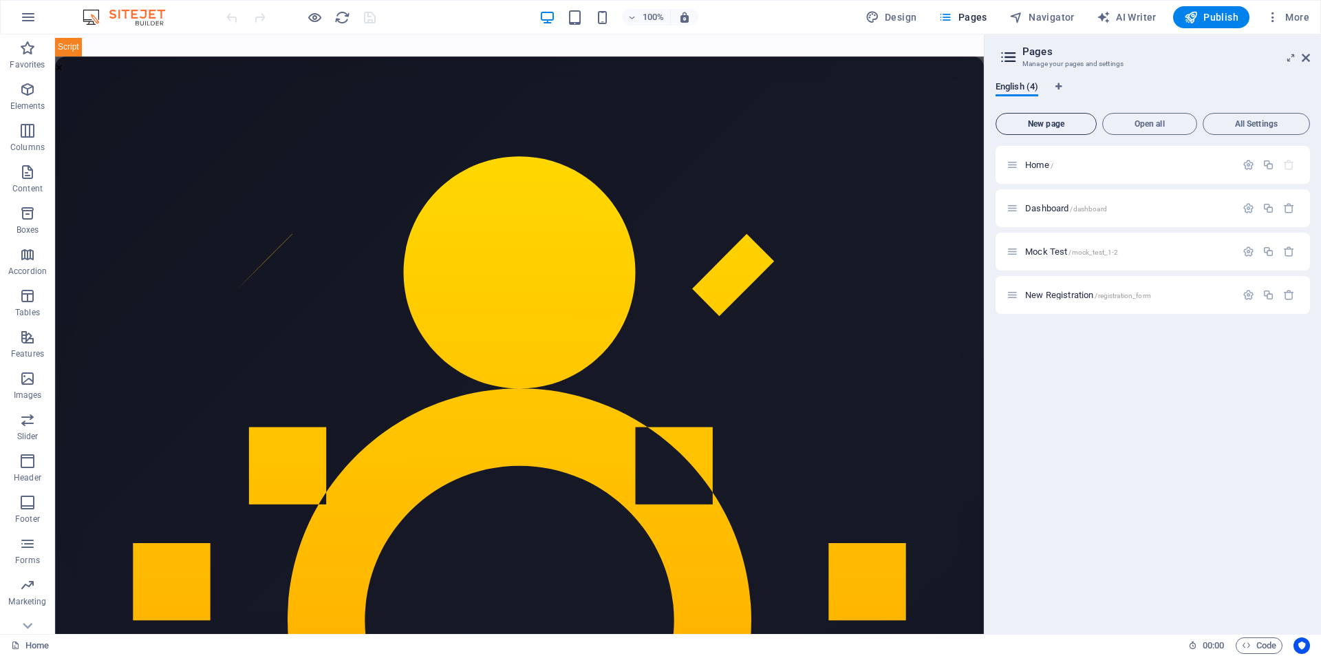
click at [0, 0] on span "New page" at bounding box center [0, 0] width 0 height 0
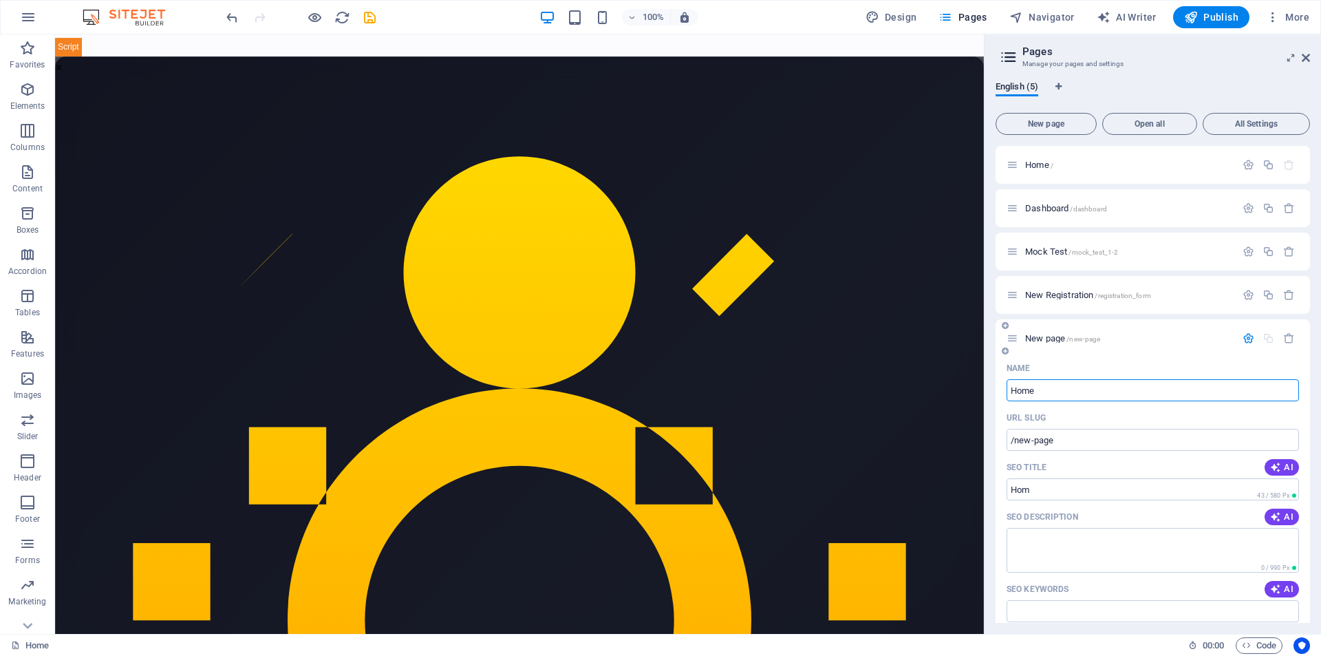
type input "Home4"
type input "/hom"
type input "Home"
type input "/home4"
type input "Home"
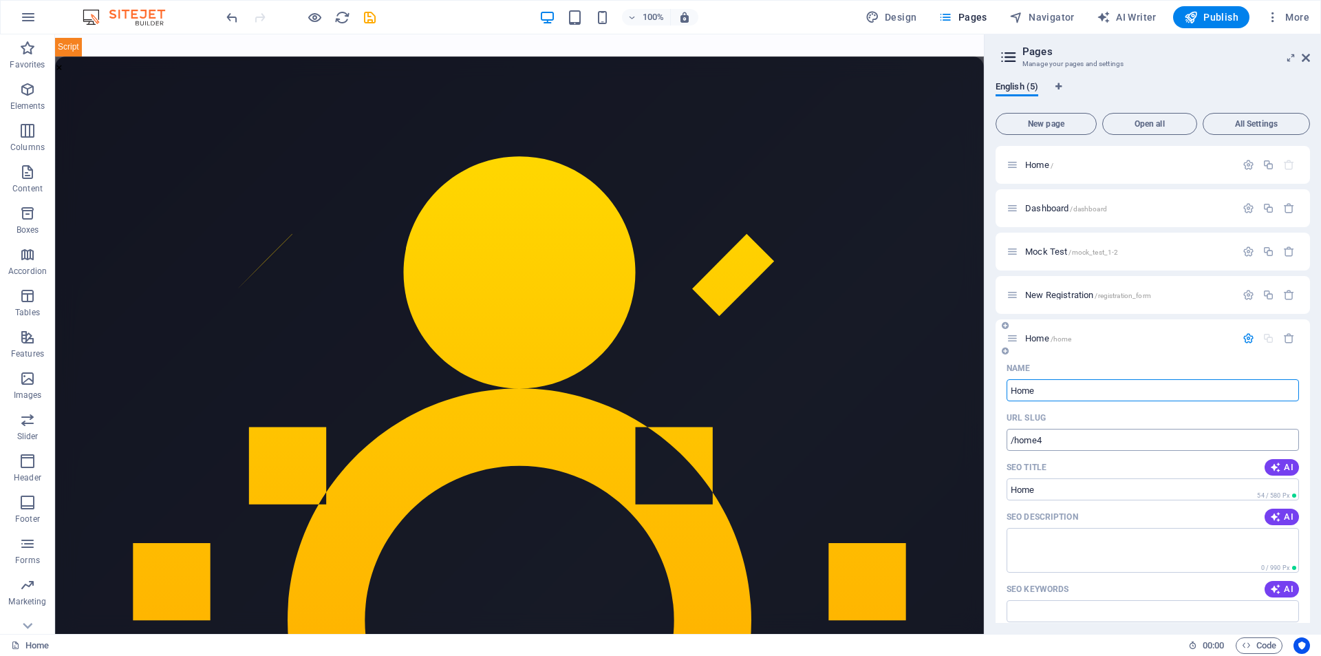
type input "/home"
type input "Home"
click at [1060, 440] on input "/home" at bounding box center [1153, 440] width 293 height 22
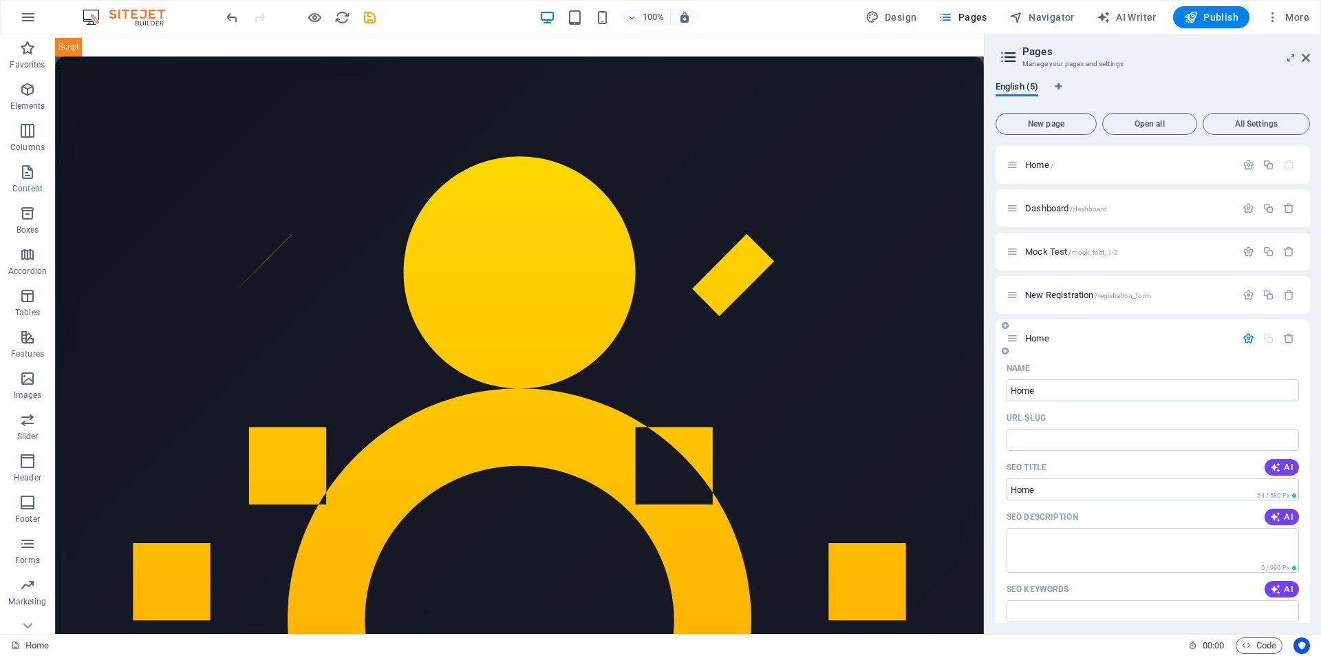
click at [1072, 343] on div "Home" at bounding box center [1121, 338] width 229 height 16
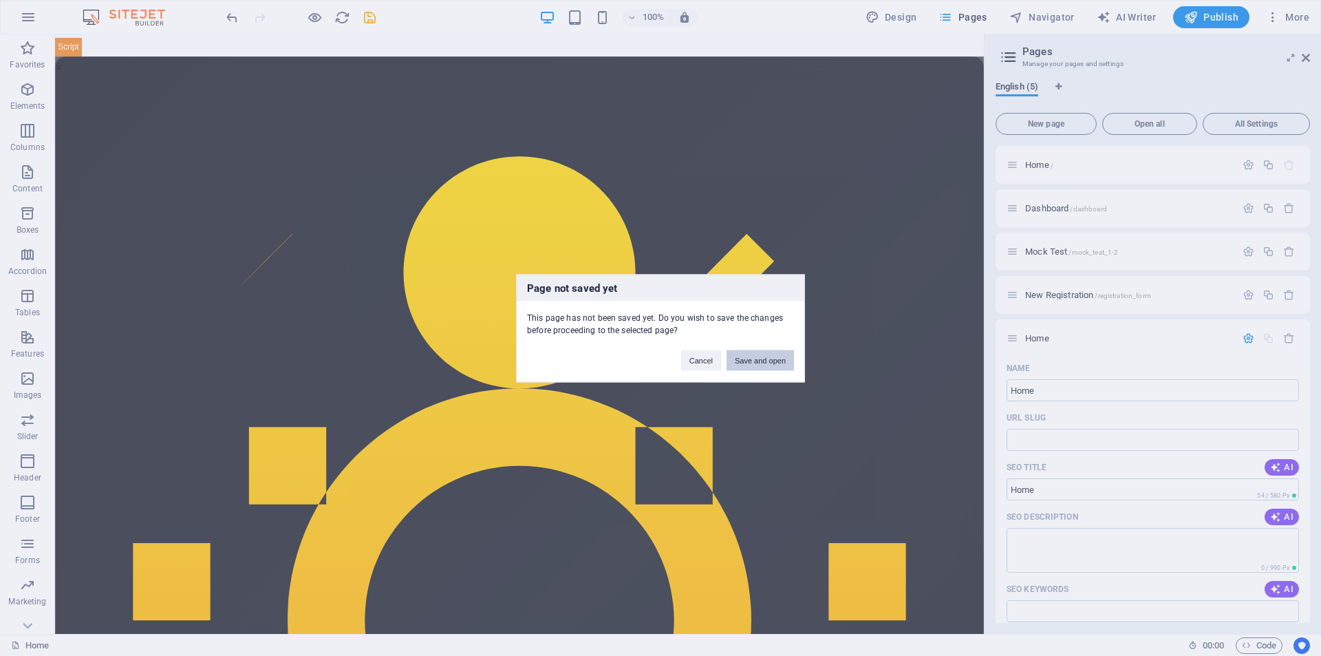
click at [761, 352] on button "Save and open" at bounding box center [760, 360] width 67 height 21
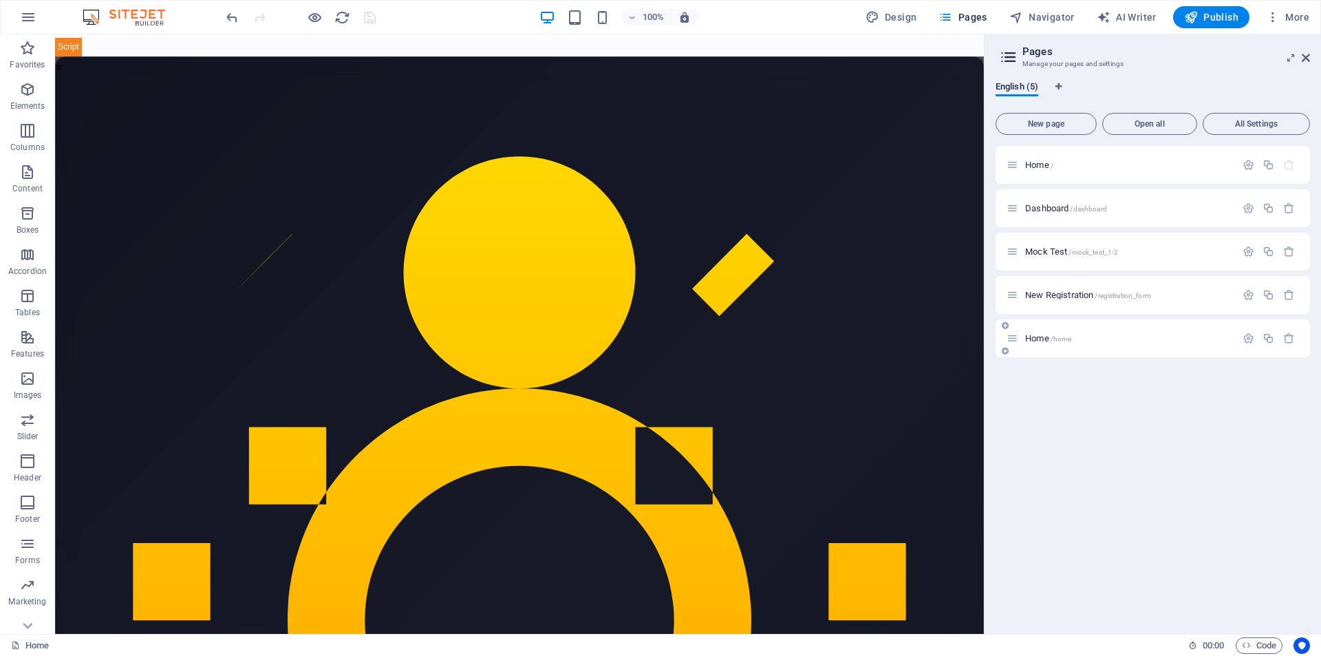
click at [1077, 335] on p "Home /home" at bounding box center [1129, 338] width 206 height 9
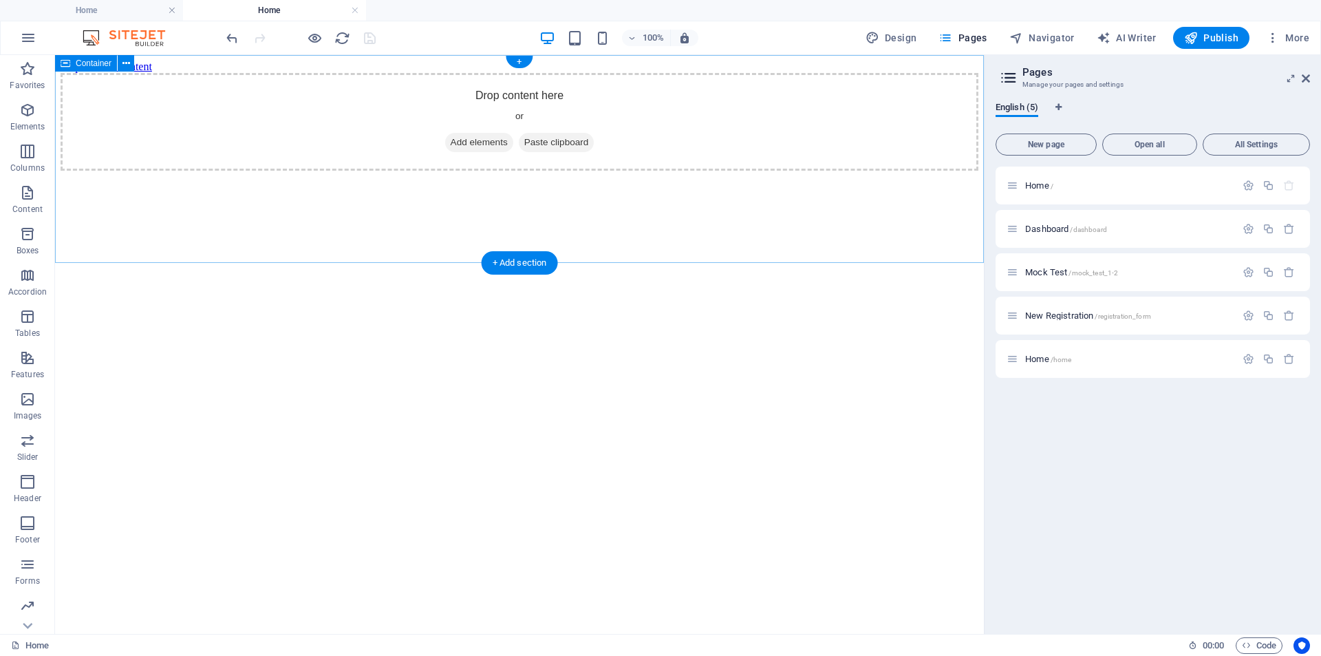
click at [467, 152] on span "Add elements" at bounding box center [479, 142] width 68 height 19
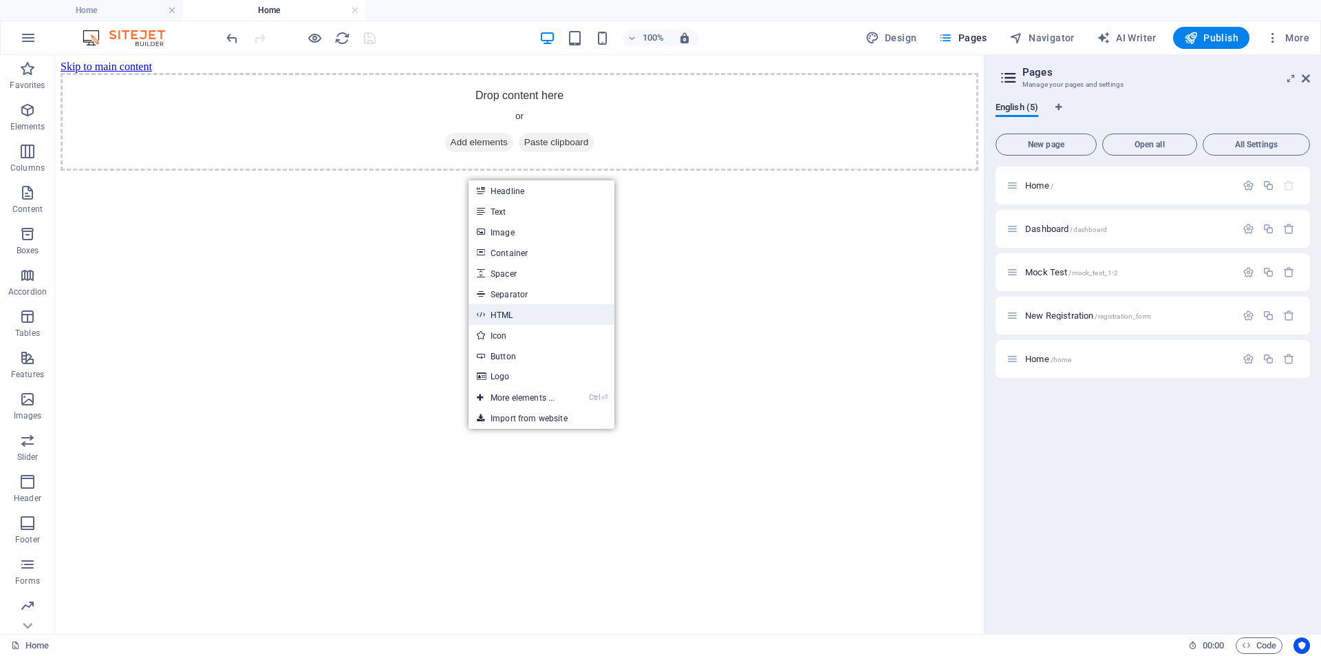
click at [0, 0] on link "HTML" at bounding box center [0, 0] width 0 height 0
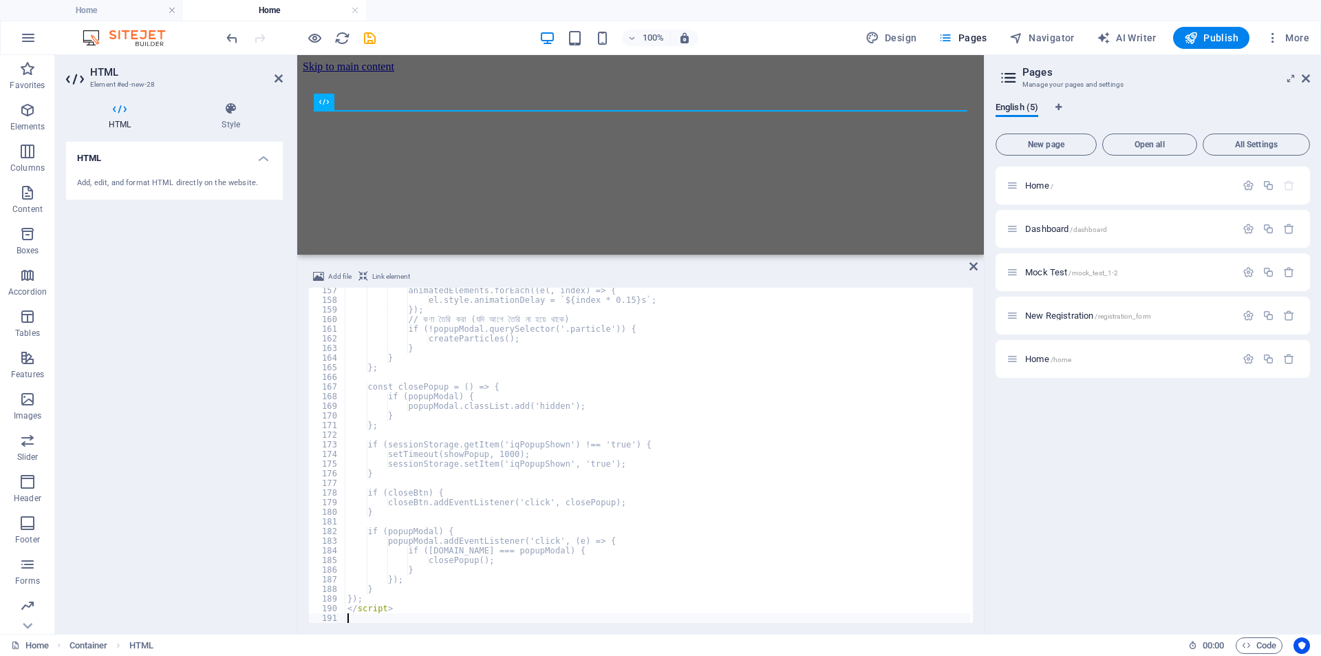
scroll to position [1505, 0]
click at [971, 266] on icon at bounding box center [974, 266] width 8 height 11
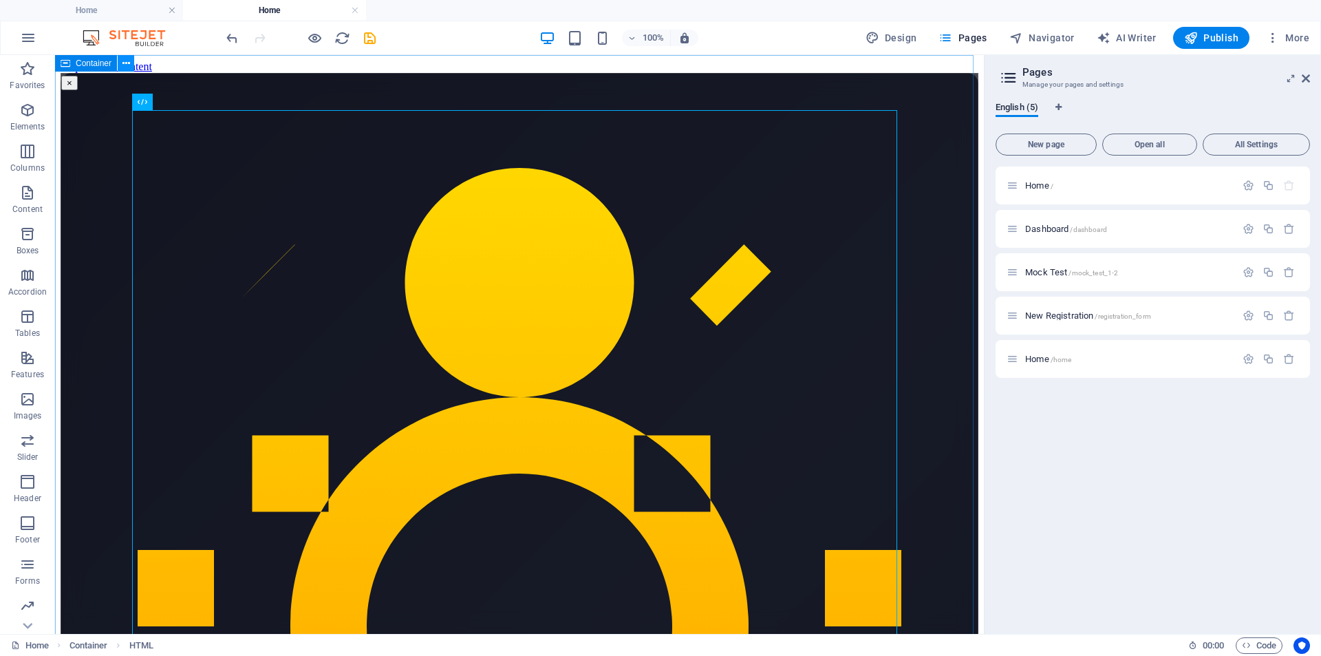
click at [0, 0] on icon at bounding box center [0, 0] width 0 height 0
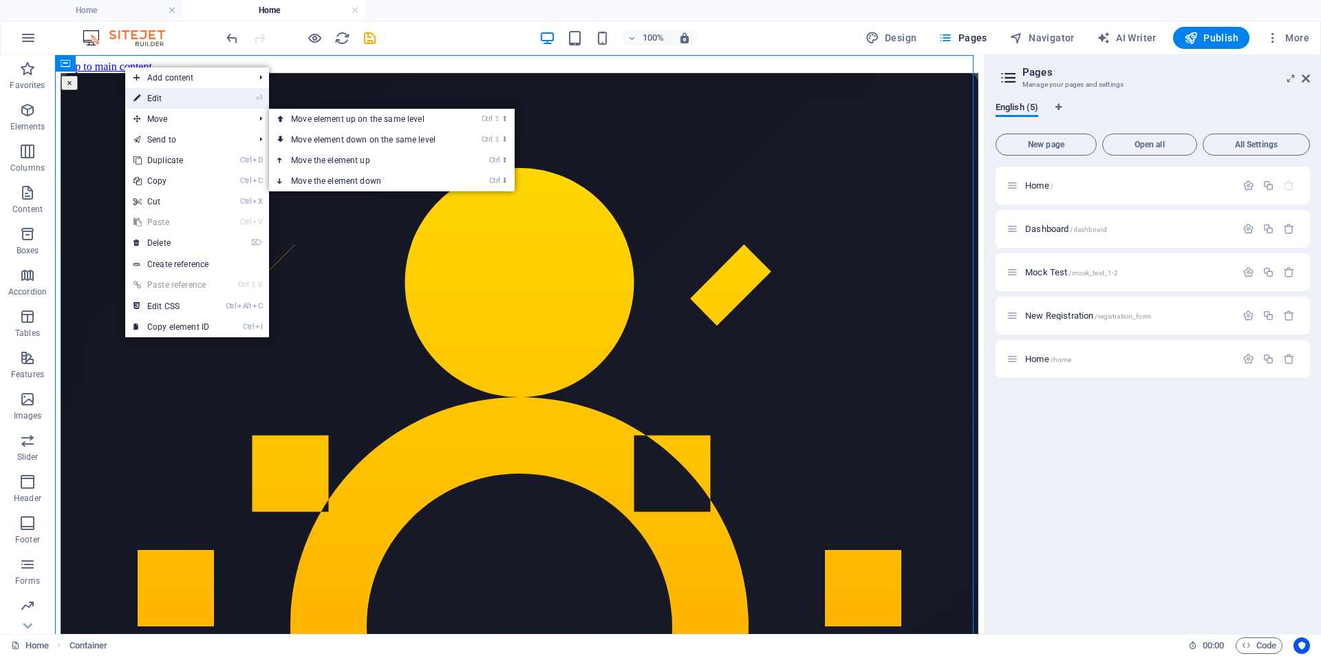
click at [166, 98] on link "⏎ Edit" at bounding box center [171, 98] width 92 height 21
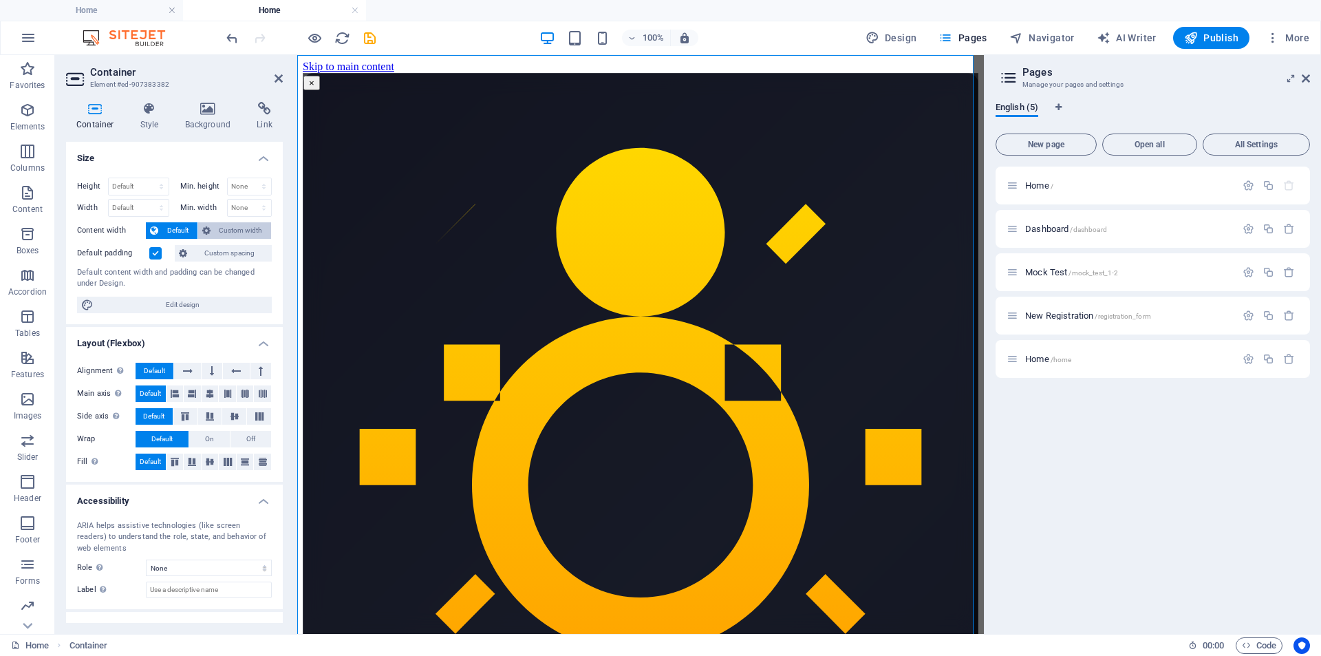
click at [216, 232] on span "Custom width" at bounding box center [241, 230] width 53 height 17
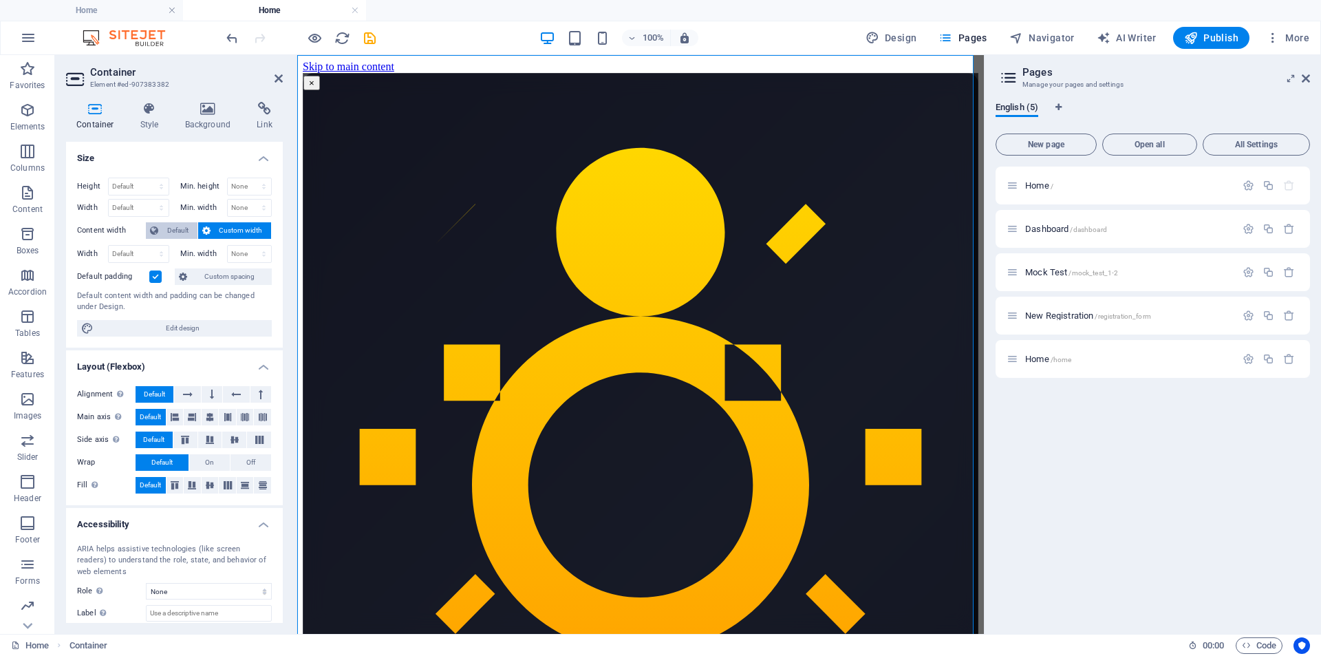
click at [171, 232] on span "Default" at bounding box center [177, 230] width 31 height 17
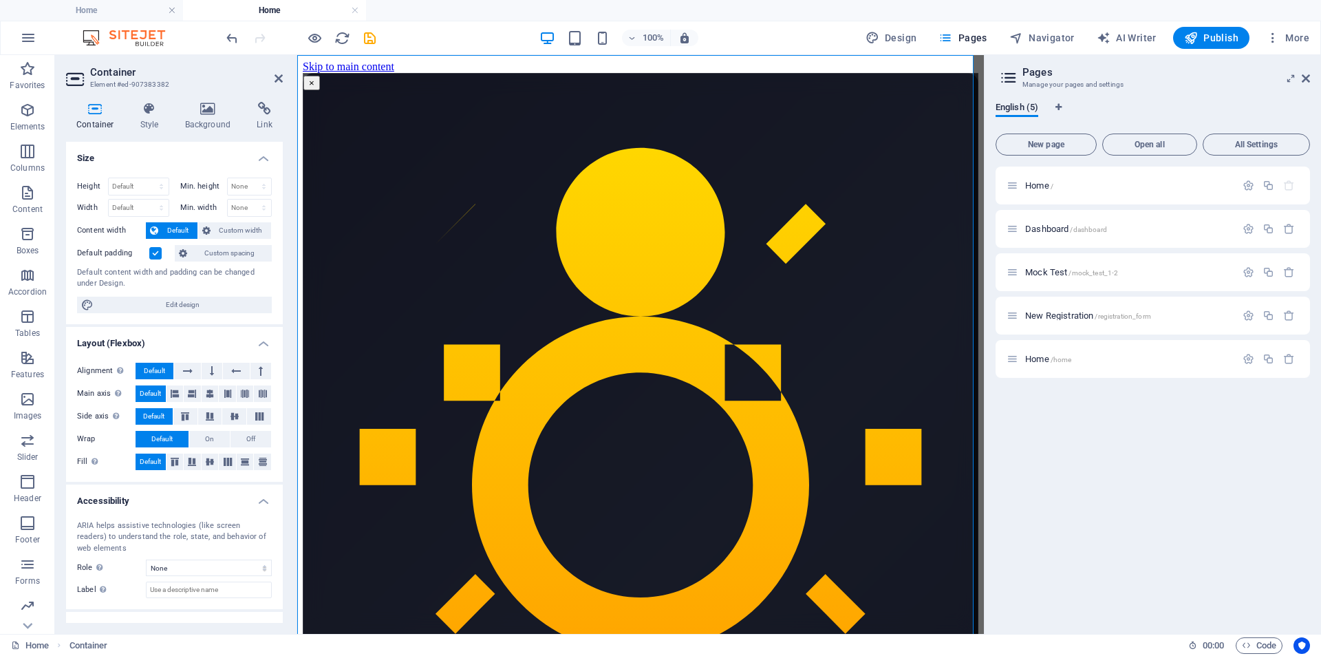
click at [158, 251] on label at bounding box center [155, 253] width 12 height 12
click at [0, 0] on input "Default padding" at bounding box center [0, 0] width 0 height 0
click at [224, 226] on span "Custom width" at bounding box center [241, 230] width 53 height 17
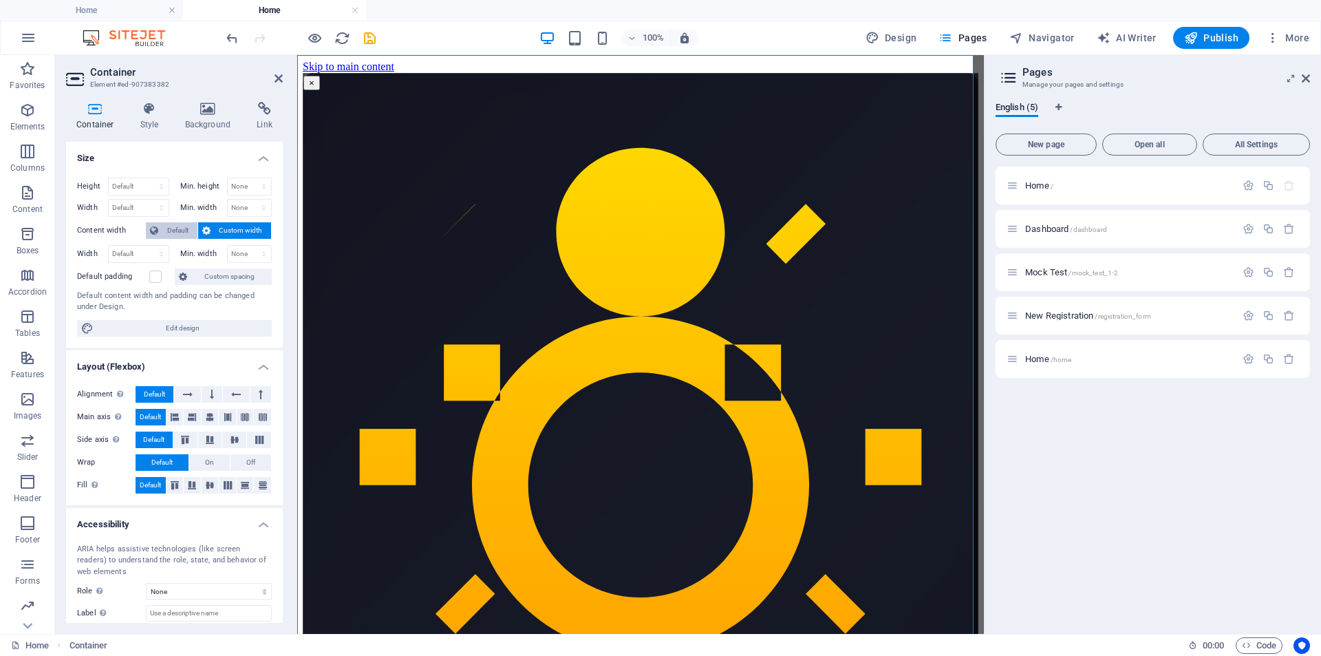
click at [177, 226] on span "Default" at bounding box center [177, 230] width 31 height 17
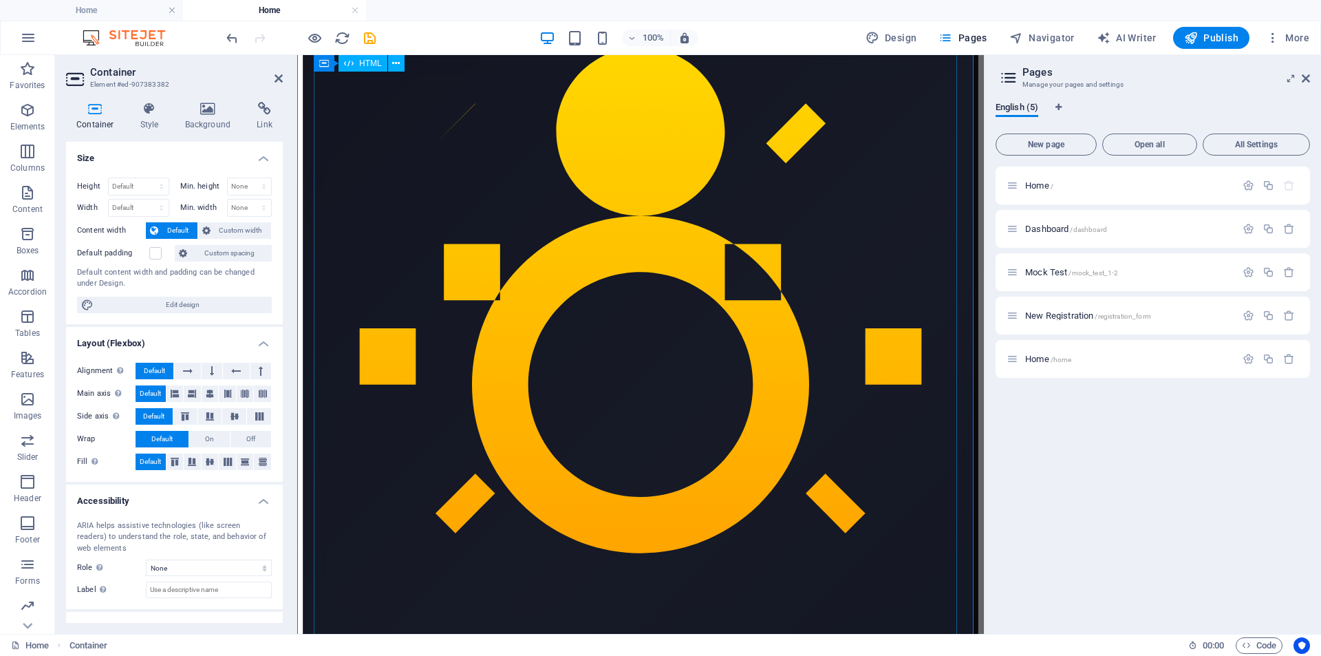
scroll to position [0, 0]
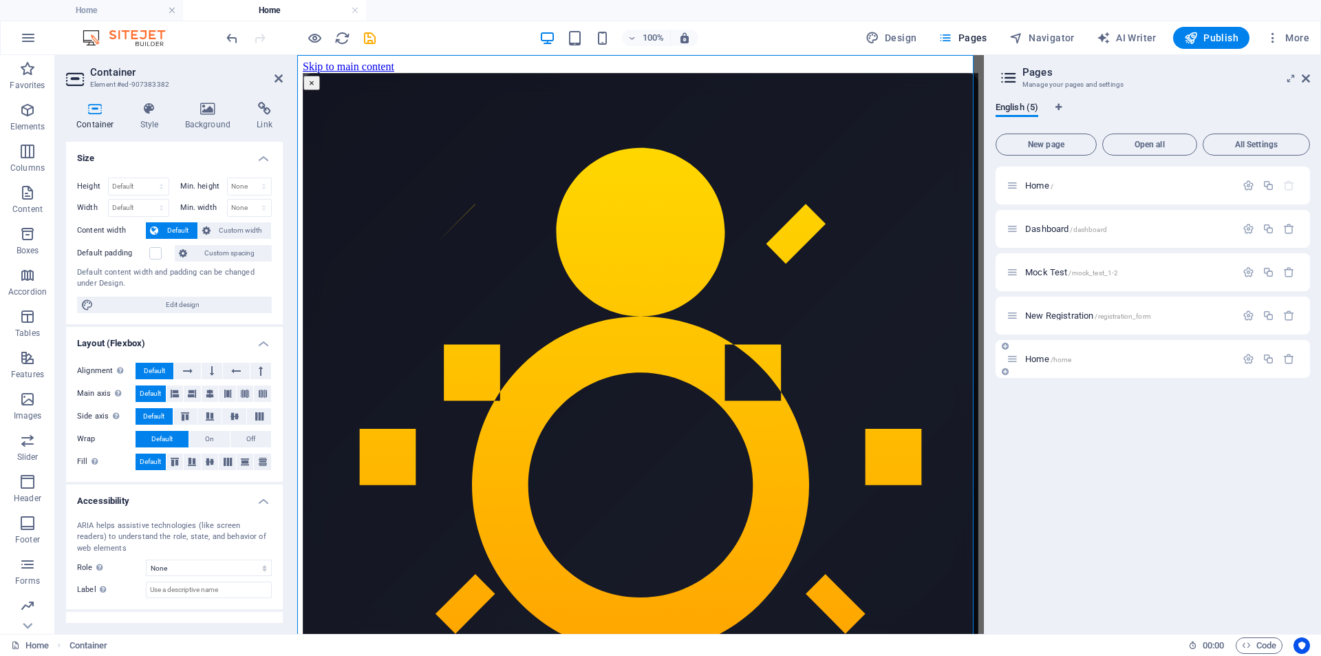
click at [0, 0] on span "/home" at bounding box center [0, 0] width 0 height 0
click at [1249, 360] on icon "button" at bounding box center [1249, 359] width 12 height 12
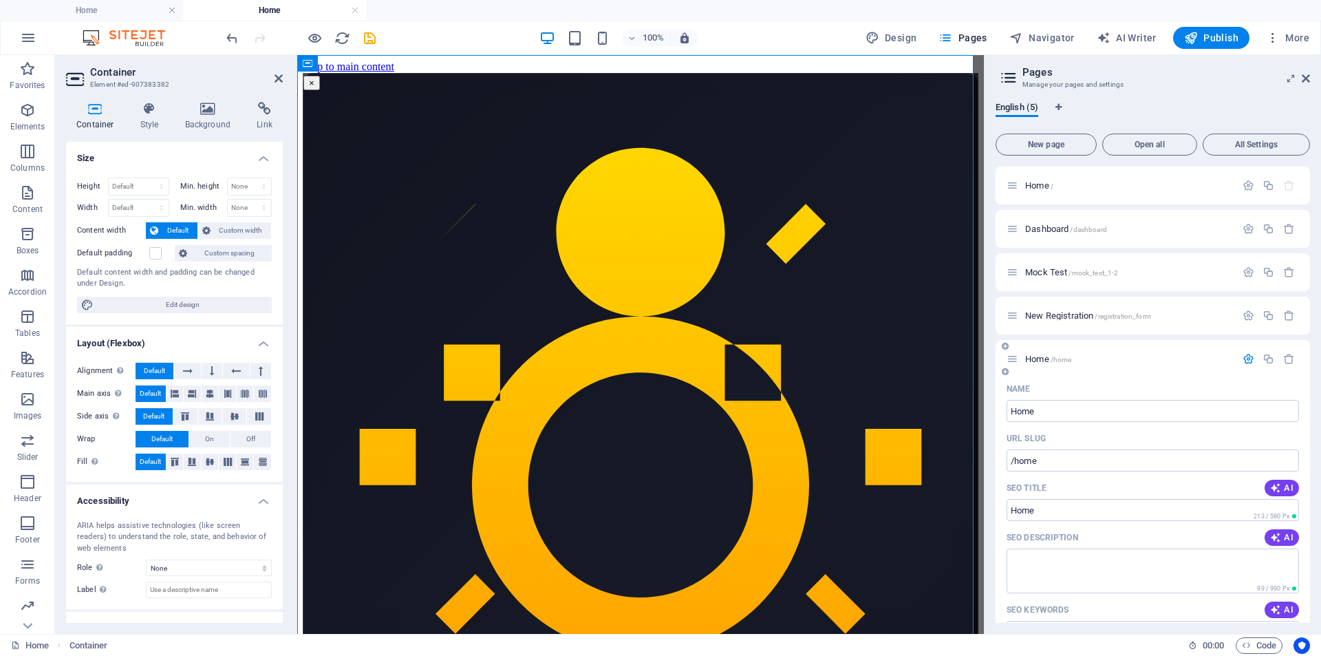
click at [1077, 357] on p "Home /home" at bounding box center [1129, 358] width 206 height 9
click at [1248, 187] on icon "button" at bounding box center [1249, 186] width 12 height 12
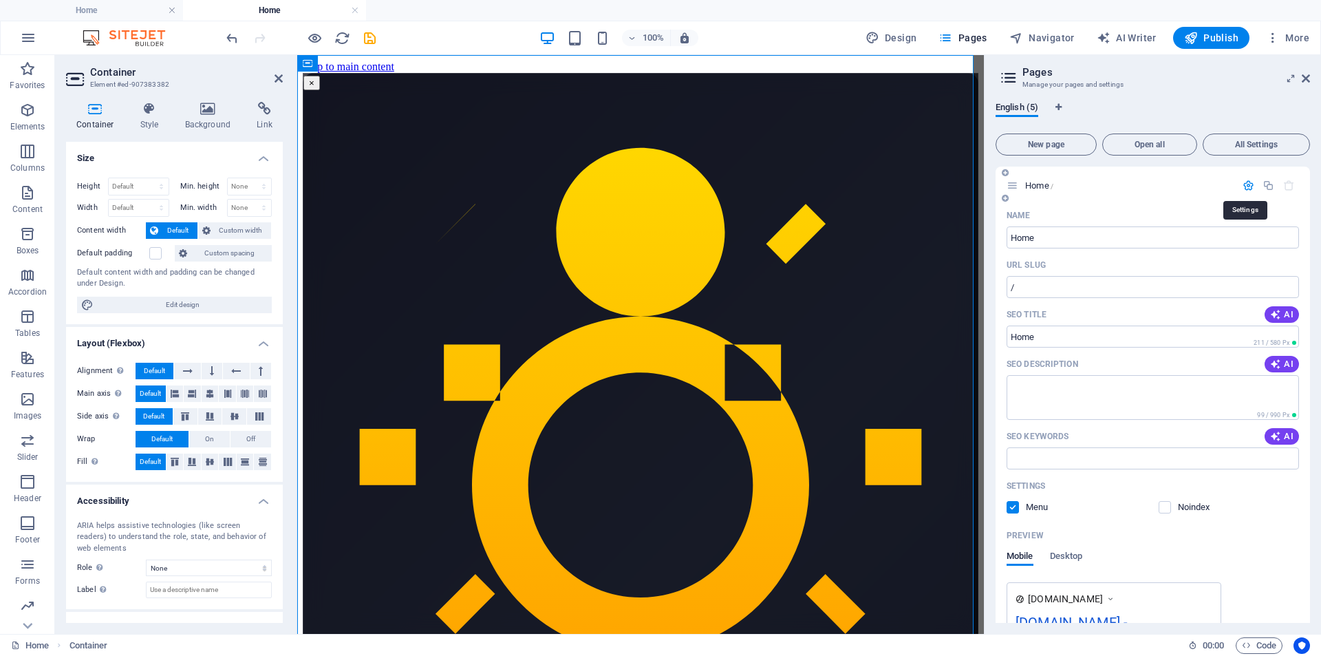
click at [1248, 187] on icon "button" at bounding box center [1249, 186] width 12 height 12
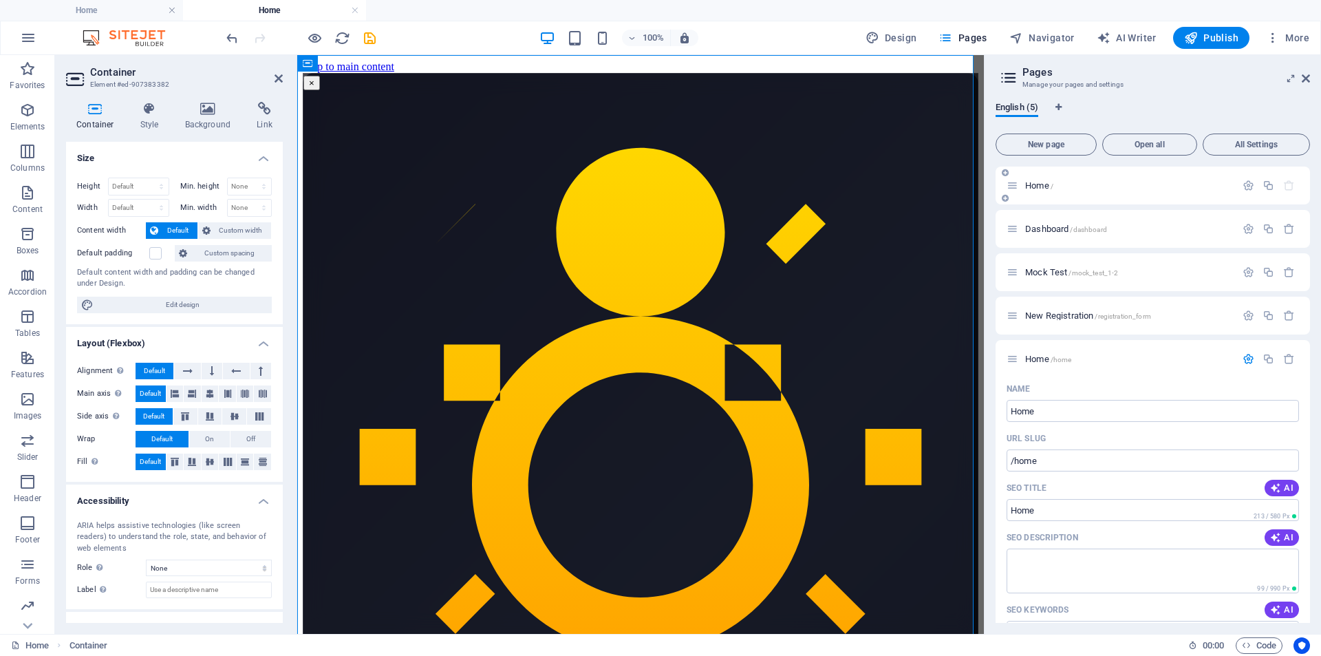
click at [1103, 189] on p "Home /" at bounding box center [1129, 185] width 206 height 9
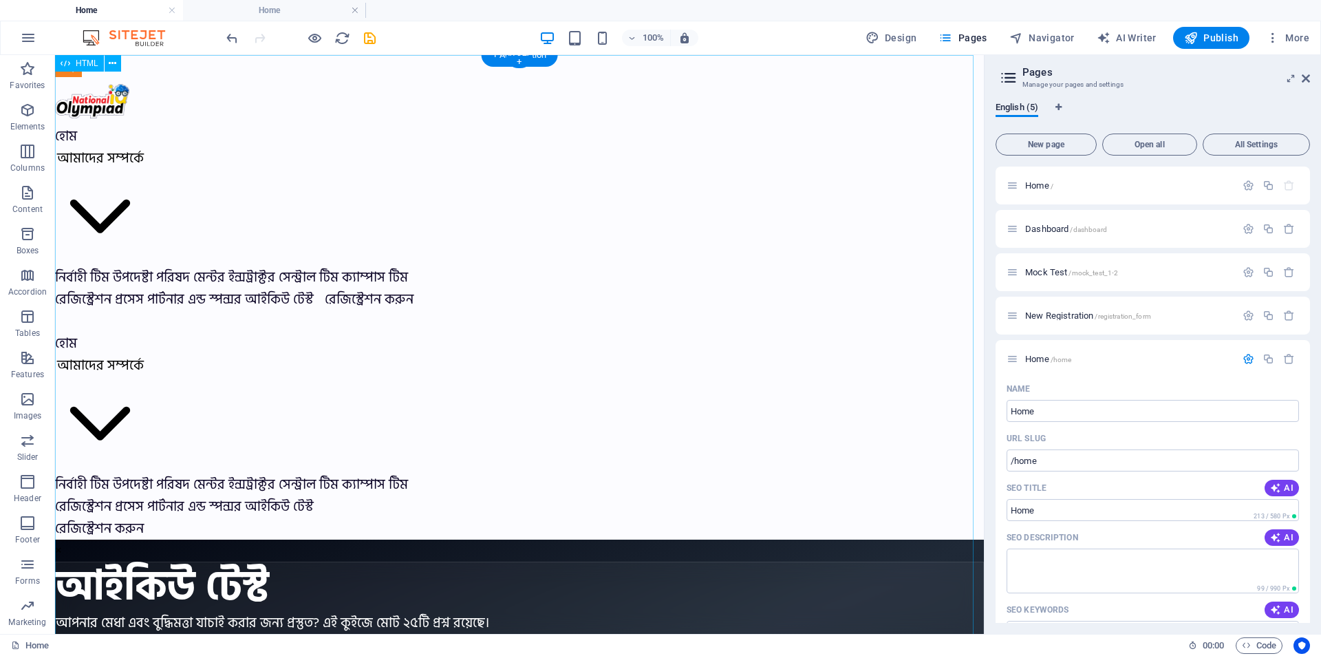
click at [317, 67] on div "হোম আমাদের সম্পর্কে নির্বাহী টিম উপদেষ্টা পরিষদ মেন্টর ইন্সট্রাক্টর সেন্ট্রাল ট…" at bounding box center [519, 504] width 929 height 899
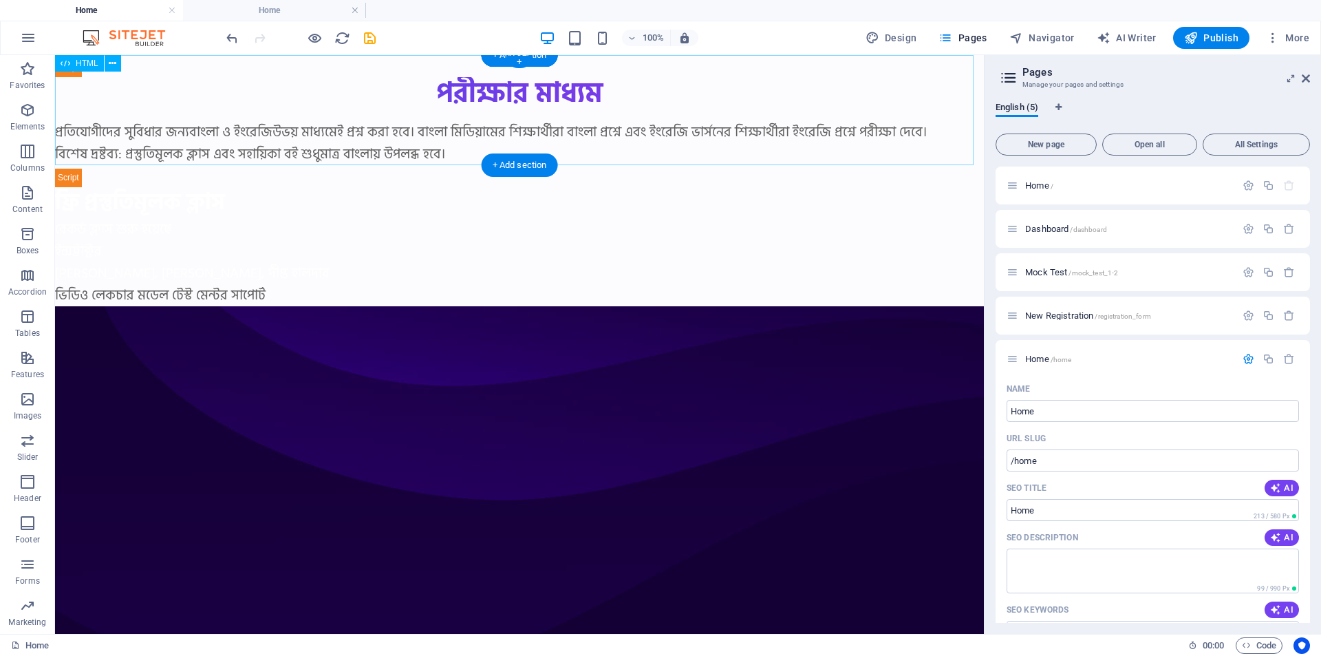
click at [317, 67] on div "পরীক্ষার মাধ্যম প্রতিযোগীদের সুবিধার জন্য বাংলা ও ইংরেজি উভয় মাধ্যমেই প্রশ্ন ক…" at bounding box center [519, 110] width 929 height 110
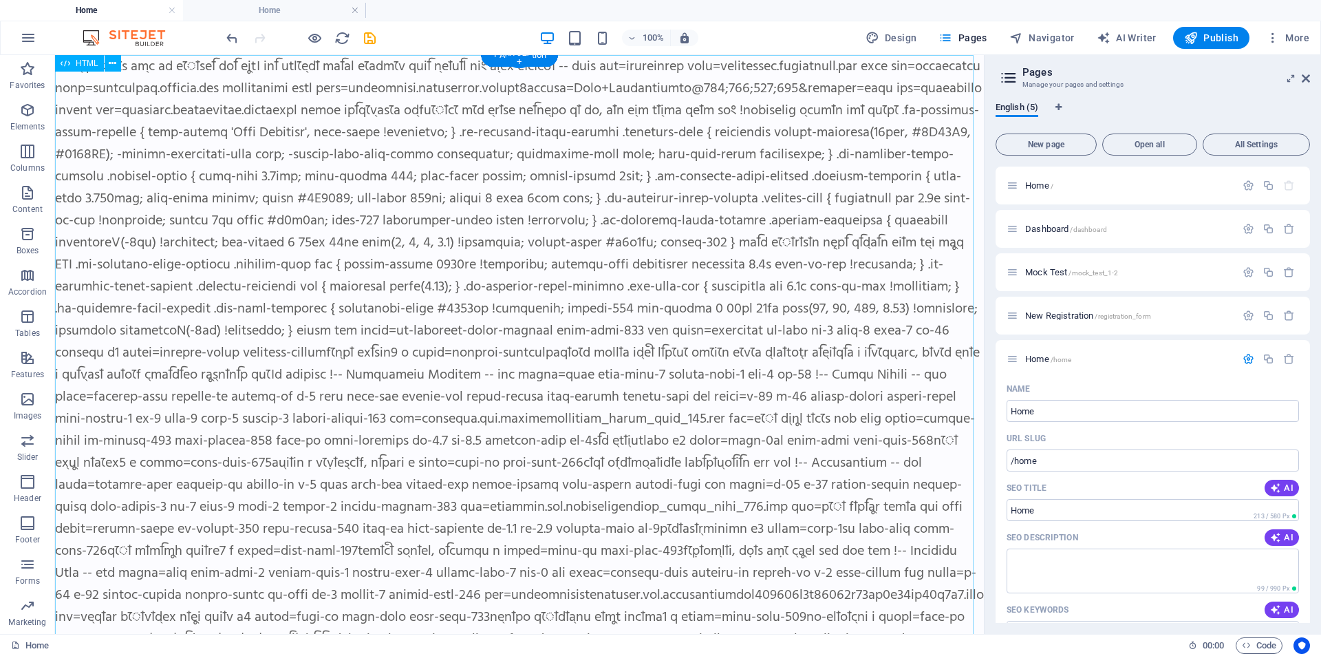
click at [321, 98] on div at bounding box center [519, 572] width 929 height 1035
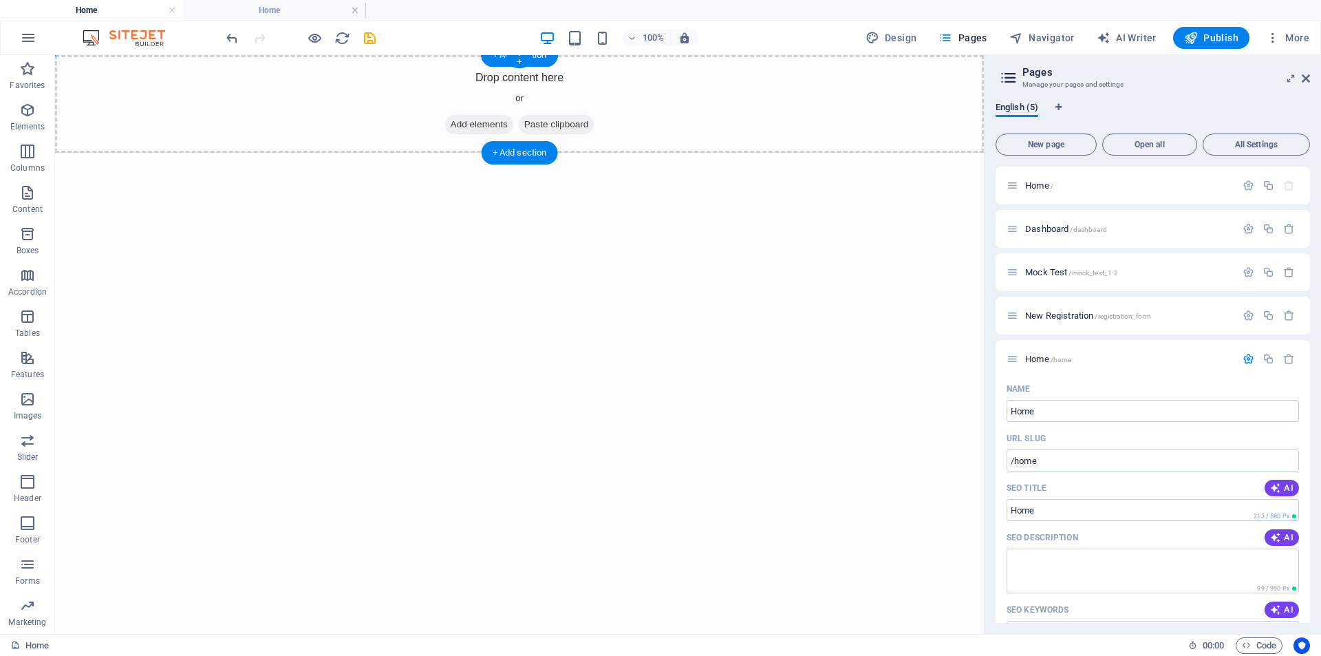
click at [321, 98] on div "Drop content here or Add elements Paste clipboard" at bounding box center [519, 104] width 929 height 98
click at [343, 114] on div "Drop content here or Add elements Paste clipboard" at bounding box center [519, 104] width 929 height 98
drag, startPoint x: 521, startPoint y: 65, endPoint x: 38, endPoint y: 90, distance: 483.8
click at [521, 65] on div "+" at bounding box center [519, 62] width 27 height 12
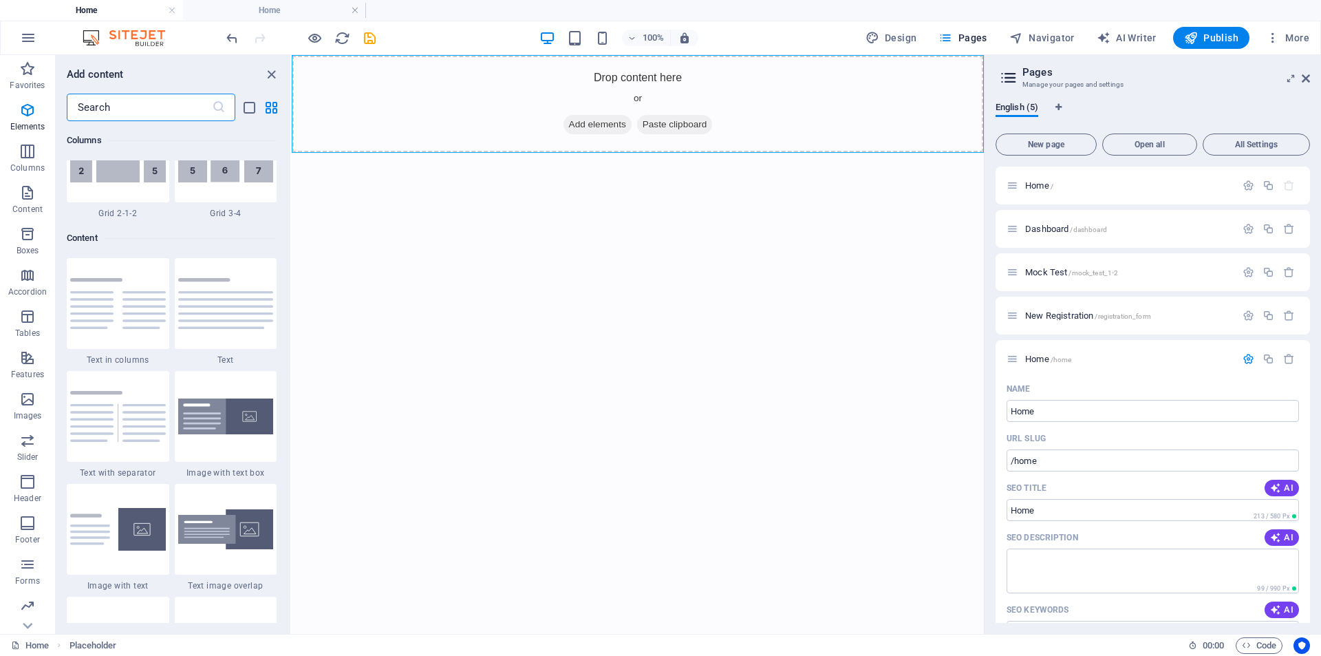
scroll to position [2408, 0]
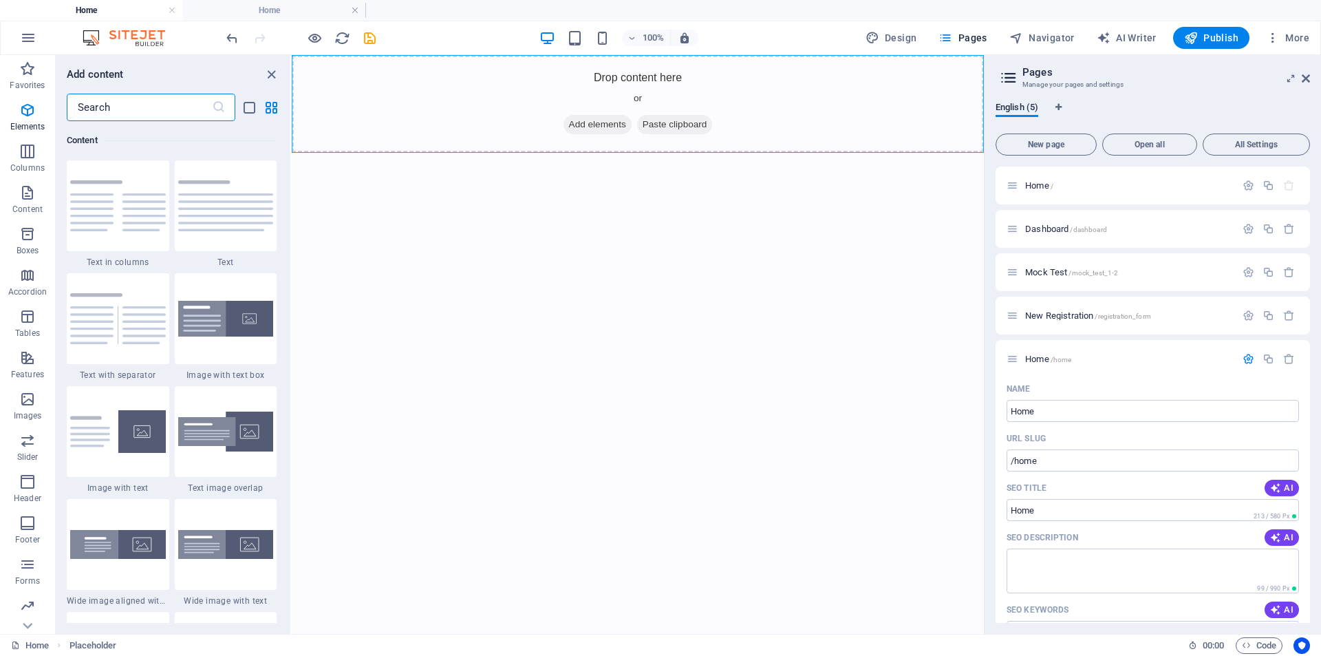
click at [145, 107] on input "text" at bounding box center [139, 108] width 145 height 28
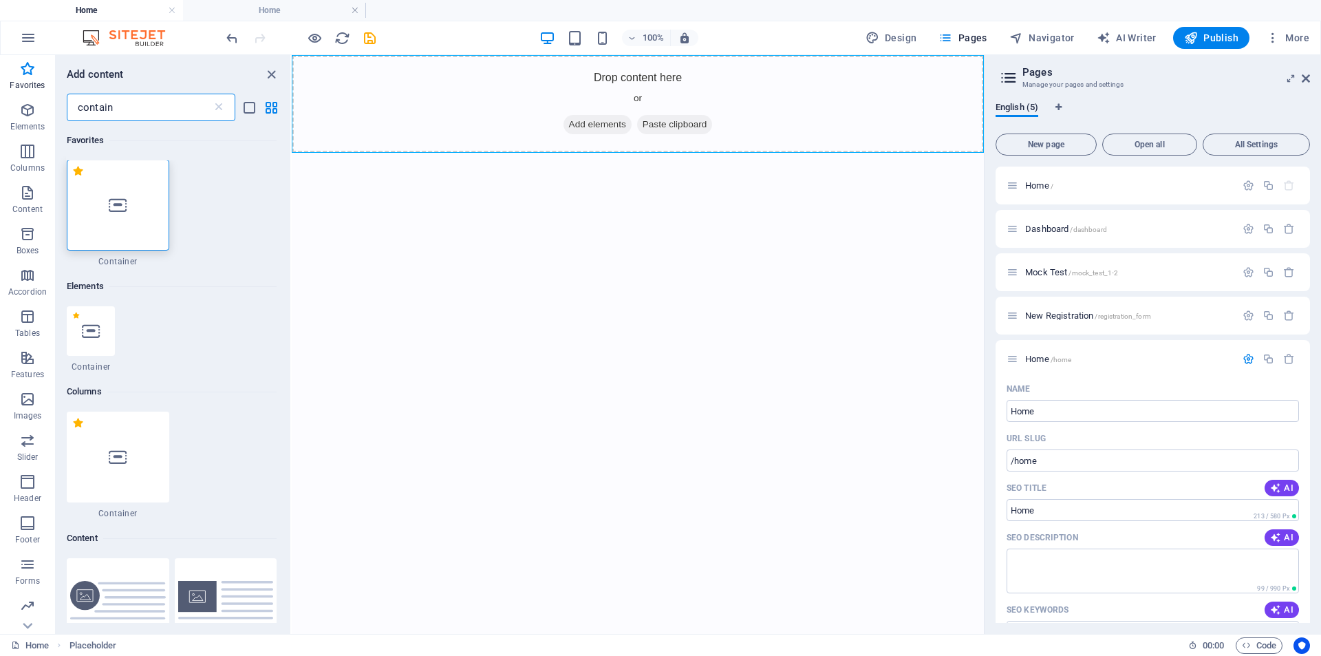
scroll to position [0, 0]
type input "contain"
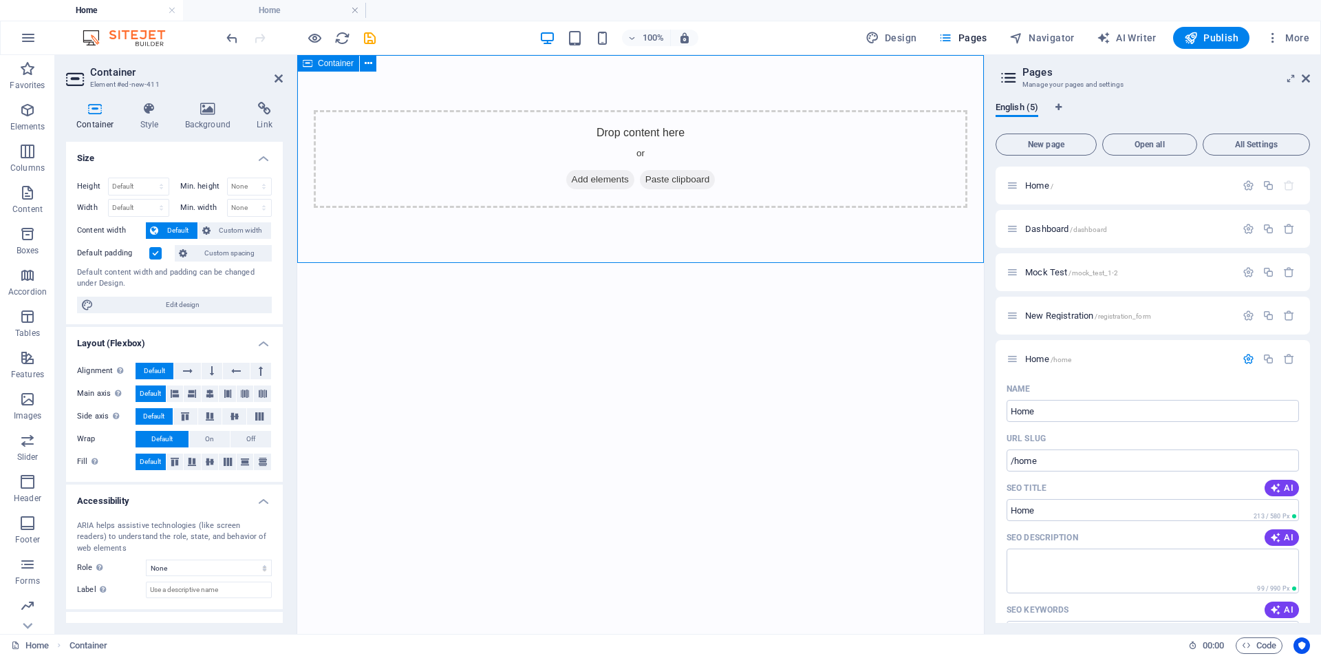
click at [603, 173] on span "Add elements" at bounding box center [600, 179] width 68 height 19
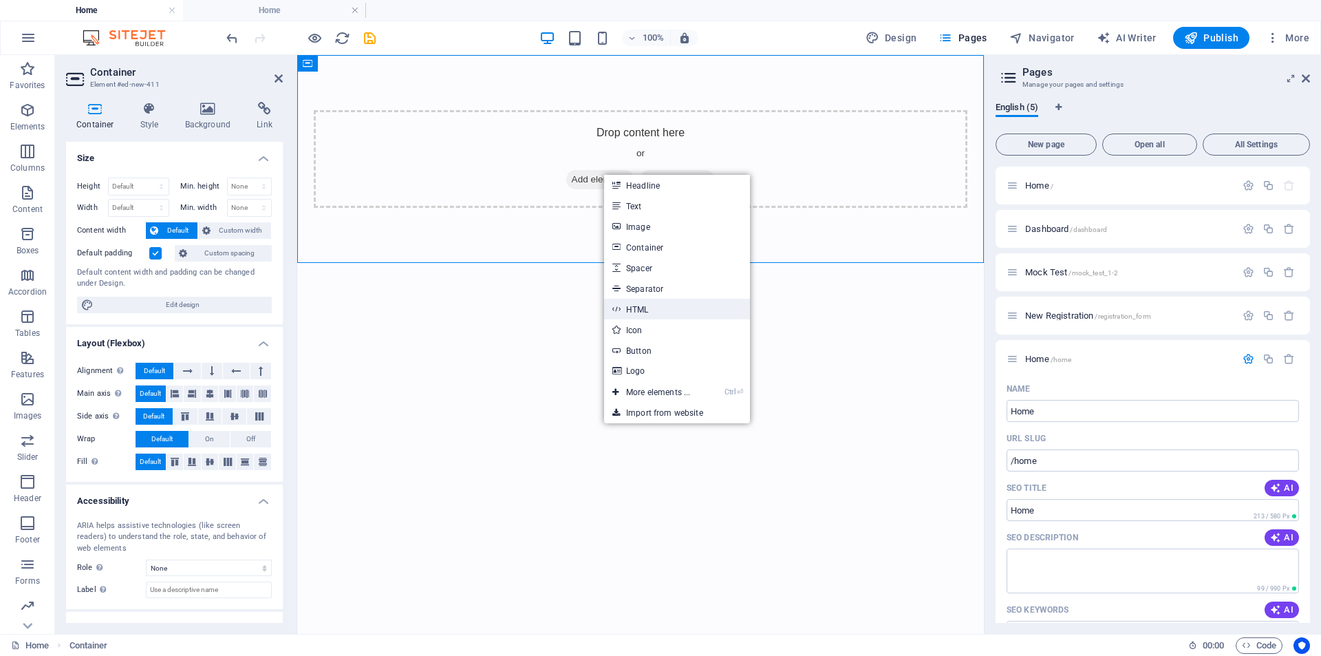
click at [648, 308] on link "HTML" at bounding box center [677, 309] width 146 height 21
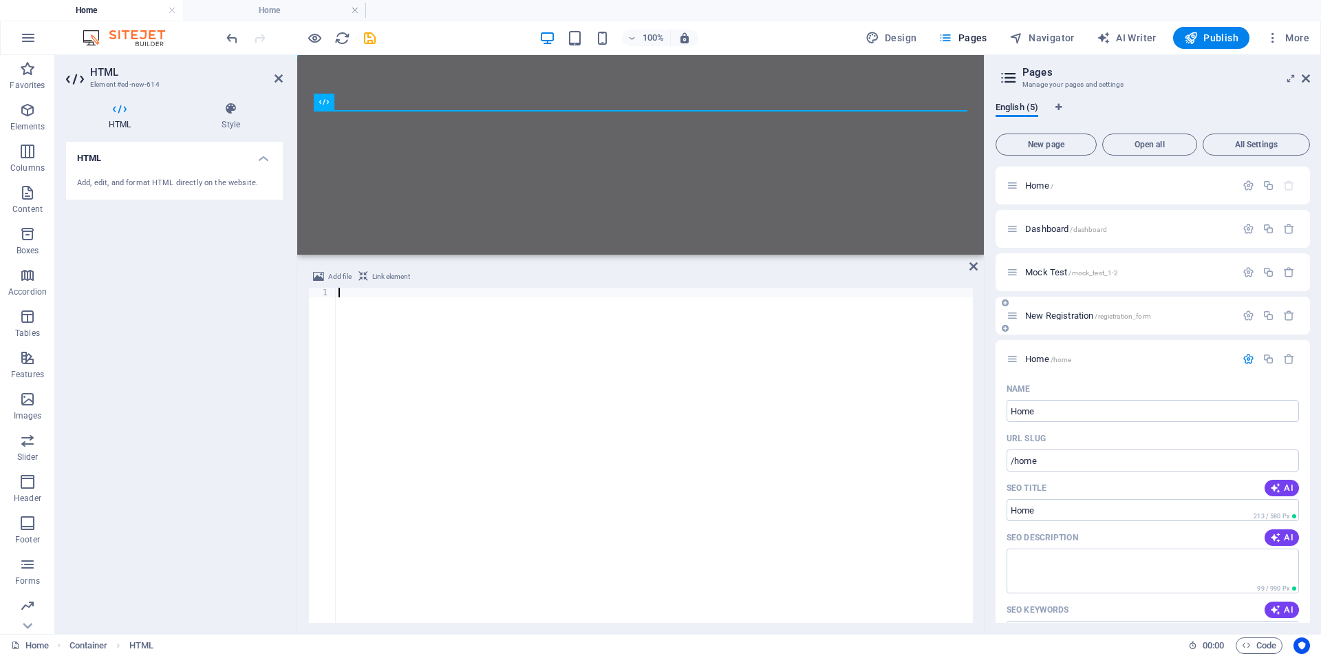
click at [1070, 319] on span "New Registration /registration_form" at bounding box center [1089, 315] width 126 height 10
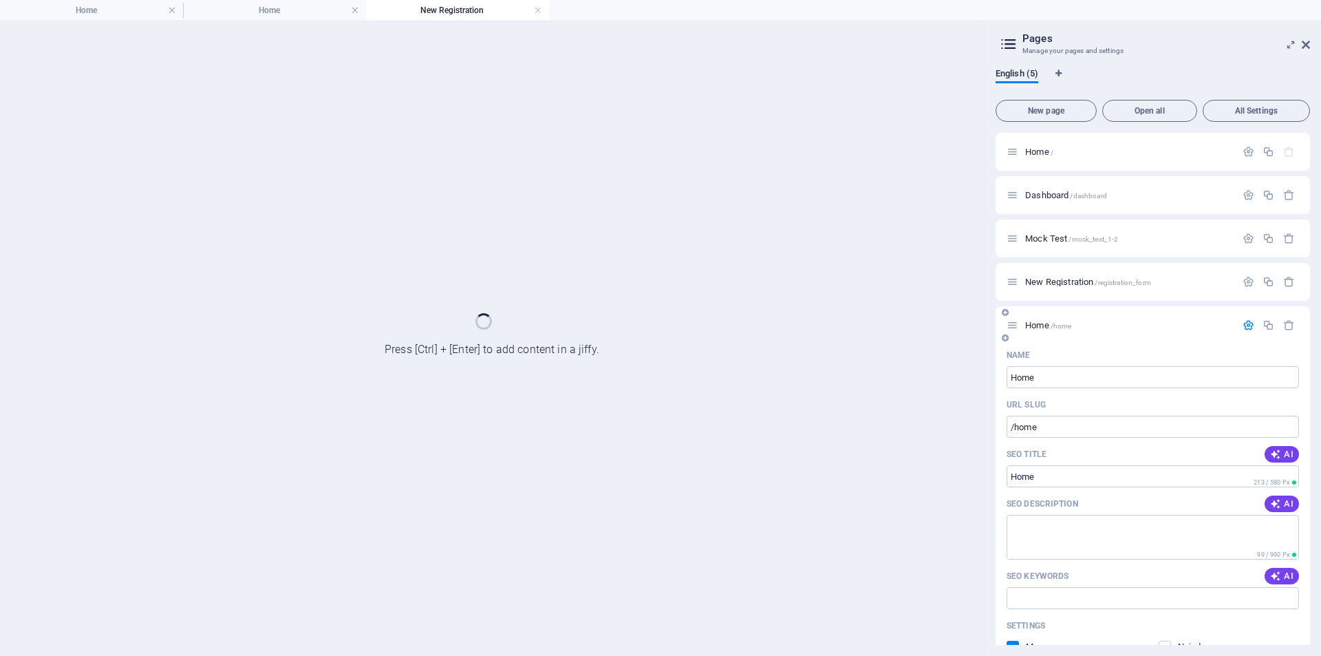
click at [1062, 328] on span "/home" at bounding box center [1061, 326] width 21 height 8
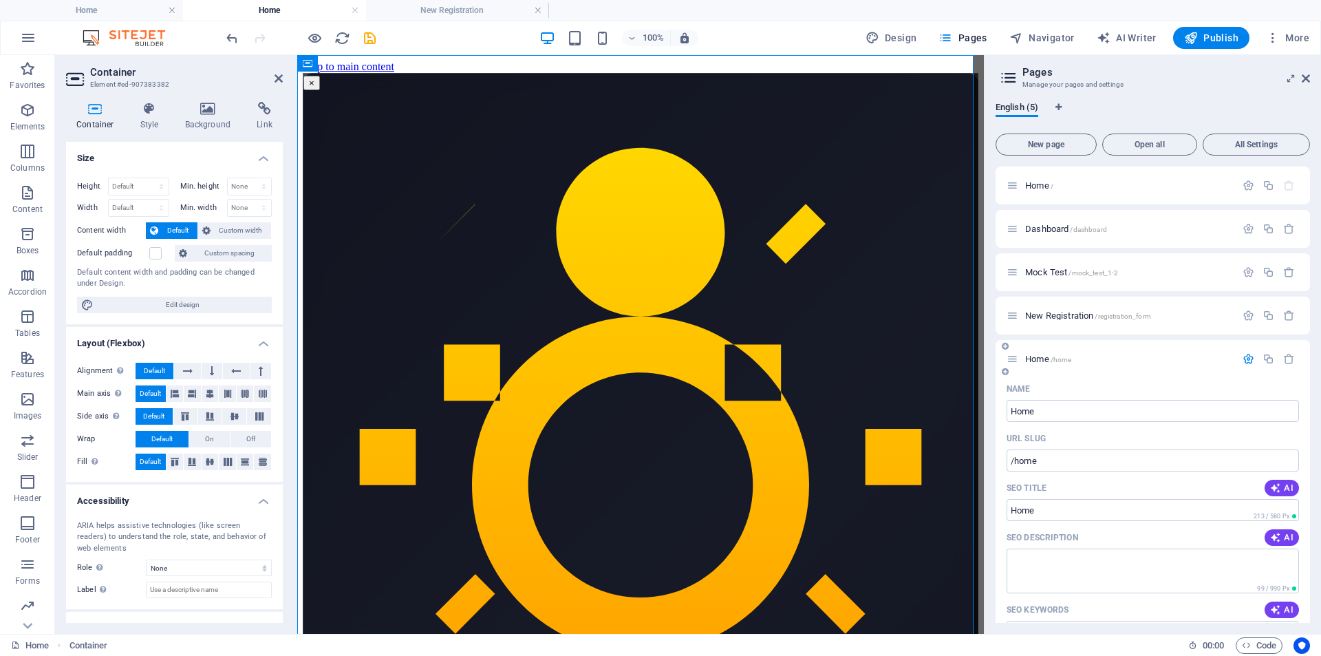
click at [1060, 363] on span "/home" at bounding box center [1061, 360] width 21 height 8
click at [1048, 355] on span "Home /home" at bounding box center [1049, 359] width 46 height 10
click at [1287, 359] on icon "button" at bounding box center [1290, 359] width 12 height 12
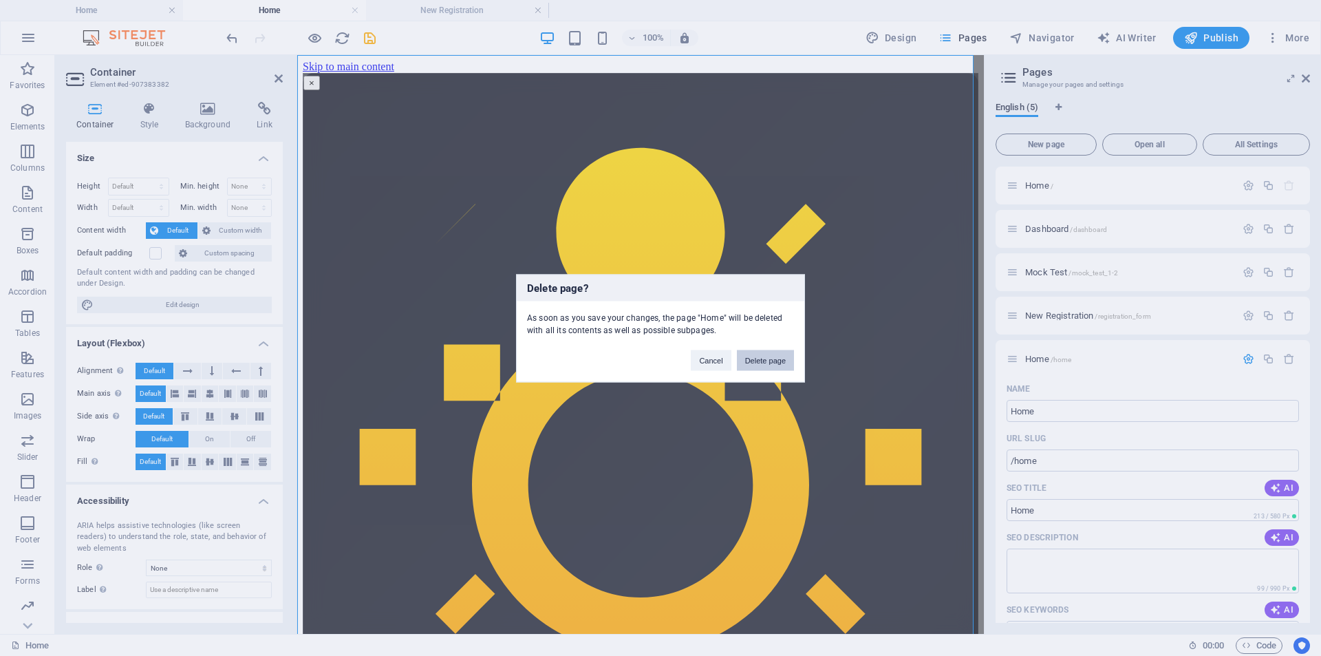
click at [762, 359] on button "Delete page" at bounding box center [765, 360] width 57 height 21
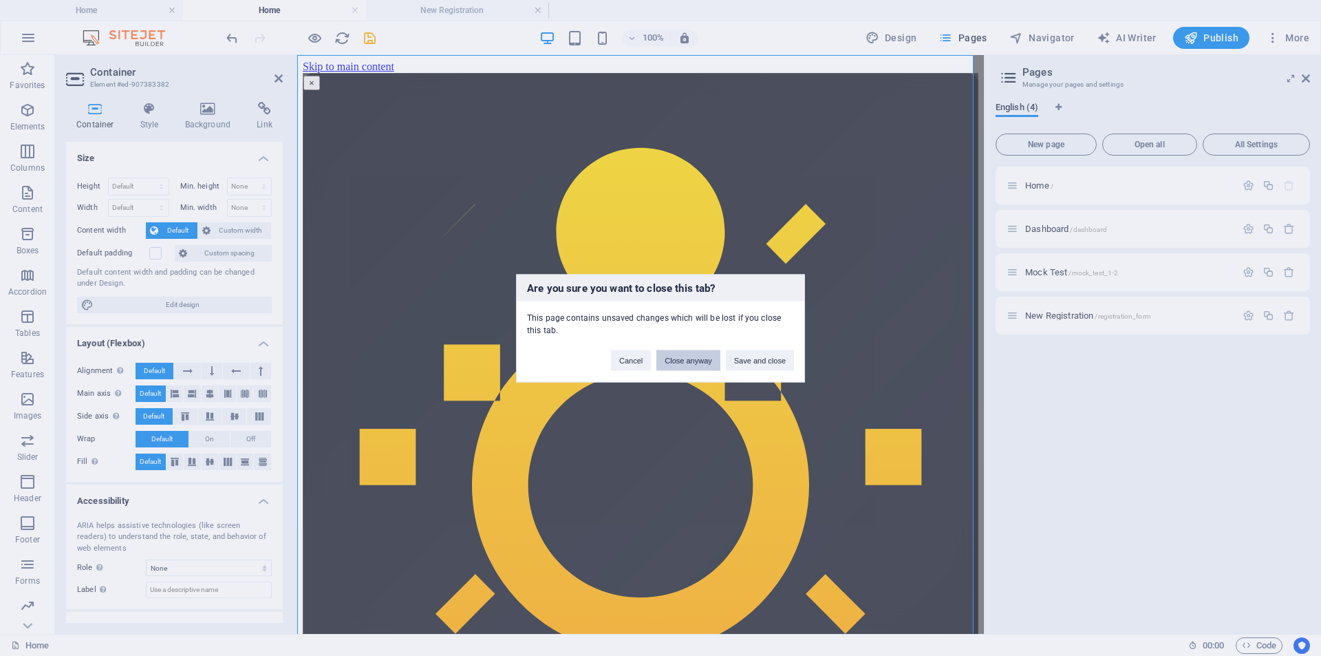
click at [686, 356] on button "Close anyway" at bounding box center [688, 360] width 63 height 21
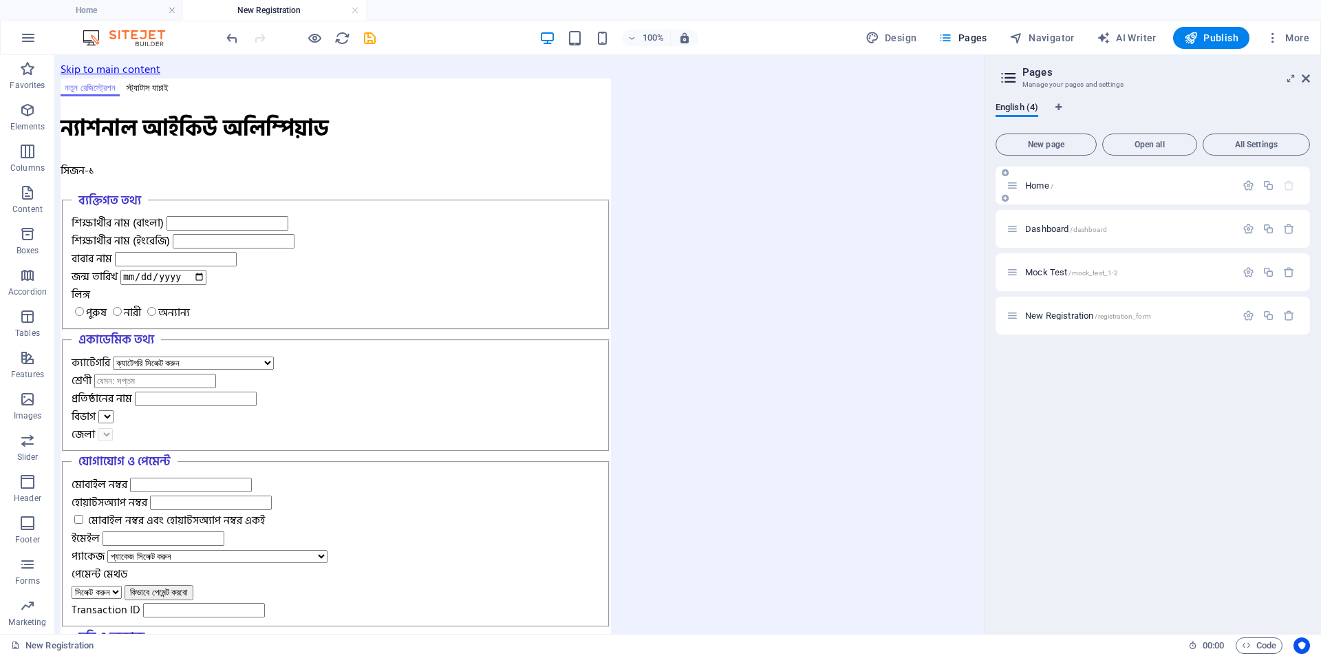
click at [1083, 182] on p "Home /" at bounding box center [1129, 185] width 206 height 9
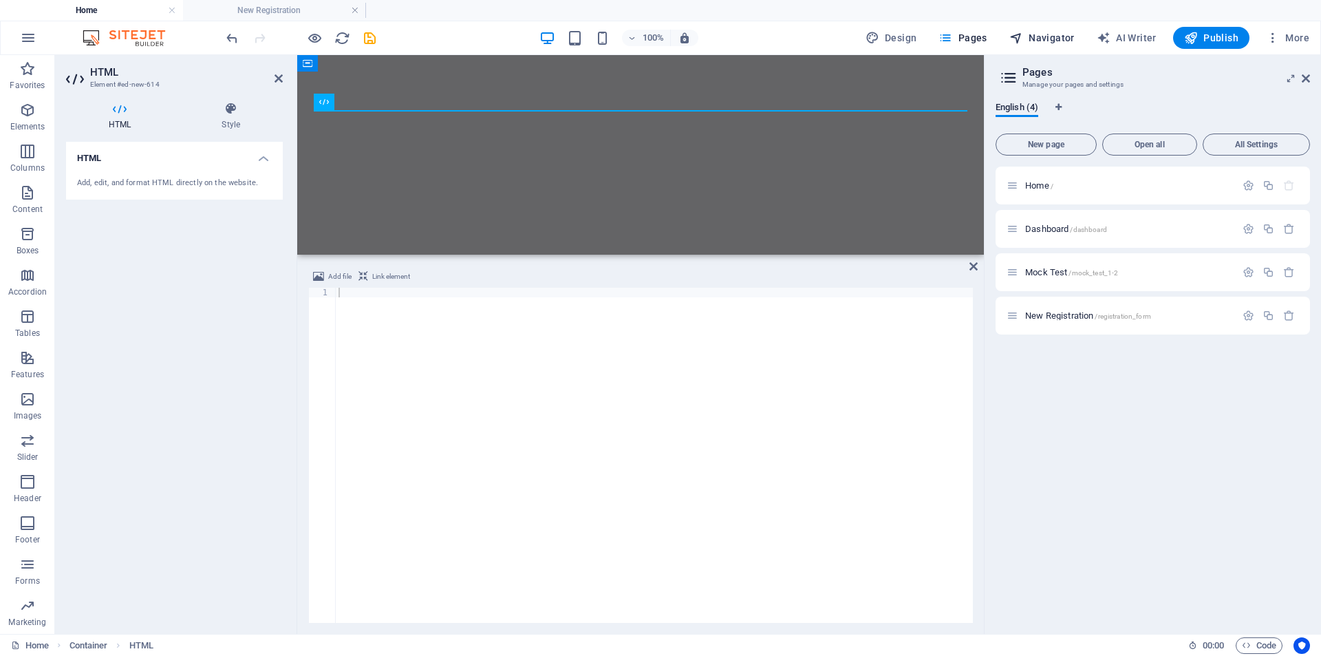
click at [1037, 39] on span "Navigator" at bounding box center [1042, 38] width 65 height 14
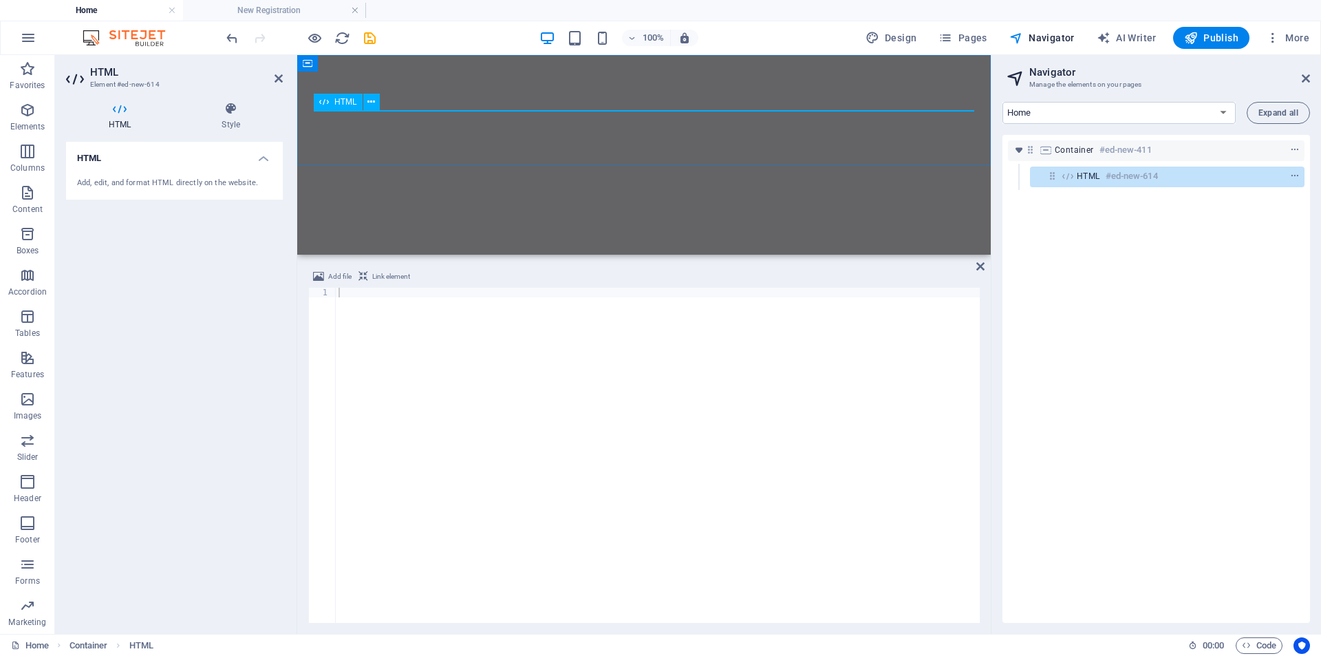
click at [1171, 177] on div "HTML #ed-new-614" at bounding box center [1156, 176] width 159 height 17
click at [365, 293] on div at bounding box center [658, 465] width 644 height 354
click at [386, 308] on div at bounding box center [658, 465] width 644 height 354
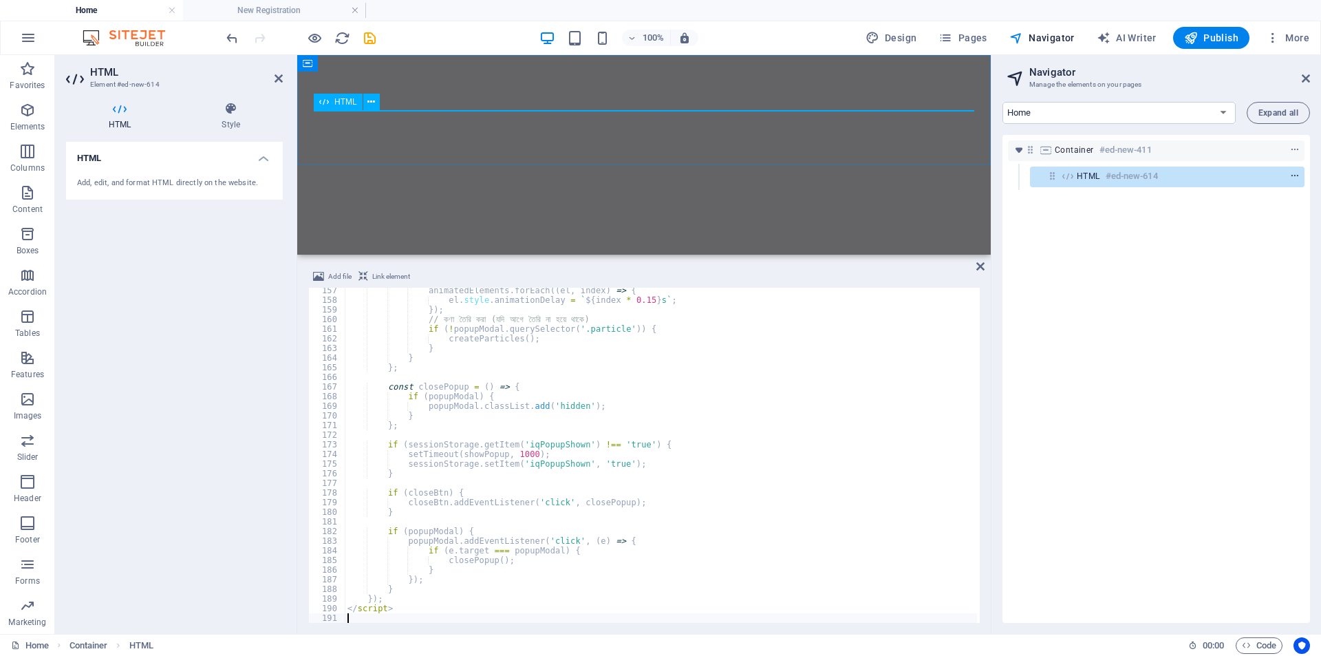
click at [1295, 174] on icon "context-menu" at bounding box center [1296, 176] width 10 height 10
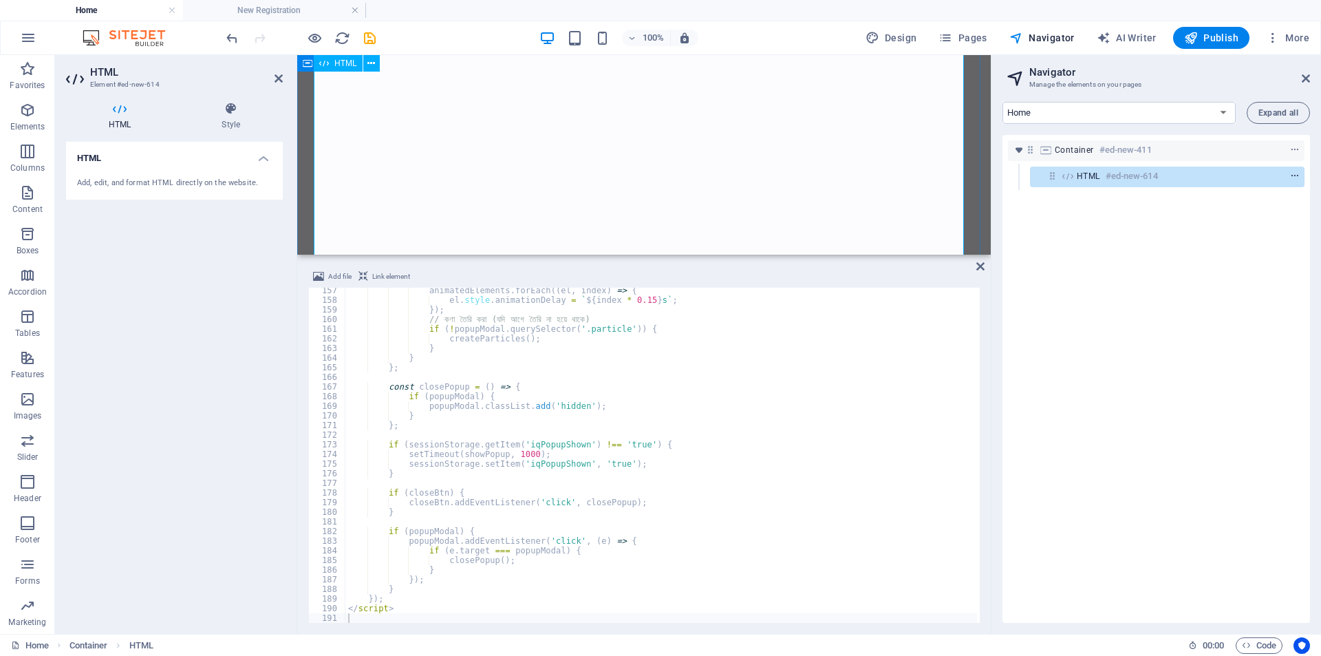
scroll to position [436, 0]
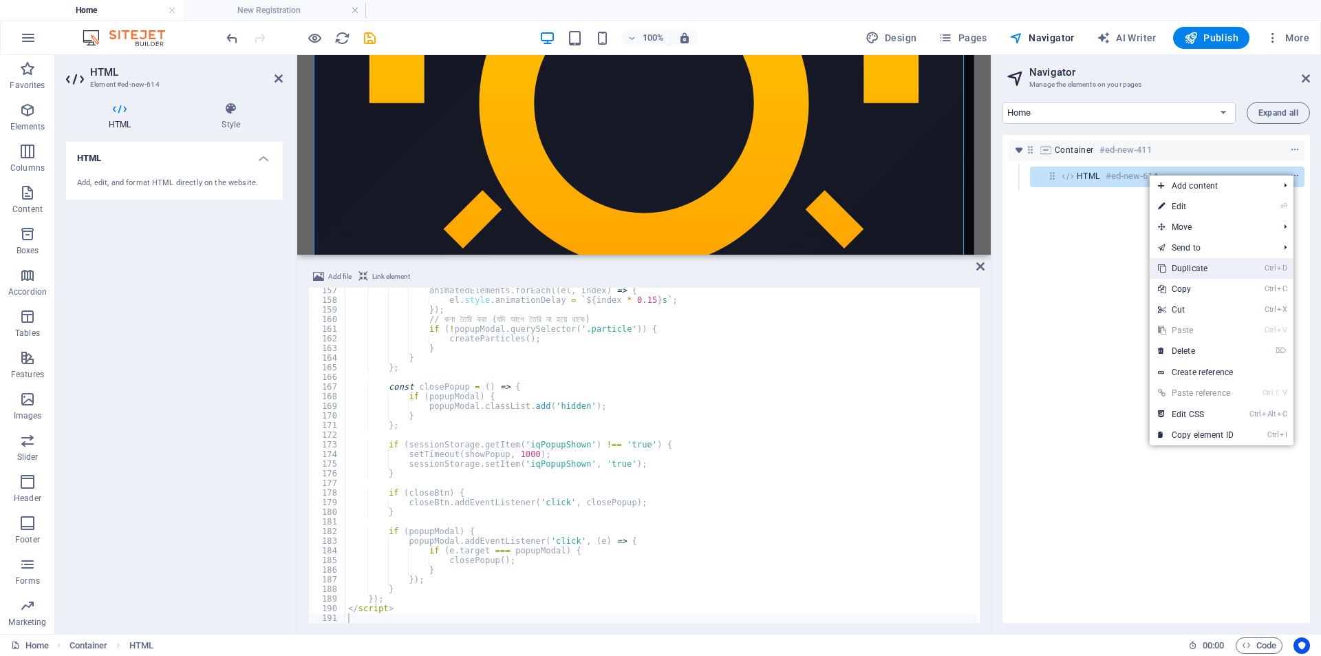
click at [1191, 267] on link "Ctrl D Duplicate" at bounding box center [1196, 268] width 92 height 21
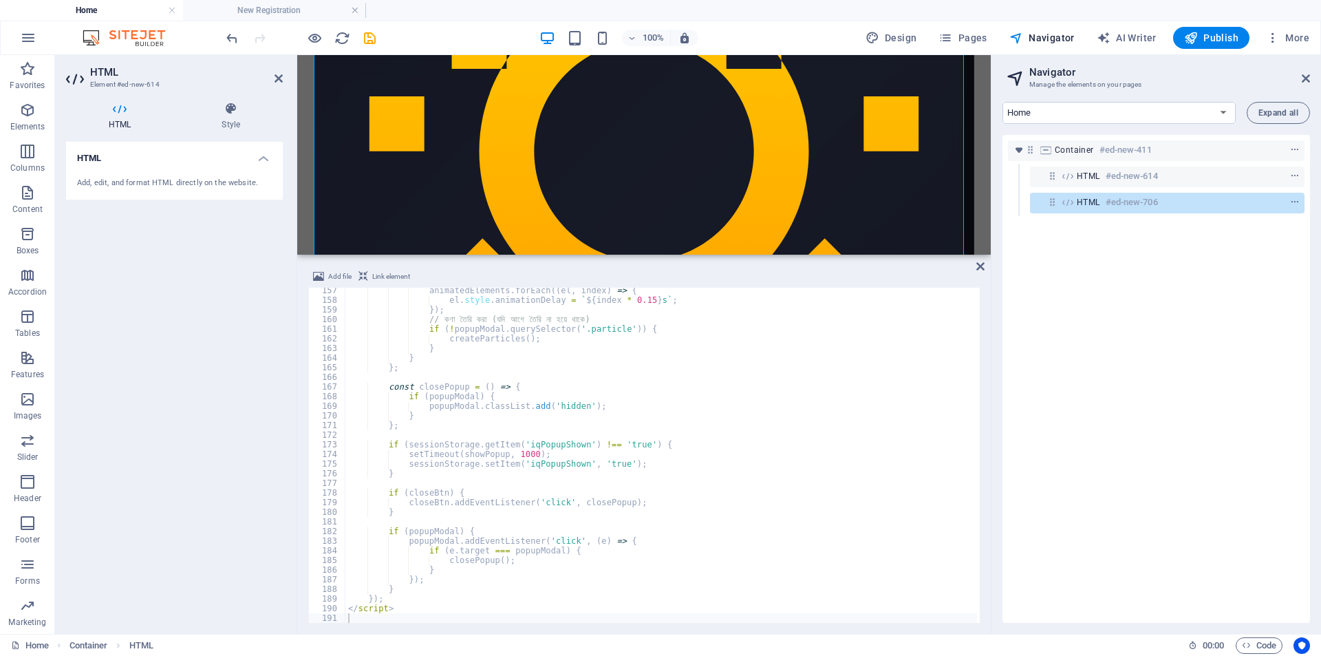
scroll to position [1382, 0]
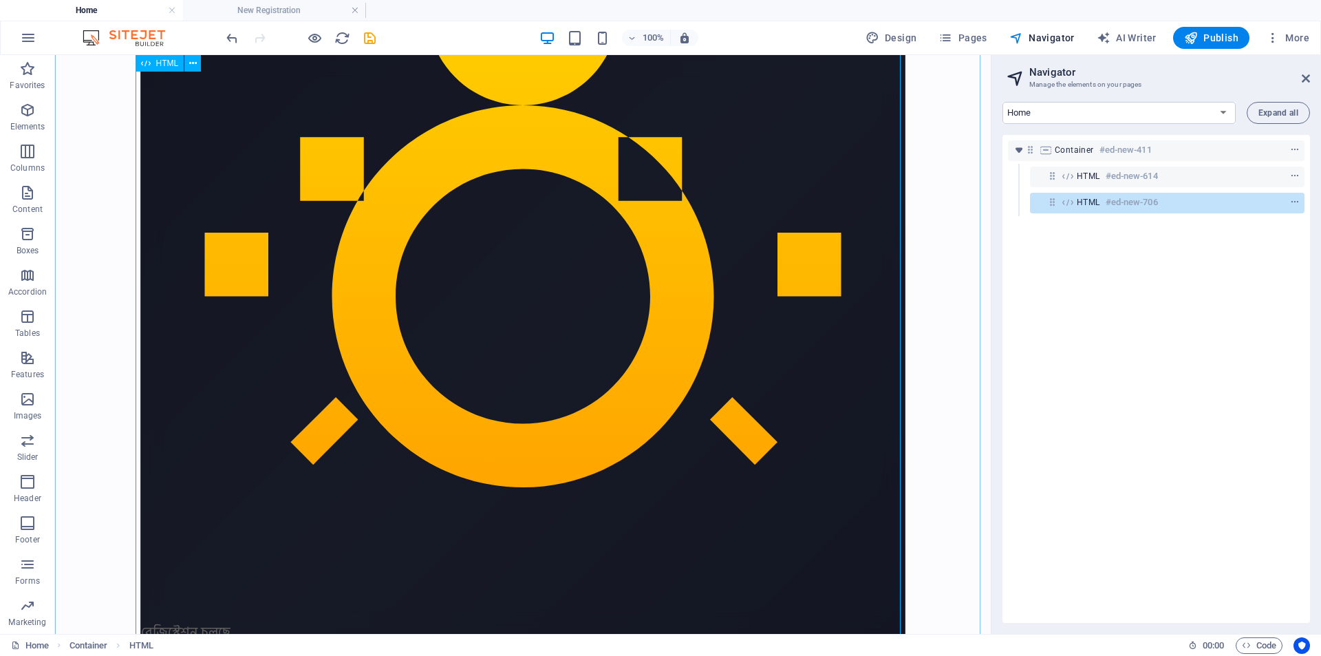
click at [1132, 202] on h6 "#ed-new-706" at bounding box center [1132, 202] width 52 height 17
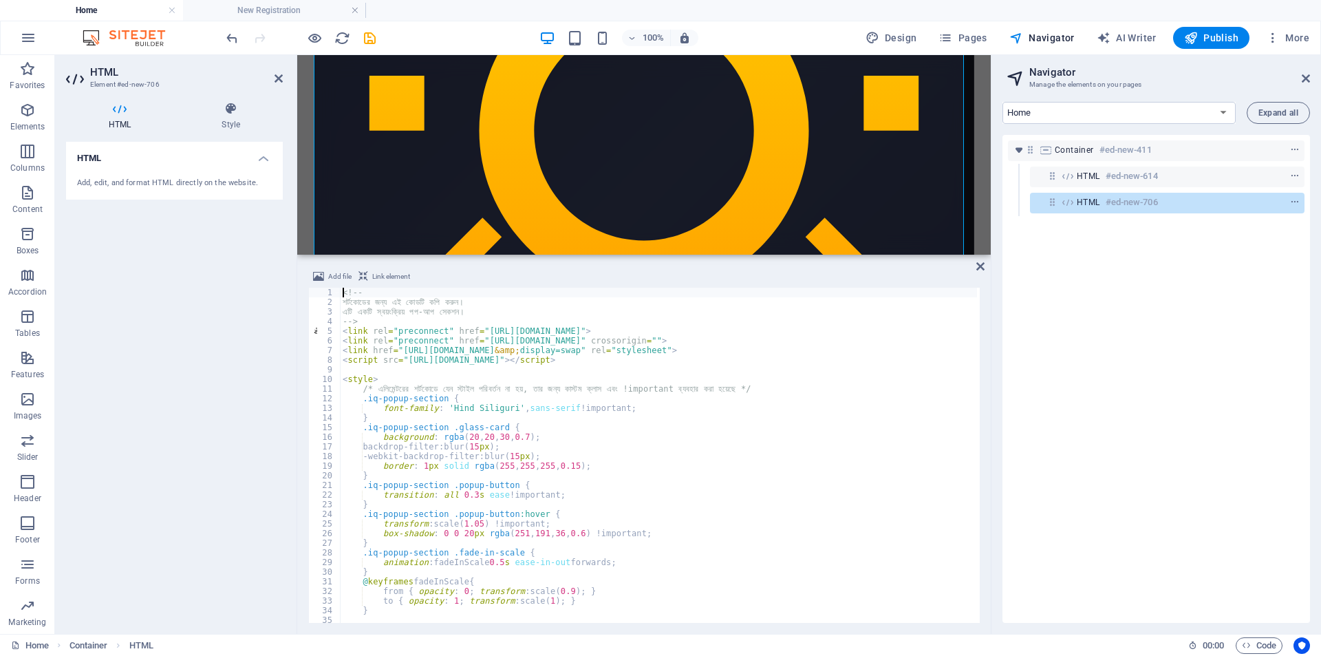
type textarea "</script>"
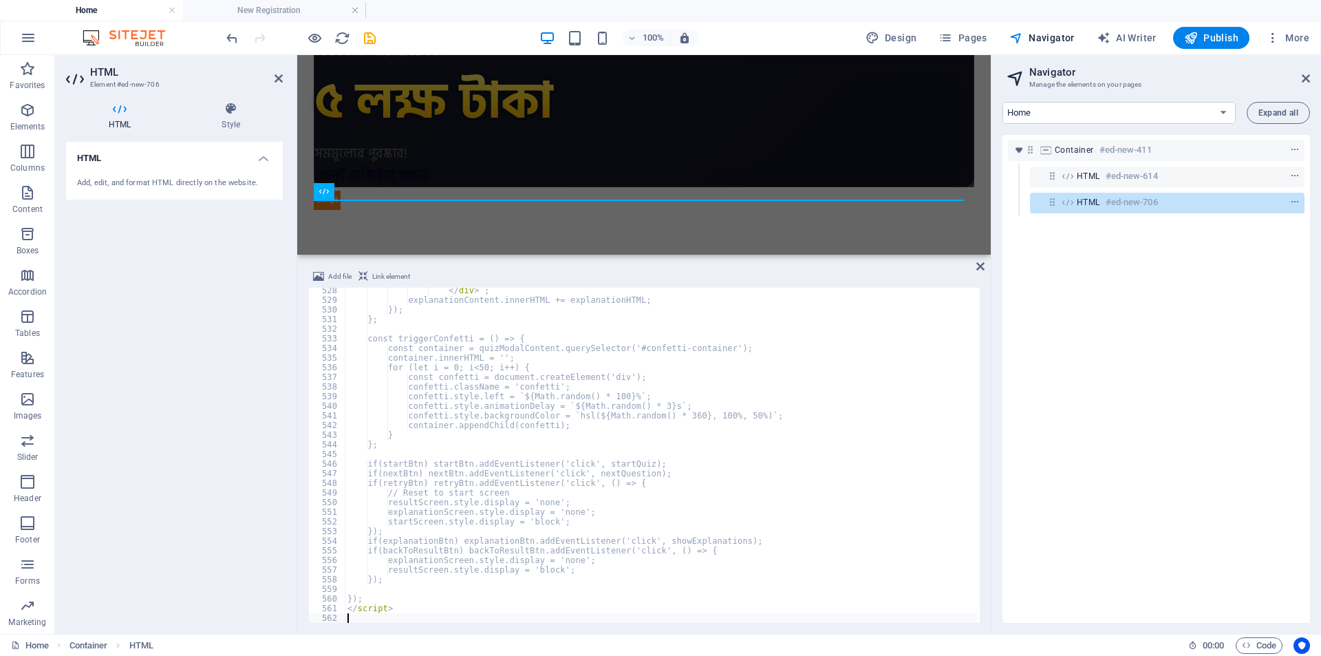
scroll to position [5080, 0]
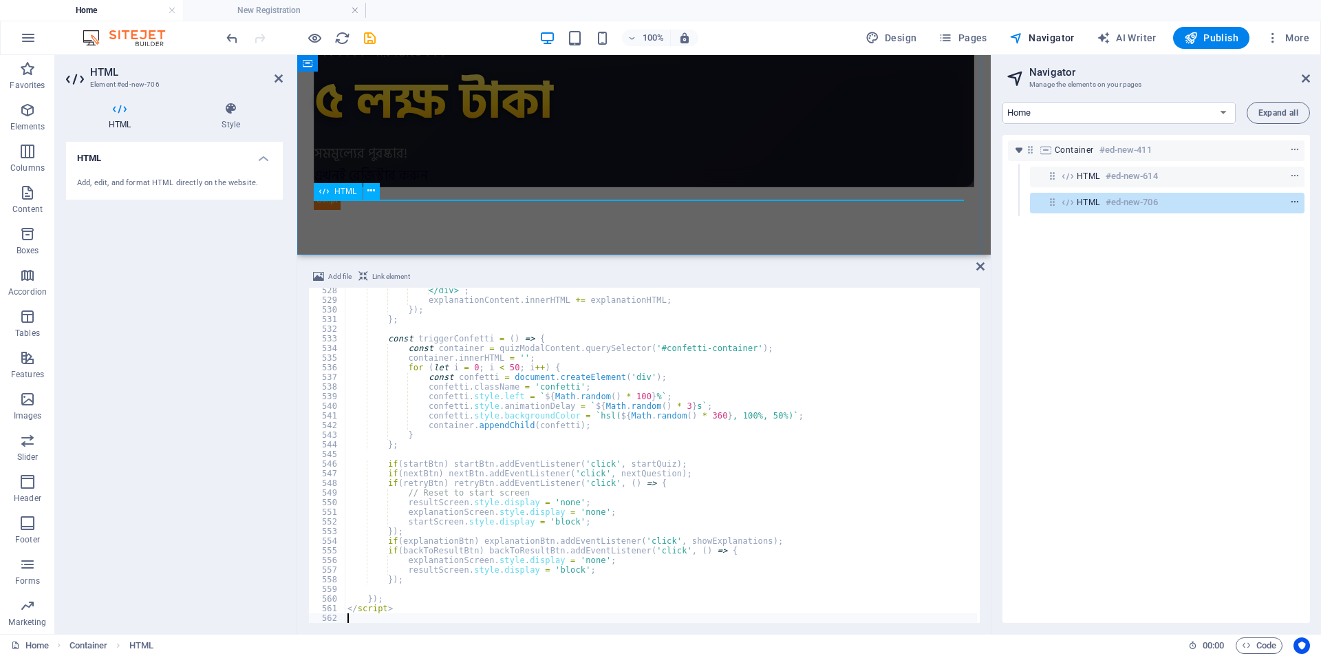
click at [1291, 201] on icon "context-menu" at bounding box center [1296, 203] width 10 height 10
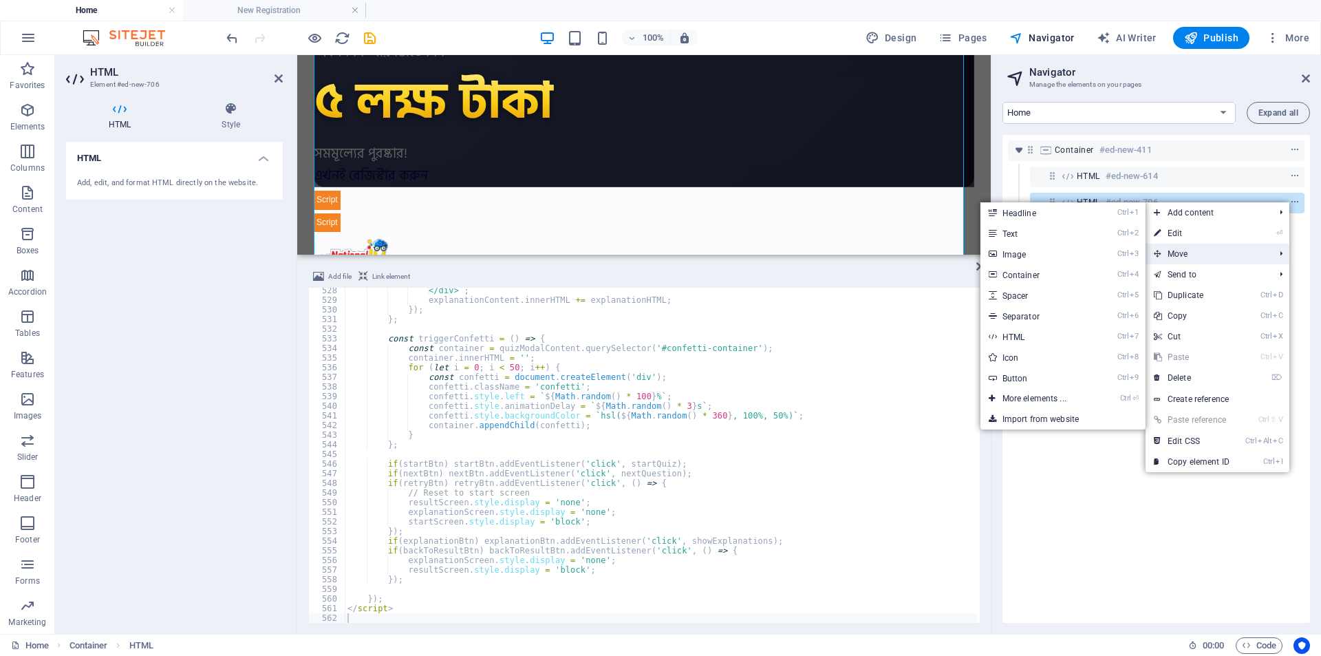
scroll to position [1366, 0]
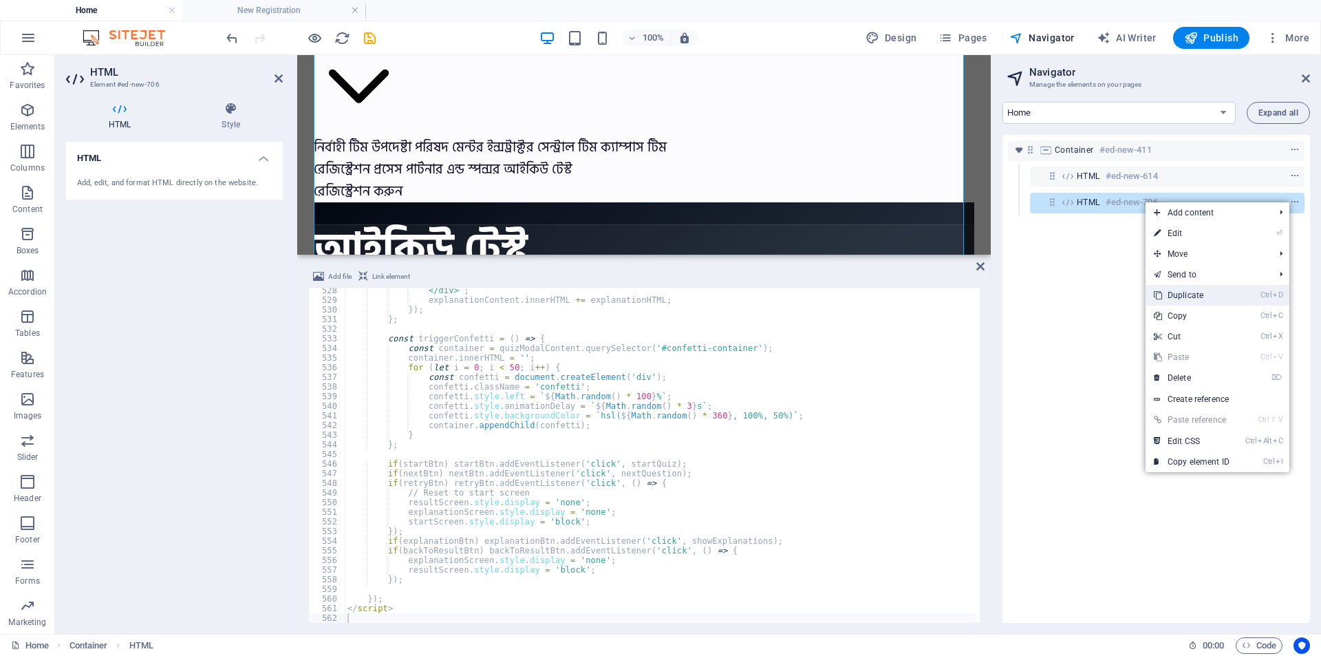
click at [1188, 288] on link "Ctrl D Duplicate" at bounding box center [1192, 295] width 92 height 21
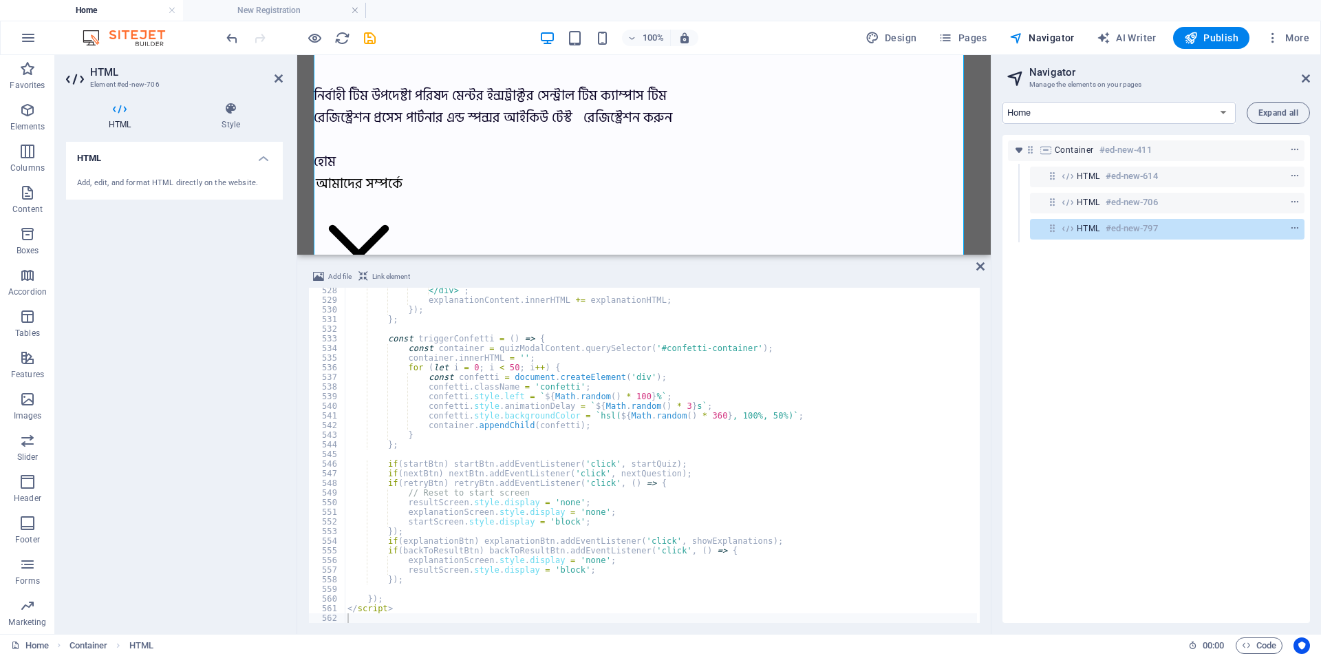
scroll to position [2186, 0]
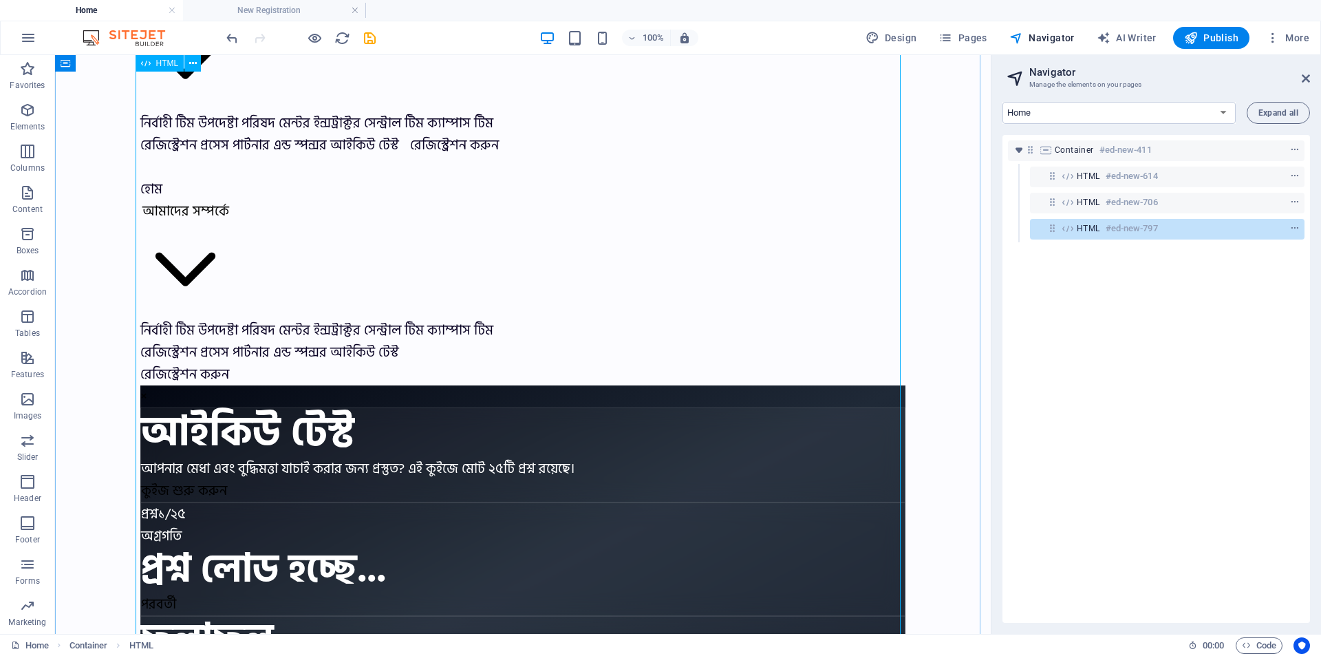
click at [1212, 228] on div "HTML #ed-new-797" at bounding box center [1156, 228] width 159 height 17
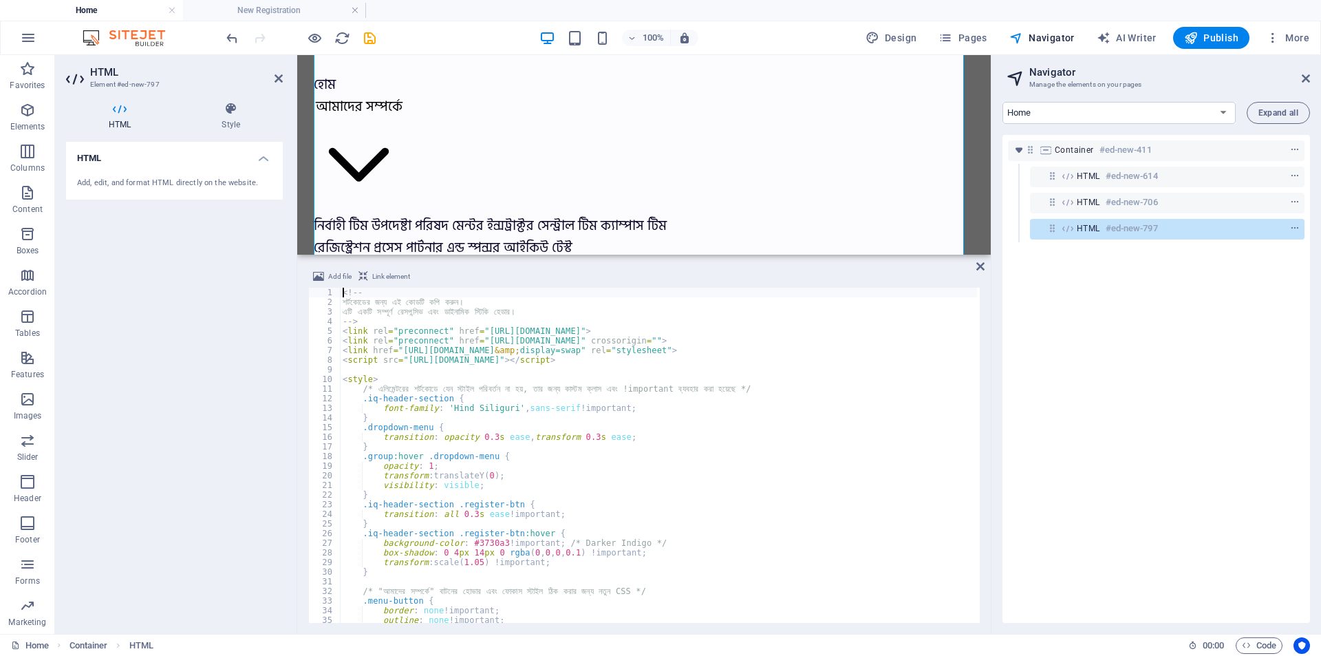
scroll to position [2071, 0]
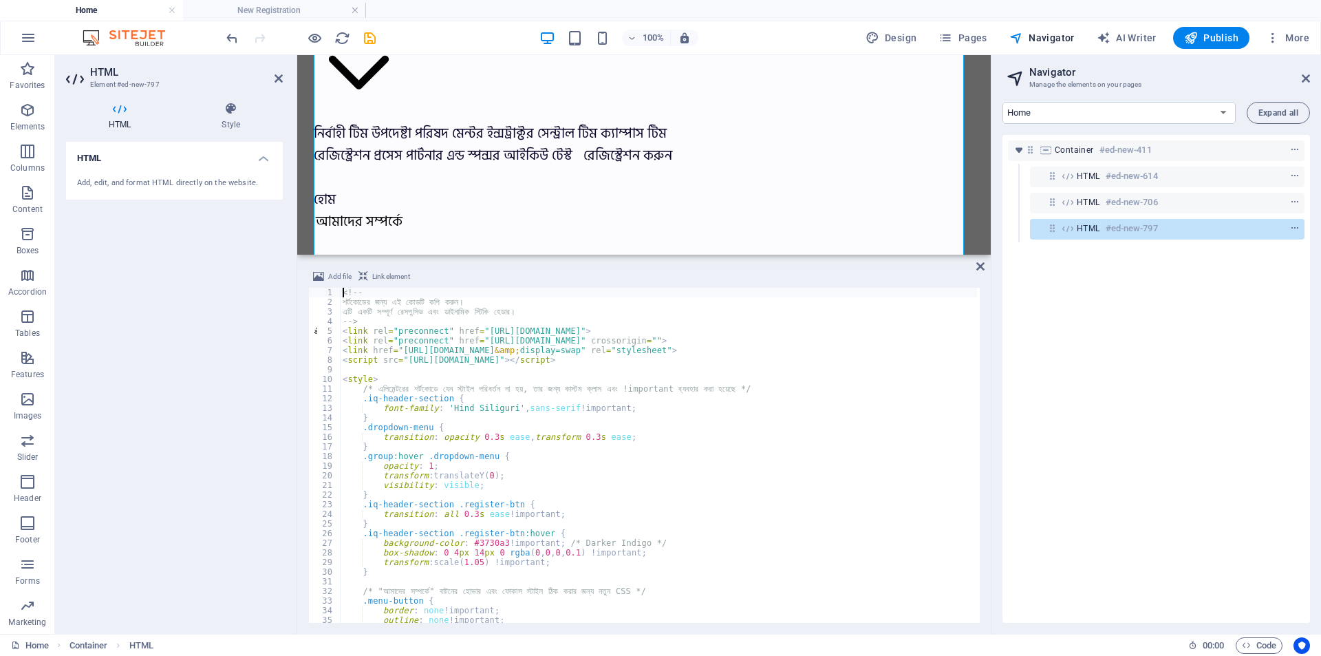
type textarea "</script>"
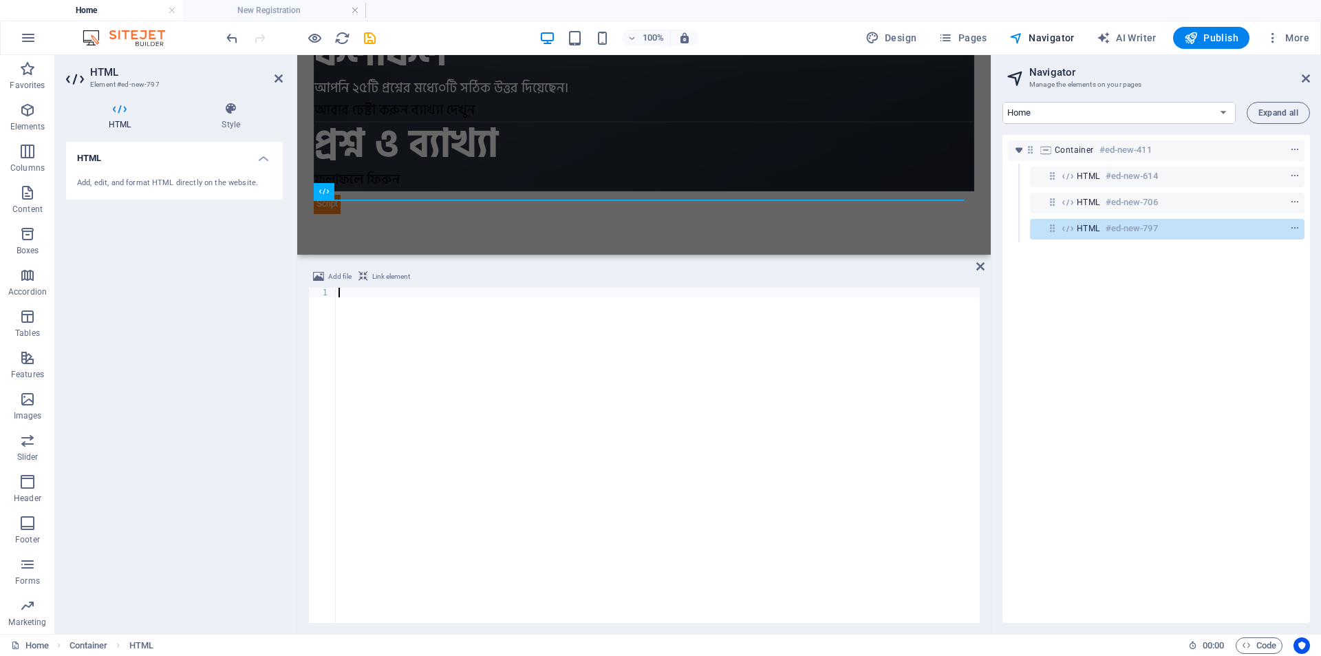
scroll to position [2218, 0]
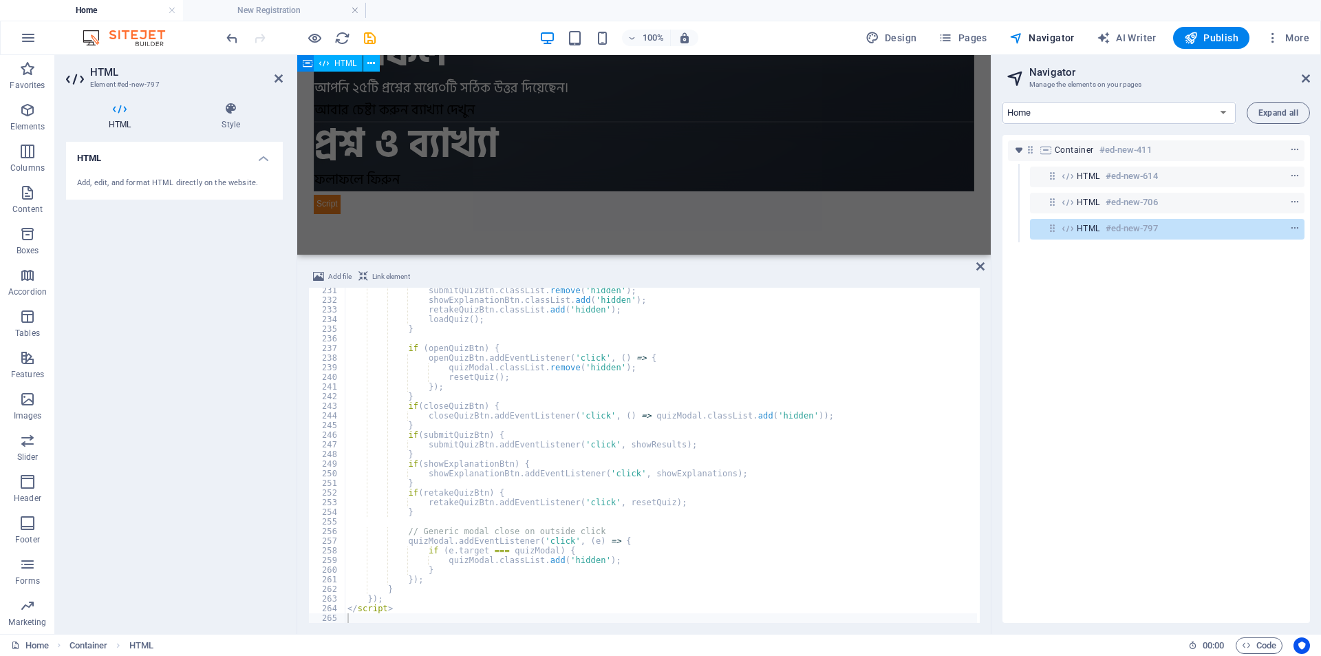
click at [1115, 229] on h6 "#ed-new-797" at bounding box center [1132, 228] width 52 height 17
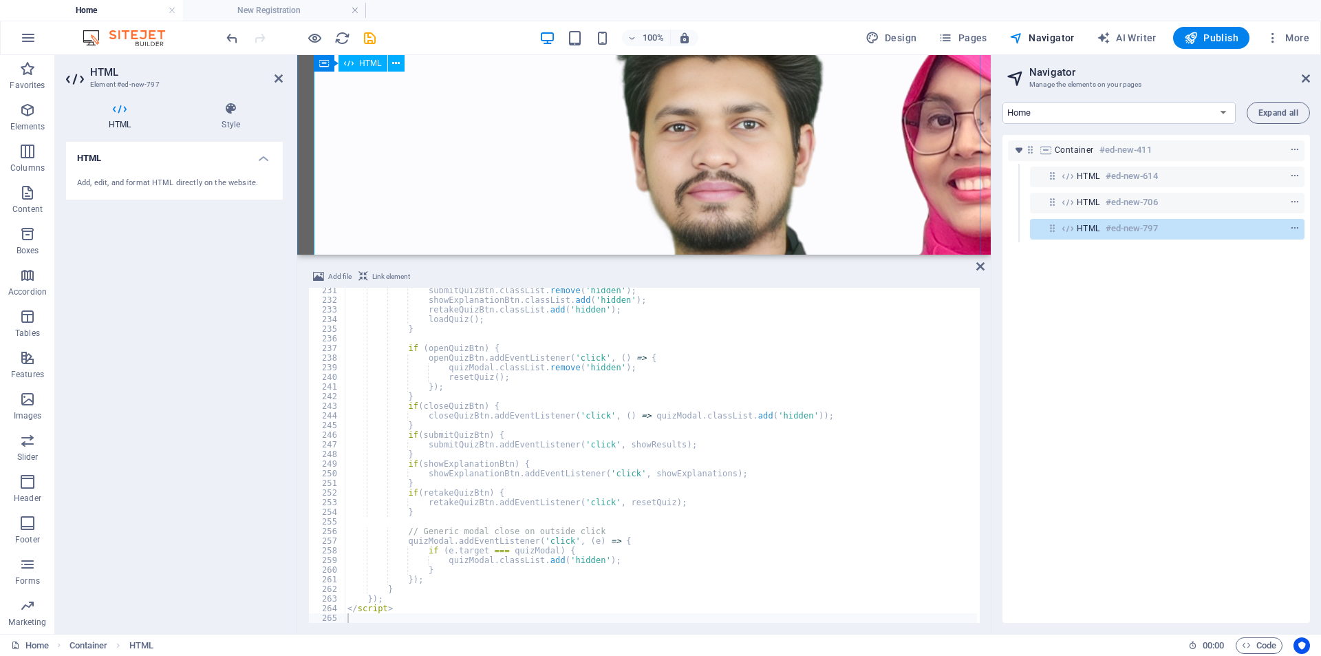
click at [1115, 229] on h6 "#ed-new-797" at bounding box center [1132, 228] width 52 height 17
click at [1293, 228] on icon "context-menu" at bounding box center [1296, 229] width 10 height 10
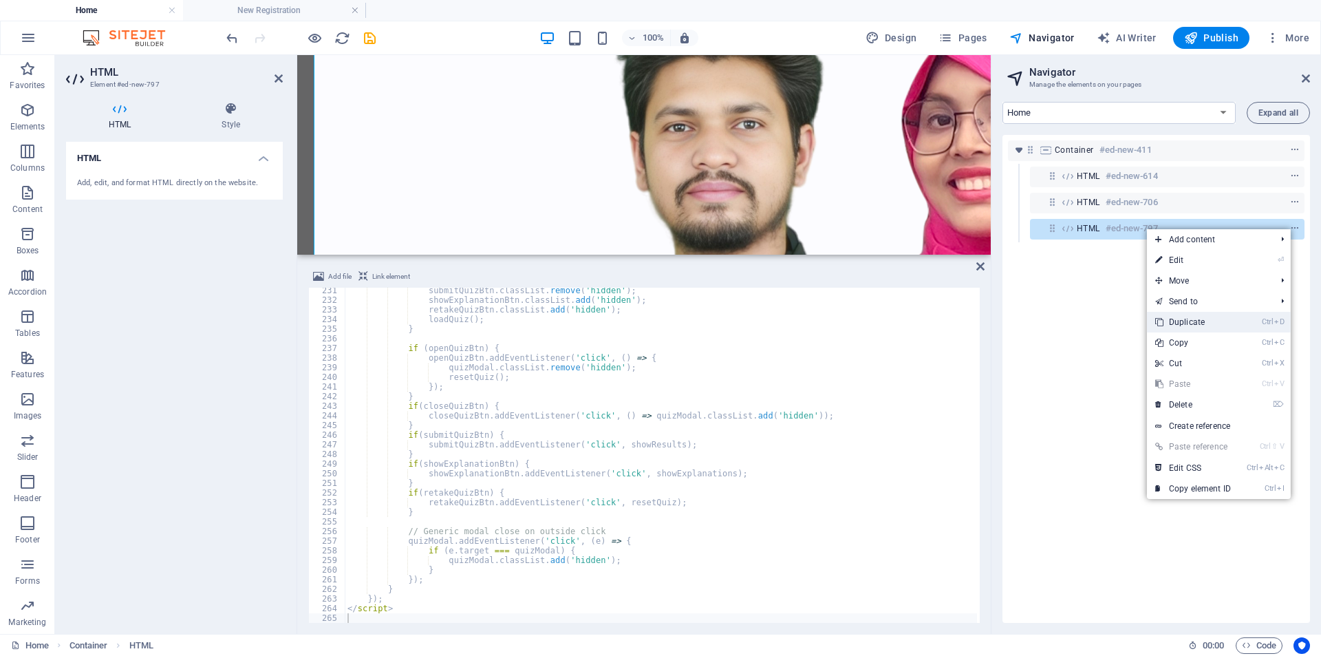
click at [1184, 319] on link "Ctrl D Duplicate" at bounding box center [1193, 322] width 92 height 21
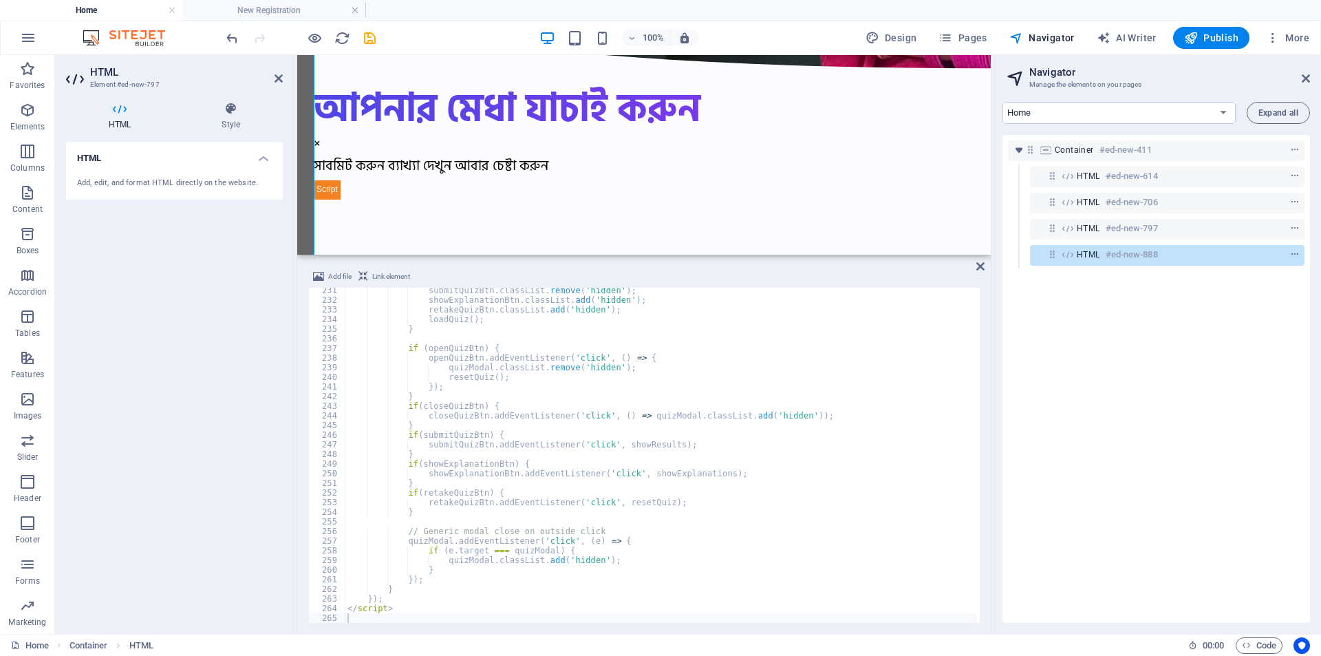
scroll to position [7488, 0]
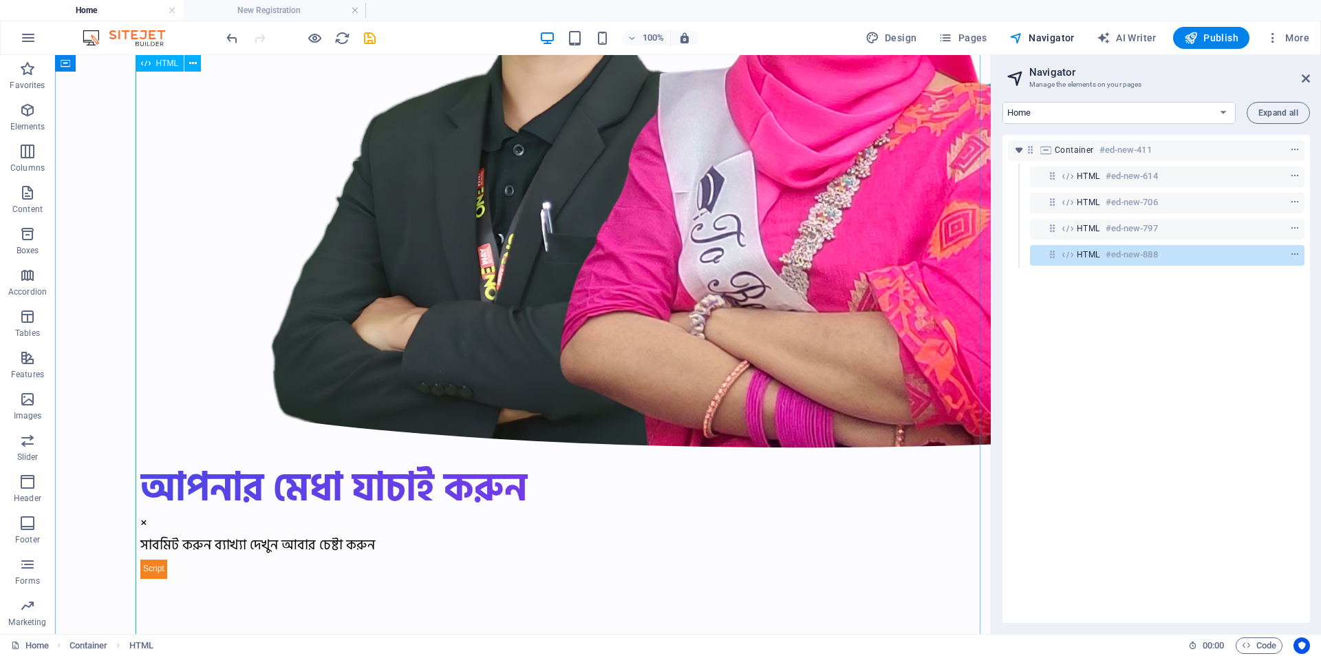
click at [1132, 256] on h6 "#ed-new-888" at bounding box center [1132, 254] width 52 height 17
click at [1110, 257] on h6 "#ed-new-888" at bounding box center [1132, 254] width 52 height 17
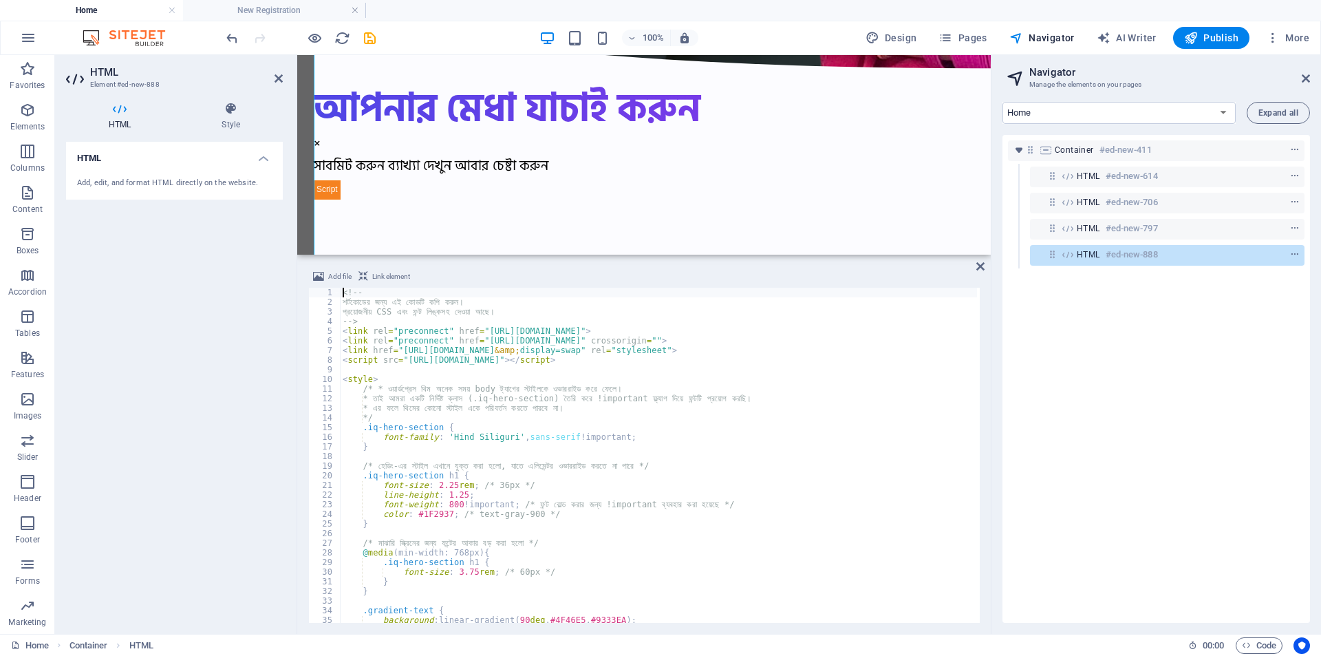
scroll to position [7374, 0]
click at [408, 429] on div "<!-- শর্টকোডের জন্য এই কোডটি কপি করুন। প্রয়োজনীয় CSS এবং ফন্ট লিঙ্কসহ দেওয়া …" at bounding box center [1119, 464] width 1559 height 352
type textarea "</script>"
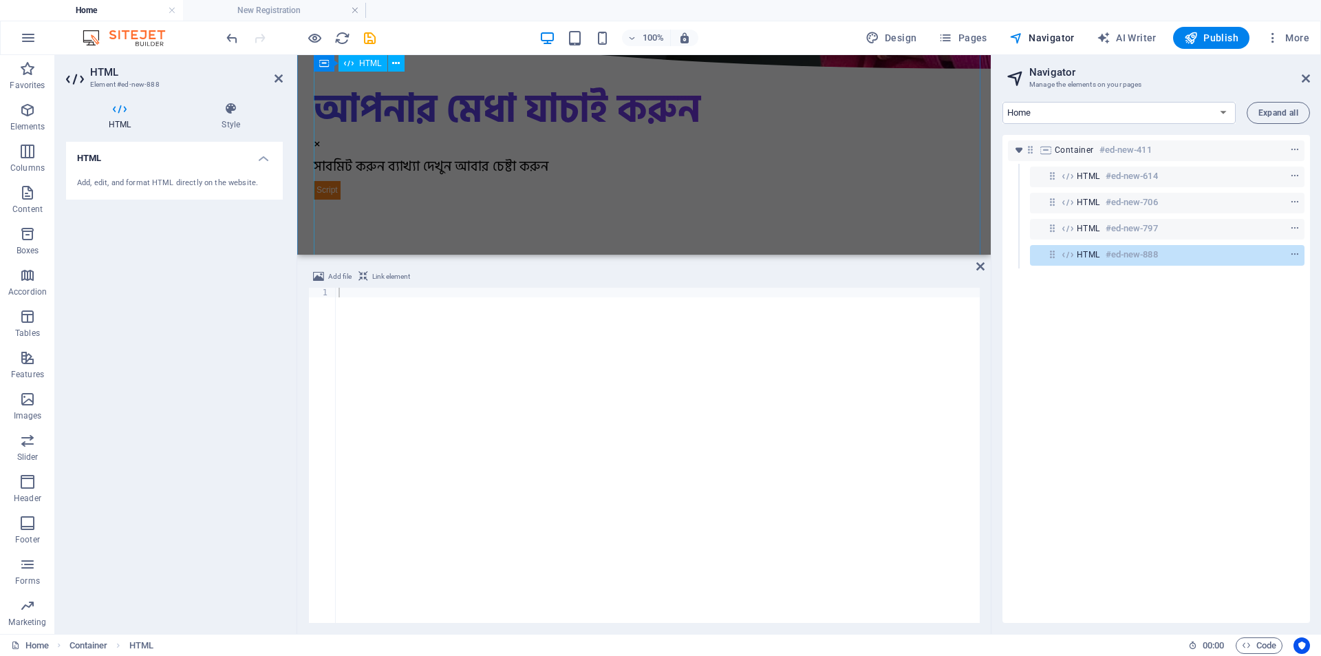
scroll to position [5602, 0]
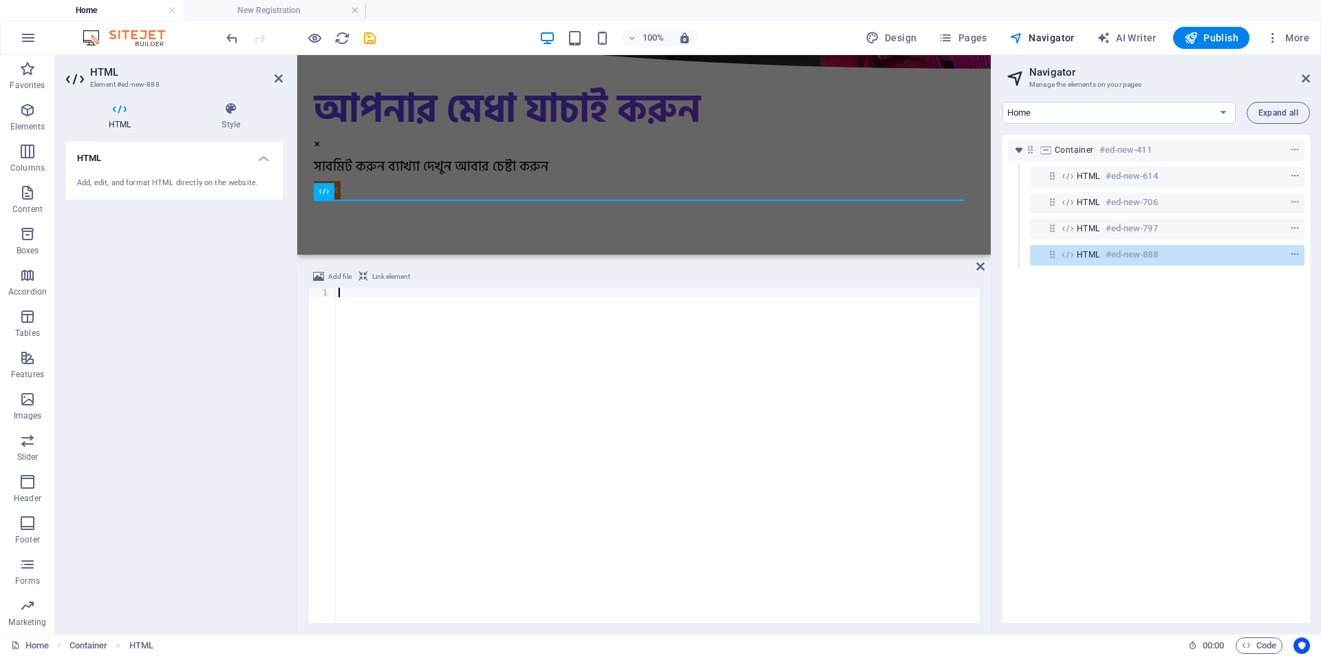
click at [370, 299] on div at bounding box center [658, 465] width 644 height 354
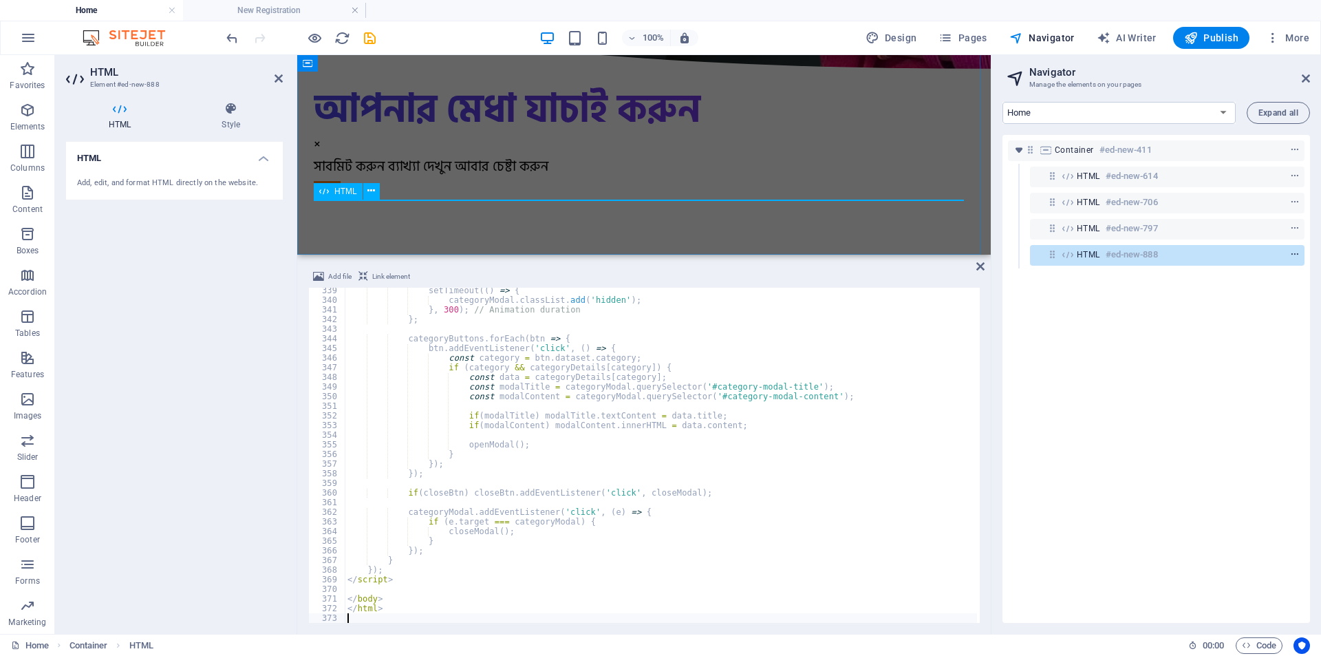
click at [1291, 254] on icon "context-menu" at bounding box center [1296, 255] width 10 height 10
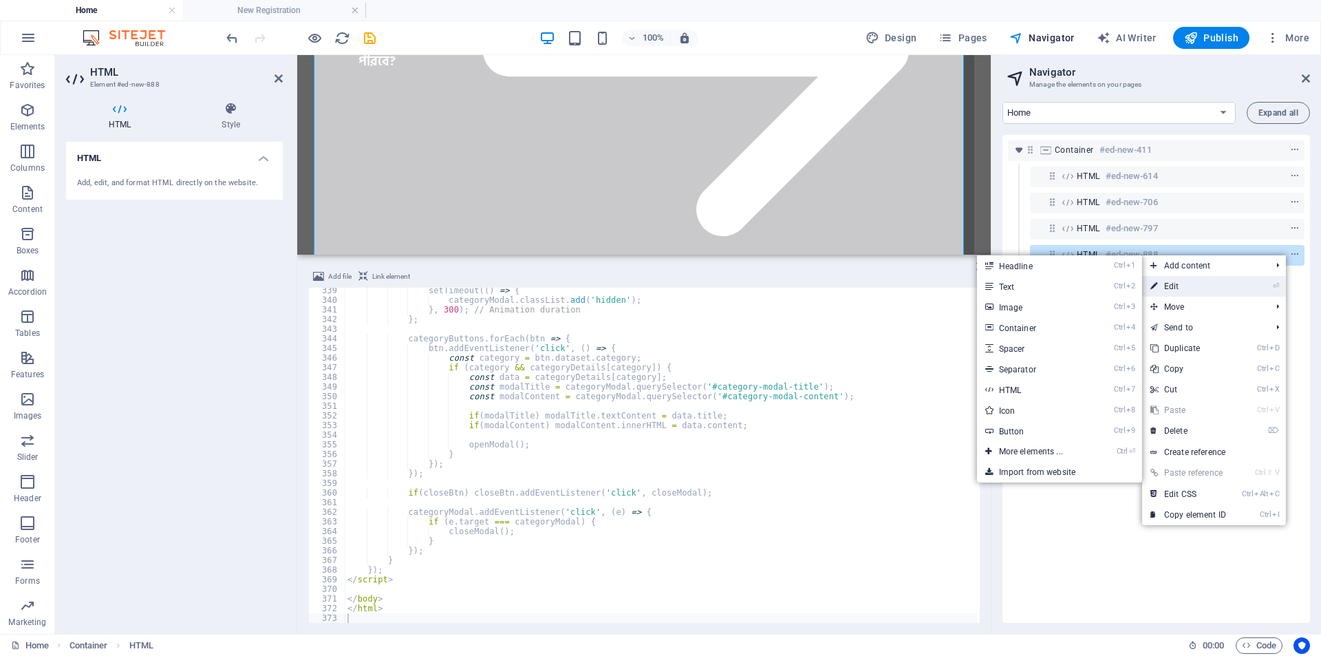
scroll to position [11548, 0]
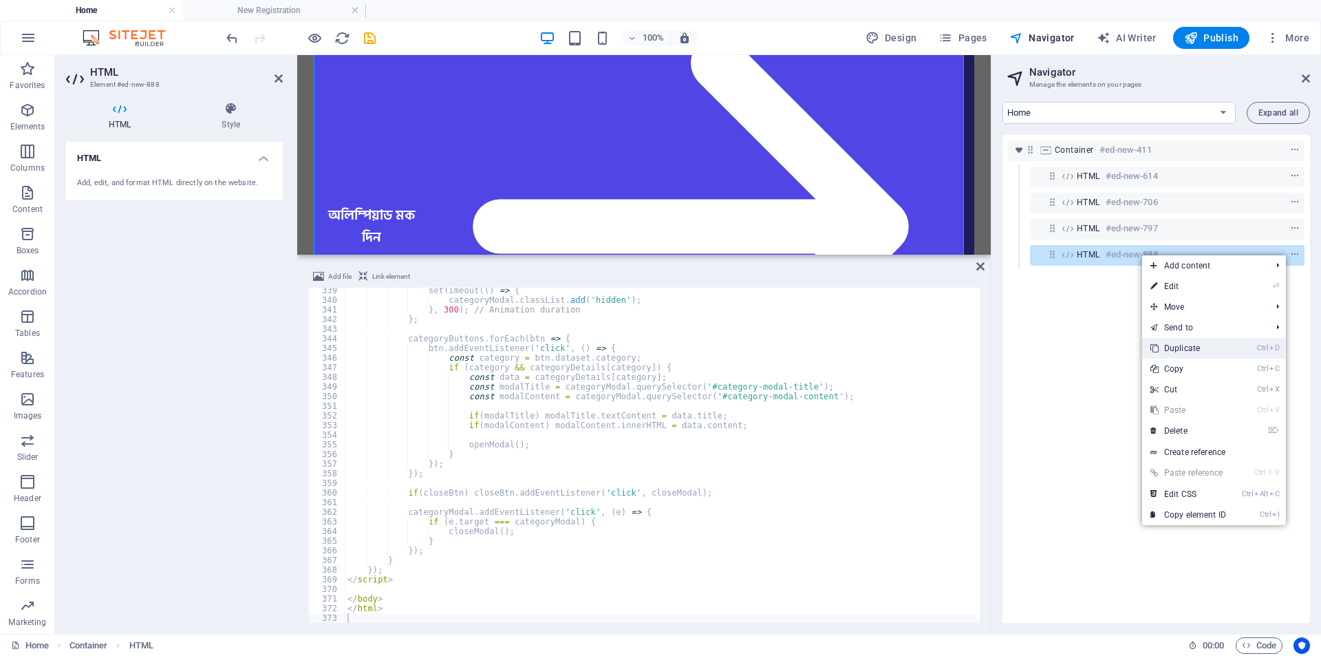
click at [1182, 348] on link "Ctrl D Duplicate" at bounding box center [1189, 348] width 92 height 21
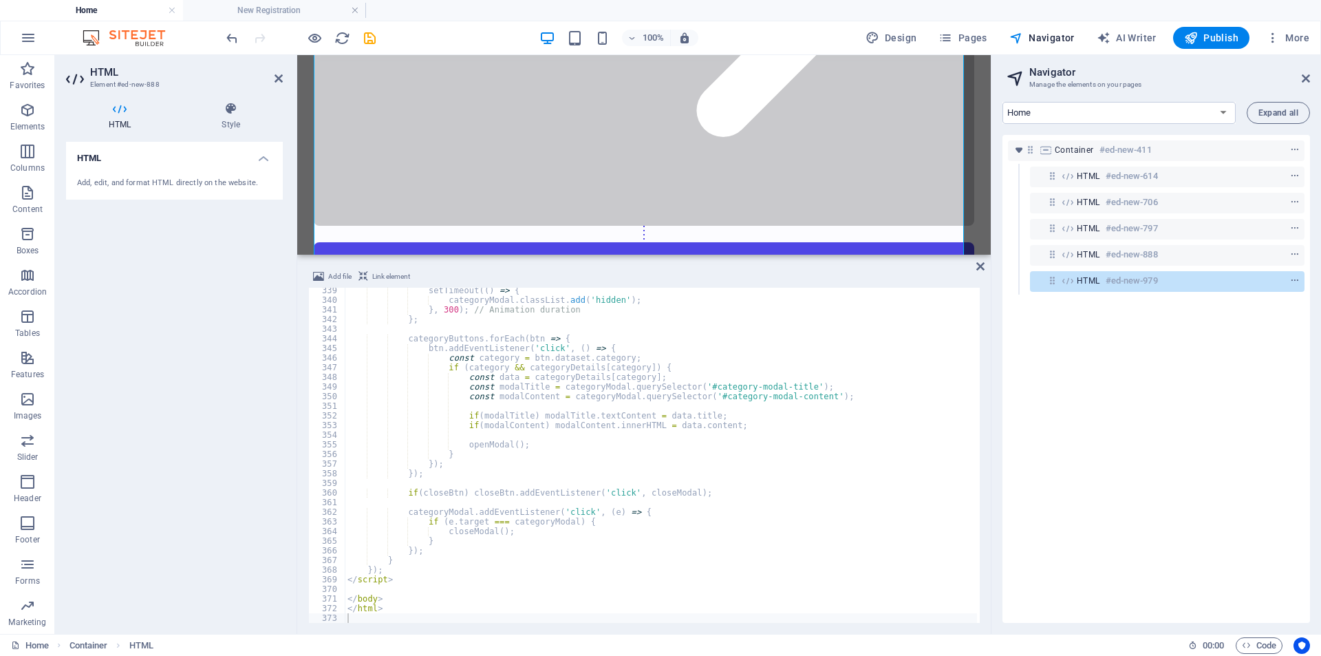
scroll to position [26508, 0]
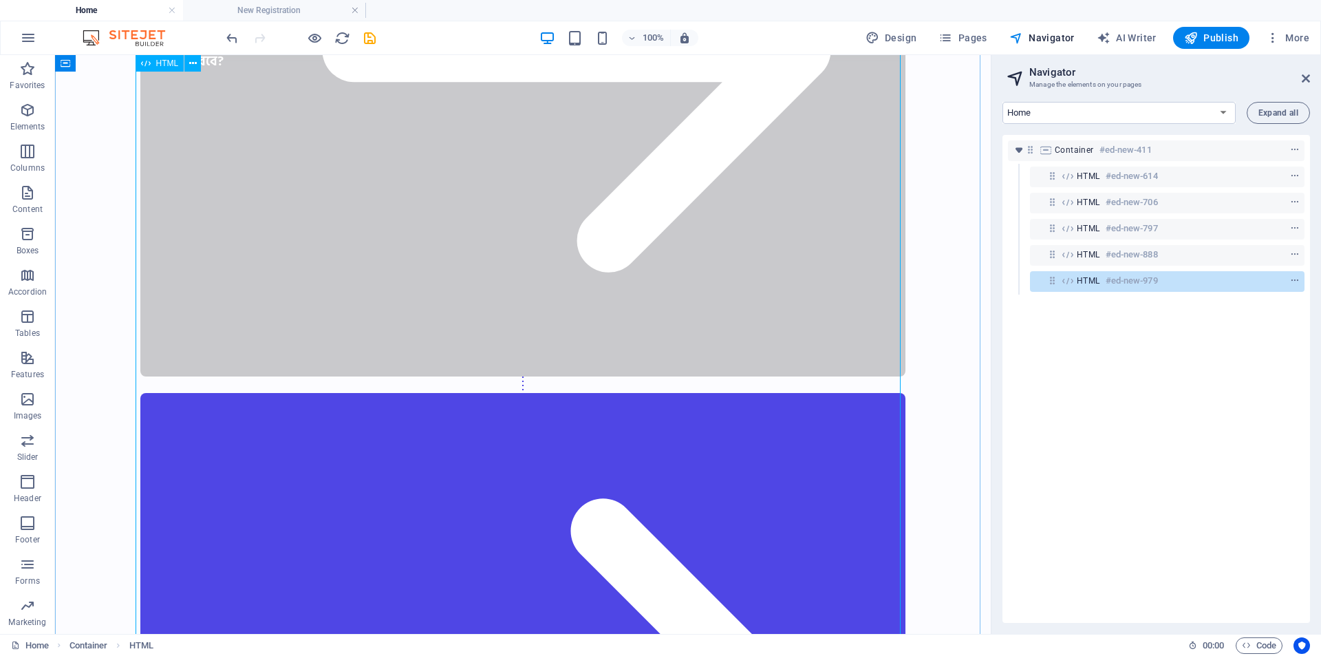
click at [1181, 287] on div "HTML #ed-new-979" at bounding box center [1156, 281] width 159 height 17
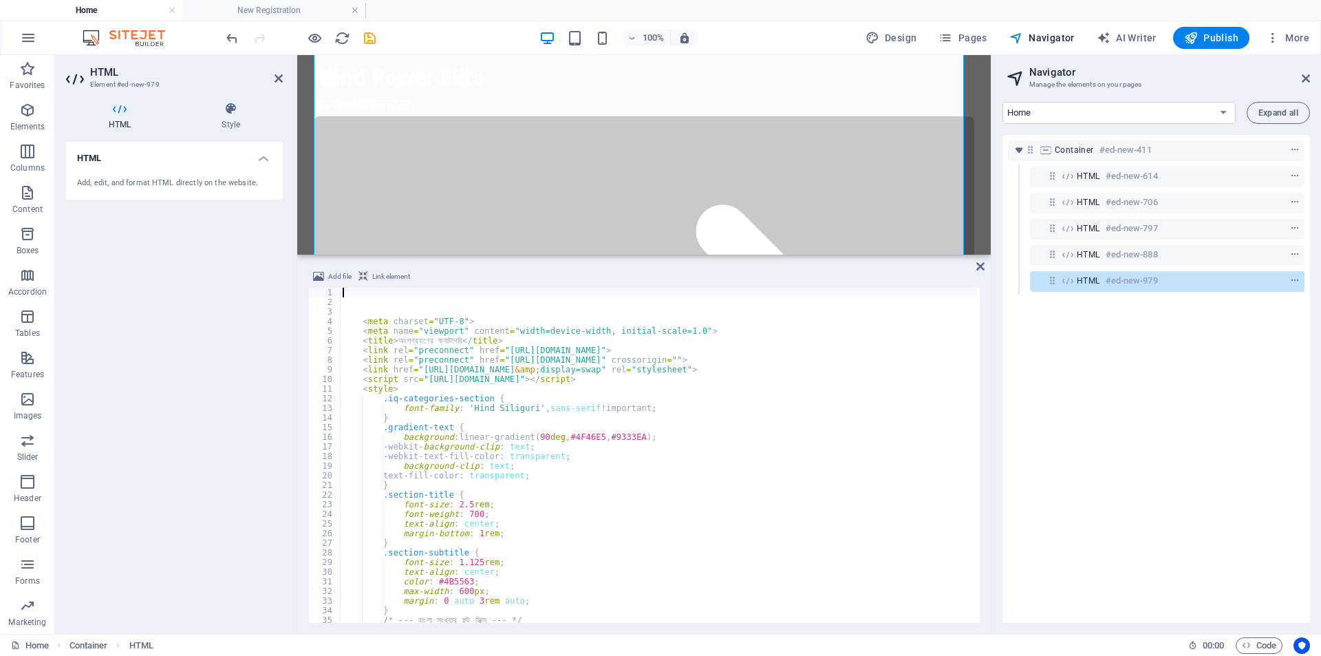
scroll to position [23218, 0]
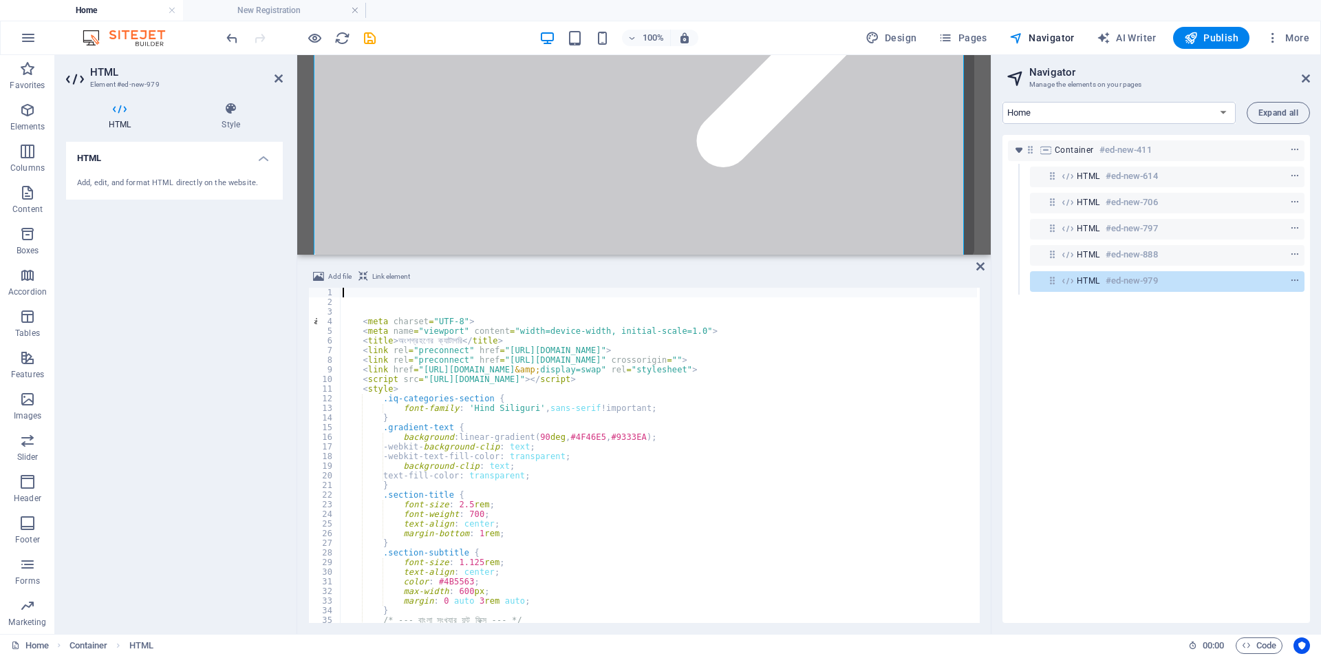
type textarea "<link rel="preconnect" href="https://fonts.gstatic.com" crossorigin="">"
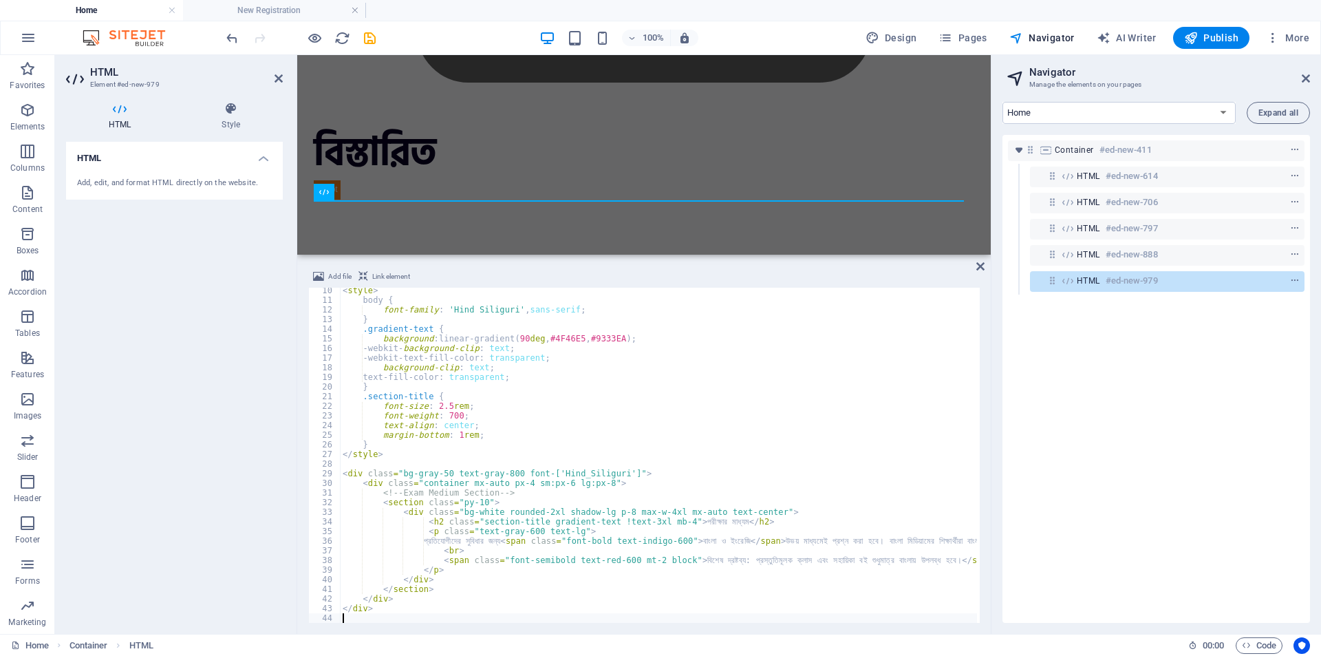
scroll to position [89, 0]
click at [1150, 280] on h6 "#ed-new-979" at bounding box center [1132, 281] width 52 height 17
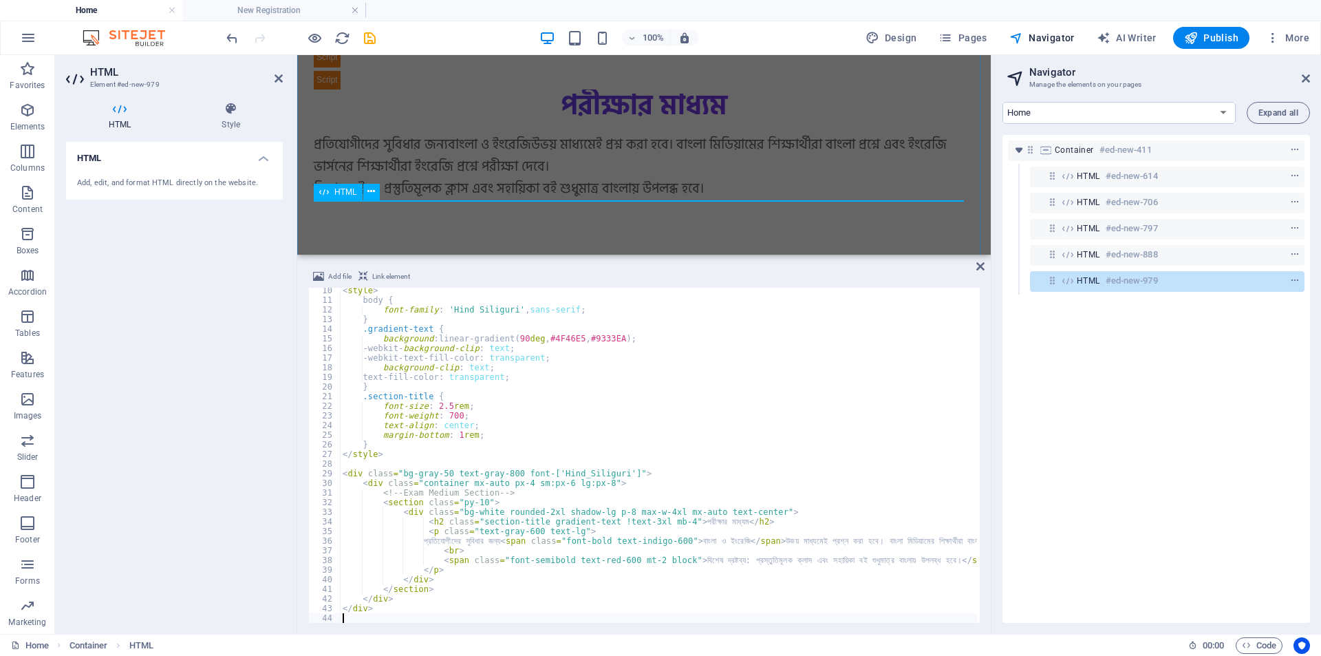
scroll to position [17516, 0]
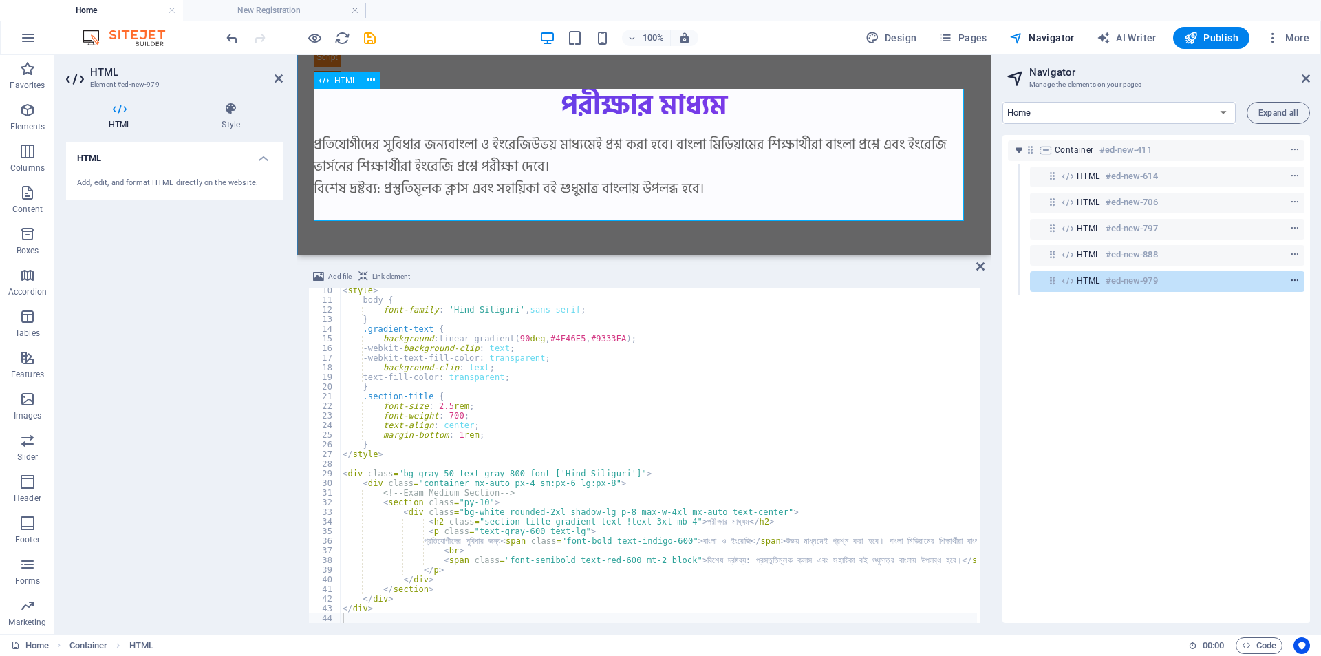
click at [1294, 278] on icon "context-menu" at bounding box center [1296, 281] width 10 height 10
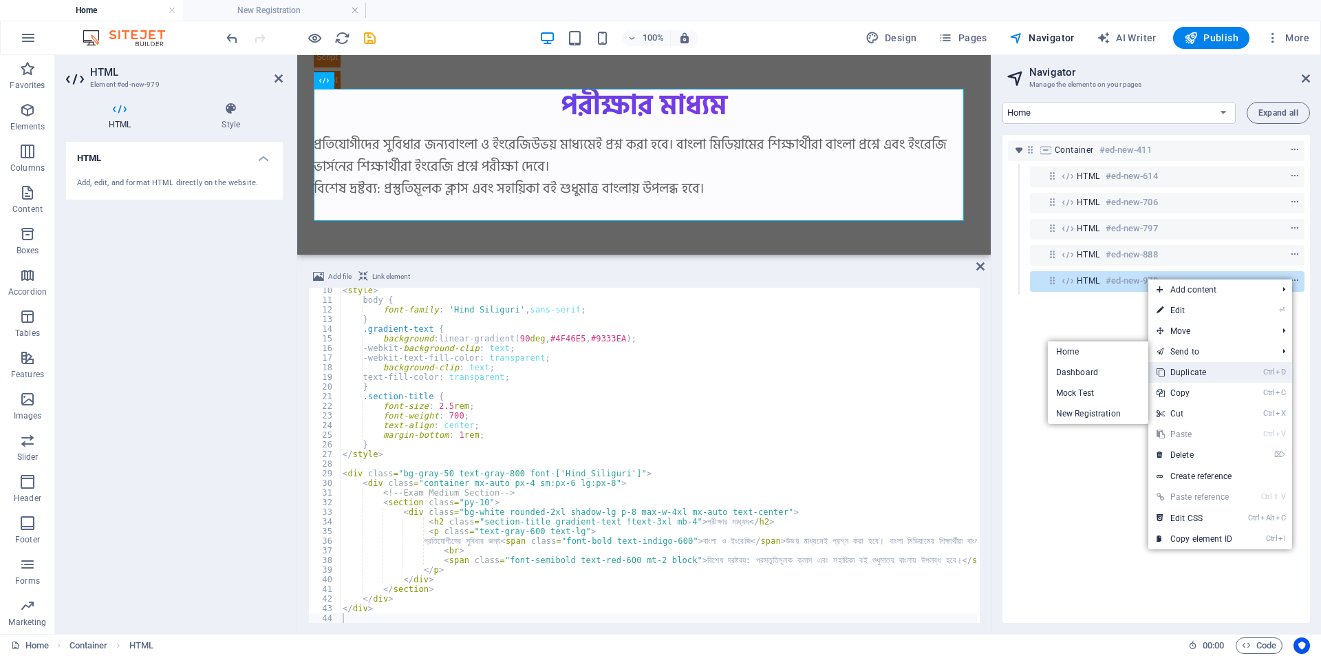
click at [1194, 369] on link "Ctrl D Duplicate" at bounding box center [1195, 372] width 92 height 21
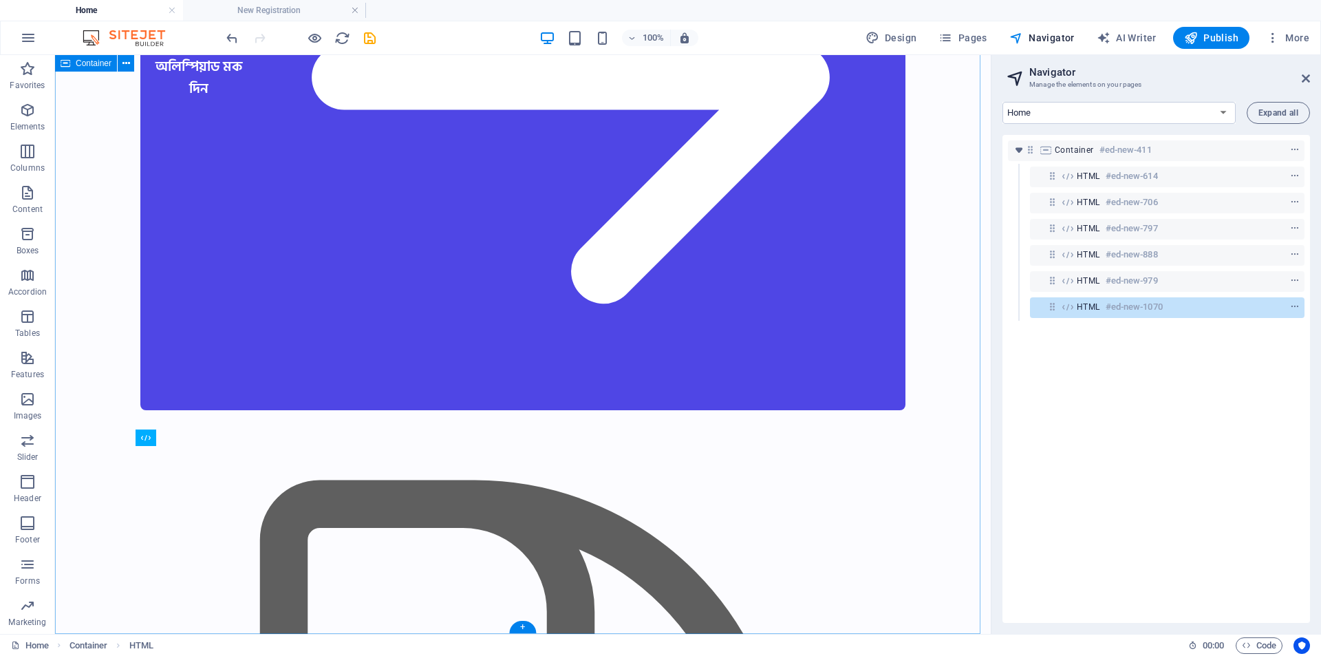
scroll to position [19559, 0]
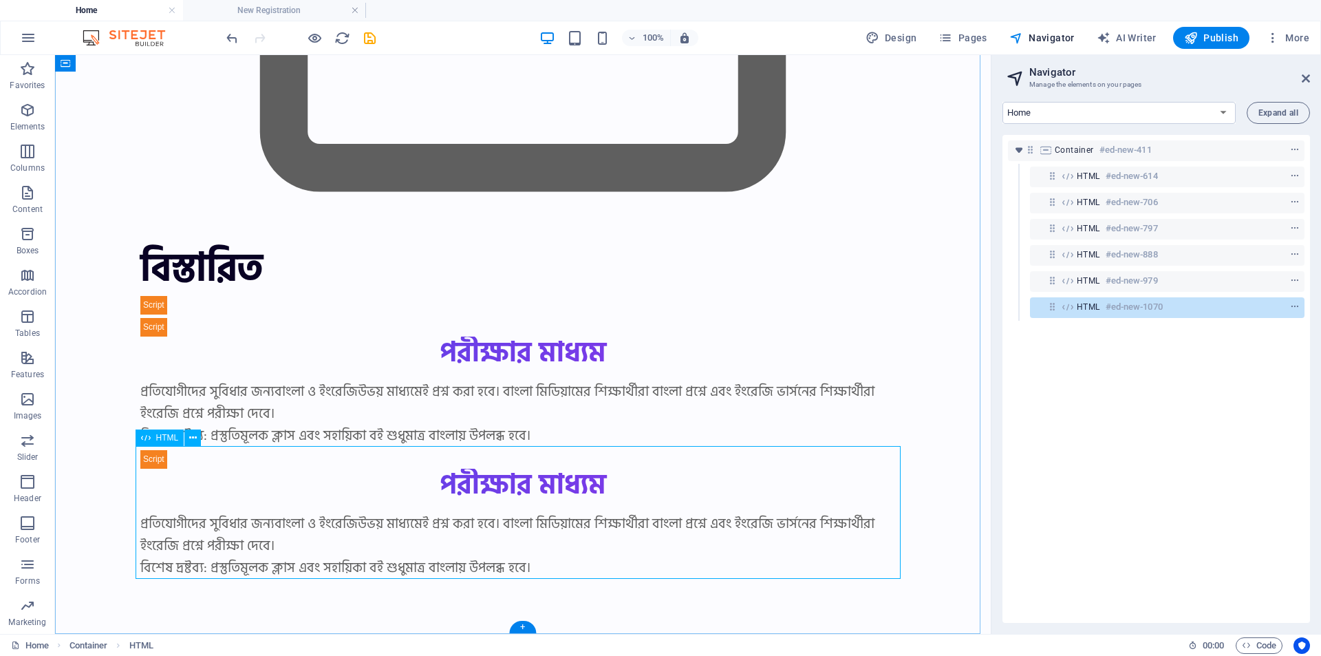
click at [1177, 307] on div "HTML #ed-new-1070" at bounding box center [1156, 307] width 159 height 17
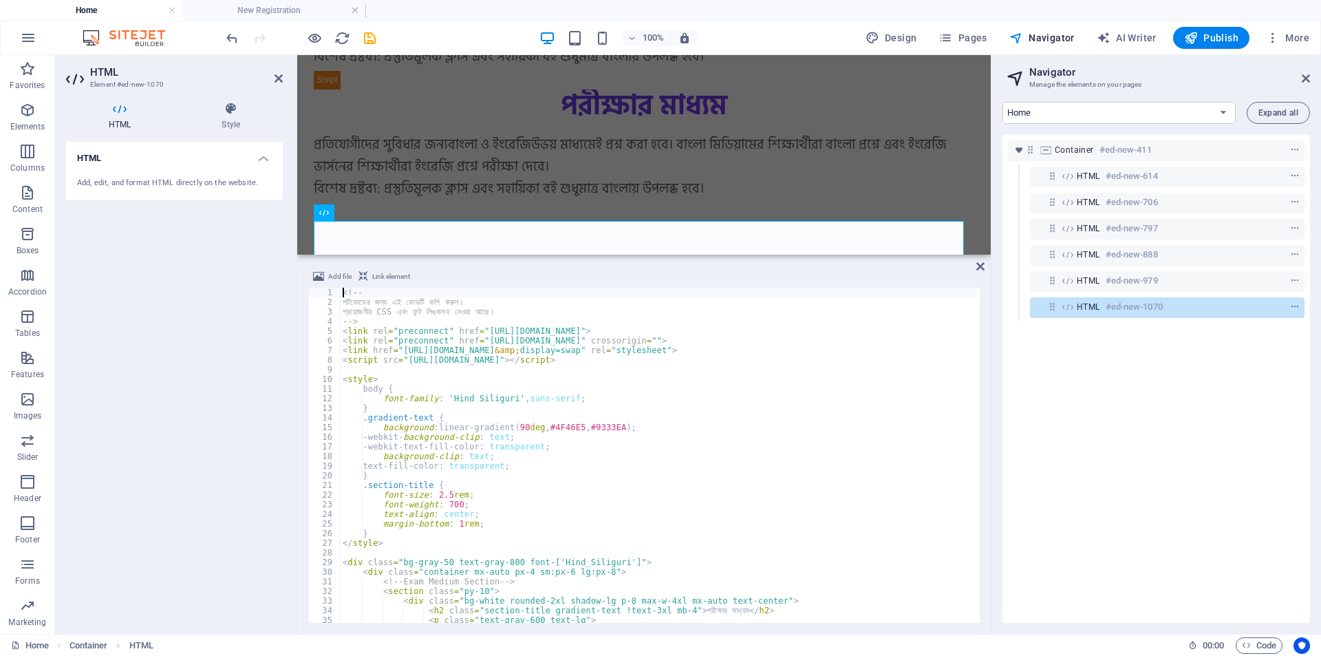
scroll to position [17516, 0]
click at [577, 445] on div "<!-- শর্টকোডের জন্য এই কোডটি কপি করুন। প্রয়োজনীয় CSS এবং ফন্ট লিঙ্কসহ দেওয়া আছে…" at bounding box center [908, 464] width 1137 height 352
type textarea "</div>"
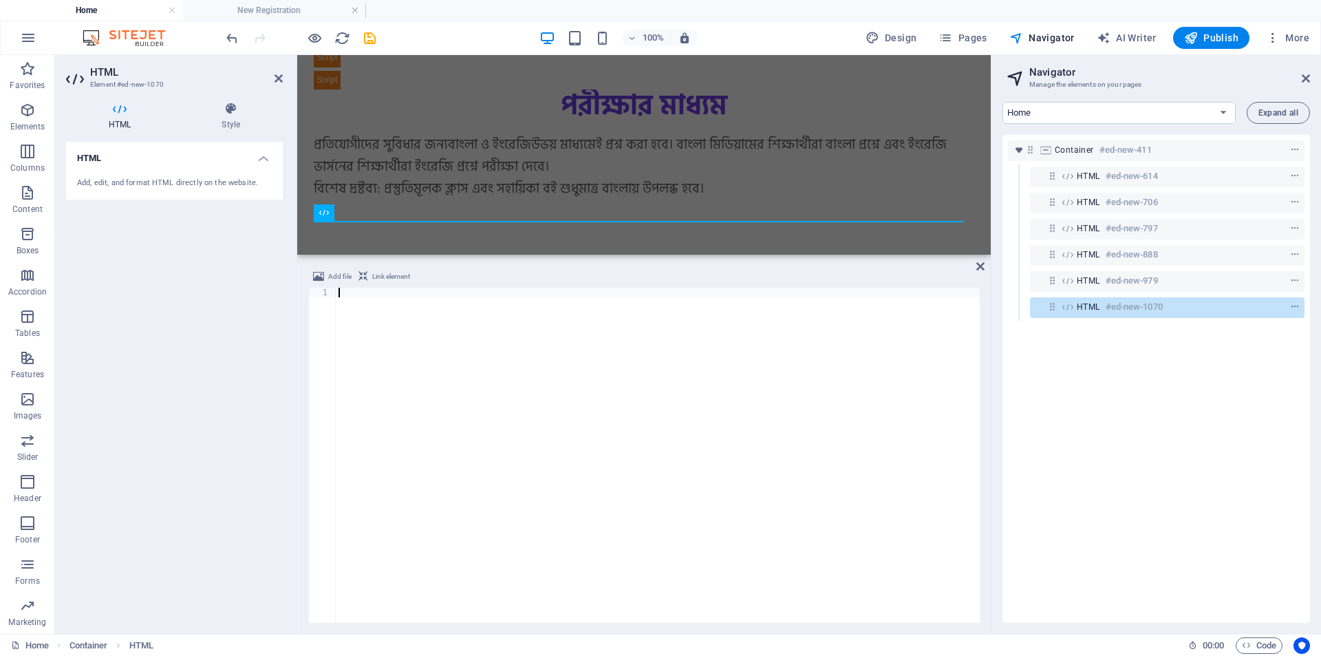
scroll to position [1014, 0]
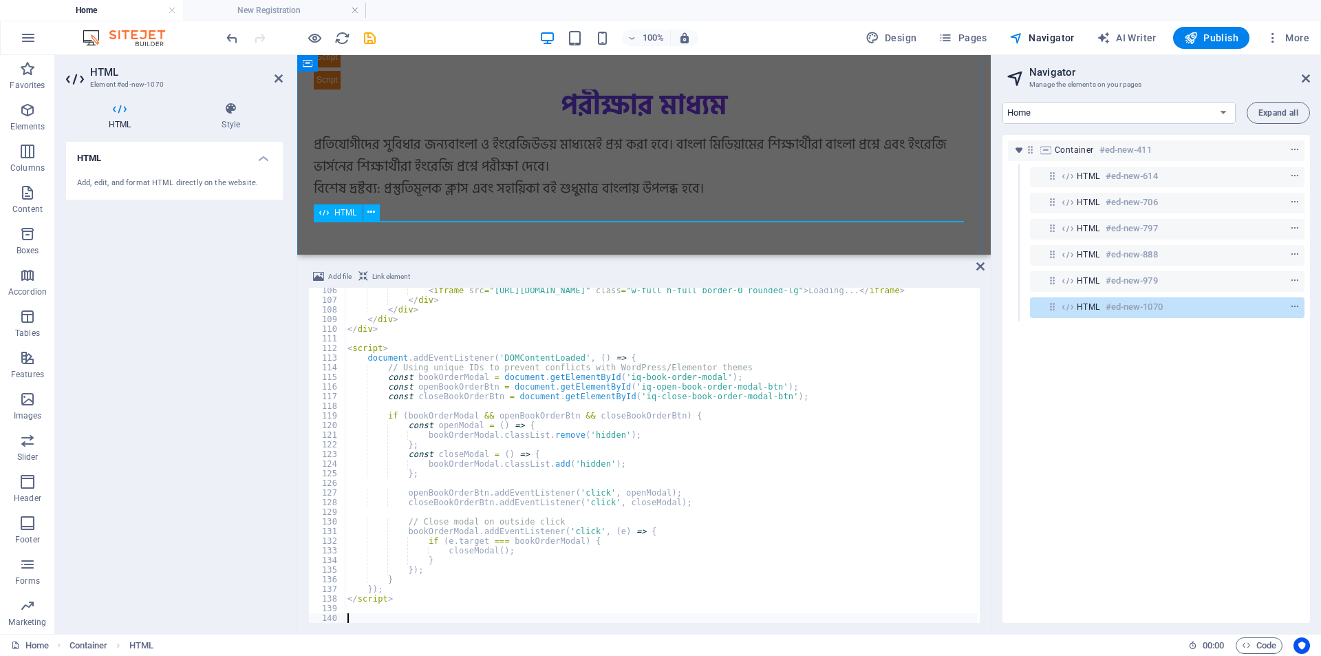
click at [1291, 304] on icon "context-menu" at bounding box center [1296, 307] width 10 height 10
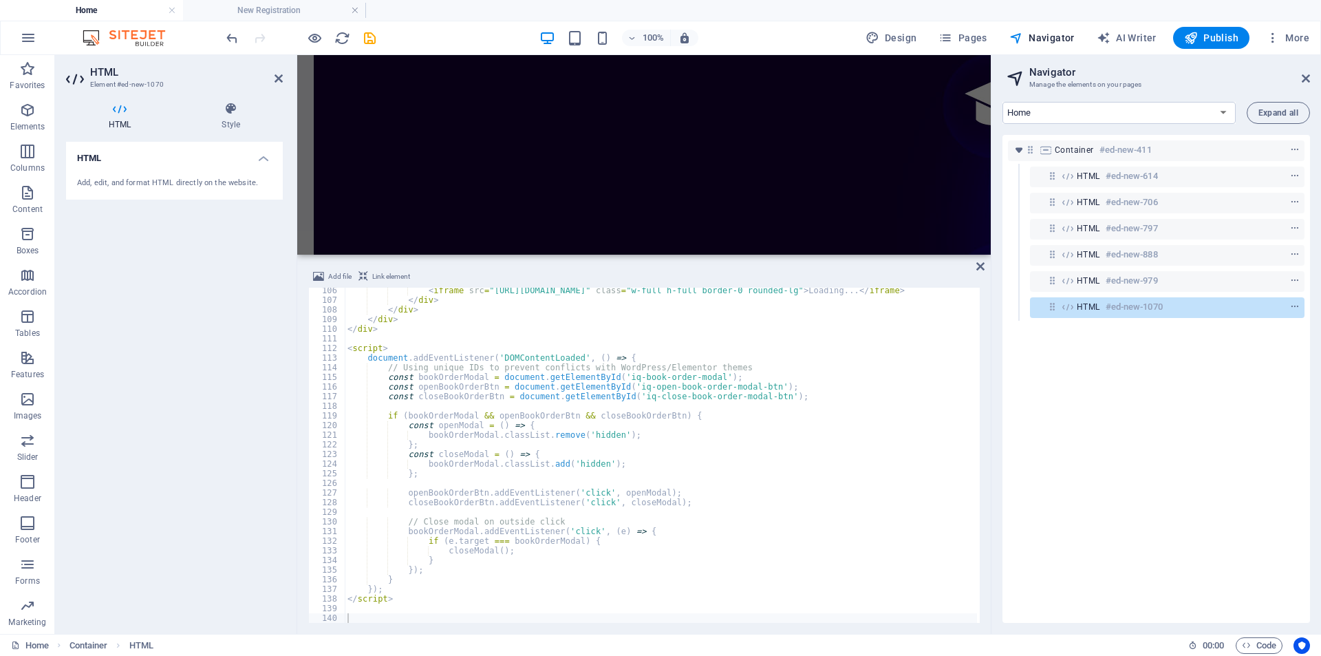
scroll to position [17809, 0]
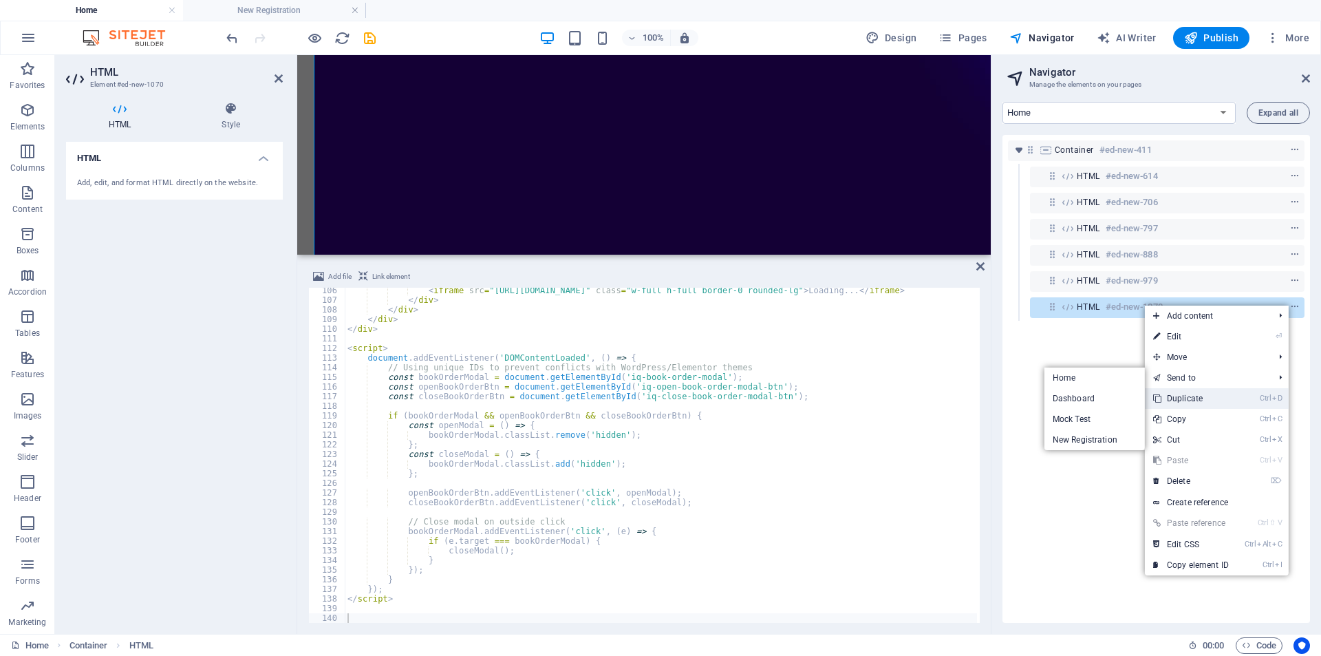
click at [1187, 392] on link "Ctrl D Duplicate" at bounding box center [1191, 398] width 92 height 21
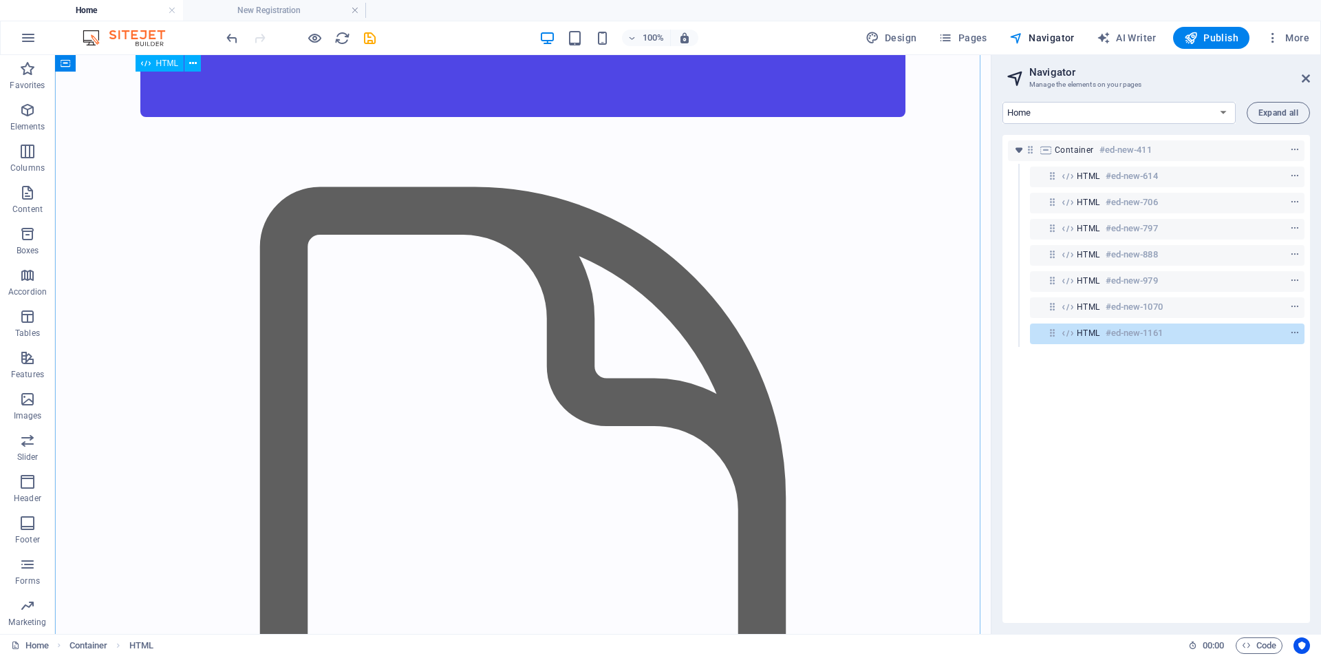
scroll to position [24122, 0]
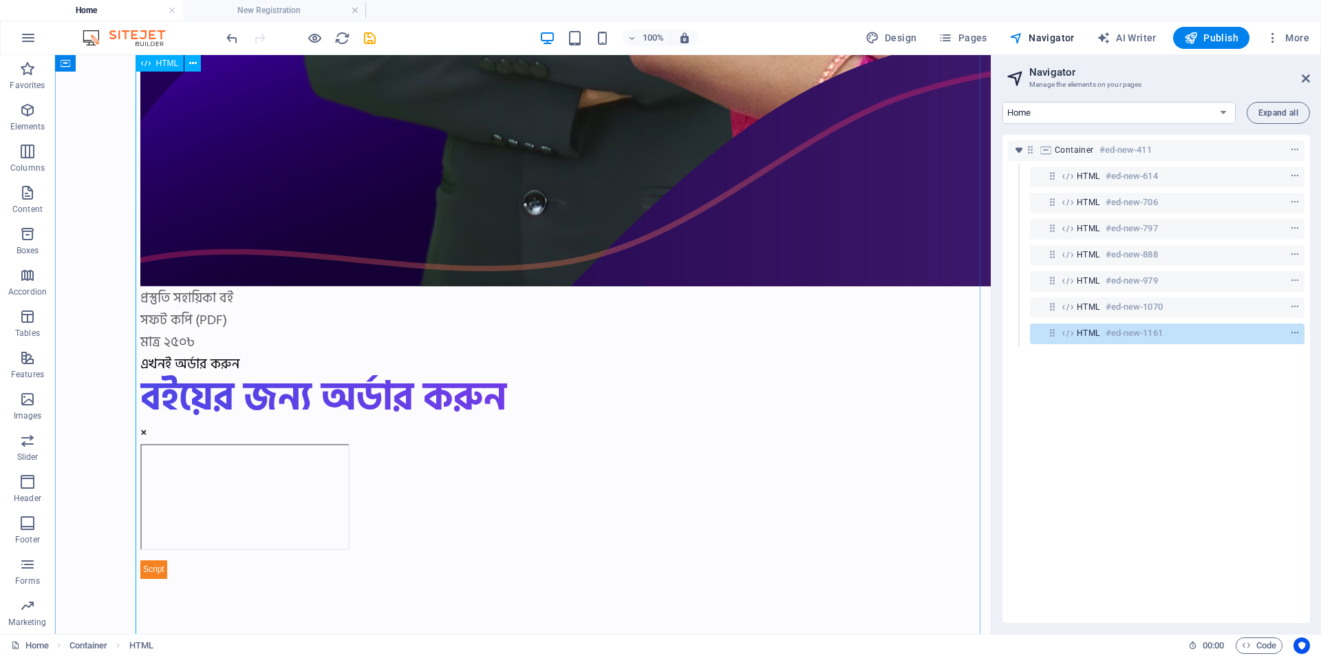
click at [1142, 337] on h6 "#ed-new-1161" at bounding box center [1134, 333] width 57 height 17
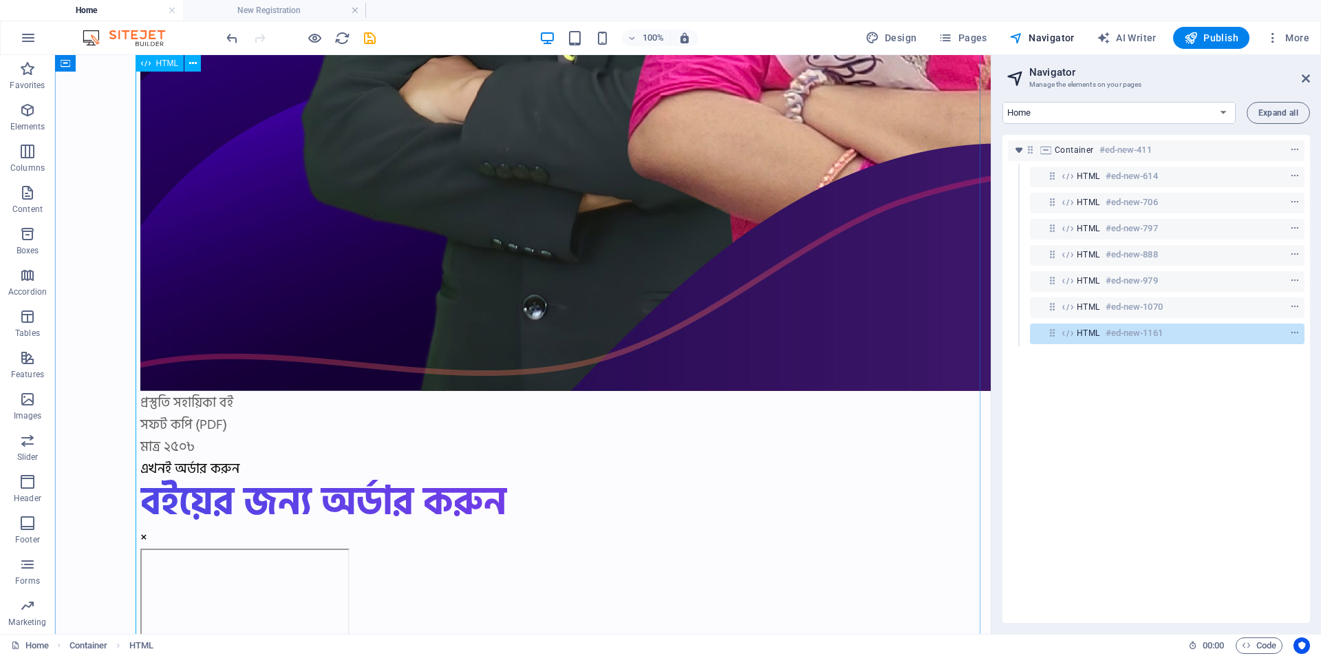
click at [1160, 332] on h6 "#ed-new-1161" at bounding box center [1134, 333] width 57 height 17
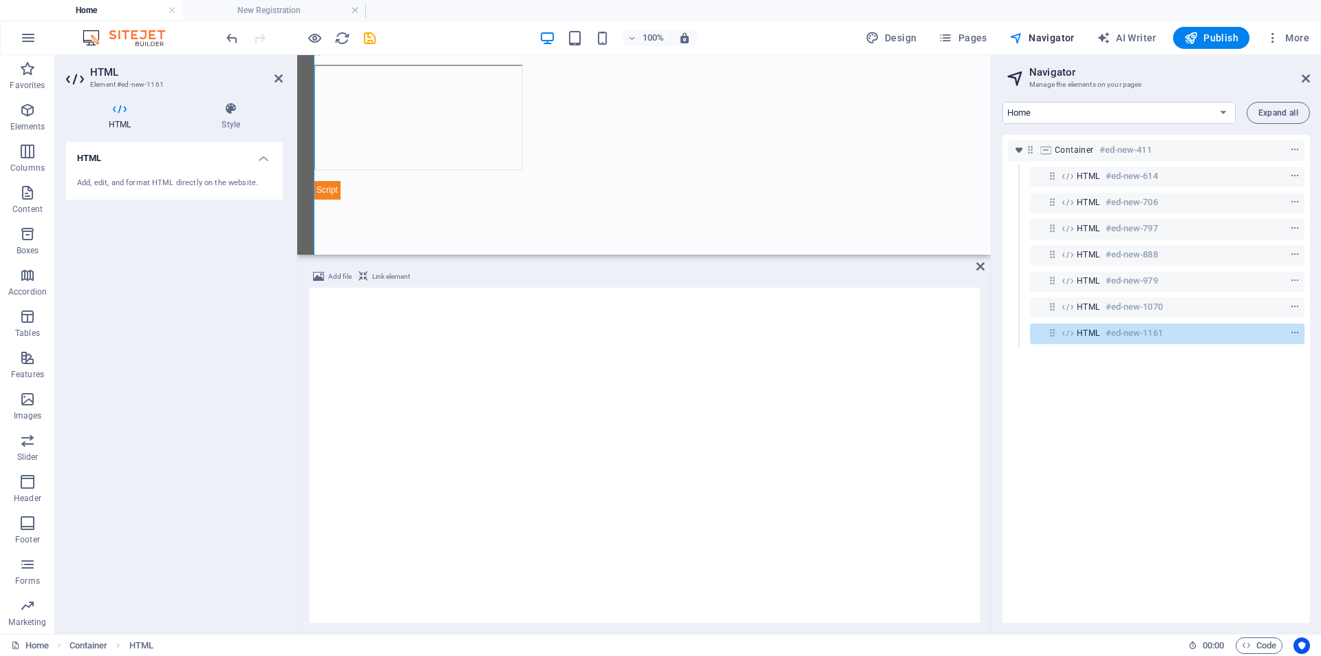
scroll to position [22853, 0]
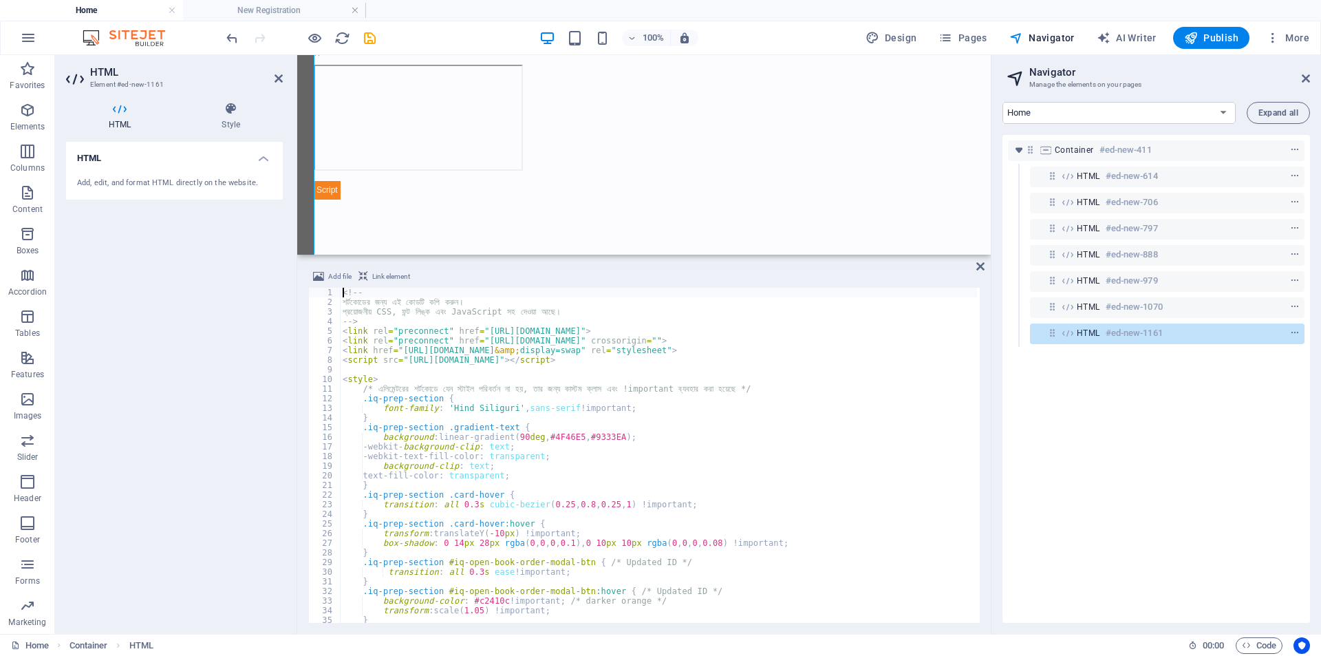
type textarea "text-fill-color: transparent;"
click at [554, 472] on div "<!-- শর্টকোডের জন্য এই কোডটি কপি করুন। প্রয়োজনীয় CSS, ফন্ট লিঙ্ক এবং JavaScript…" at bounding box center [767, 464] width 854 height 352
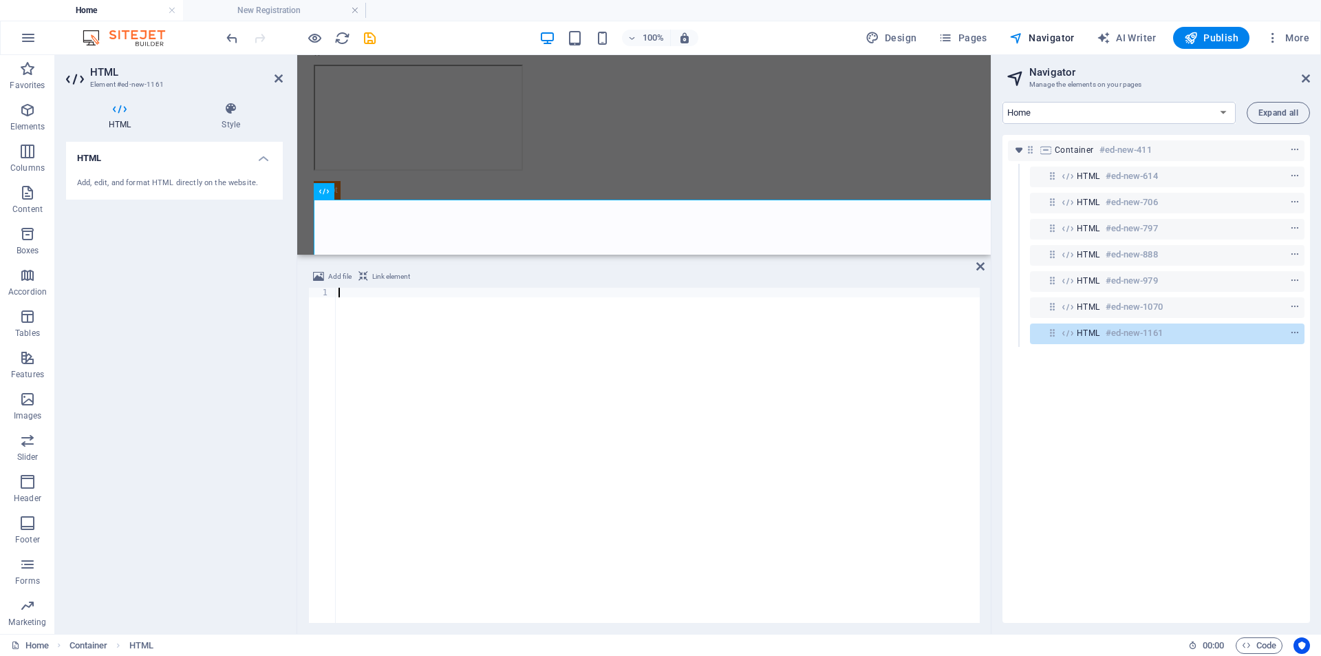
scroll to position [20385, 0]
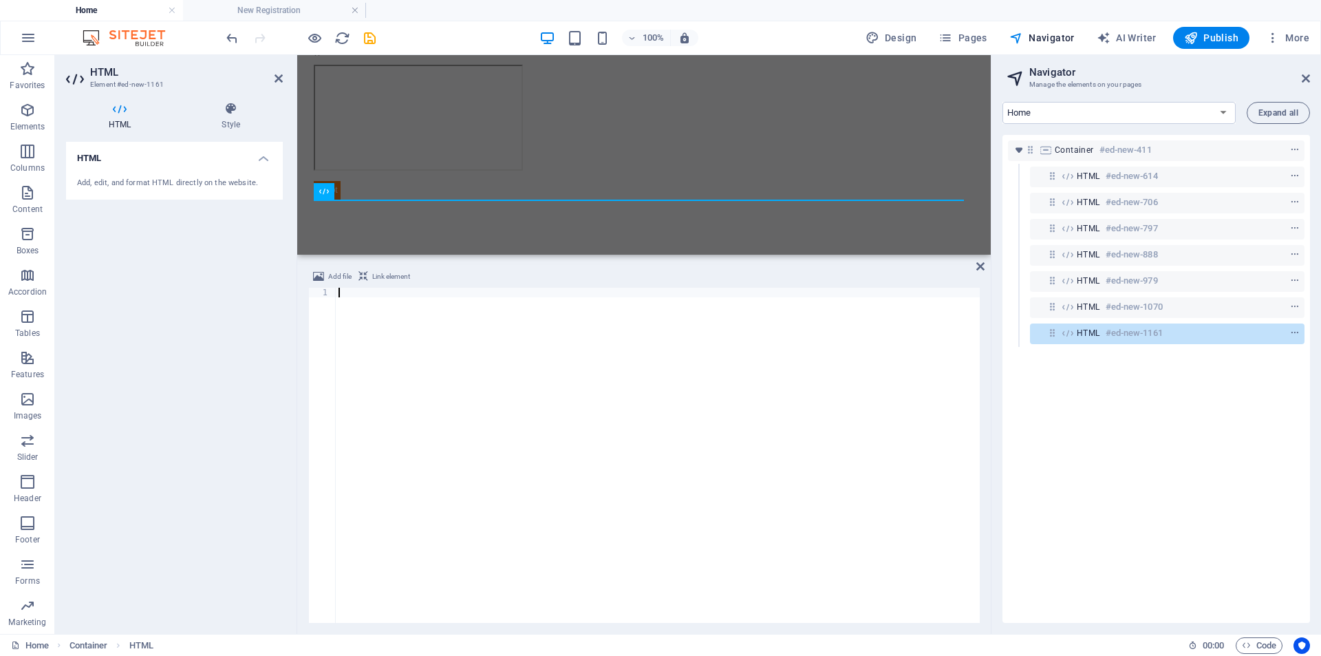
click at [494, 352] on div at bounding box center [658, 465] width 644 height 354
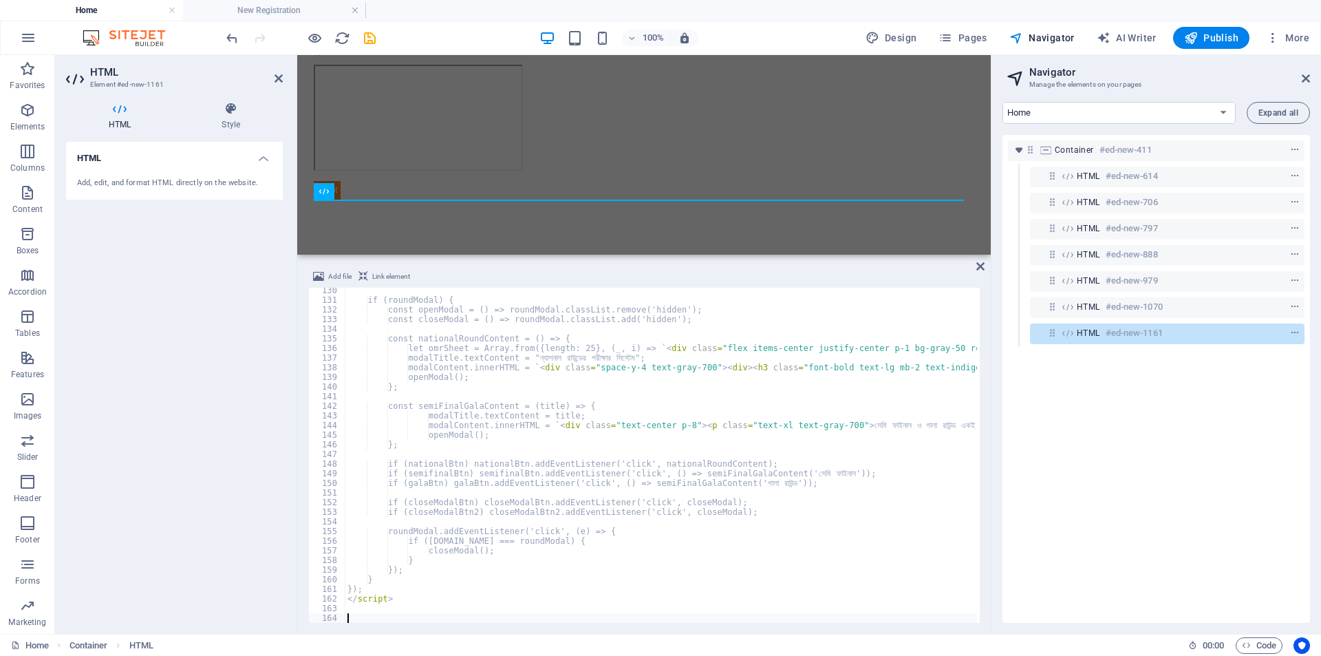
scroll to position [1245, 0]
click at [1297, 332] on span "context-menu" at bounding box center [1295, 333] width 14 height 10
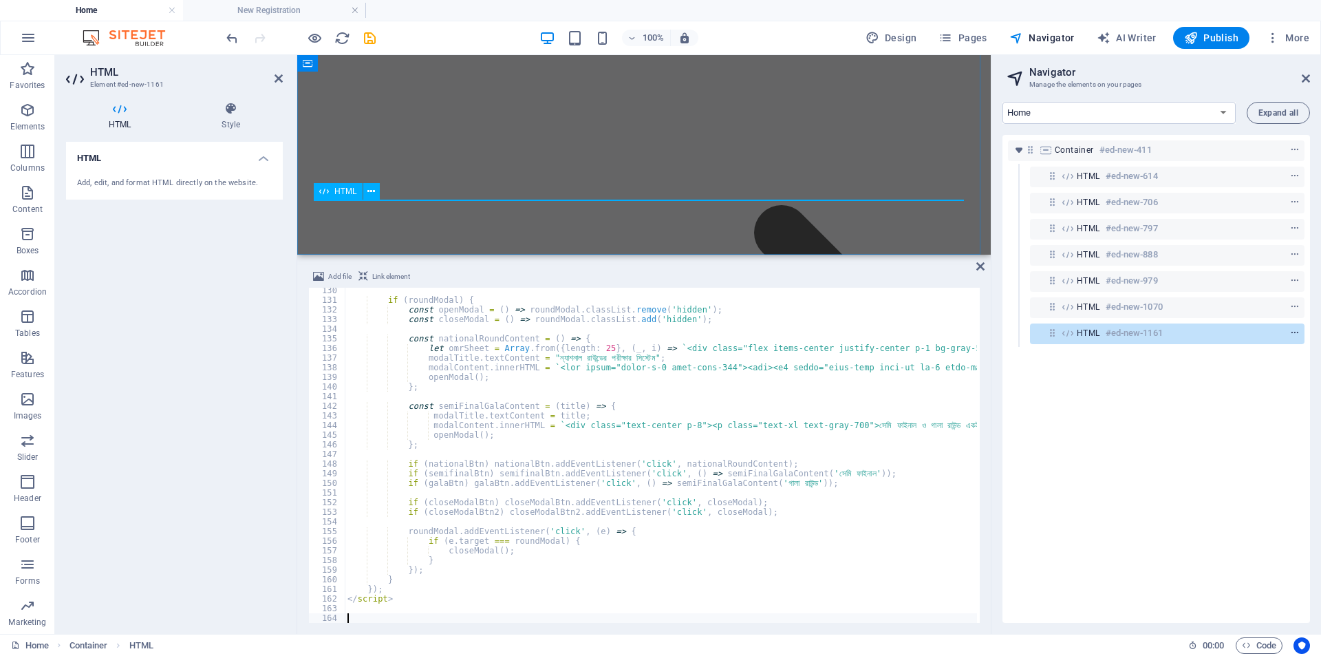
scroll to position [22344, 0]
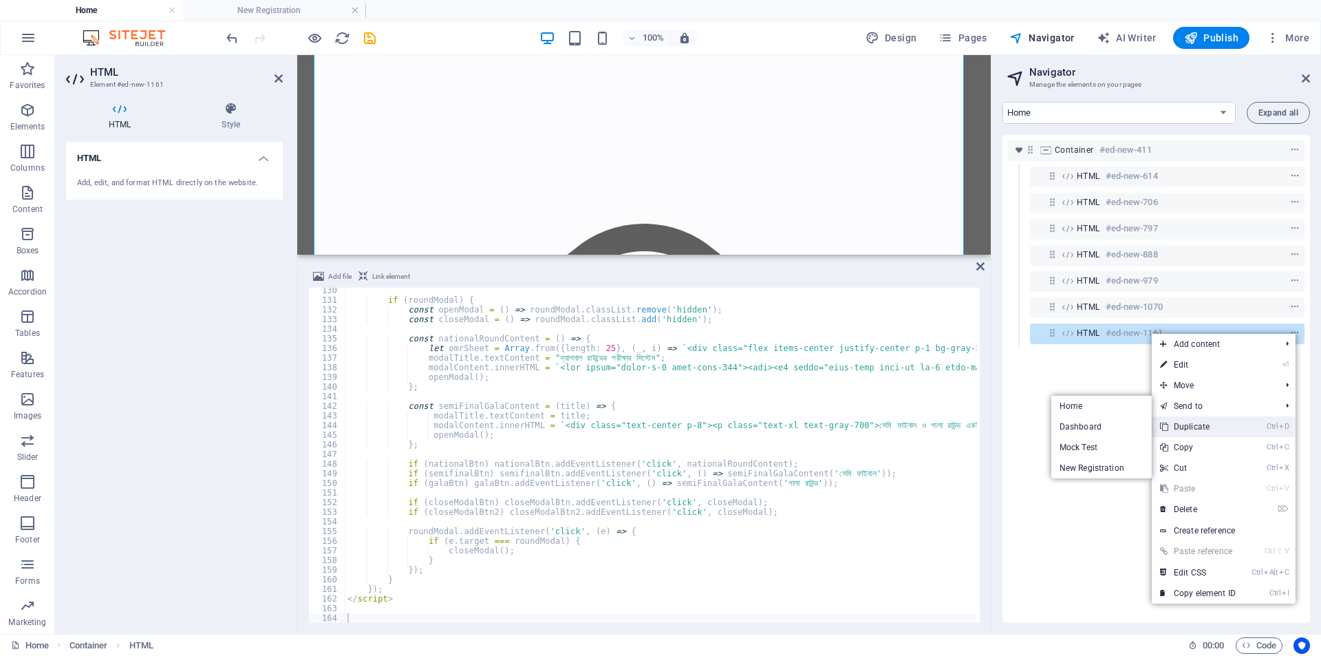
click at [1196, 423] on link "Ctrl D Duplicate" at bounding box center [1198, 426] width 92 height 21
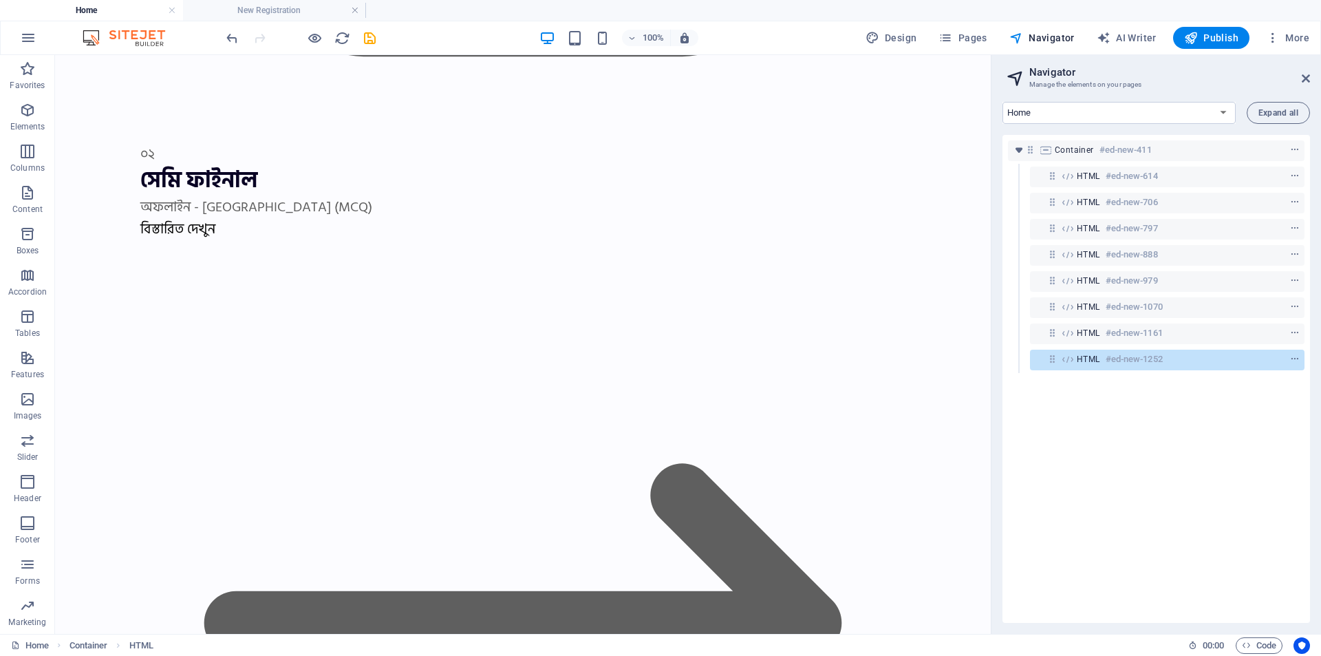
scroll to position [29114, 0]
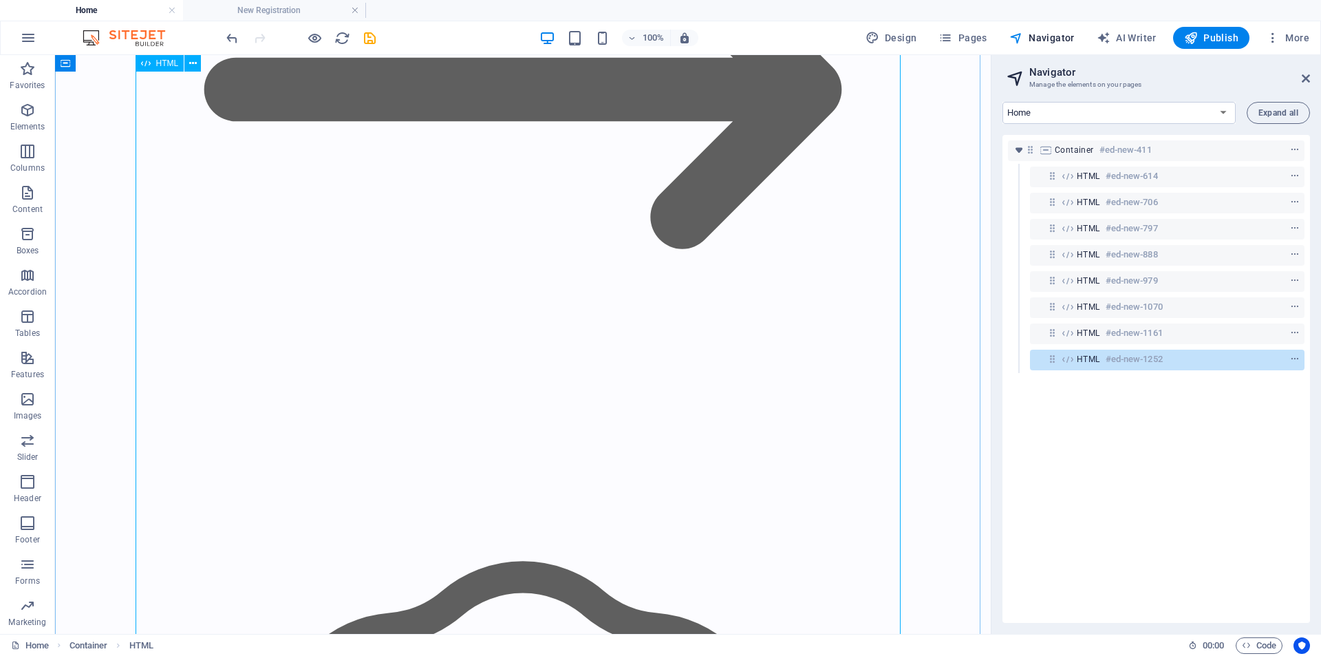
click at [1145, 357] on h6 "#ed-new-1252" at bounding box center [1134, 359] width 57 height 17
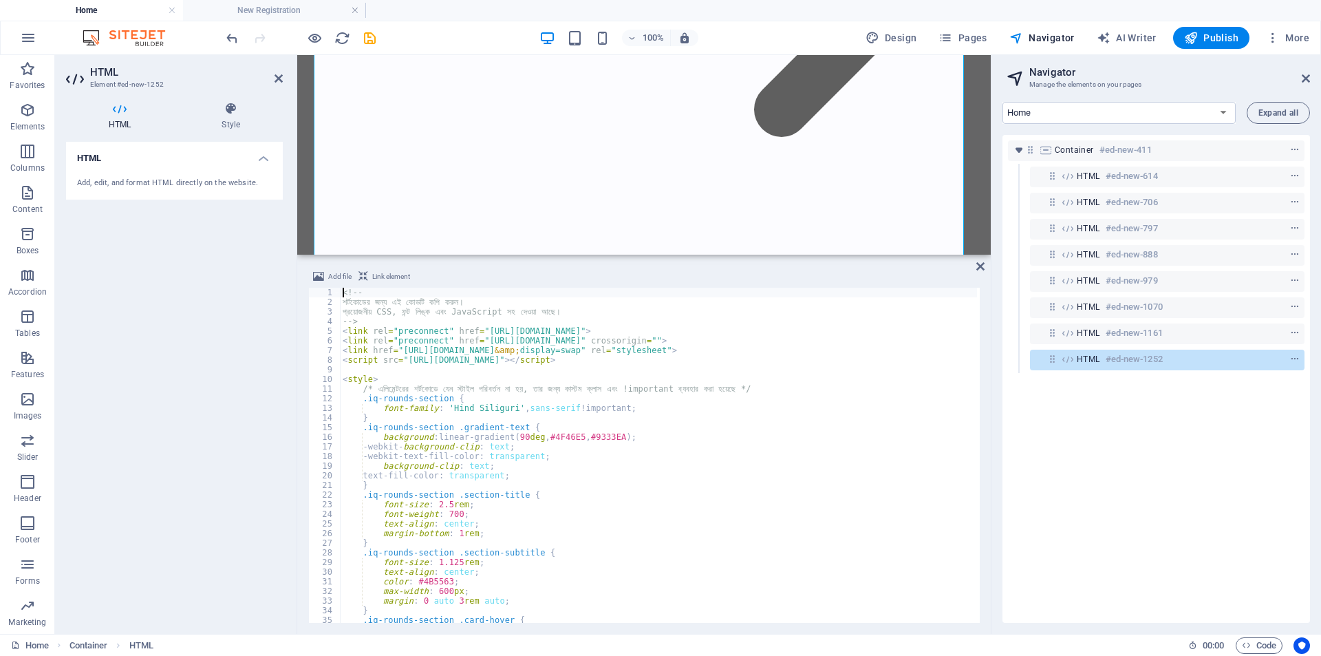
type textarea "<script src="https://cdn.tailwindcss.com"></script>"
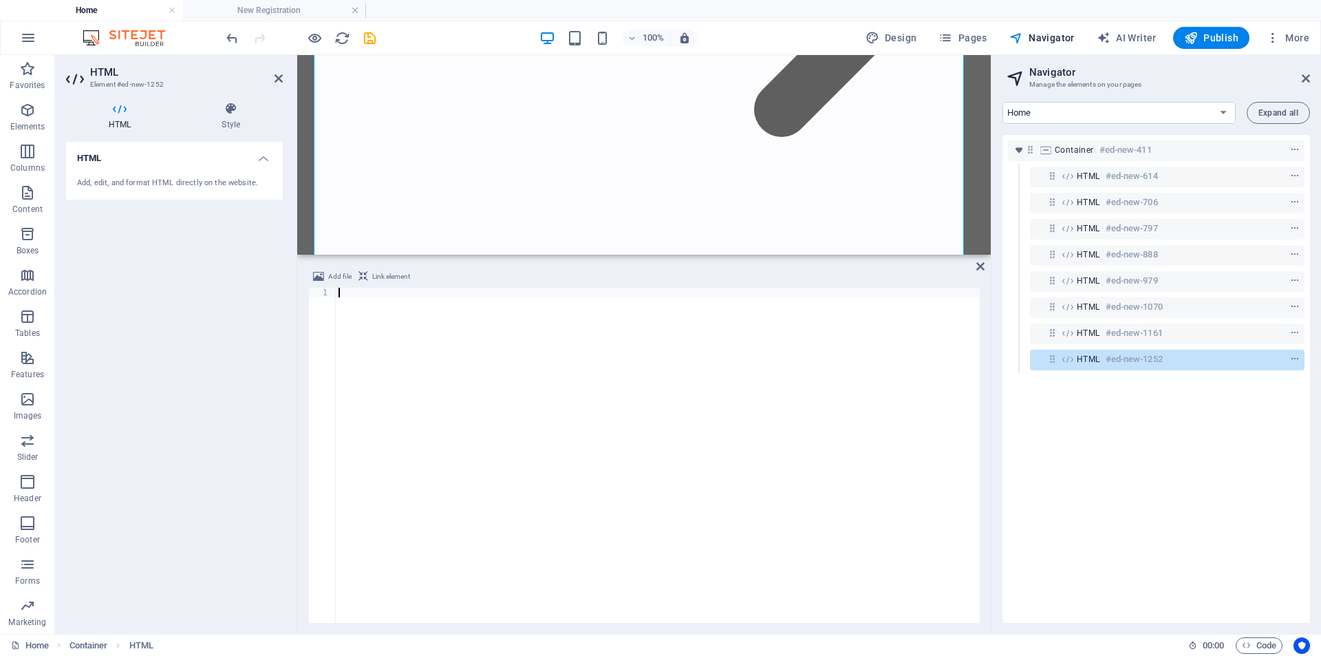
scroll to position [24214, 0]
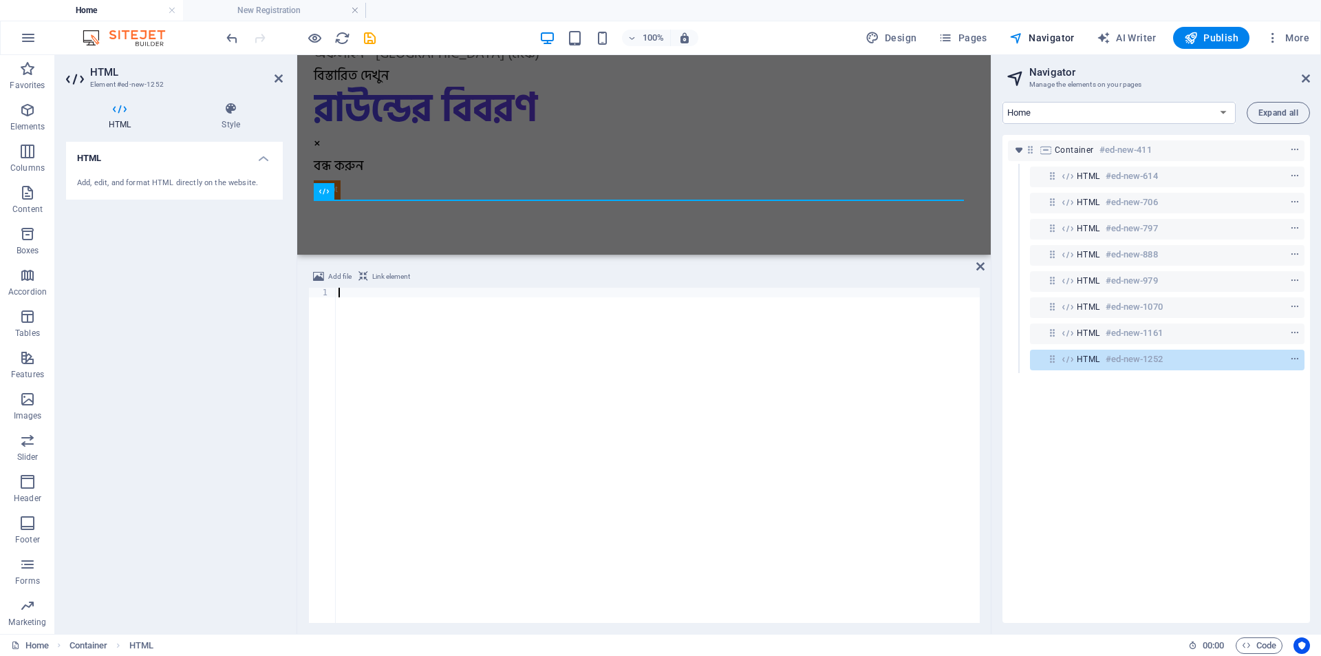
click at [472, 340] on div at bounding box center [658, 465] width 644 height 354
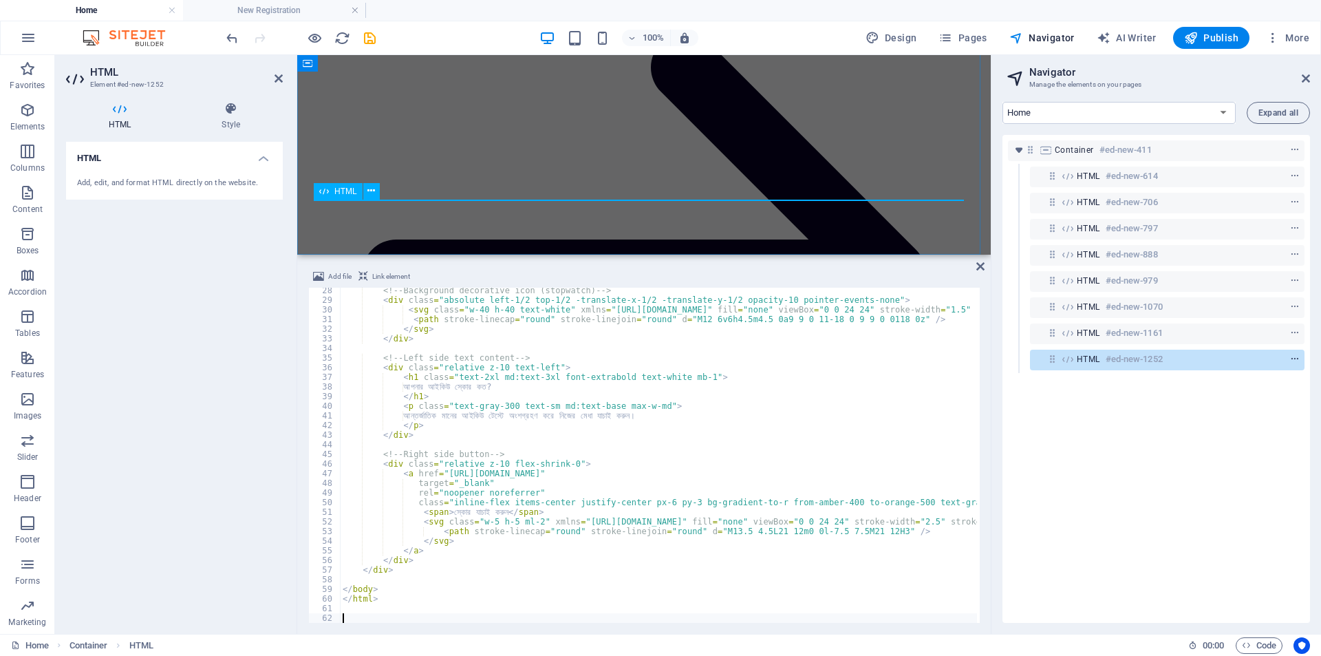
click at [1293, 356] on icon "context-menu" at bounding box center [1296, 359] width 10 height 10
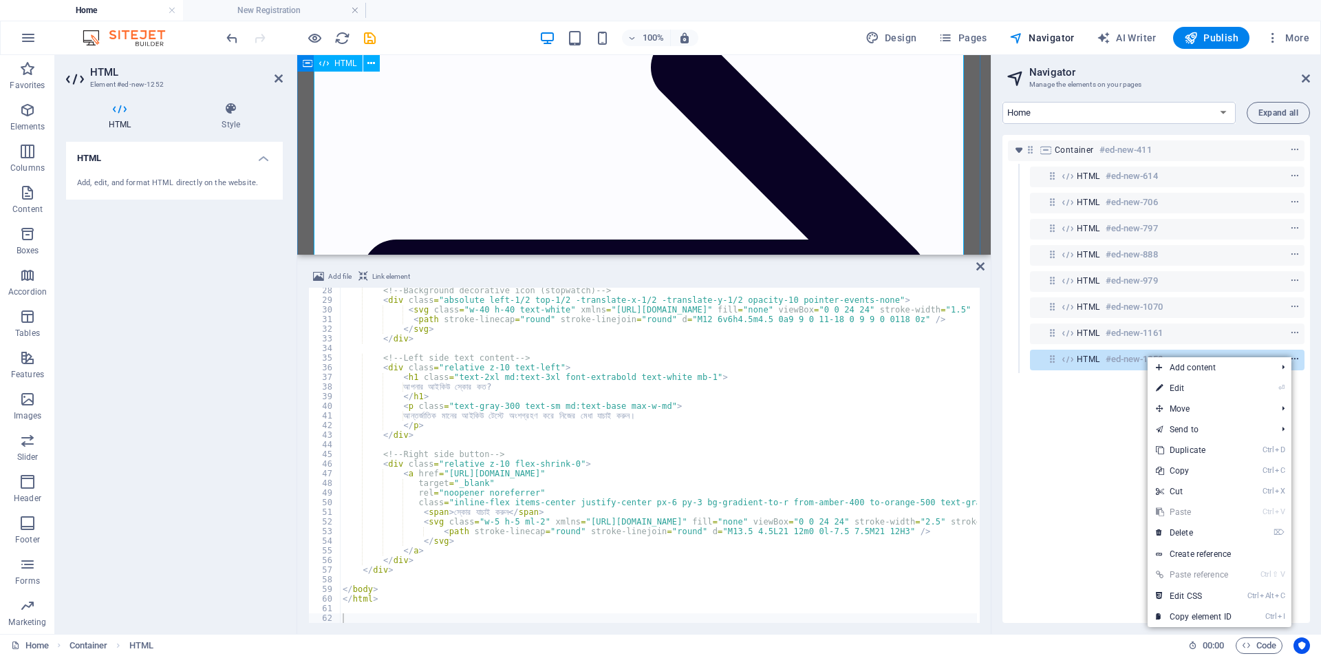
scroll to position [24973, 0]
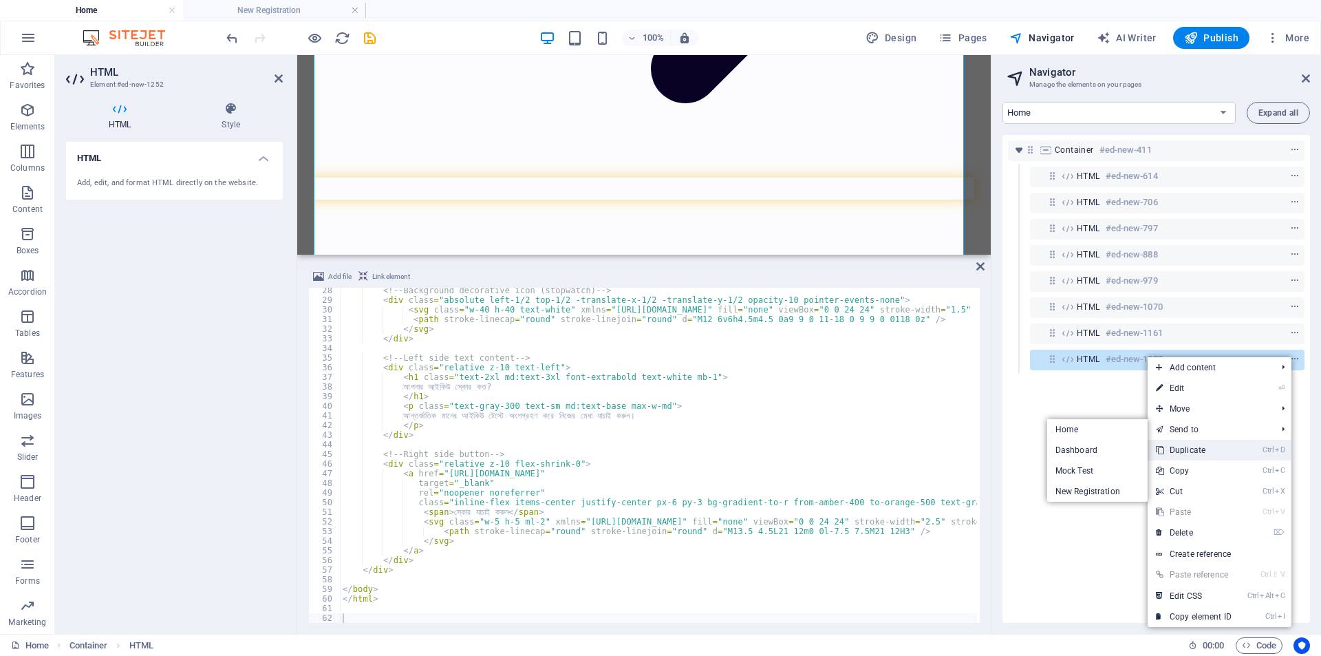
click at [1194, 448] on link "Ctrl D Duplicate" at bounding box center [1194, 450] width 92 height 21
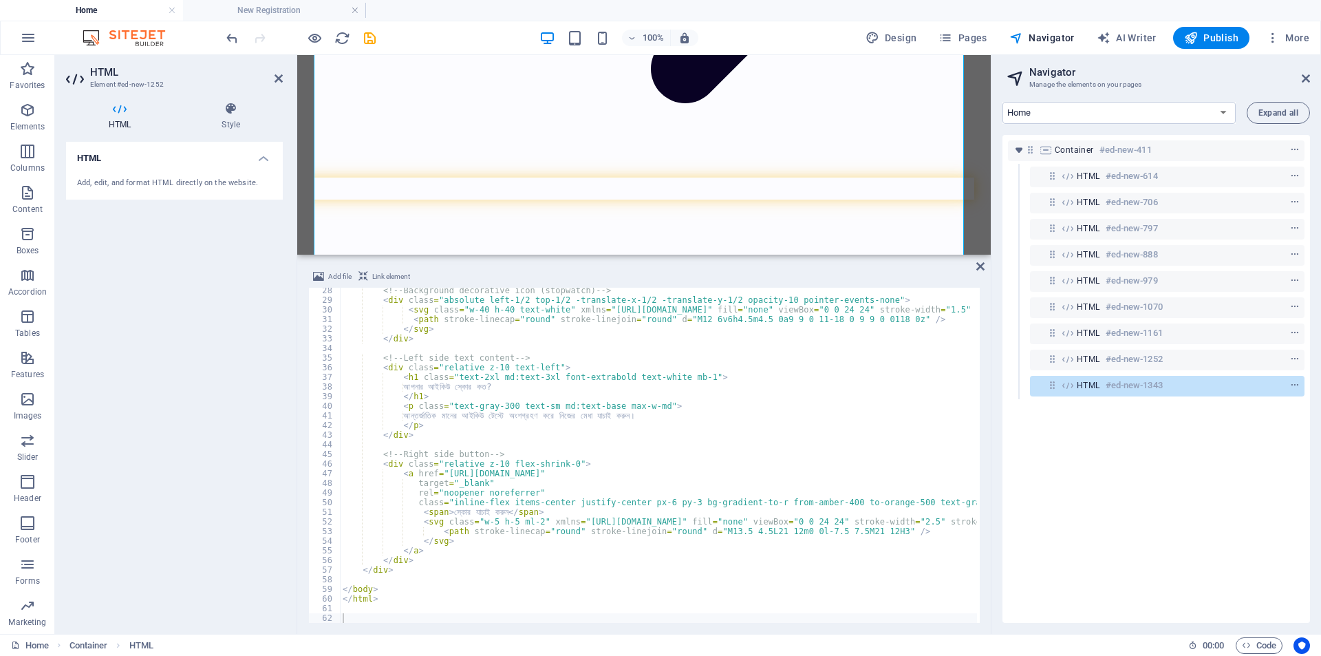
scroll to position [29402, 0]
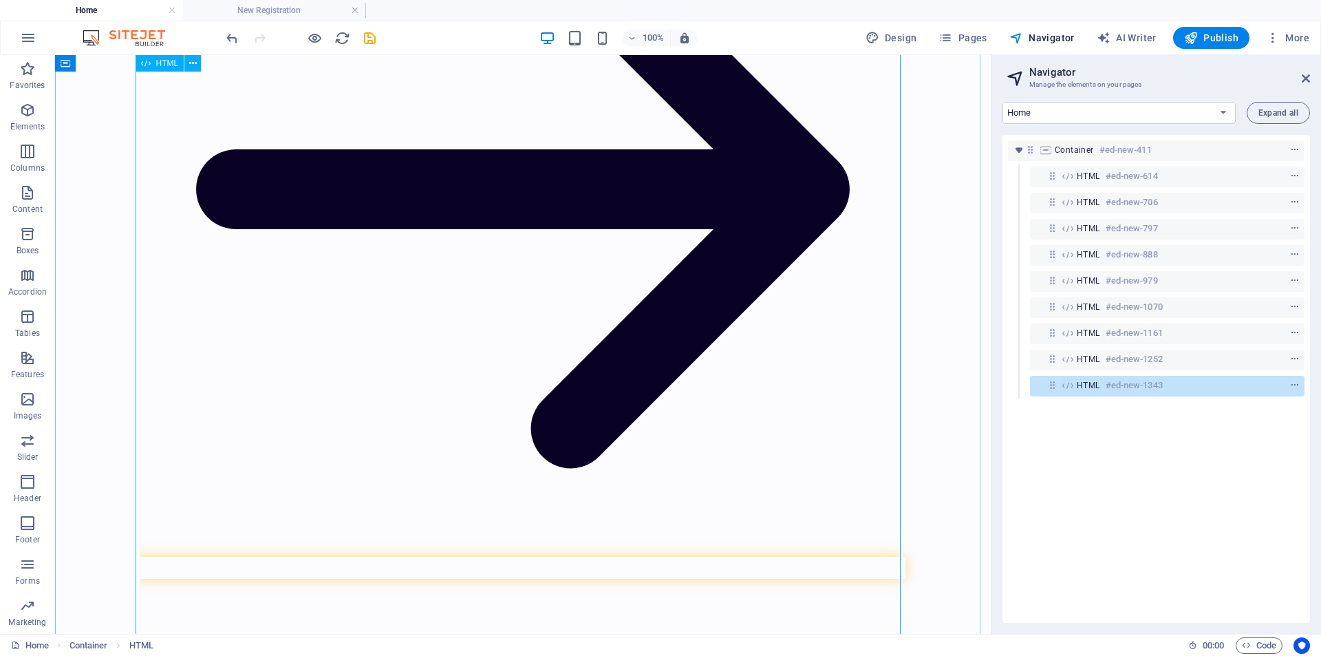
click at [1198, 393] on div "HTML #ed-new-1343" at bounding box center [1156, 385] width 159 height 17
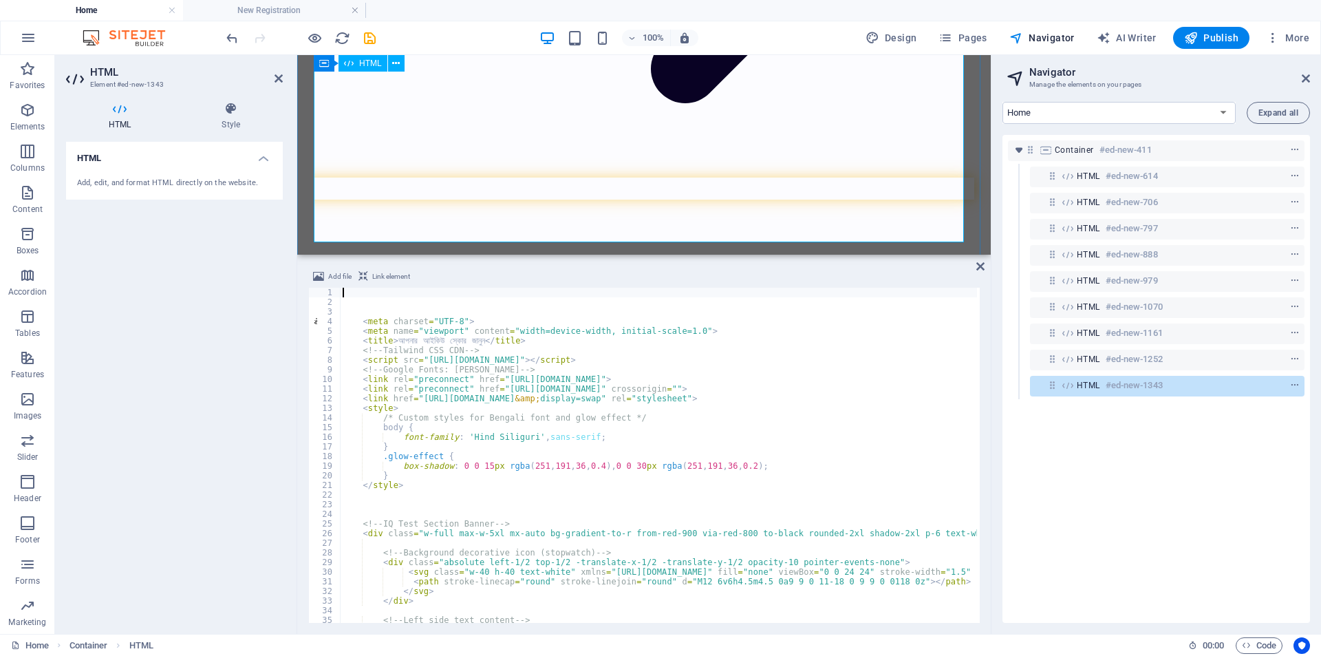
scroll to position [27074, 0]
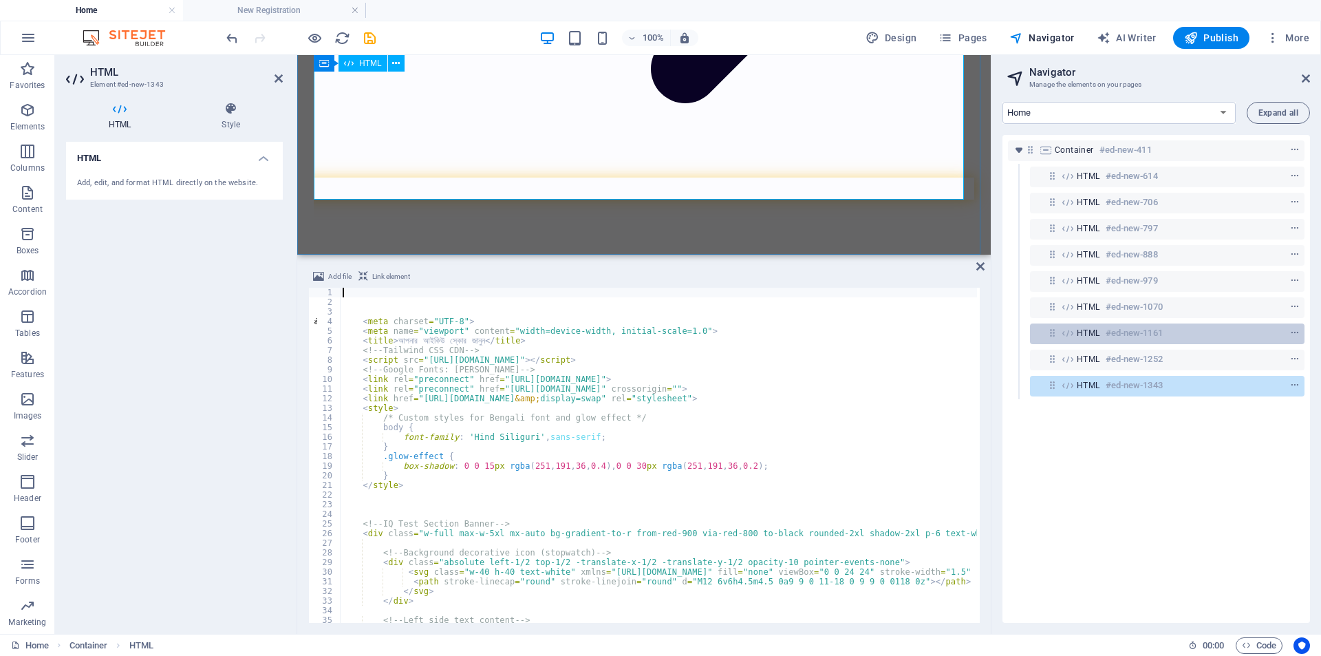
click at [1168, 334] on div "HTML #ed-new-1161" at bounding box center [1156, 333] width 159 height 17
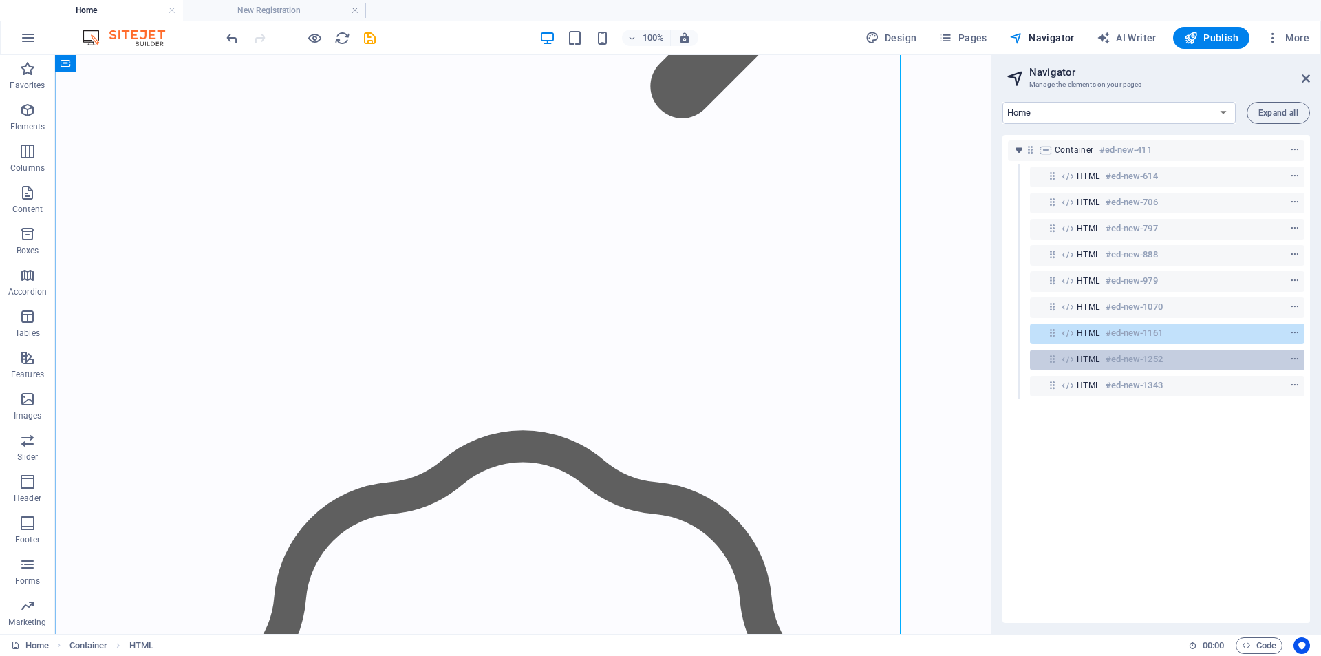
click at [1170, 361] on div "HTML #ed-new-1252" at bounding box center [1156, 359] width 159 height 17
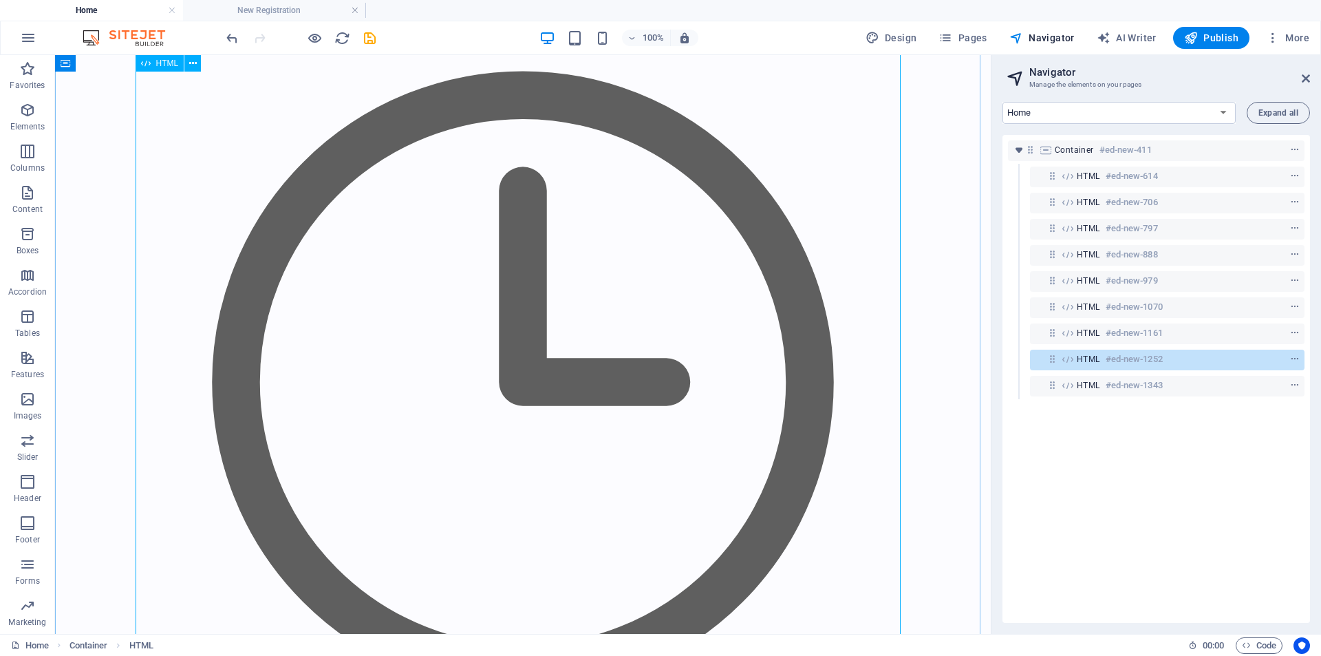
scroll to position [27880, 0]
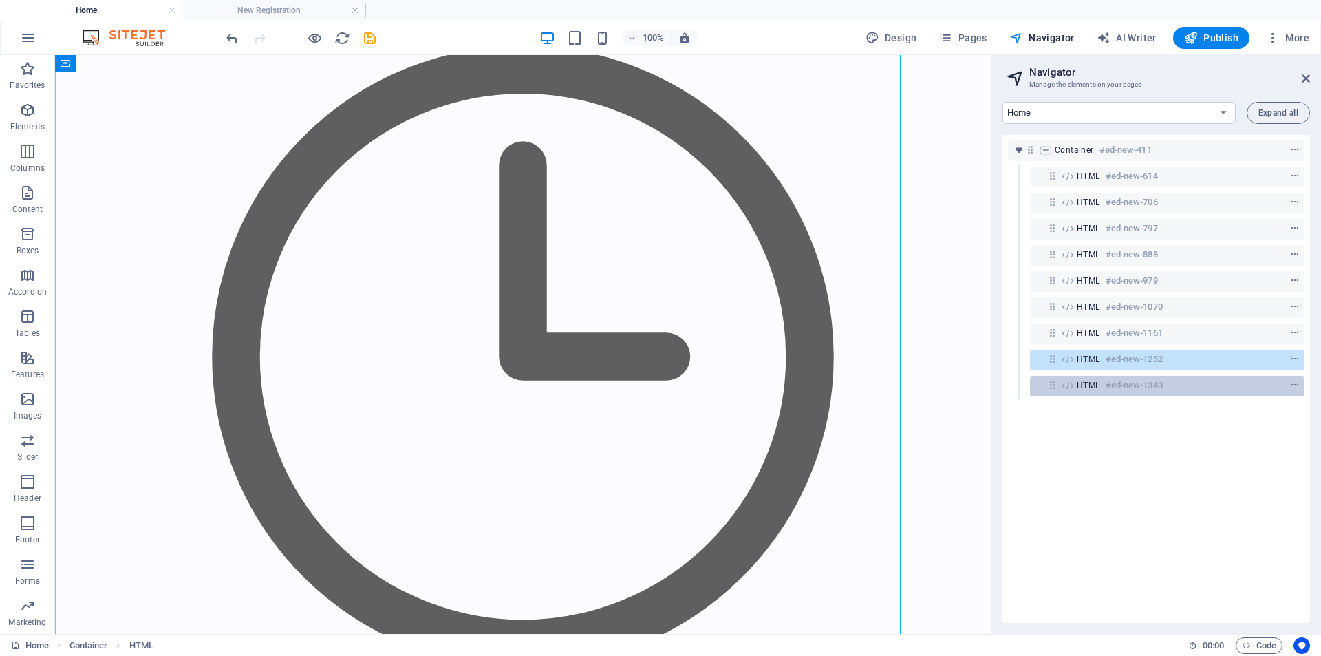
click at [1147, 386] on h6 "#ed-new-1343" at bounding box center [1134, 385] width 57 height 17
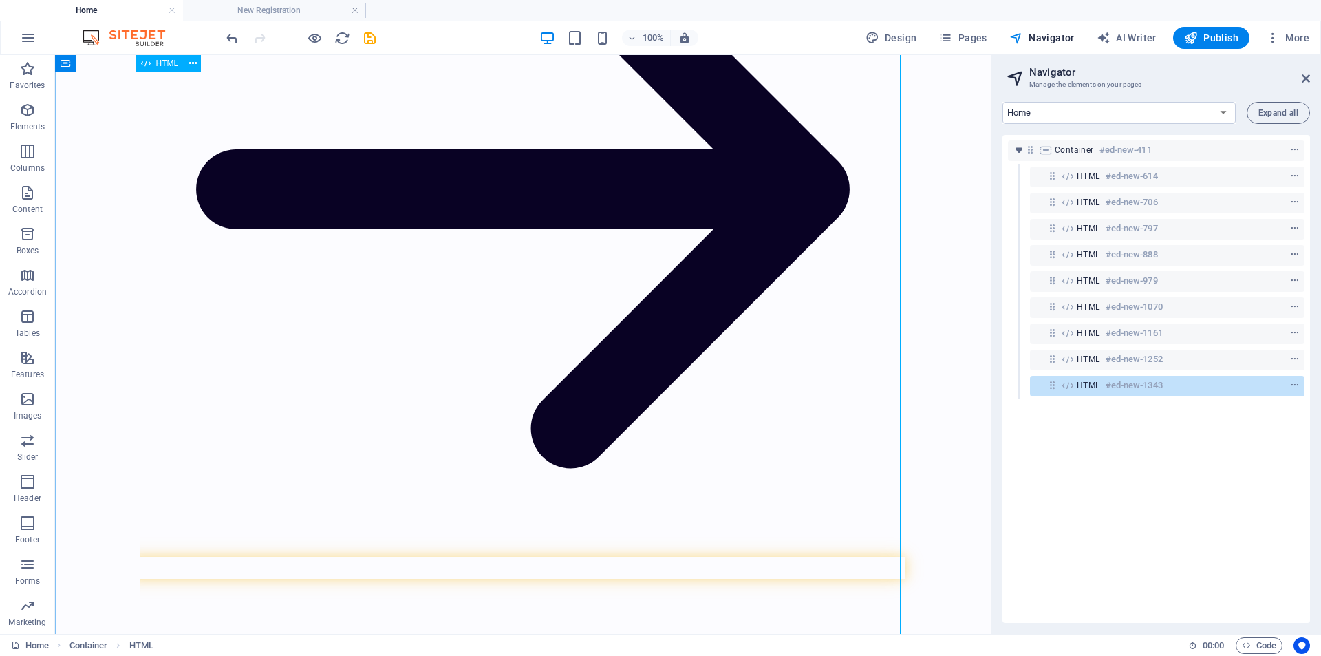
click at [1174, 387] on div "HTML #ed-new-1343" at bounding box center [1156, 385] width 159 height 17
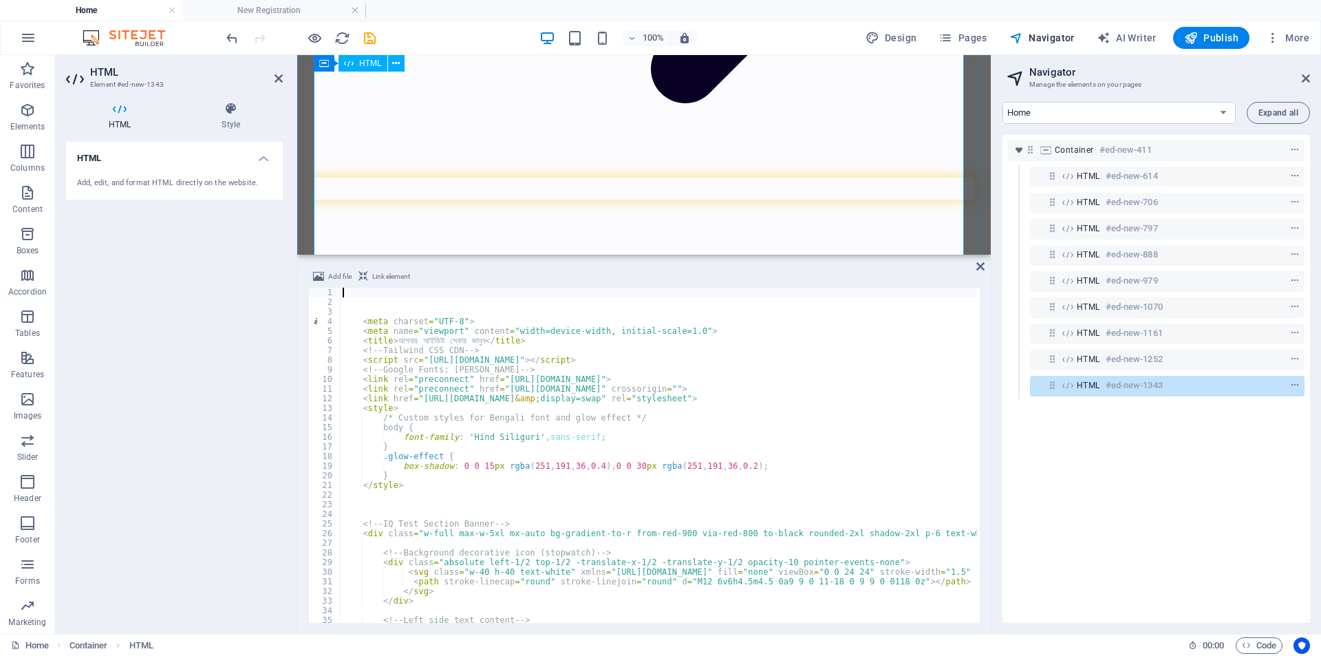
scroll to position [26329, 0]
type textarea "}"
click at [442, 447] on div "< meta charset = "UTF-8" > < meta name = "viewport" content = "width=device-wid…" at bounding box center [1196, 464] width 1712 height 352
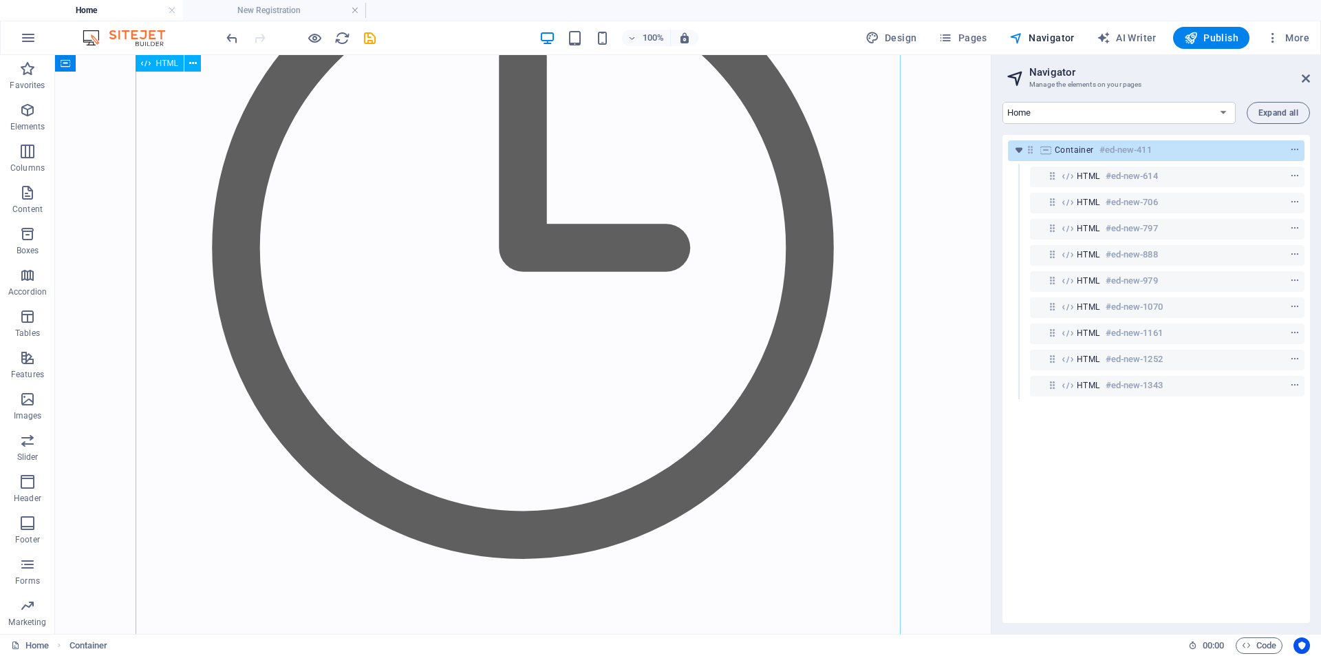
scroll to position [29402, 0]
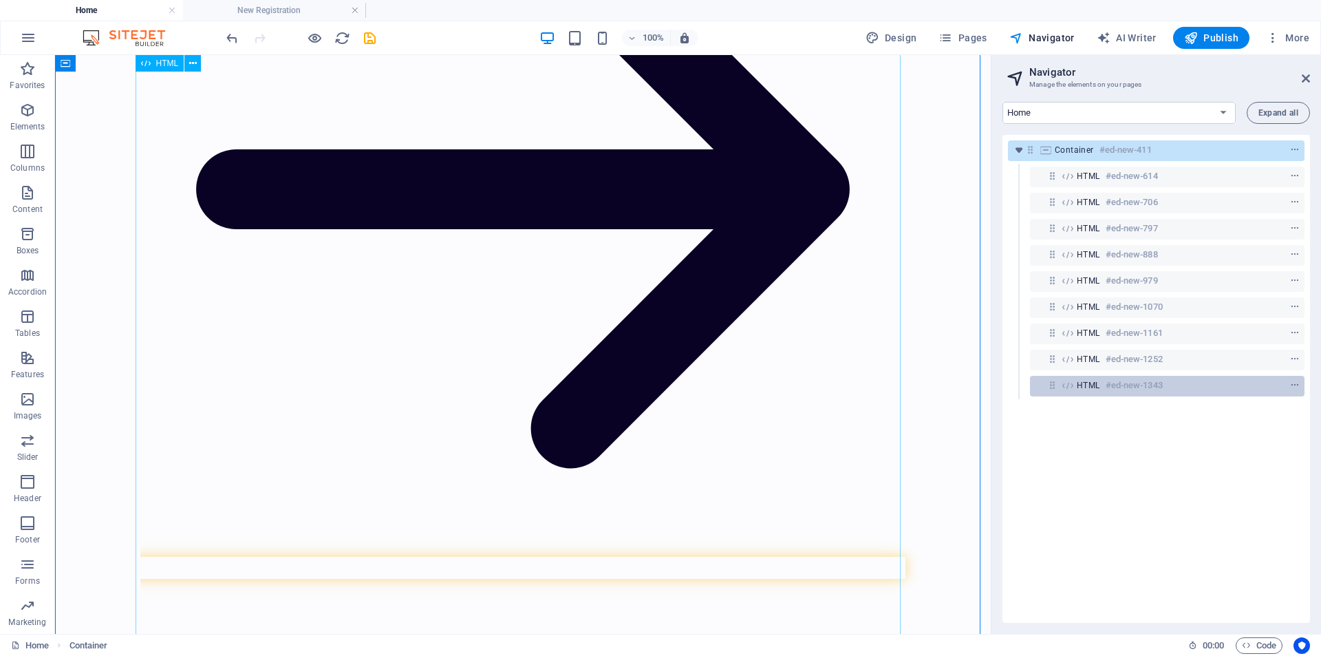
click at [1187, 380] on div "HTML #ed-new-1343" at bounding box center [1156, 385] width 159 height 17
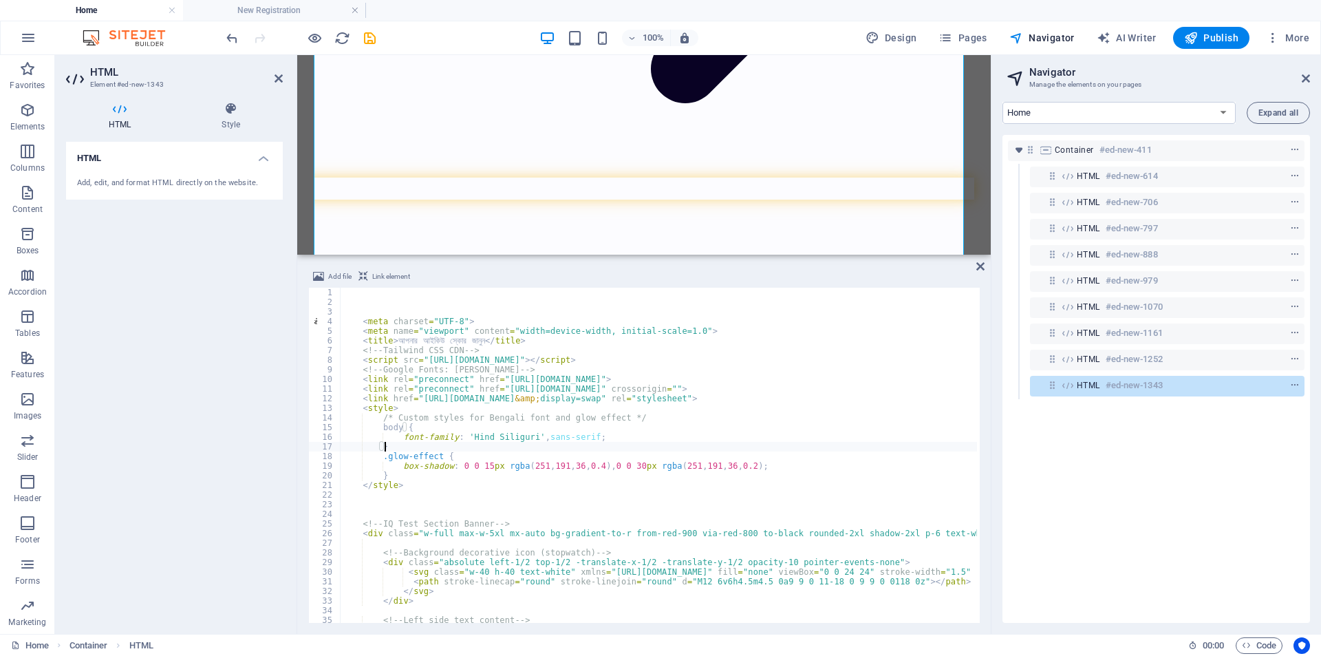
type textarea "box-shadow: 0 0 15px rgba(251, 191, 36, 0.4), 0 0 30px rgba(251, 191, 36, 0.2);"
click at [589, 461] on div "< meta charset = "UTF-8" > < meta name = "viewport" content = "width=device-wid…" at bounding box center [1196, 464] width 1712 height 352
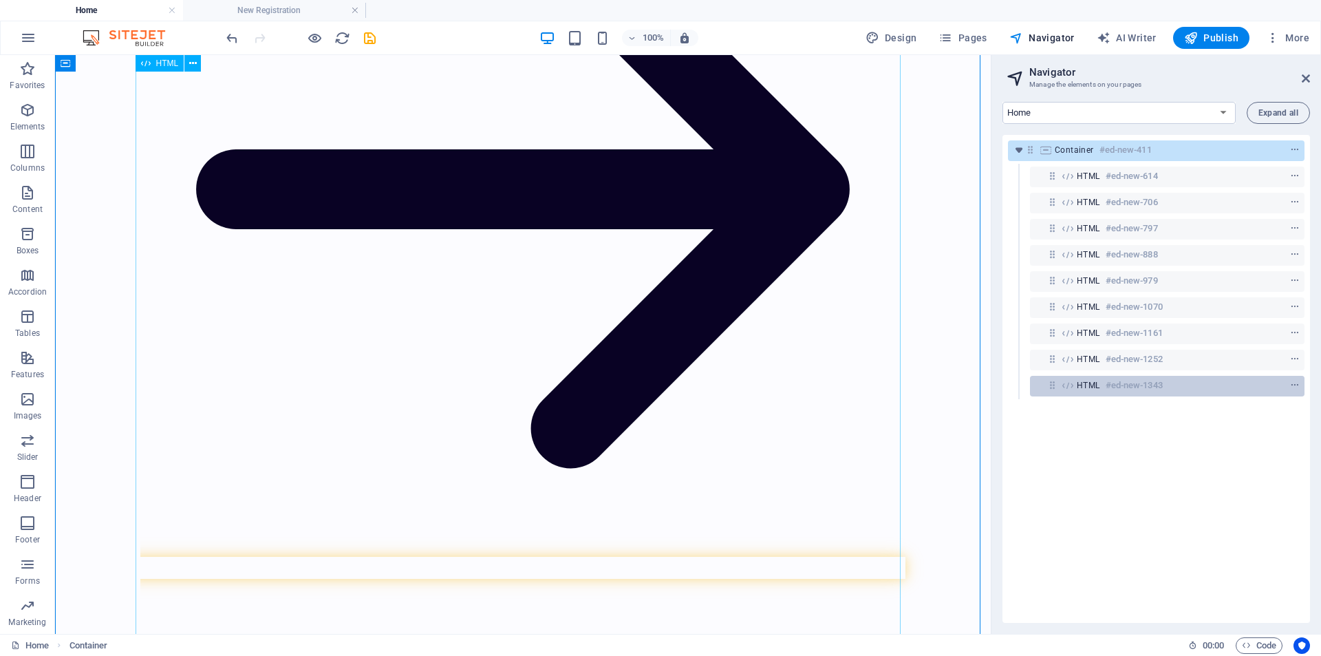
click at [1154, 386] on h6 "#ed-new-1343" at bounding box center [1134, 385] width 57 height 17
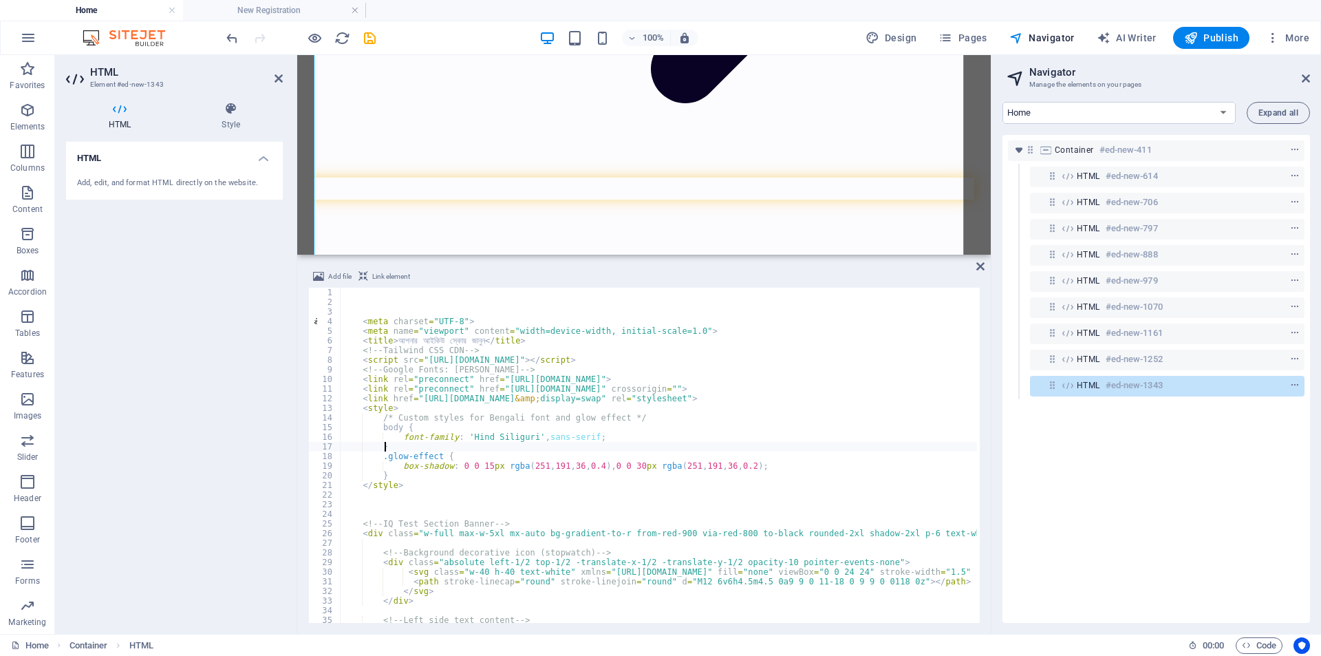
click at [617, 450] on div "< meta charset = "UTF-8" > < meta name = "viewport" content = "width=device-wid…" at bounding box center [1196, 464] width 1712 height 352
type textarea "<script src="https://cdn.tailwindcss.com"></script>"
click at [455, 361] on div "< meta charset = "UTF-8" > < meta name = "viewport" content = "width=device-wid…" at bounding box center [1196, 464] width 1712 height 352
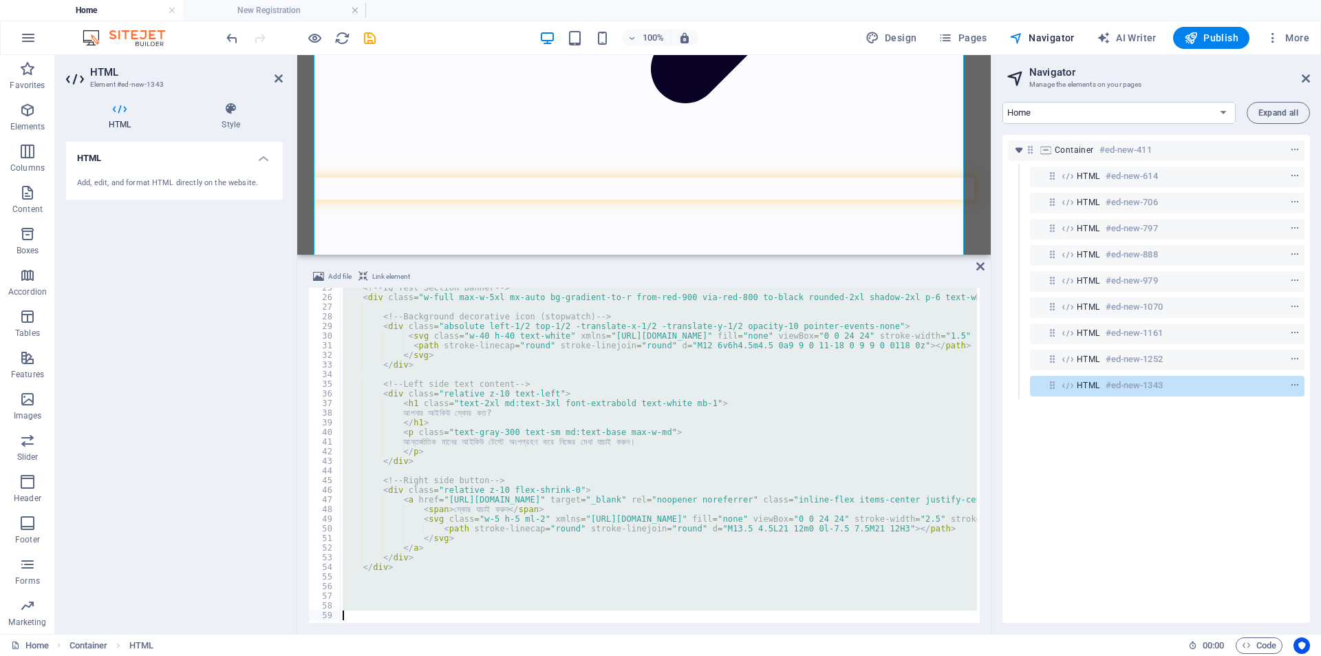
scroll to position [236, 0]
drag, startPoint x: 349, startPoint y: 296, endPoint x: 659, endPoint y: 683, distance: 495.5
click at [659, 655] on html "iqolympiad.com Home New Registration Favorites Elements Columns Content Boxes A…" at bounding box center [660, 328] width 1321 height 656
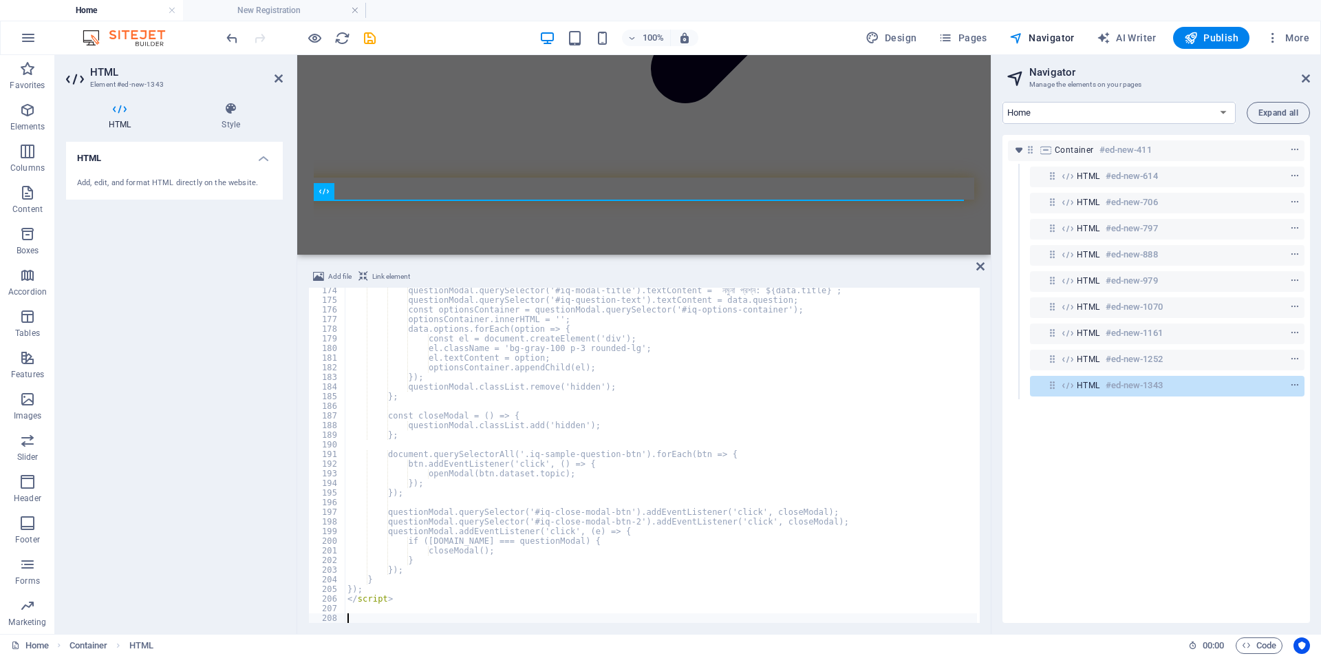
scroll to position [1669, 0]
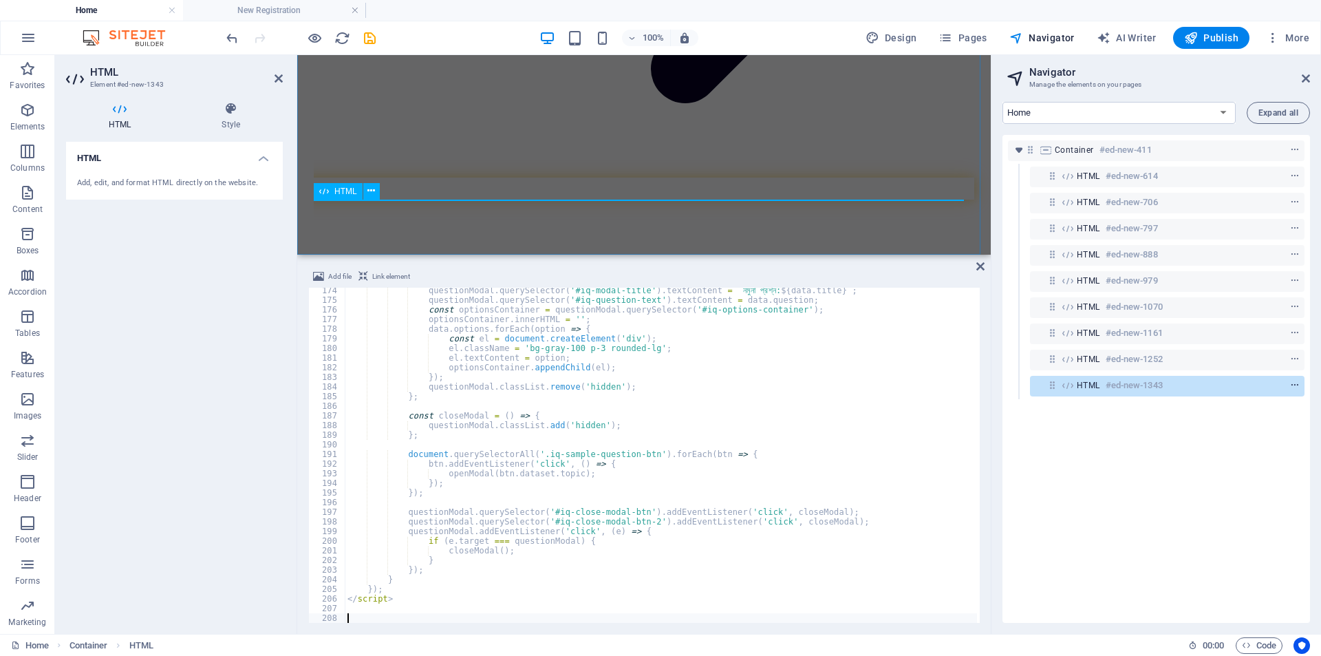
click at [1295, 386] on icon "context-menu" at bounding box center [1296, 386] width 10 height 10
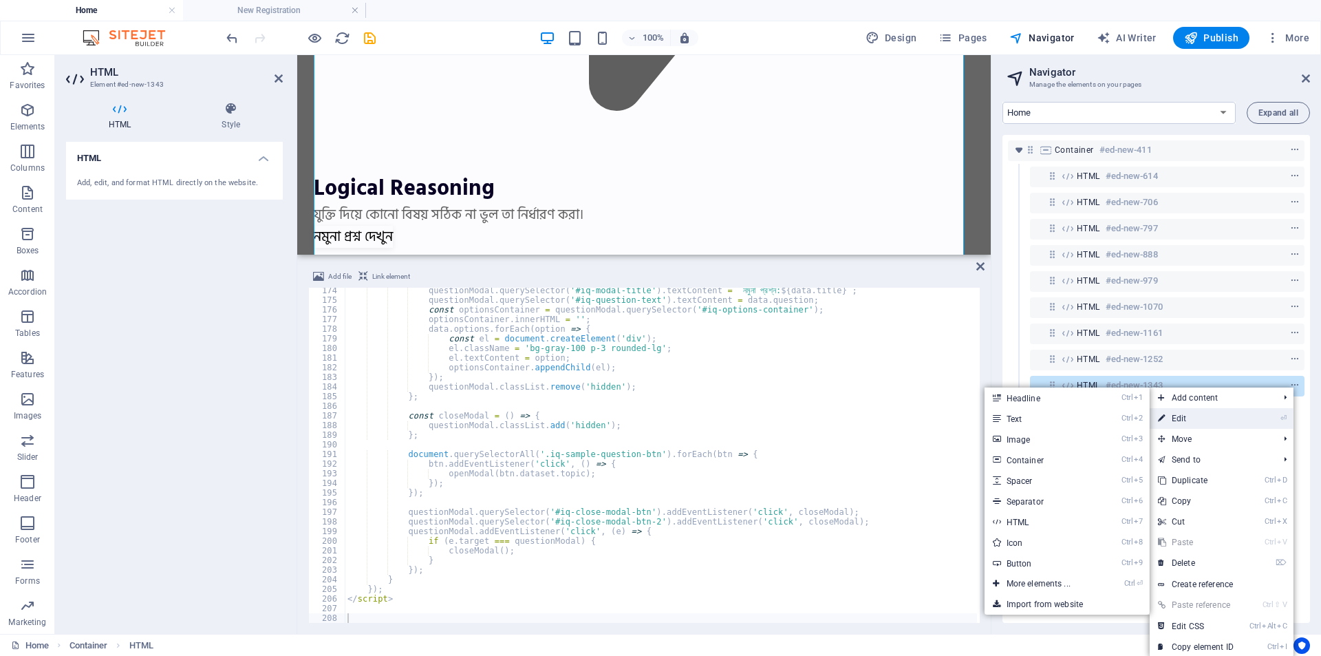
scroll to position [28616, 0]
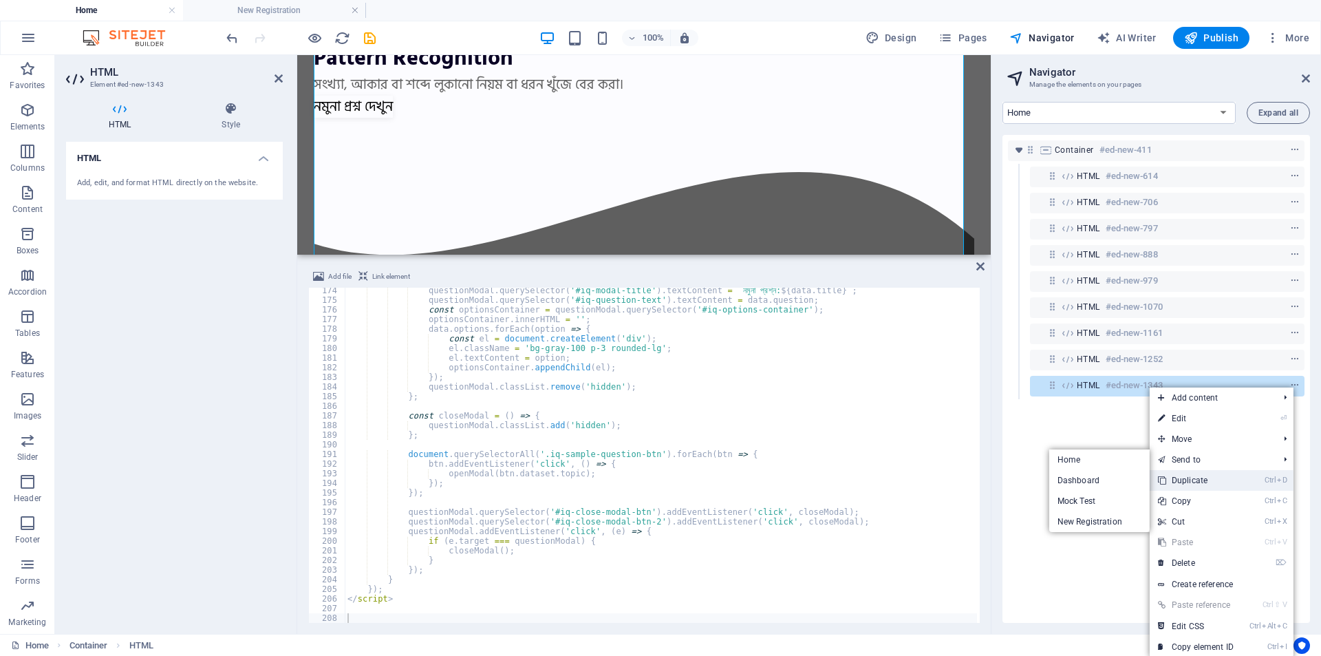
click at [1193, 482] on link "Ctrl D Duplicate" at bounding box center [1196, 480] width 92 height 21
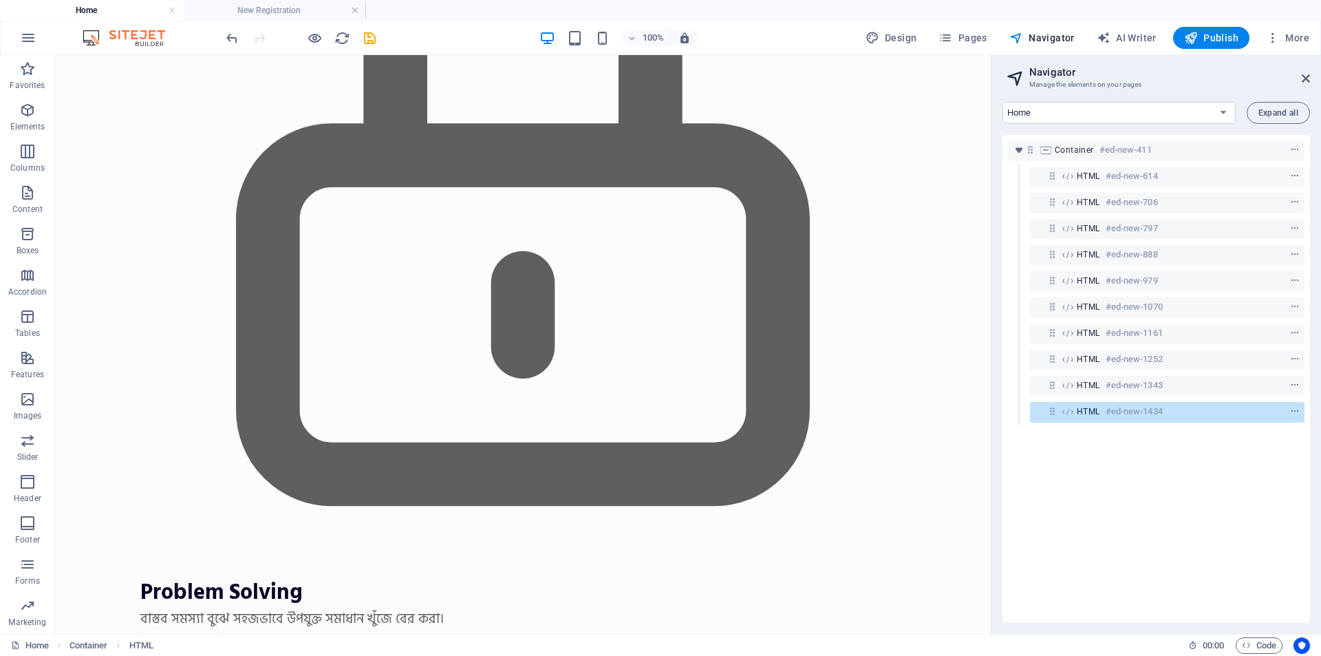
scroll to position [38702, 0]
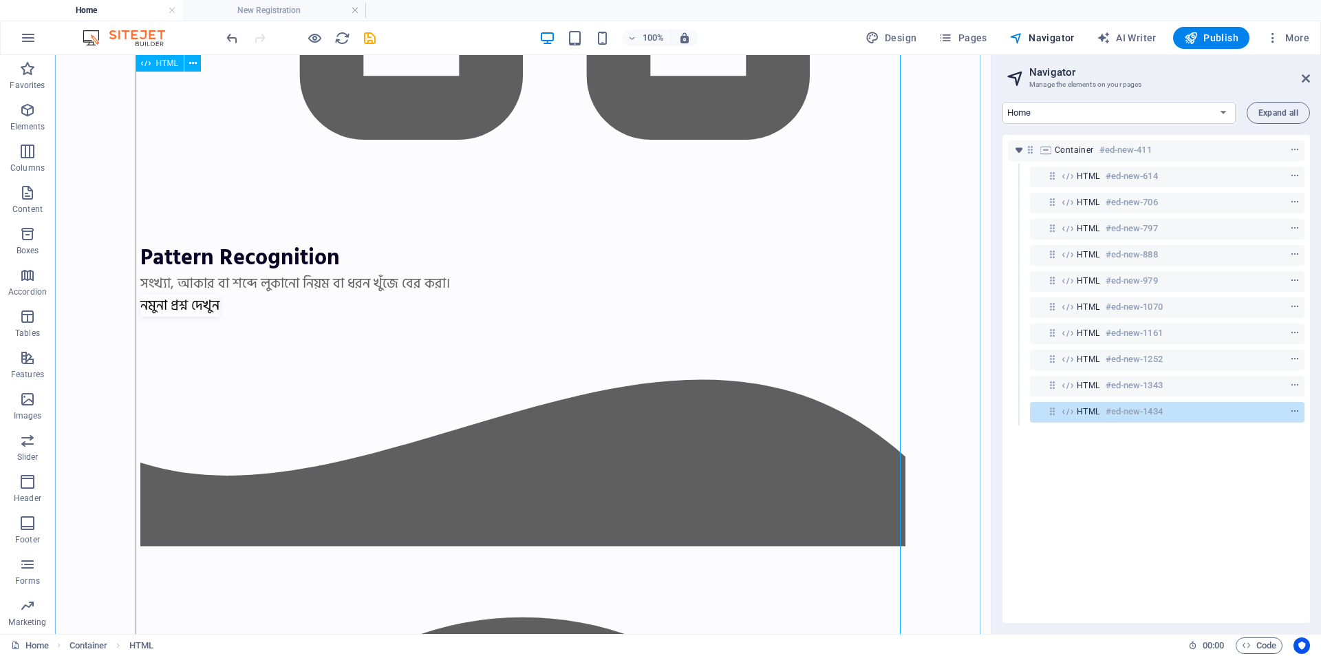
click at [1167, 412] on div "HTML #ed-new-1434" at bounding box center [1156, 411] width 159 height 17
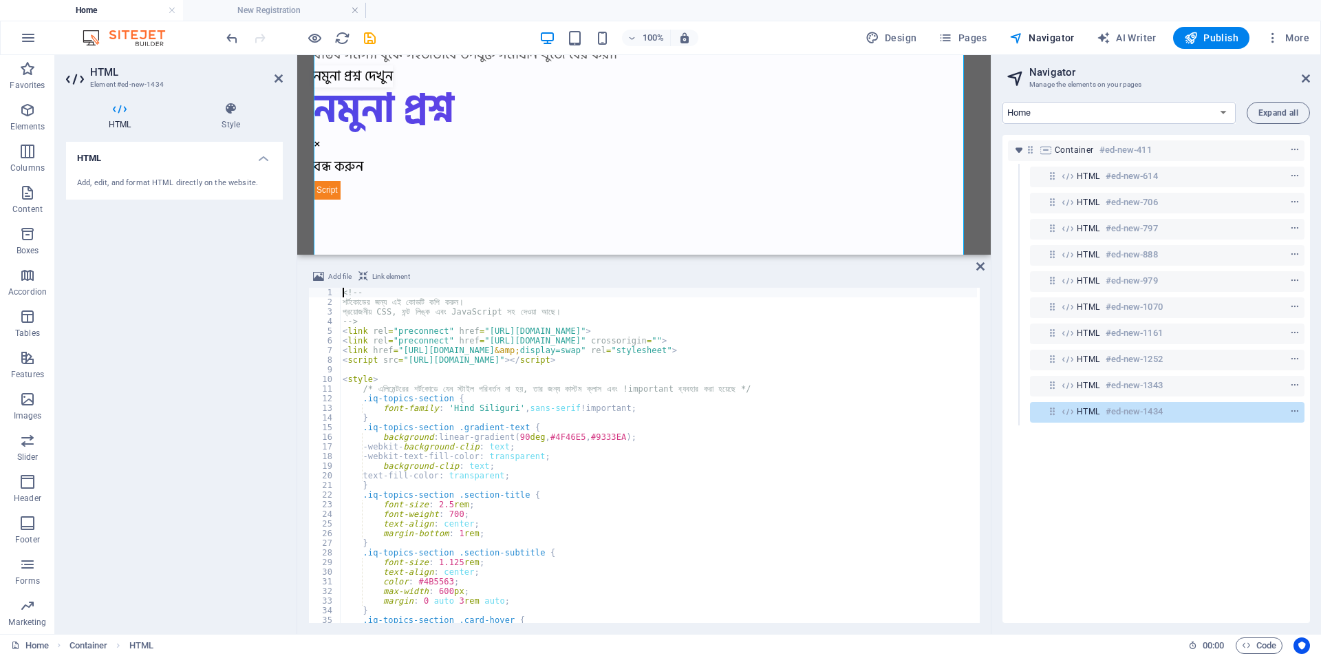
scroll to position [34399, 0]
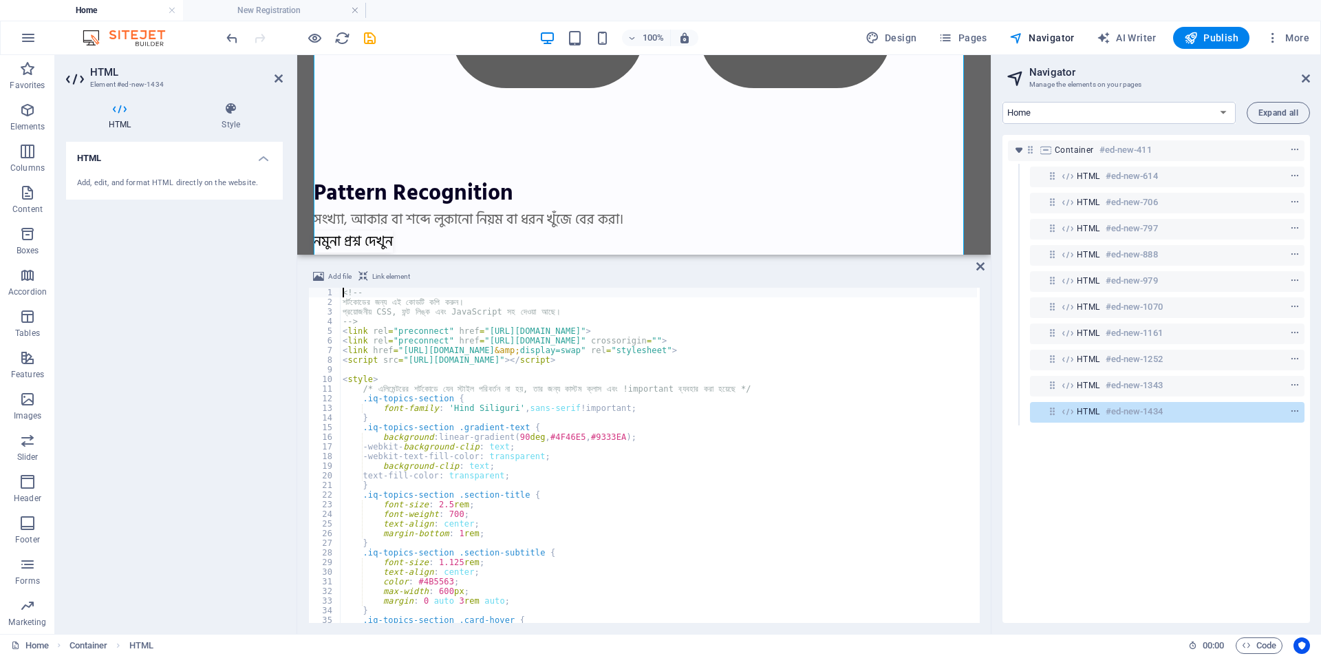
type textarea "text-fill-color: transparent;"
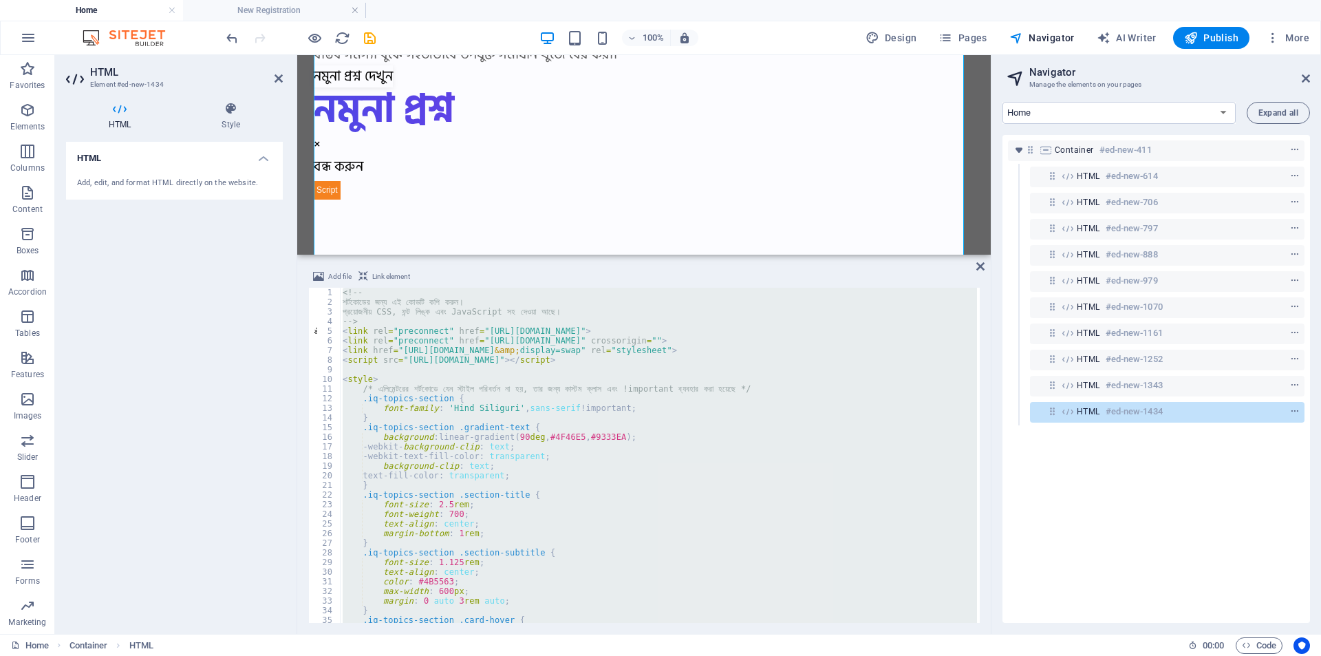
scroll to position [31500, 0]
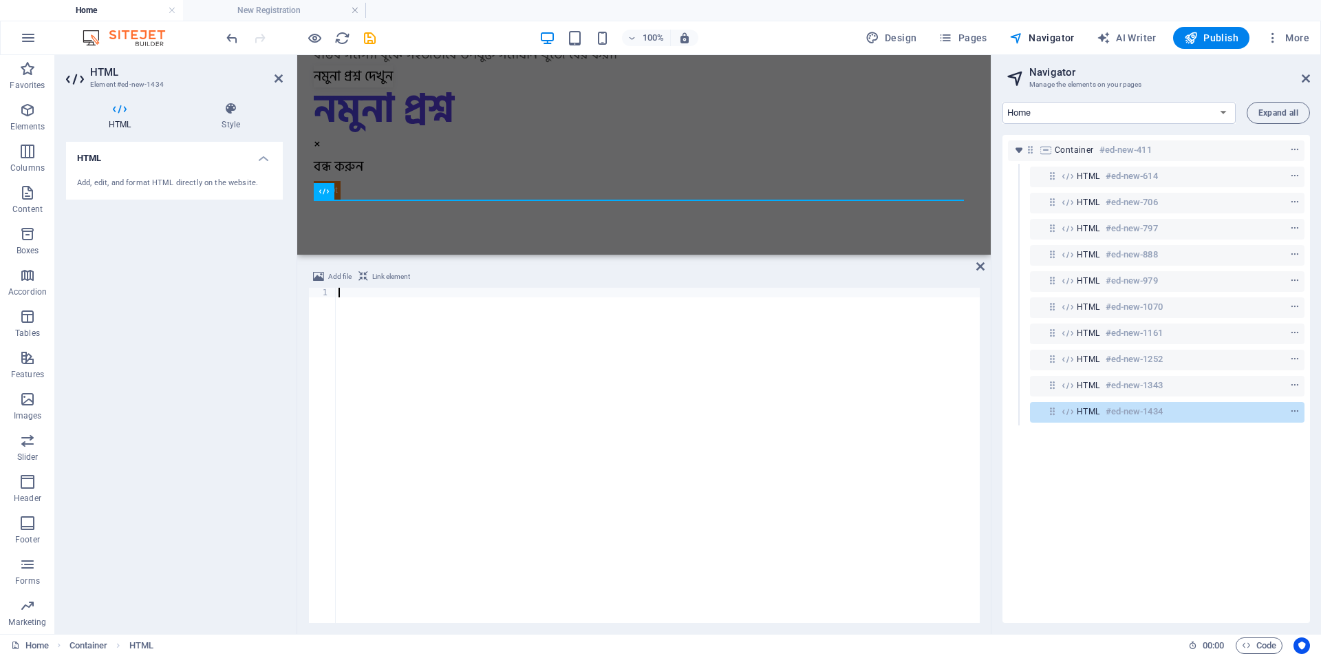
click at [407, 302] on div at bounding box center [658, 465] width 644 height 354
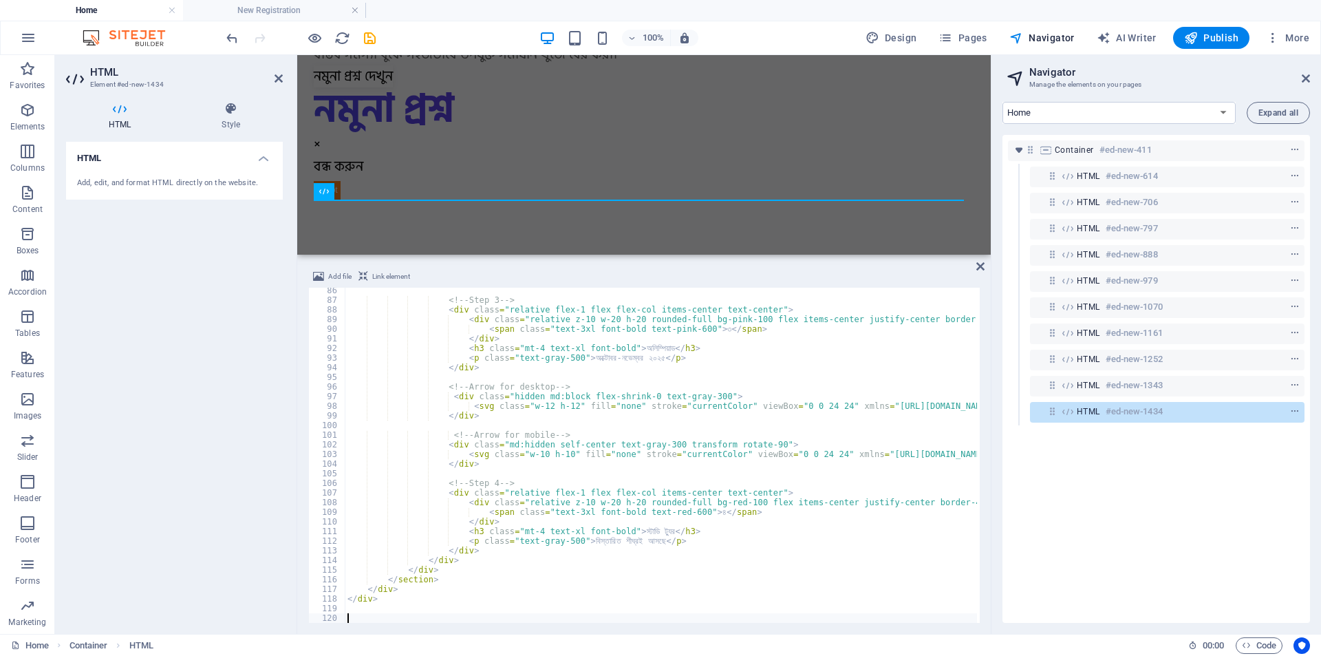
scroll to position [821, 0]
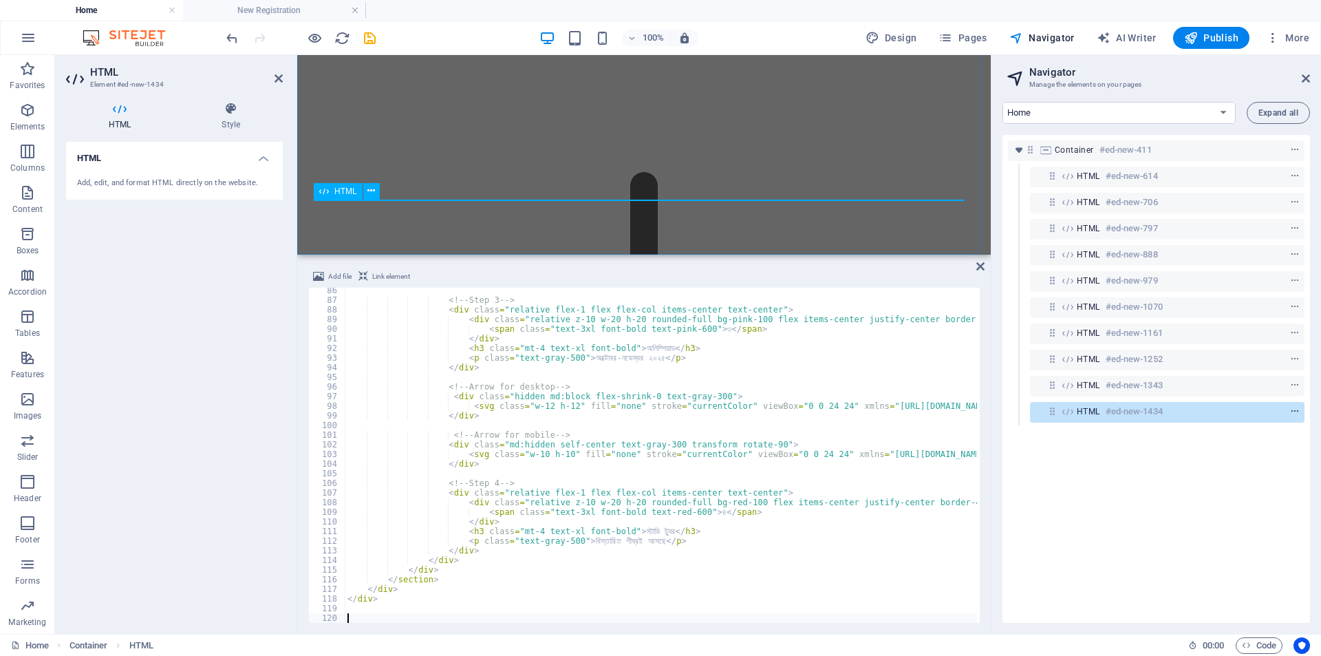
click at [1294, 407] on icon "context-menu" at bounding box center [1296, 412] width 10 height 10
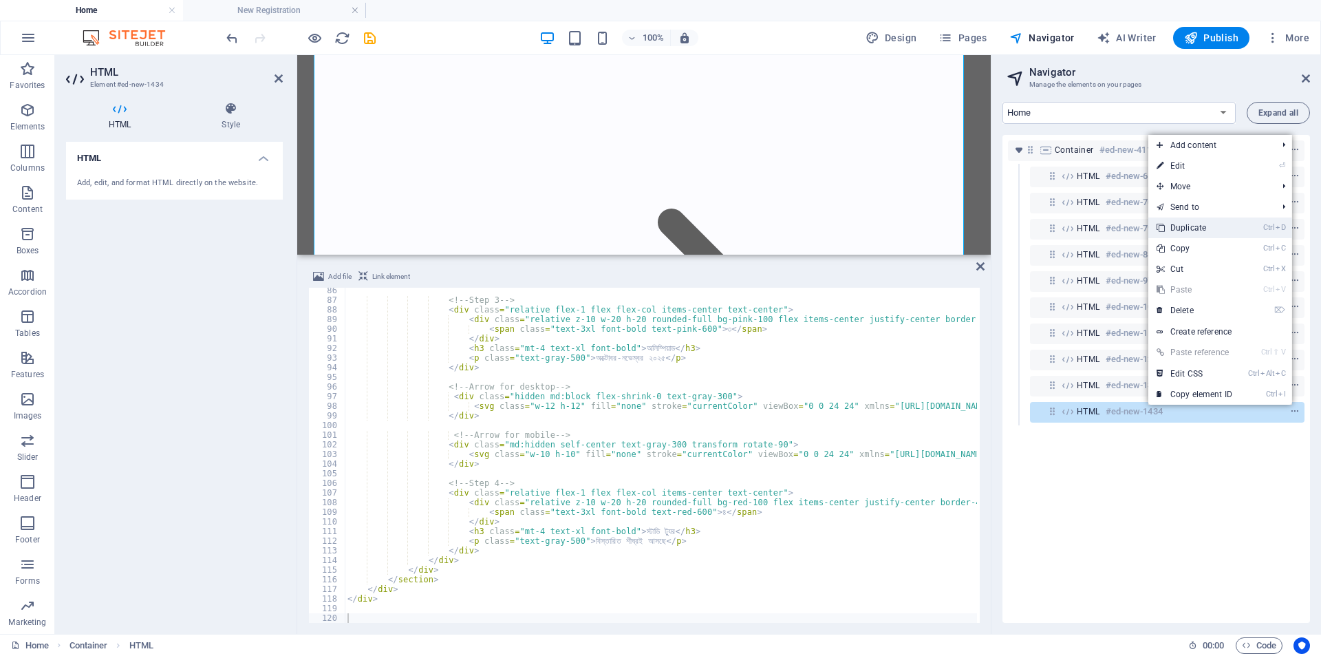
click at [1193, 223] on link "Ctrl D Duplicate" at bounding box center [1195, 227] width 92 height 21
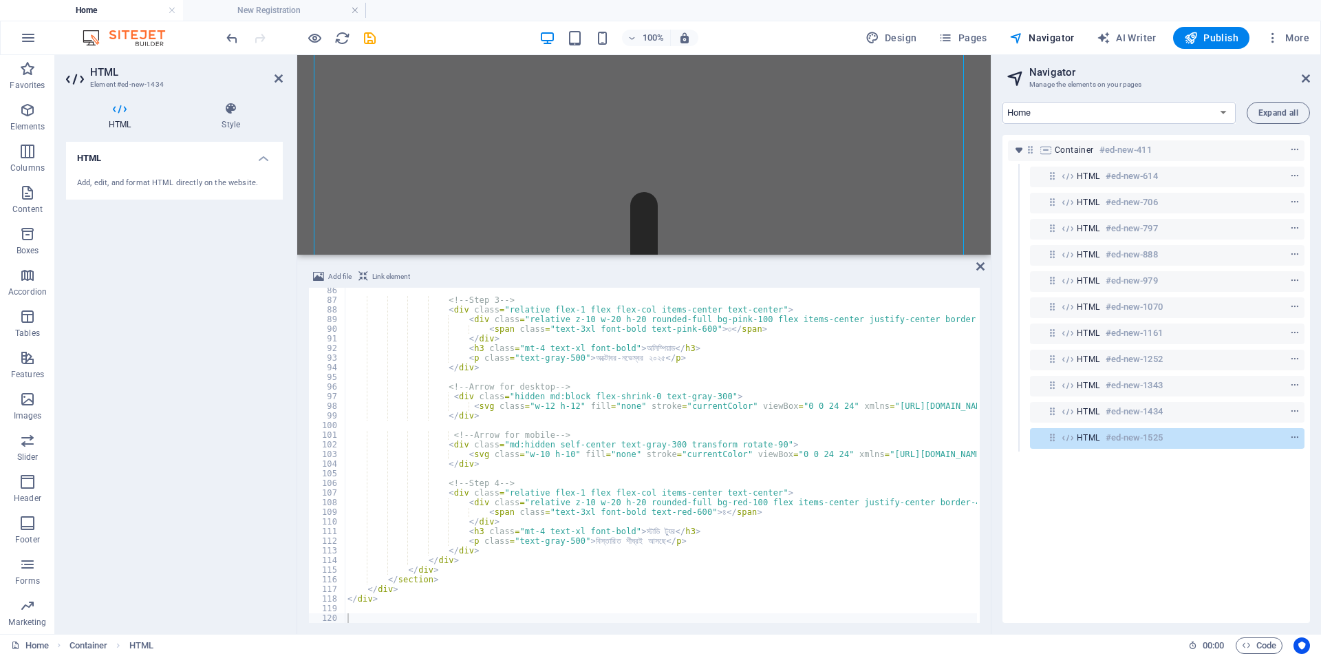
scroll to position [42904, 0]
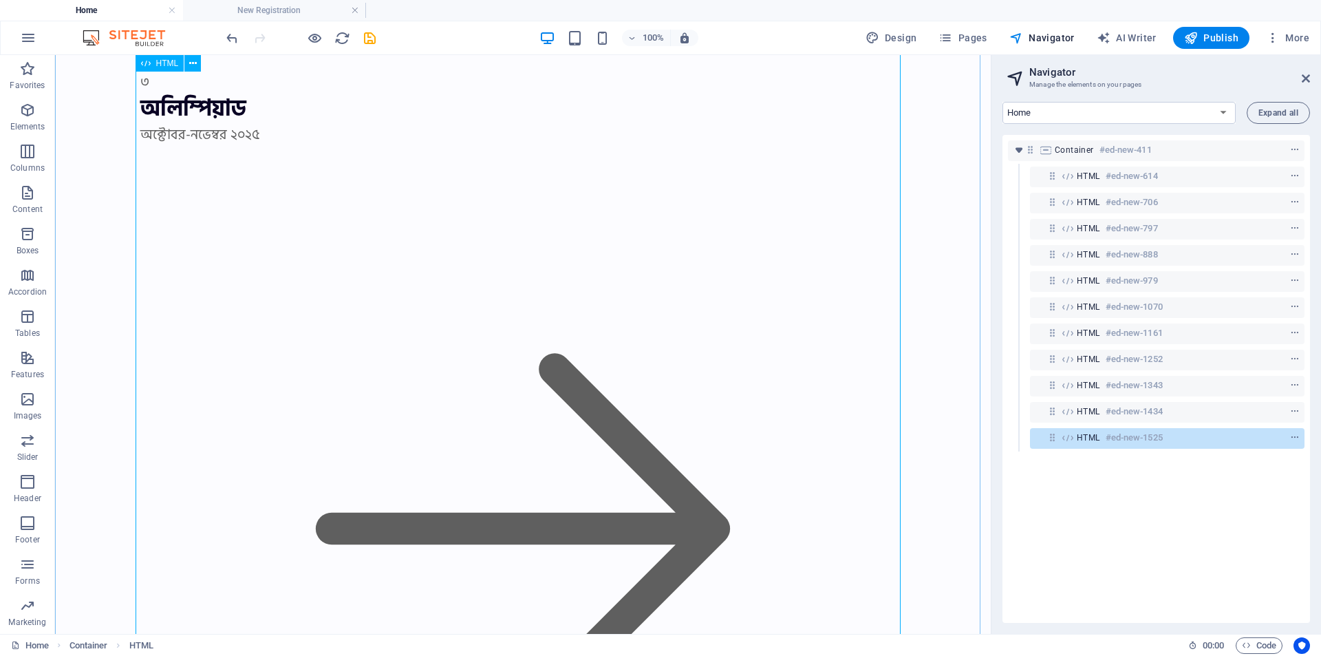
click at [1122, 438] on h6 "#ed-new-1525" at bounding box center [1134, 437] width 57 height 17
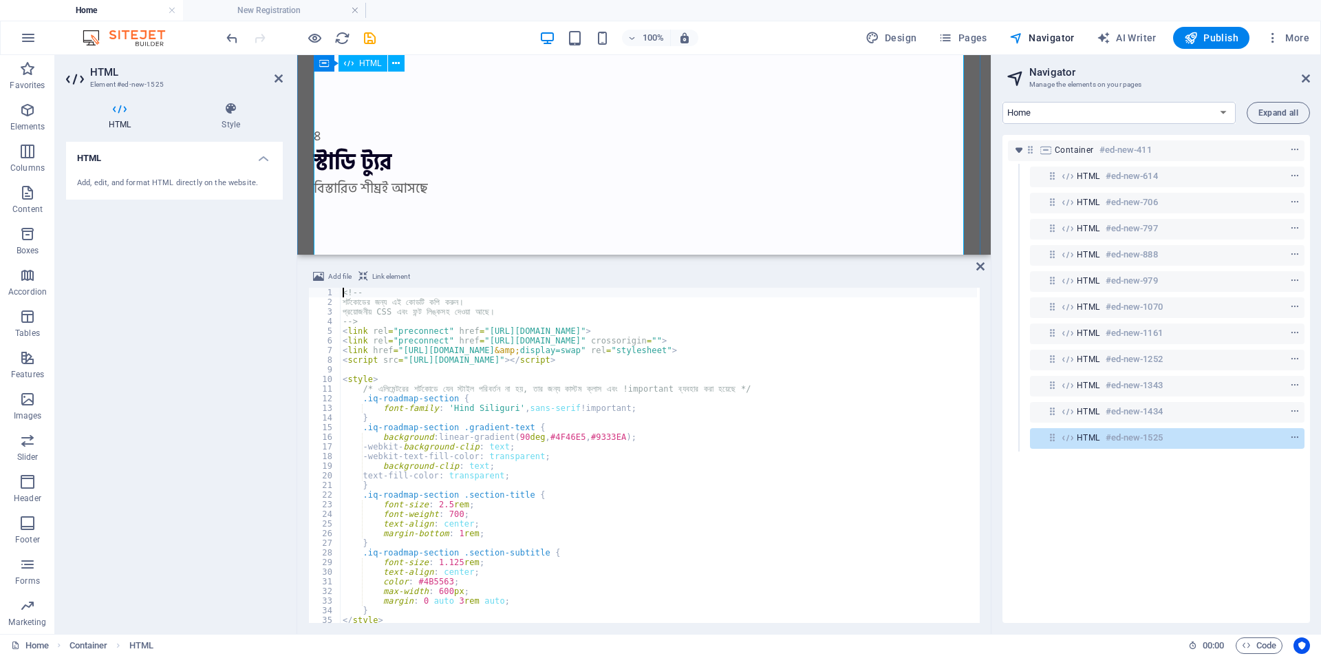
scroll to position [39846, 0]
type textarea "font-size: 2.5rem;"
click at [661, 505] on div "<!-- শর্টকোডের জন্য এই কোডটি কপি করুন। প্রয়োজনীয় CSS এবং ফন্ট লিঙ্কসহ দেওয়া আছে…" at bounding box center [922, 464] width 1165 height 352
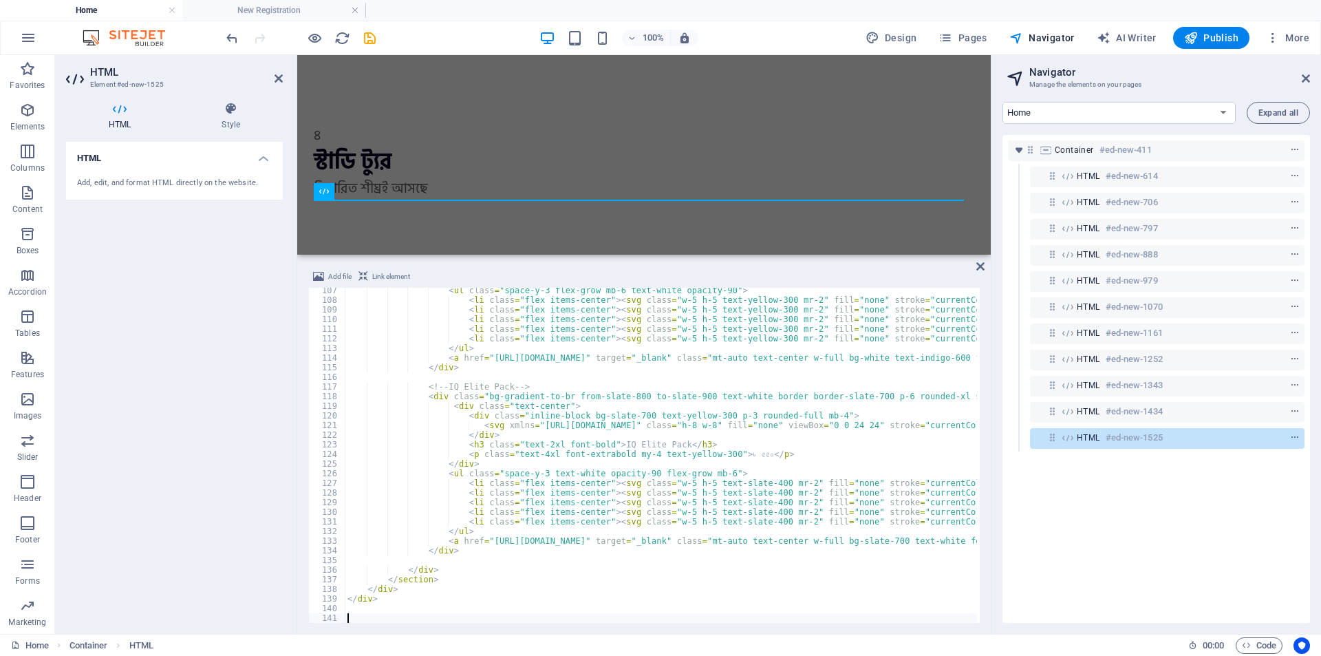
scroll to position [1023, 0]
click at [1294, 440] on icon "context-menu" at bounding box center [1296, 438] width 10 height 10
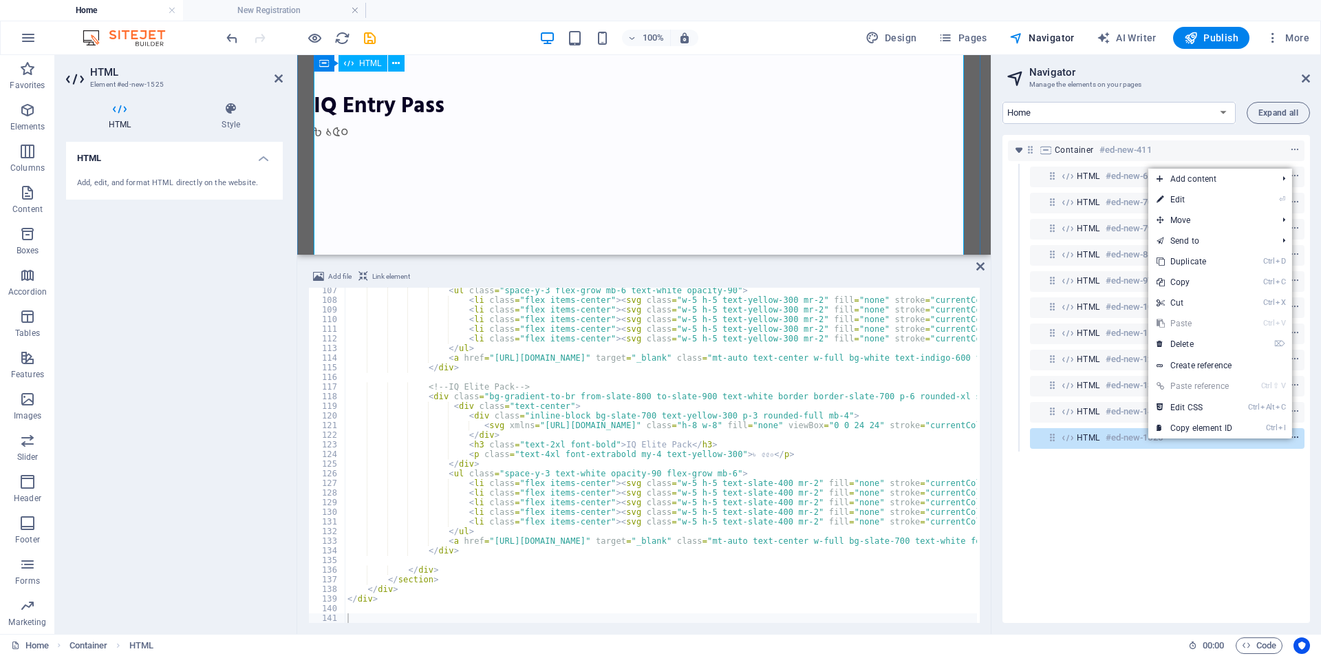
scroll to position [43960, 0]
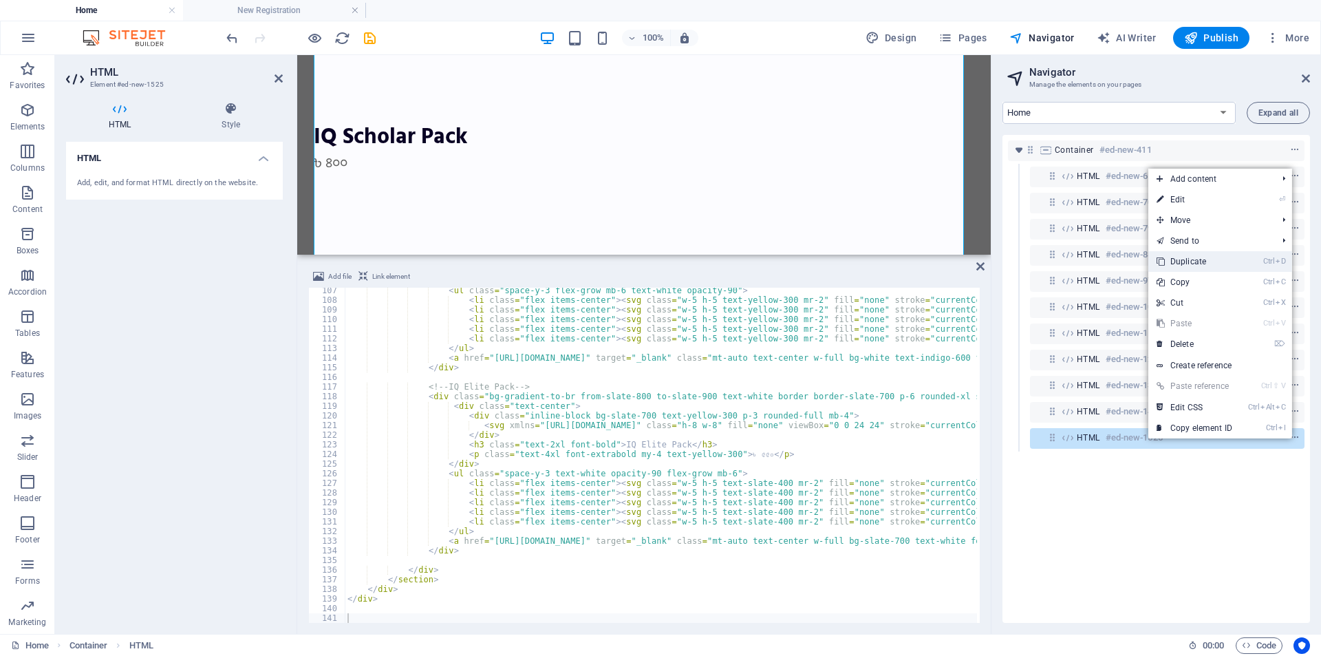
click at [1200, 265] on link "Ctrl D Duplicate" at bounding box center [1195, 261] width 92 height 21
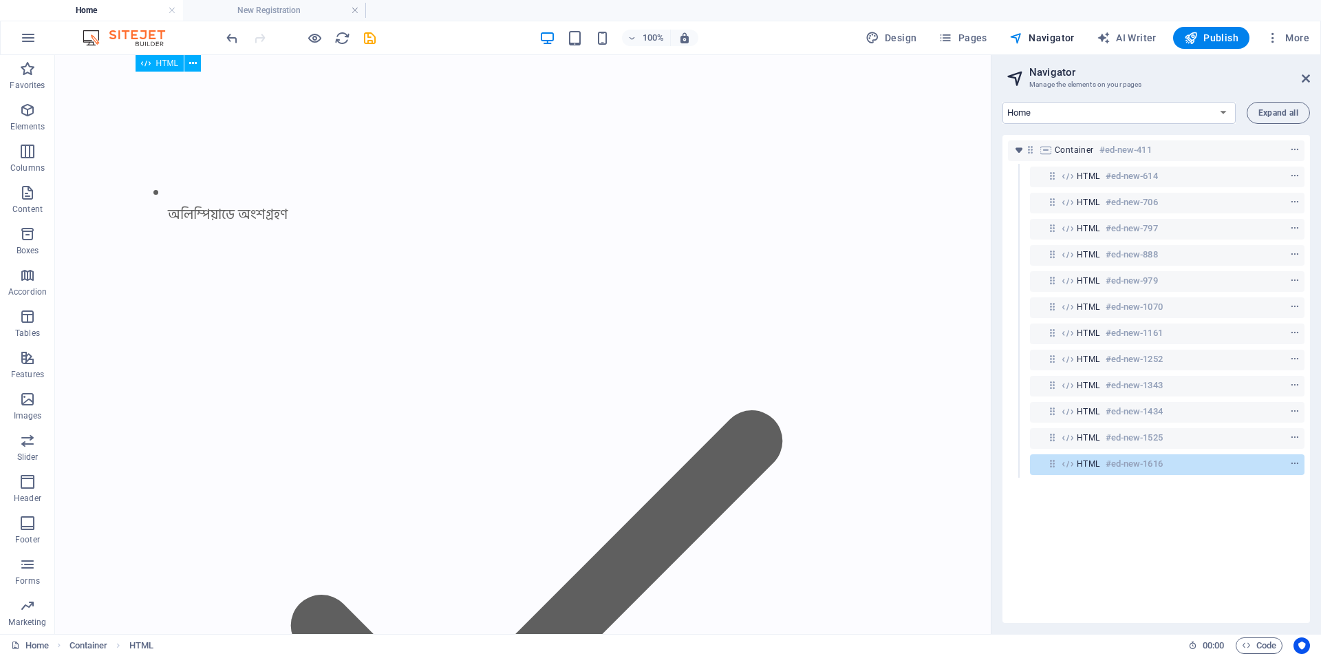
scroll to position [68674, 0]
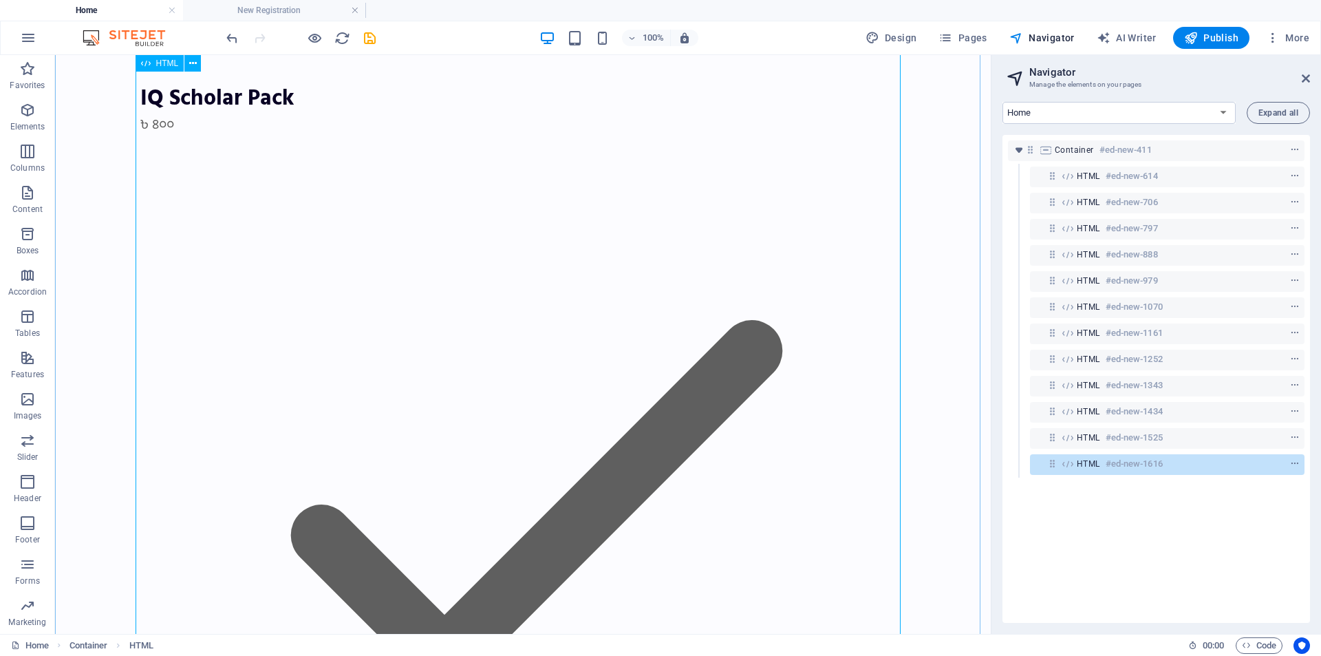
click at [1150, 464] on h6 "#ed-new-1616" at bounding box center [1134, 464] width 57 height 17
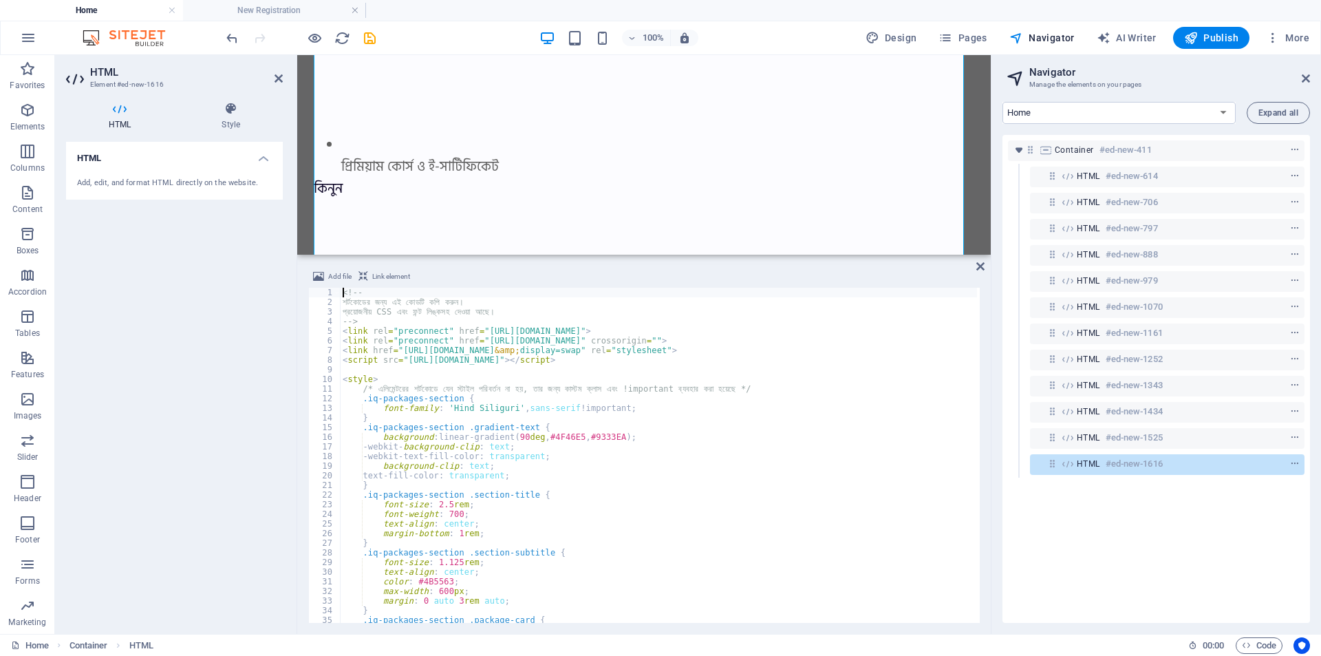
scroll to position [59877, 0]
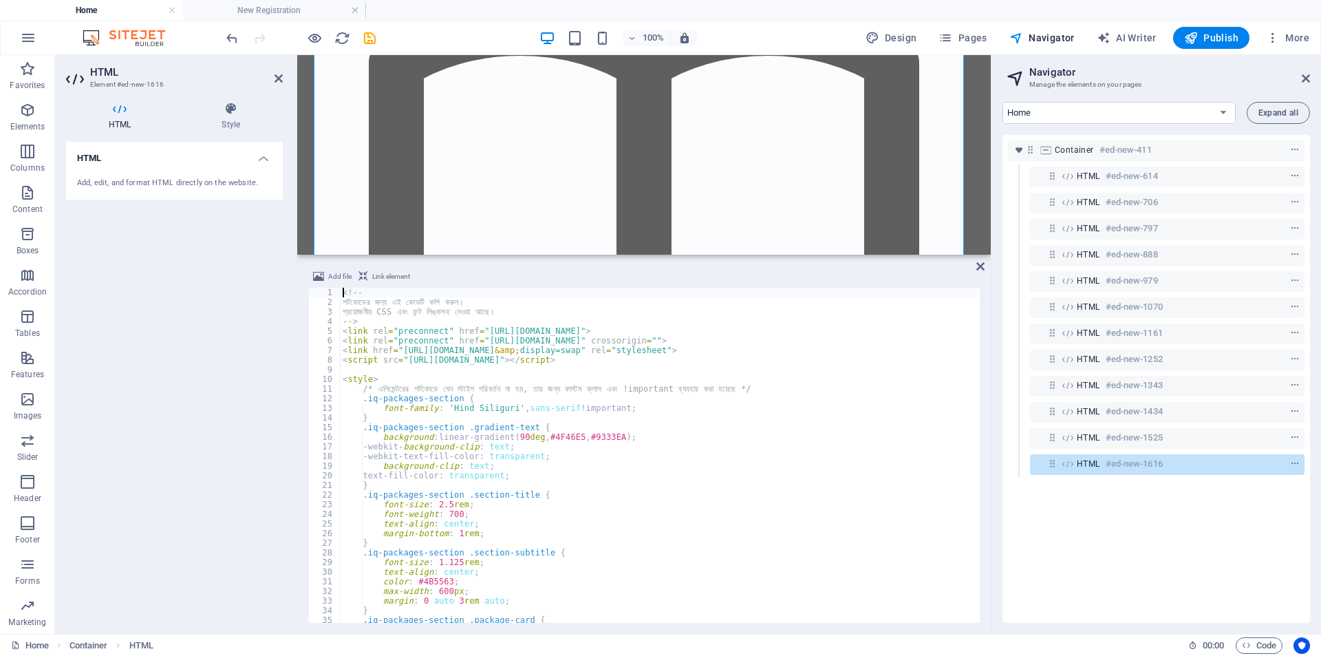
type textarea "text-fill-color: transparent;"
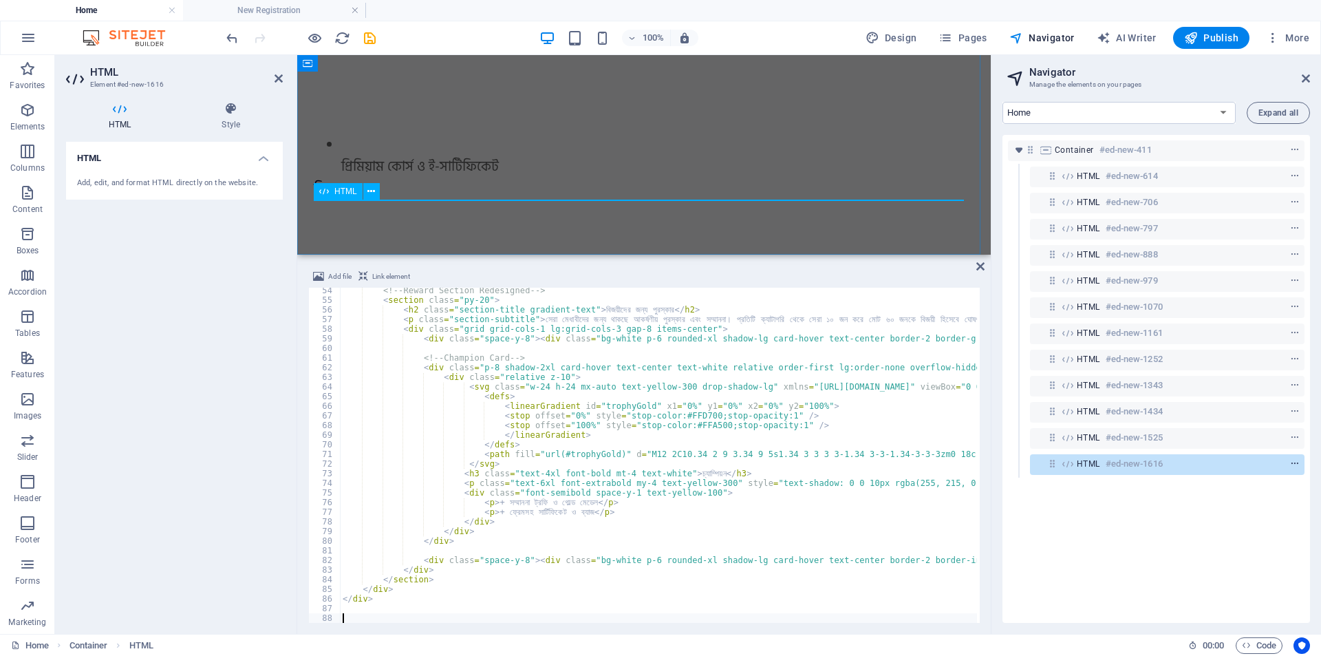
scroll to position [52609, 0]
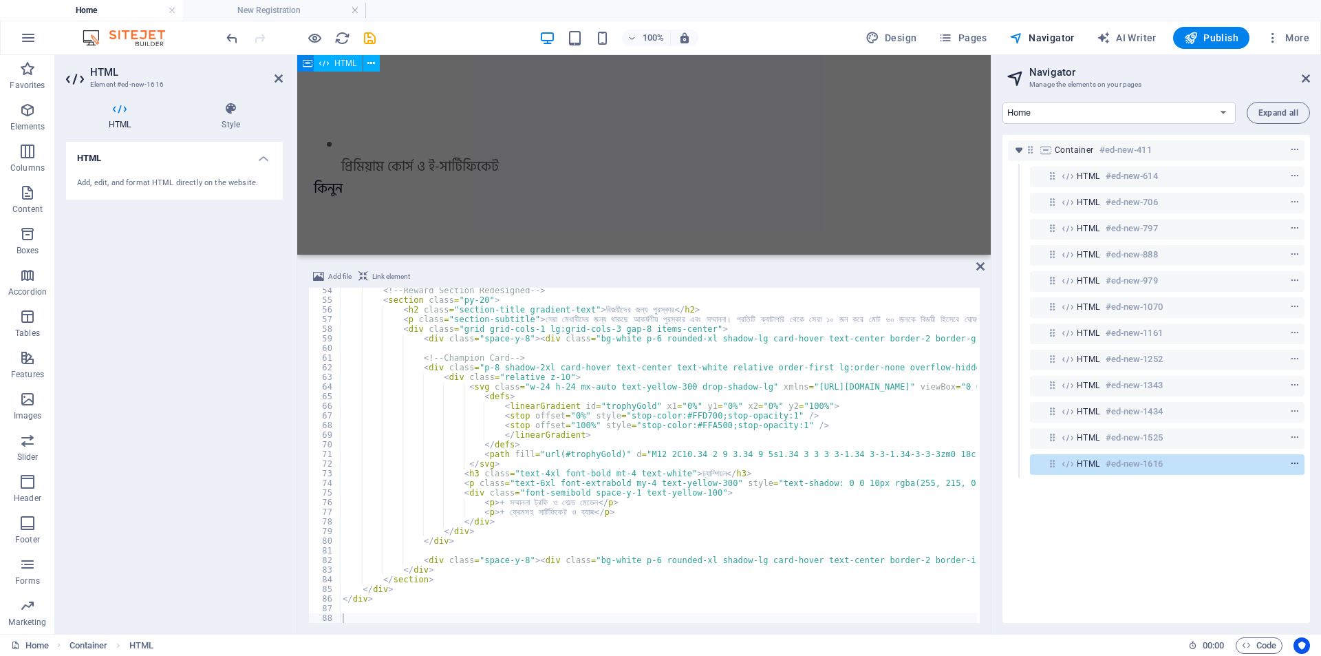
click at [1299, 463] on span "context-menu" at bounding box center [1295, 464] width 14 height 10
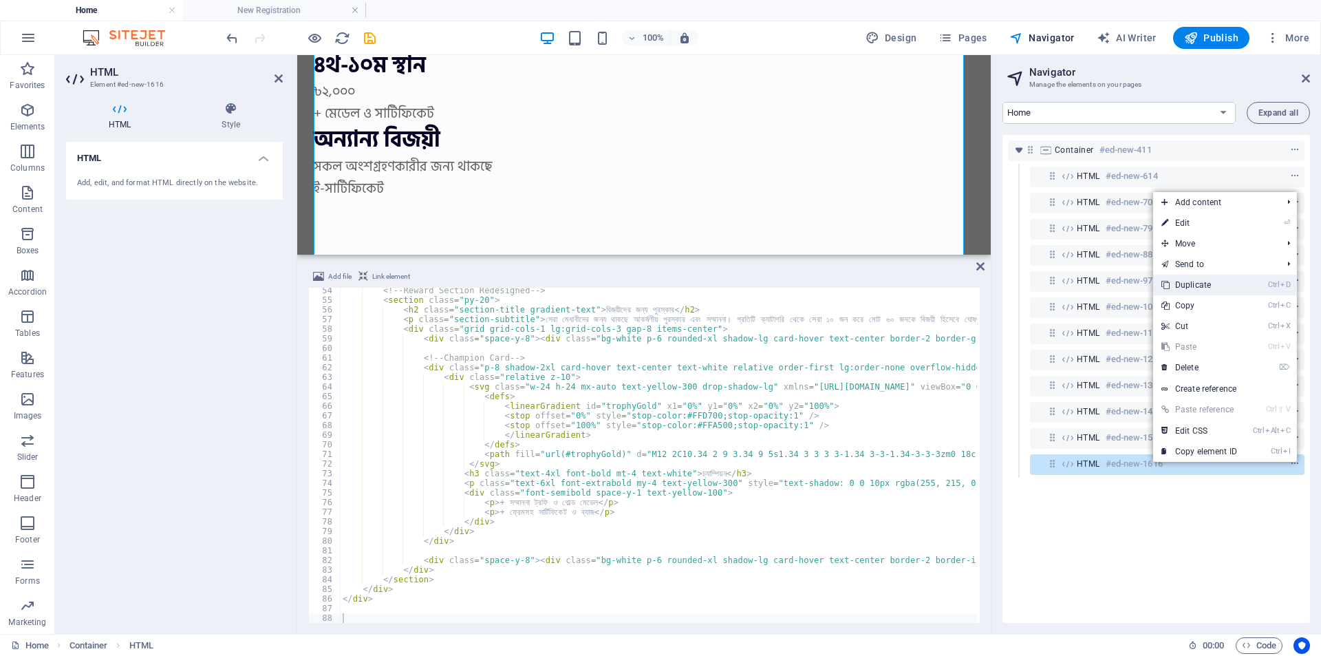
click at [1197, 290] on link "Ctrl D Duplicate" at bounding box center [1200, 285] width 92 height 21
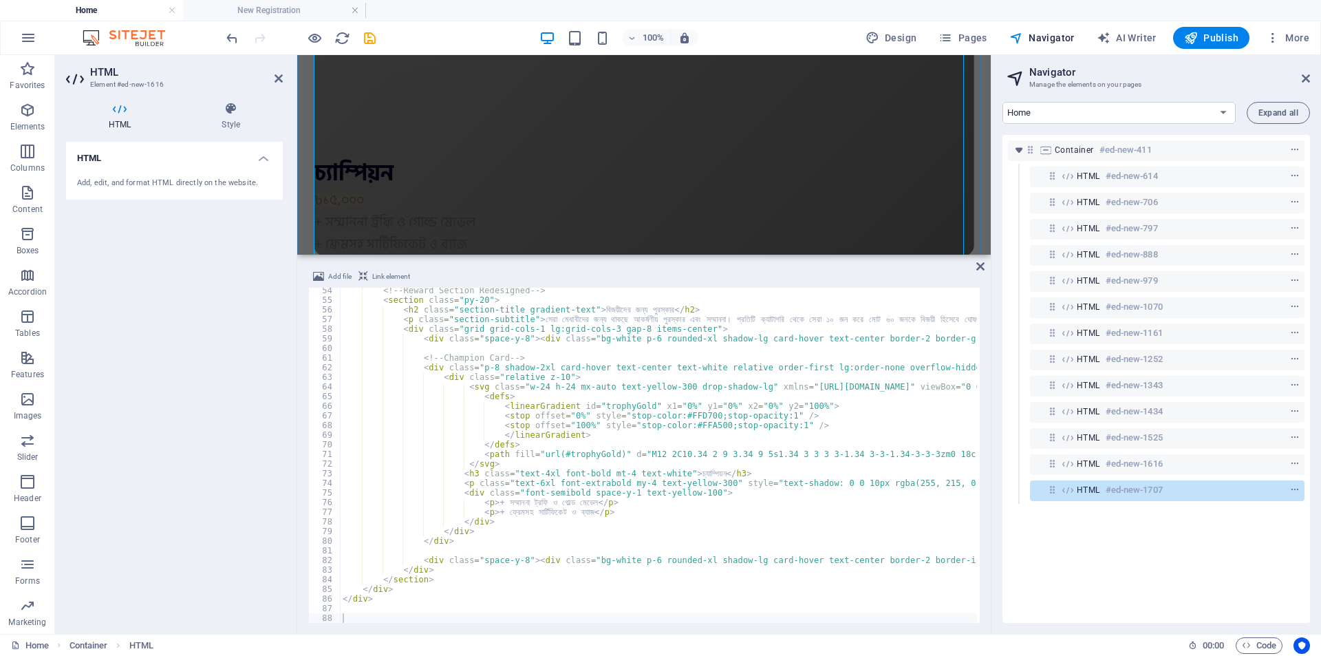
scroll to position [61204, 0]
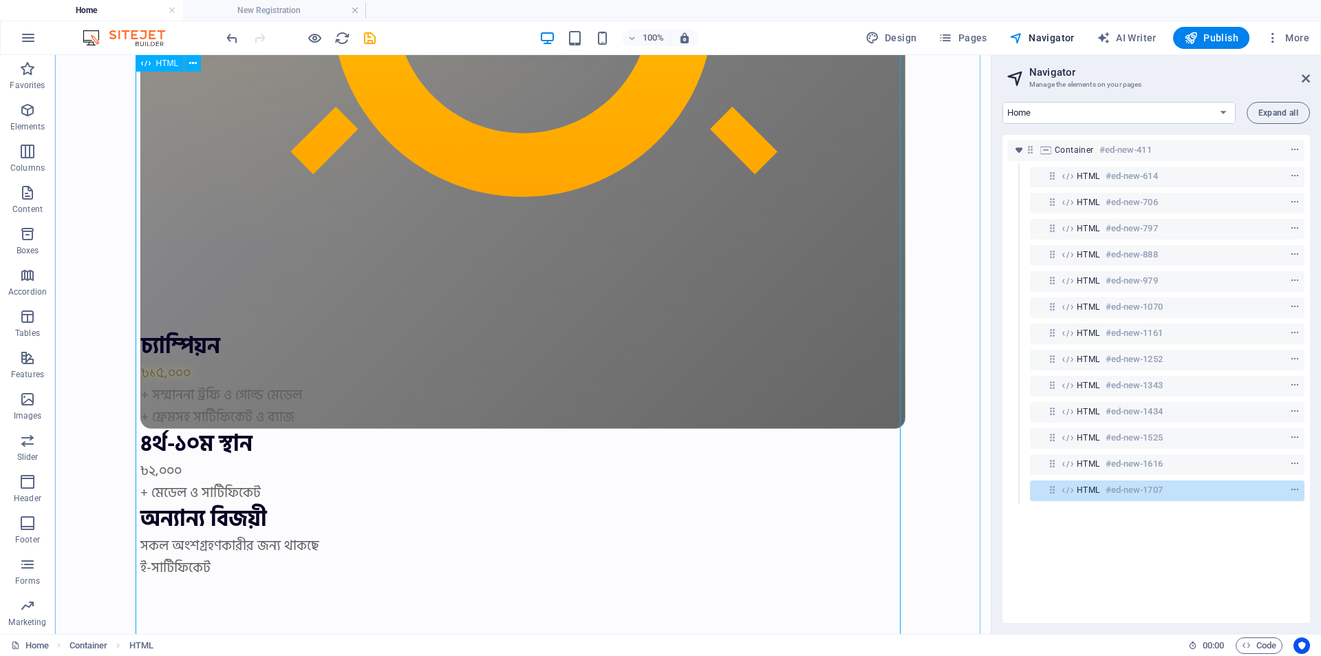
click at [1107, 489] on h6 "#ed-new-1707" at bounding box center [1134, 490] width 57 height 17
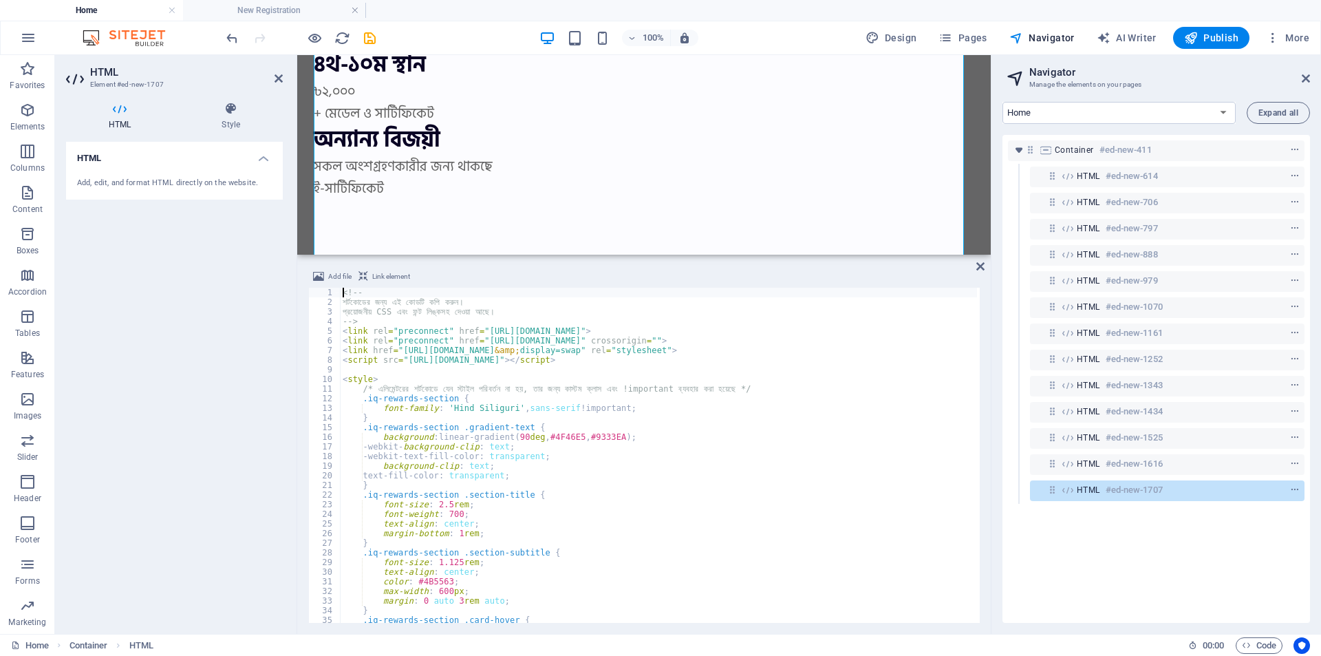
scroll to position [53670, 0]
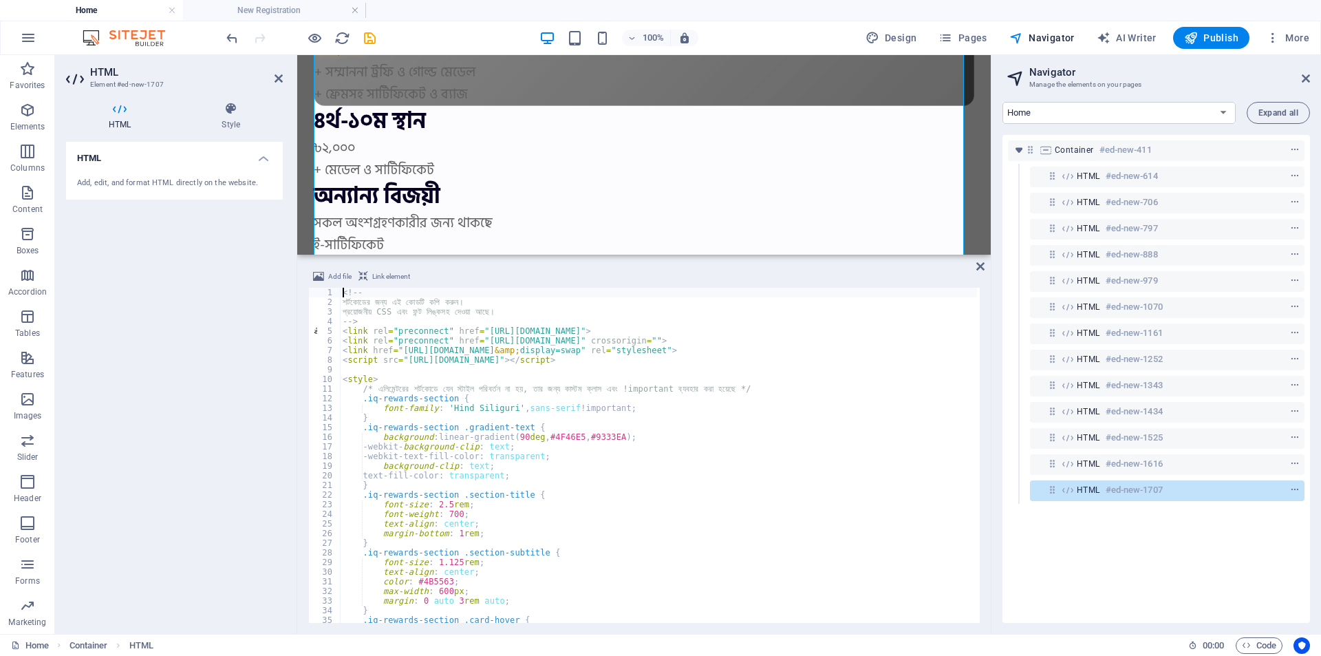
type textarea "background-clip: text;"
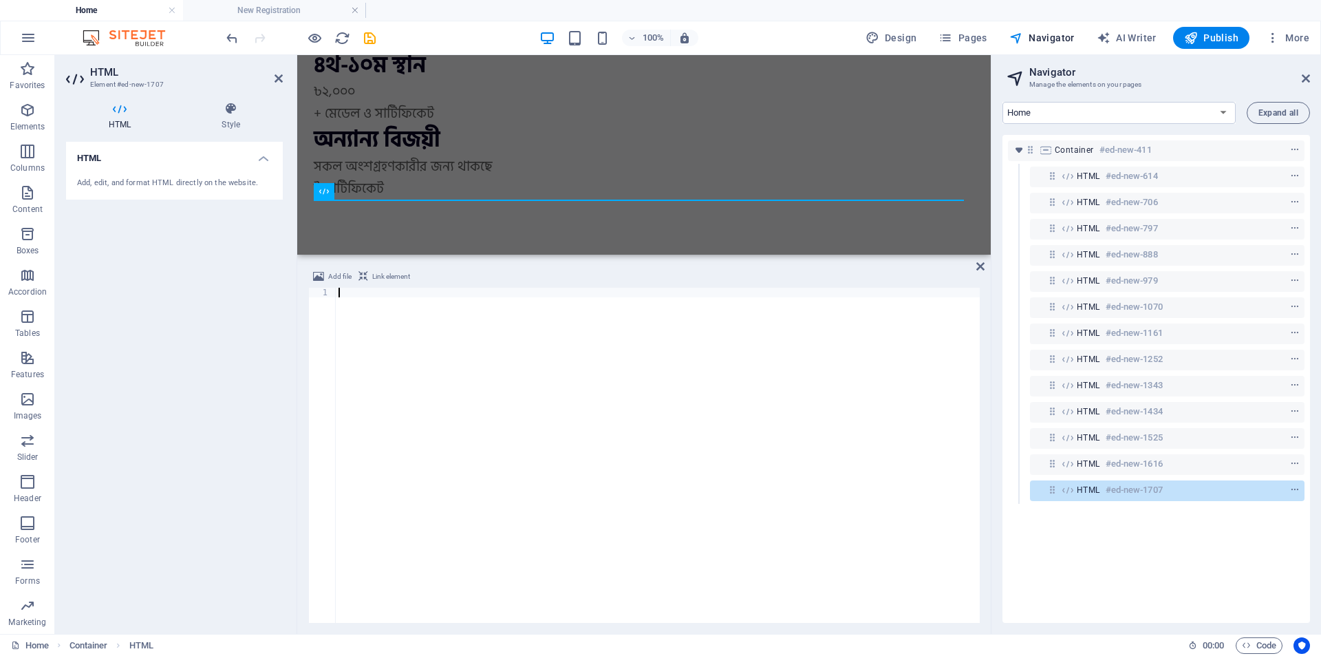
scroll to position [1852, 0]
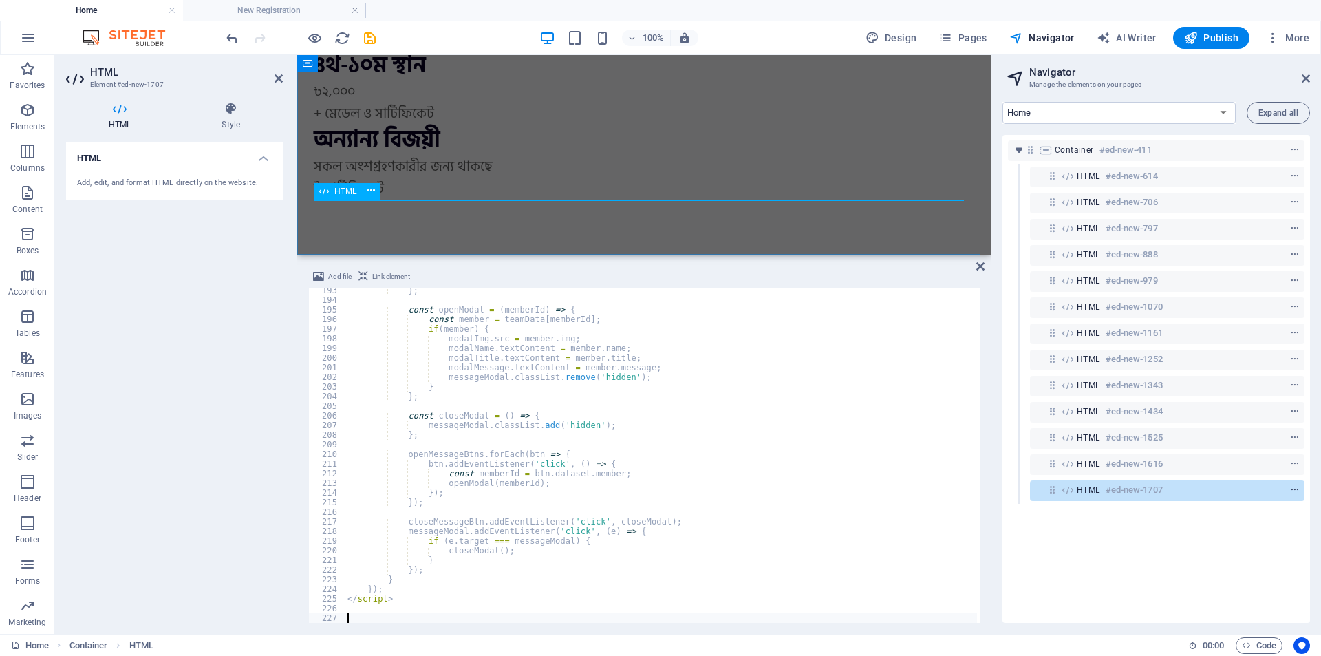
click at [1292, 488] on icon "context-menu" at bounding box center [1296, 490] width 10 height 10
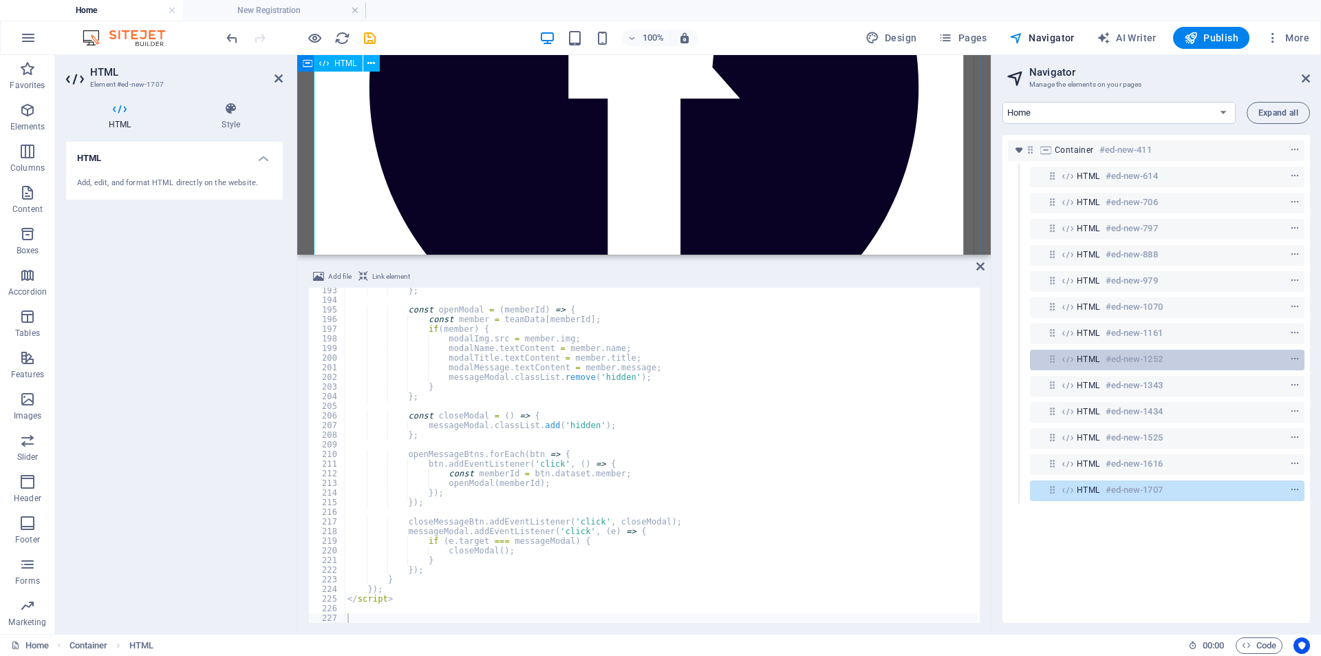
scroll to position [56366, 0]
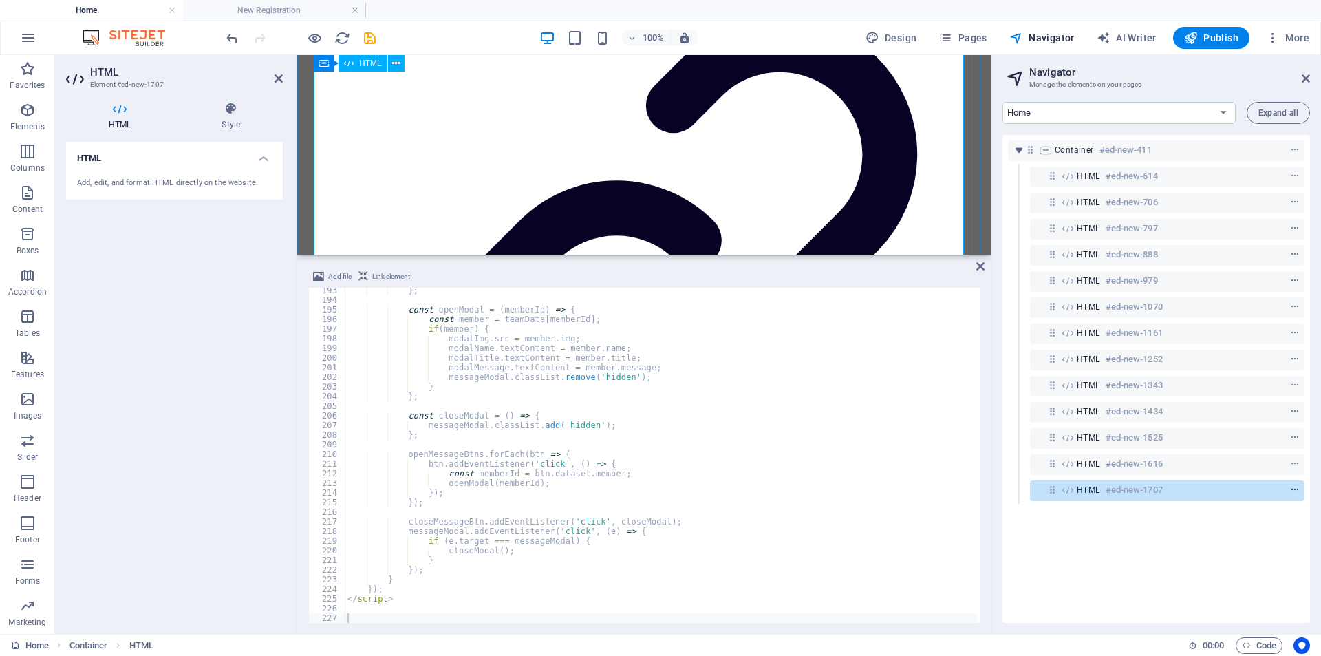
click at [1291, 487] on icon "context-menu" at bounding box center [1296, 490] width 10 height 10
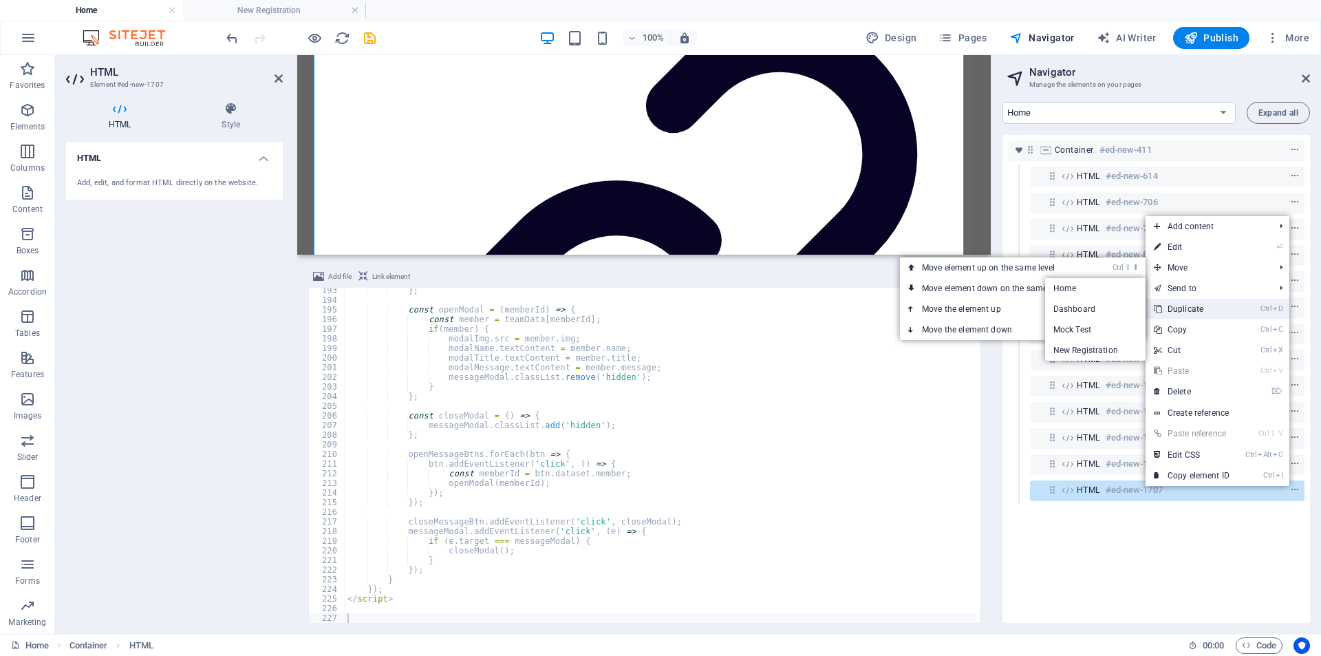
click at [1197, 302] on link "Ctrl D Duplicate" at bounding box center [1192, 309] width 92 height 21
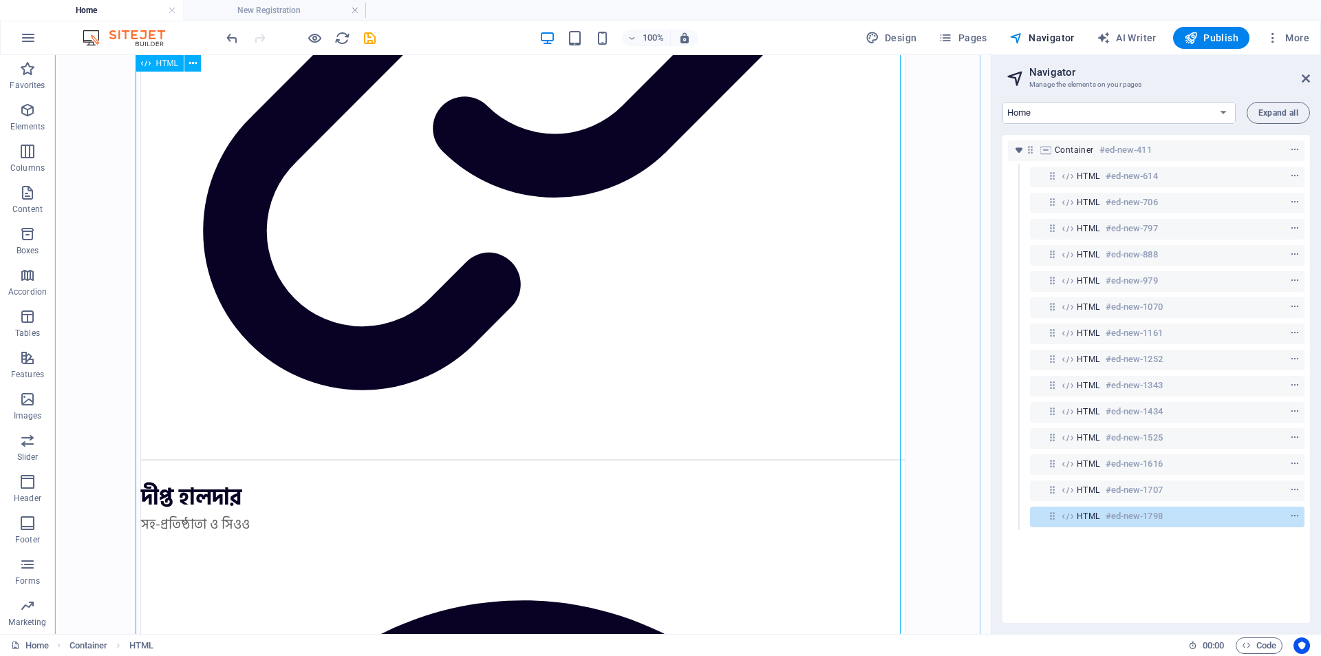
click at [1125, 513] on h6 "#ed-new-1798" at bounding box center [1134, 516] width 57 height 17
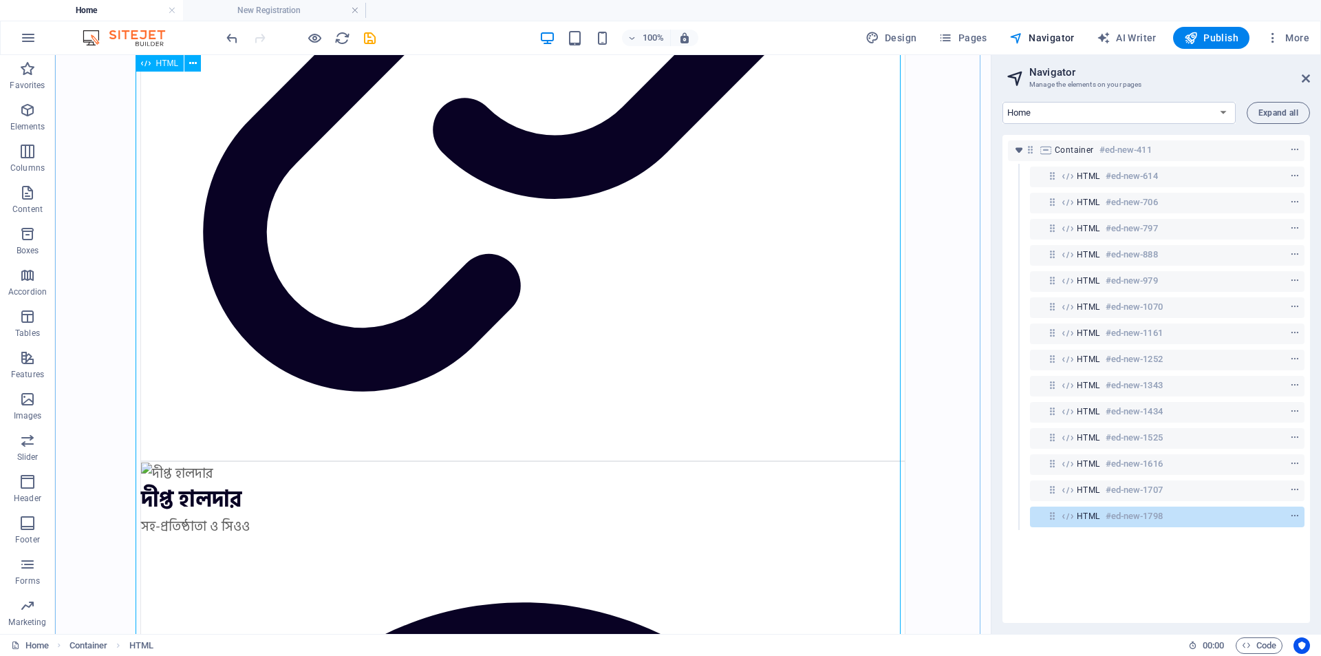
click at [1125, 513] on h6 "#ed-new-1798" at bounding box center [1134, 516] width 57 height 17
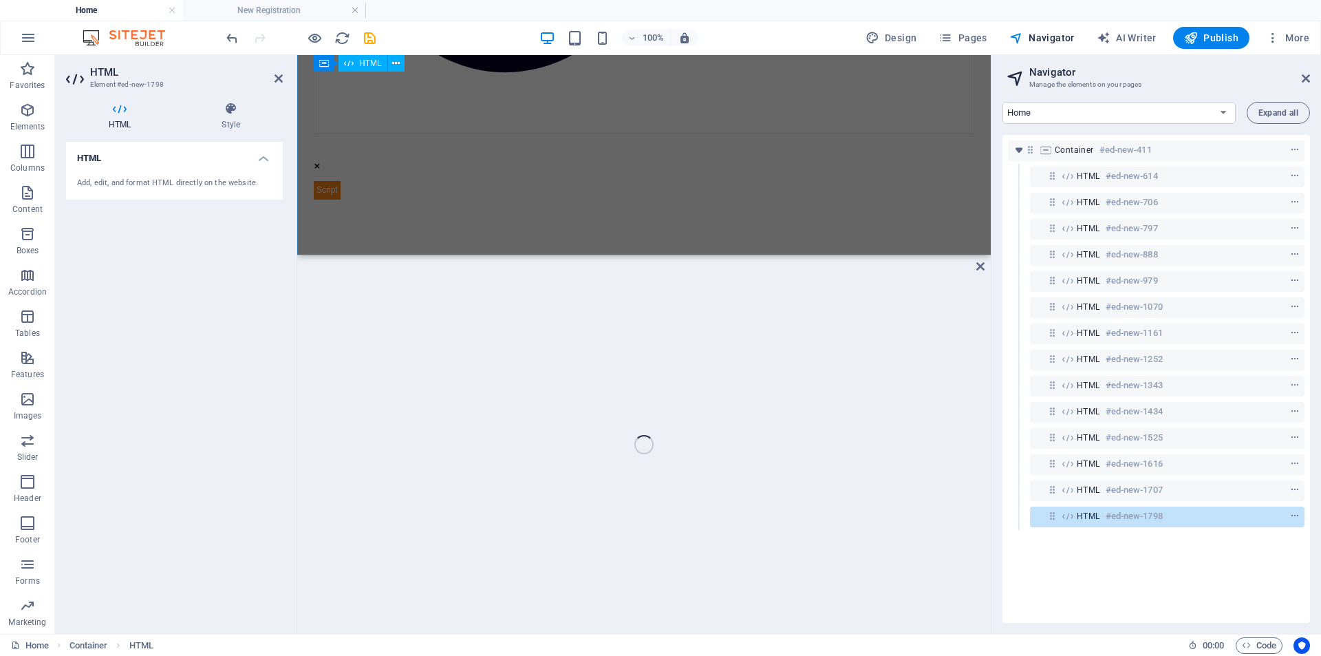
scroll to position [62553, 0]
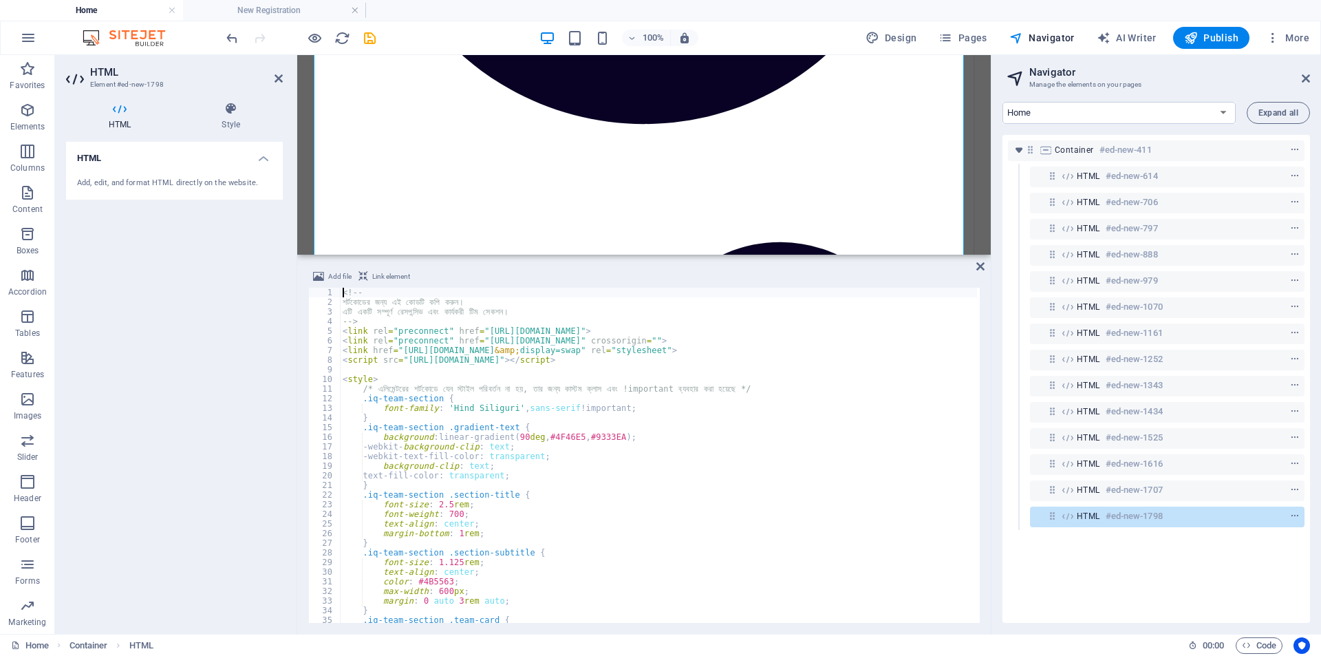
type textarea "}"
click at [577, 414] on div "<!-- শর্টকোডের জন্য এই কোডটি কপি করুন। এটি একটি সম্পূর্ণ রেসপন্সিভ এবং কার্যকরী…" at bounding box center [1326, 464] width 1972 height 352
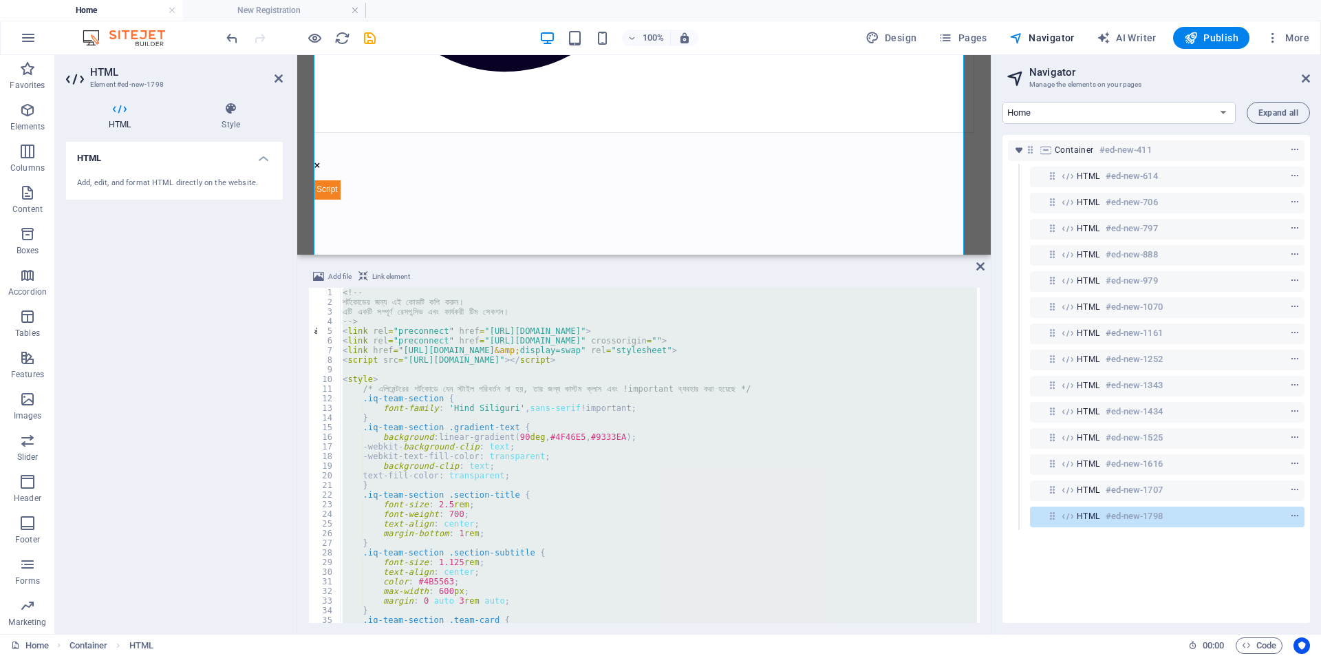
scroll to position [59480, 0]
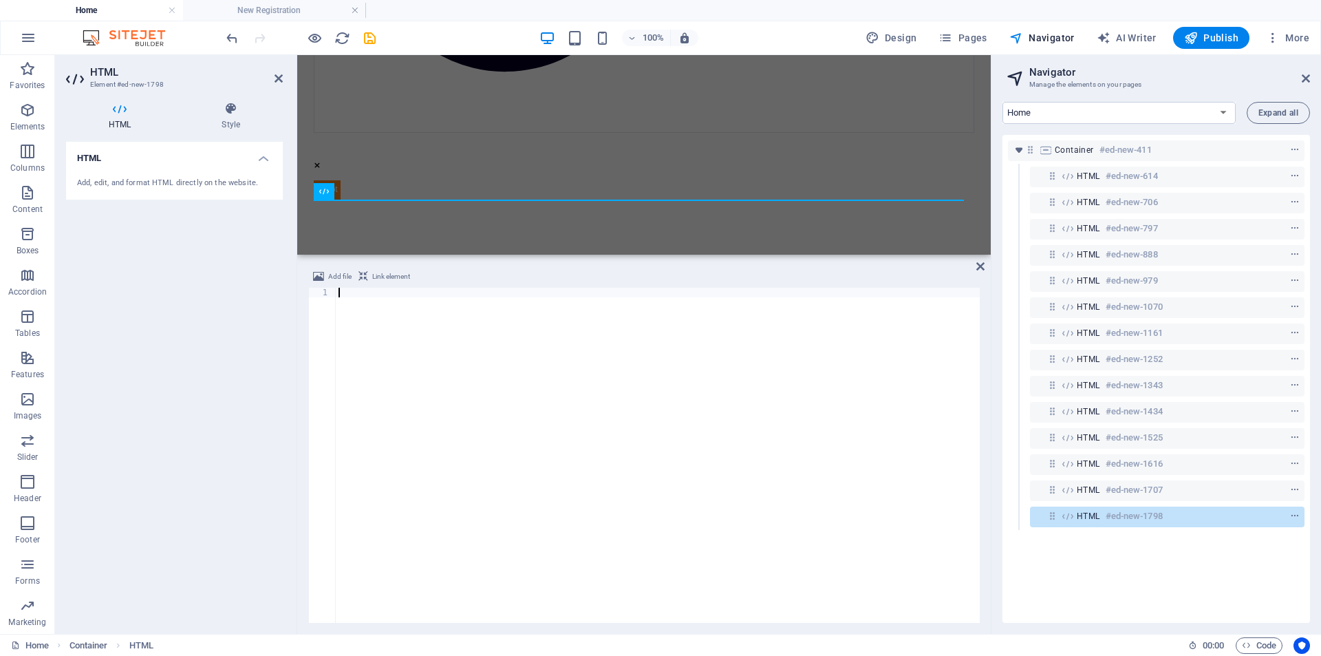
click at [422, 332] on div at bounding box center [658, 465] width 644 height 354
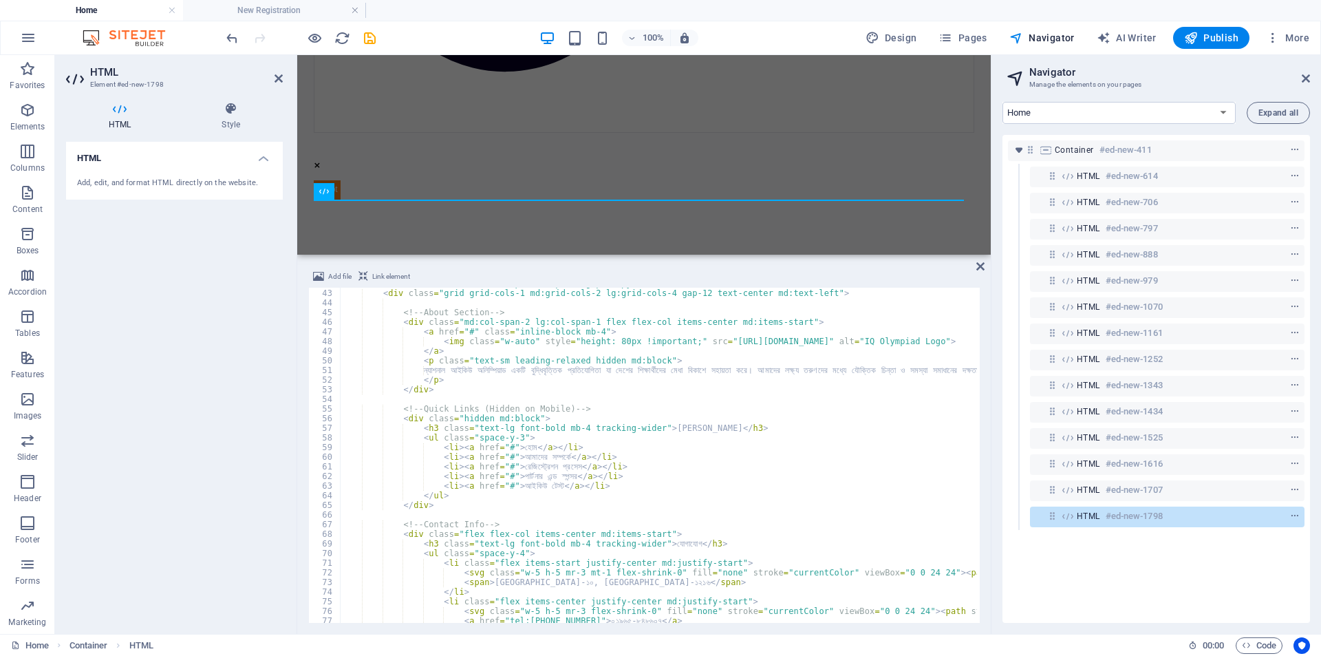
scroll to position [404, 0]
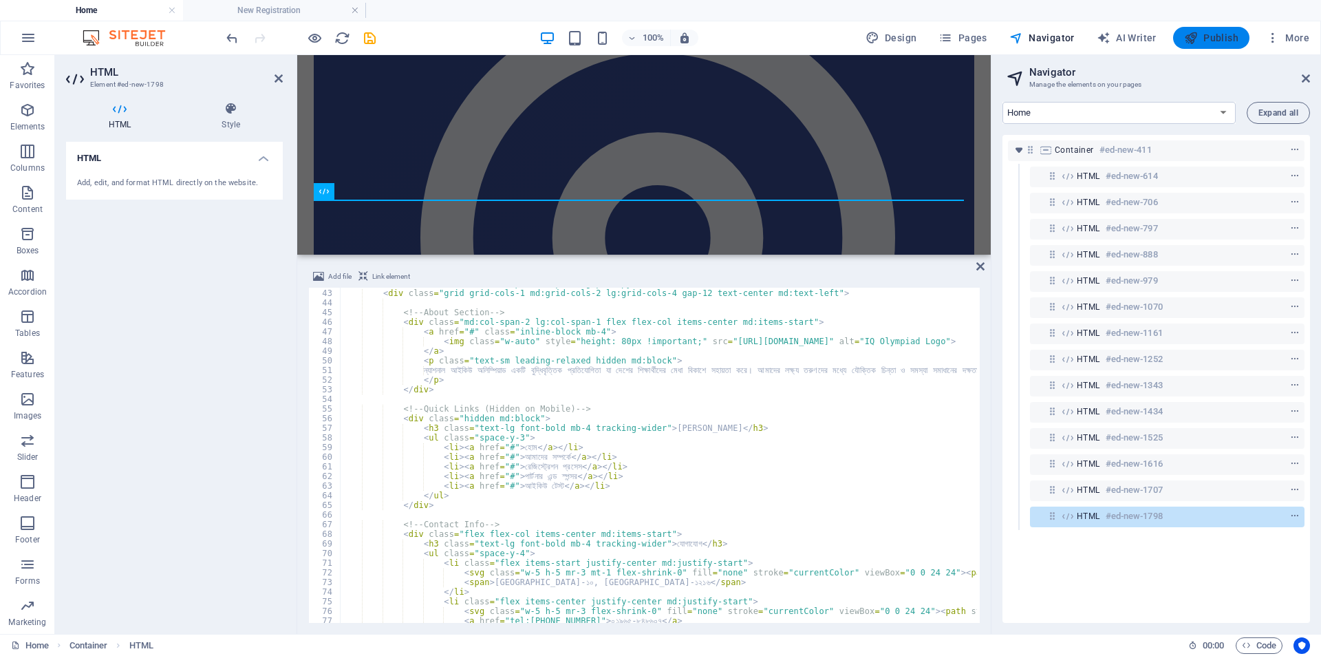
click at [1214, 39] on span "Publish" at bounding box center [1212, 38] width 54 height 14
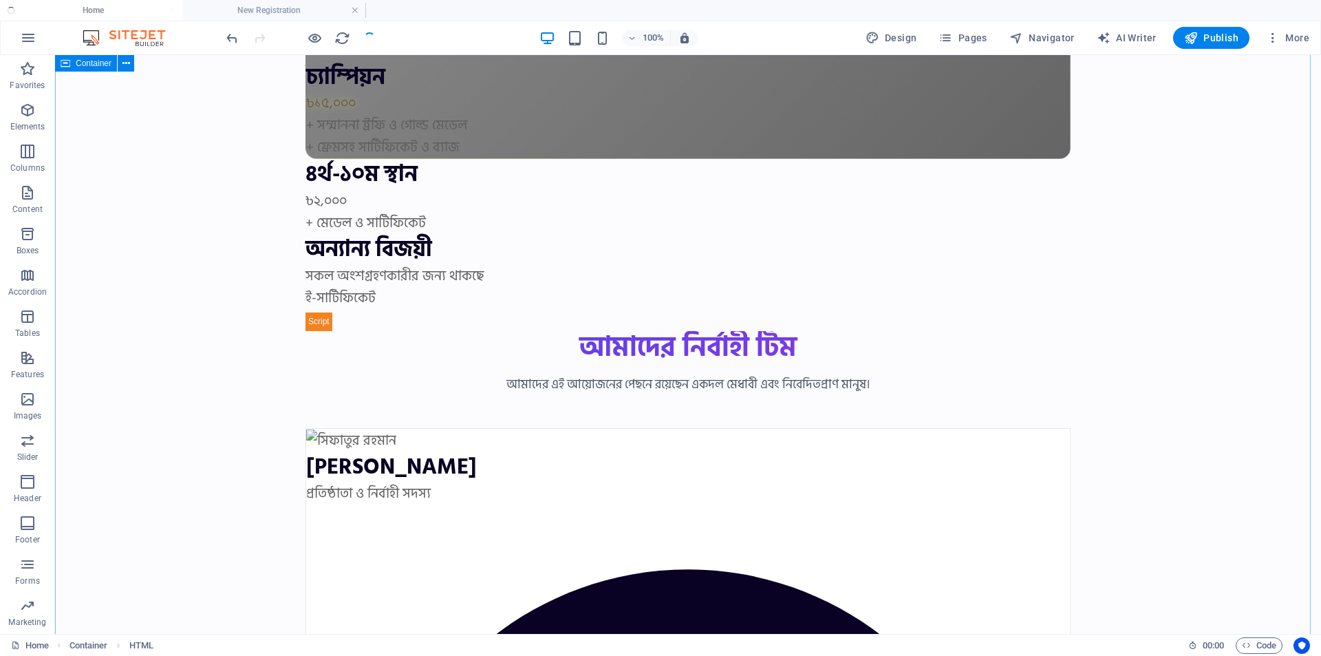
scroll to position [71121, 0]
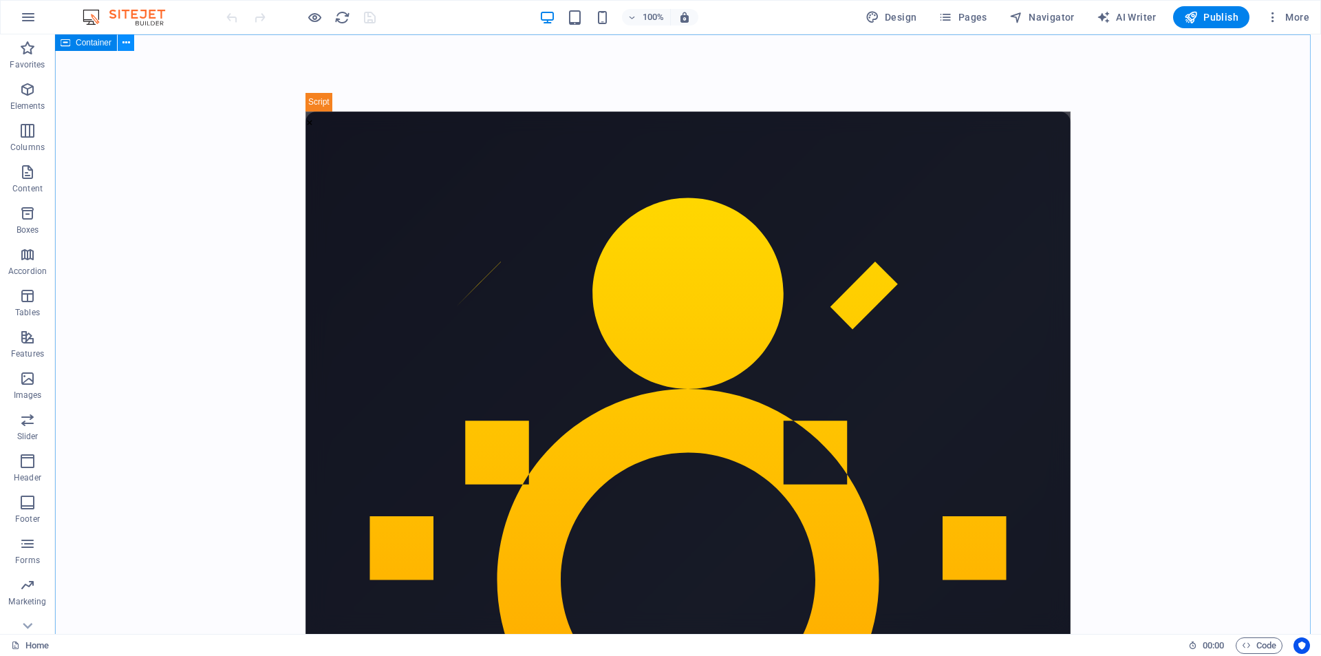
click at [123, 45] on icon at bounding box center [127, 43] width 8 height 14
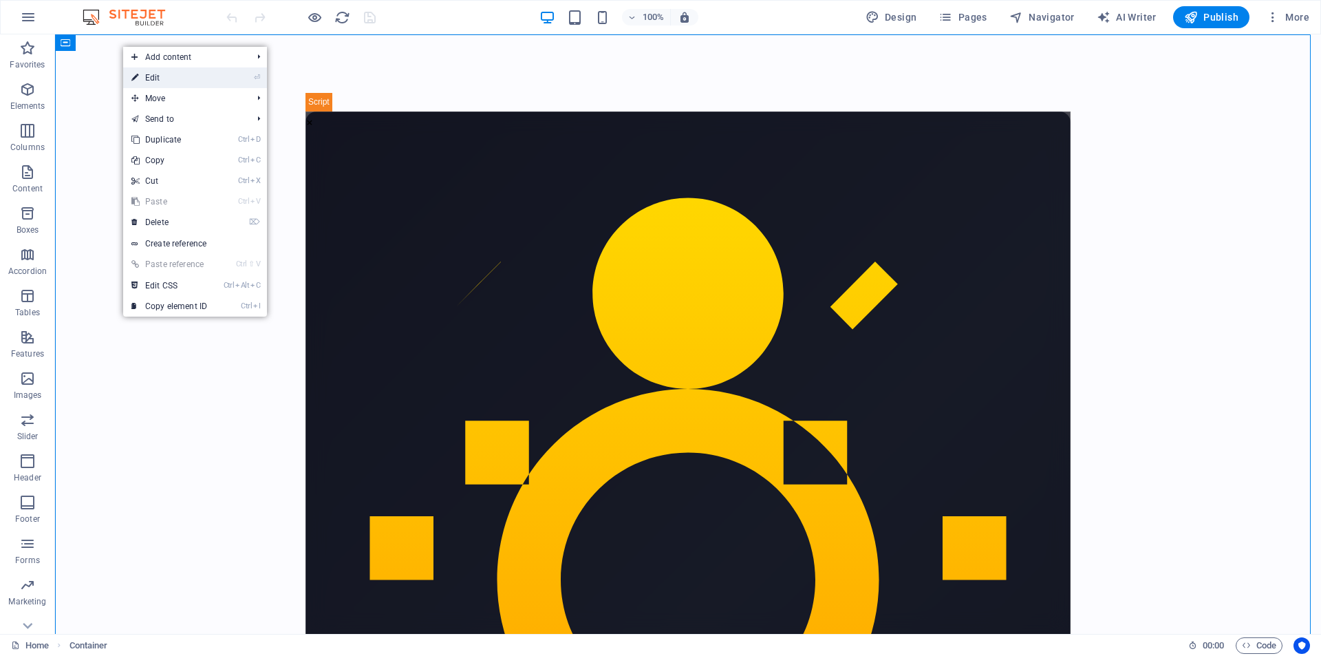
click at [155, 85] on link "⏎ Edit" at bounding box center [169, 77] width 92 height 21
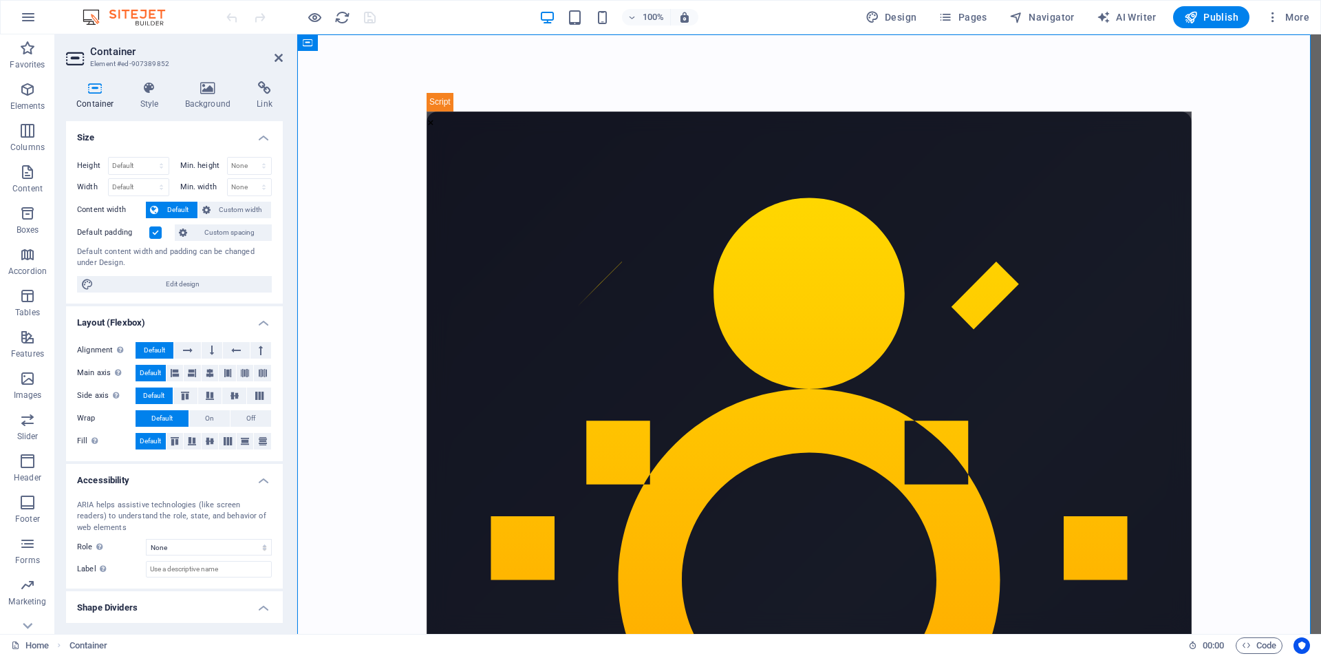
click at [156, 235] on label at bounding box center [155, 232] width 12 height 12
click at [0, 0] on input "Default padding" at bounding box center [0, 0] width 0 height 0
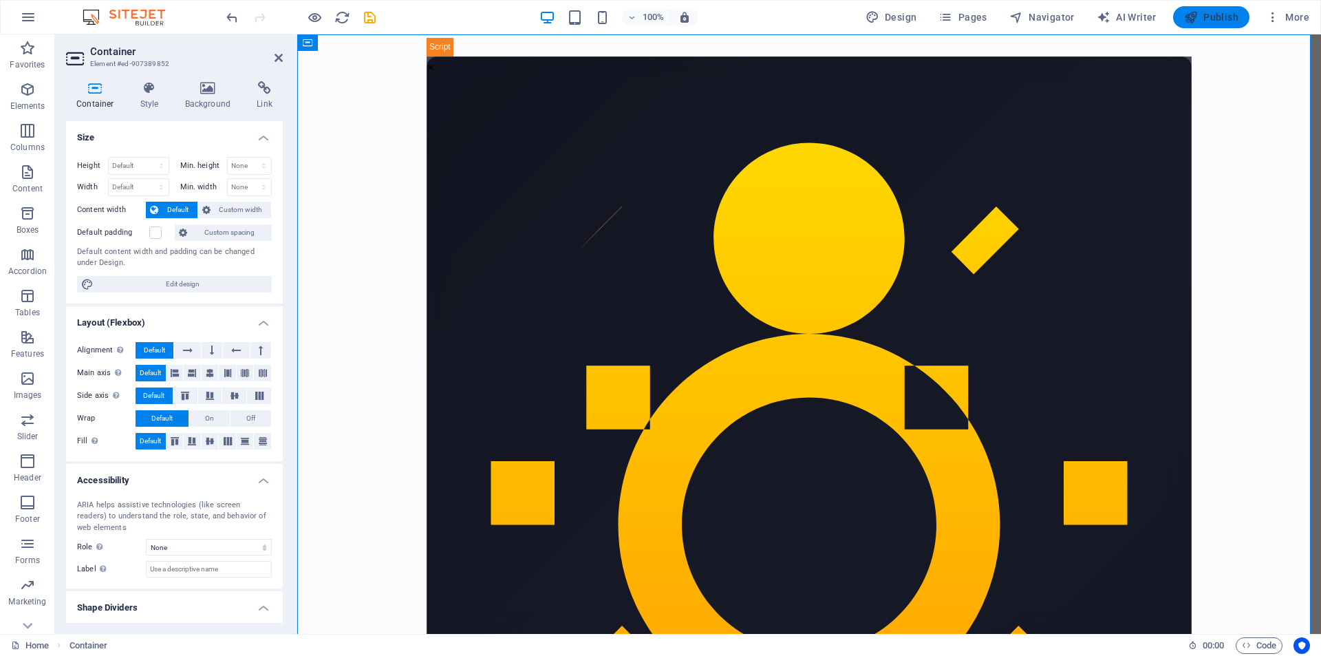
click at [1207, 21] on span "Publish" at bounding box center [1212, 17] width 54 height 14
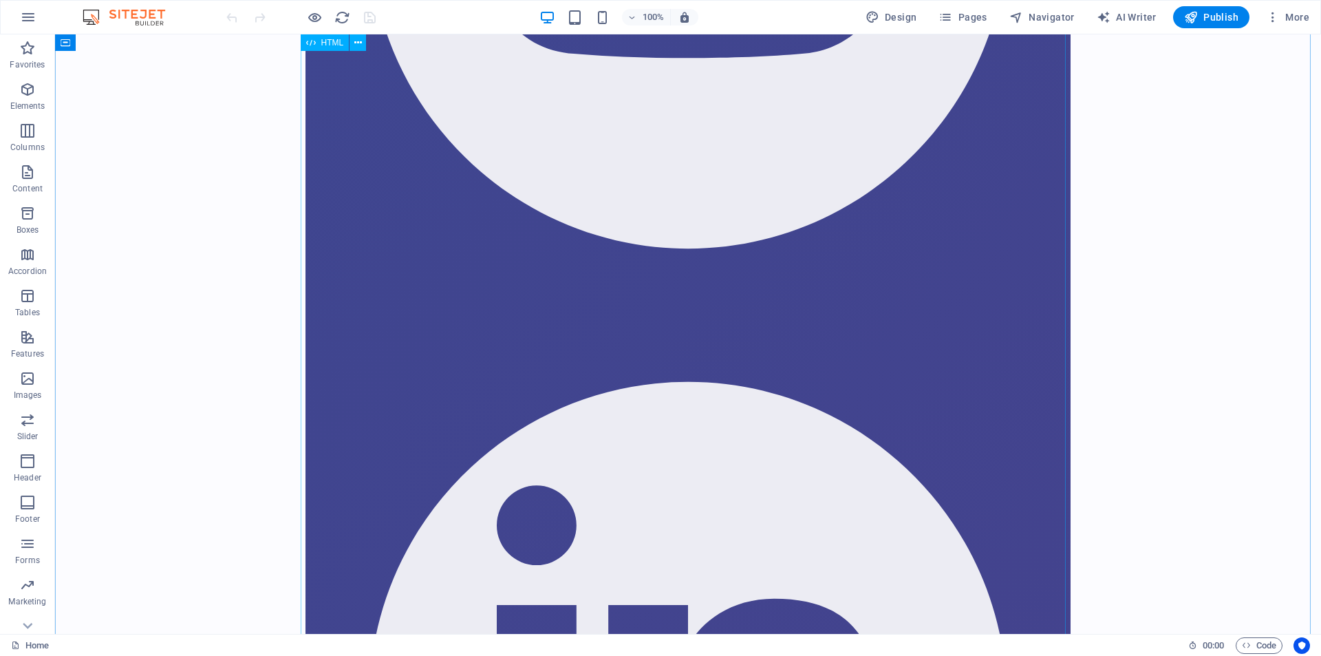
scroll to position [71331, 0]
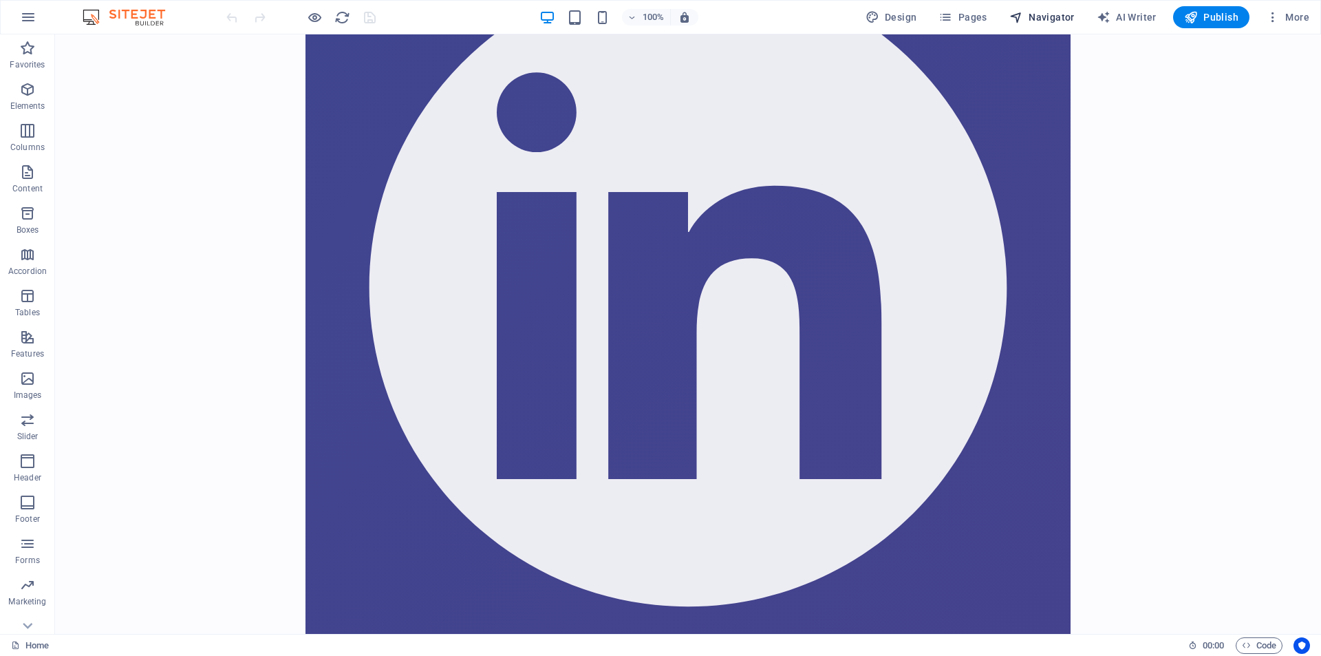
click at [1036, 17] on span "Navigator" at bounding box center [1042, 17] width 65 height 14
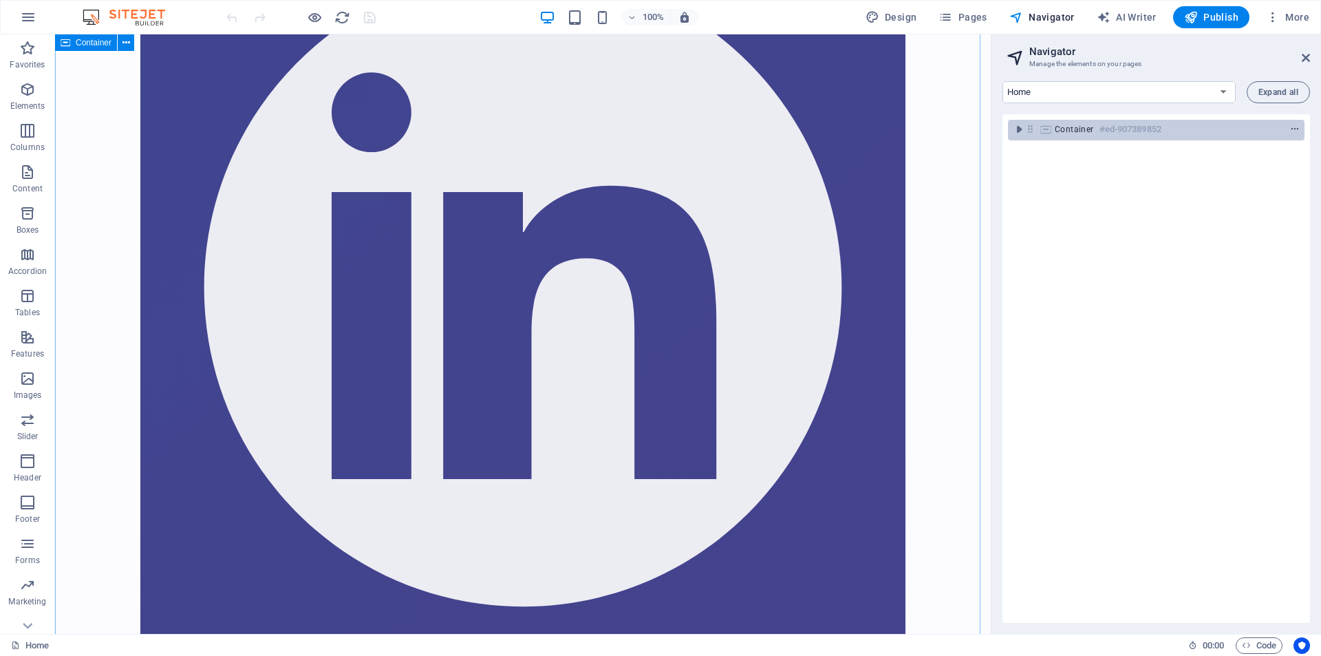
click at [1295, 130] on icon "context-menu" at bounding box center [1296, 130] width 10 height 10
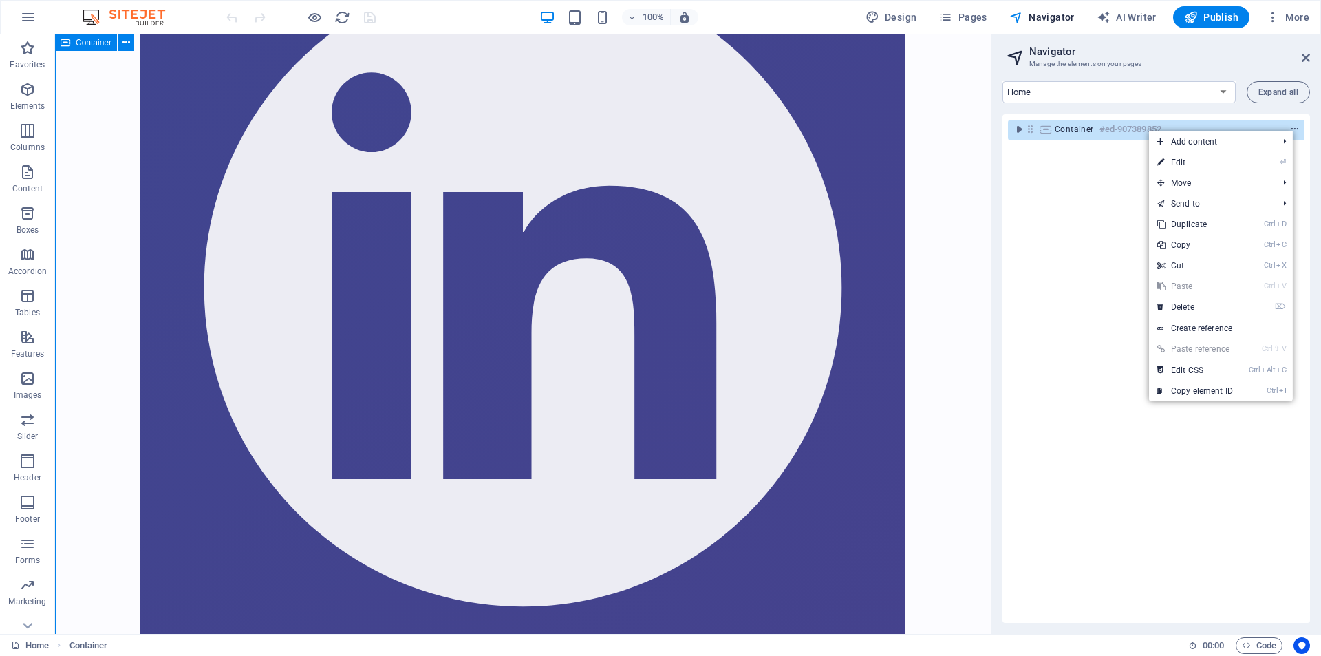
scroll to position [36251, 0]
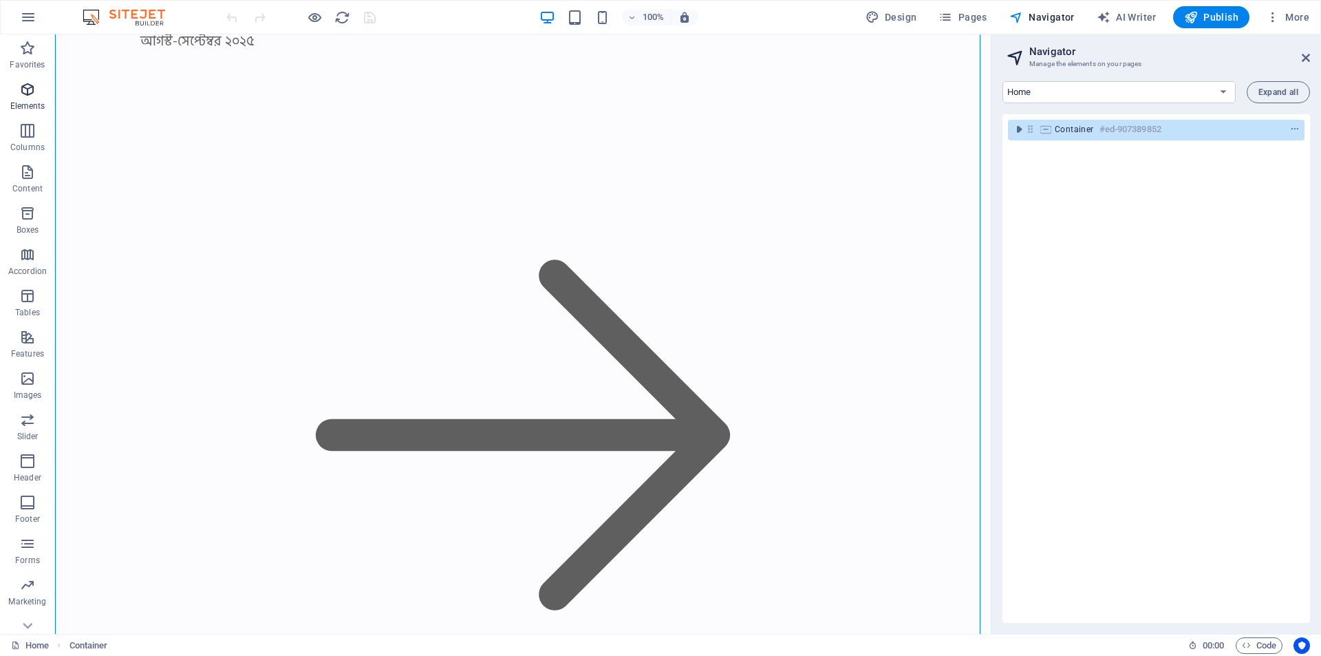
click at [30, 97] on icon "button" at bounding box center [27, 89] width 17 height 17
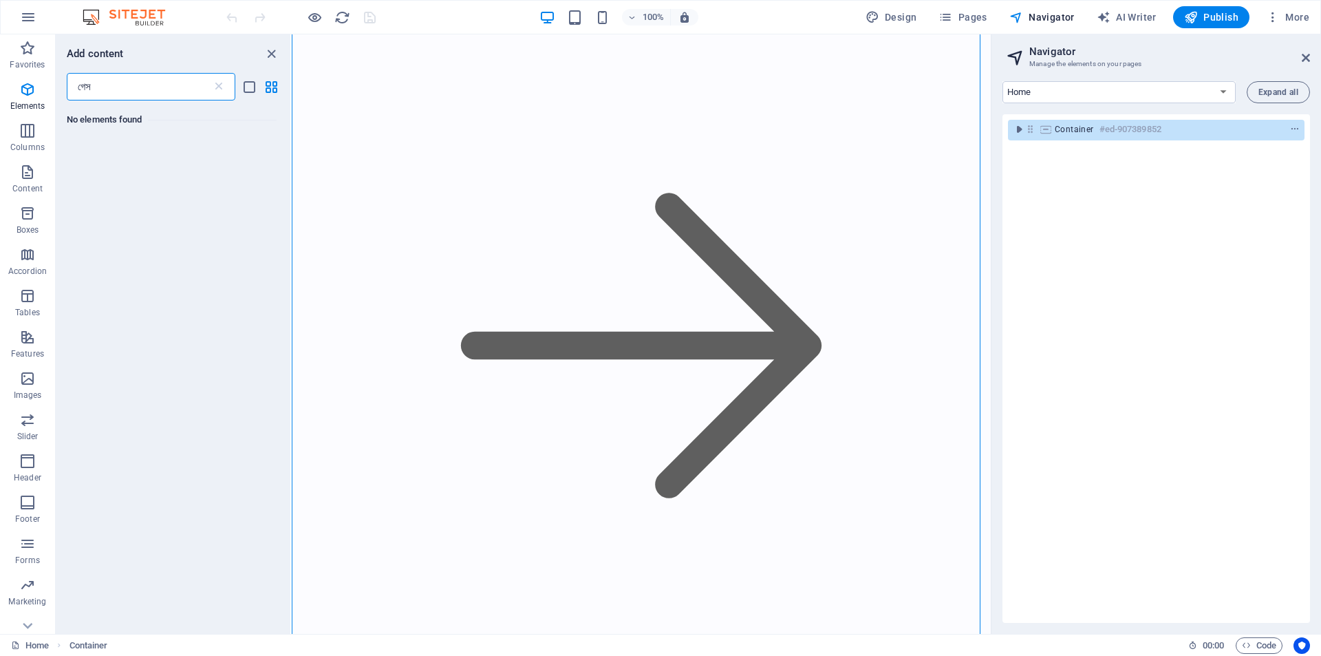
scroll to position [0, 0]
type input "গ"
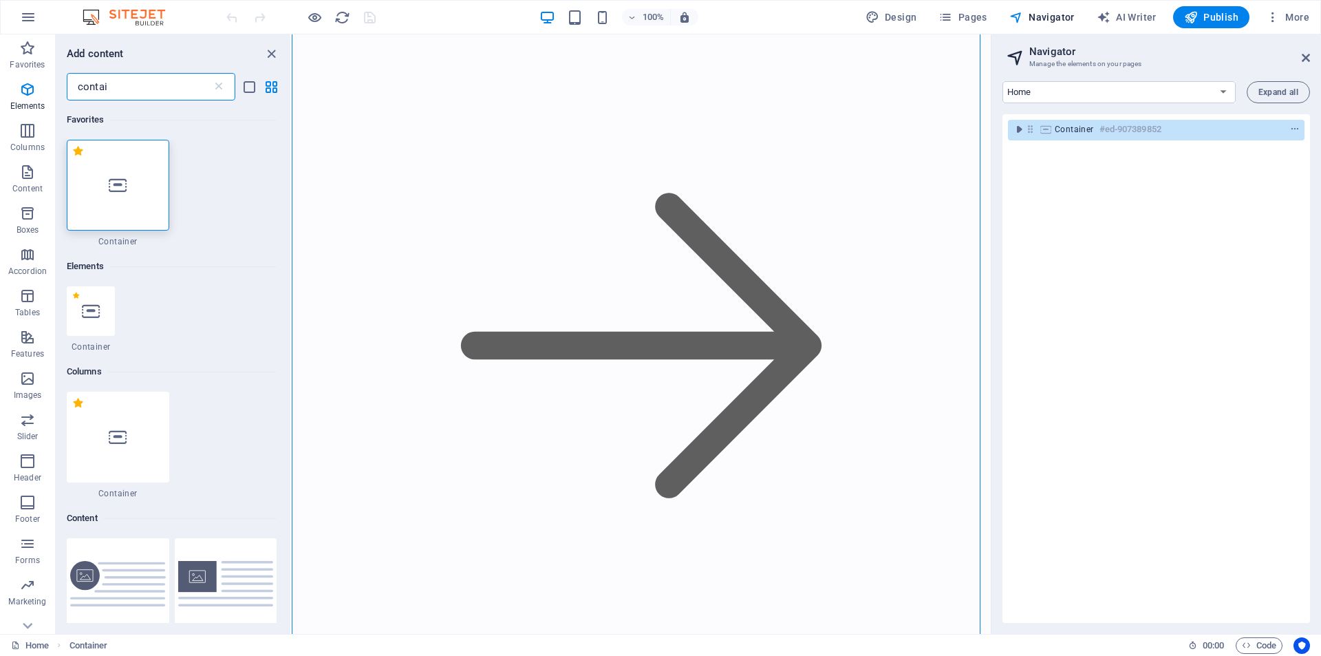
type input "contai"
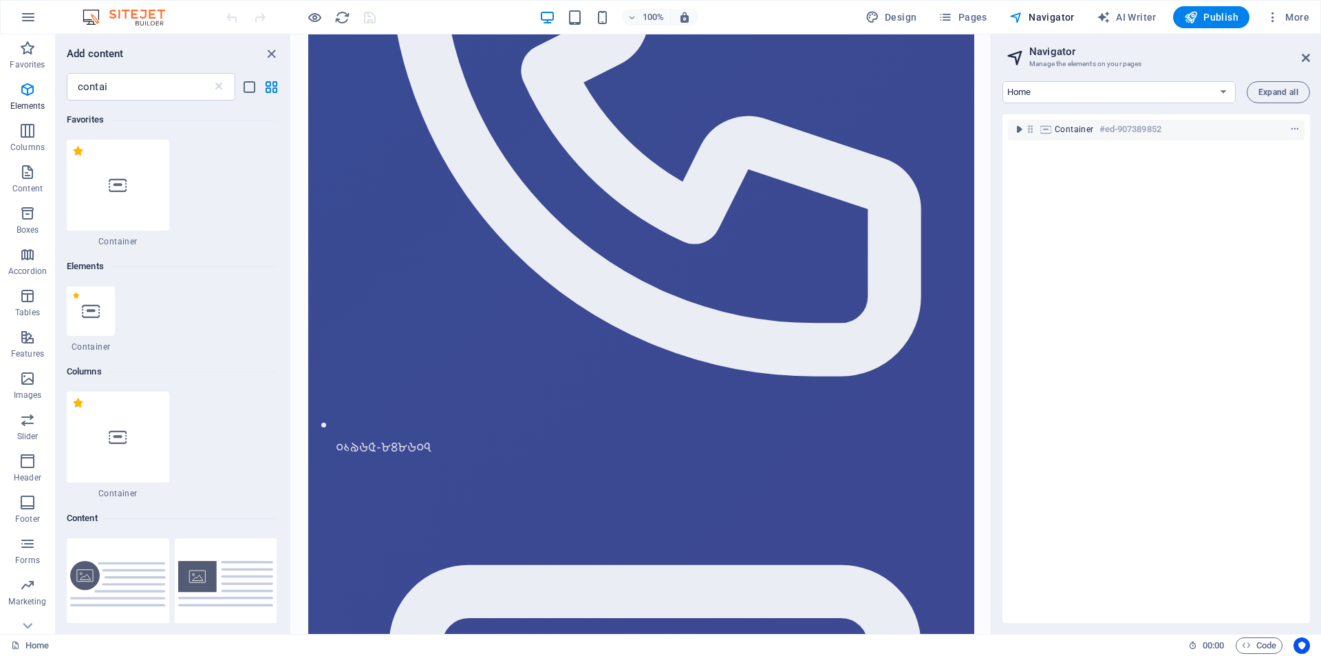
scroll to position [63687, 0]
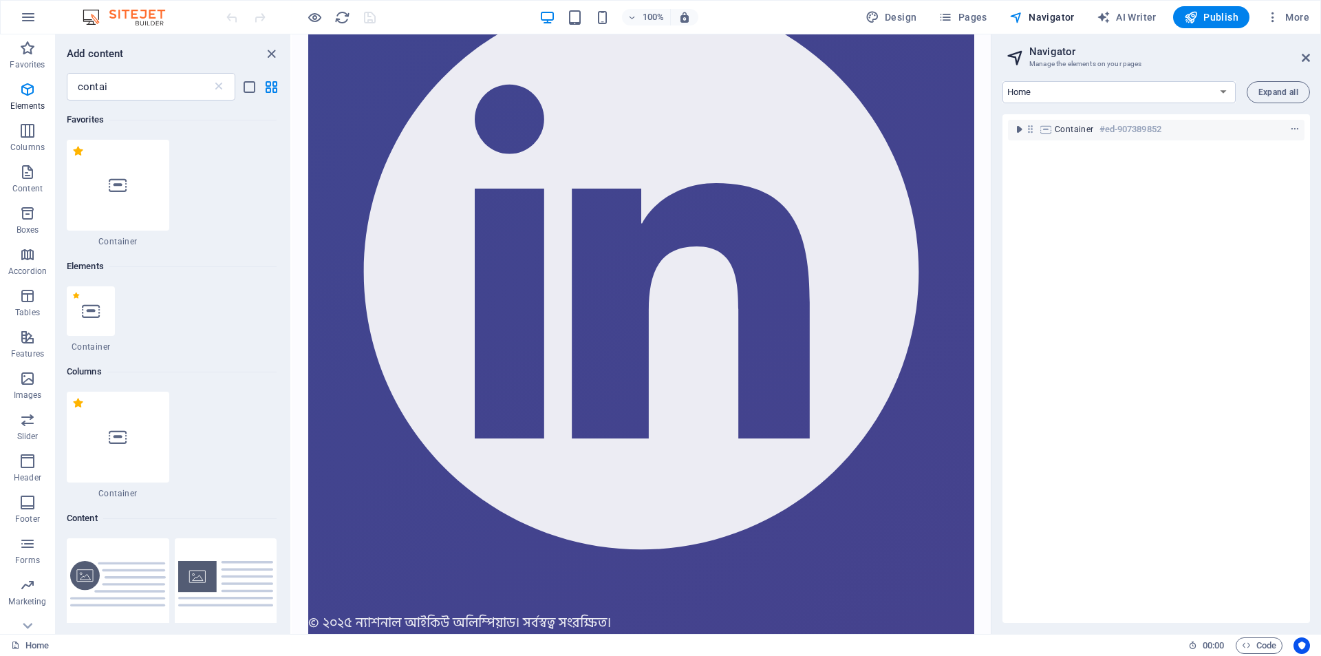
drag, startPoint x: 986, startPoint y: 337, endPoint x: 1288, endPoint y: 665, distance: 446.1
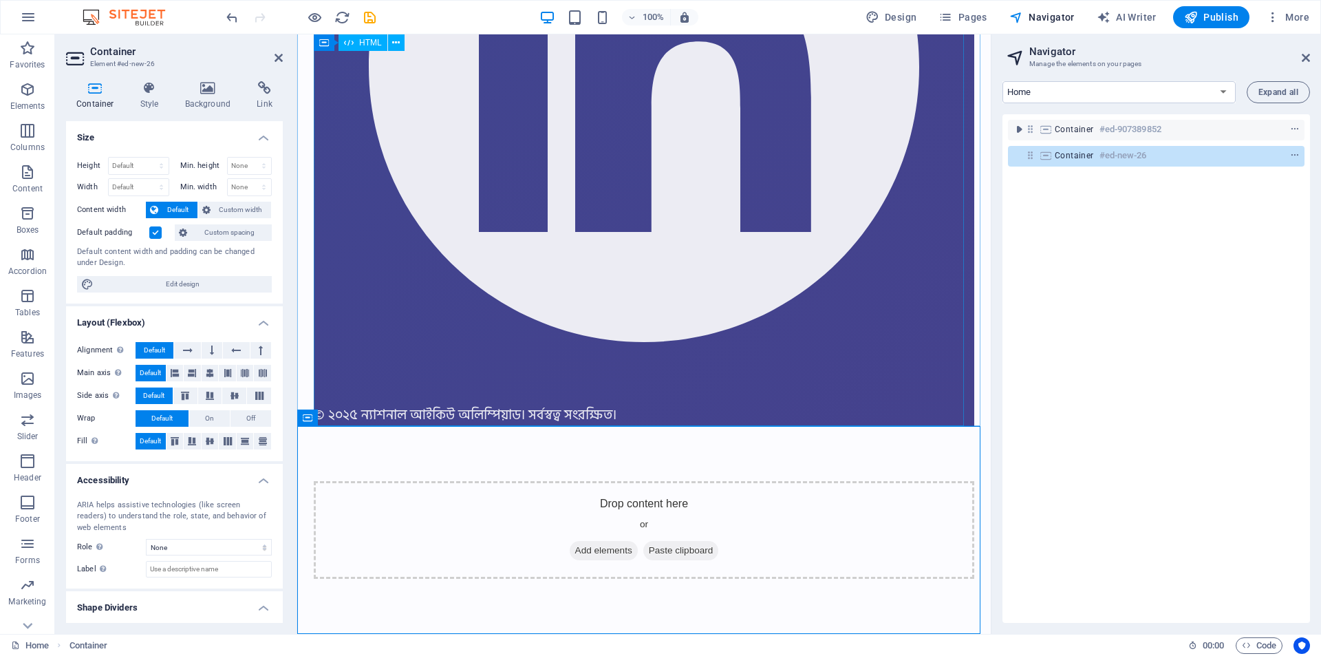
scroll to position [63452, 0]
click at [593, 549] on span "Add elements" at bounding box center [604, 550] width 68 height 19
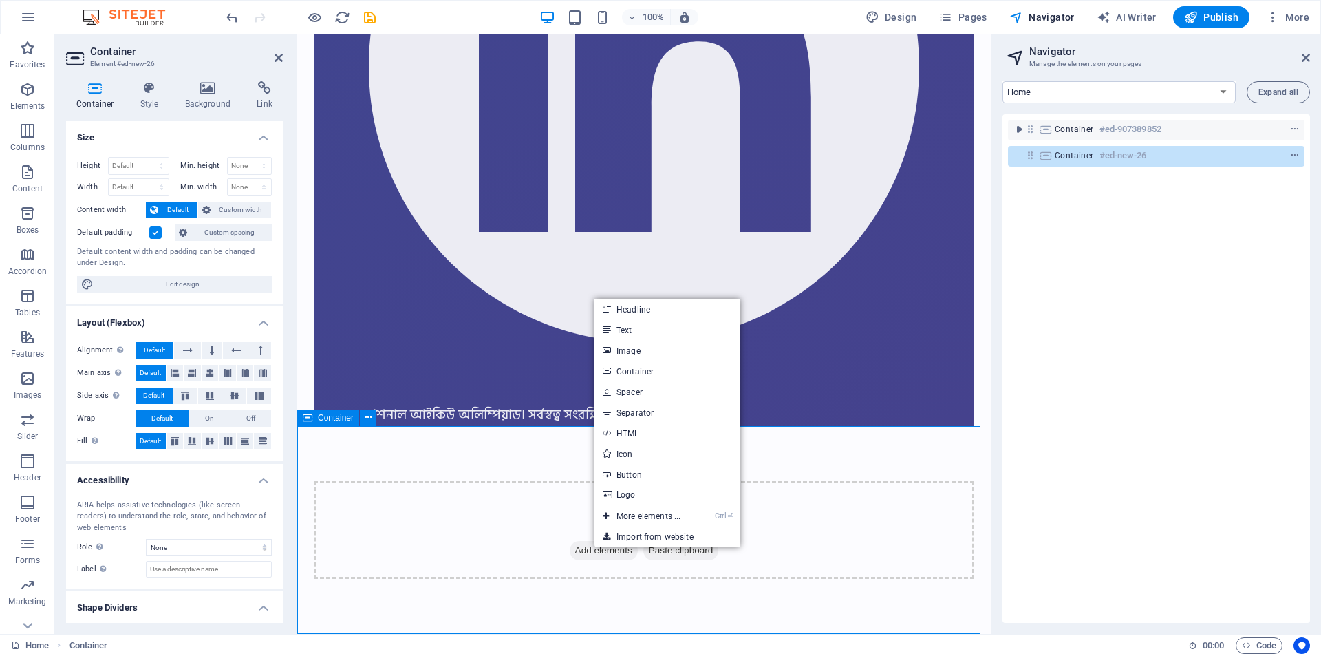
click at [686, 574] on div "Drop content here or Add elements Paste clipboard" at bounding box center [644, 530] width 661 height 98
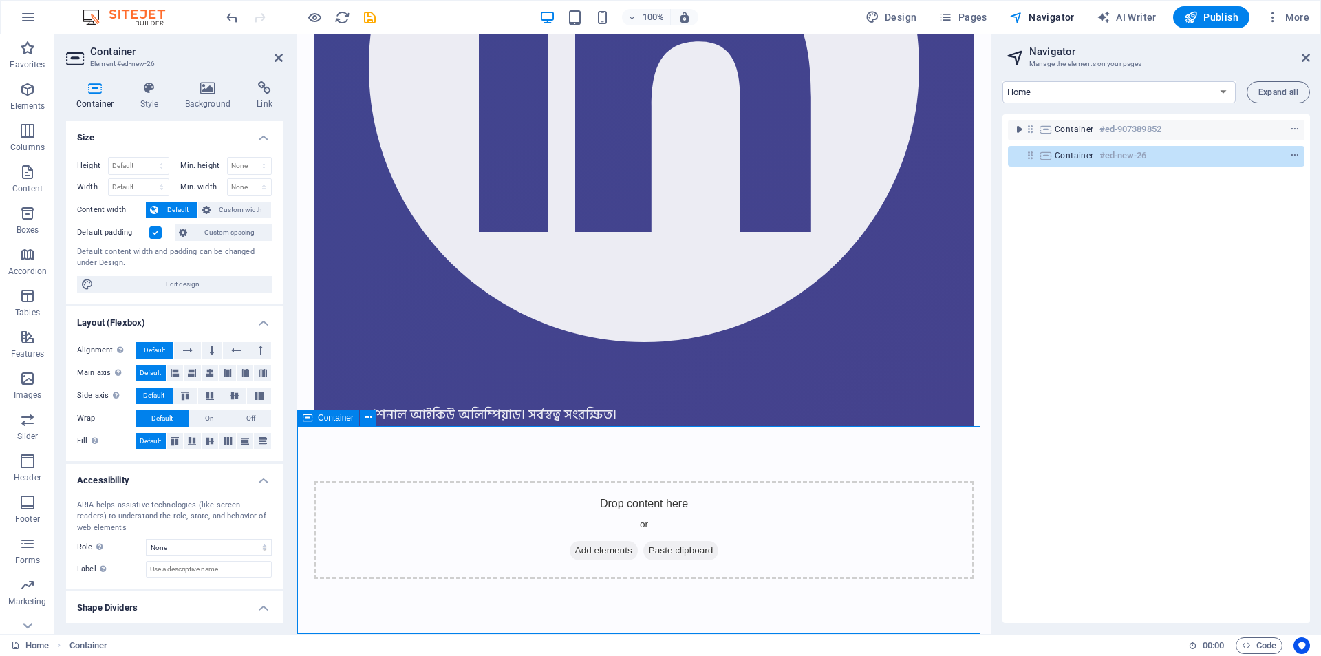
click at [683, 545] on span "Paste clipboard" at bounding box center [682, 550] width 76 height 19
click at [598, 548] on span "Add elements" at bounding box center [604, 550] width 68 height 19
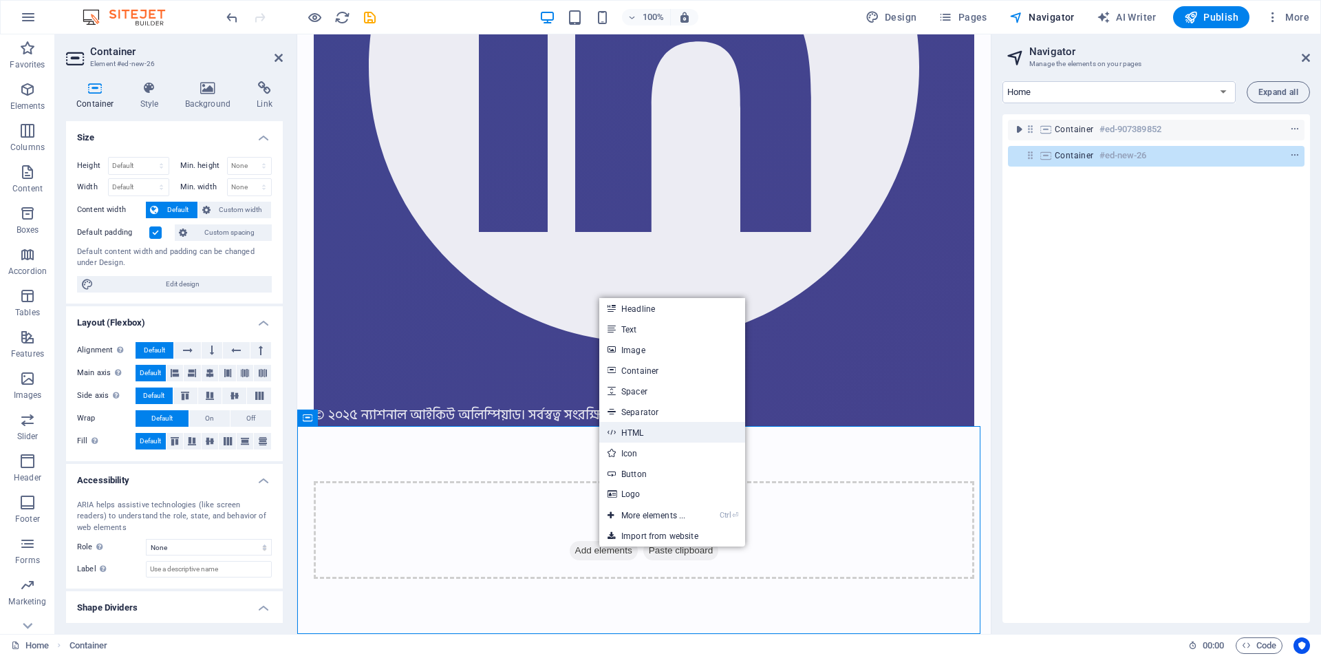
click at [647, 435] on link "HTML" at bounding box center [672, 432] width 146 height 21
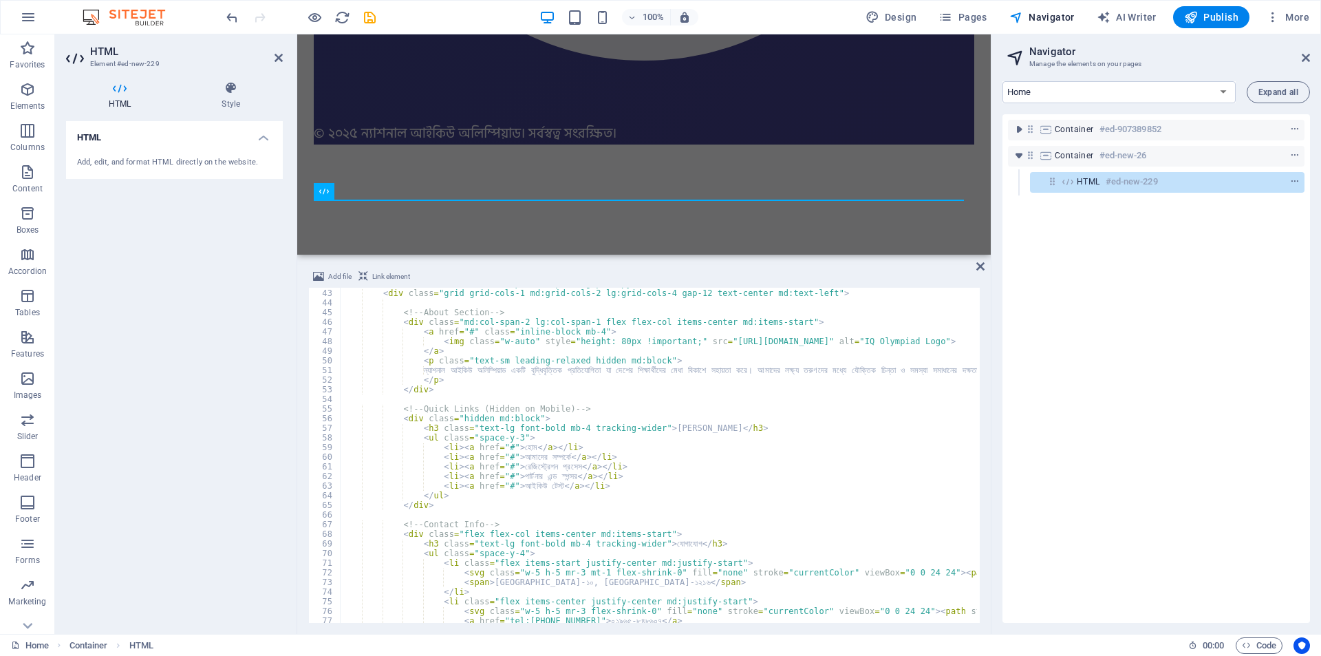
scroll to position [280, 0]
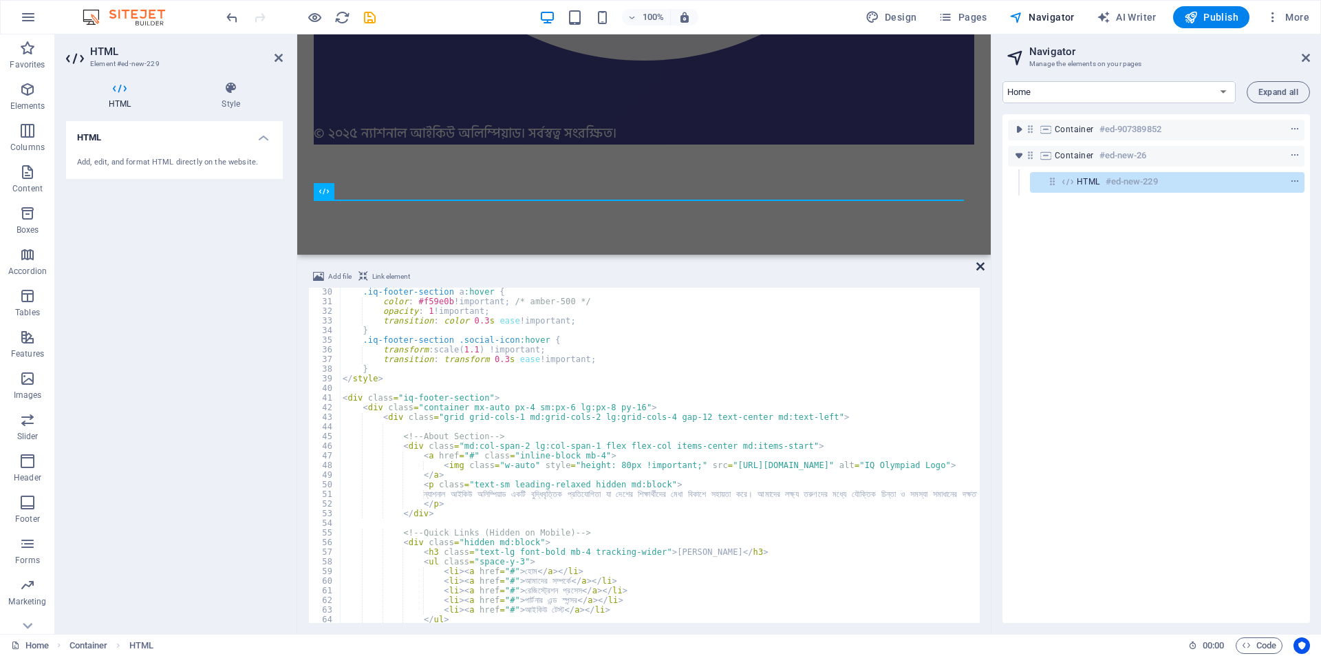
click at [977, 266] on icon at bounding box center [981, 266] width 8 height 11
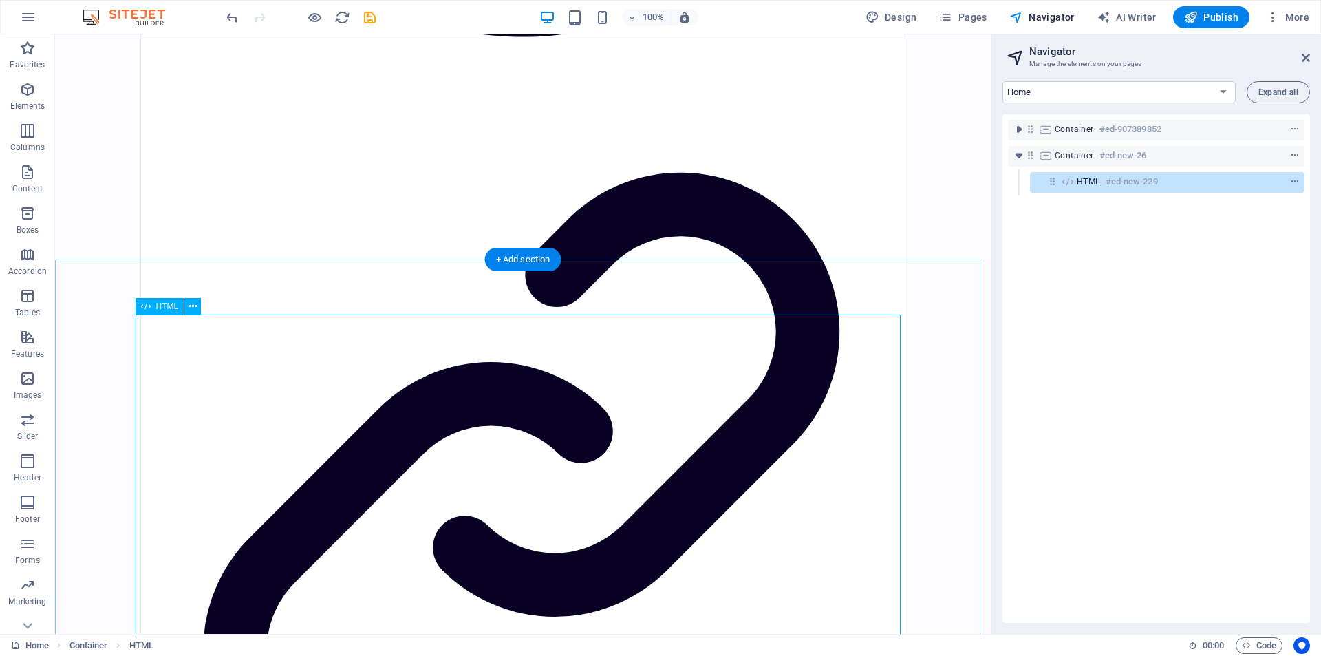
scroll to position [72875, 0]
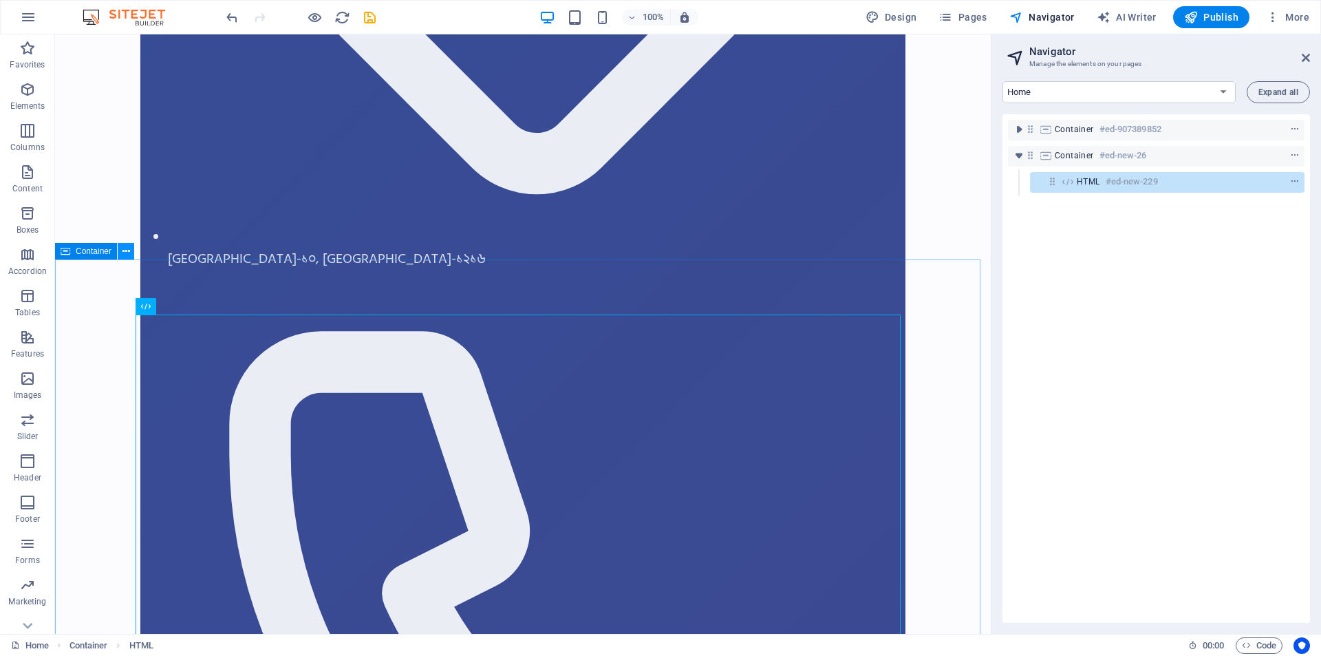
click at [126, 253] on icon at bounding box center [127, 251] width 8 height 14
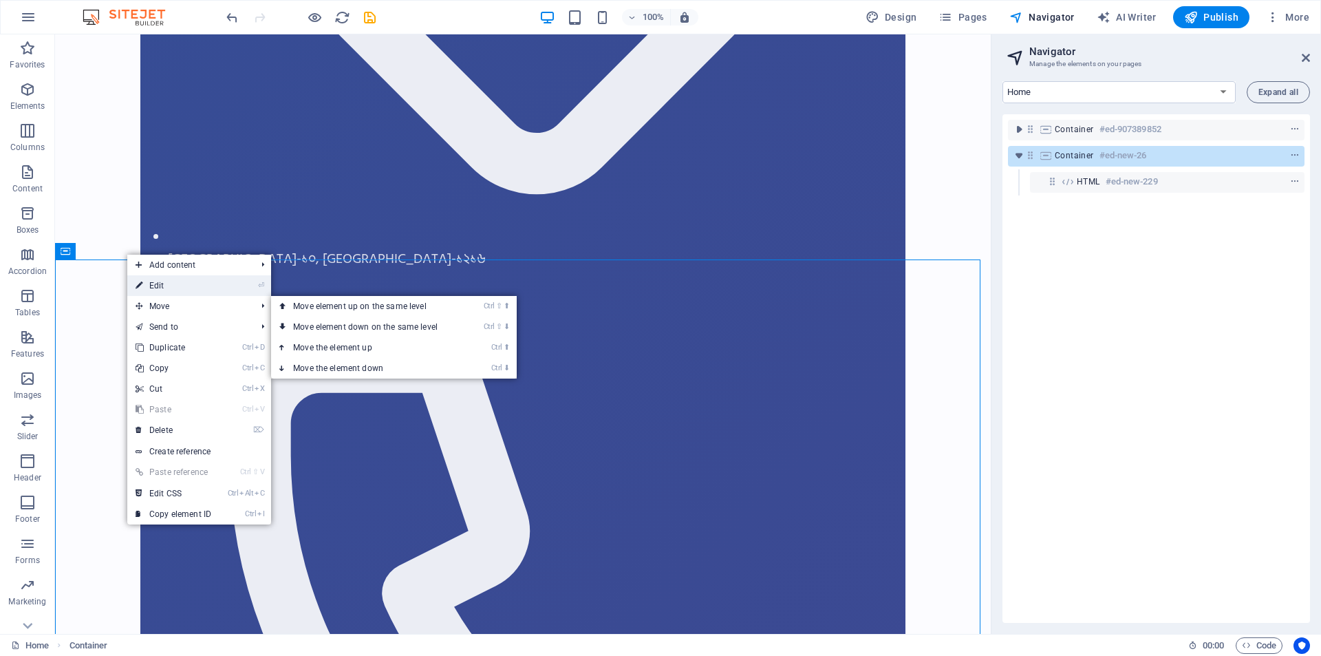
click at [160, 290] on link "⏎ Edit" at bounding box center [173, 285] width 92 height 21
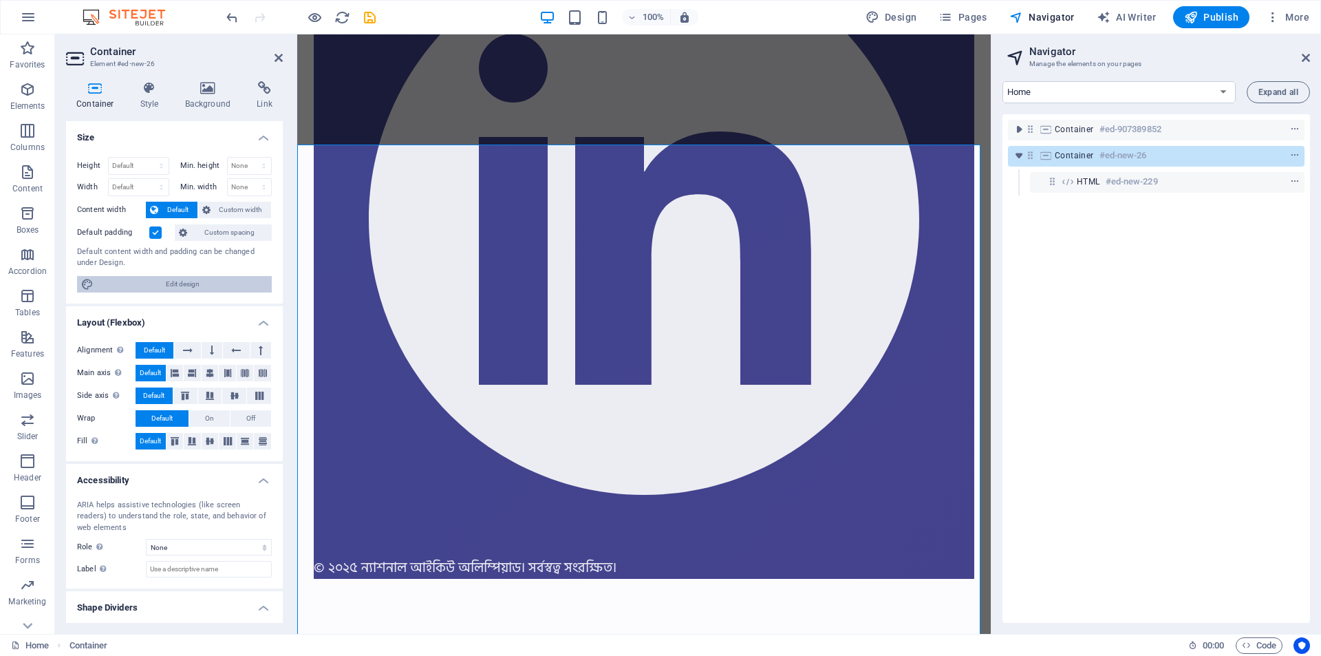
scroll to position [63733, 0]
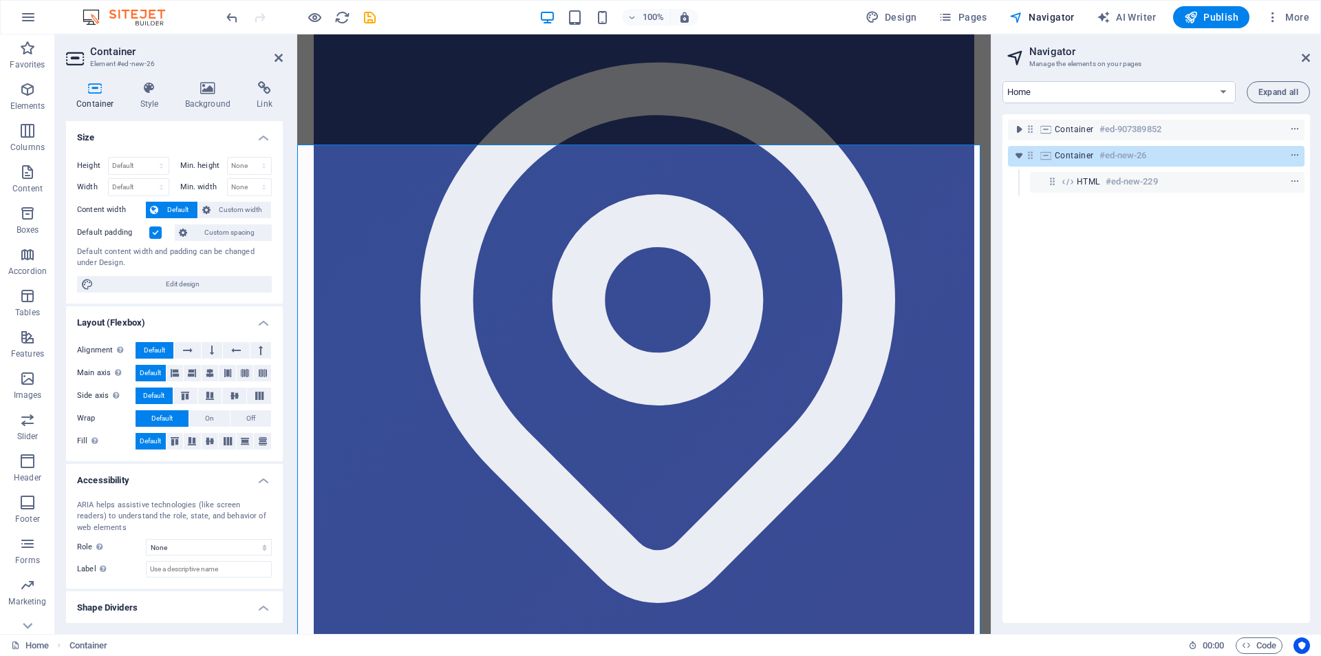
click at [152, 229] on label at bounding box center [155, 232] width 12 height 12
click at [0, 0] on input "Default padding" at bounding box center [0, 0] width 0 height 0
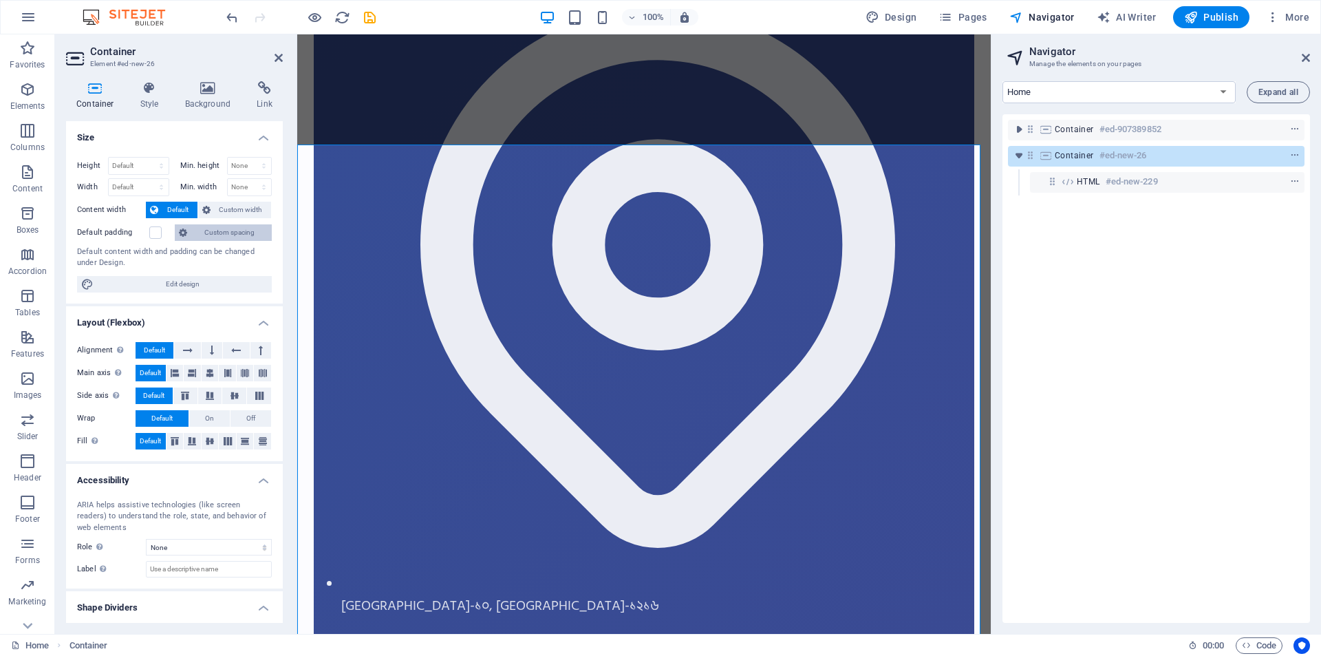
click at [186, 232] on icon at bounding box center [183, 232] width 8 height 17
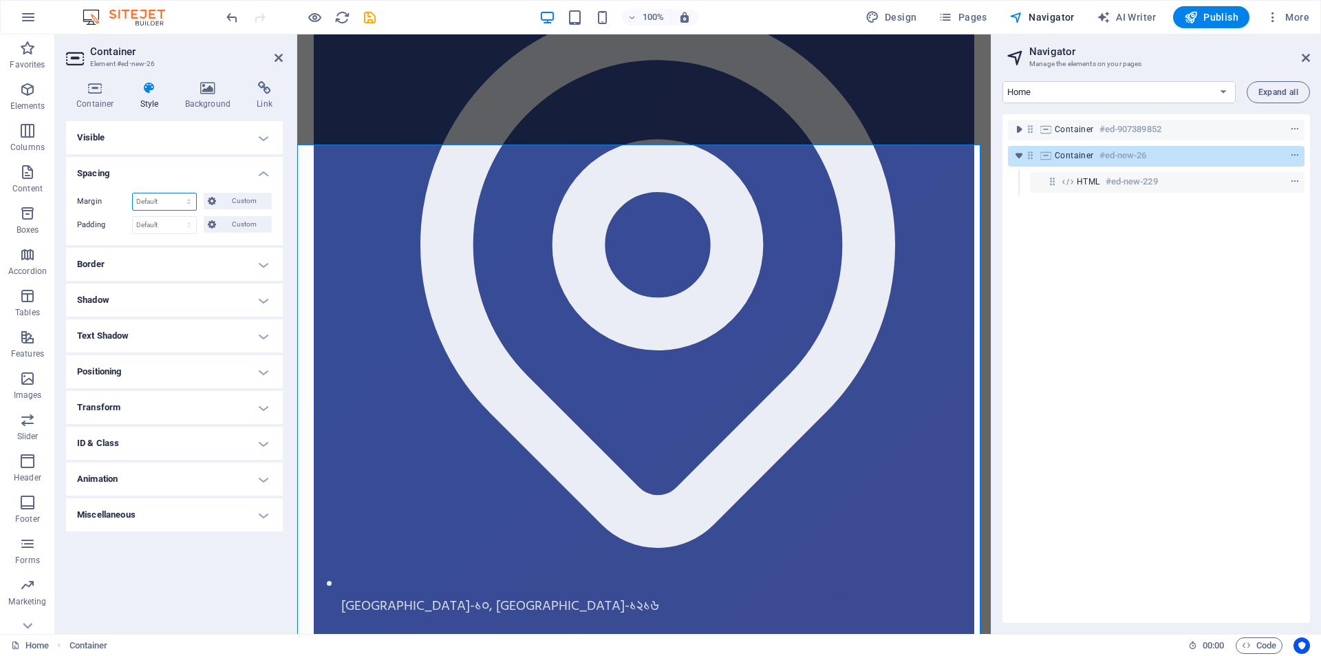
click at [155, 201] on select "Default auto px % rem vw vh Custom" at bounding box center [164, 201] width 63 height 17
select select "px"
click at [177, 193] on select "Default auto px % rem vw vh Custom" at bounding box center [164, 201] width 63 height 17
type input "0"
click at [152, 229] on select "Default px rem % vh vw Custom" at bounding box center [164, 225] width 63 height 17
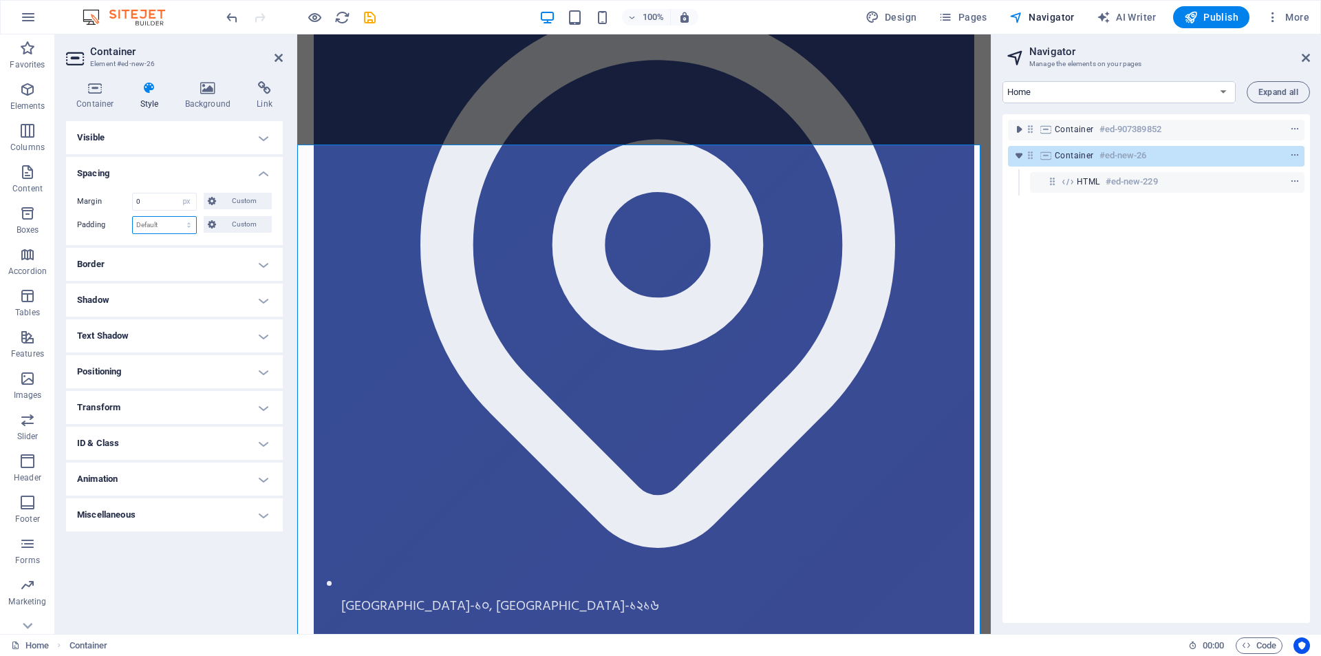
select select "px"
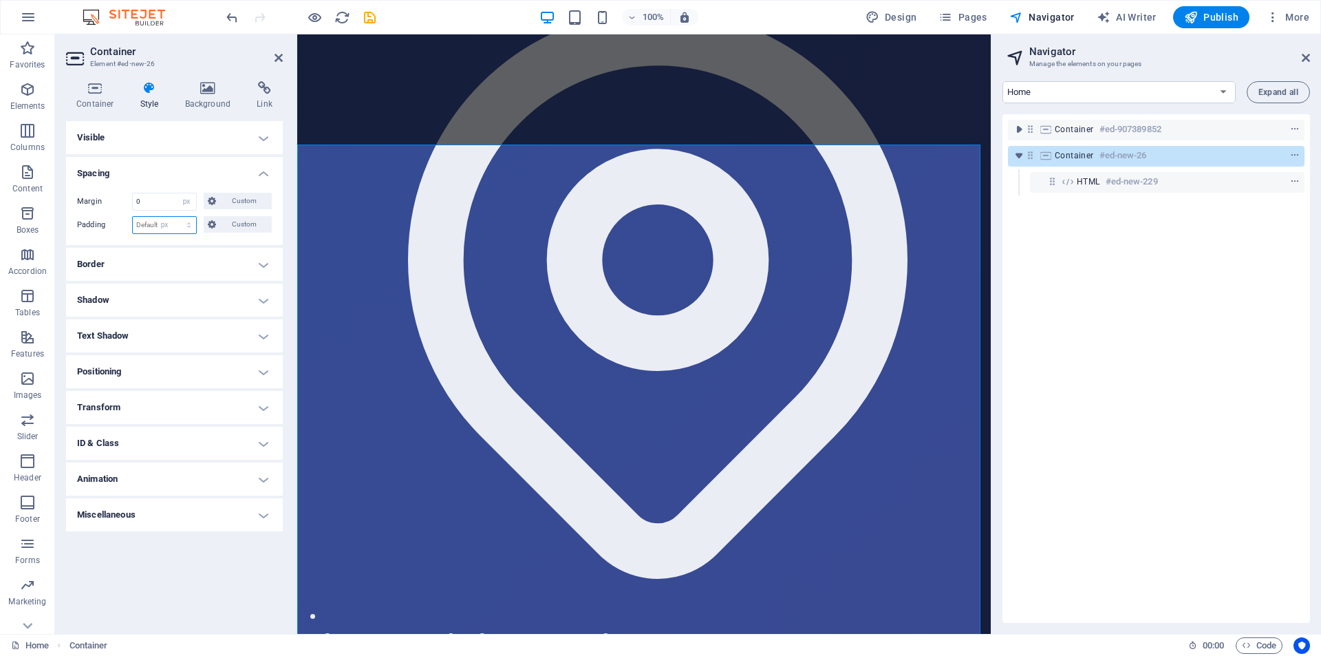
click at [177, 217] on select "Default px rem % vh vw Custom" at bounding box center [164, 225] width 63 height 17
type input "0"
click at [153, 180] on h4 "Spacing" at bounding box center [174, 169] width 217 height 25
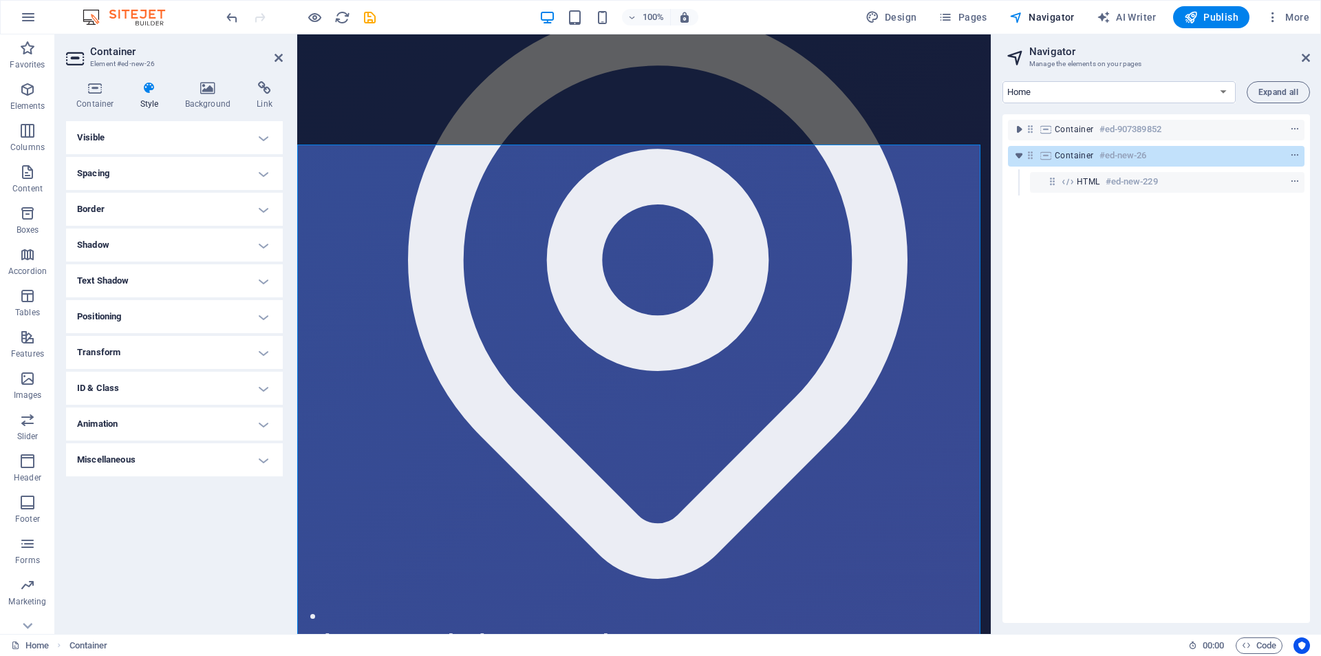
click at [147, 143] on h4 "Visible" at bounding box center [174, 137] width 217 height 33
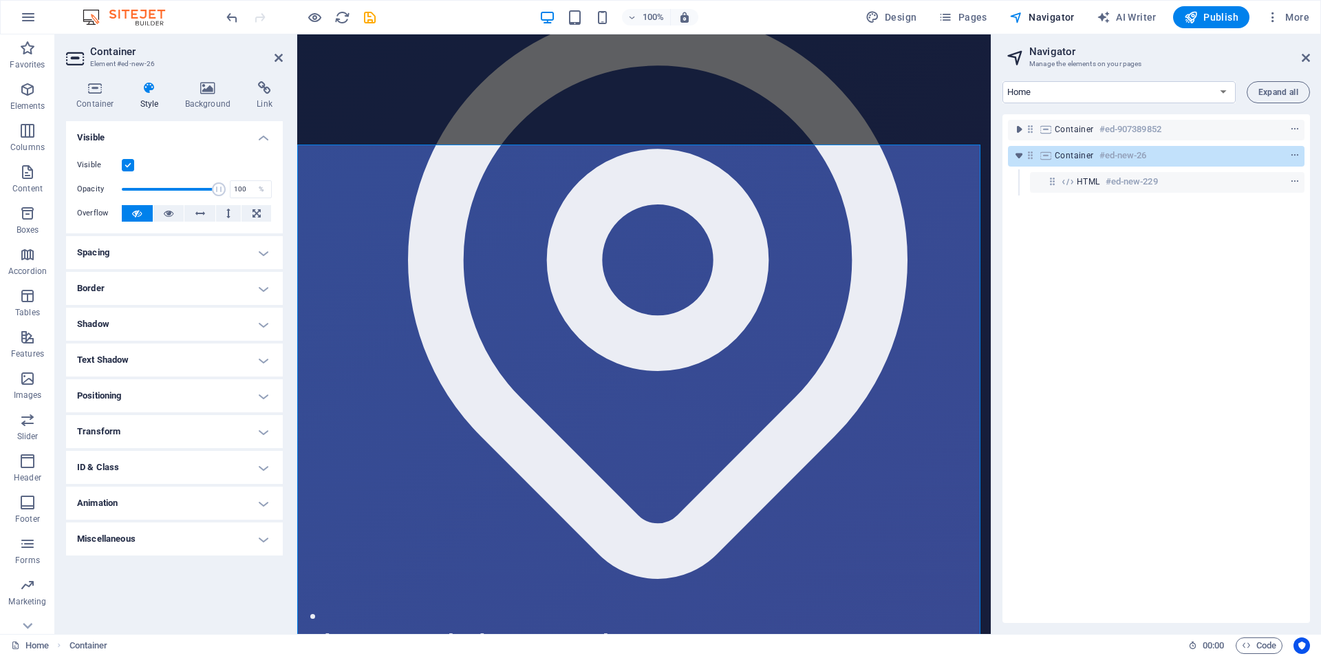
click at [146, 134] on h4 "Visible" at bounding box center [174, 133] width 217 height 25
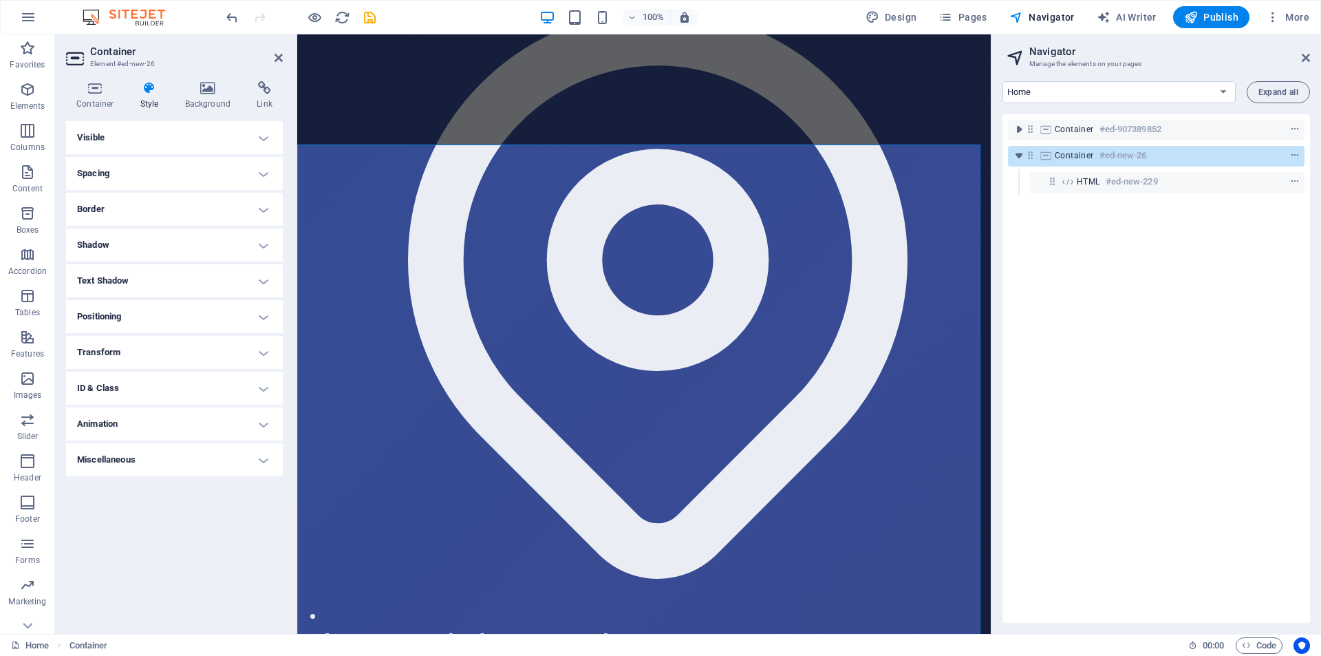
click at [136, 171] on h4 "Spacing" at bounding box center [174, 173] width 217 height 33
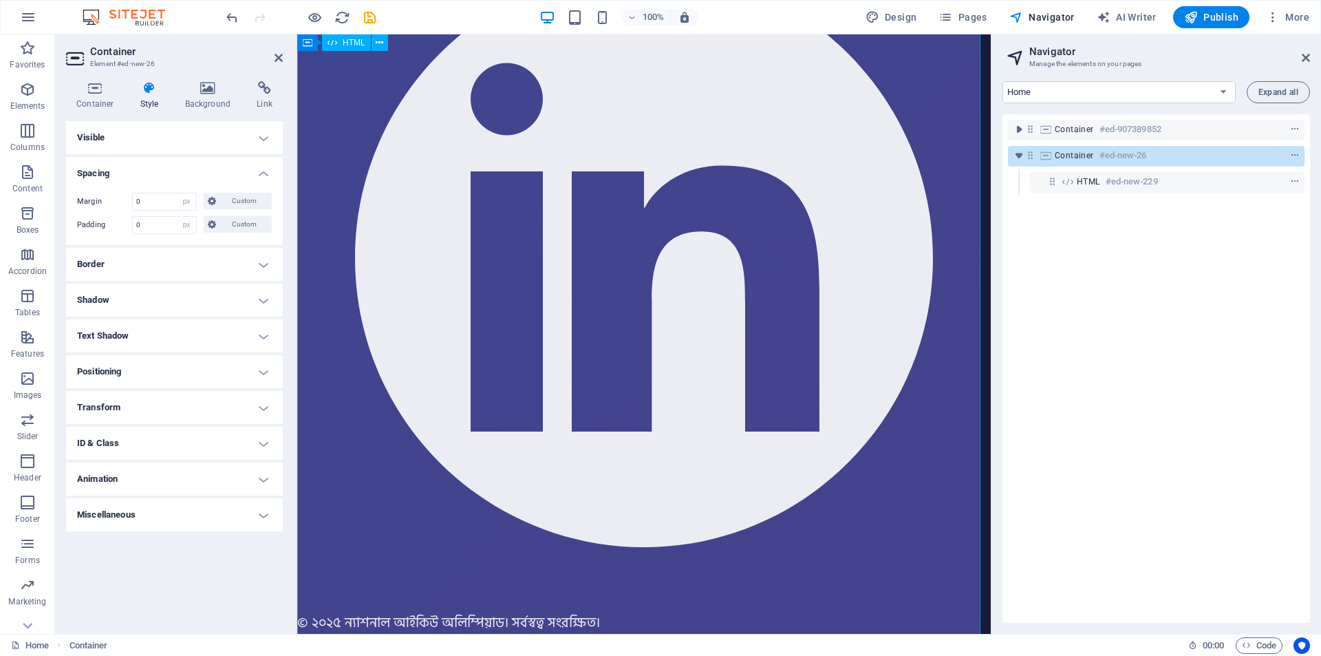
scroll to position [67715, 0]
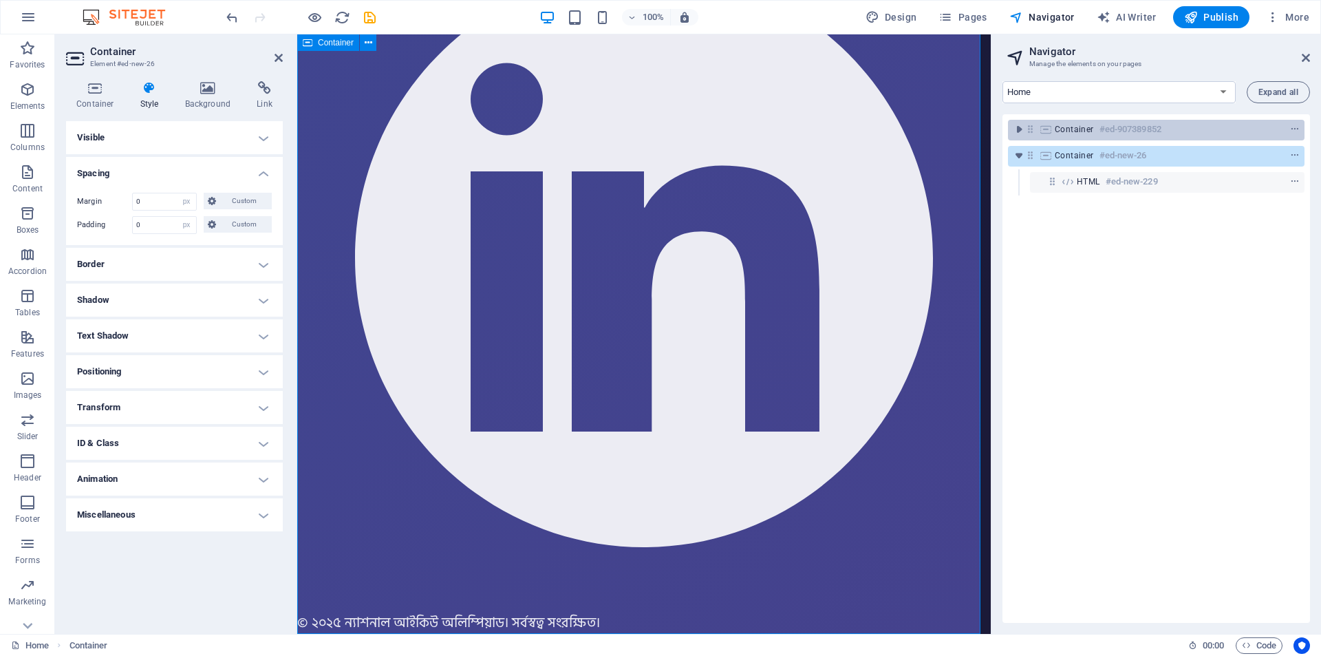
click at [1129, 132] on h6 "#ed-907389852" at bounding box center [1131, 129] width 62 height 17
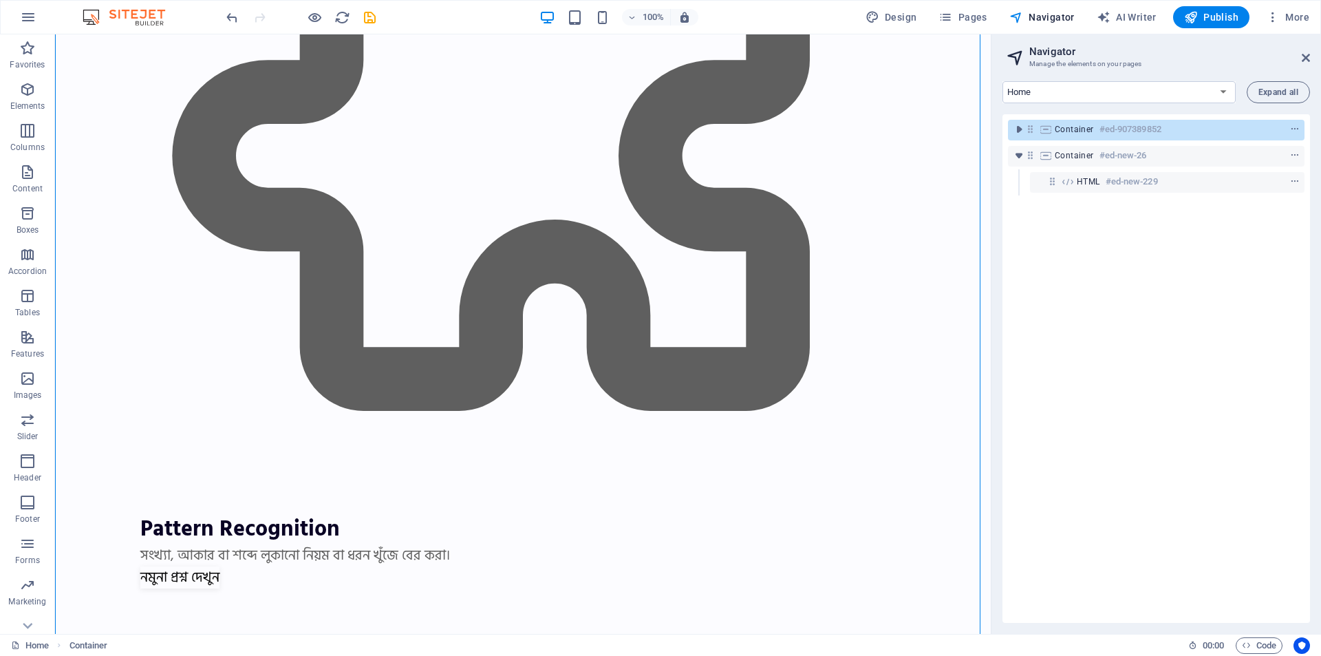
scroll to position [35591, 0]
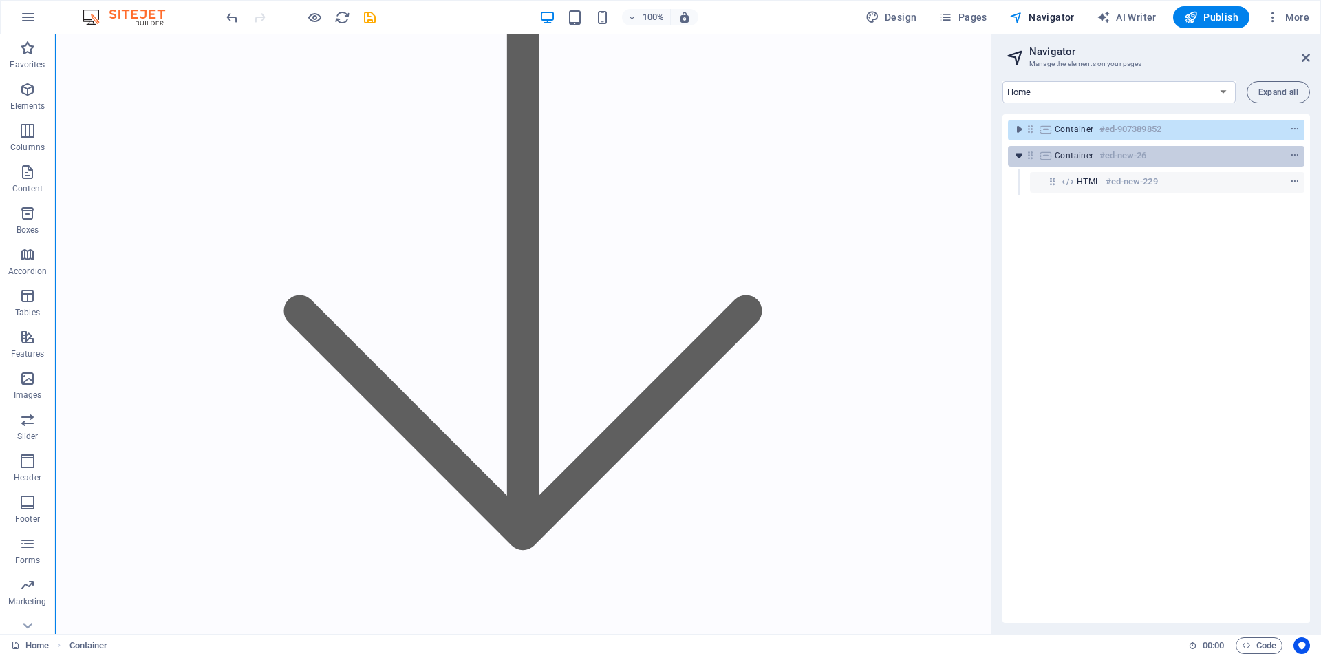
click at [1019, 156] on icon "toggle-expand" at bounding box center [1019, 156] width 14 height 14
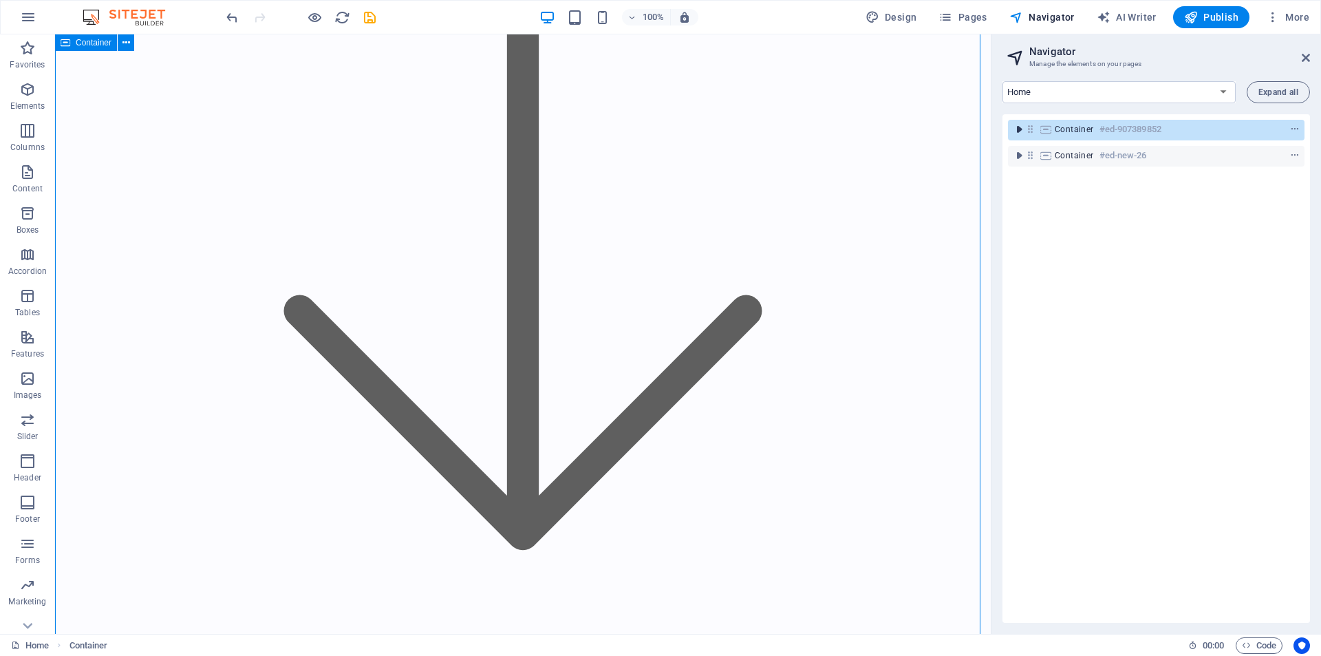
click at [1018, 134] on icon "toggle-expand" at bounding box center [1019, 130] width 14 height 14
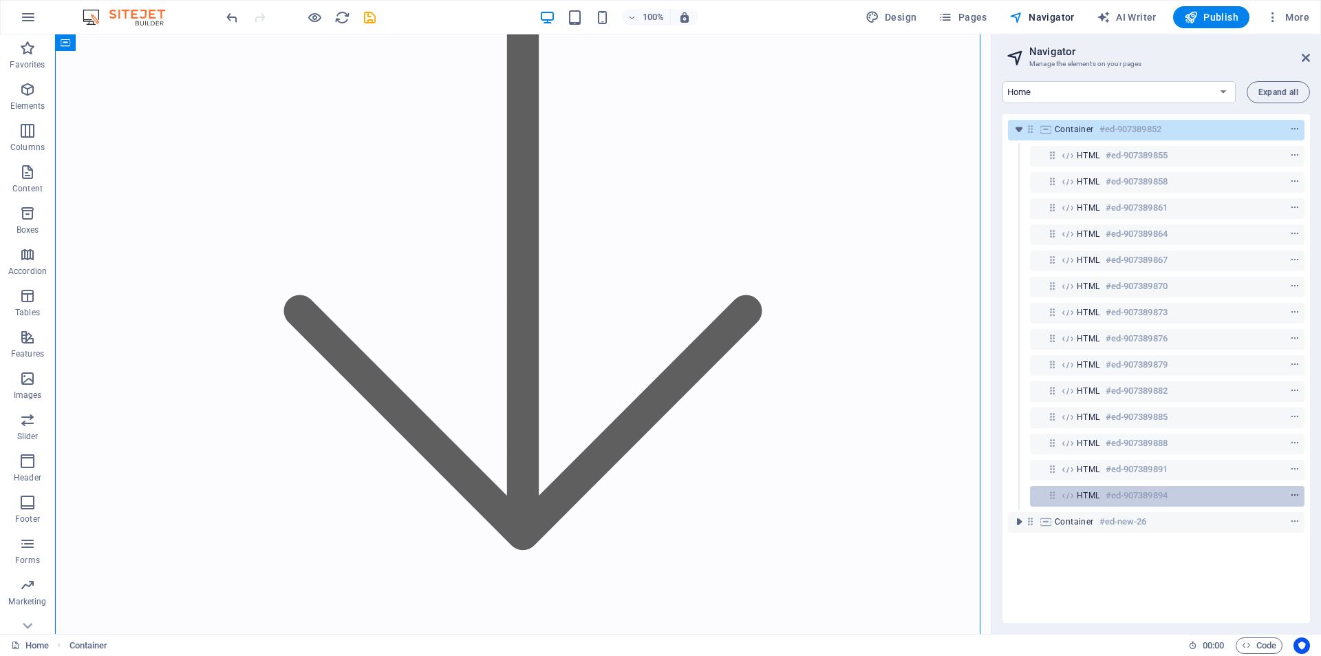
click at [1294, 491] on icon "context-menu" at bounding box center [1296, 496] width 10 height 10
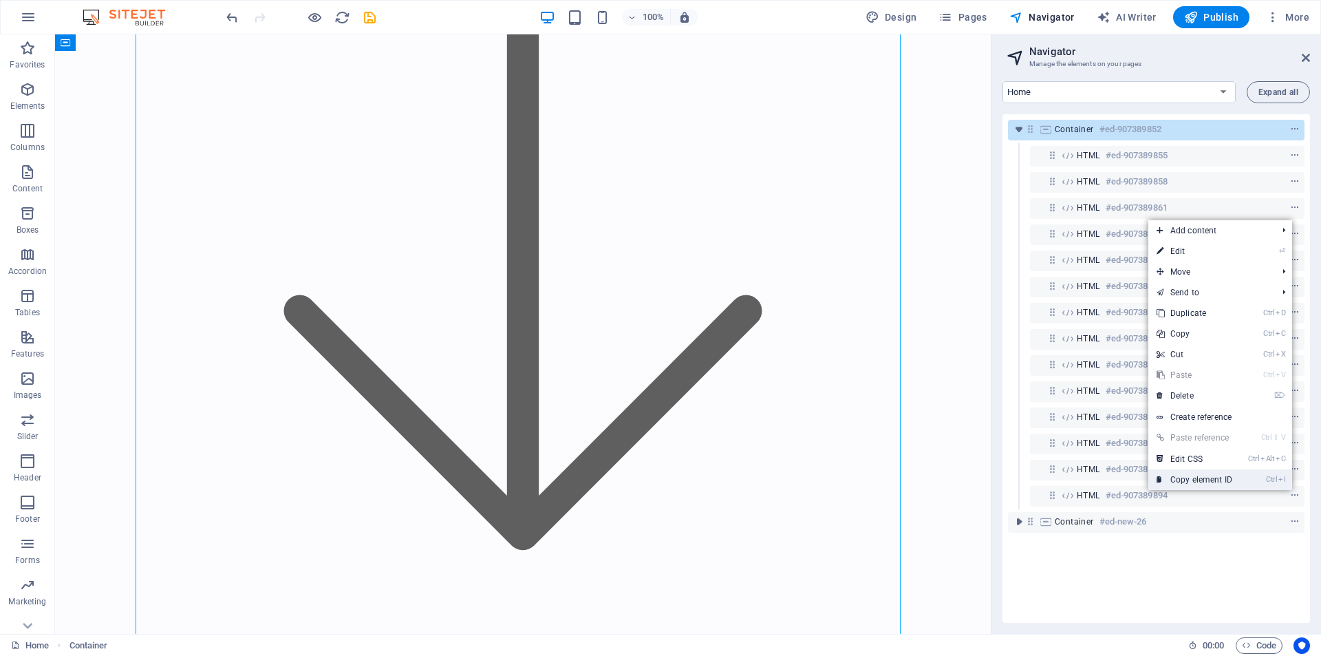
scroll to position [70319, 0]
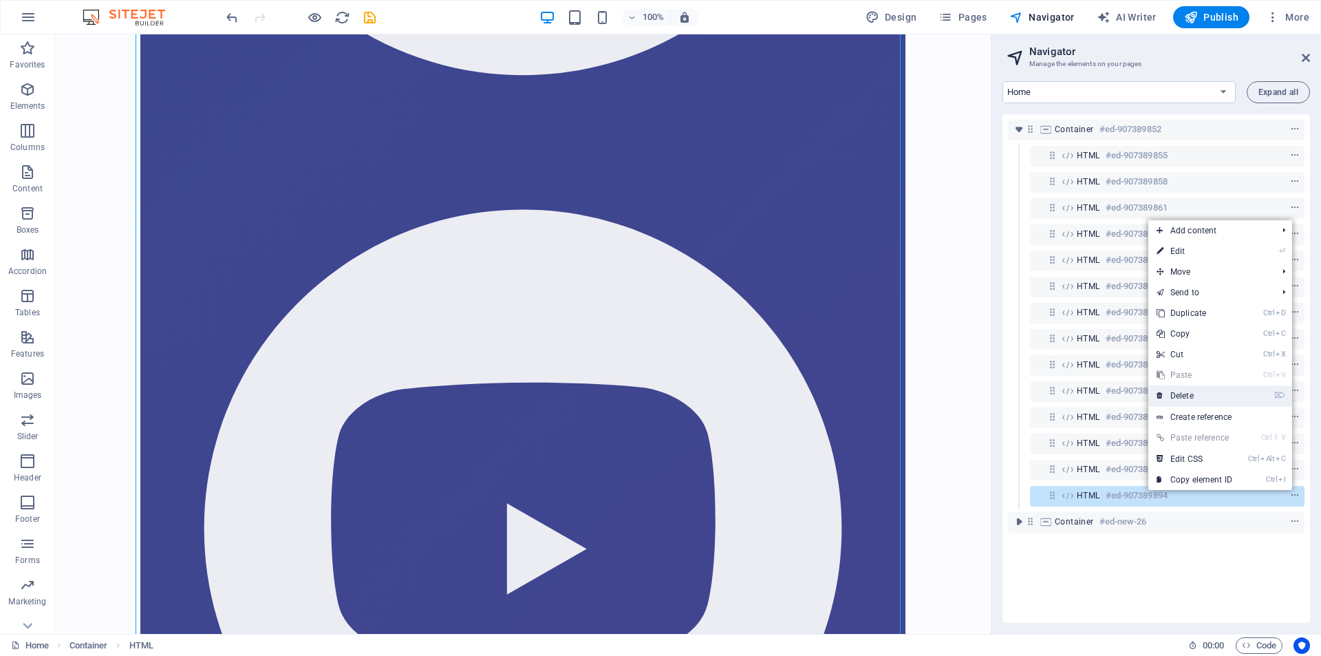
click at [1190, 390] on link "⌦ Delete" at bounding box center [1195, 395] width 92 height 21
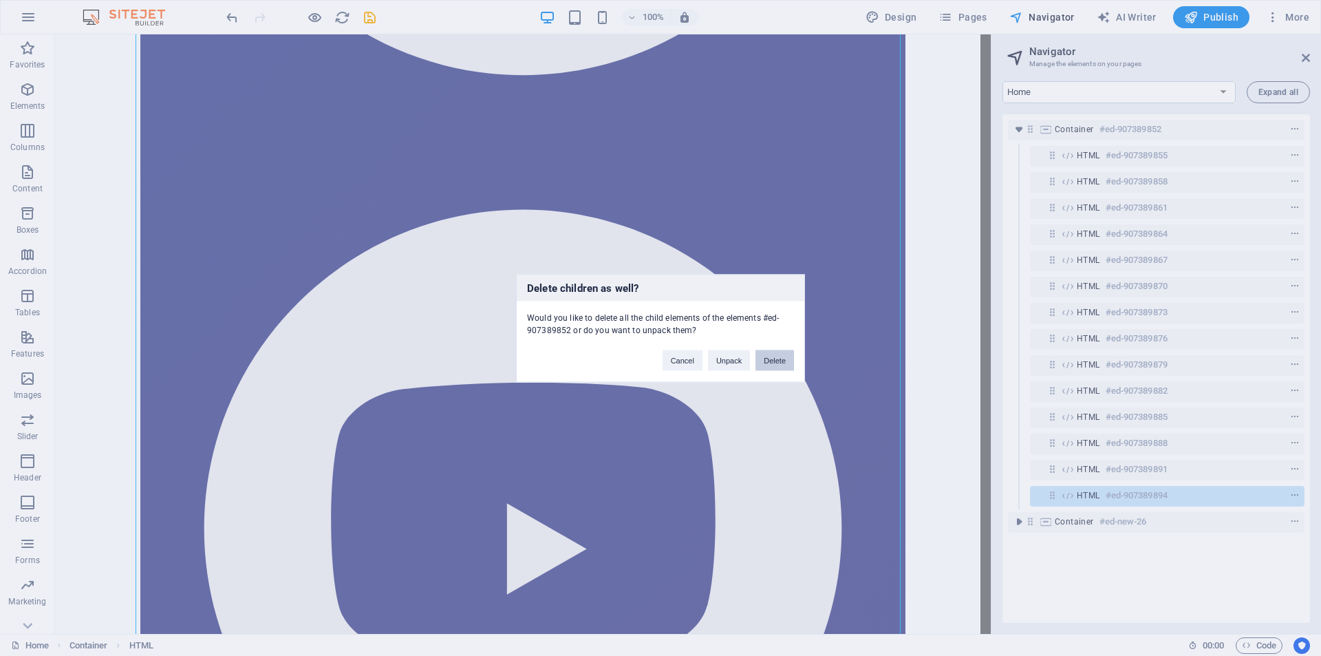
click at [778, 361] on button "Delete" at bounding box center [775, 360] width 39 height 21
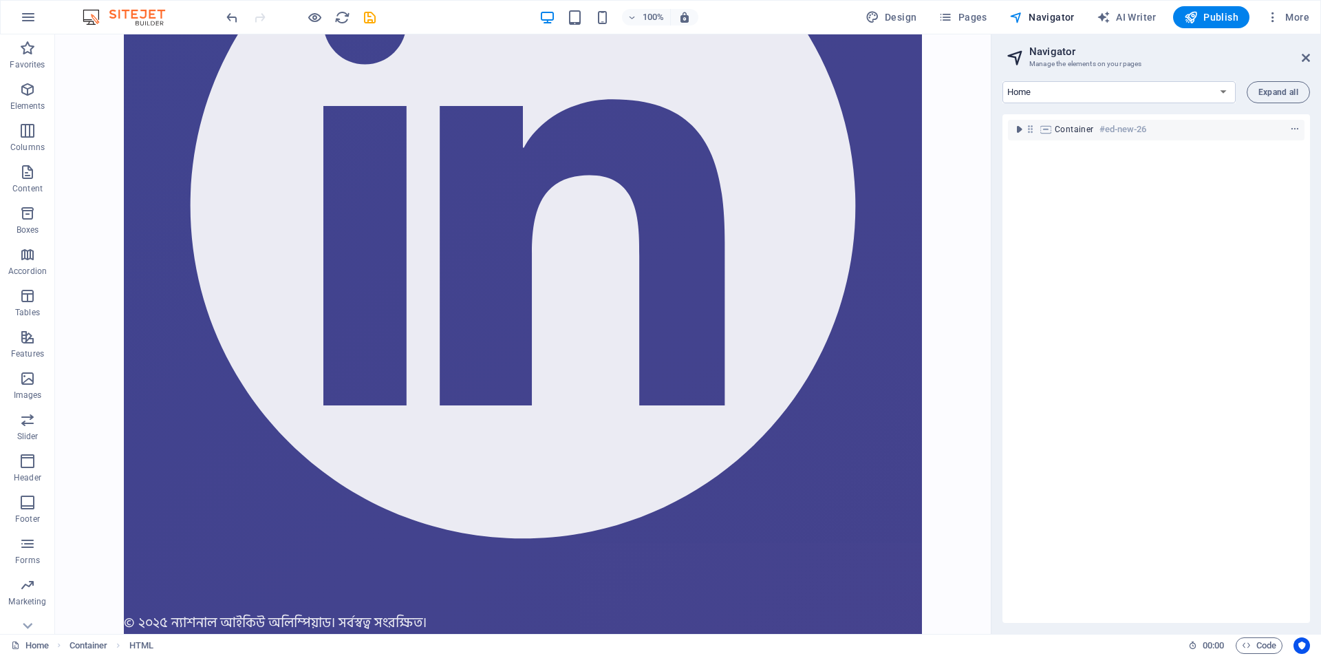
scroll to position [4562, 0]
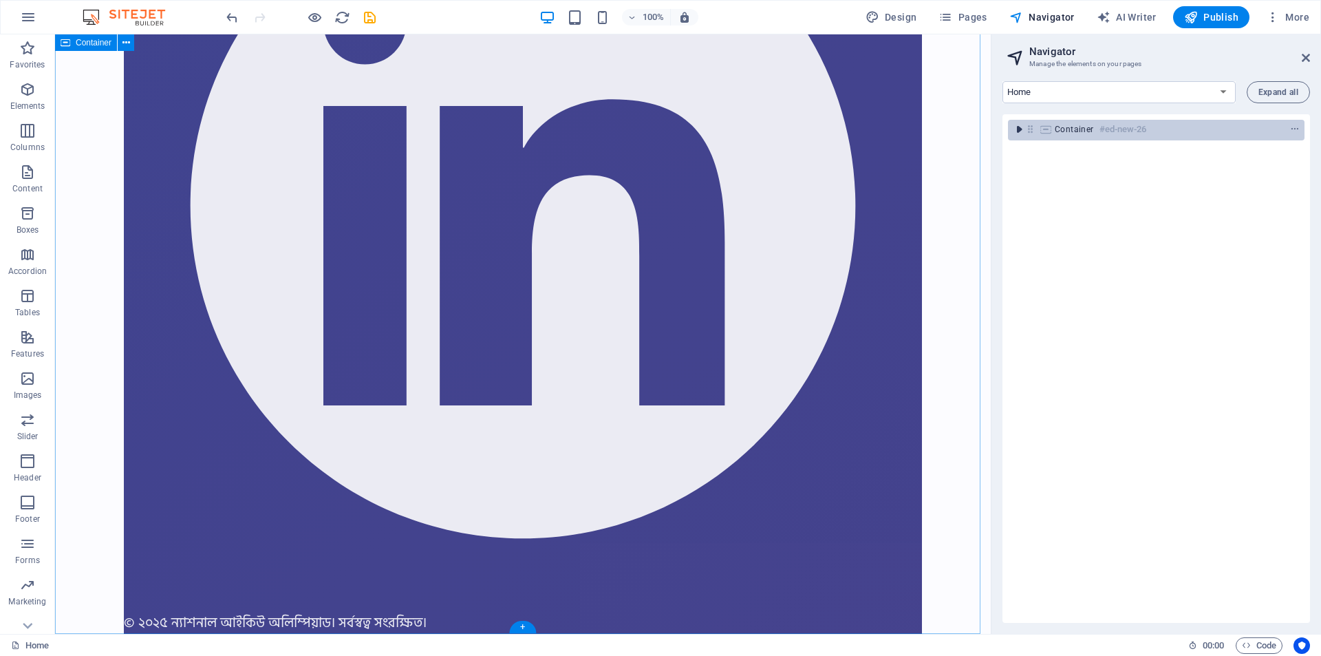
click at [1017, 132] on icon "toggle-expand" at bounding box center [1019, 130] width 14 height 14
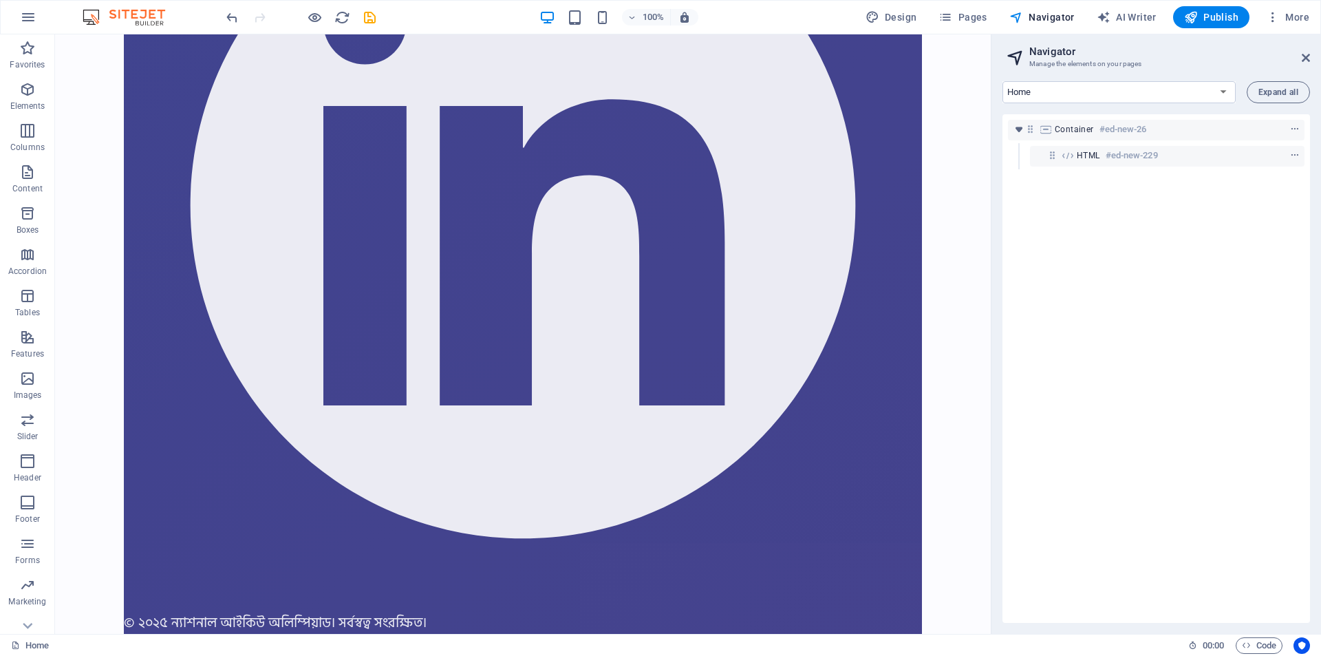
click at [1107, 250] on div "Container #ed-new-26 HTML #ed-new-229" at bounding box center [1157, 368] width 308 height 509
click at [1127, 269] on div "Container #ed-new-26 HTML #ed-new-229" at bounding box center [1157, 368] width 308 height 509
click at [229, 23] on icon "undo" at bounding box center [232, 18] width 16 height 16
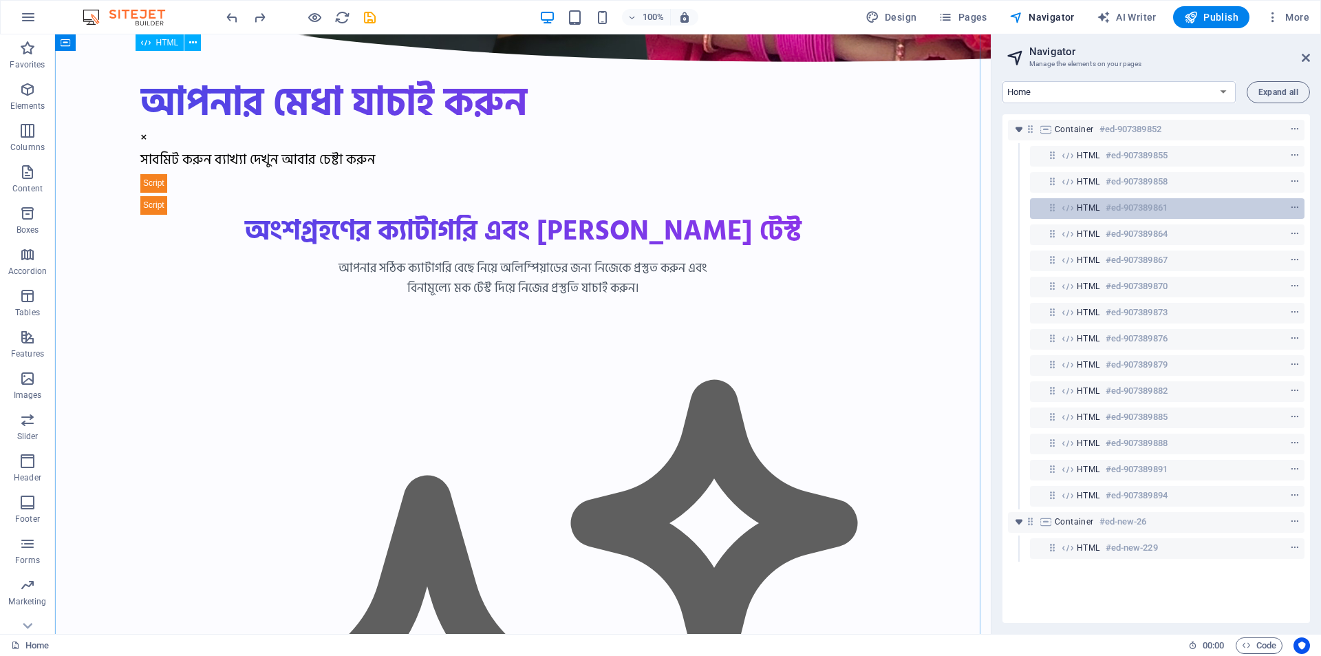
scroll to position [70319, 0]
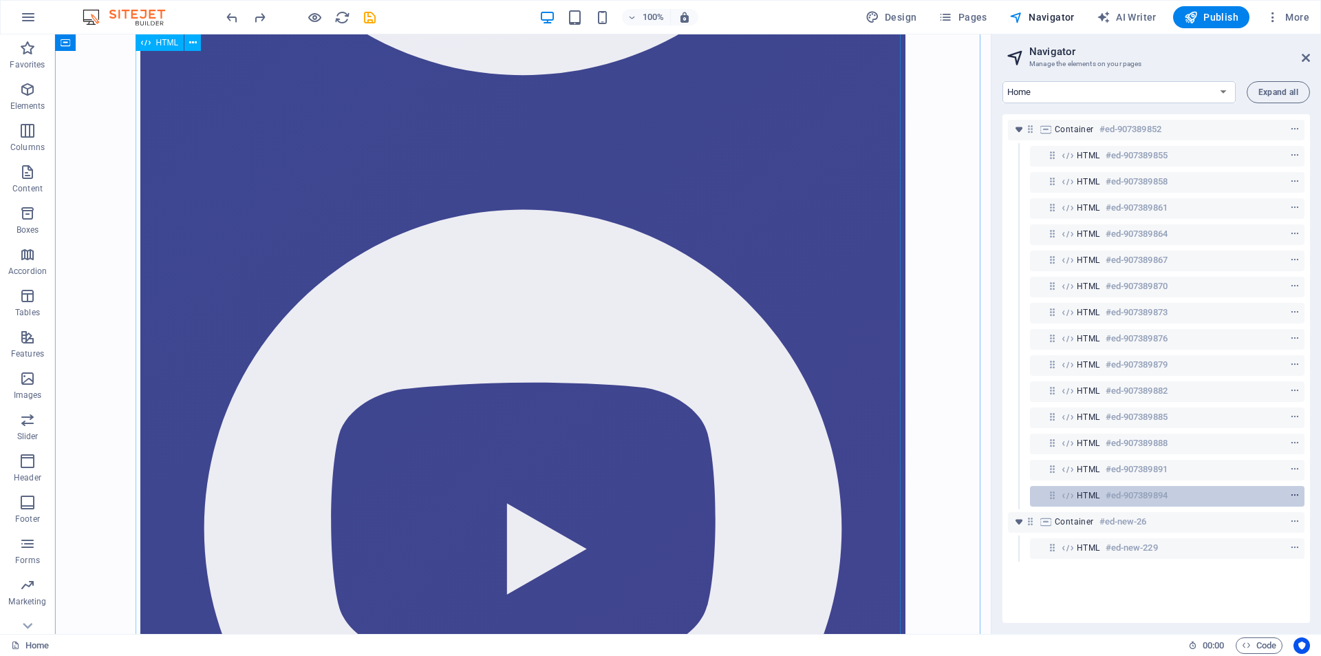
click at [1293, 496] on icon "context-menu" at bounding box center [1296, 496] width 10 height 10
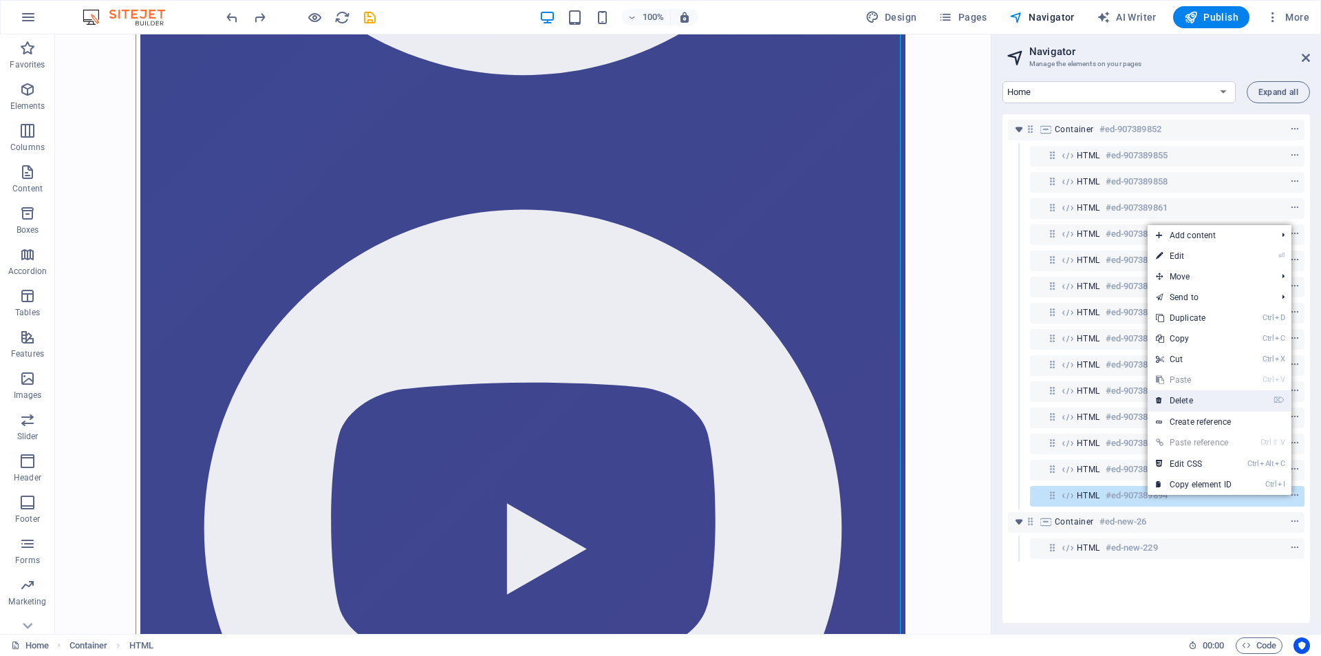
click at [1195, 396] on link "⌦ Delete" at bounding box center [1194, 400] width 92 height 21
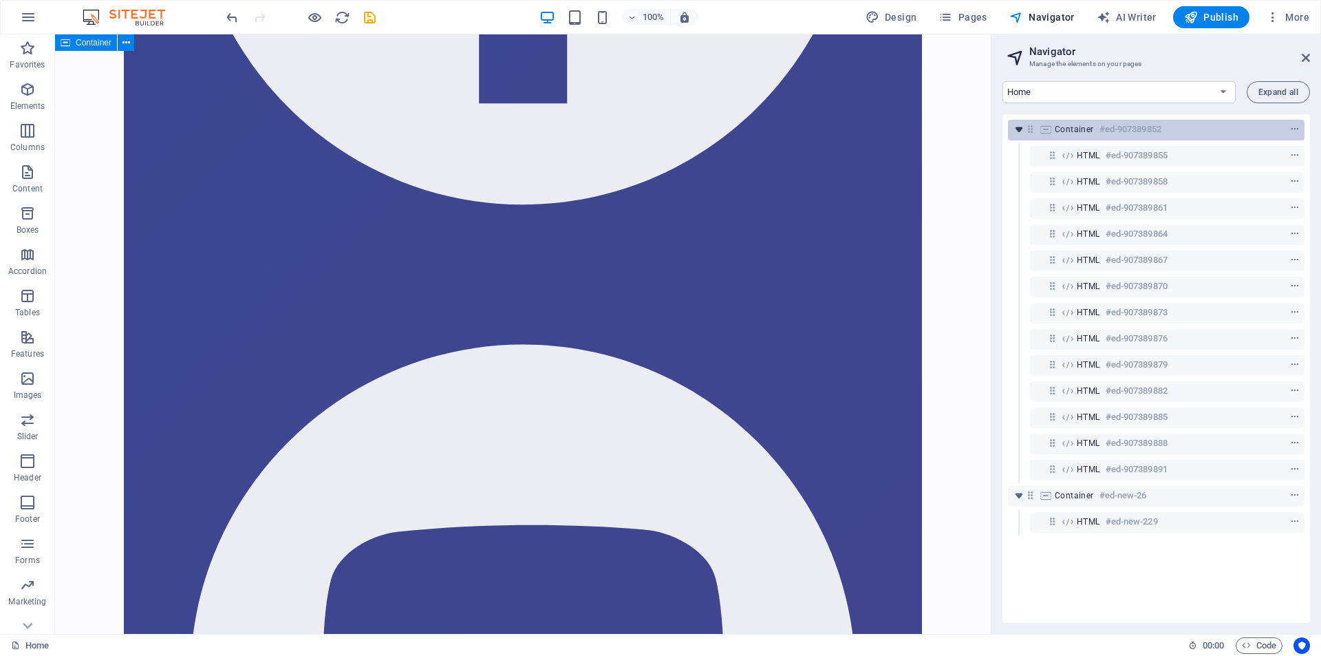
click at [1016, 129] on icon "toggle-expand" at bounding box center [1019, 130] width 14 height 14
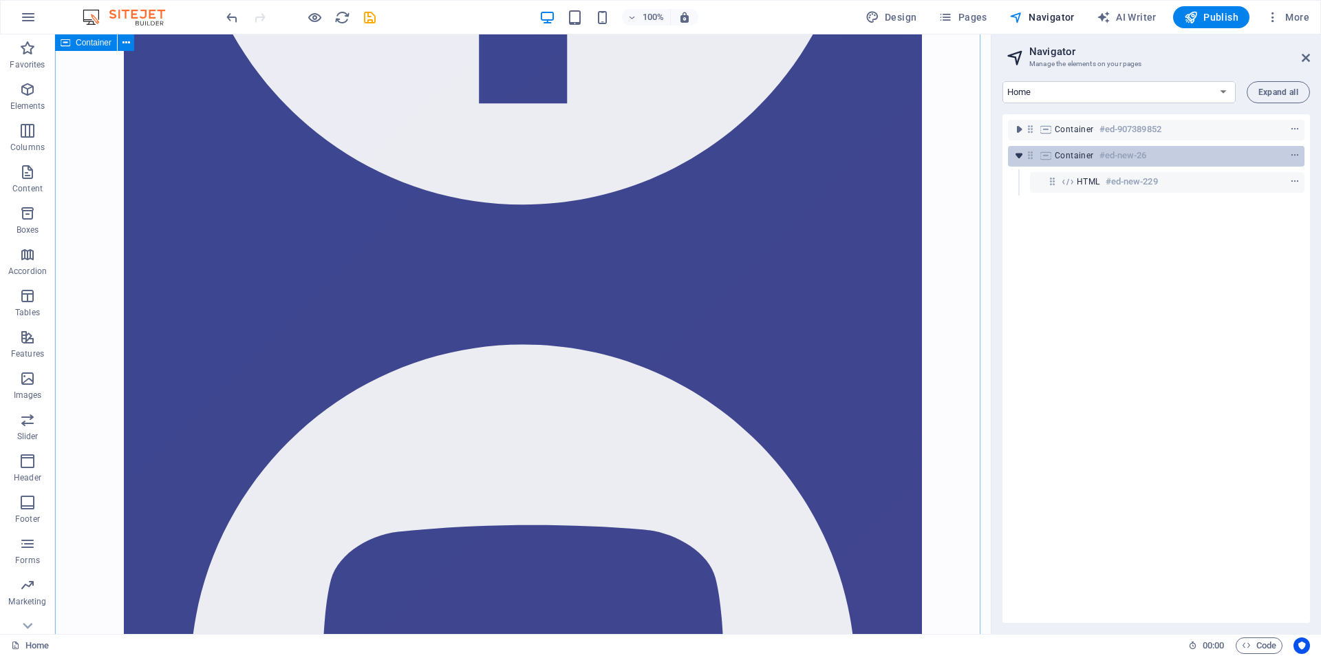
click at [1018, 156] on icon "toggle-expand" at bounding box center [1019, 156] width 14 height 14
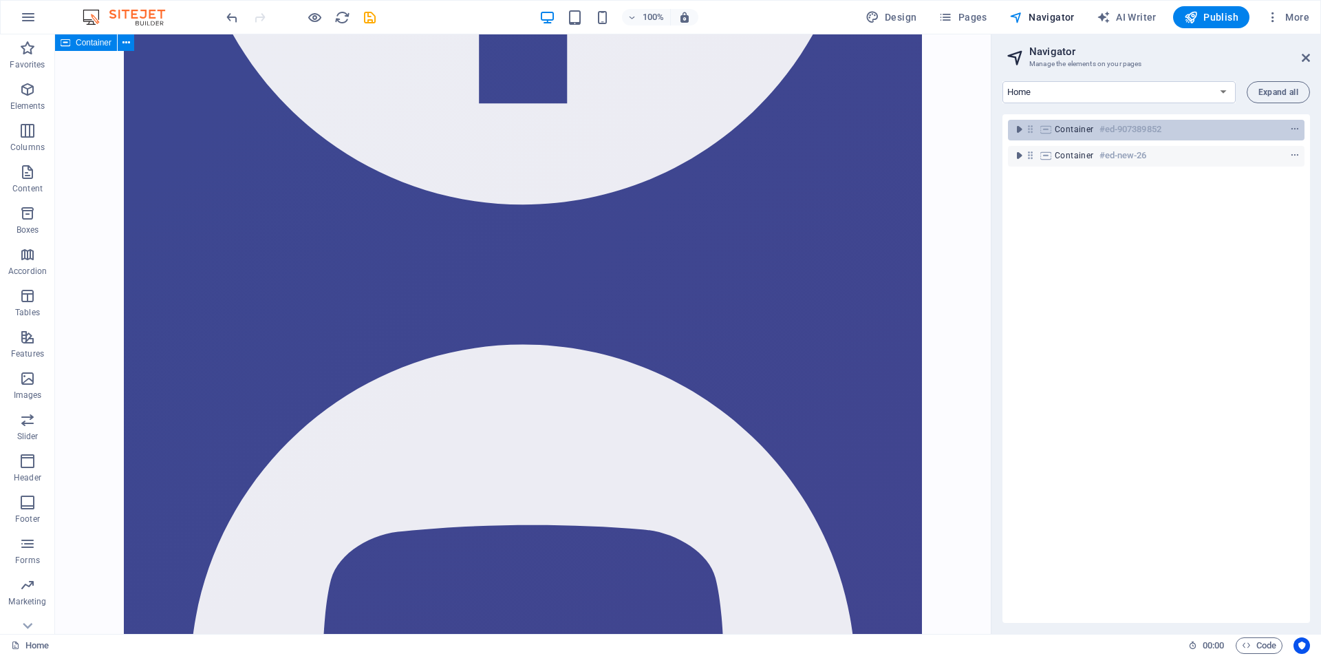
click at [1156, 127] on h6 "#ed-907389852" at bounding box center [1131, 129] width 62 height 17
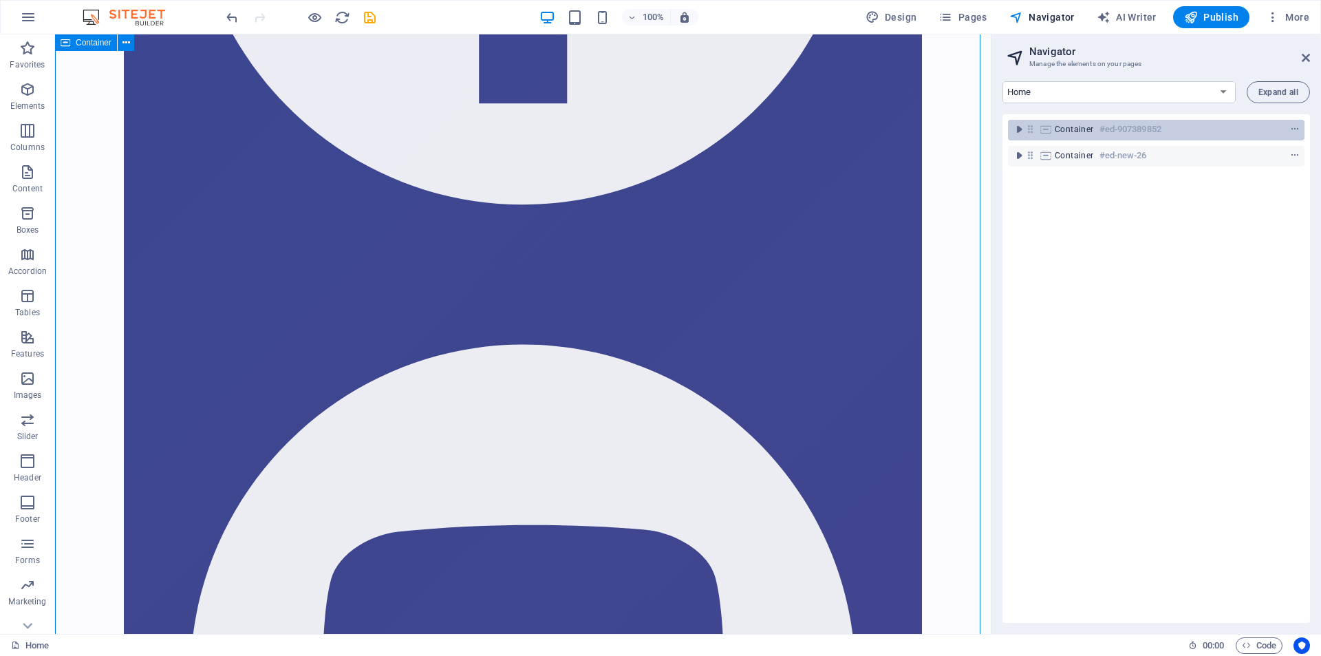
scroll to position [33769, 0]
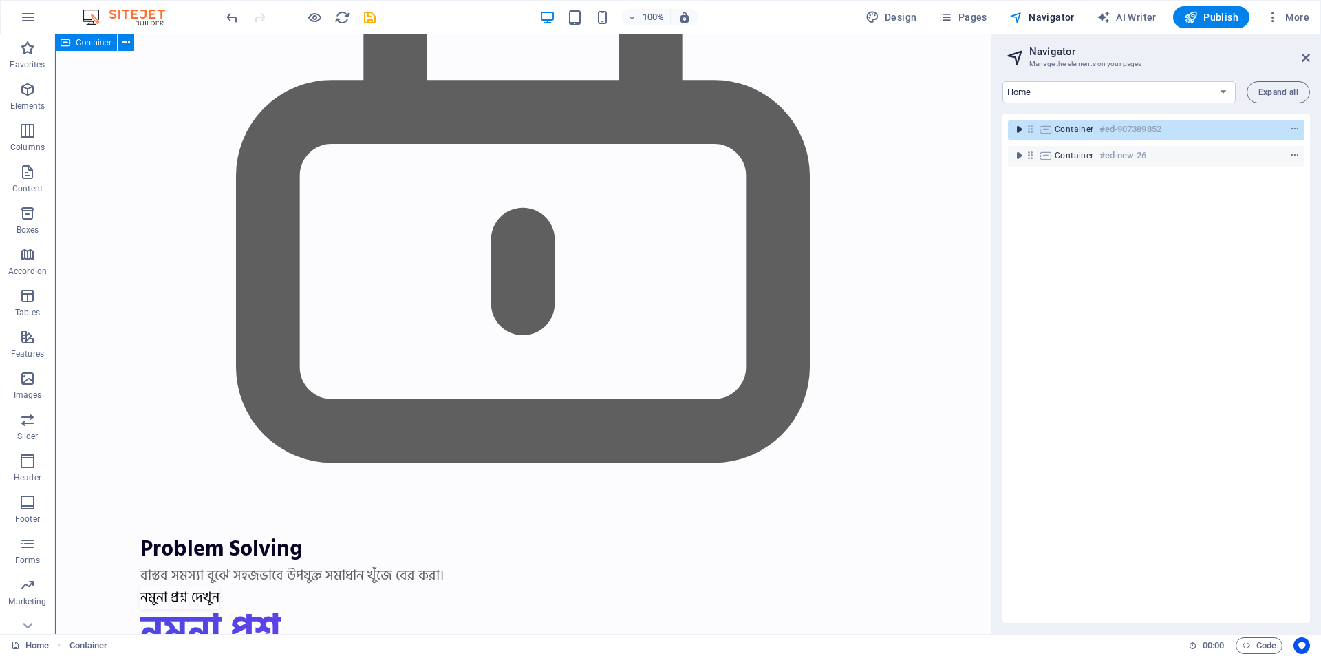
click at [1015, 132] on icon "toggle-expand" at bounding box center [1019, 130] width 14 height 14
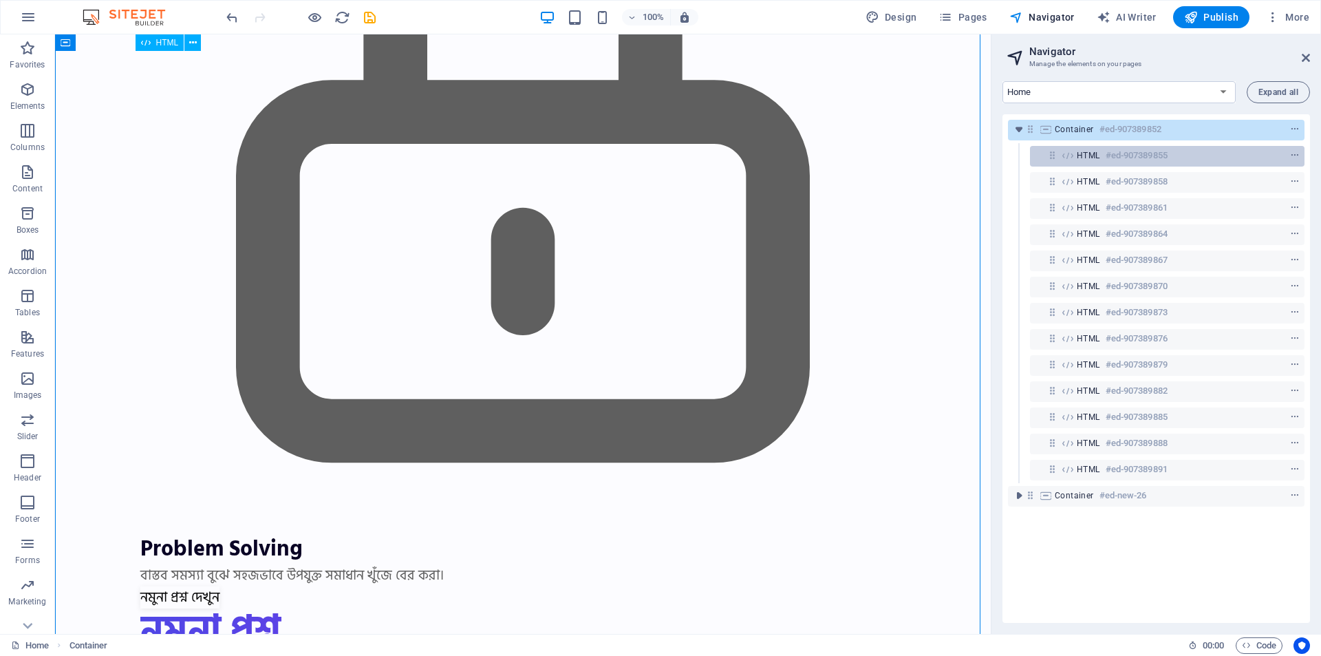
click at [1104, 159] on div "HTML #ed-907389855" at bounding box center [1156, 155] width 159 height 17
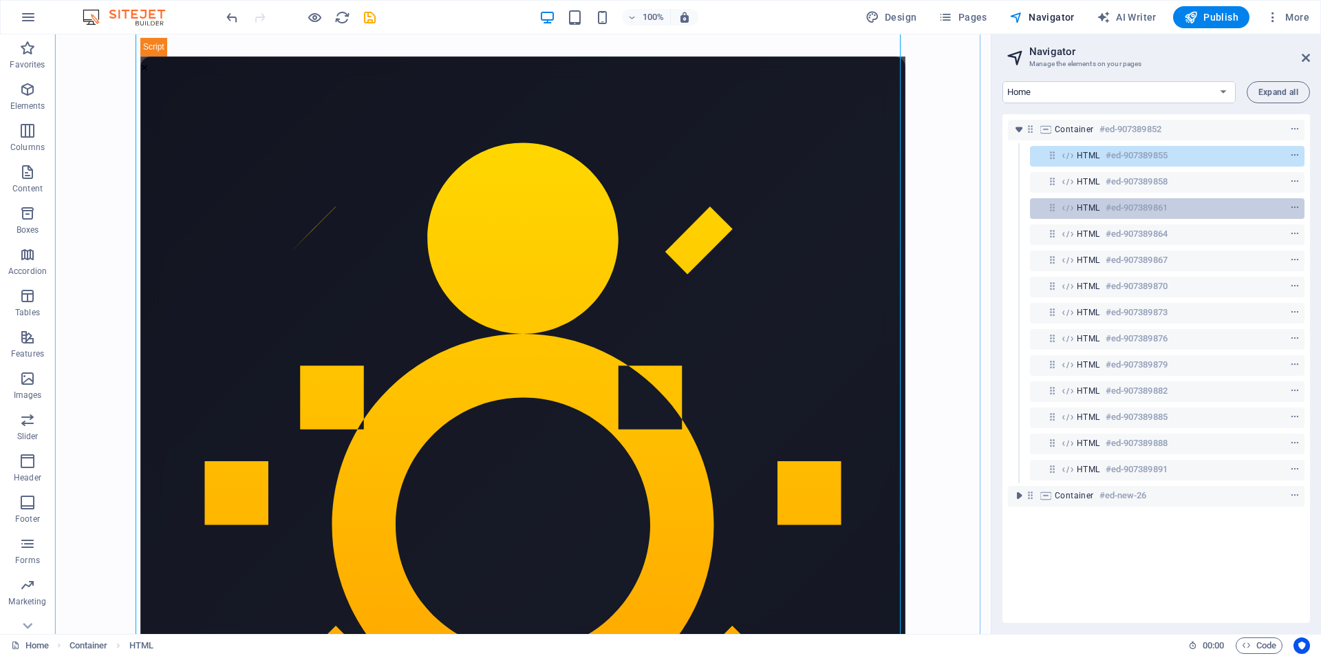
scroll to position [138, 0]
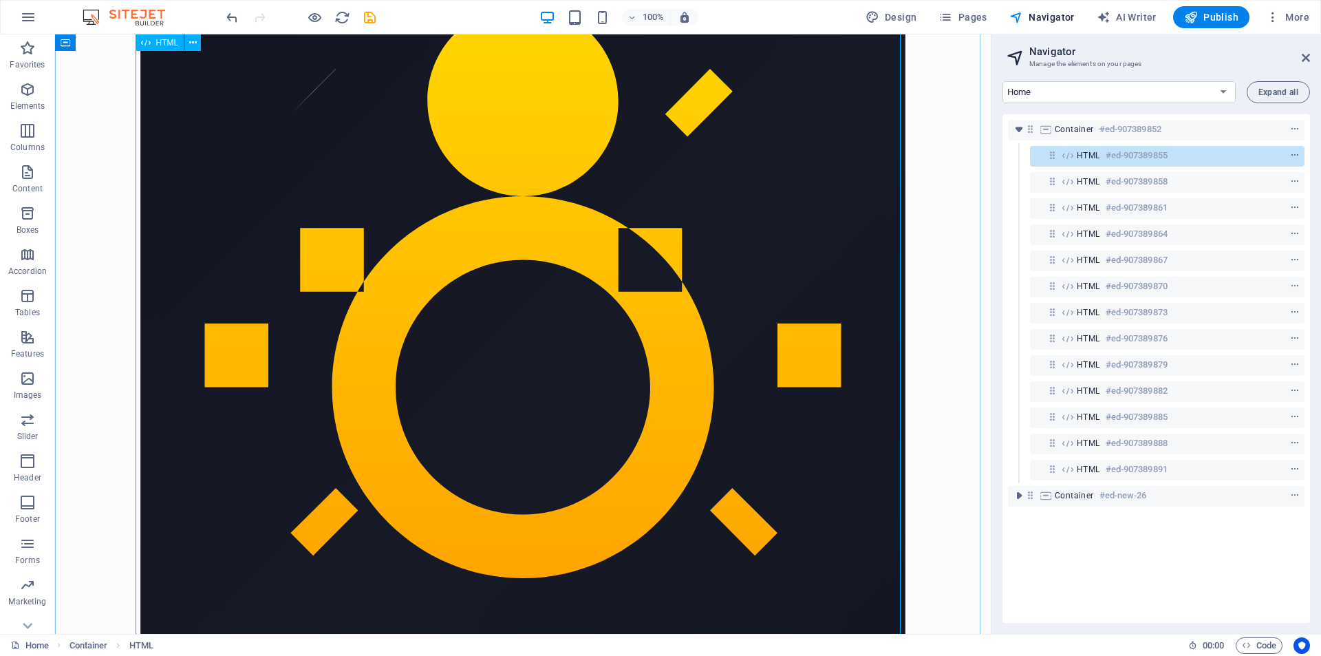
click at [1136, 160] on h6 "#ed-907389855" at bounding box center [1137, 155] width 62 height 17
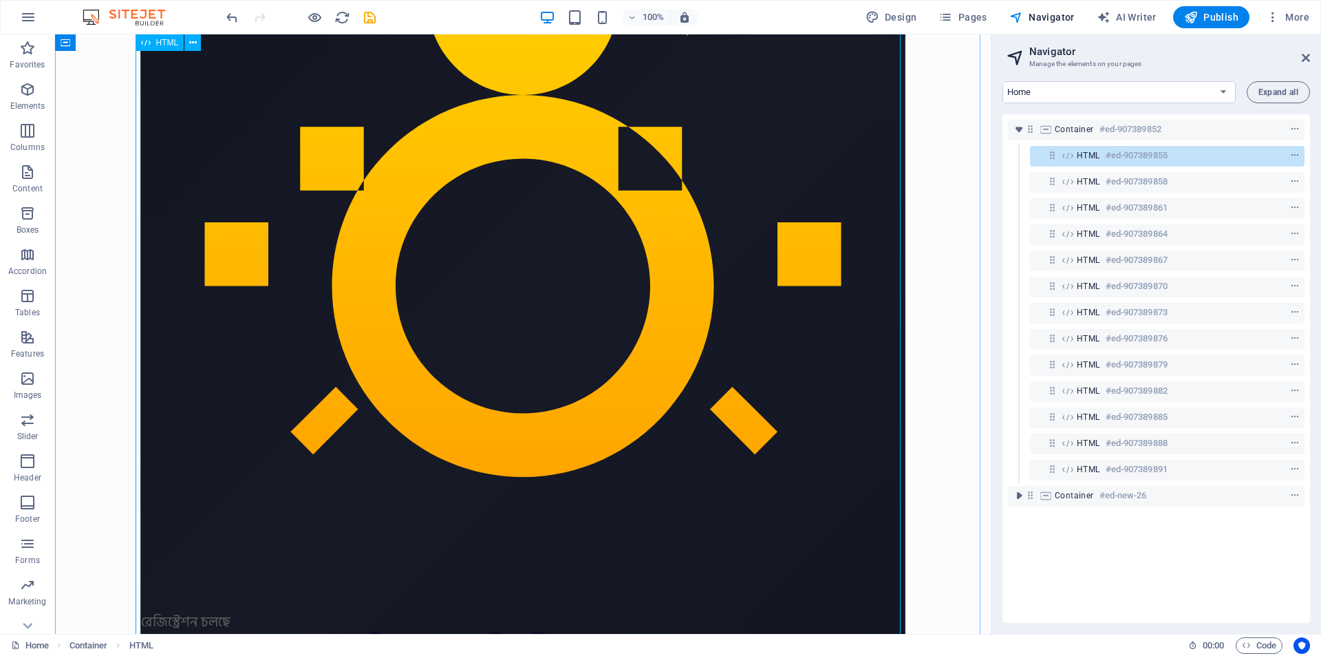
click at [1136, 160] on h6 "#ed-907389855" at bounding box center [1137, 155] width 62 height 17
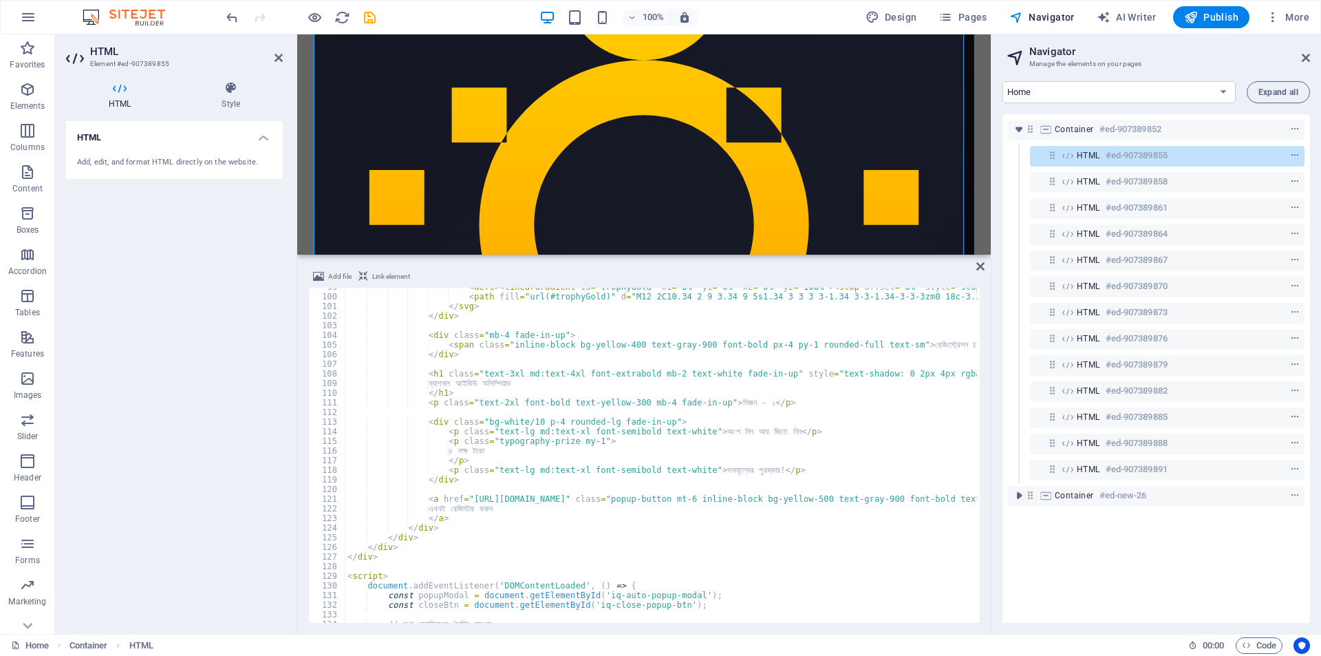
scroll to position [950, 0]
drag, startPoint x: 464, startPoint y: 500, endPoint x: 644, endPoint y: 504, distance: 179.7
drag, startPoint x: 549, startPoint y: 521, endPoint x: 542, endPoint y: 518, distance: 7.4
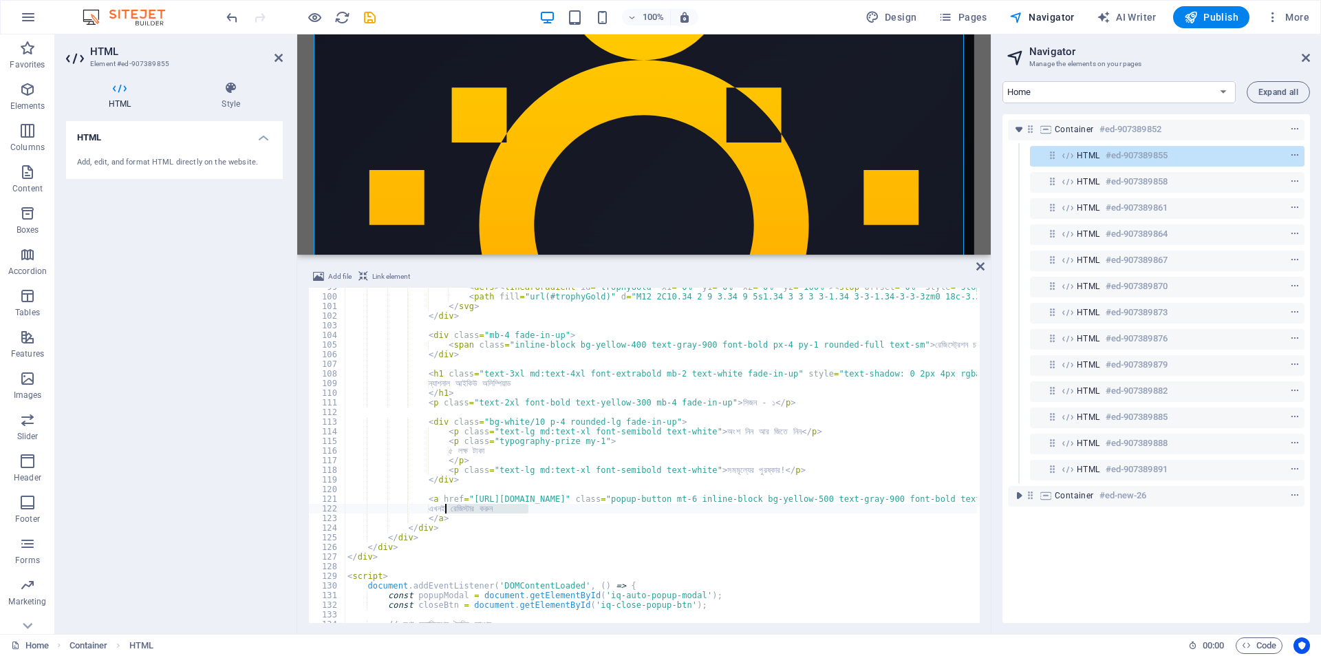
drag, startPoint x: 539, startPoint y: 509, endPoint x: 443, endPoint y: 510, distance: 96.4
click at [527, 511] on div "< defs > < linearGradient id = "trophyGold" x1 = "0%" y1 = "0%" x2 = "0%" y2 = …" at bounding box center [661, 455] width 633 height 335
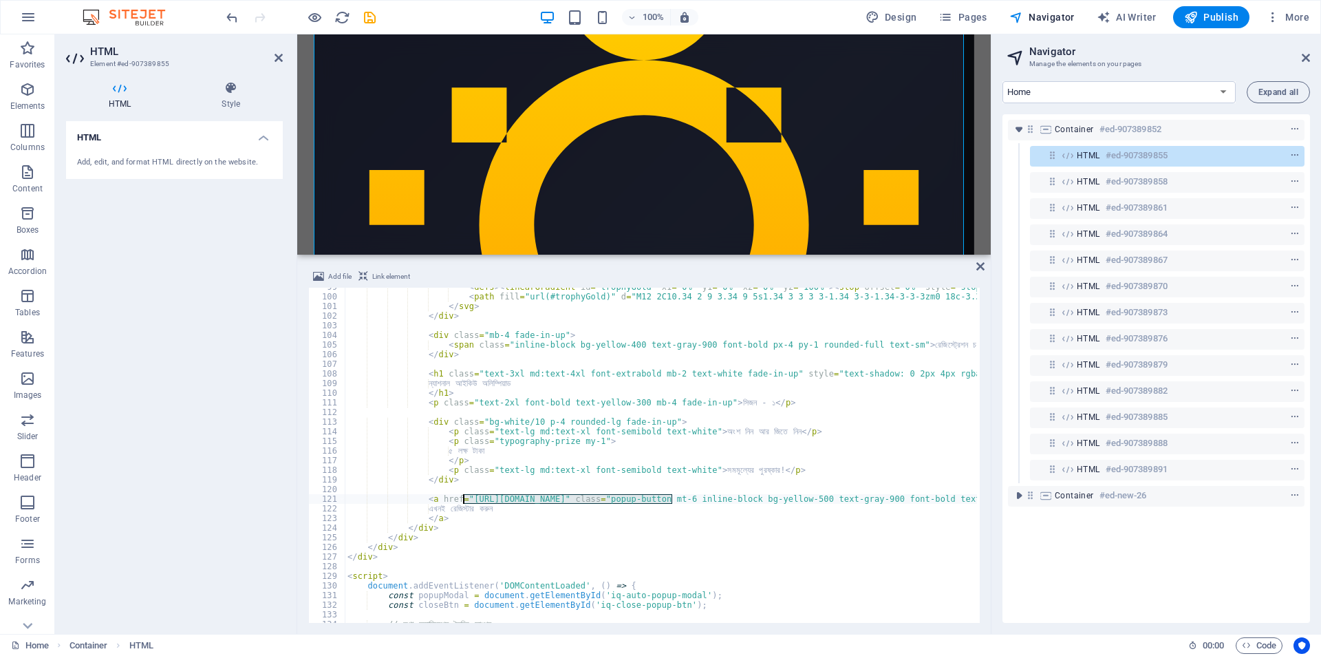
drag, startPoint x: 670, startPoint y: 498, endPoint x: 465, endPoint y: 499, distance: 205.1
paste textarea "tickify.live/accounts/login/?next=/ticket/national-iq-olympiad-season-1"
type textarea "এখনই রেজিস্টার করুন"
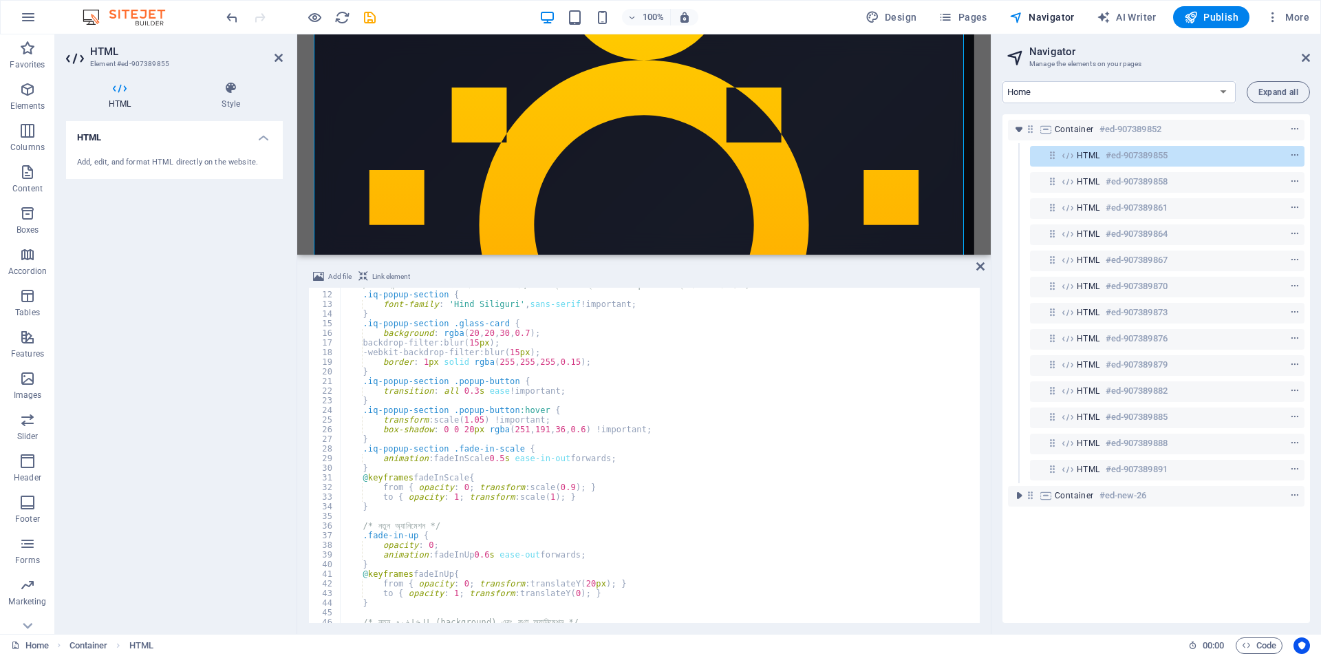
scroll to position [104, 0]
click at [1113, 180] on h6 "#ed-907389858" at bounding box center [1137, 181] width 62 height 17
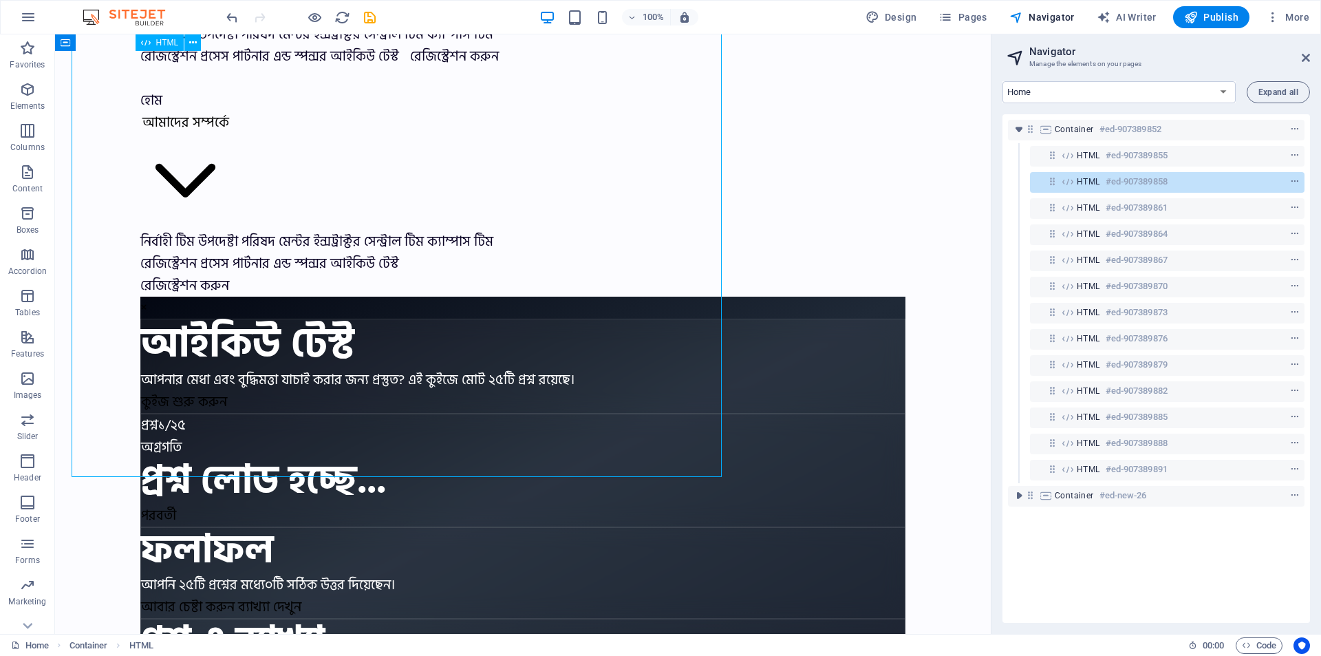
scroll to position [1415, 0]
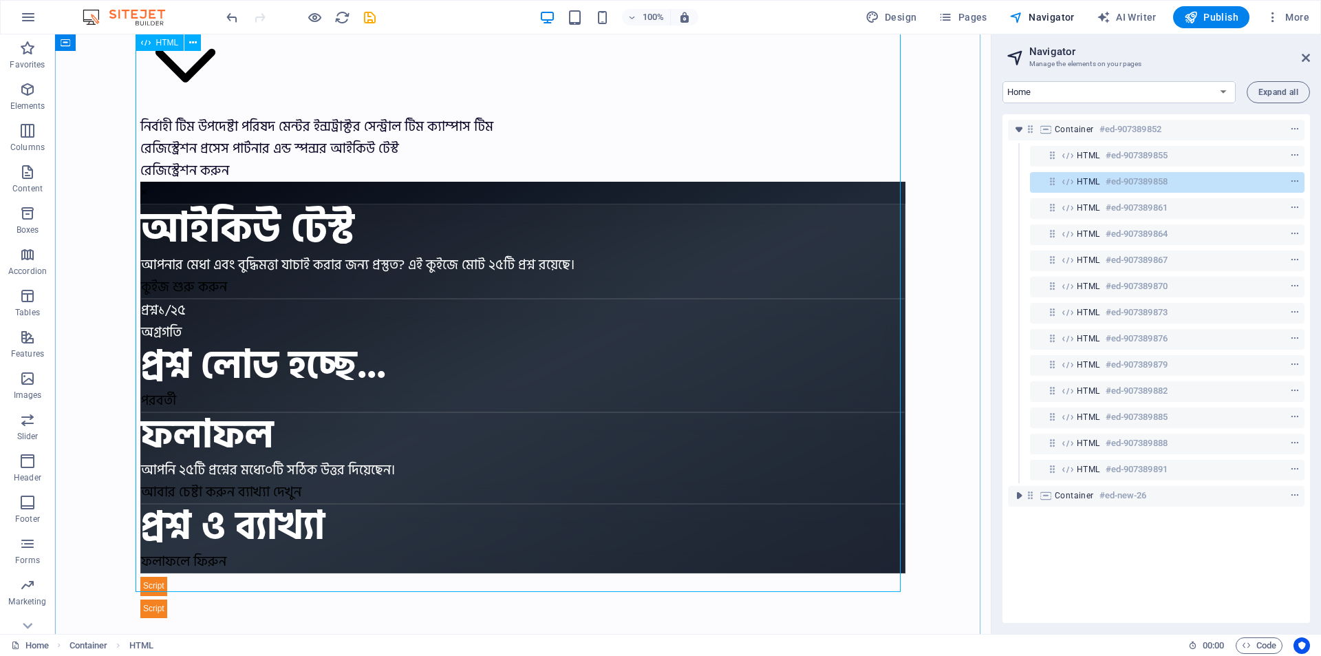
click at [1224, 182] on div "HTML #ed-907389858" at bounding box center [1156, 181] width 159 height 17
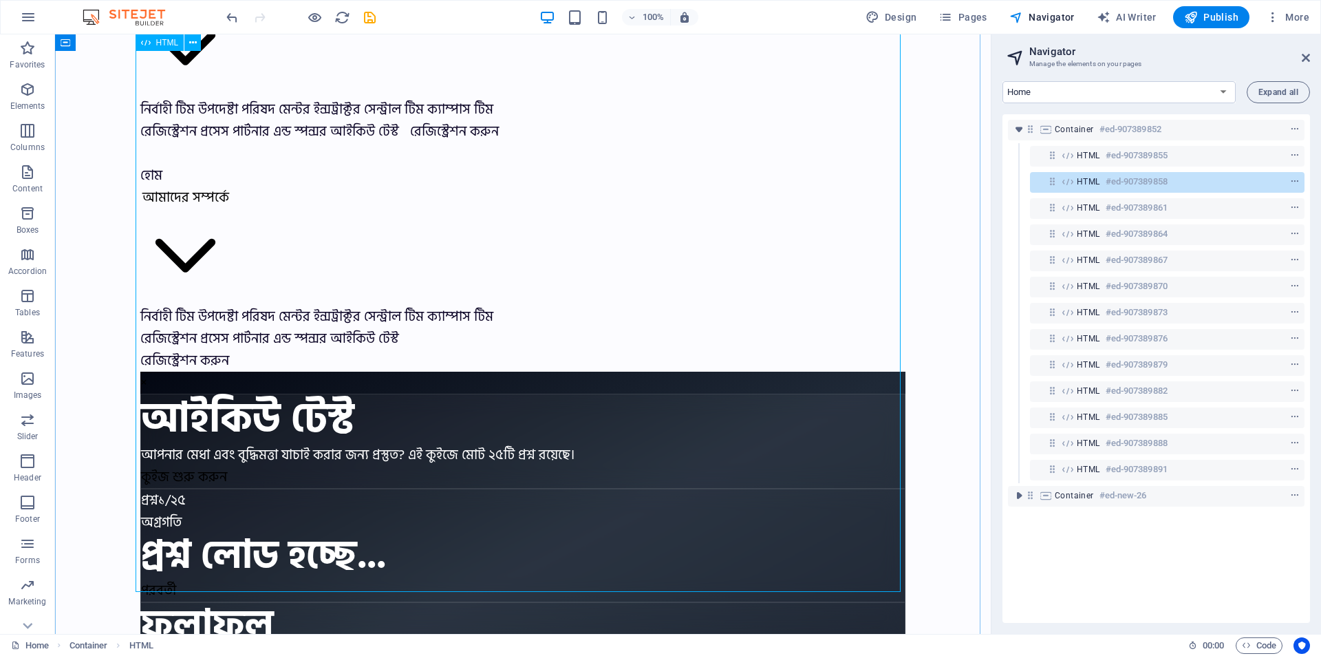
drag, startPoint x: 1224, startPoint y: 182, endPoint x: 663, endPoint y: 196, distance: 560.4
click at [1224, 182] on div "HTML #ed-907389858" at bounding box center [1156, 181] width 159 height 17
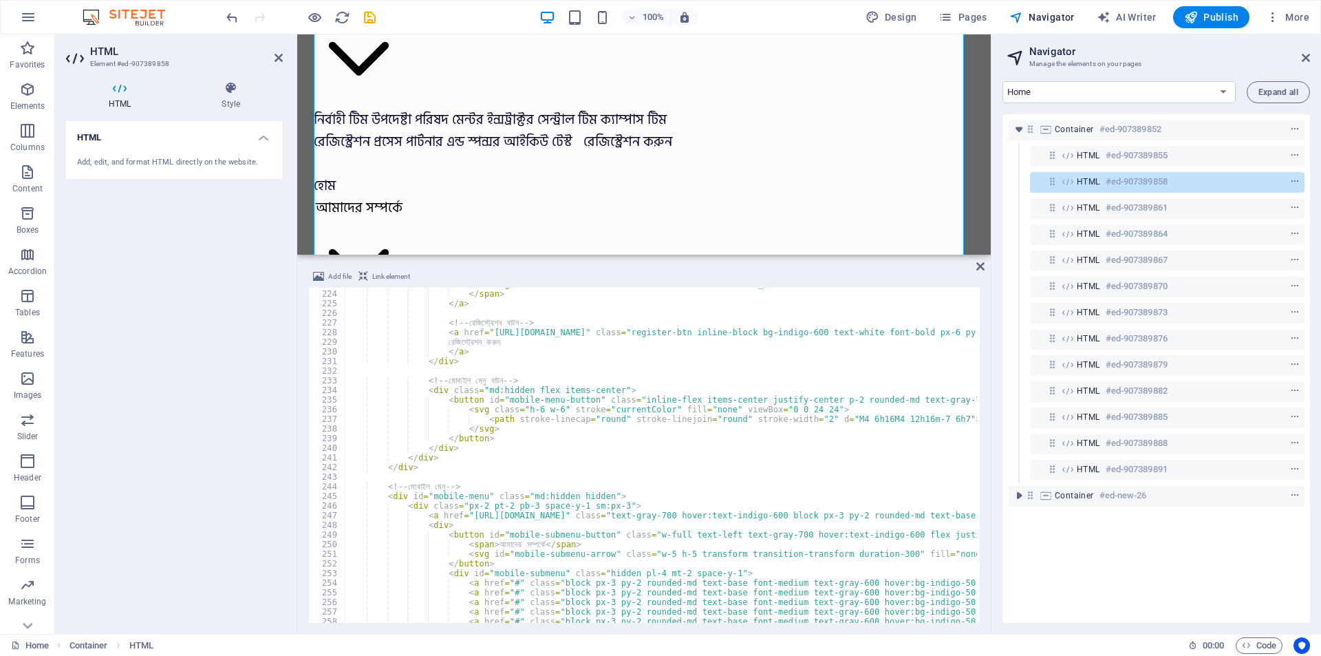
scroll to position [2106, 0]
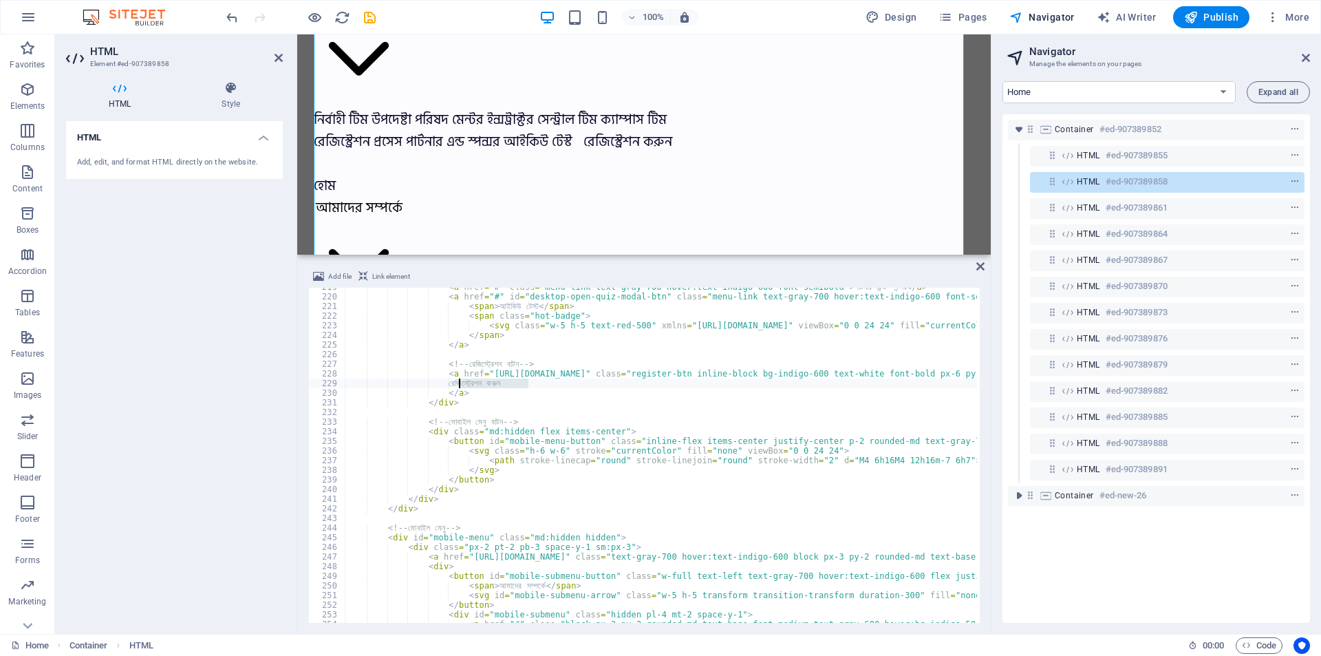
drag, startPoint x: 530, startPoint y: 385, endPoint x: 458, endPoint y: 381, distance: 71.7
type textarea "ড"
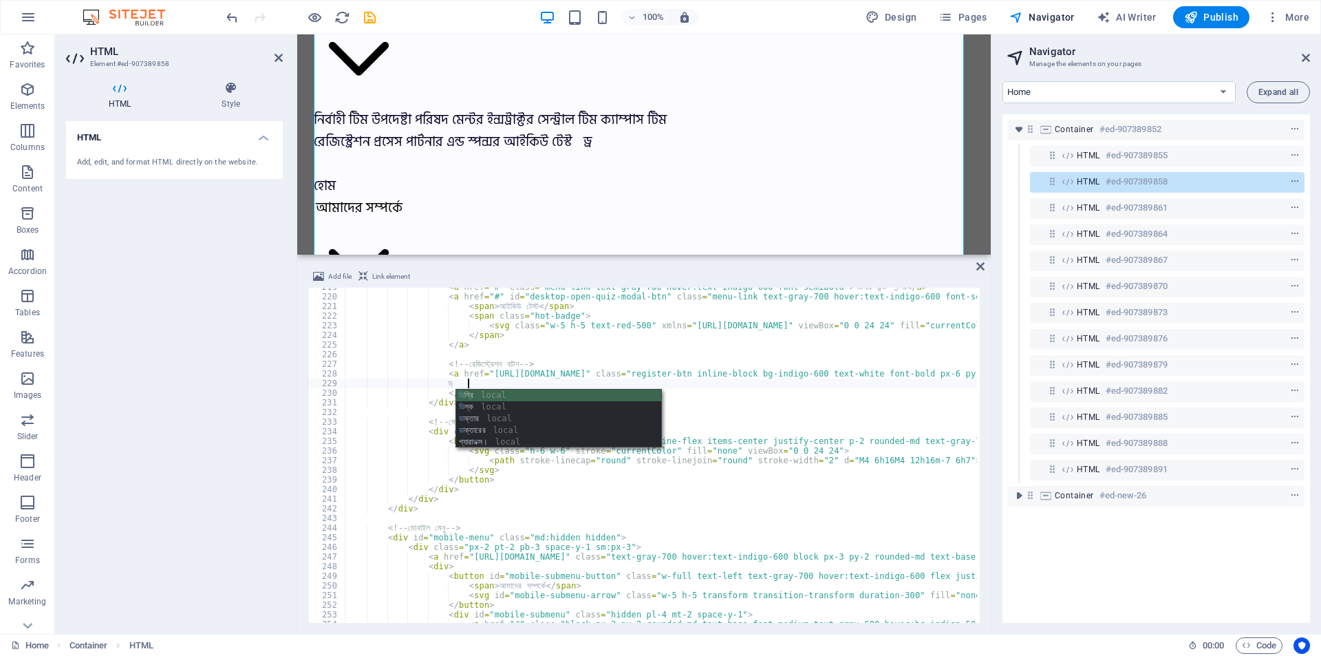
type textarea "ড"
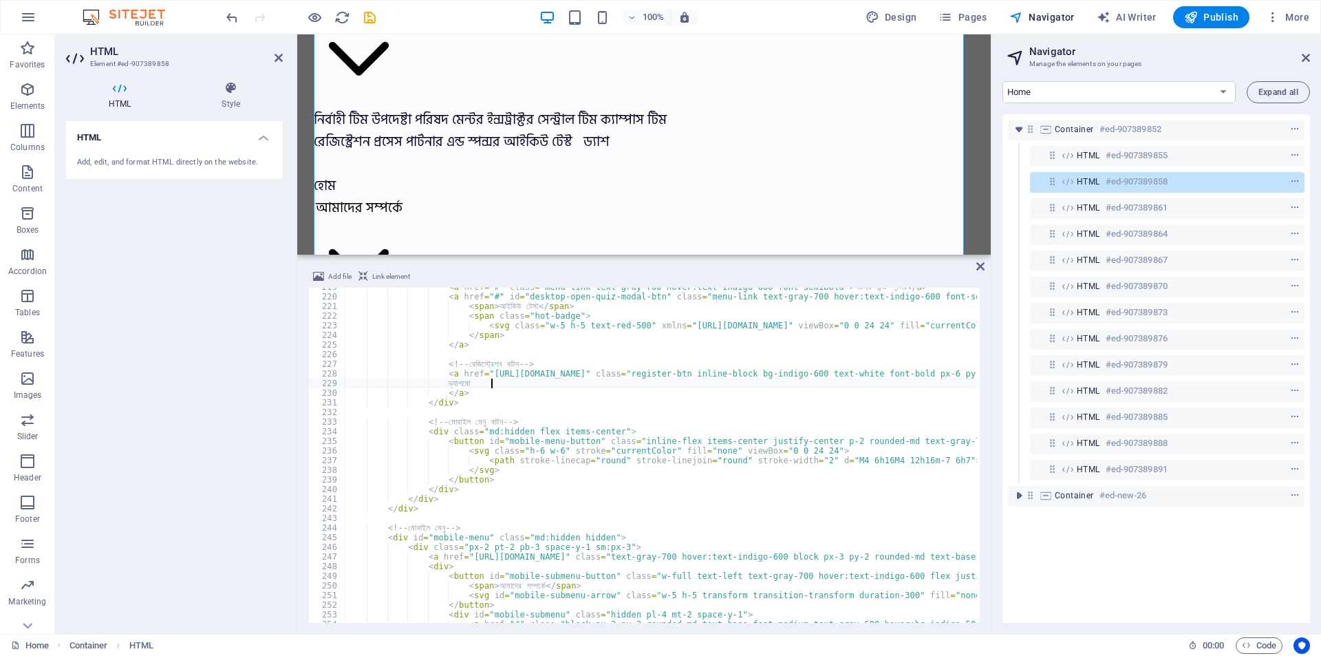
scroll to position [0, 11]
drag, startPoint x: 690, startPoint y: 372, endPoint x: 483, endPoint y: 374, distance: 206.5
paste textarea "dashboard"
type textarea "<a href="https://www.iqolympiad.com/dashboard/" class="register-btn inline-bloc…"
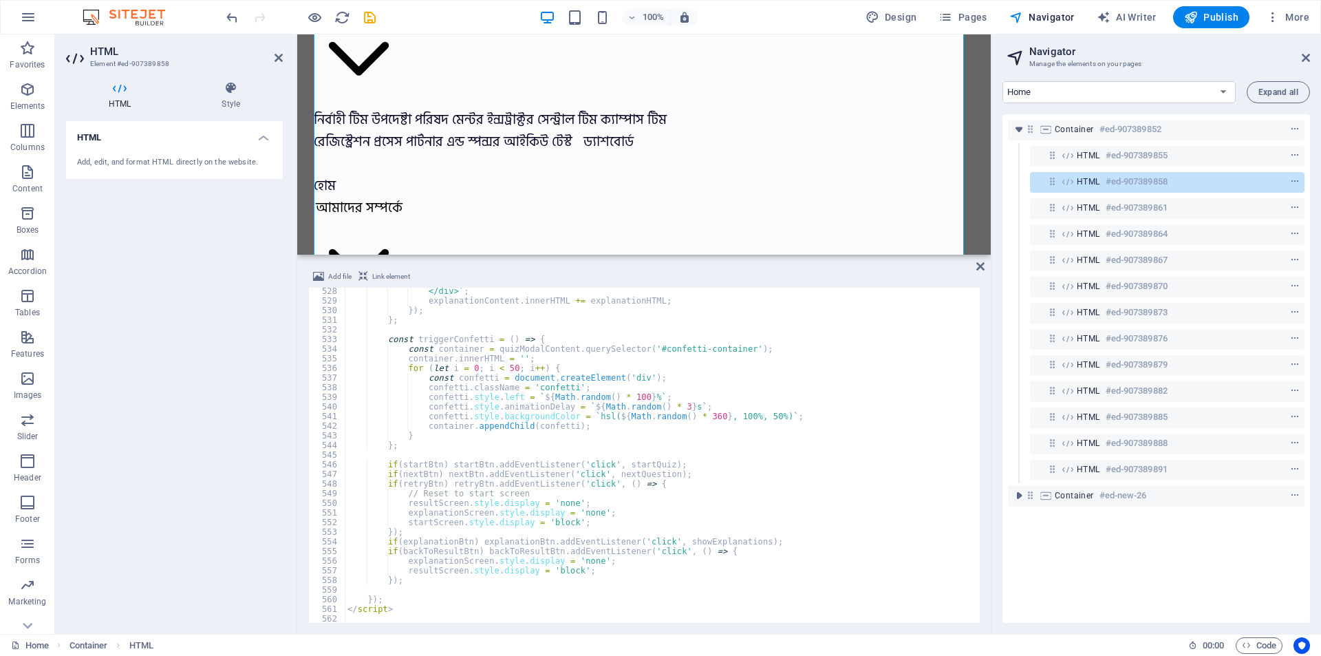
scroll to position [5083, 0]
click at [1141, 198] on div "HTML #ed-907389861" at bounding box center [1156, 208] width 297 height 26
click at [1145, 204] on h6 "#ed-907389861" at bounding box center [1137, 208] width 62 height 17
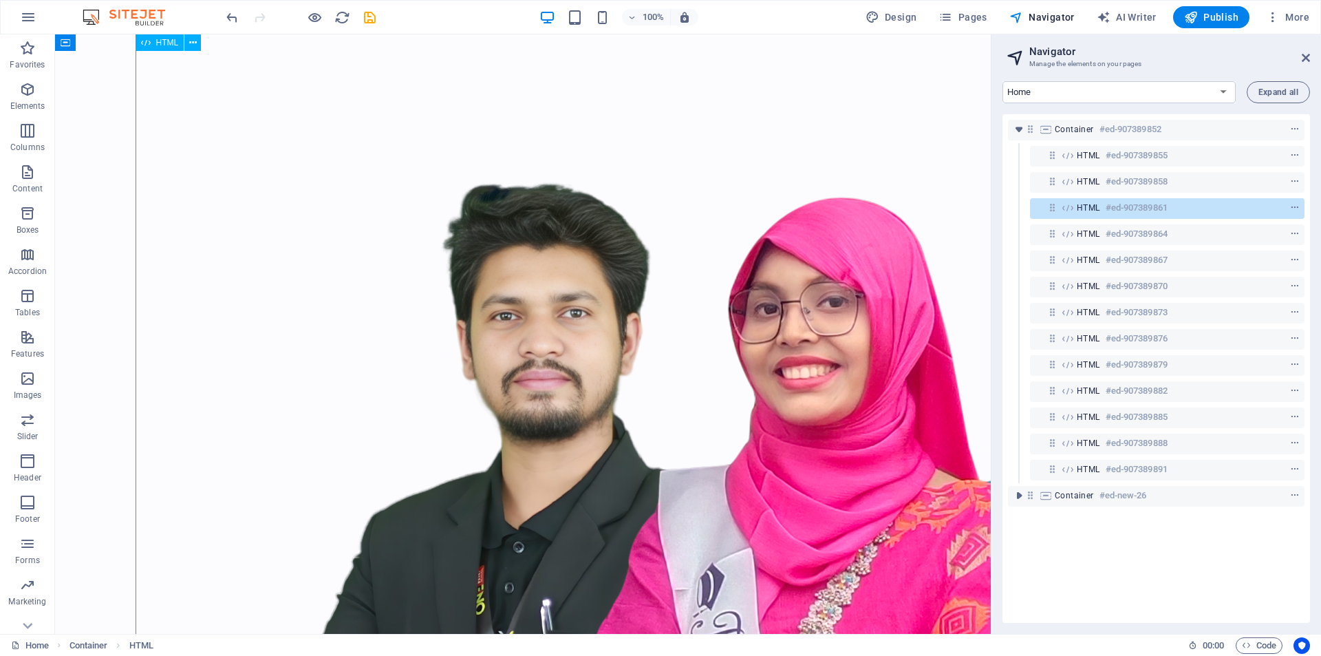
click at [1162, 208] on h6 "#ed-907389861" at bounding box center [1137, 208] width 62 height 17
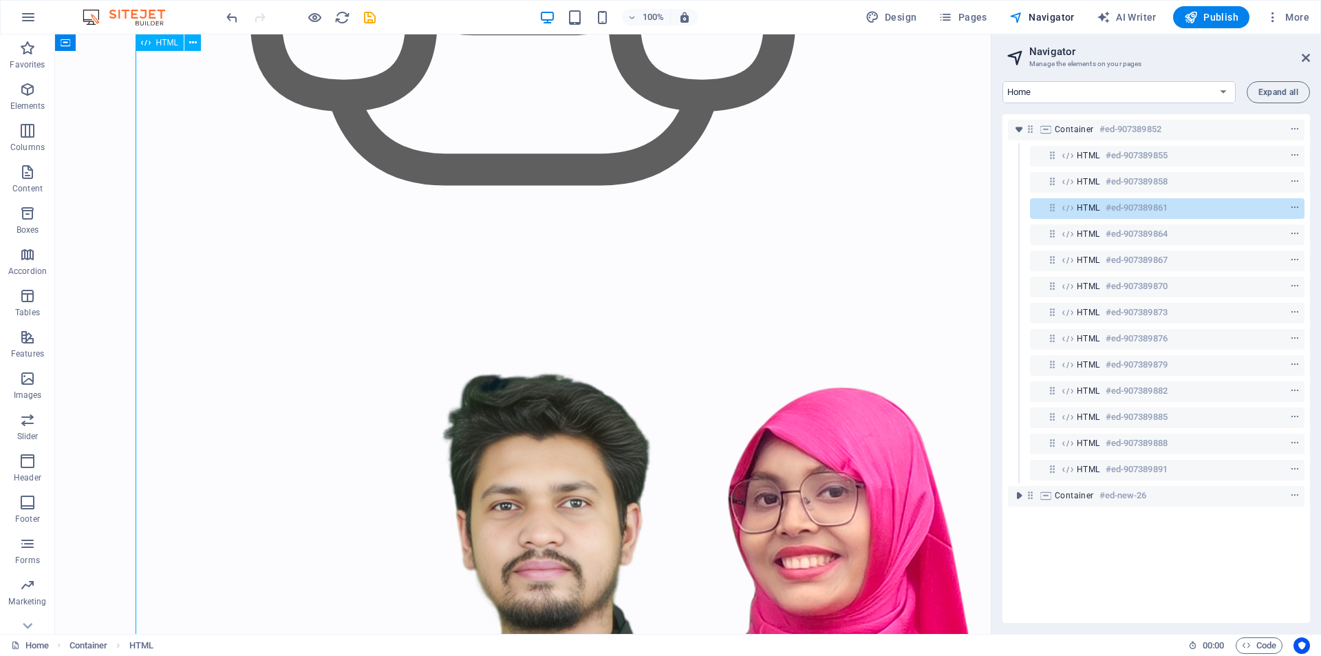
click at [1162, 208] on h6 "#ed-907389861" at bounding box center [1137, 208] width 62 height 17
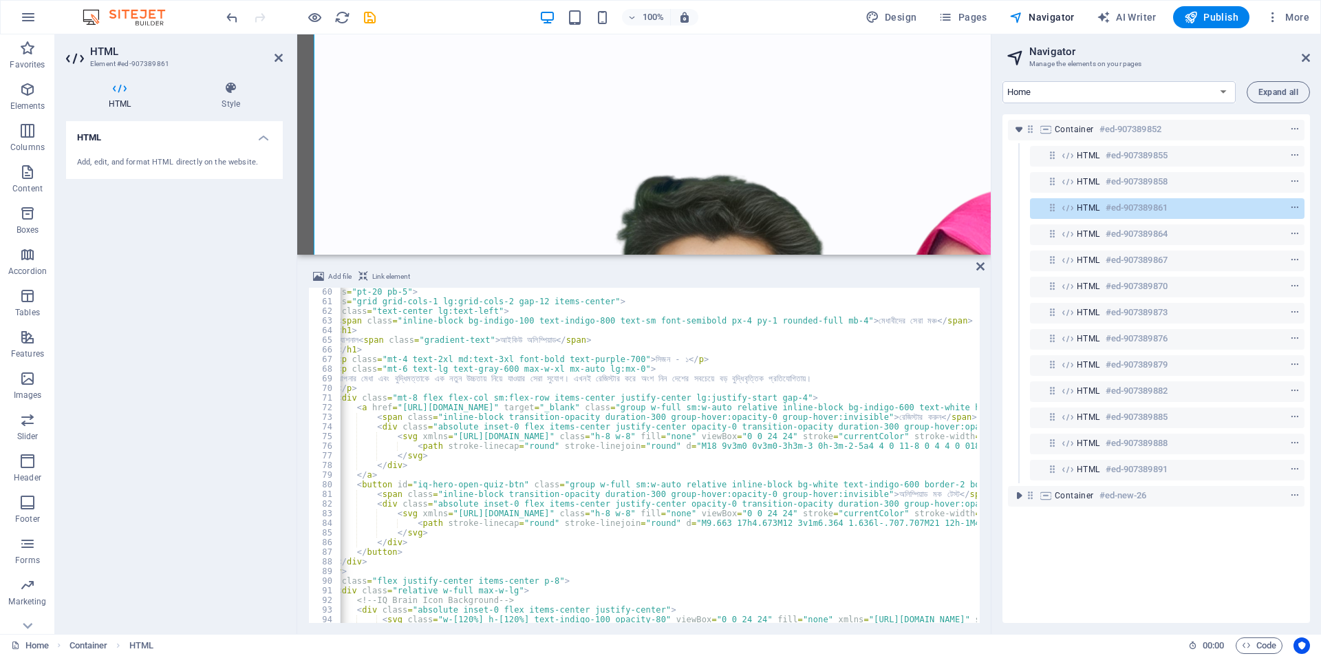
scroll to position [0, 42]
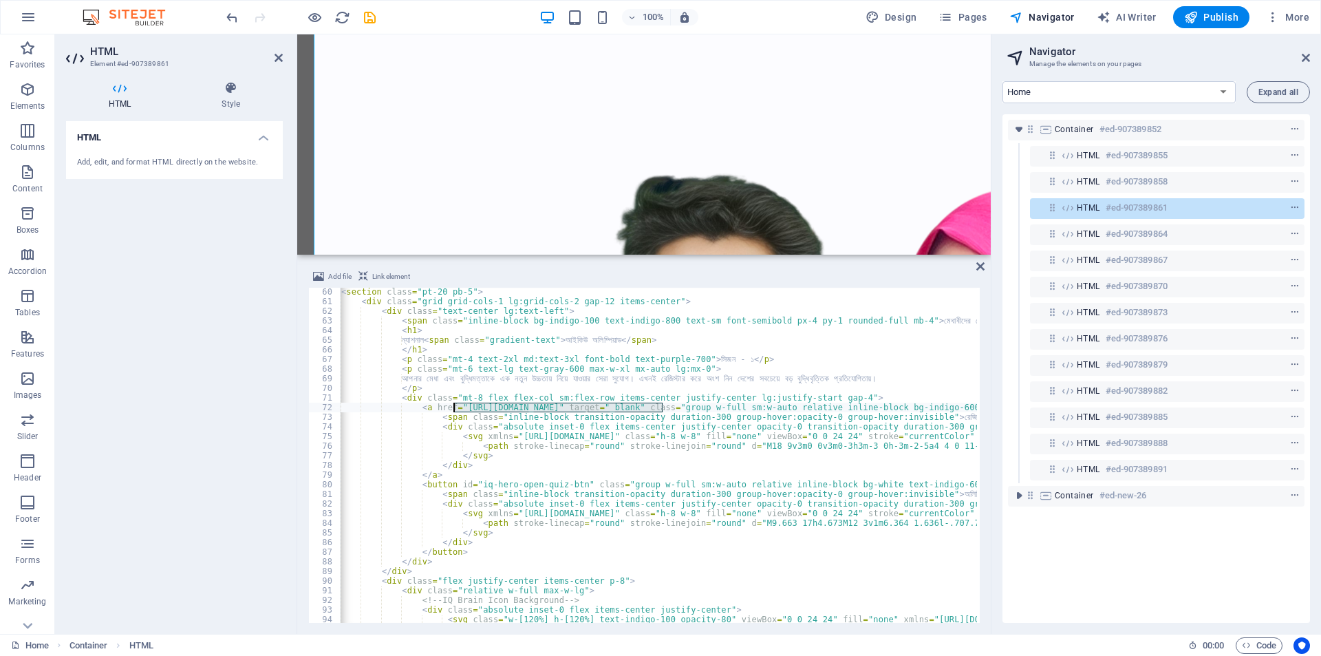
drag, startPoint x: 661, startPoint y: 406, endPoint x: 488, endPoint y: 407, distance: 172.8
click at [454, 407] on div "< section class = "pt-20 pb-5" > < div class = "grid grid-cols-1 lg:grid-cols-2…" at bounding box center [1077, 463] width 1559 height 352
paste textarea "tickify.live/accounts/login/?next=/ticket/national-iq-olympiad-season-1"
type textarea "<a href="https://tickify.live/accounts/login/?next=/ticket/national-iq-olympiad…"
click at [1204, 25] on button "Publish" at bounding box center [1212, 17] width 76 height 22
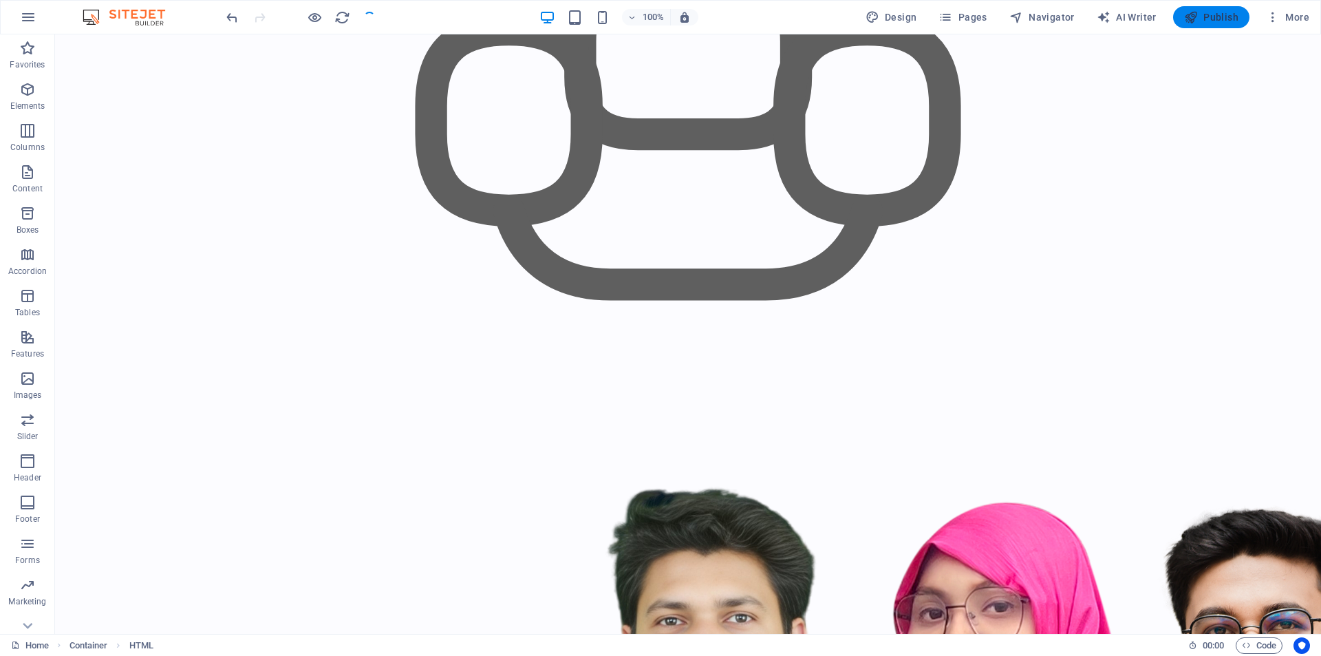
scroll to position [3589, 0]
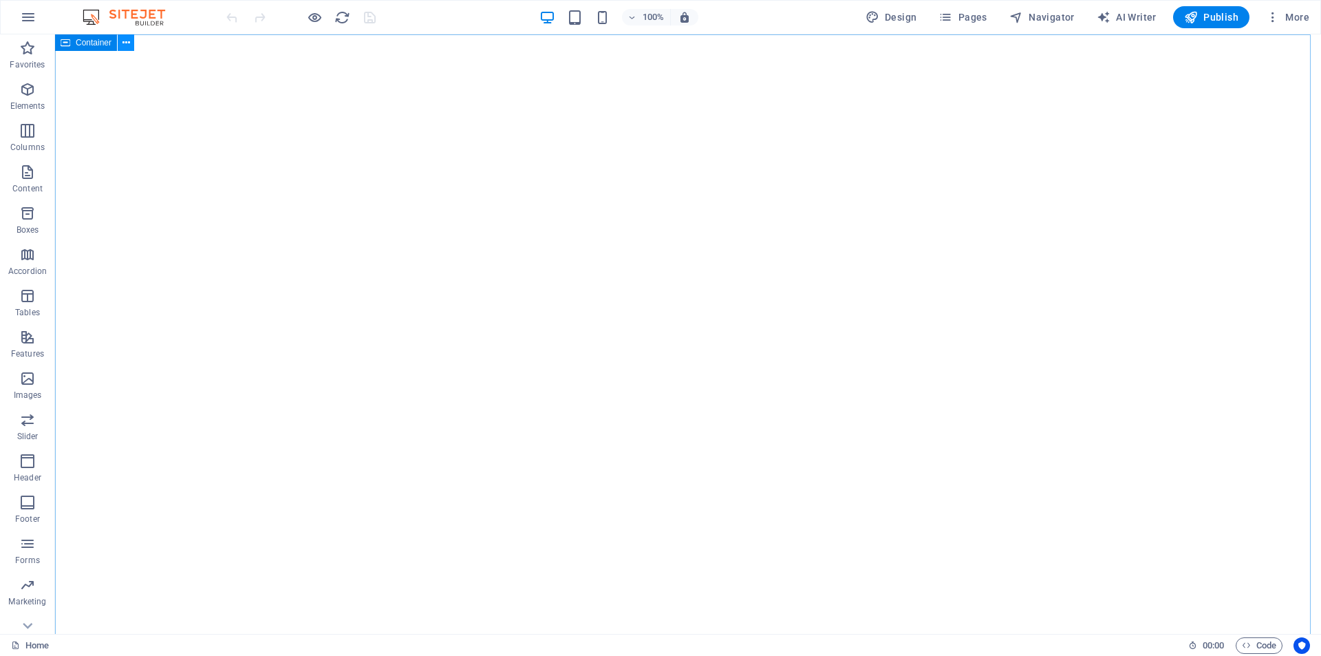
click at [124, 45] on icon at bounding box center [127, 43] width 8 height 14
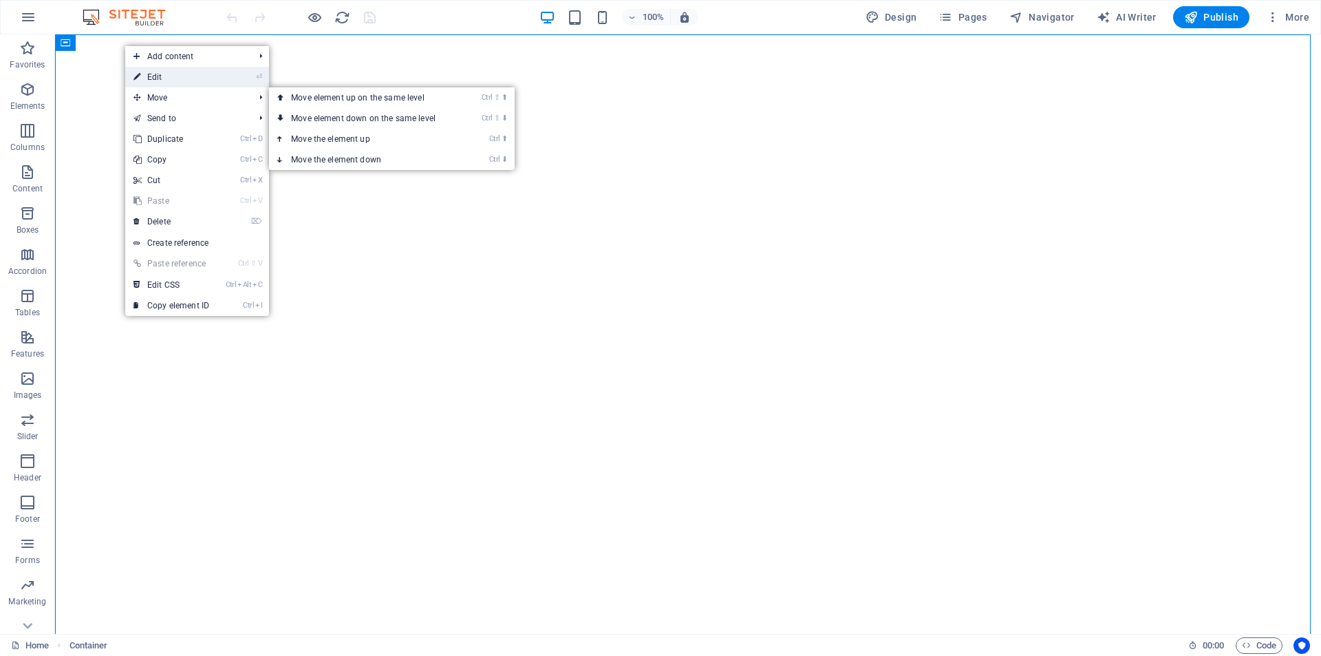
click at [160, 77] on link "⏎ Edit" at bounding box center [171, 77] width 92 height 21
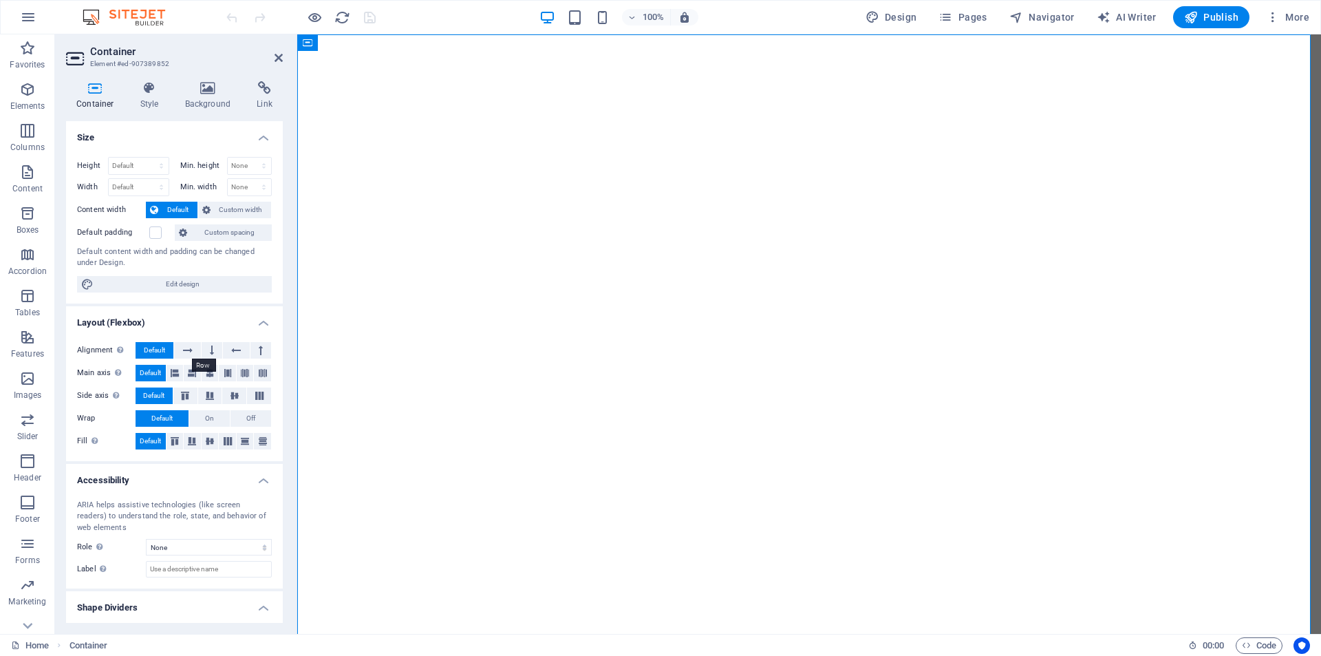
click at [186, 206] on span "Default" at bounding box center [177, 210] width 31 height 17
click at [228, 207] on span "Custom width" at bounding box center [241, 210] width 53 height 17
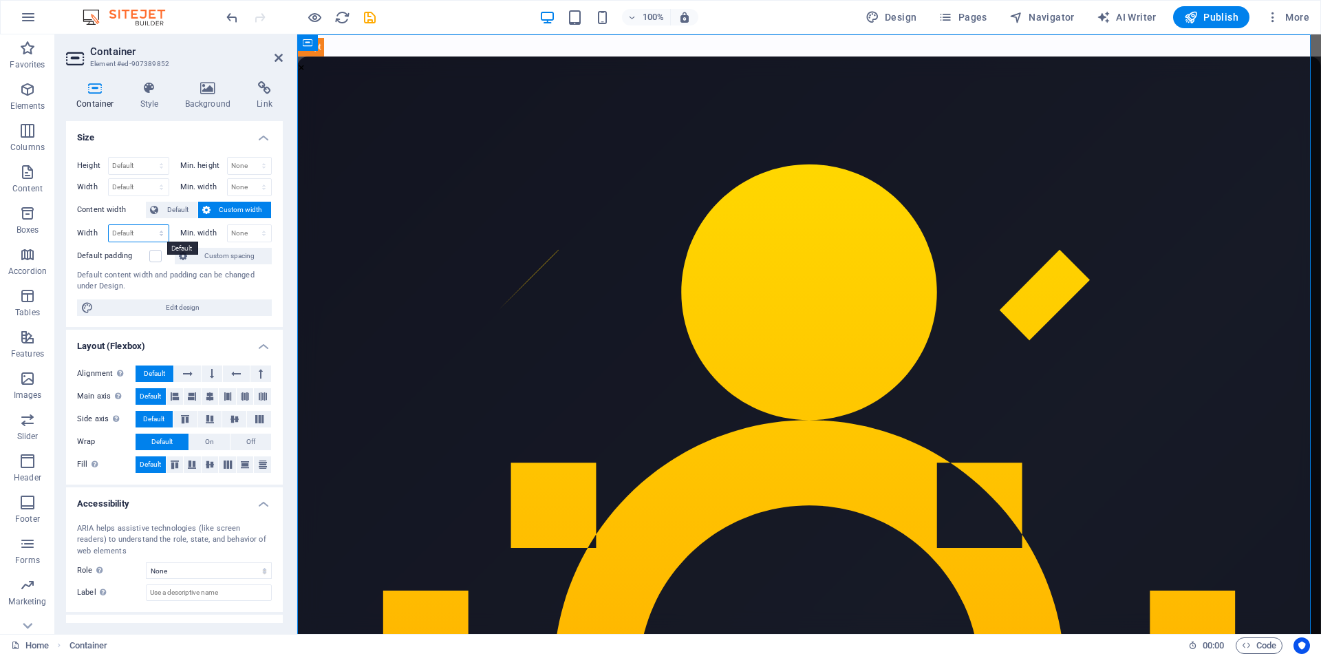
click at [123, 231] on select "Default px rem % em vh vw" at bounding box center [139, 233] width 60 height 17
select select "px"
click at [147, 225] on select "Default px rem % em vh vw" at bounding box center [139, 233] width 60 height 17
type input "1473"
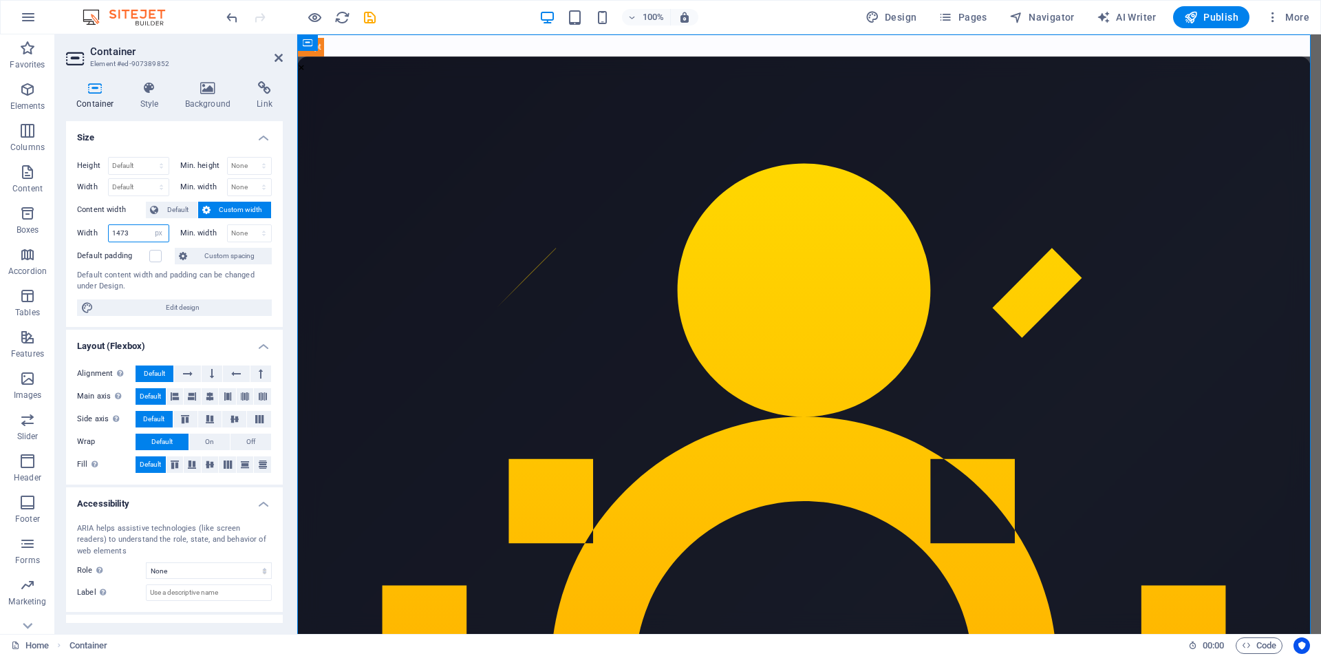
click at [137, 232] on input "1473" at bounding box center [139, 233] width 60 height 17
click at [136, 232] on input "1473" at bounding box center [139, 233] width 60 height 17
click at [176, 206] on span "Default" at bounding box center [177, 210] width 31 height 17
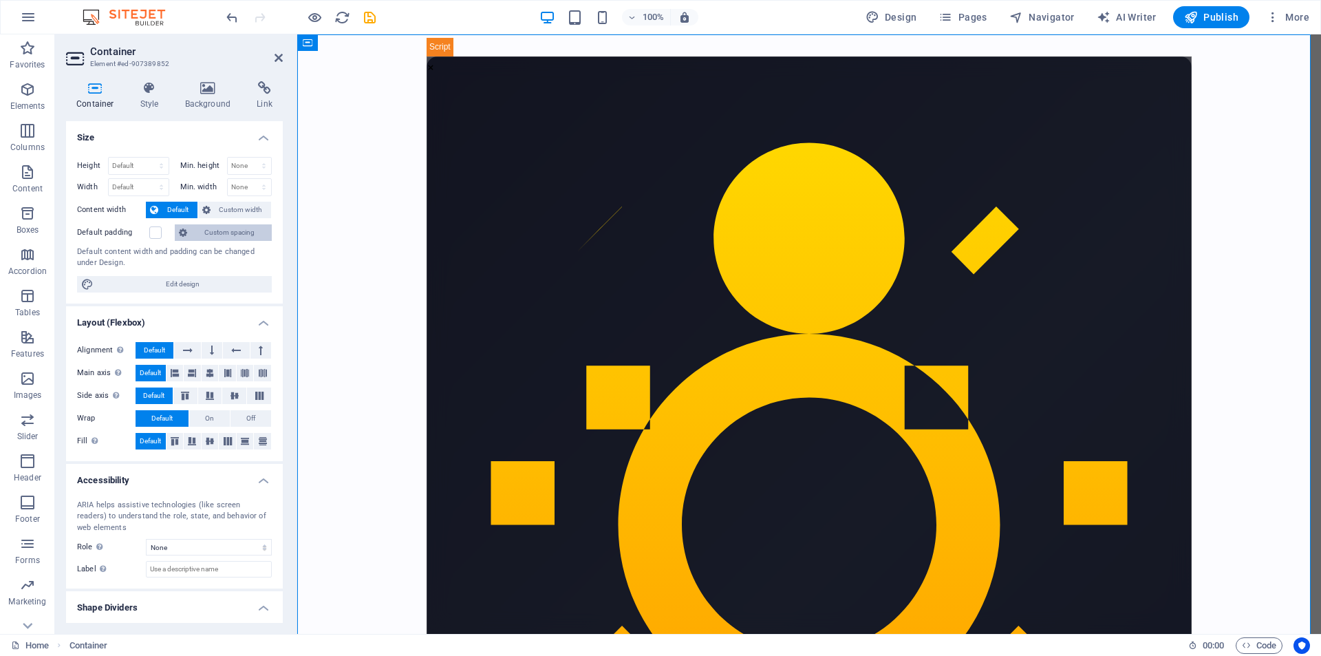
click at [211, 232] on span "Custom spacing" at bounding box center [229, 232] width 76 height 17
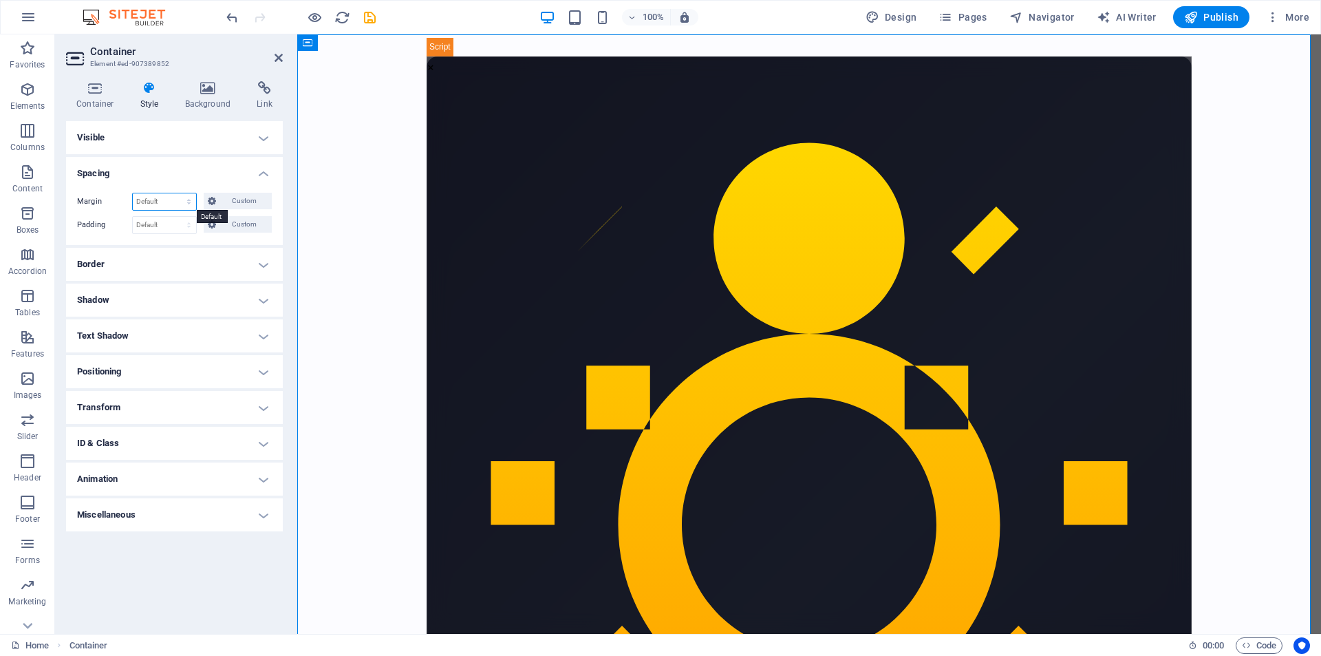
click at [148, 202] on select "Default auto px % rem vw vh Custom" at bounding box center [164, 201] width 63 height 17
select select "px"
click at [177, 193] on select "Default auto px % rem vw vh Custom" at bounding box center [164, 201] width 63 height 17
type input "0"
click at [164, 228] on select "Default px rem % vh vw Custom" at bounding box center [164, 225] width 63 height 17
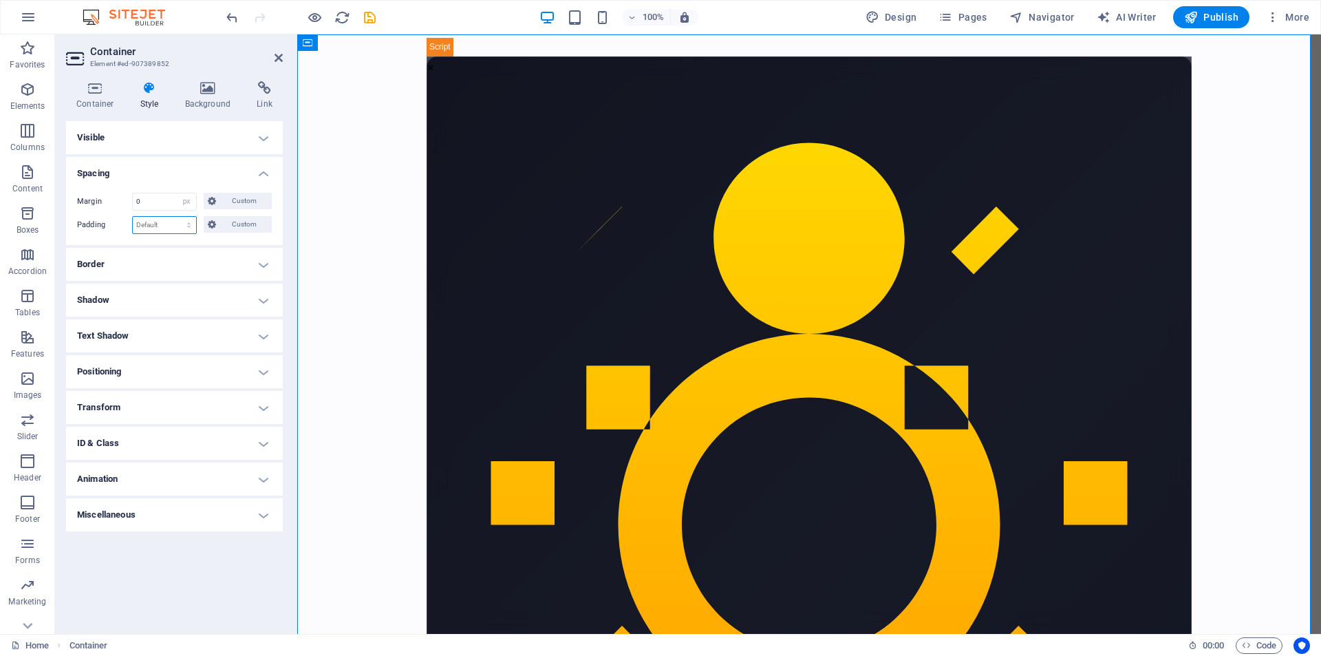
select select "px"
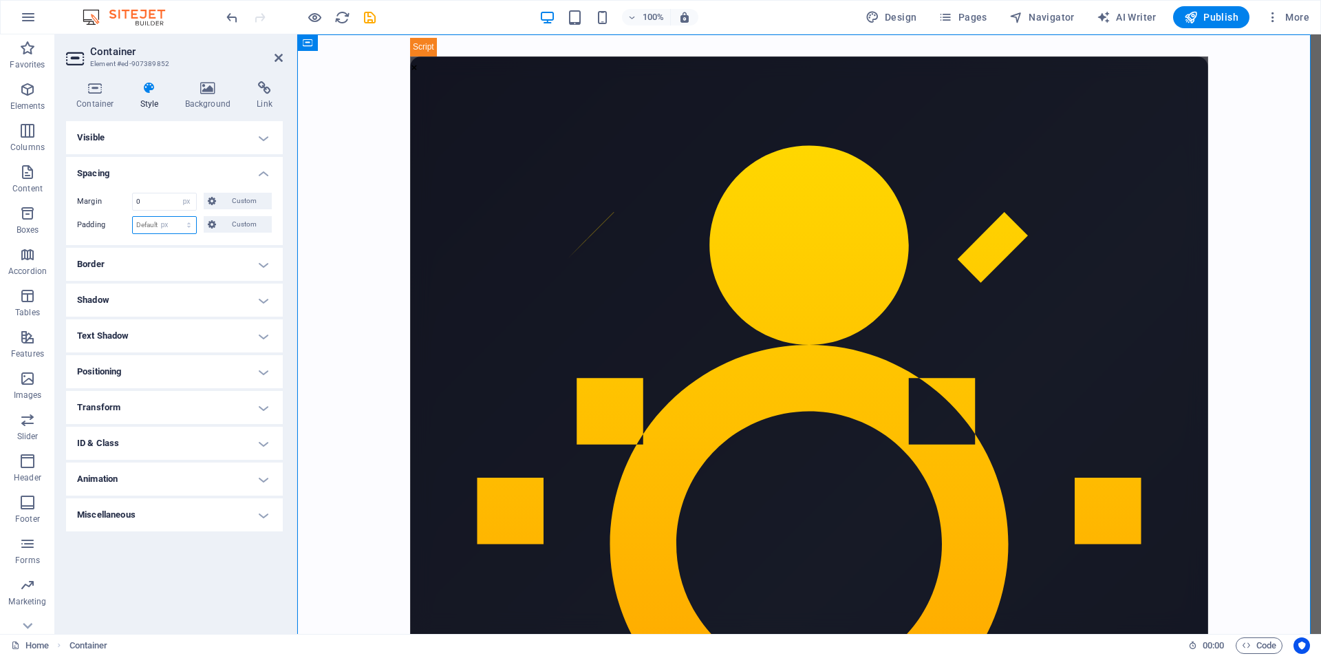
click at [177, 217] on select "Default px rem % vh vw Custom" at bounding box center [164, 225] width 63 height 17
type input "0"
click at [136, 136] on h4 "Visible" at bounding box center [174, 137] width 217 height 33
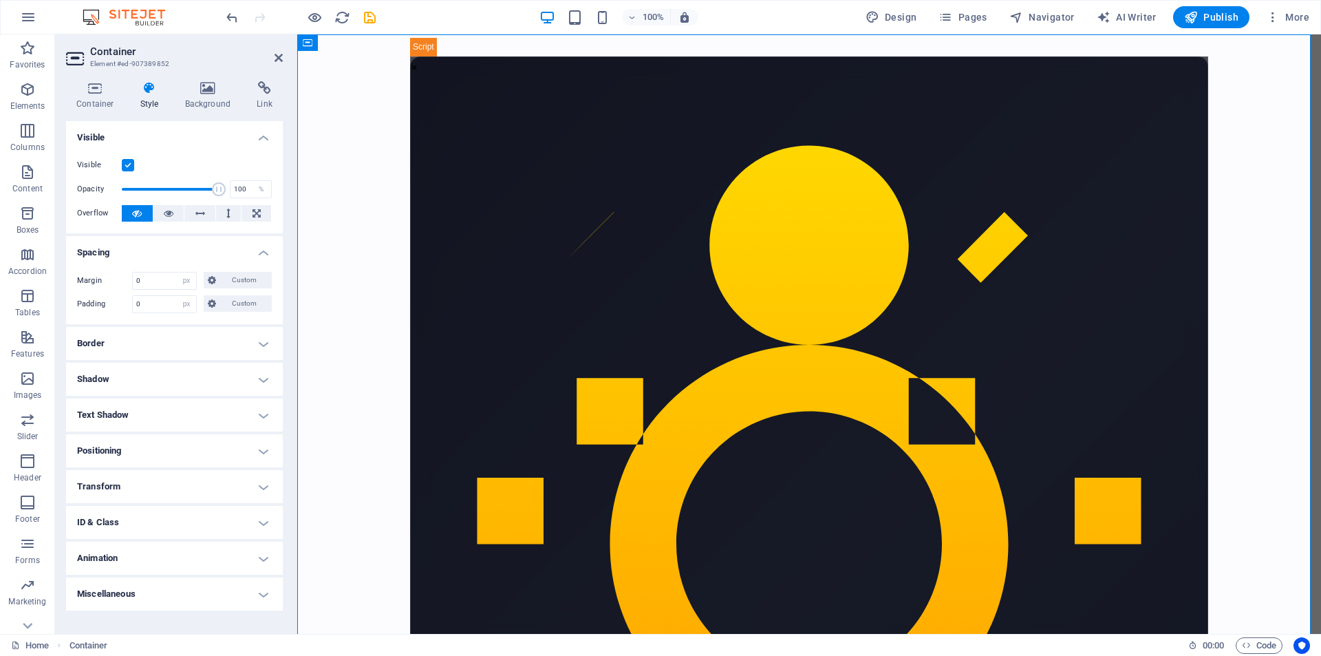
click at [136, 134] on h4 "Visible" at bounding box center [174, 133] width 217 height 25
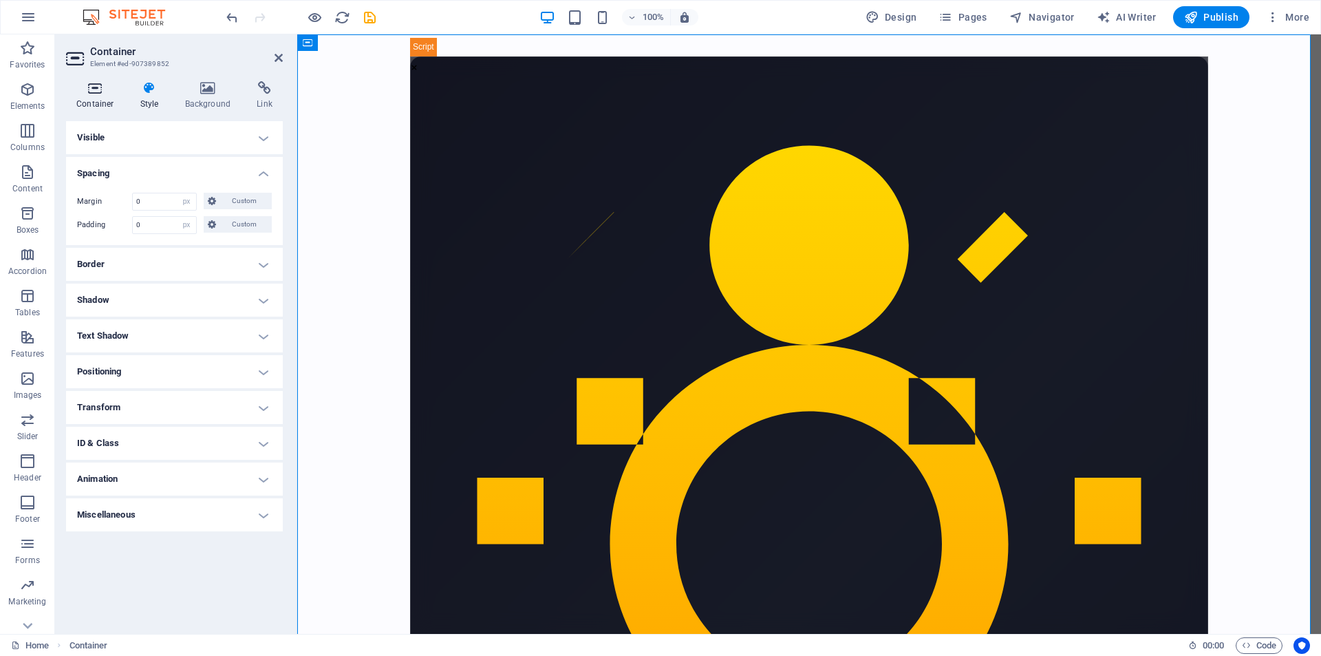
click at [97, 90] on icon at bounding box center [95, 88] width 59 height 14
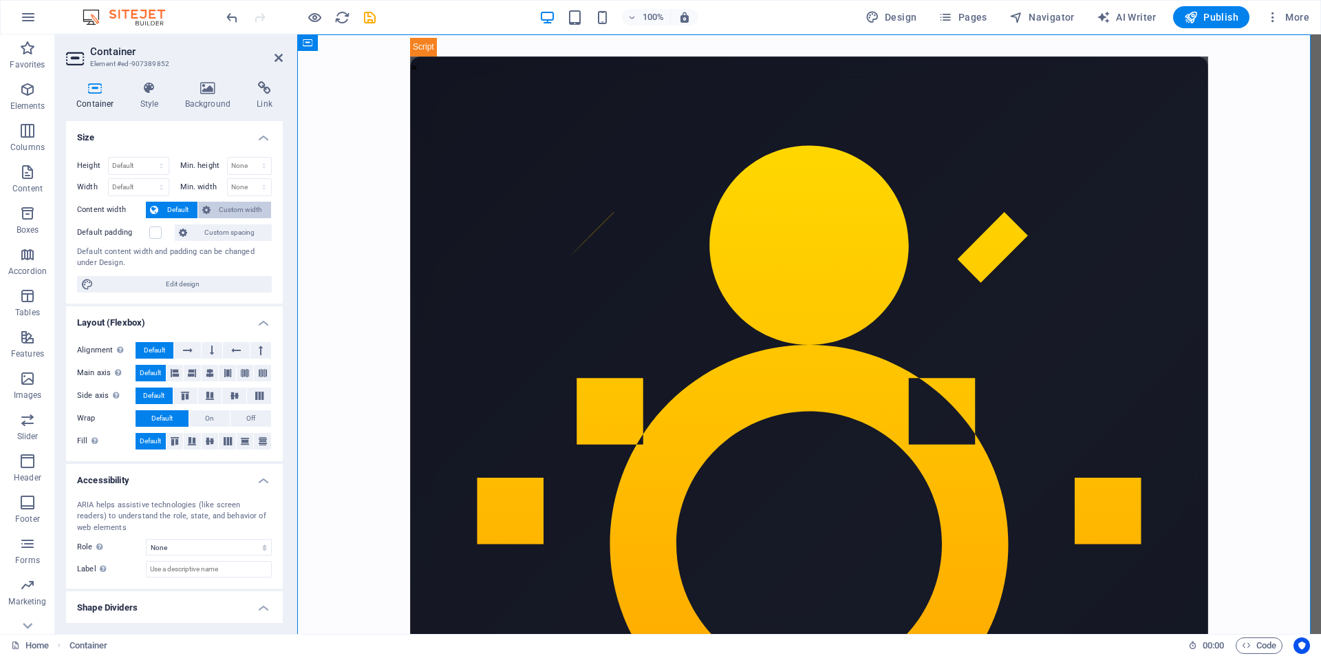
click at [216, 206] on span "Custom width" at bounding box center [241, 210] width 53 height 17
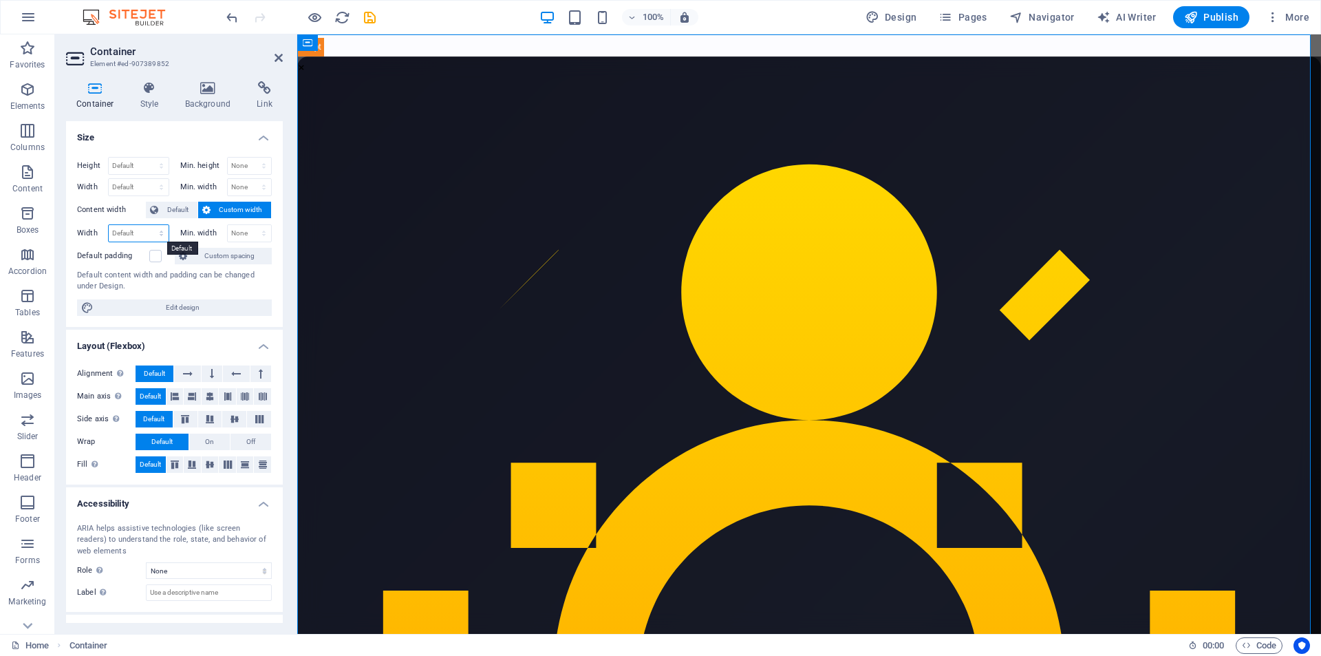
click at [129, 233] on select "Default px rem % em vh vw" at bounding box center [139, 233] width 60 height 17
select select "px"
click at [147, 225] on select "Default px rem % em vh vw" at bounding box center [139, 233] width 60 height 17
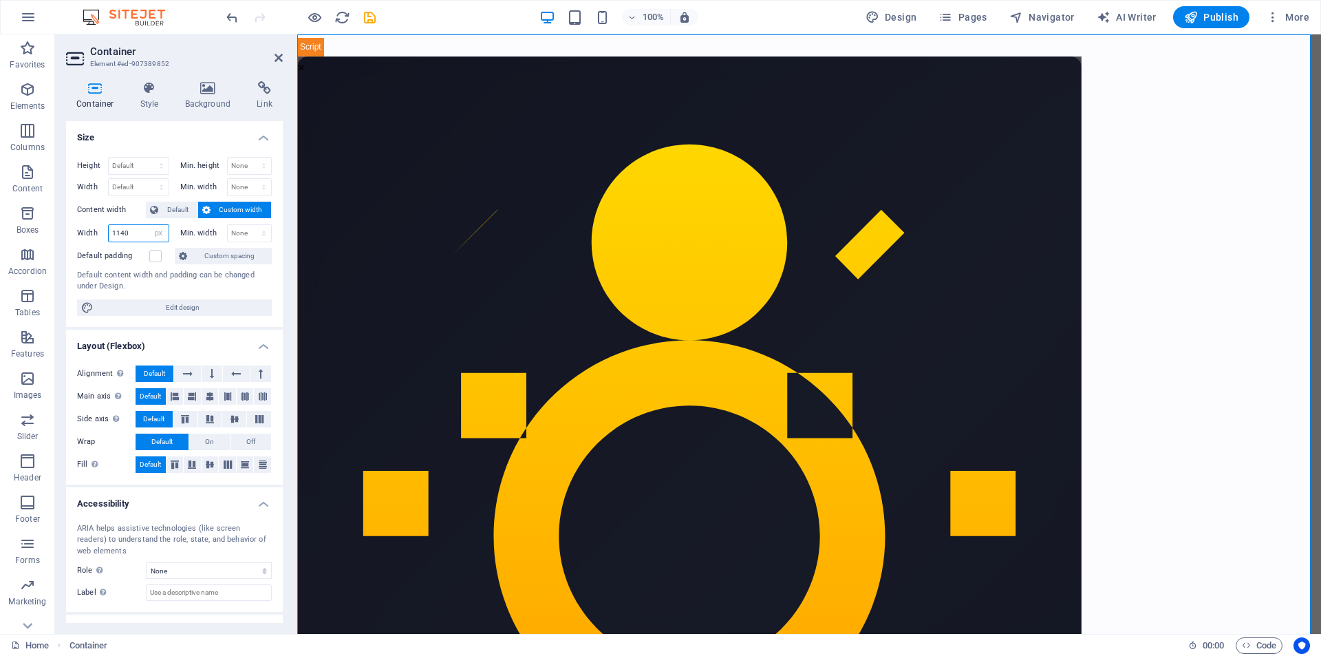
click at [135, 233] on input "1140" at bounding box center [139, 233] width 60 height 17
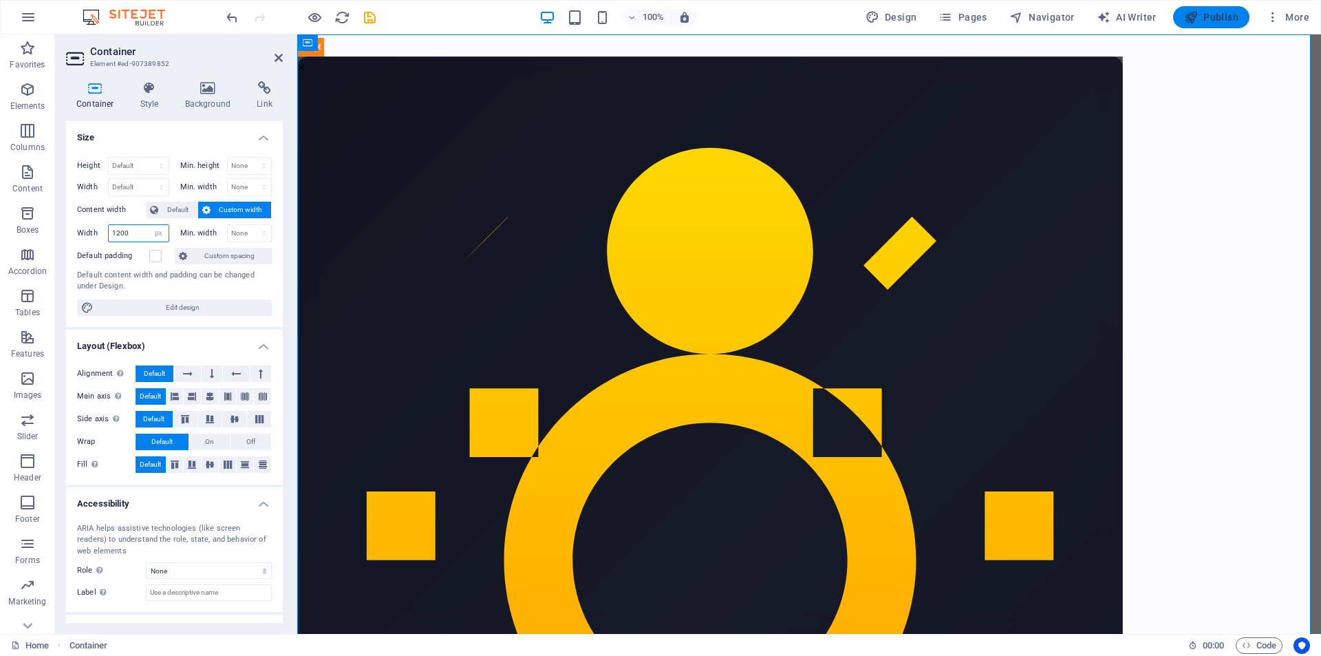
type input "1200"
